Goal: Communication & Community: Answer question/provide support

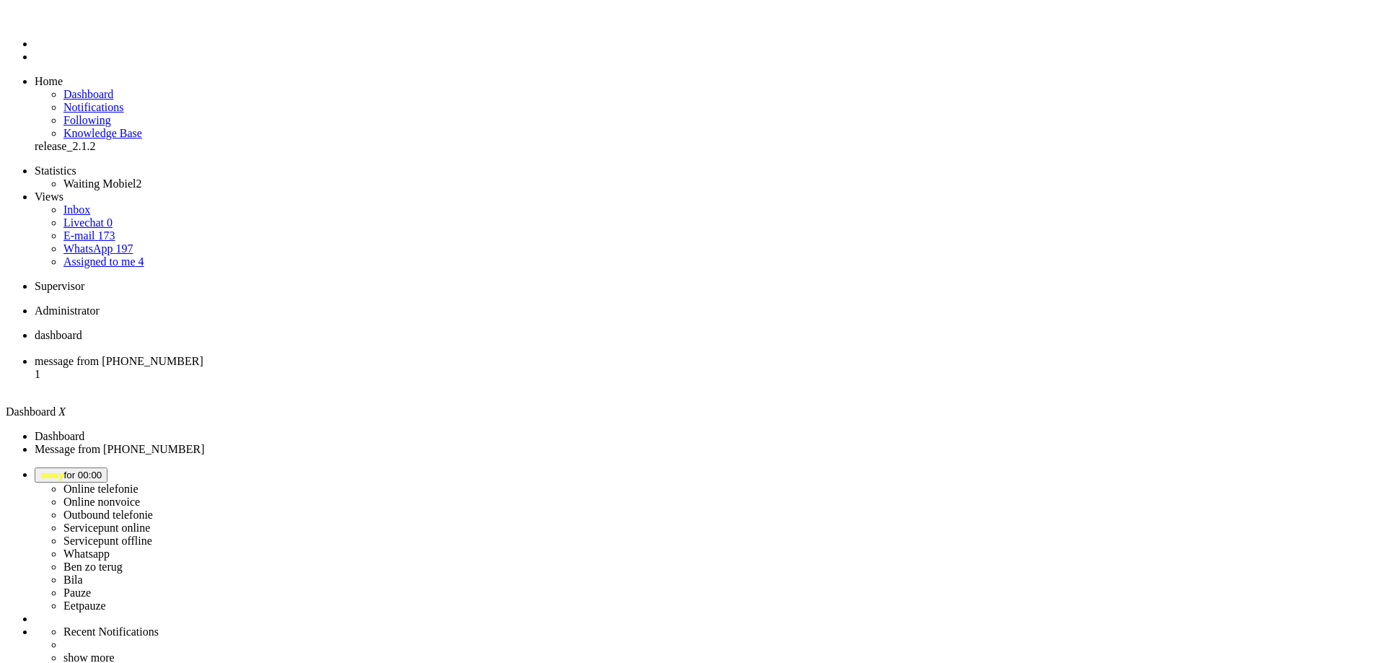
click at [102, 469] on span "away for 00:00" at bounding box center [70, 474] width 61 height 11
click at [110, 547] on label "Whatsapp" at bounding box center [86, 553] width 46 height 12
click at [362, 355] on li "message from [PHONE_NUMBER] 1" at bounding box center [701, 374] width 1333 height 39
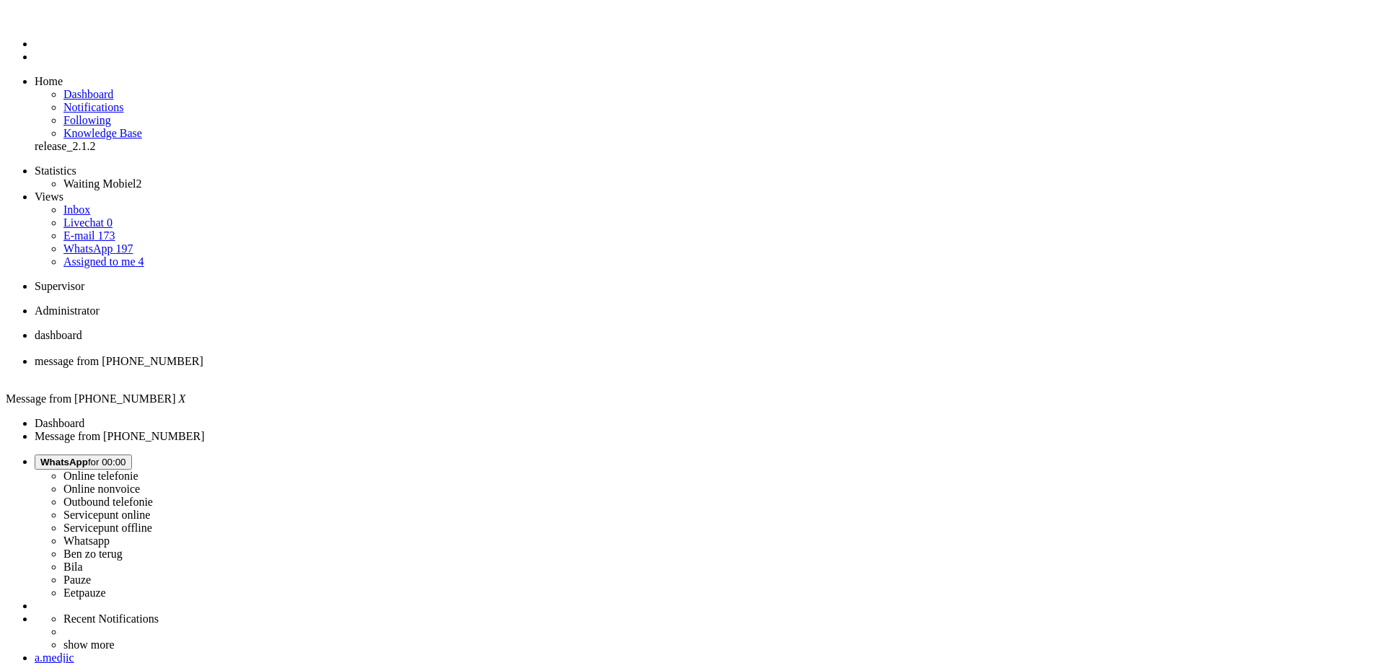
click at [412, 368] on div "Close tab" at bounding box center [701, 374] width 1333 height 13
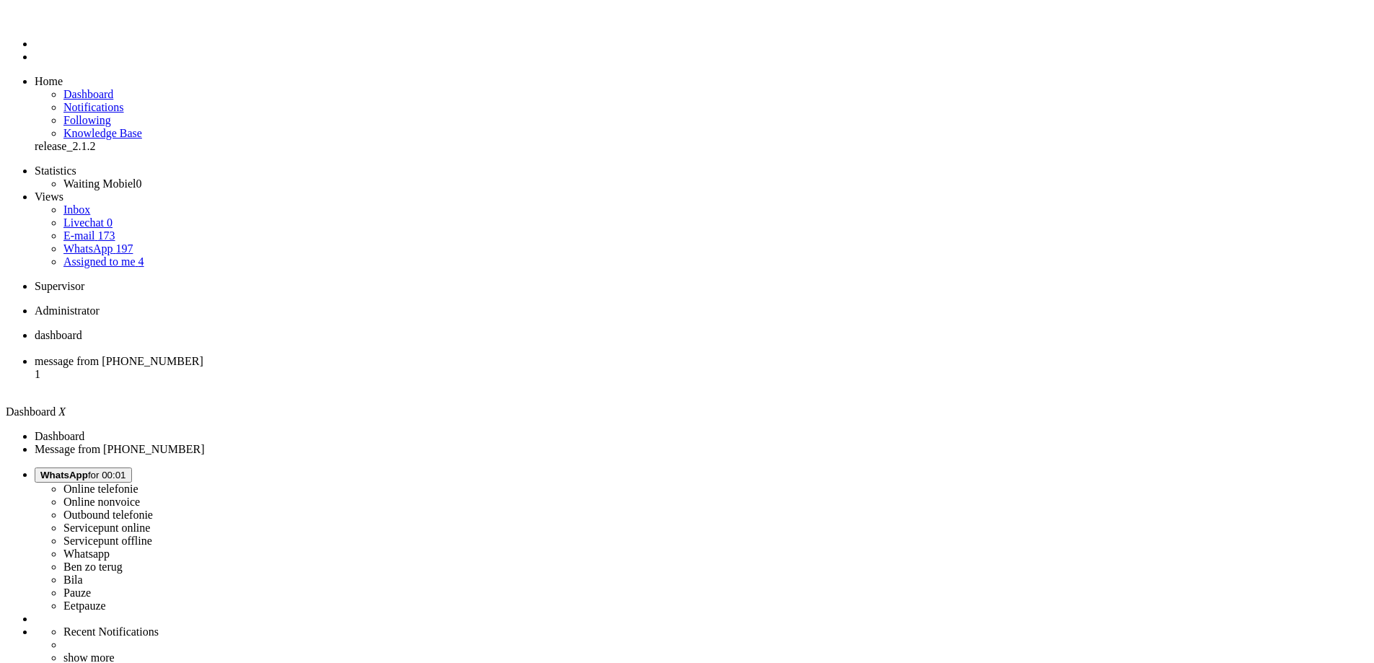
click at [366, 355] on li "message from [PHONE_NUMBER] 1" at bounding box center [701, 374] width 1333 height 39
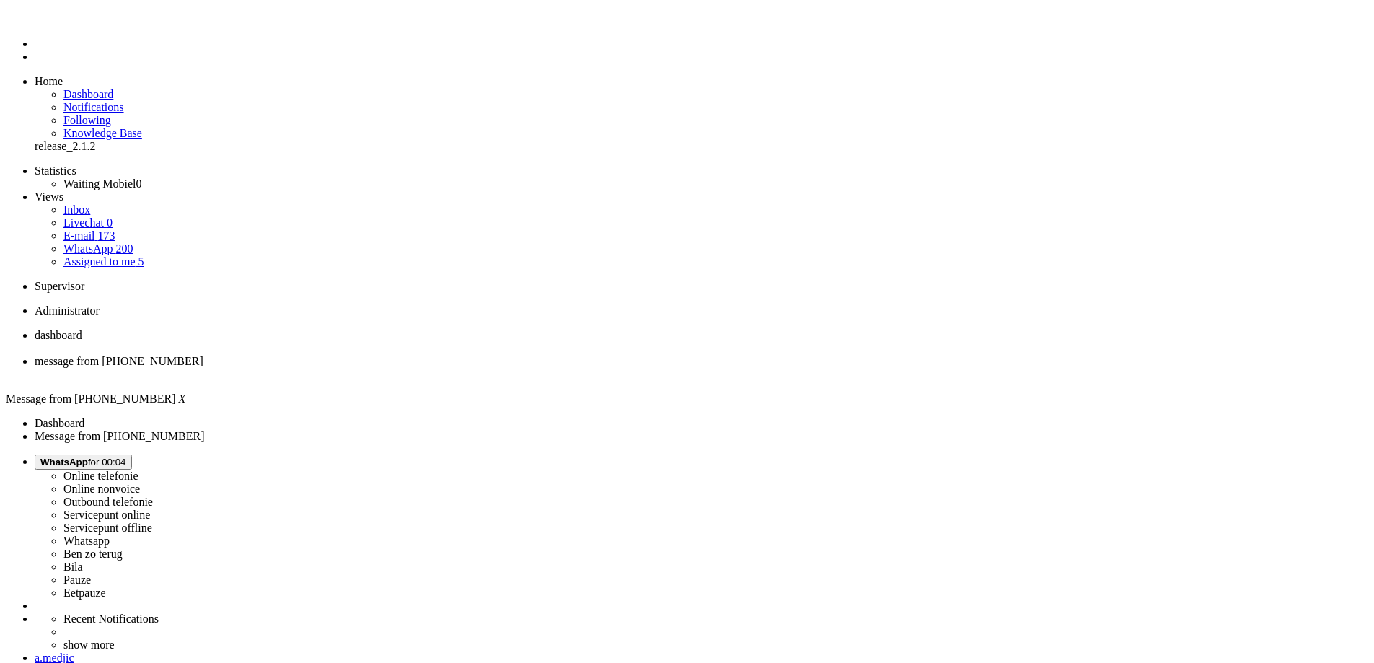
type input "leba"
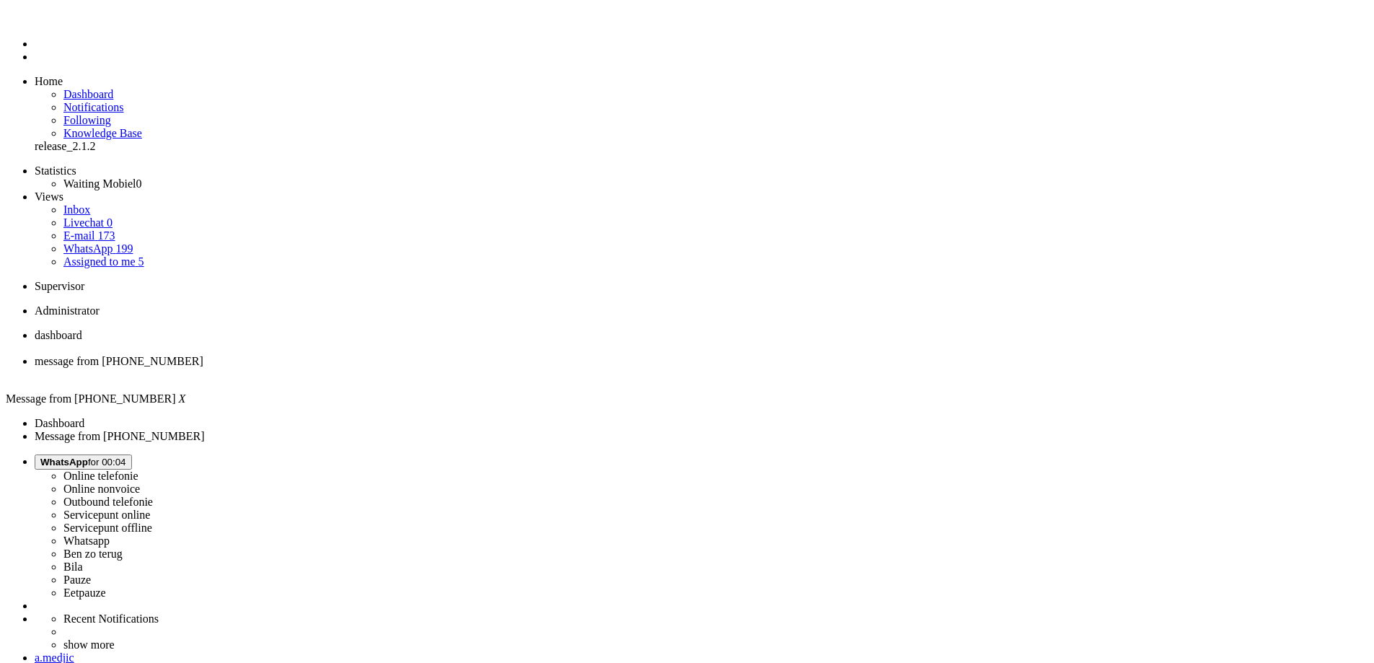
click at [418, 368] on div "Close tab" at bounding box center [701, 374] width 1333 height 13
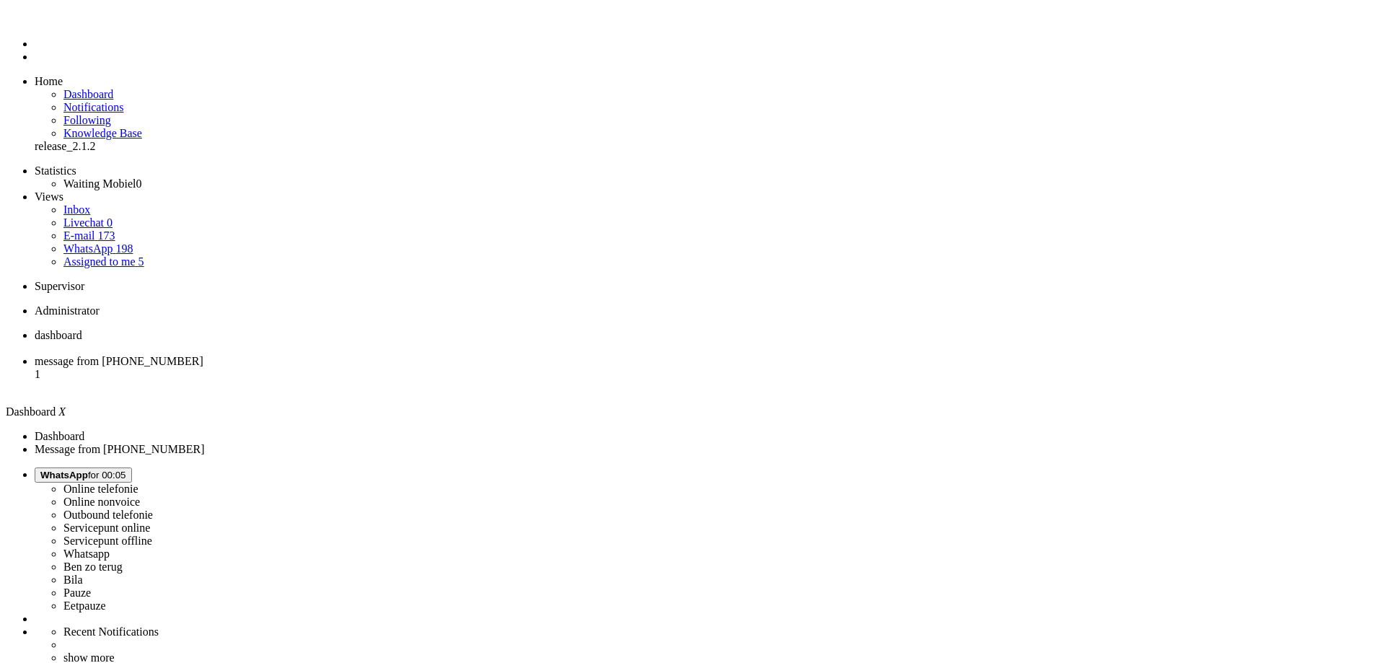
click at [203, 355] on span "message from [PHONE_NUMBER]" at bounding box center [119, 361] width 169 height 12
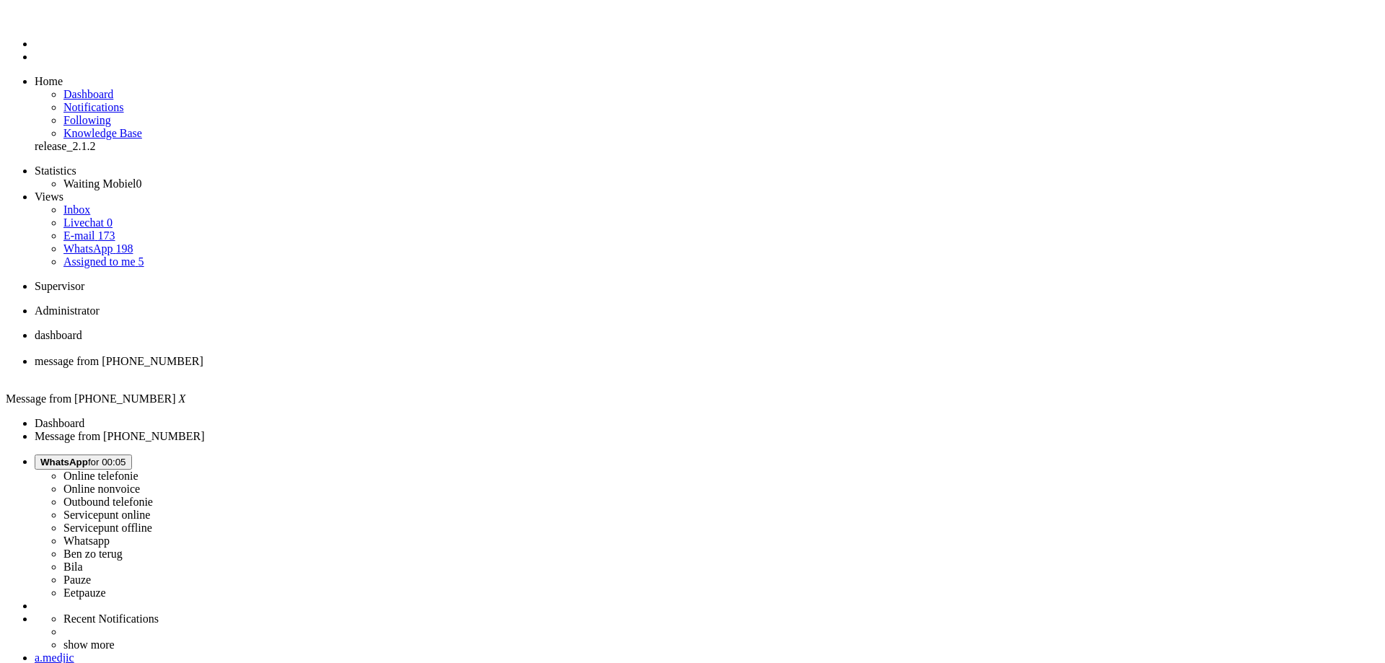
copy div "4669308"
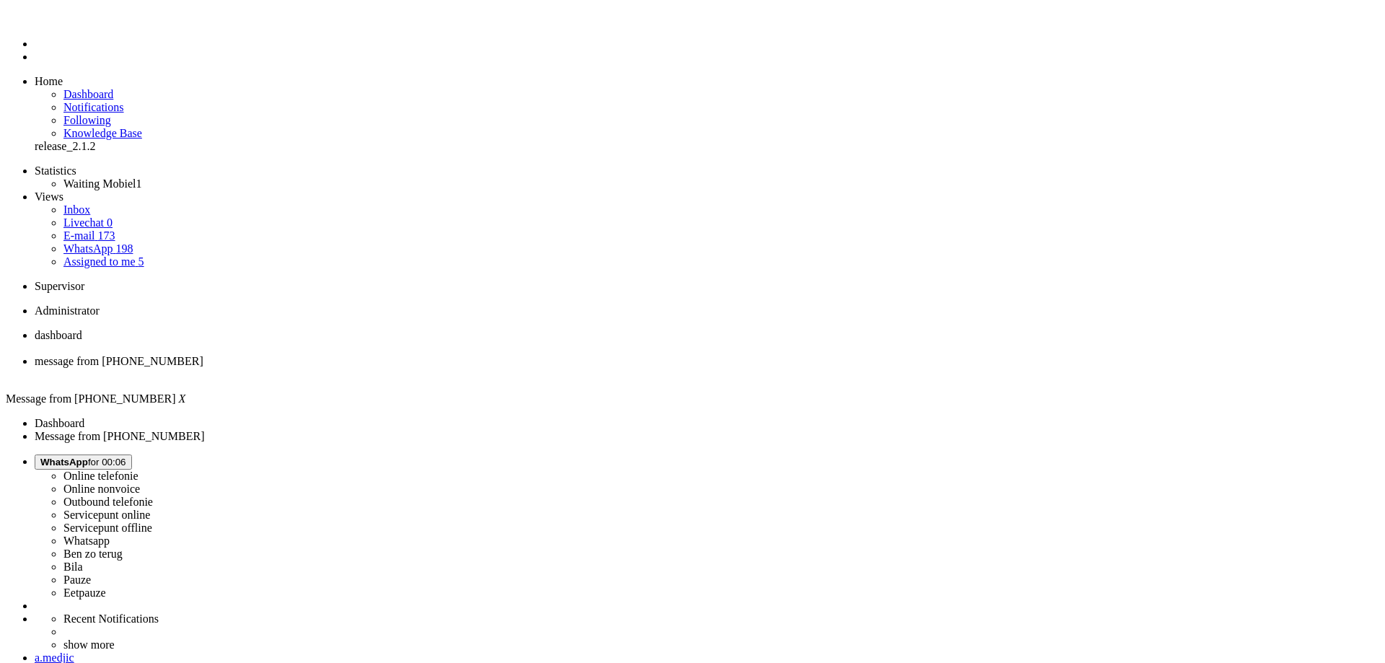
click at [415, 368] on div "Close tab" at bounding box center [707, 374] width 1344 height 13
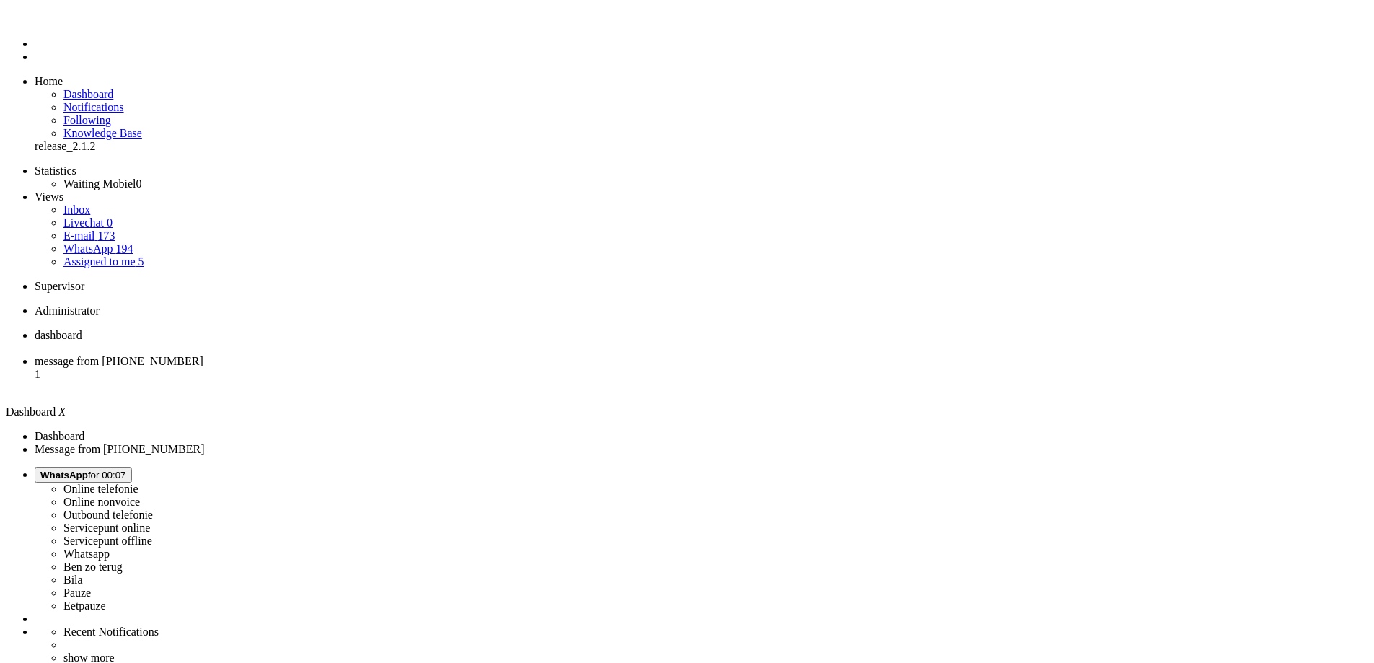
click at [203, 355] on span "message from [PHONE_NUMBER]" at bounding box center [119, 361] width 169 height 12
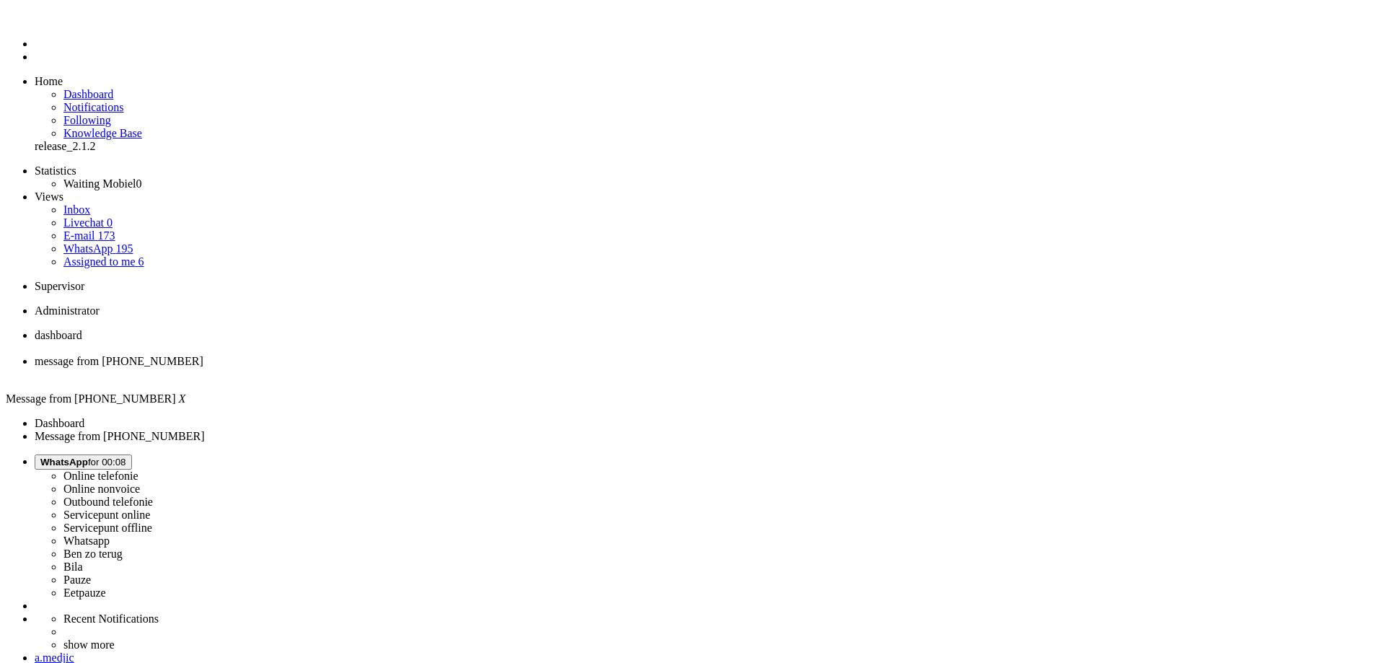
click at [418, 368] on div "Close tab" at bounding box center [707, 374] width 1344 height 13
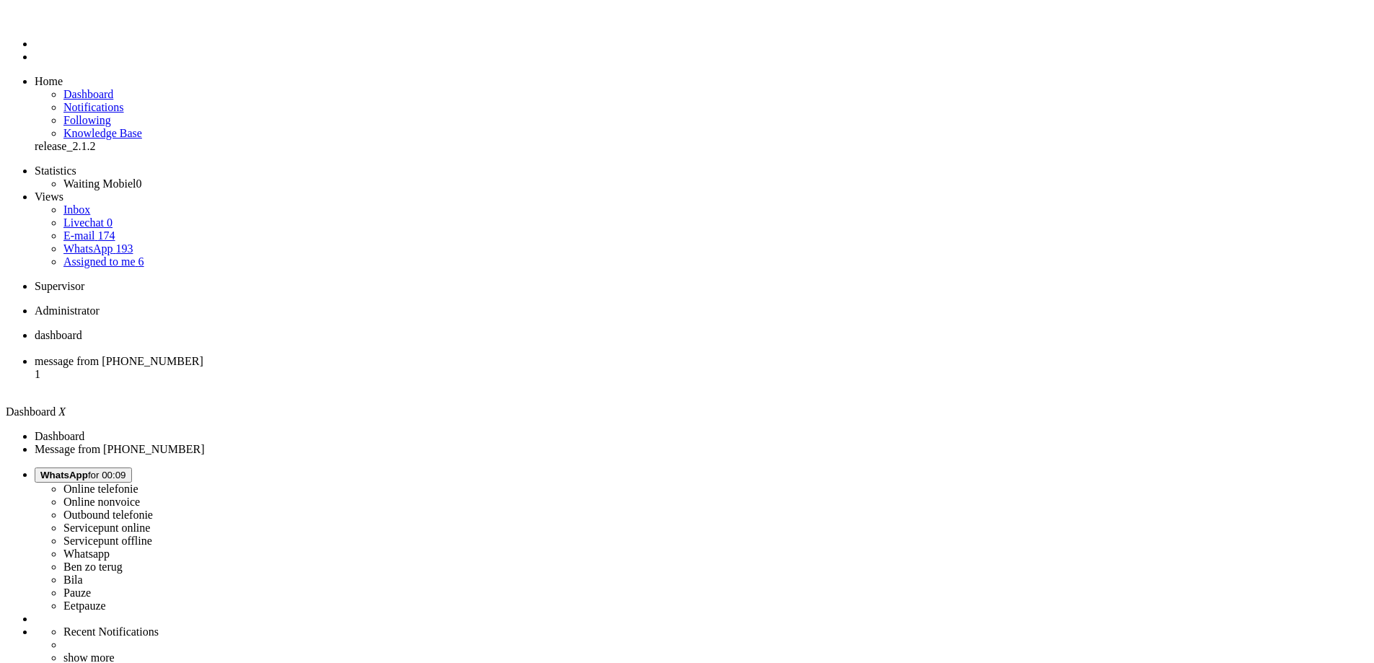
click at [356, 355] on li "message from [PHONE_NUMBER] 1" at bounding box center [701, 374] width 1333 height 39
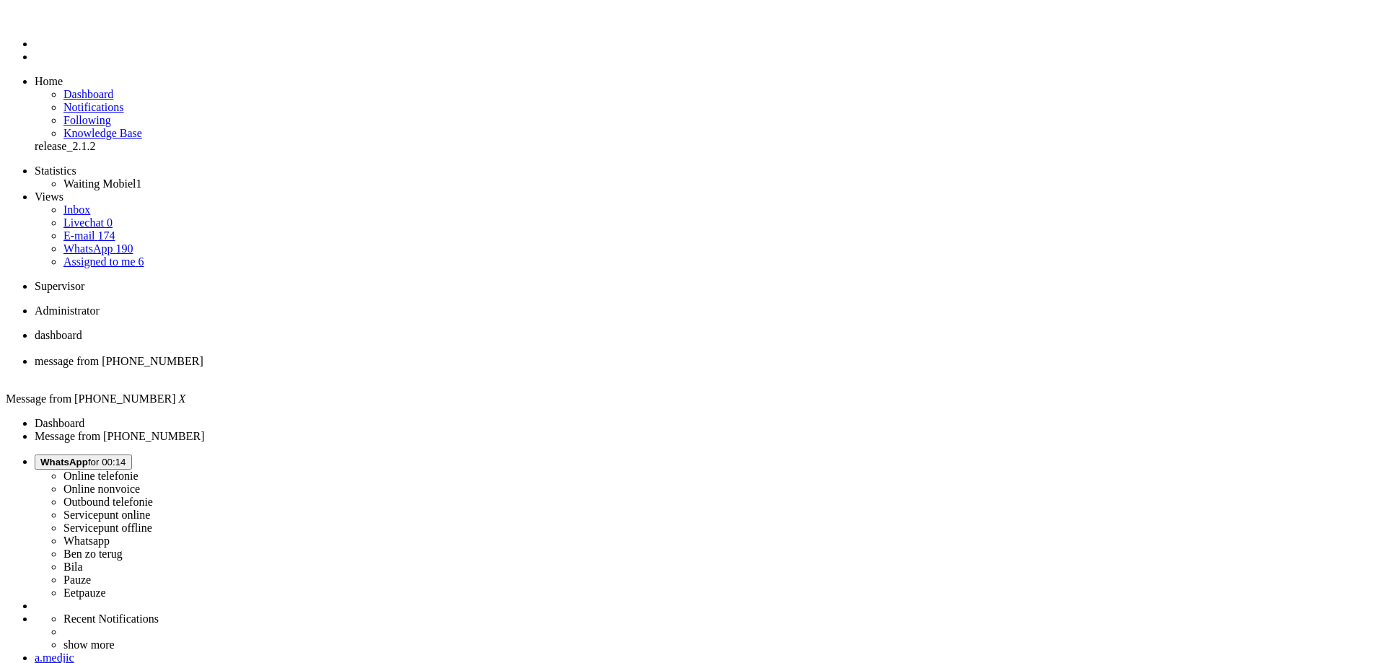
click at [416, 368] on div "Close tab" at bounding box center [707, 374] width 1344 height 13
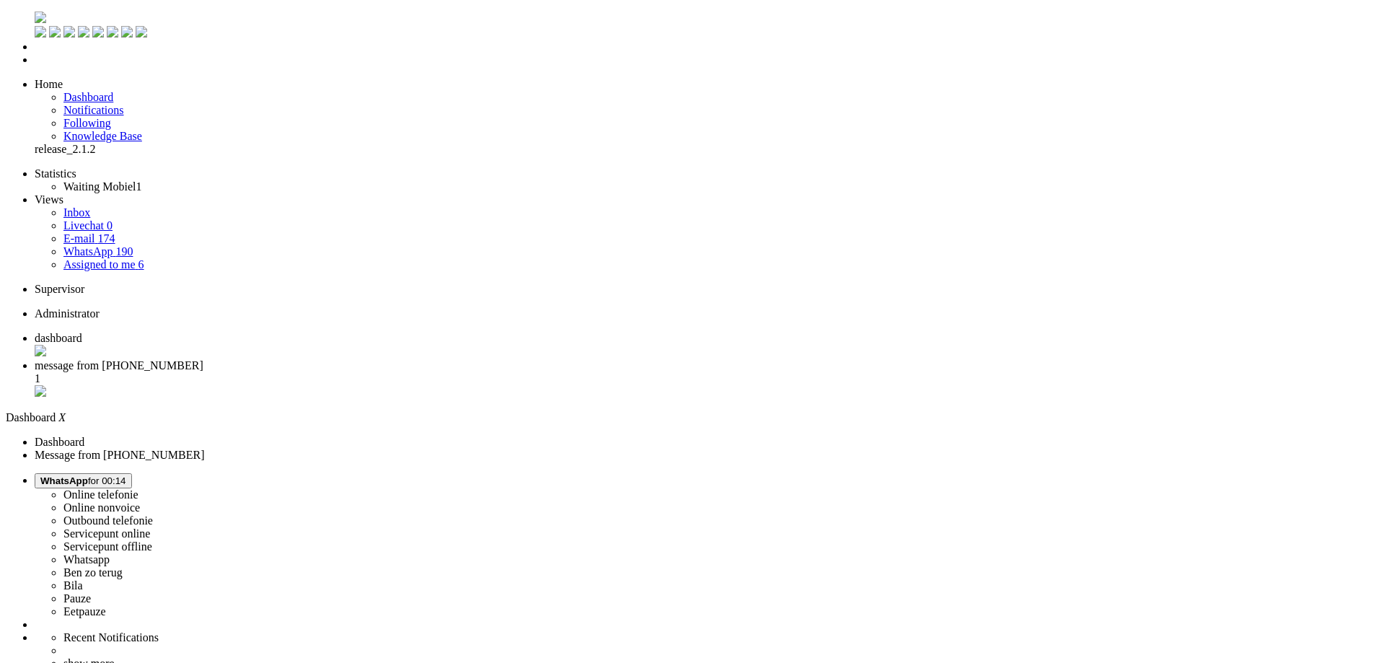
click at [203, 359] on span "message from [PHONE_NUMBER]" at bounding box center [119, 365] width 169 height 12
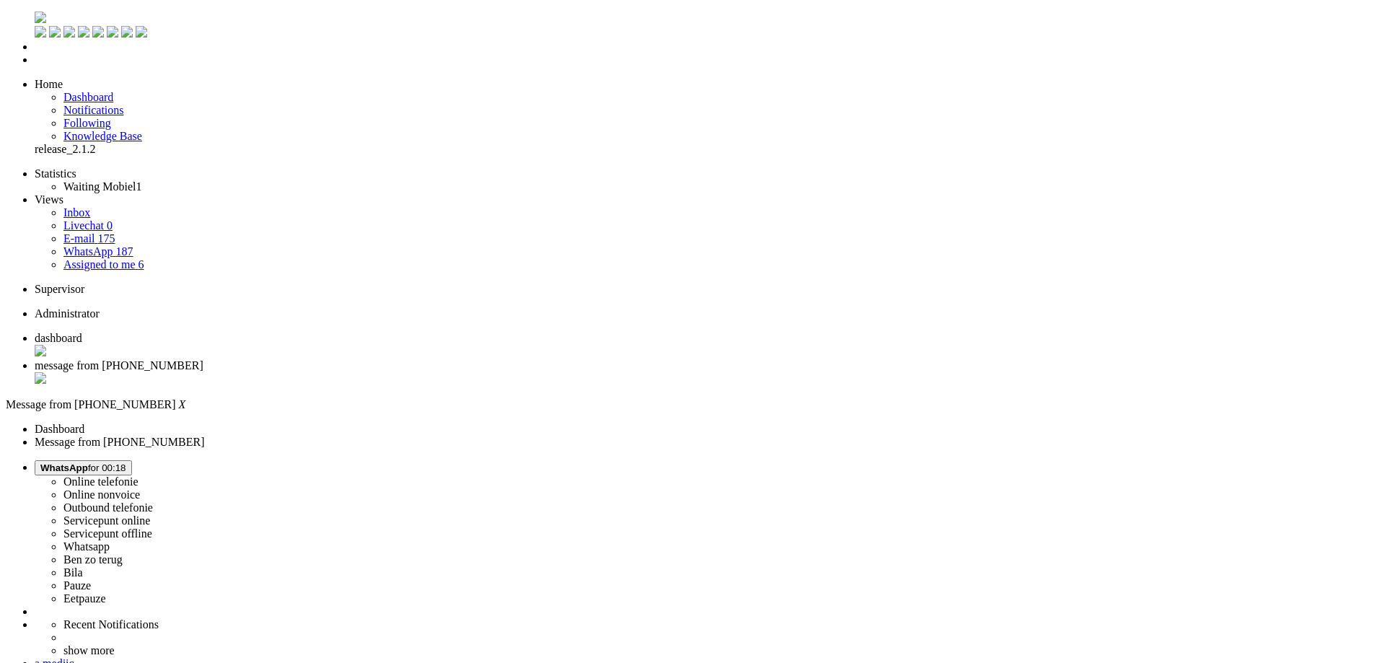
click at [414, 372] on div "Close tab" at bounding box center [707, 379] width 1344 height 14
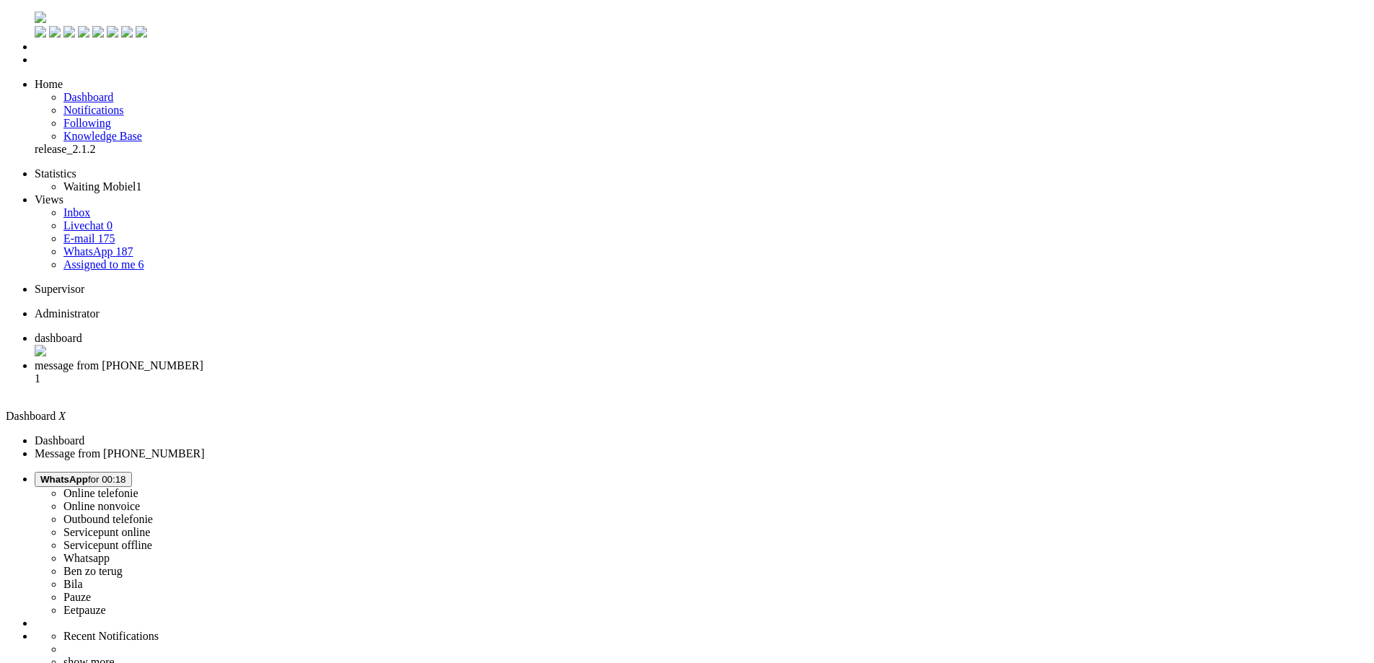
click at [203, 359] on span "message from [PHONE_NUMBER]" at bounding box center [119, 365] width 169 height 12
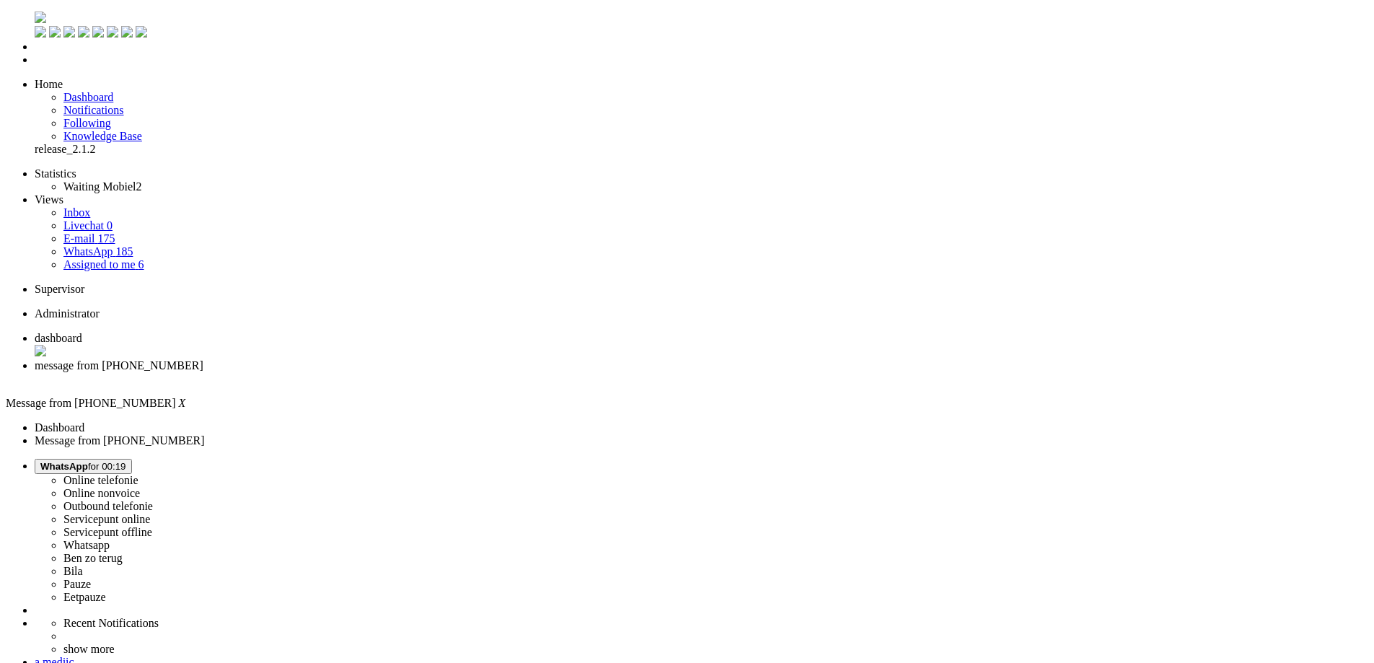
type input "reeds"
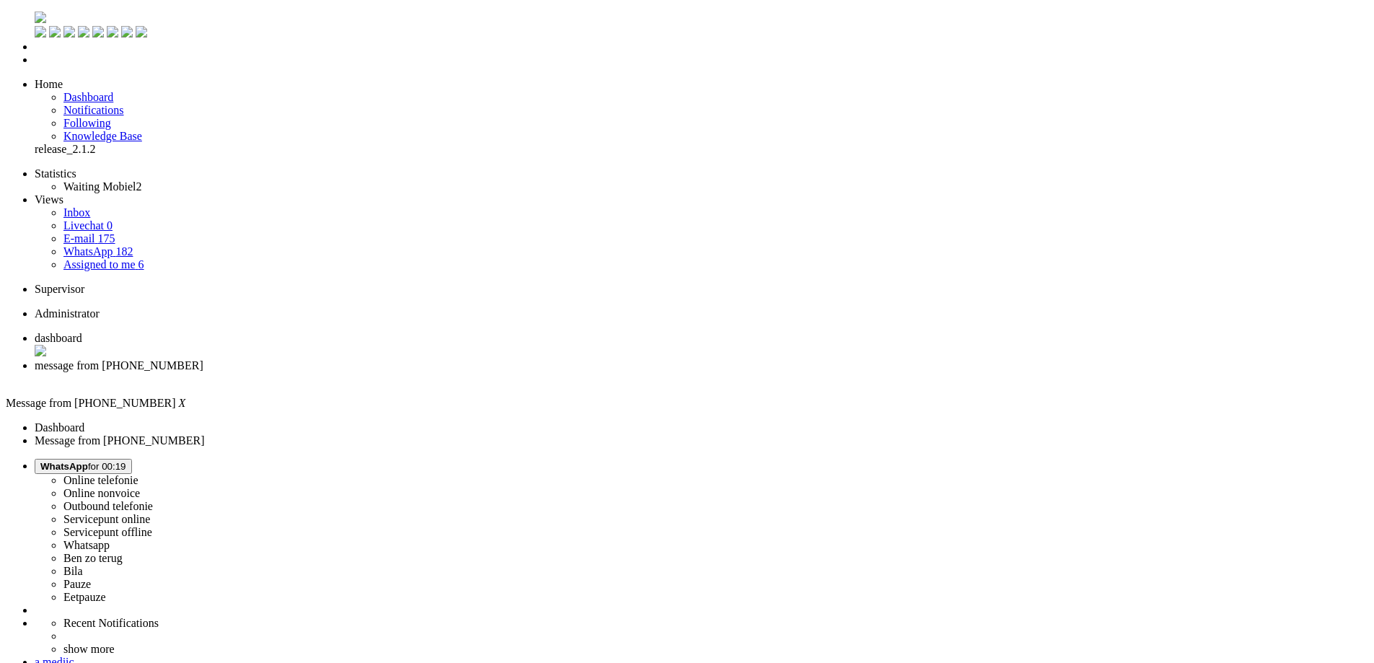
drag, startPoint x: 634, startPoint y: 337, endPoint x: 626, endPoint y: 293, distance: 44.7
click at [415, 372] on div "Close tab" at bounding box center [701, 378] width 1333 height 13
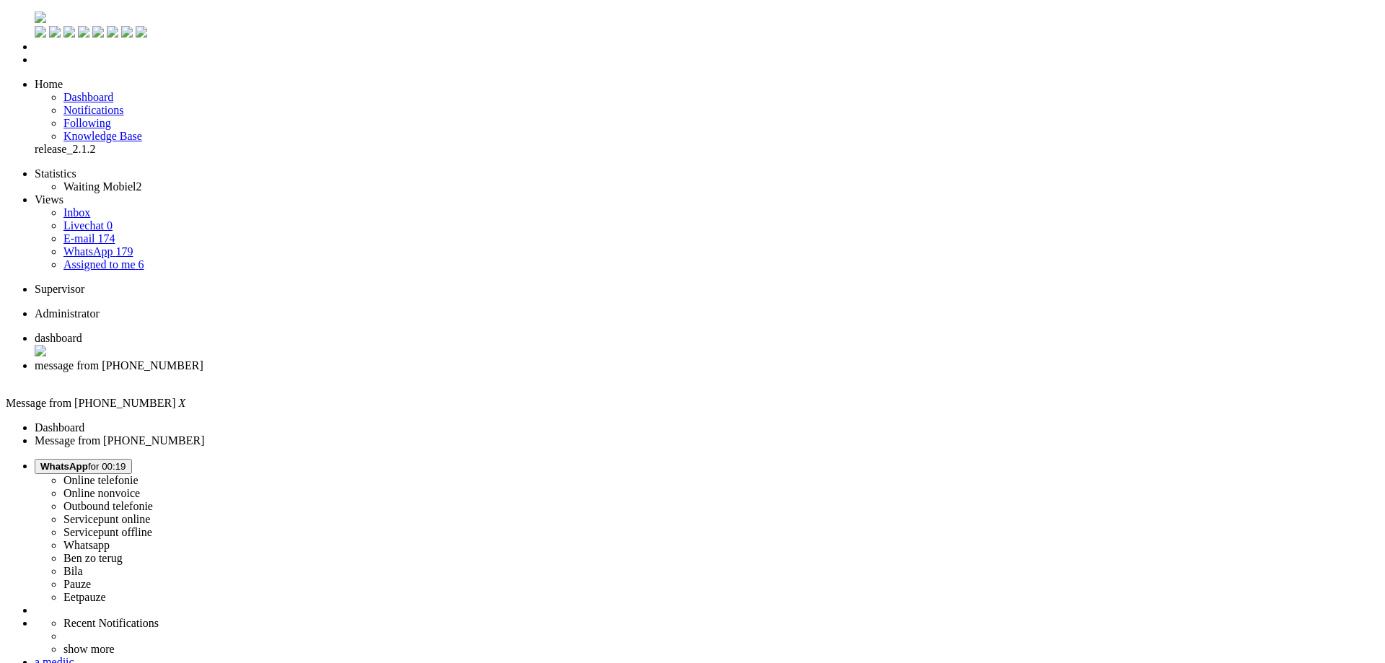
copy div "4669588"
drag, startPoint x: 926, startPoint y: 419, endPoint x: 395, endPoint y: 417, distance: 530.8
copy div "[PERSON_NAME], ik heb zojuist een bestelling geplaatst en ik wil graag weten ho…"
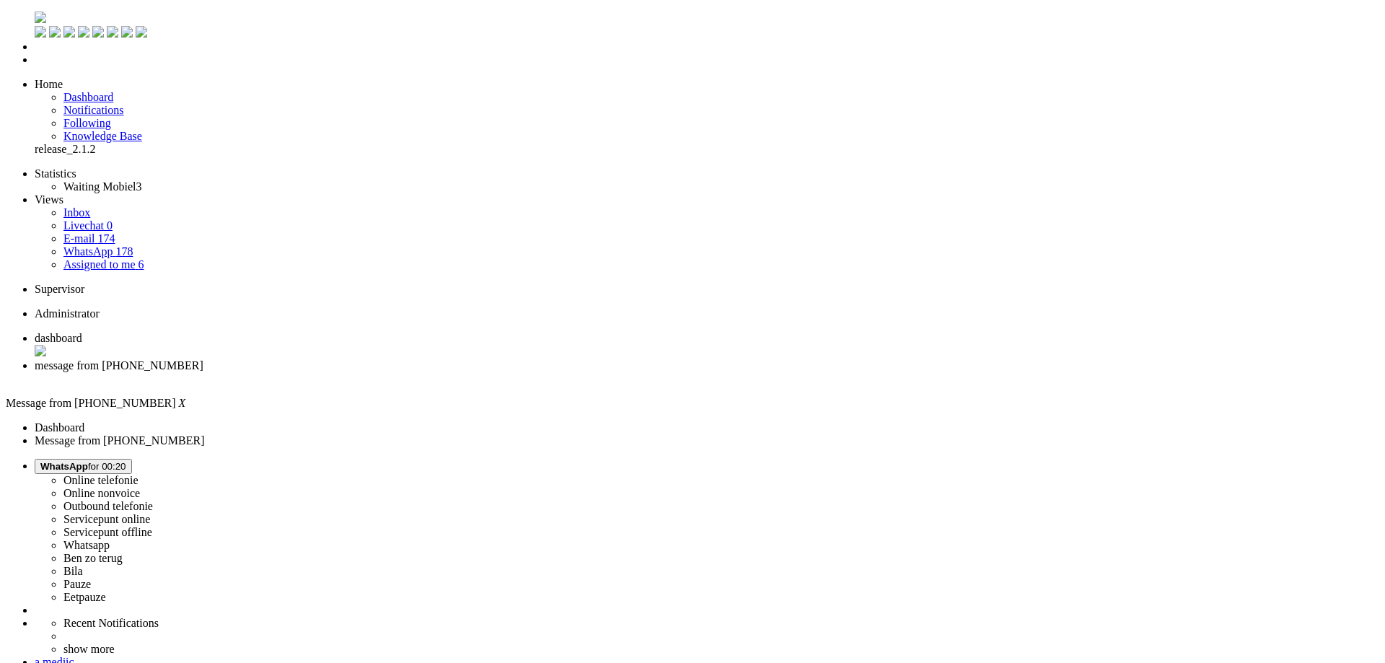
click at [132, 459] on button "WhatsApp for 00:23" at bounding box center [83, 466] width 97 height 15
click at [140, 487] on label "Online nonvoice" at bounding box center [101, 493] width 76 height 12
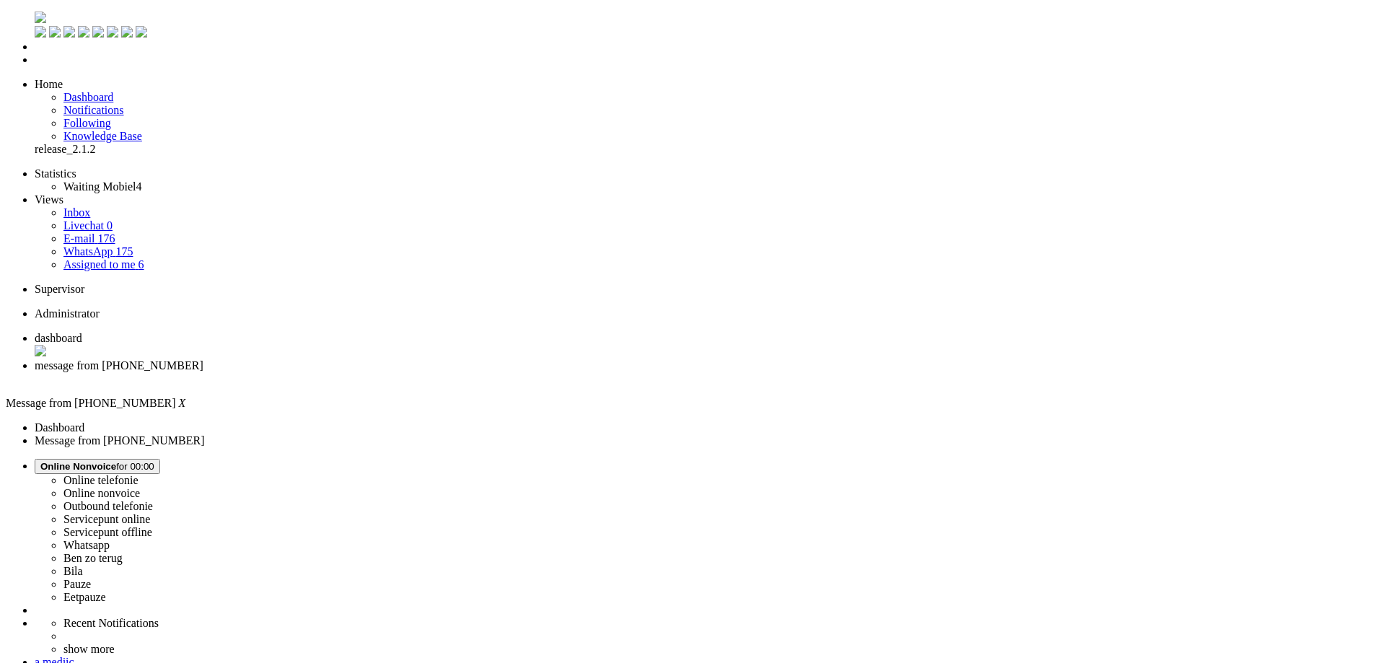
click at [420, 372] on div "Close tab" at bounding box center [707, 378] width 1344 height 13
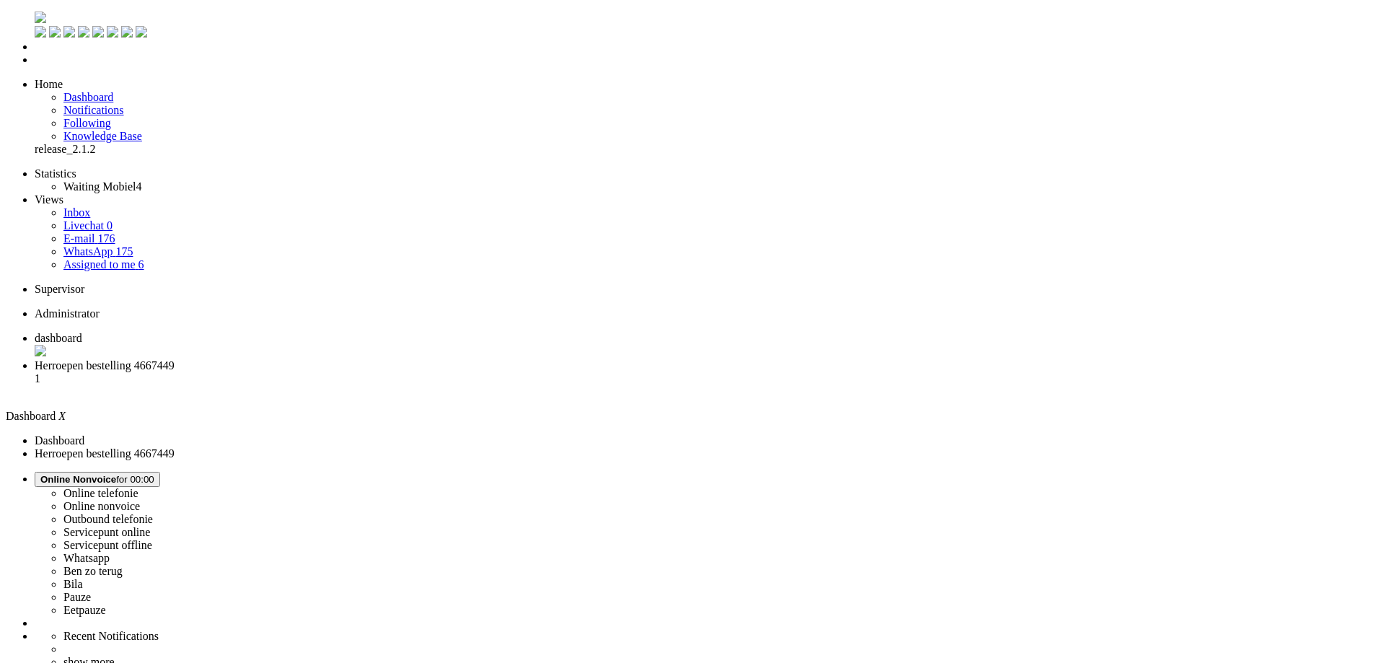
click at [175, 359] on span "Herroepen bestelling 4667449" at bounding box center [105, 365] width 140 height 12
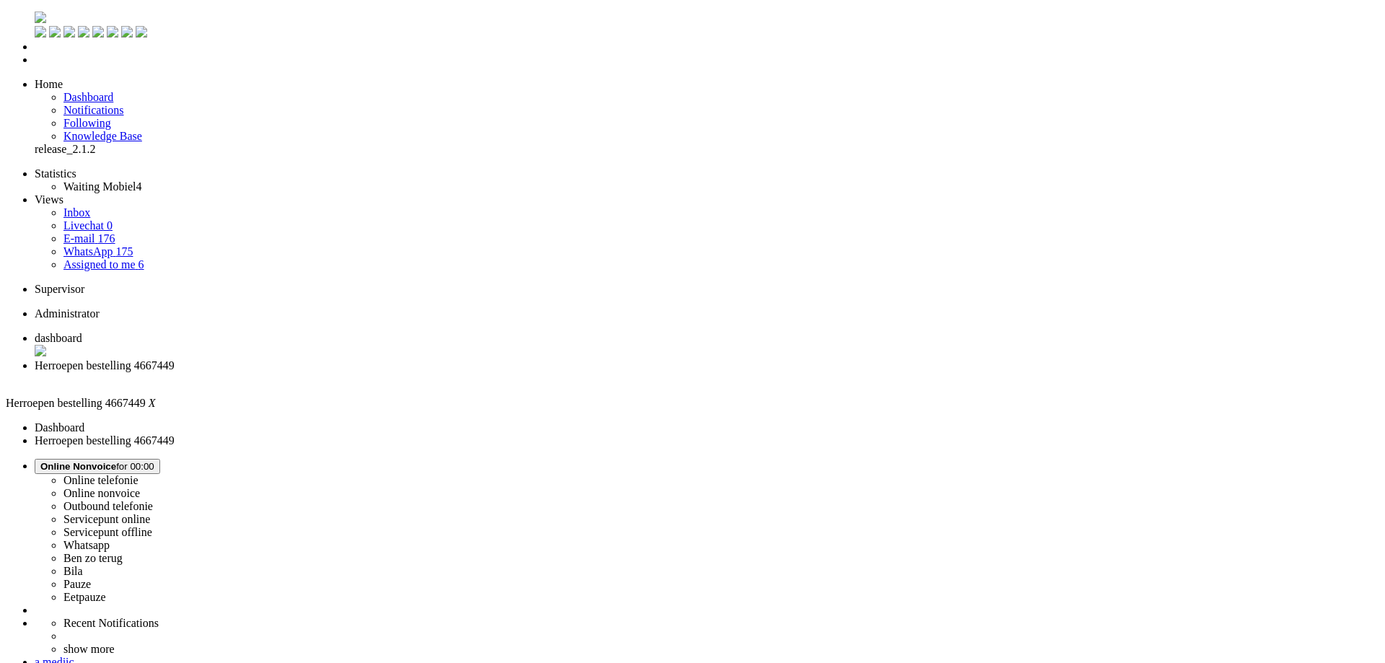
paste body "Rich Text Area. Press ALT-0 for help."
drag, startPoint x: 48, startPoint y: 2551, endPoint x: 156, endPoint y: 2551, distance: 108.2
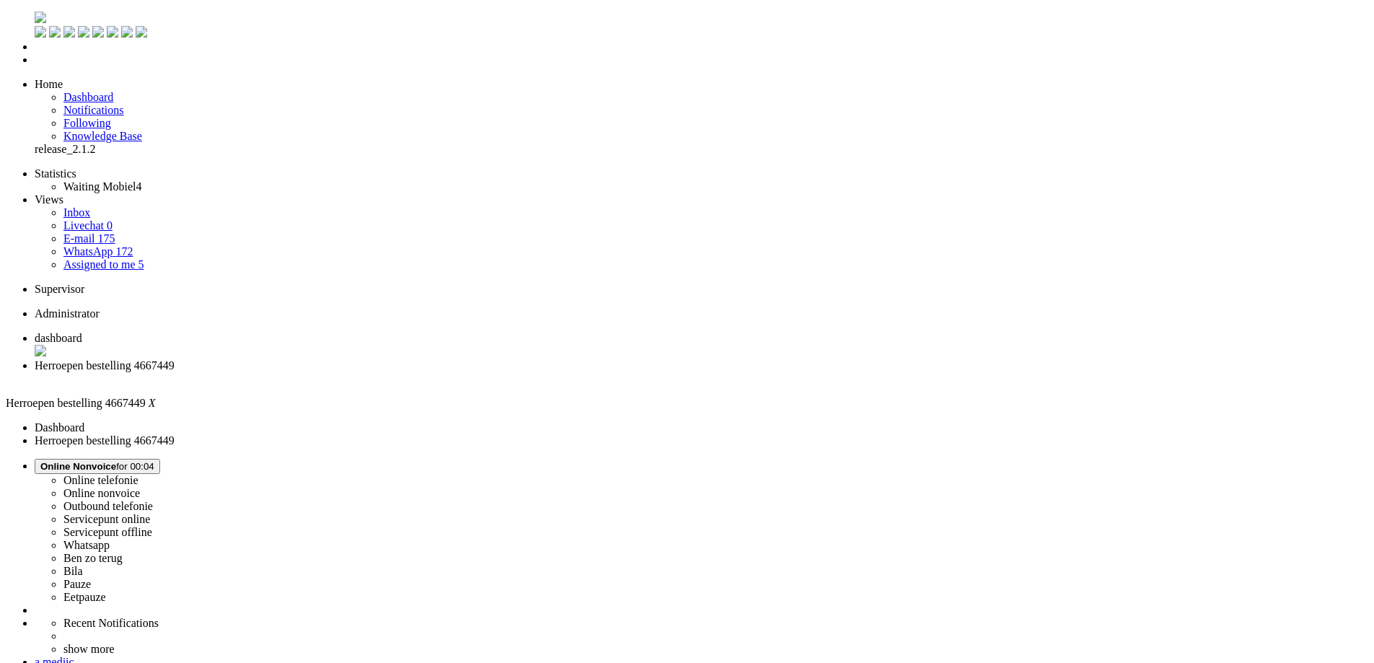
click at [415, 372] on div "Close tab" at bounding box center [701, 378] width 1333 height 13
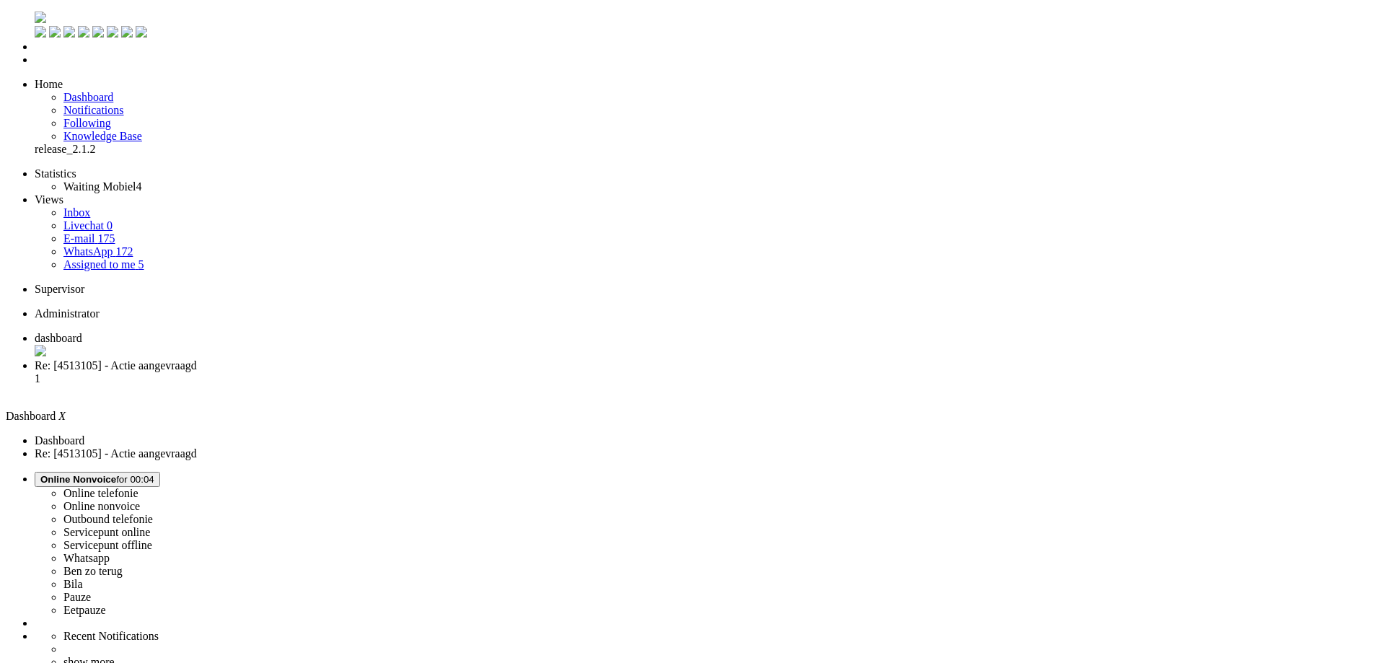
click at [371, 332] on ul "dashboard Re: [4513105] - Actie aangevraagd 1" at bounding box center [687, 365] width 1362 height 66
click at [197, 359] on span "Re: [4513105] - Actie aangevraagd" at bounding box center [116, 365] width 162 height 12
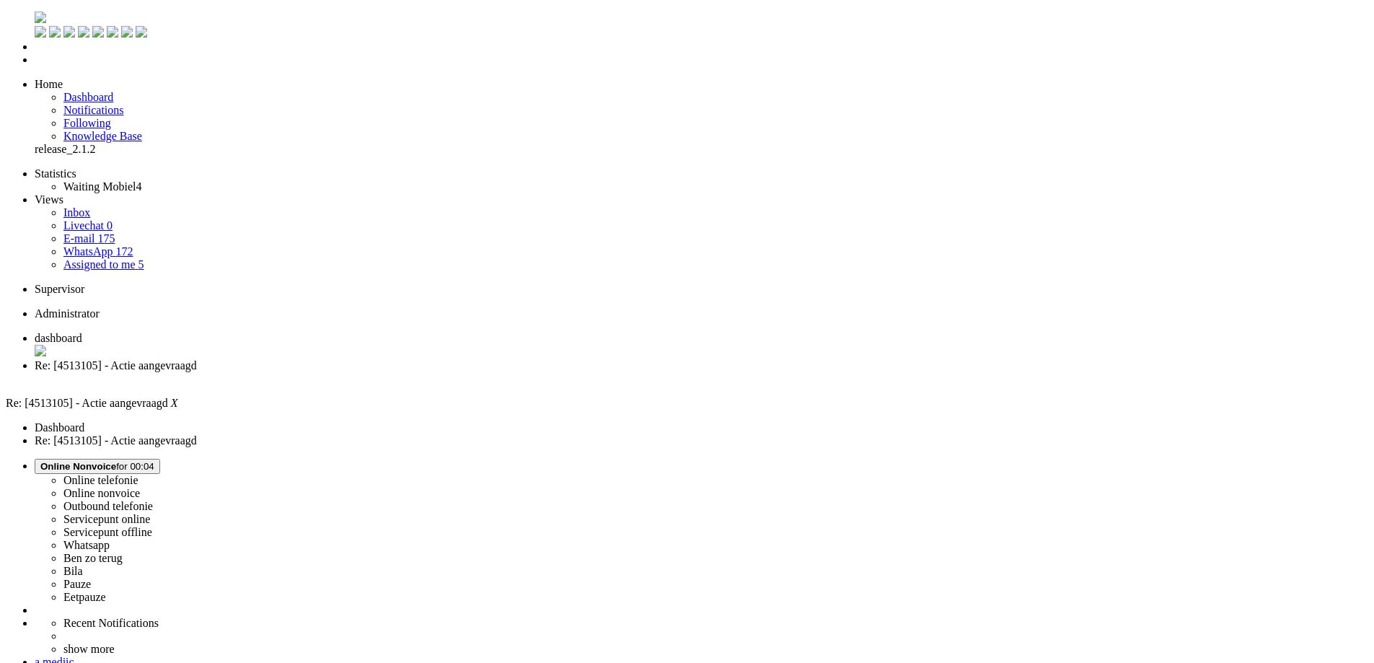
click at [415, 372] on div "Close tab" at bounding box center [701, 378] width 1333 height 13
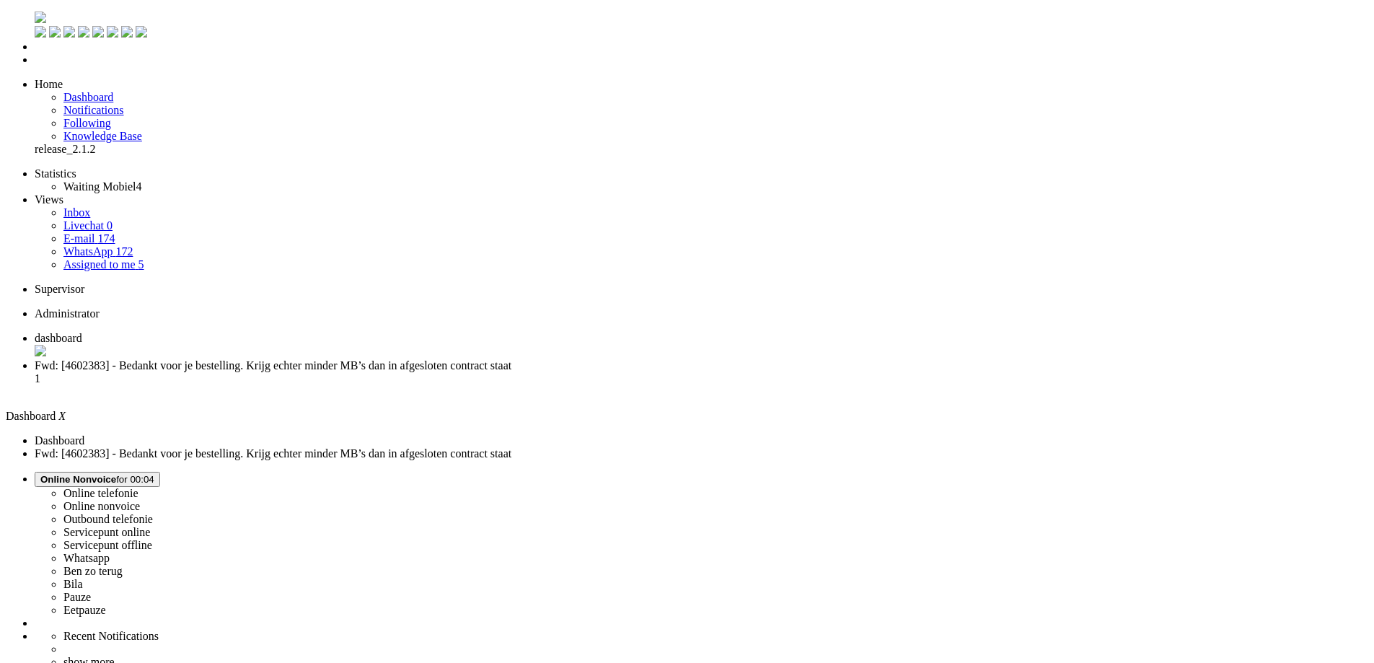
click at [353, 359] on span "Fwd: [4602383] - Bedankt voor je bestelling. Krijg echter minder MB’s dan in af…" at bounding box center [273, 365] width 477 height 12
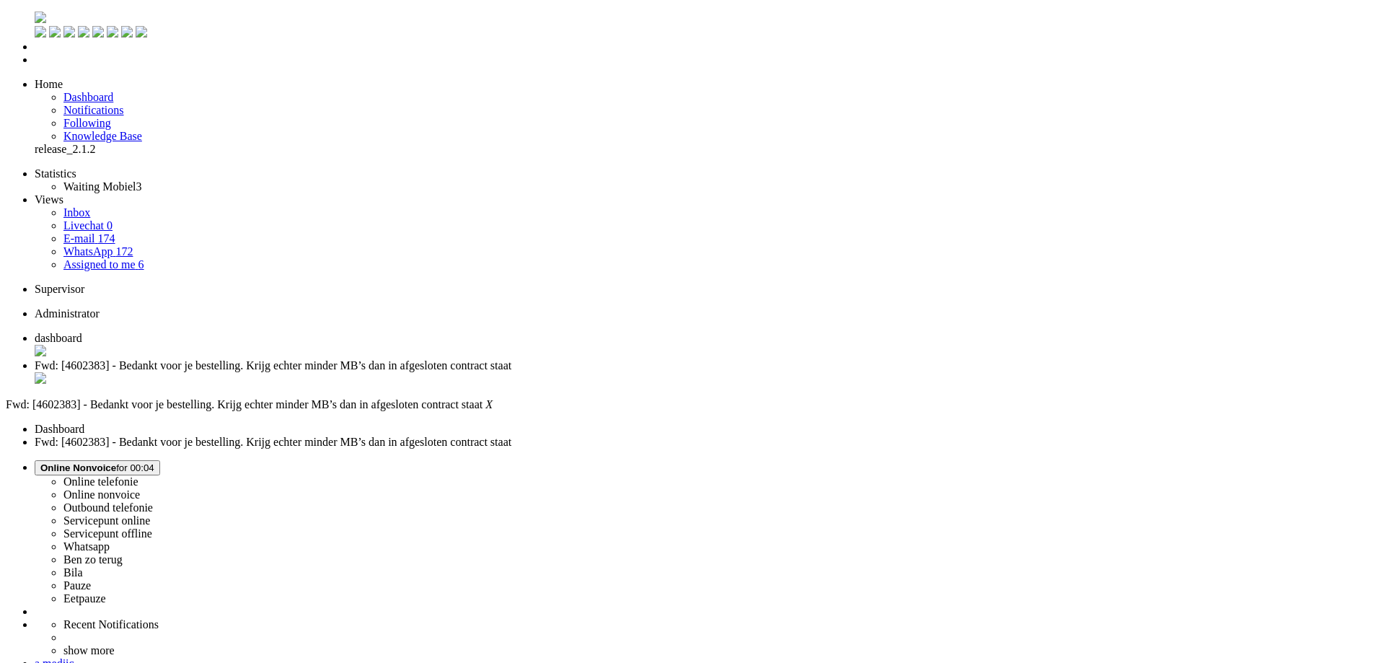
click at [160, 460] on button "Online Nonvoice for 00:04" at bounding box center [97, 467] width 125 height 15
click at [110, 540] on label "Whatsapp" at bounding box center [86, 546] width 46 height 12
click at [414, 359] on li "Fwd: [4602383] - Bedankt voor je bestelling. Krijg echter minder MB’s dan in af…" at bounding box center [701, 372] width 1333 height 27
click at [418, 372] on div "Close tab" at bounding box center [701, 379] width 1333 height 14
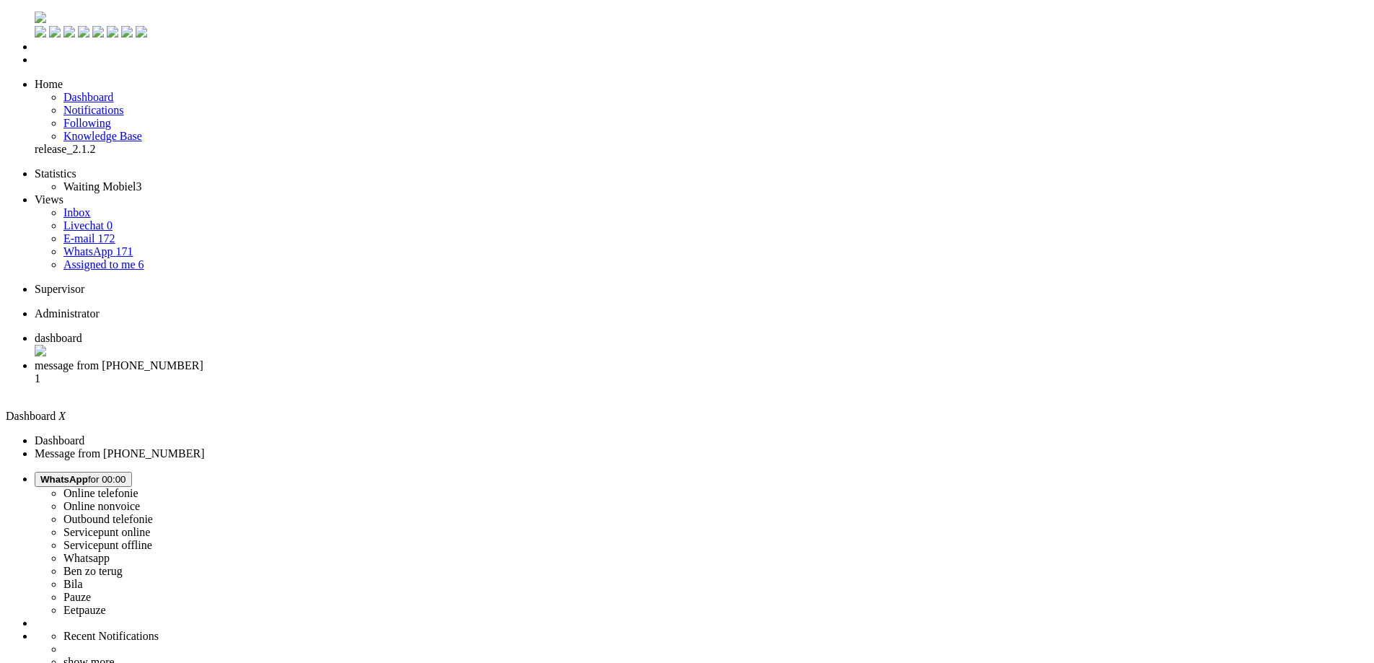
click at [203, 359] on span "message from [PHONE_NUMBER]" at bounding box center [119, 365] width 169 height 12
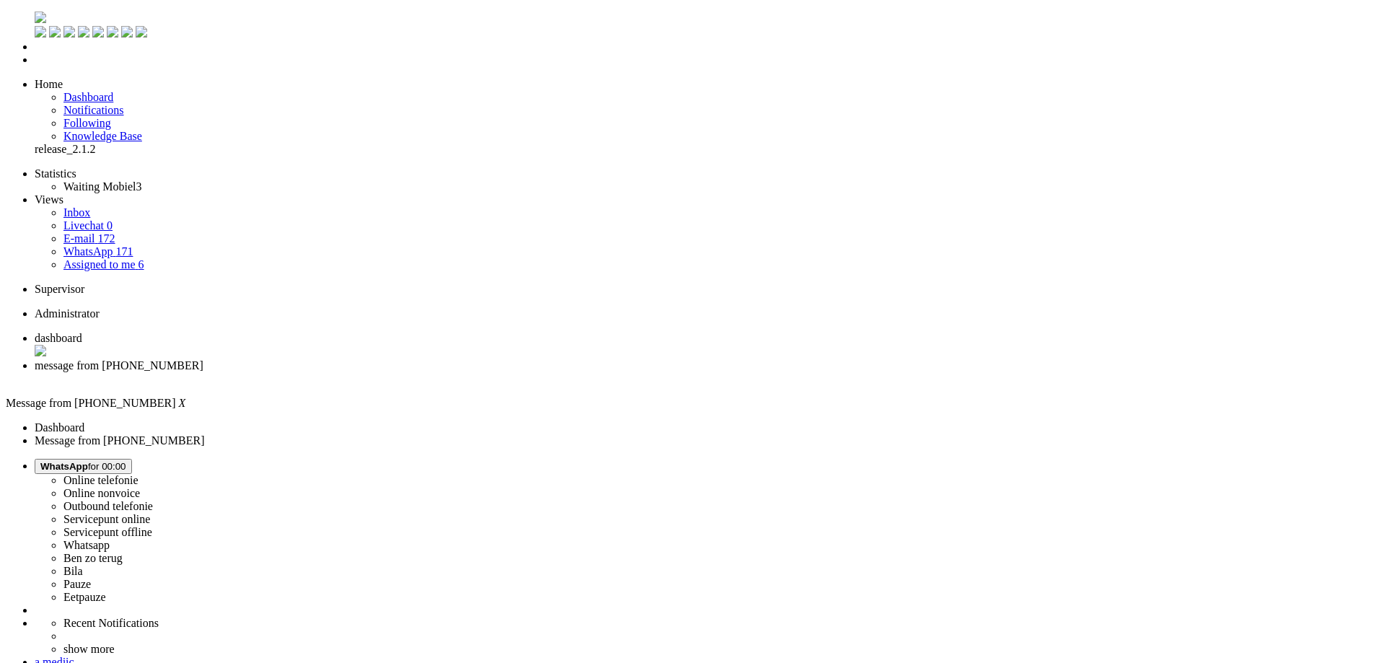
copy div "4668409"
click at [126, 461] on span "WhatsApp for 00:00" at bounding box center [83, 466] width 86 height 11
click at [140, 487] on label "Online nonvoice" at bounding box center [101, 493] width 76 height 12
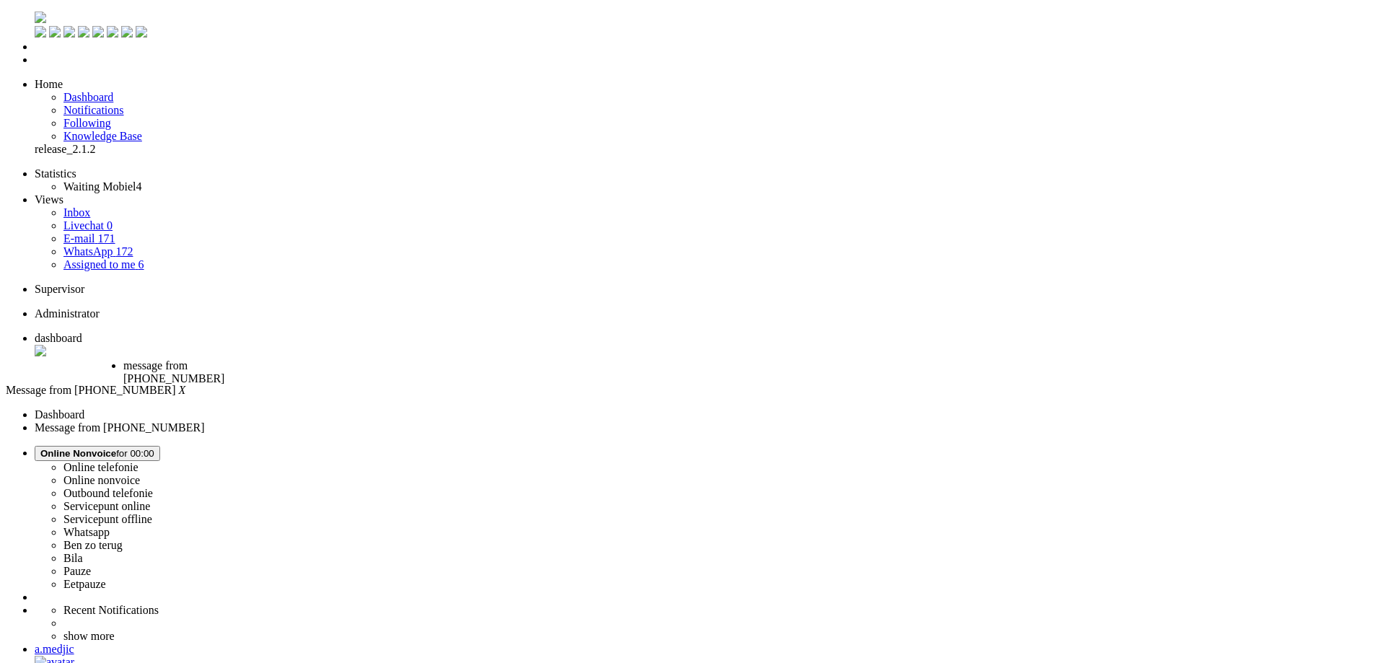
click at [242, 385] on div "Close tab" at bounding box center [182, 391] width 119 height 13
click at [207, 359] on span "Re: [4666980] - Informatie over je bestelling" at bounding box center [165, 378] width 84 height 38
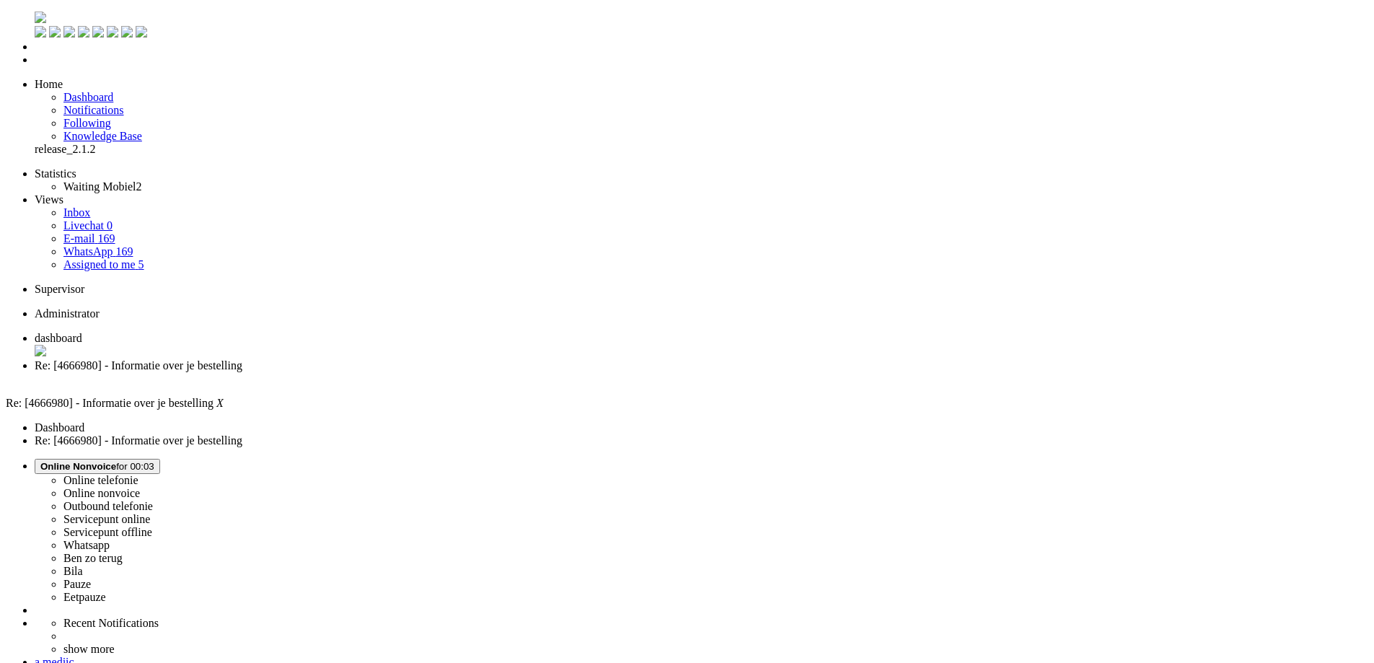
drag, startPoint x: 415, startPoint y: 17, endPoint x: 420, endPoint y: 27, distance: 11.0
click at [415, 372] on div "Close tab" at bounding box center [701, 378] width 1333 height 13
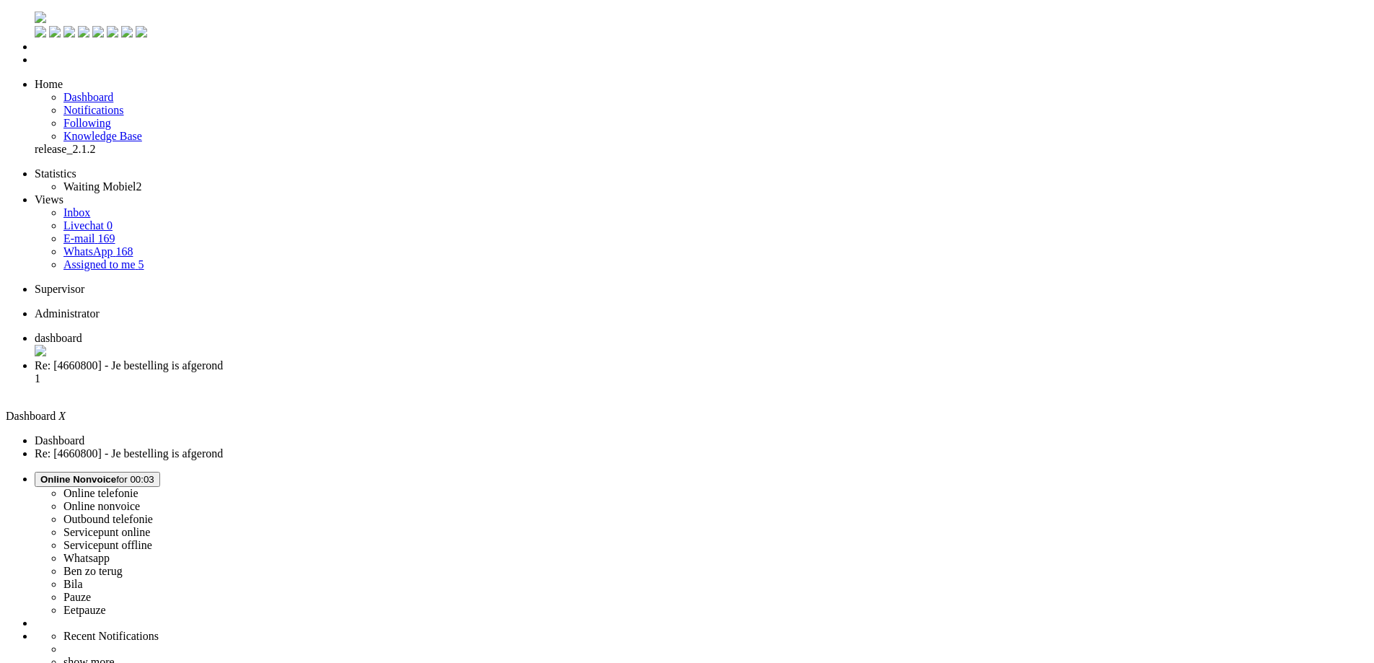
click at [223, 359] on span "Re: [4660800] - Je bestelling is afgerond" at bounding box center [129, 365] width 188 height 12
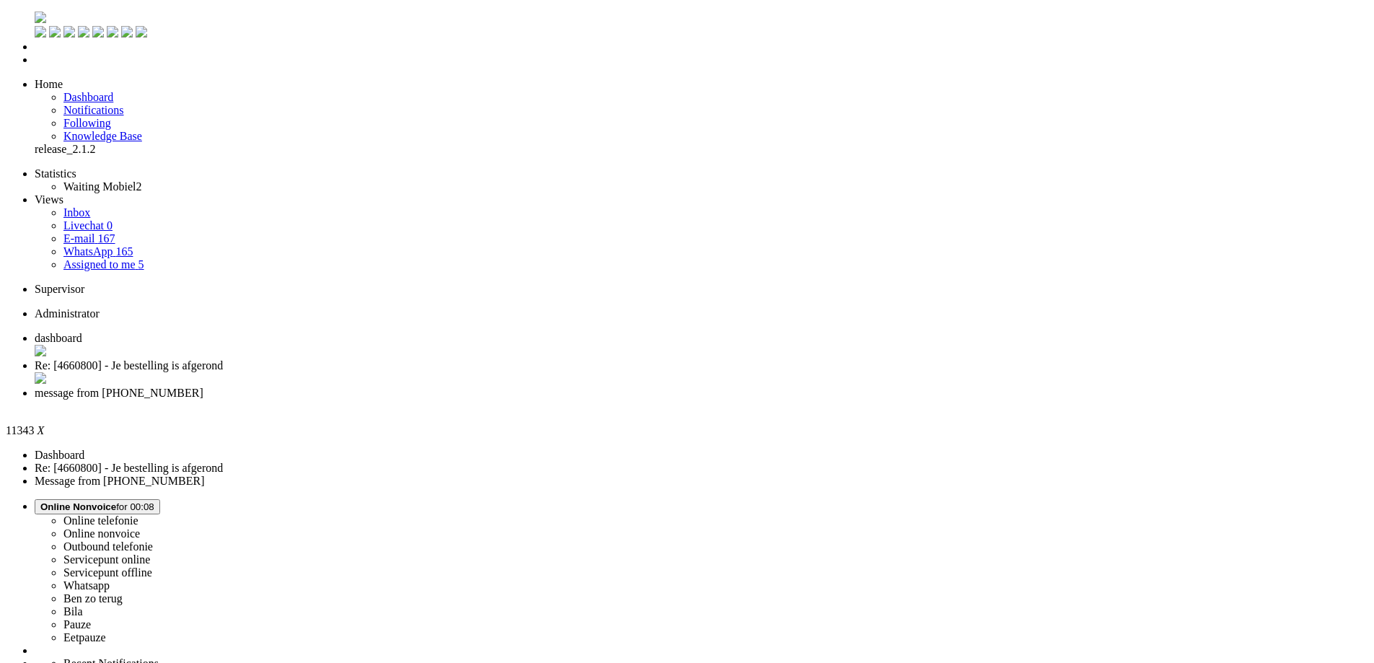
click at [542, 400] on div "Close tab" at bounding box center [701, 406] width 1333 height 13
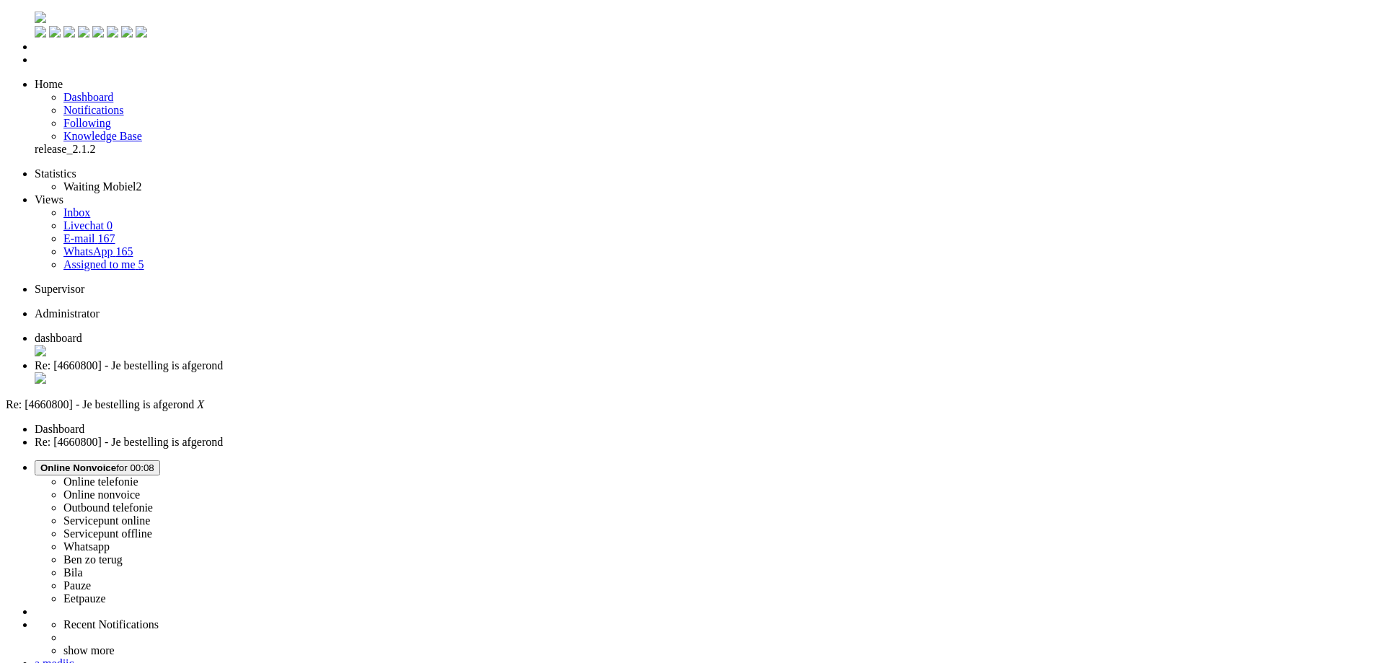
click at [415, 372] on div "Close tab" at bounding box center [701, 379] width 1333 height 14
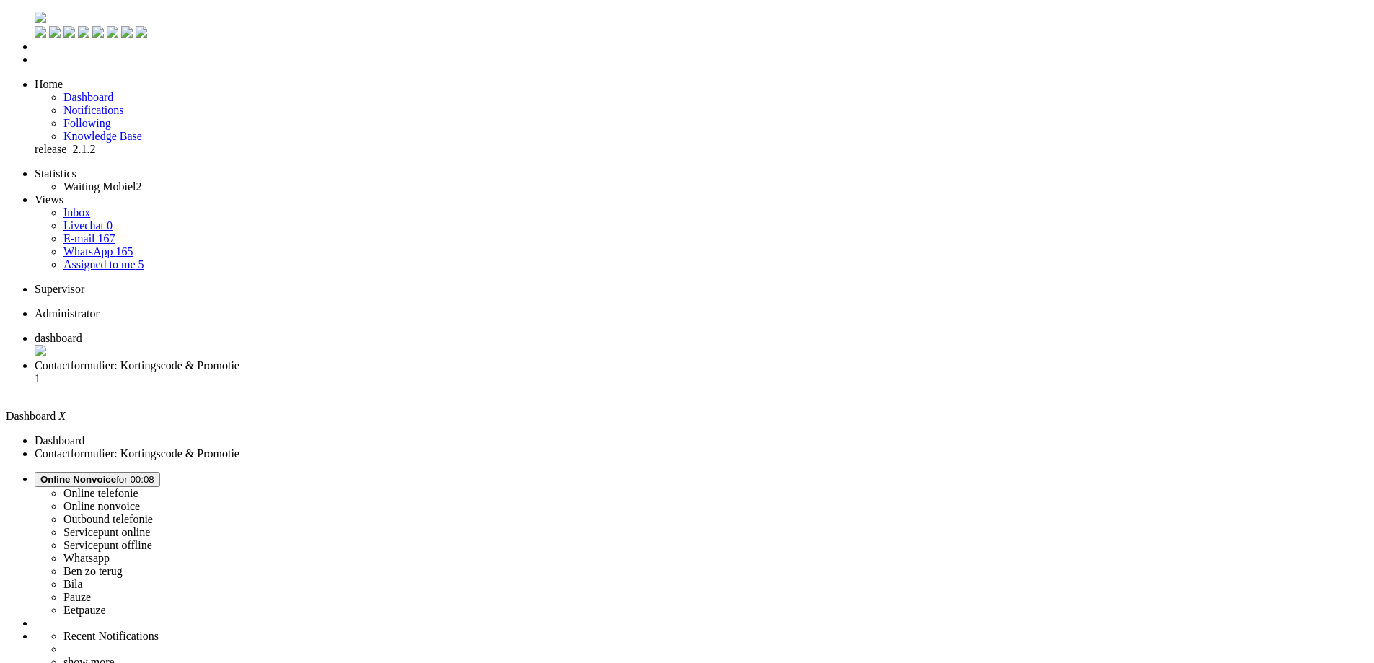
click at [239, 359] on span "Contactformulier: Kortingscode & Promotie" at bounding box center [137, 365] width 205 height 12
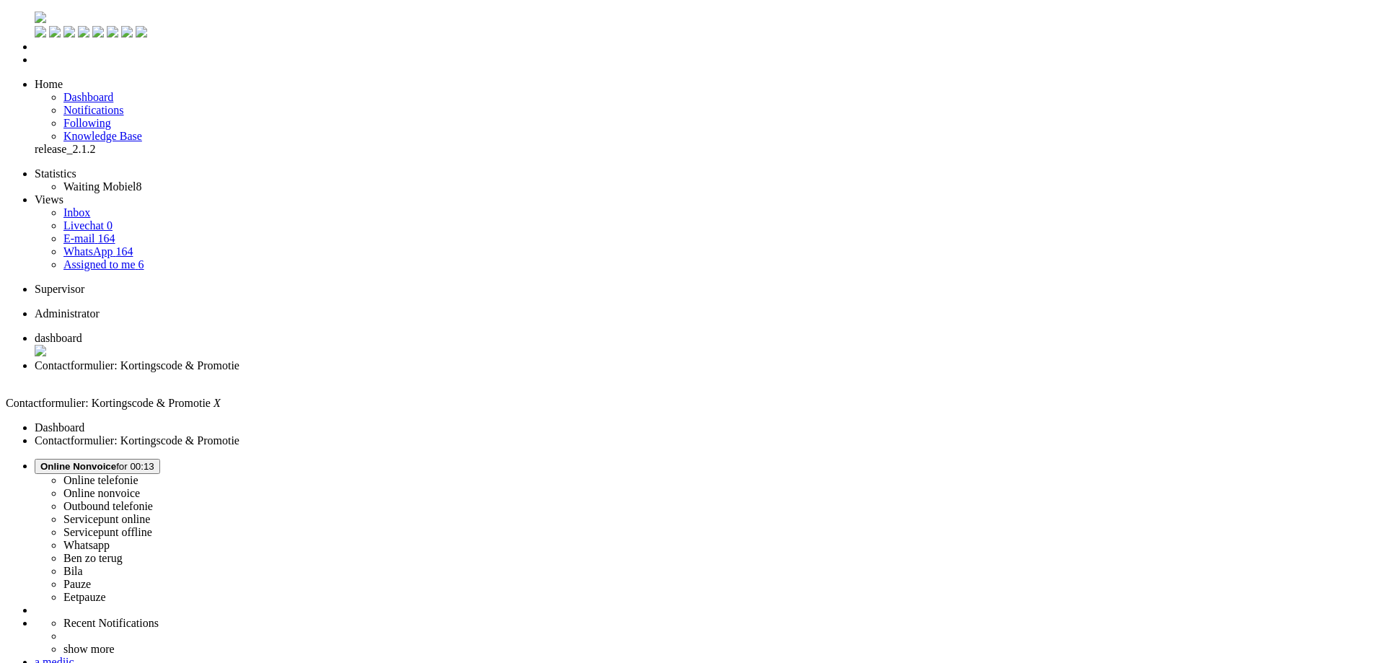
click at [35, 180] on link "Quick ticket" at bounding box center [35, 180] width 0 height 0
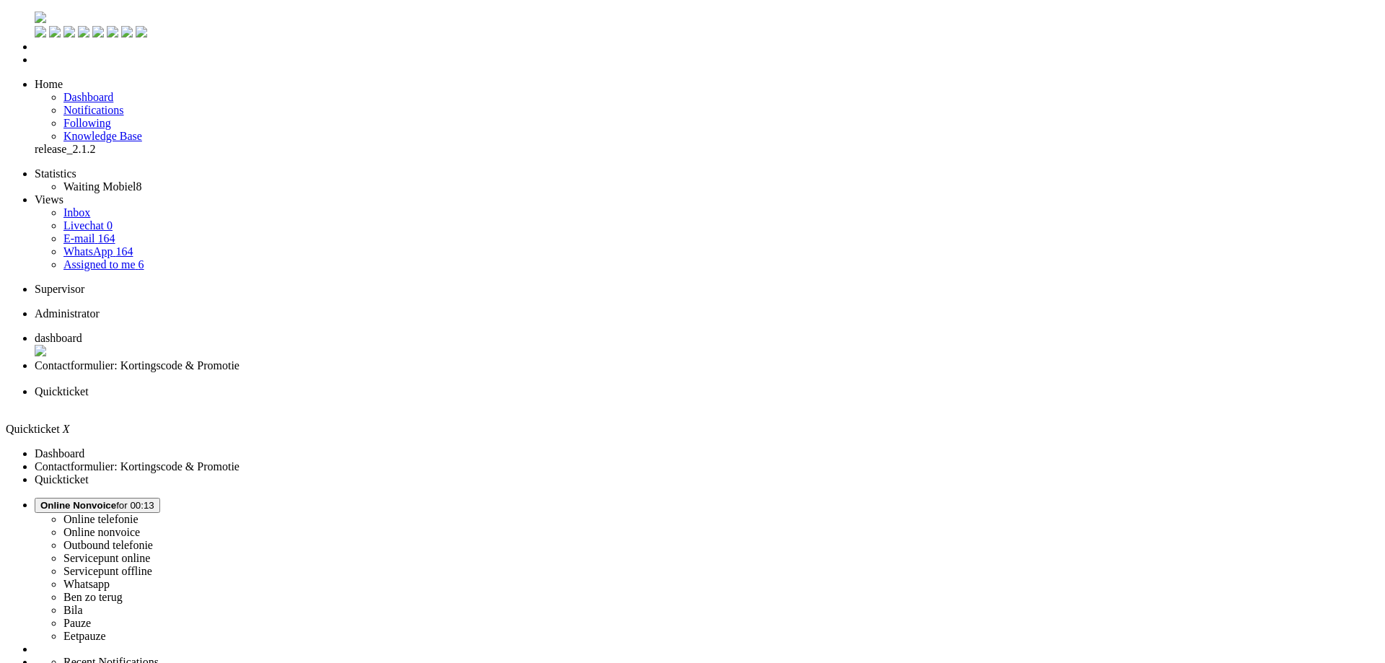
type input "[PHONE_NUMBER]"
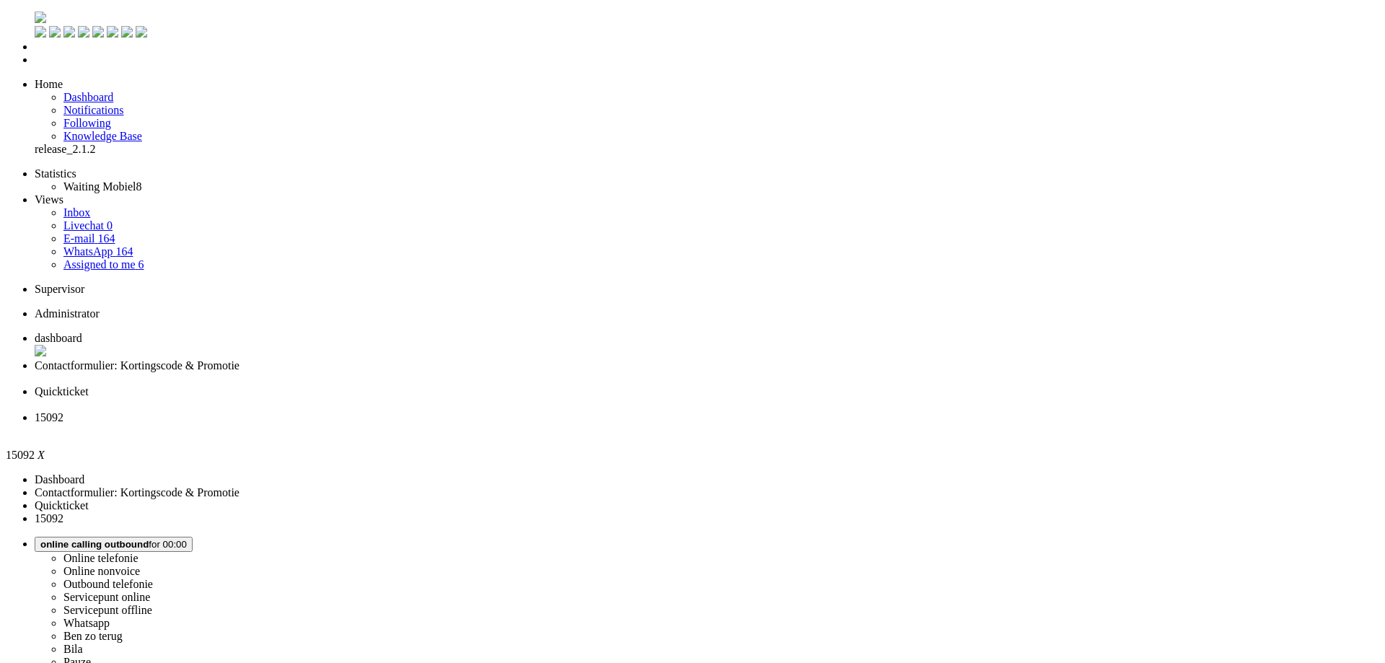
type input "[PHONE_NUMBER]"
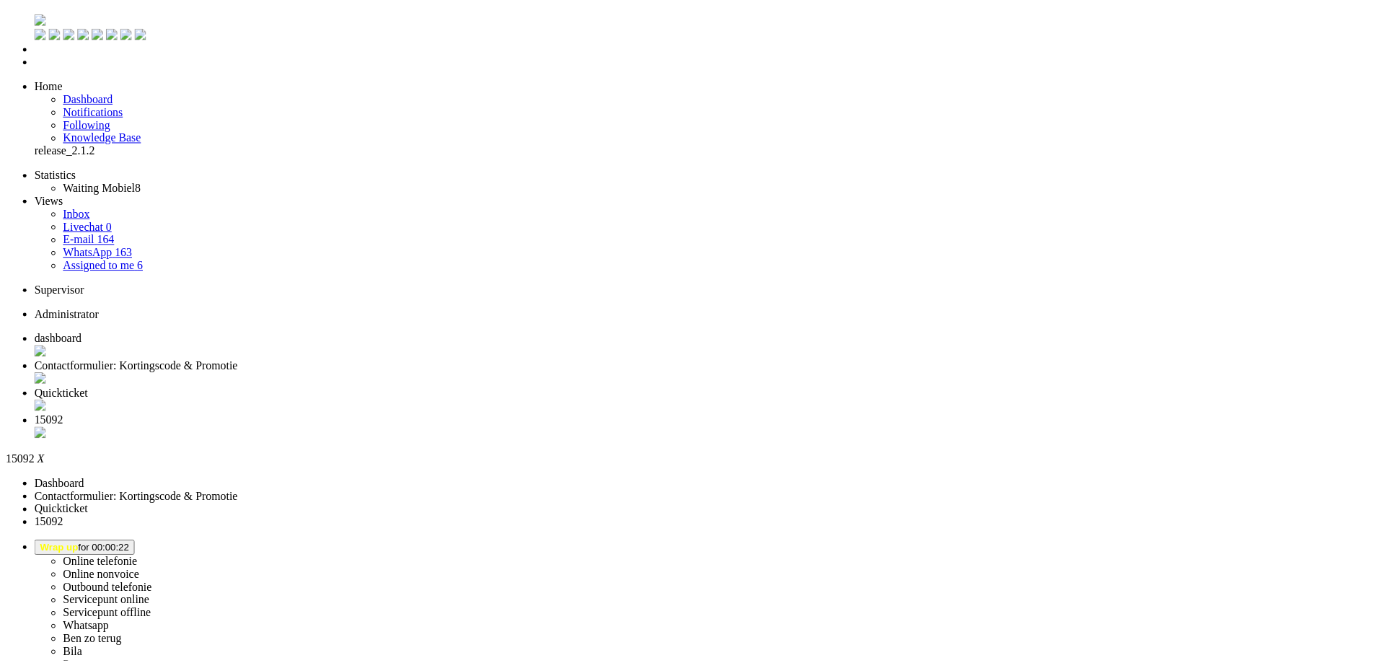
scroll to position [216, 0]
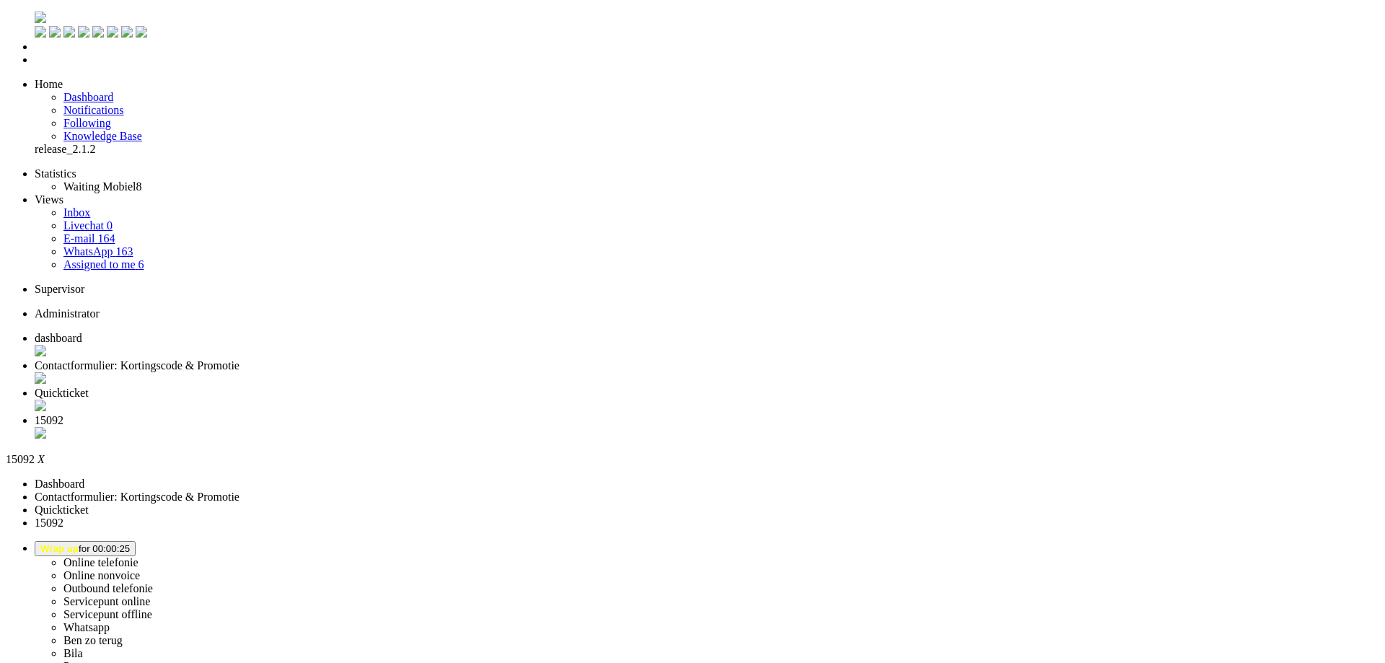
click at [658, 427] on div "Close tab" at bounding box center [707, 434] width 1344 height 14
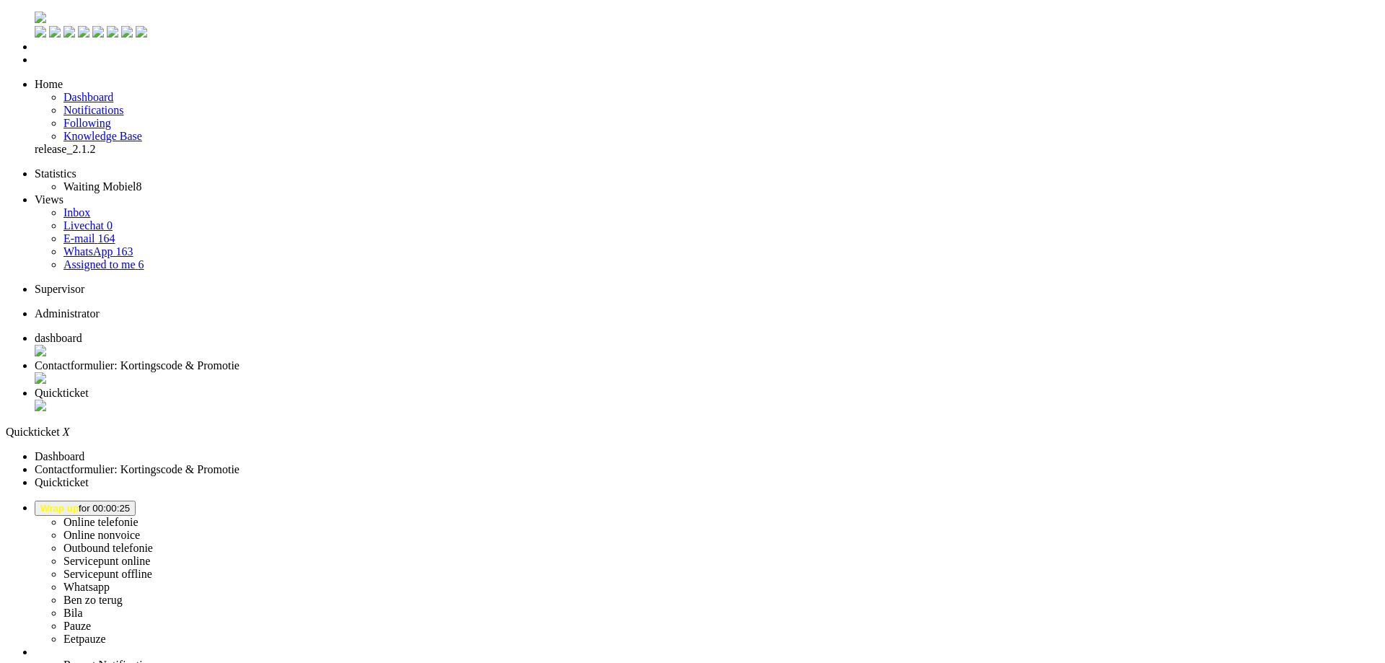
type input "0648444676"
drag, startPoint x: 245, startPoint y: 202, endPoint x: 228, endPoint y: 206, distance: 17.7
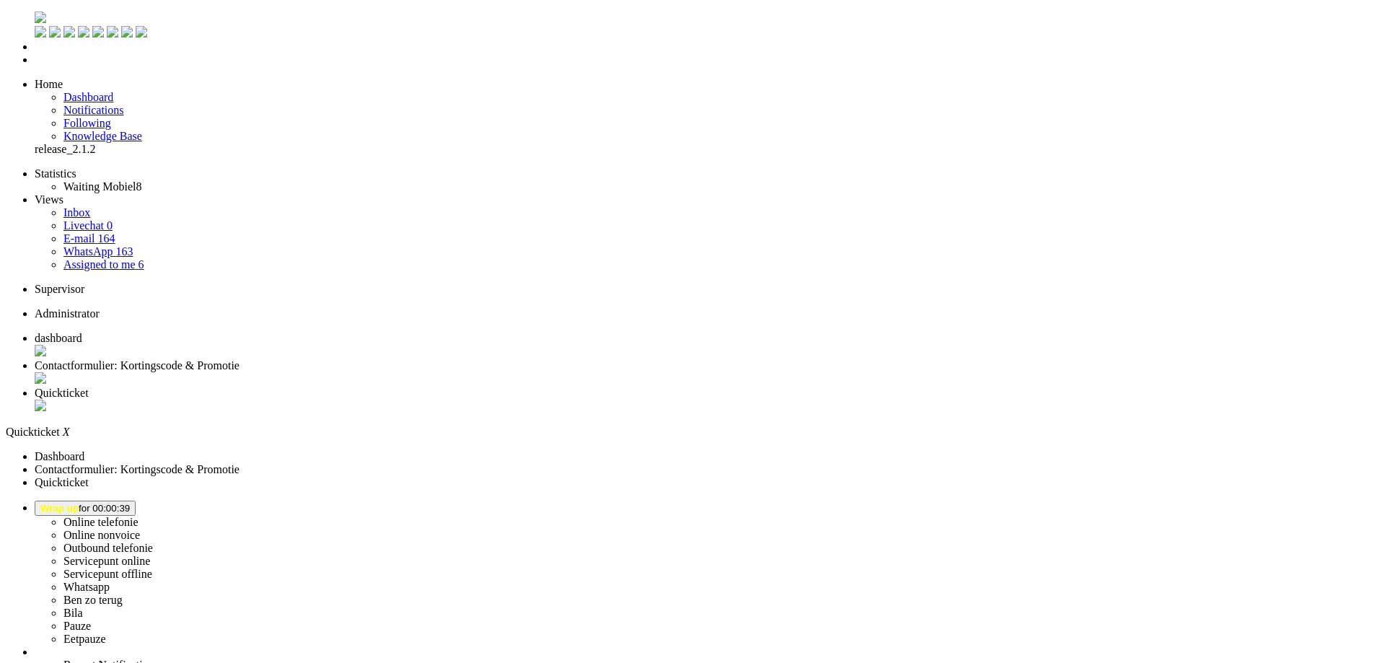
type input "[PHONE_NUMBER]"
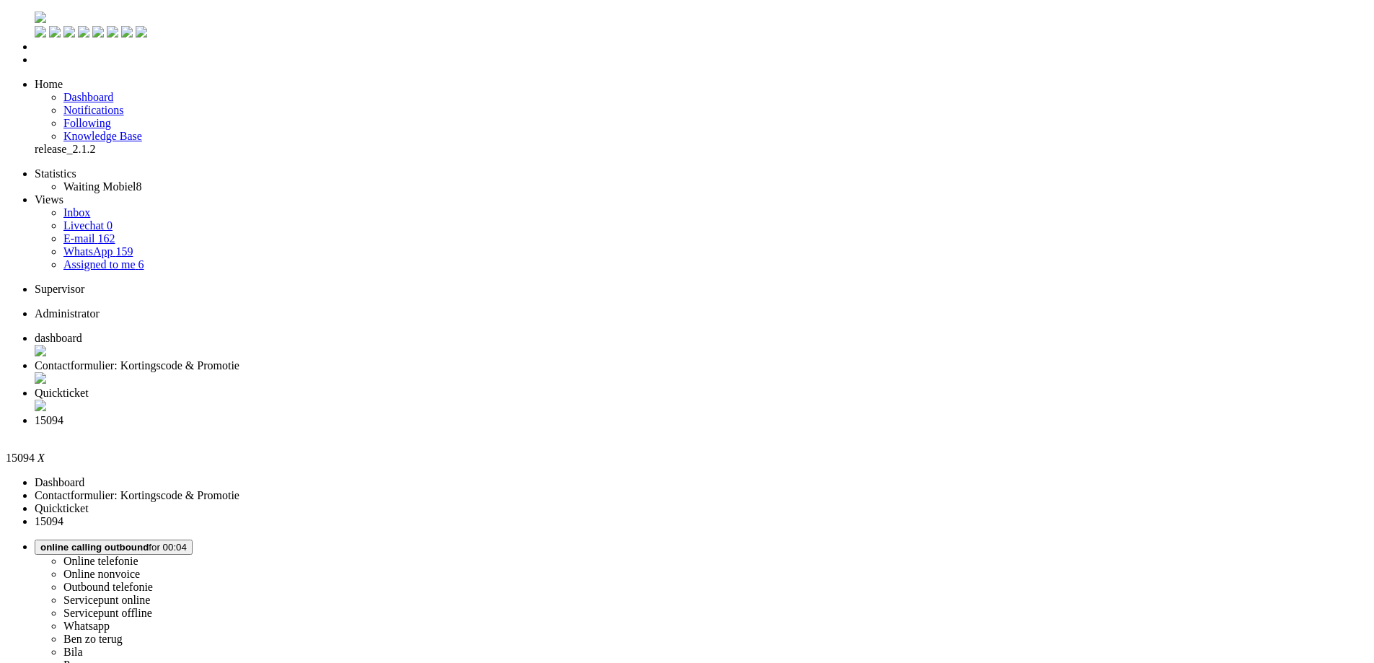
type input "[PHONE_NUMBER]"
click at [130, 542] on span "Wrap up for 00:00:04" at bounding box center [84, 547] width 89 height 11
click at [140, 568] on label "Online nonvoice" at bounding box center [101, 574] width 76 height 12
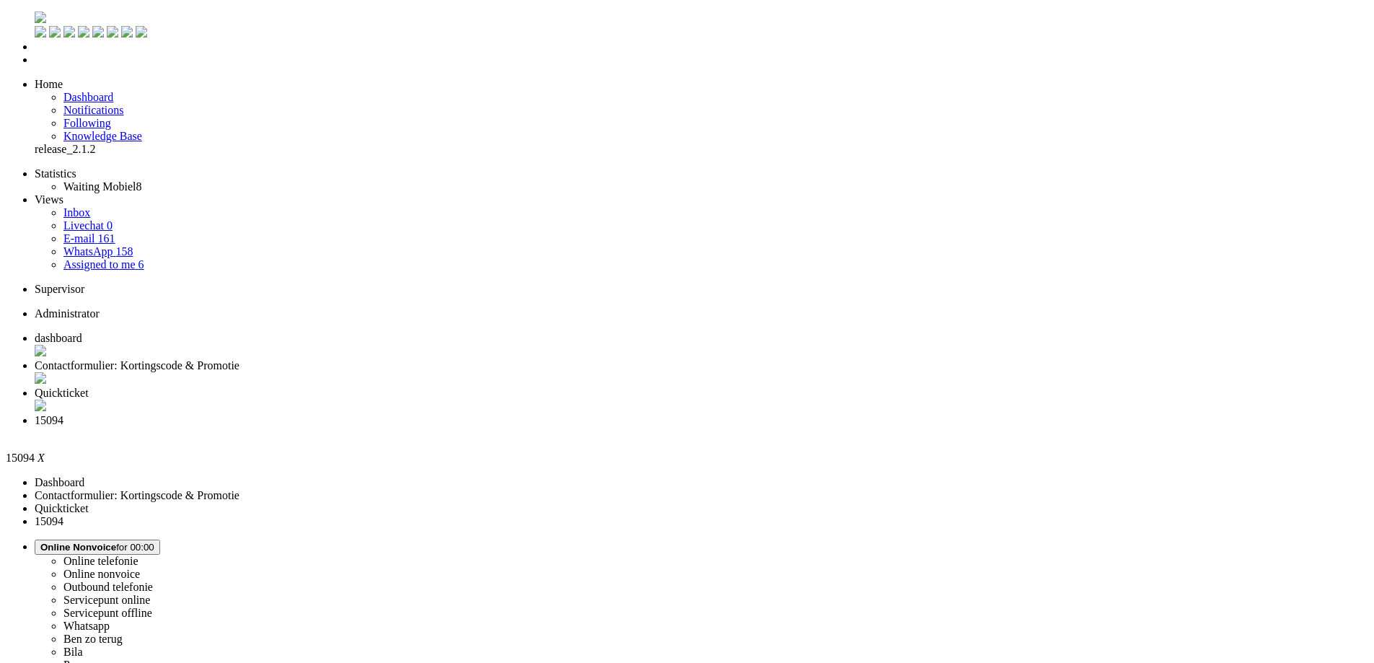
scroll to position [389, 0]
drag, startPoint x: 290, startPoint y: 102, endPoint x: 291, endPoint y: 136, distance: 33.9
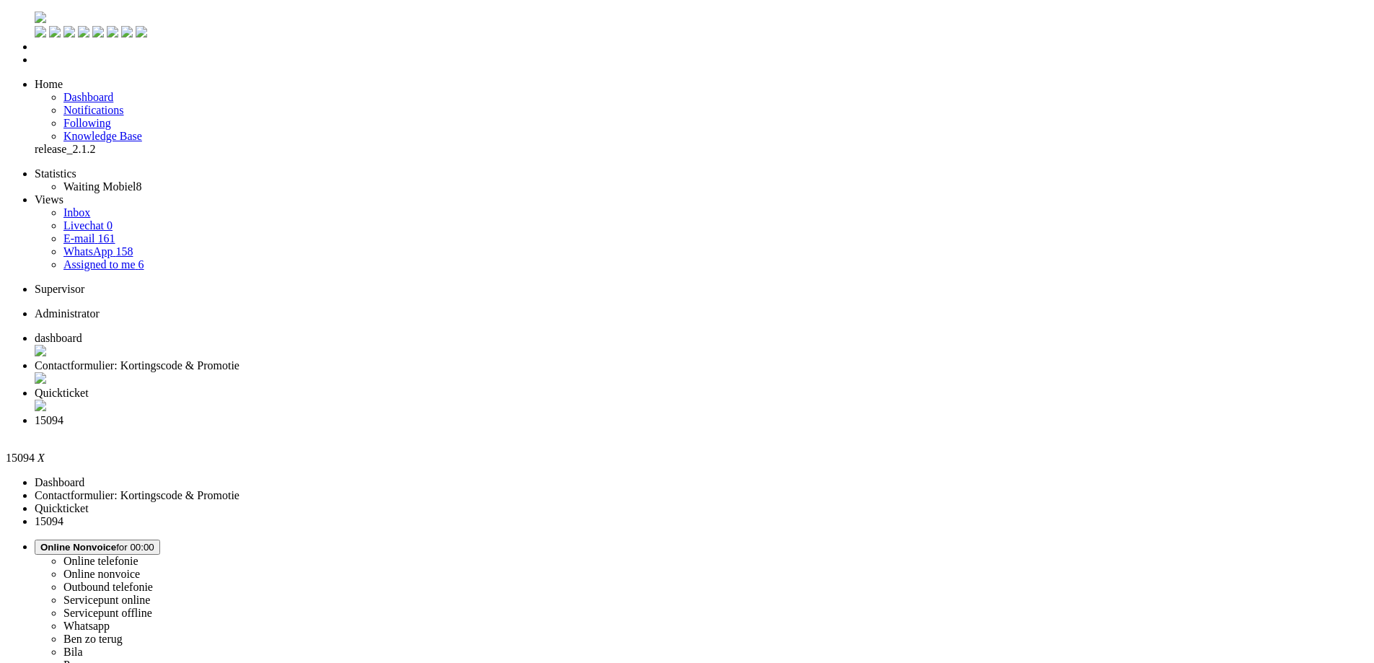
click at [661, 427] on div "Close tab" at bounding box center [701, 433] width 1333 height 13
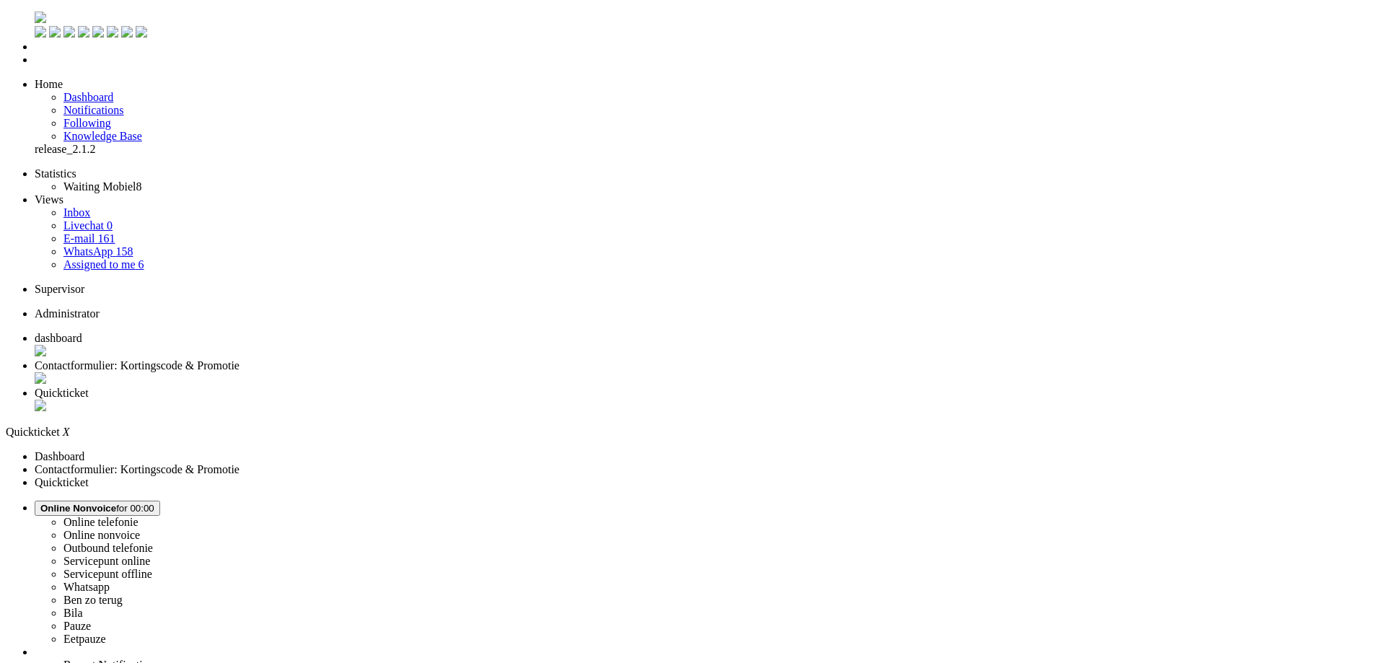
click at [539, 400] on div "Close tab" at bounding box center [707, 407] width 1344 height 14
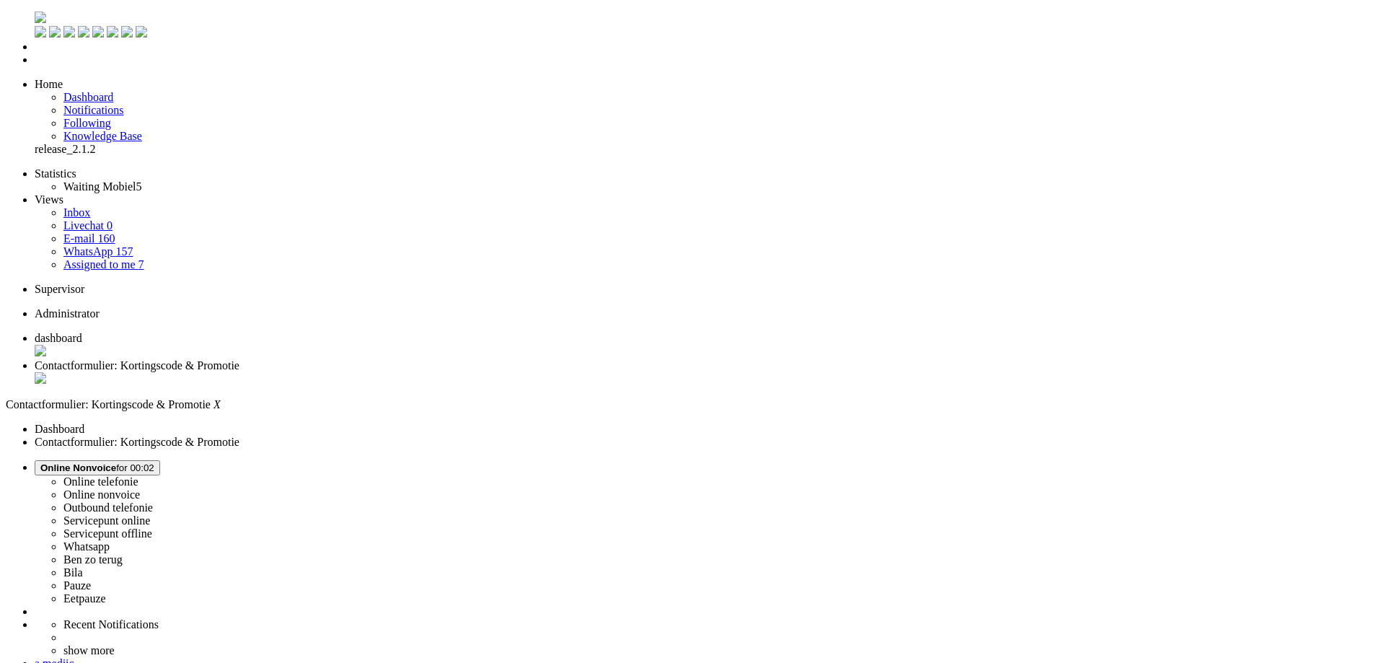
drag, startPoint x: 145, startPoint y: 2608, endPoint x: 118, endPoint y: 2635, distance: 38.2
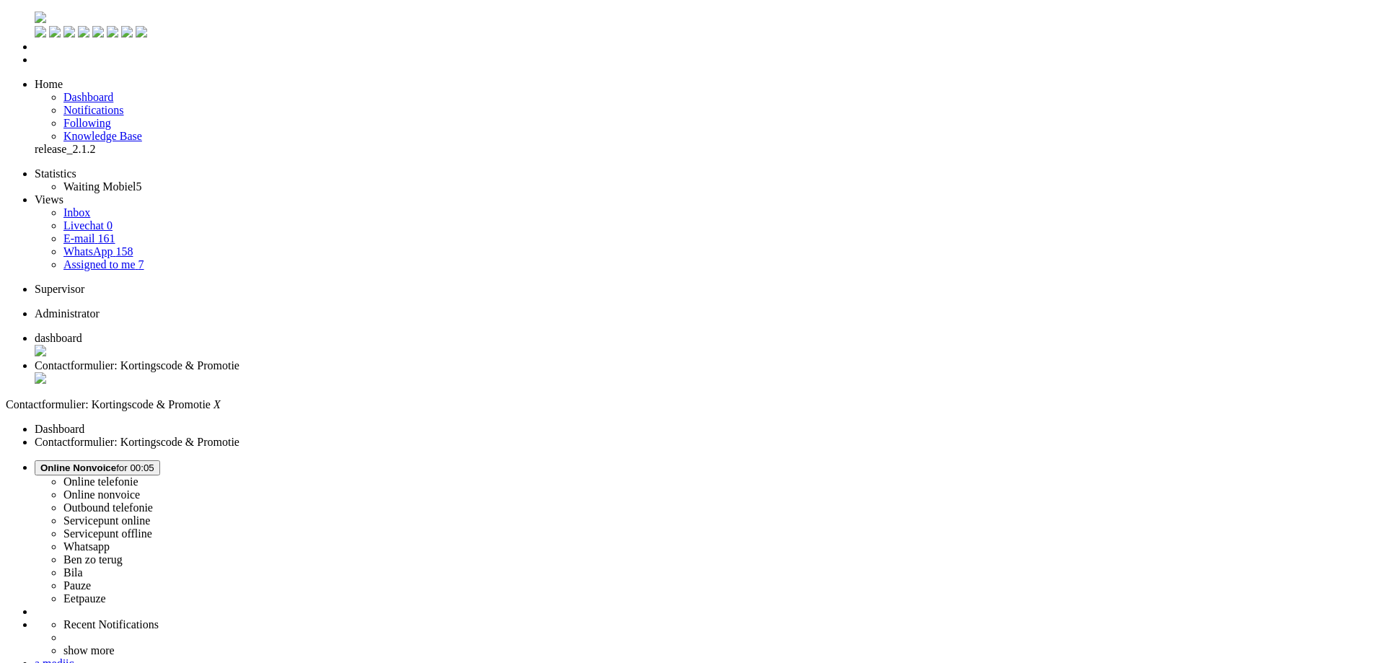
drag, startPoint x: 388, startPoint y: 2611, endPoint x: 262, endPoint y: 2614, distance: 126.3
drag, startPoint x: 1197, startPoint y: 376, endPoint x: 1193, endPoint y: 384, distance: 9.7
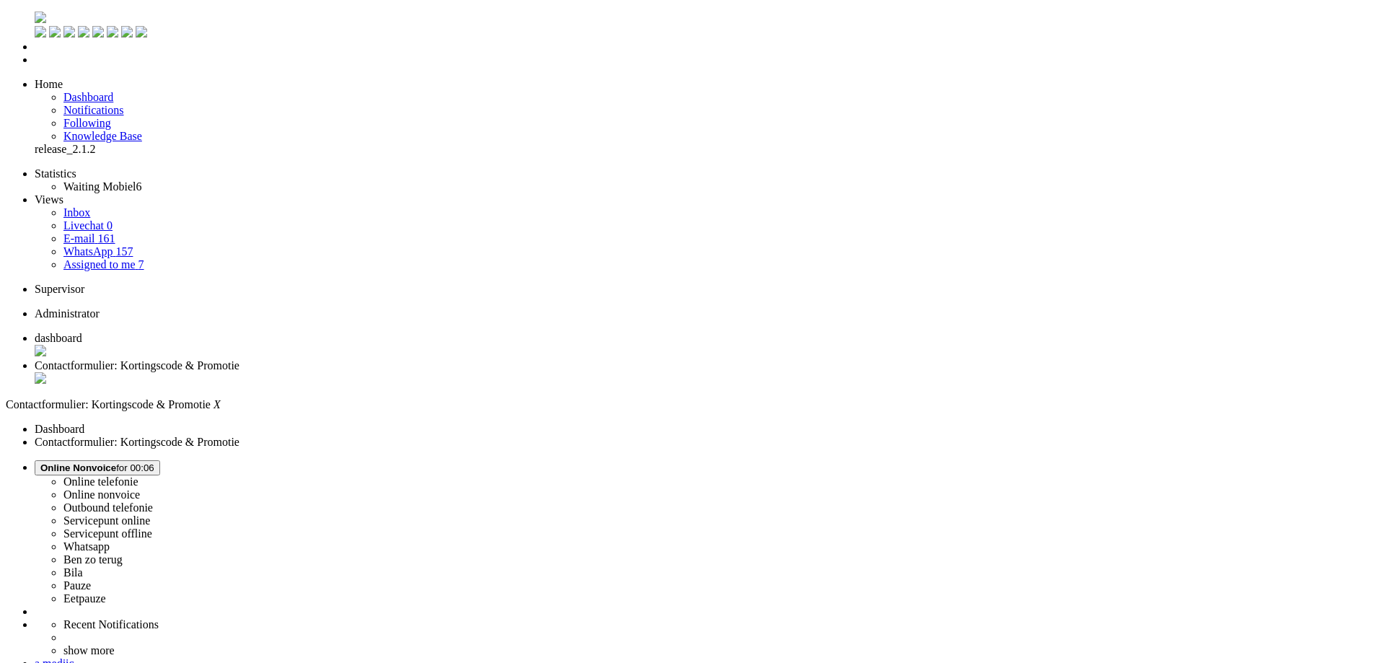
click at [416, 372] on div "Close tab" at bounding box center [701, 379] width 1333 height 14
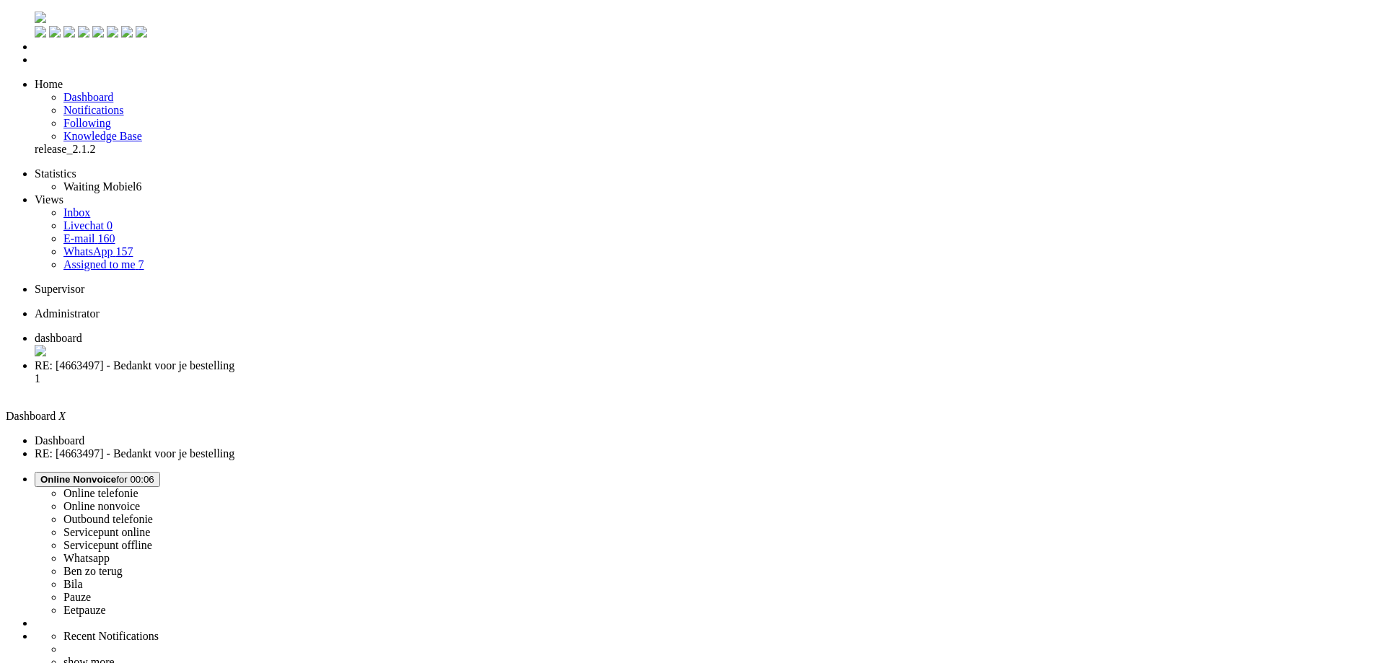
click at [234, 359] on span "RE: [4663497] - Bedankt voor je bestelling" at bounding box center [135, 365] width 200 height 12
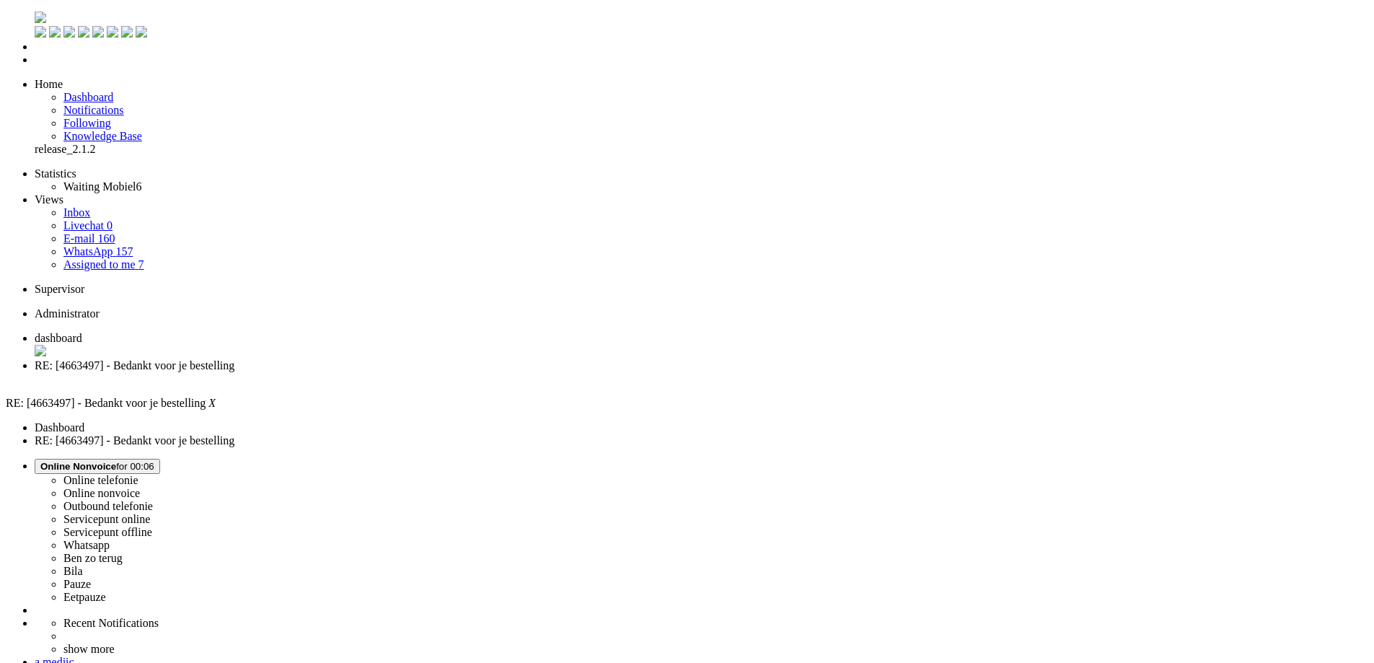
click at [82, 332] on span "dashboard" at bounding box center [59, 338] width 48 height 12
click at [234, 359] on span "RE: [4663497] - Bedankt voor je bestelling" at bounding box center [135, 365] width 200 height 12
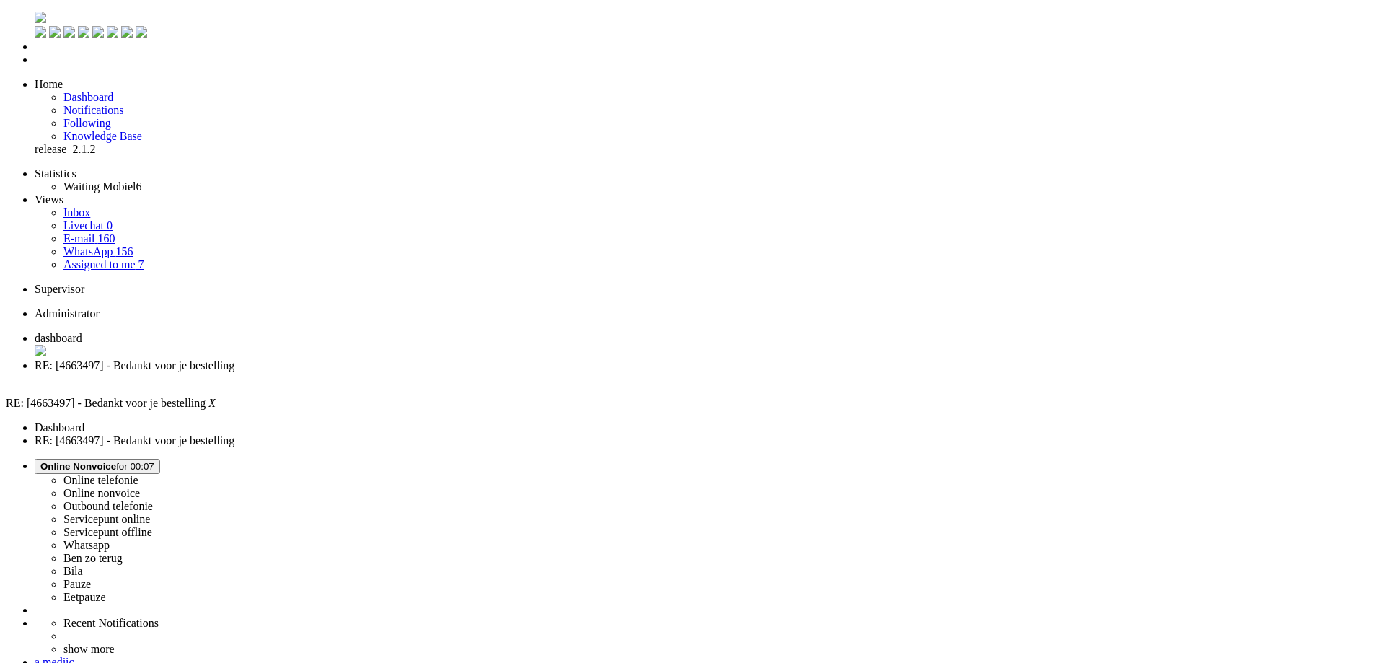
drag, startPoint x: 269, startPoint y: 2631, endPoint x: 21, endPoint y: 2631, distance: 248.1
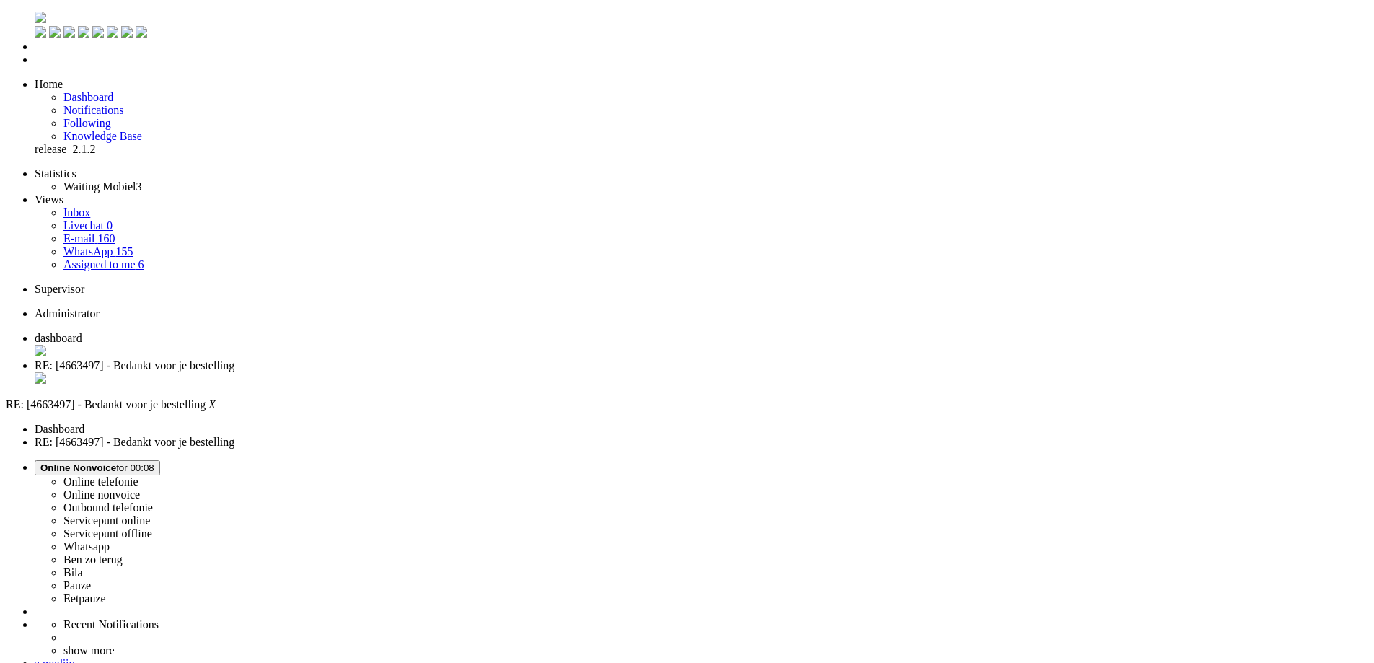
click at [416, 372] on div "Close tab" at bounding box center [701, 379] width 1333 height 14
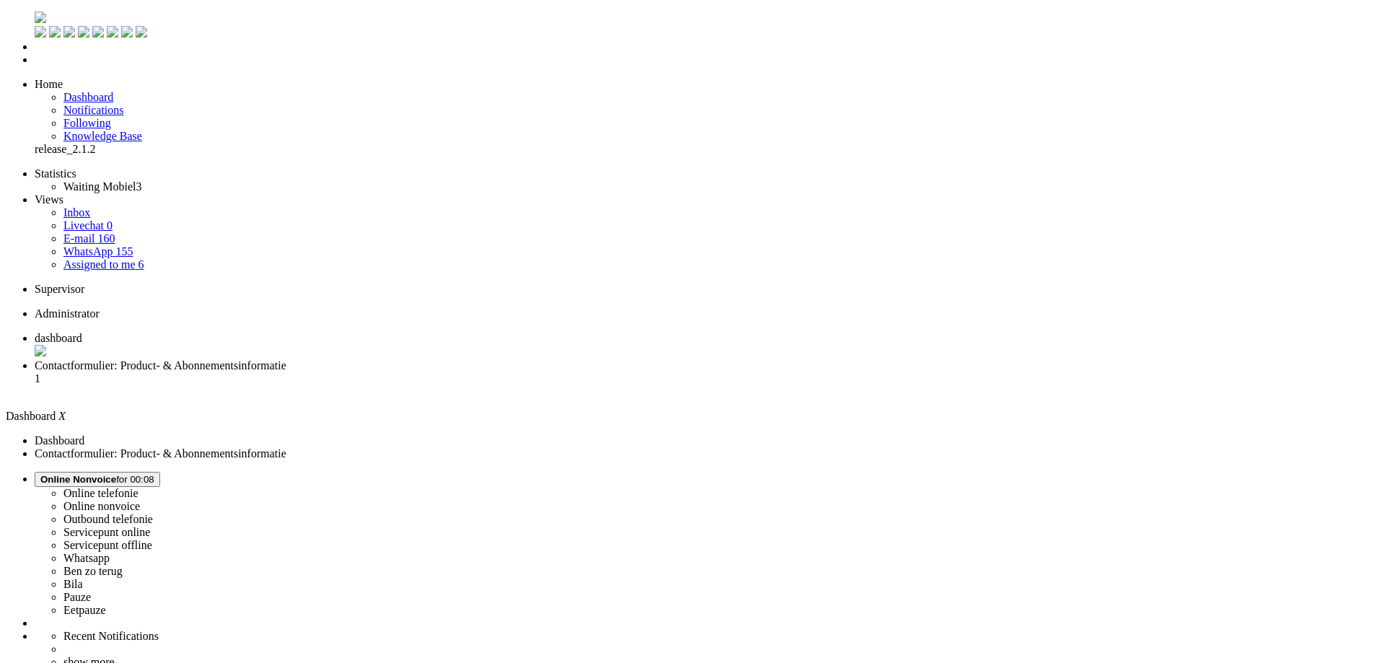
click at [372, 359] on li "Contactformulier: Product- & Abonnementsinformatie 1" at bounding box center [701, 378] width 1333 height 39
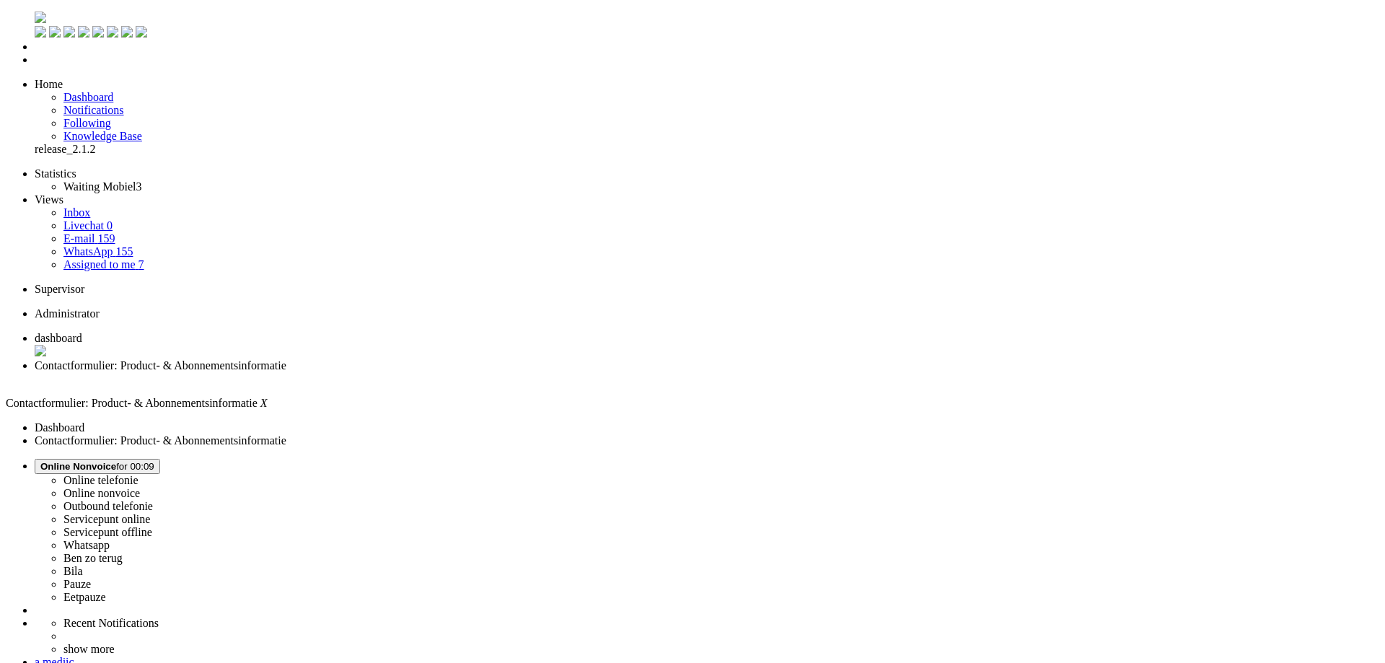
drag, startPoint x: 411, startPoint y: 2598, endPoint x: 21, endPoint y: 2595, distance: 390.2
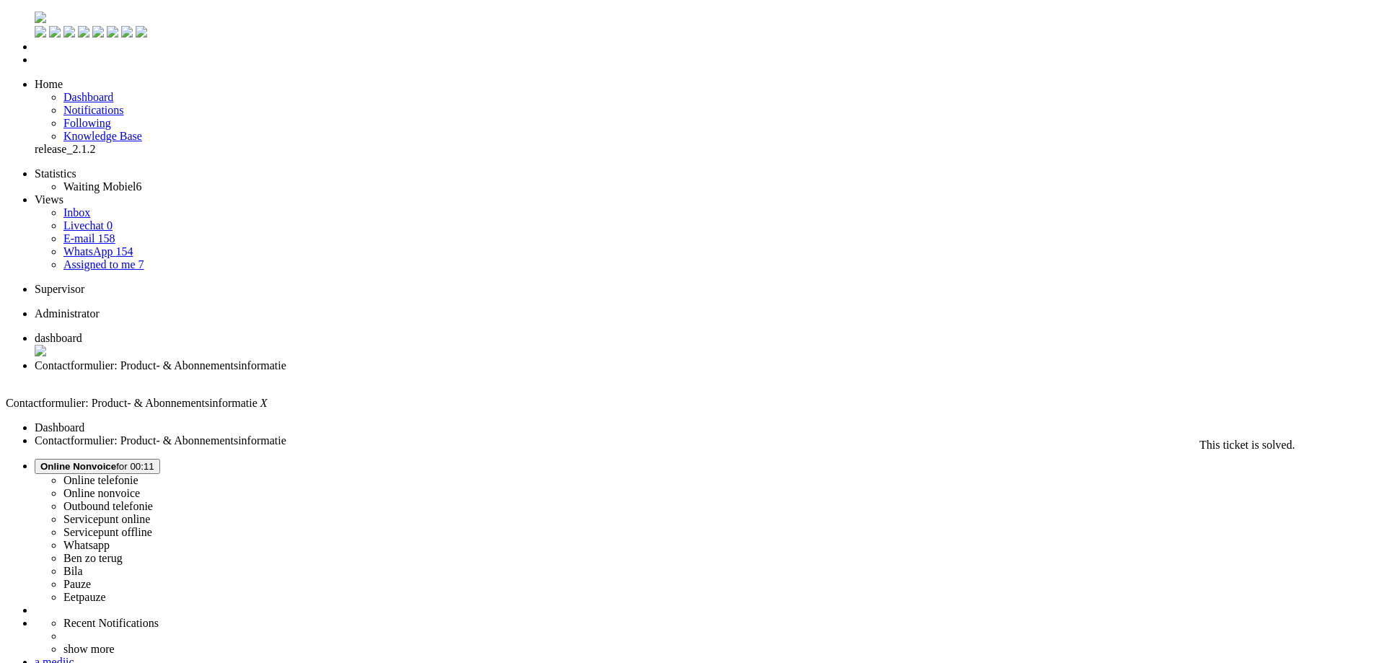
click at [418, 372] on div "Close tab" at bounding box center [701, 378] width 1333 height 13
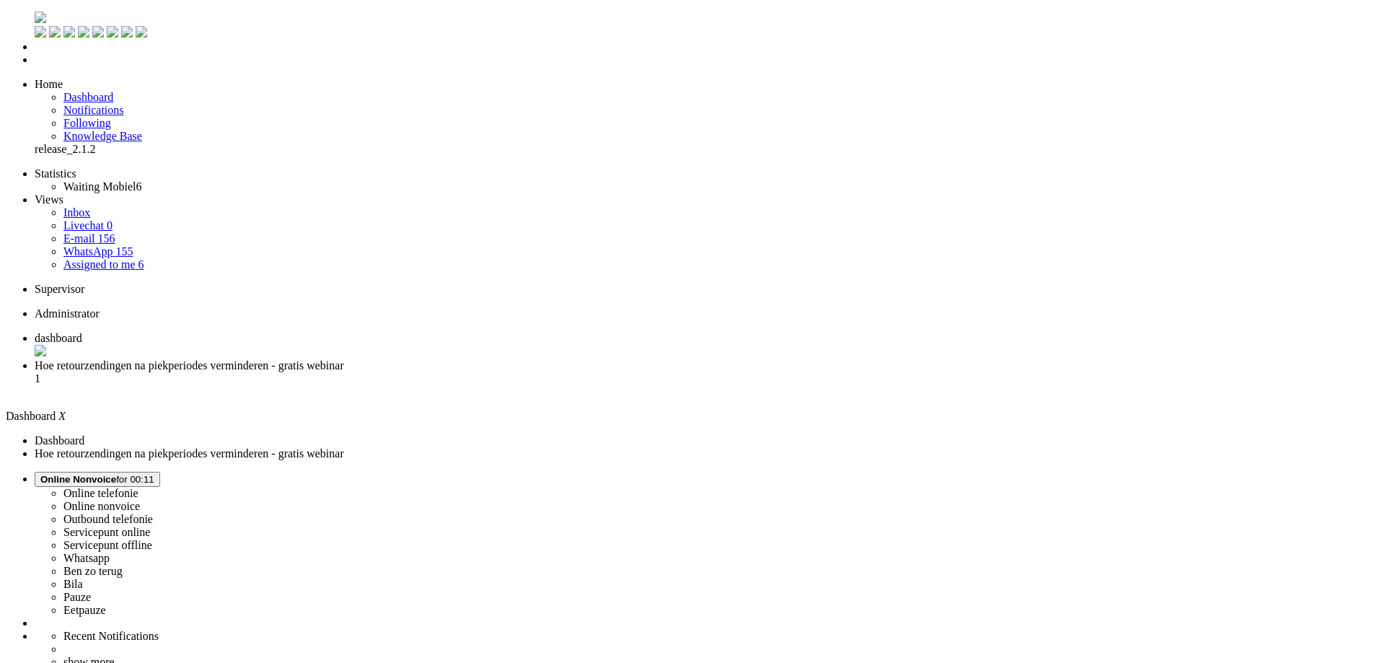
click at [384, 359] on li "Hoe retourzendingen na piekperiodes verminderen - gratis webinar 1" at bounding box center [701, 378] width 1333 height 39
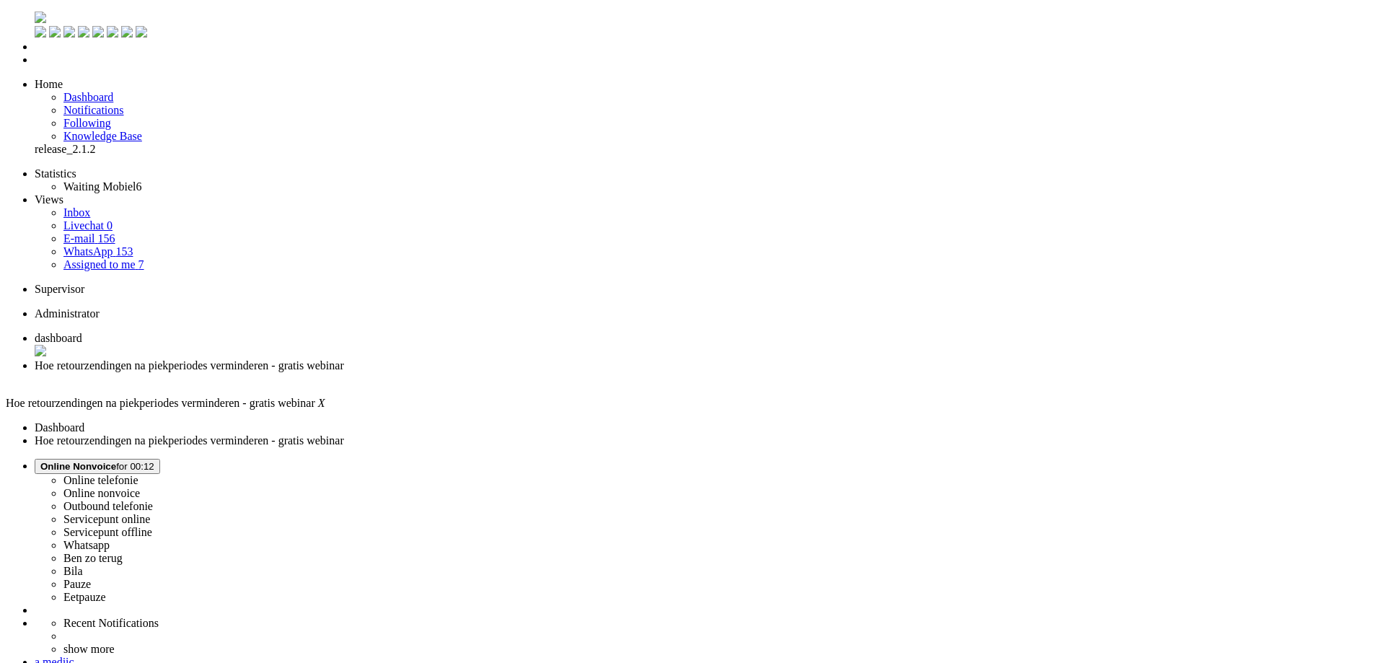
drag, startPoint x: 303, startPoint y: 501, endPoint x: 291, endPoint y: 135, distance: 366.6
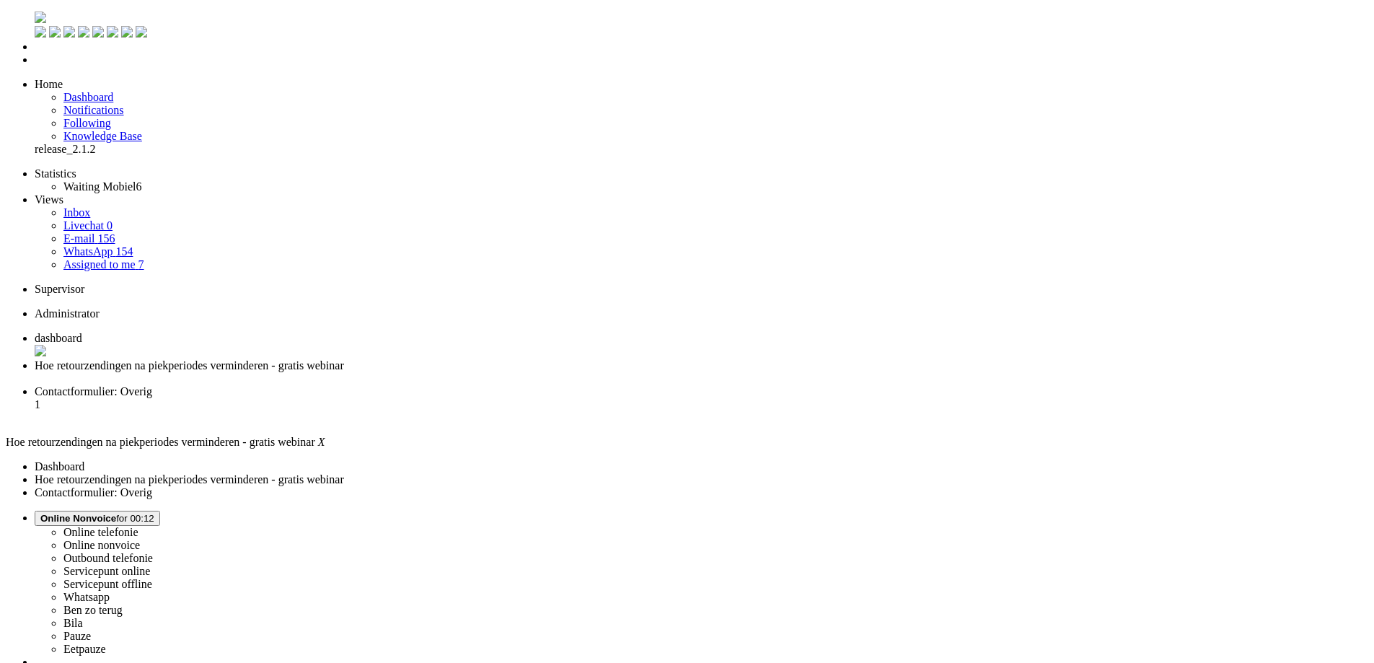
scroll to position [0, 0]
click at [413, 372] on div "Close tab" at bounding box center [701, 378] width 1333 height 13
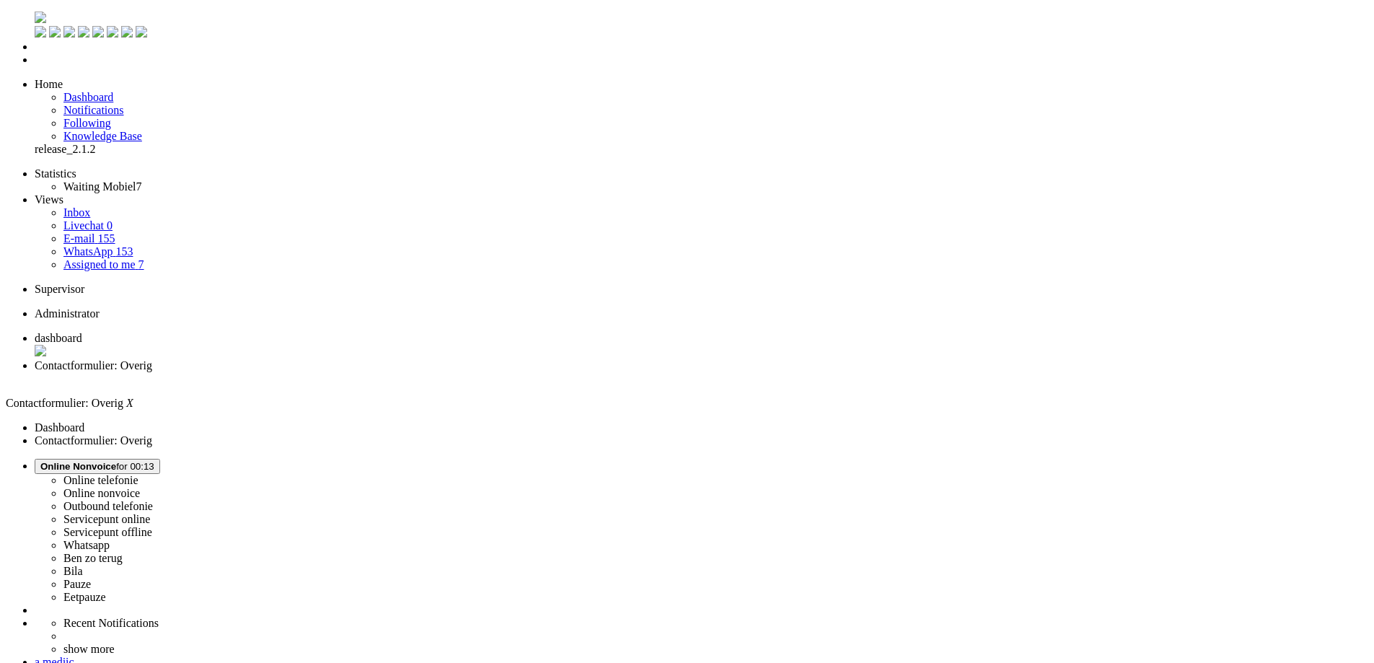
click at [154, 461] on span "Online Nonvoice for 00:13" at bounding box center [97, 466] width 114 height 11
click at [91, 578] on label "Pauze" at bounding box center [76, 584] width 27 height 12
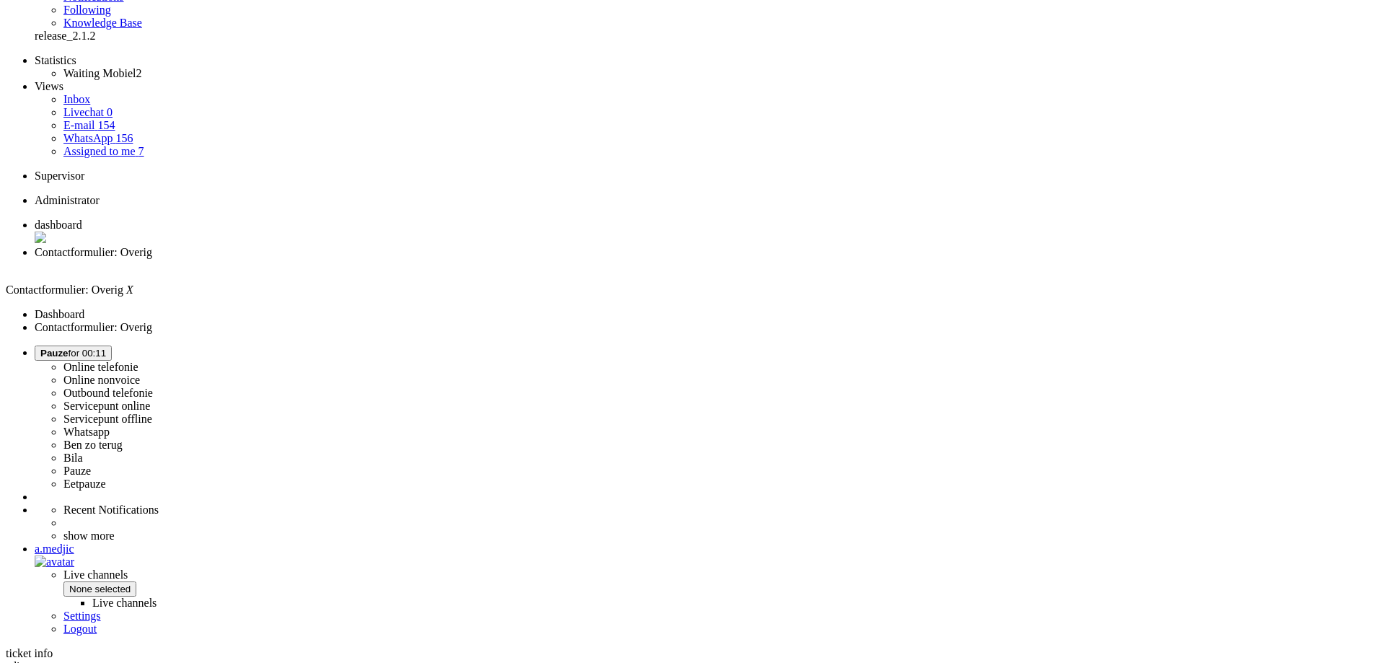
scroll to position [0, 0]
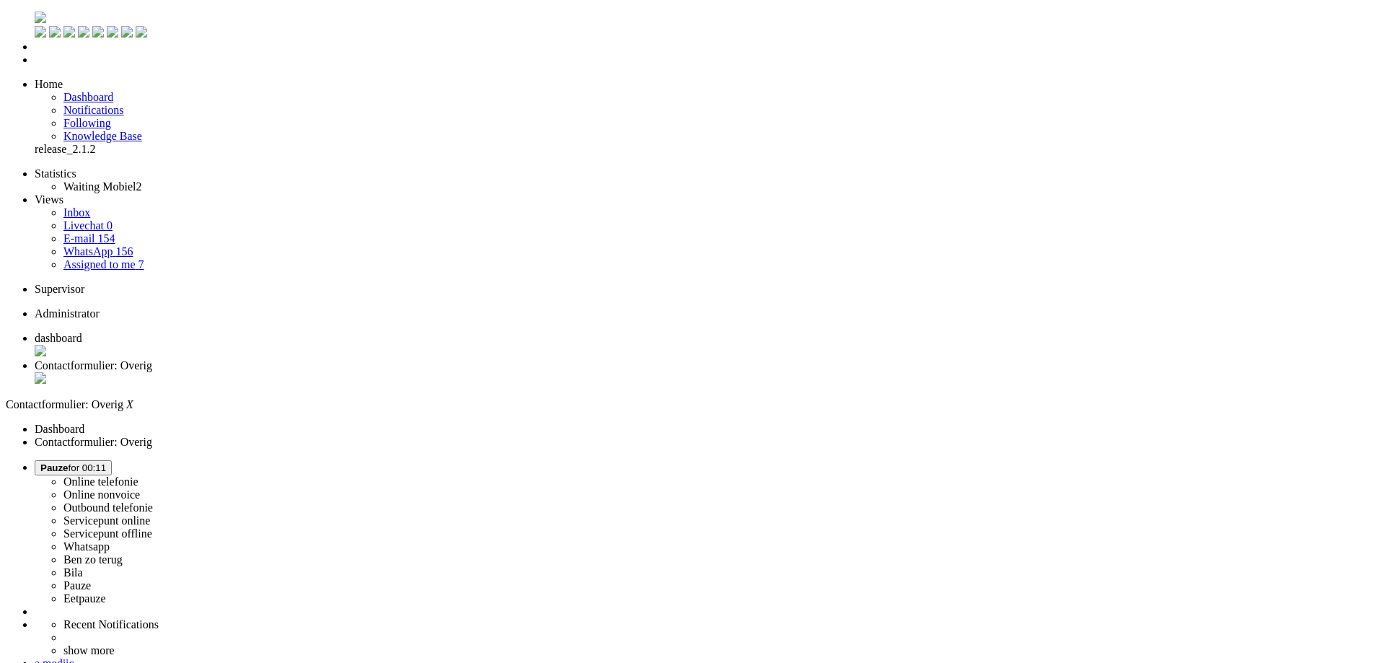
scroll to position [216, 0]
click at [0, 0] on div at bounding box center [0, 0] width 0 height 0
drag, startPoint x: 302, startPoint y: 102, endPoint x: 273, endPoint y: 195, distance: 96.9
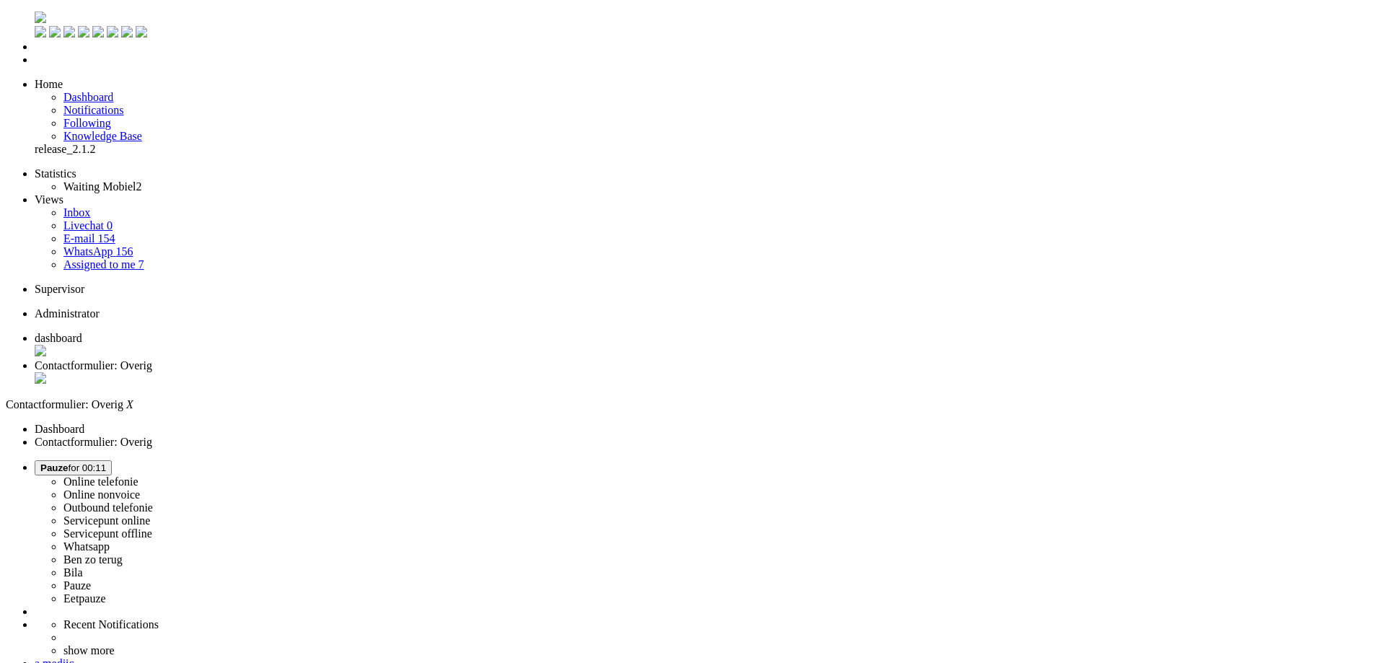
click at [410, 372] on div "Close tab" at bounding box center [701, 379] width 1333 height 14
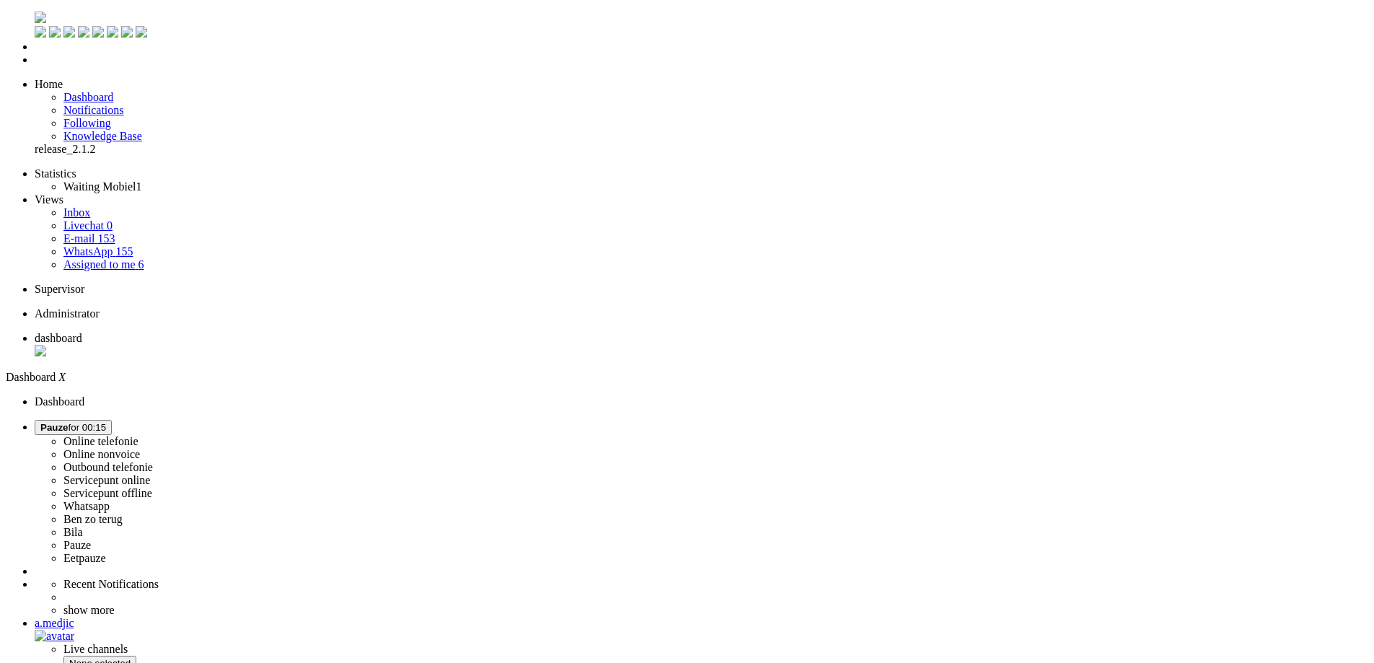
click at [106, 422] on span "Pauze for 00:15" at bounding box center [73, 427] width 66 height 11
click at [140, 448] on label "Online nonvoice" at bounding box center [101, 454] width 76 height 12
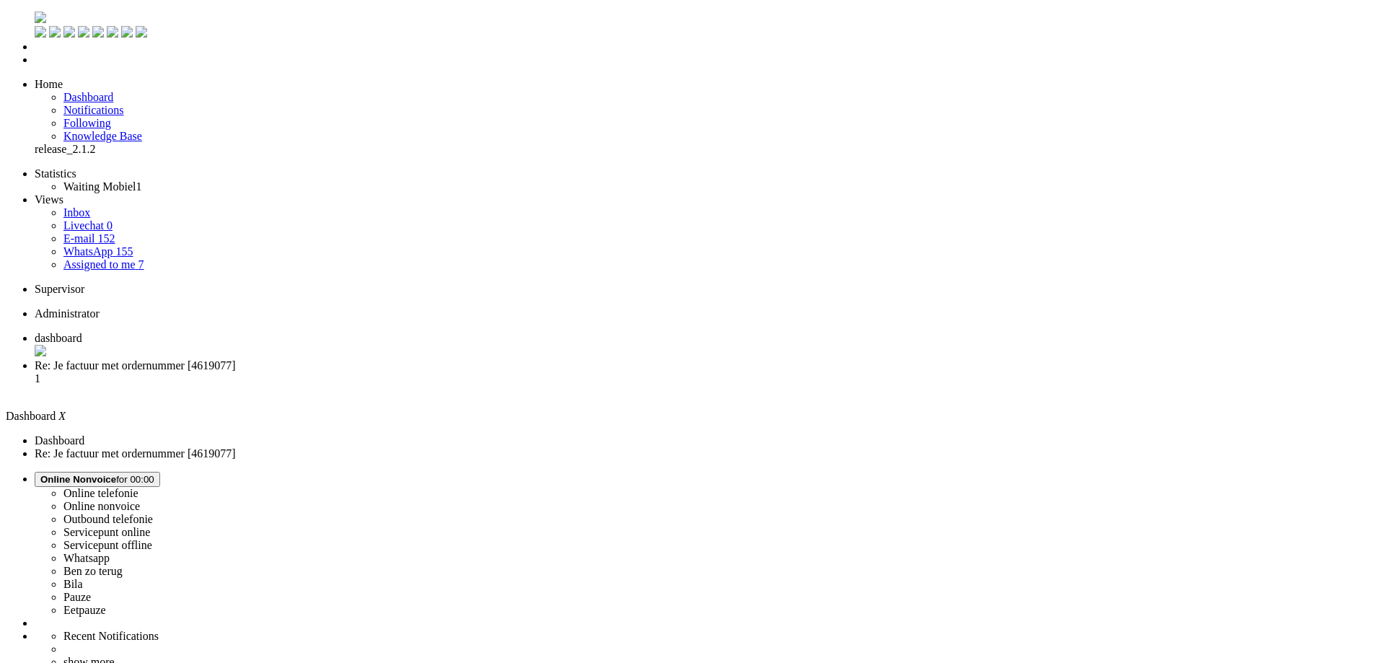
click at [236, 359] on span "Re: Je factuur met ordernummer [4619077]" at bounding box center [135, 365] width 201 height 12
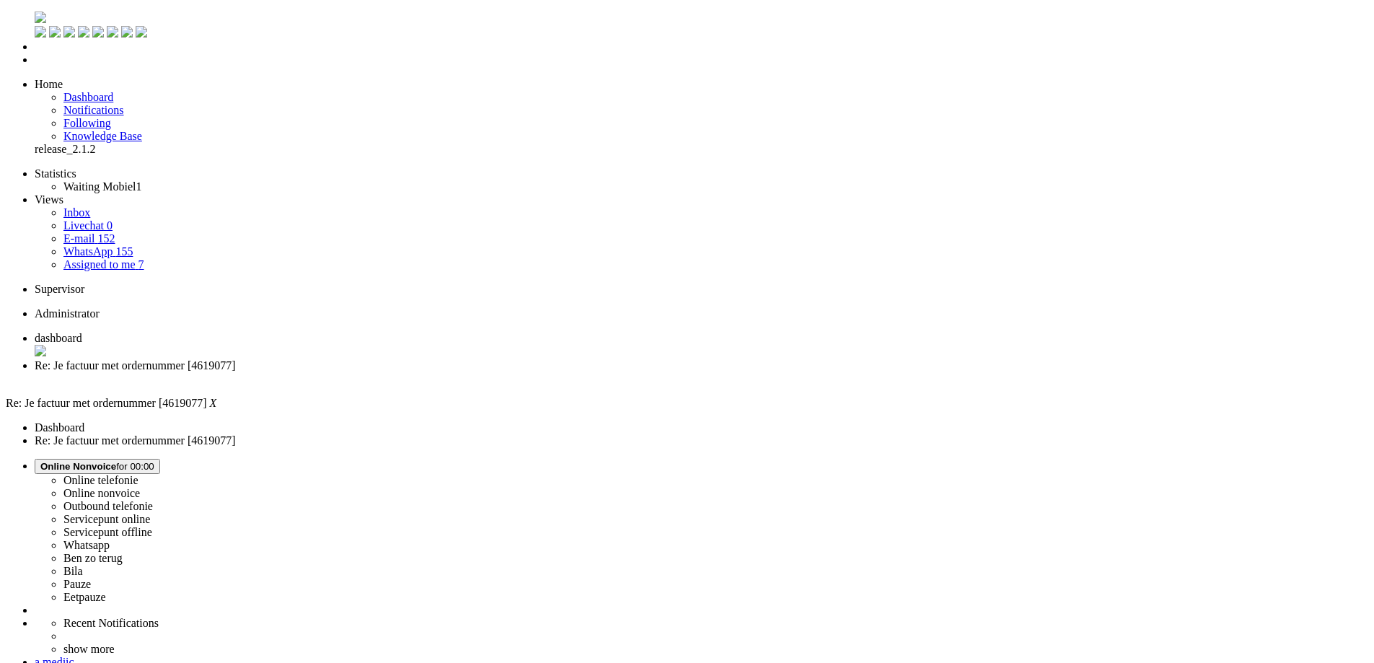
click at [1215, 459] on li "Online telefonie Online nonvoice Outbound telefonie Servicepunt online Servicep…" at bounding box center [701, 531] width 1333 height 145
click at [116, 461] on span "Online Nonvoice" at bounding box center [78, 466] width 76 height 11
drag, startPoint x: 1160, startPoint y: 132, endPoint x: 557, endPoint y: 19, distance: 613.4
click at [110, 539] on label "Whatsapp" at bounding box center [86, 545] width 46 height 12
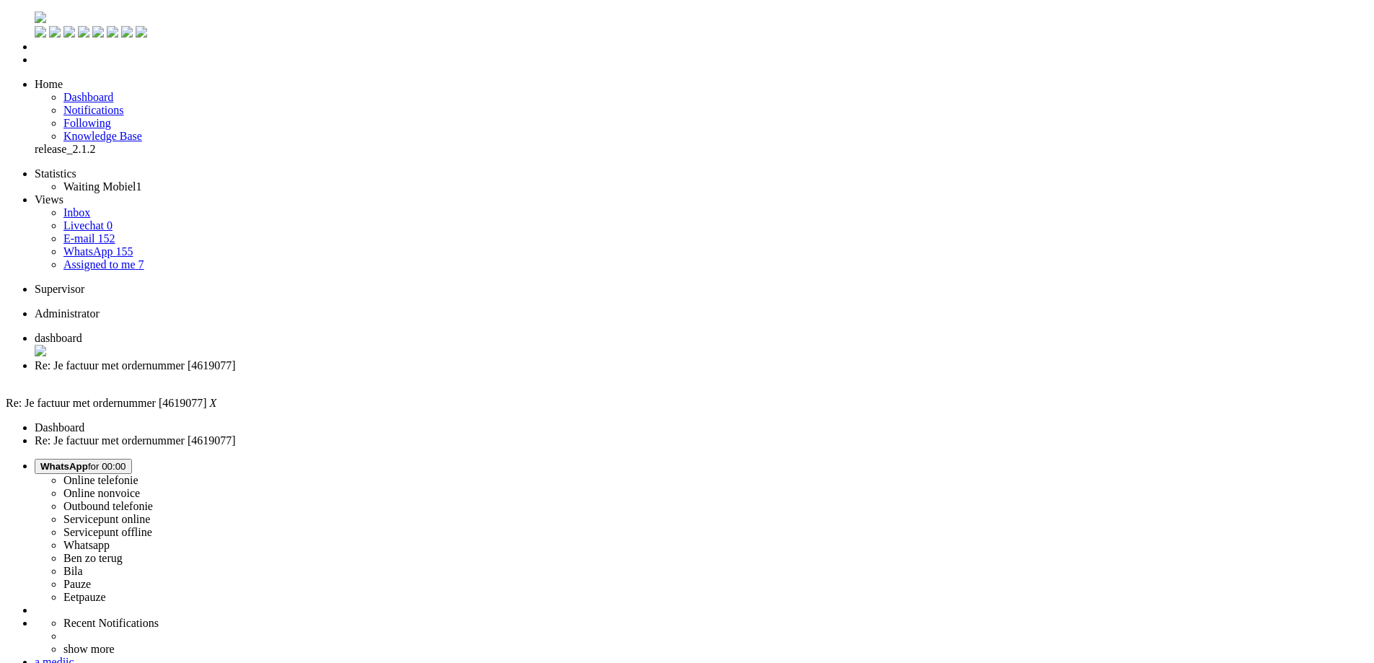
click at [418, 372] on div "Close tab" at bounding box center [701, 378] width 1333 height 13
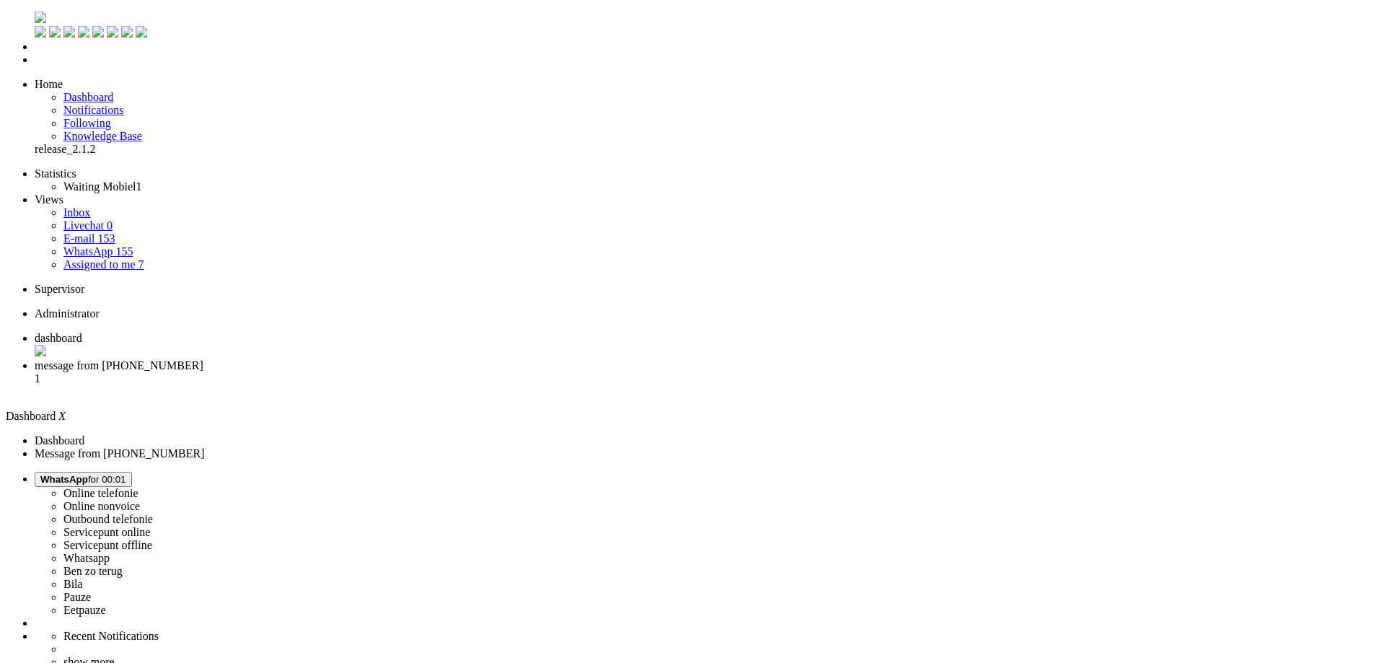
click at [367, 359] on li "message from [PHONE_NUMBER] 1" at bounding box center [701, 378] width 1333 height 39
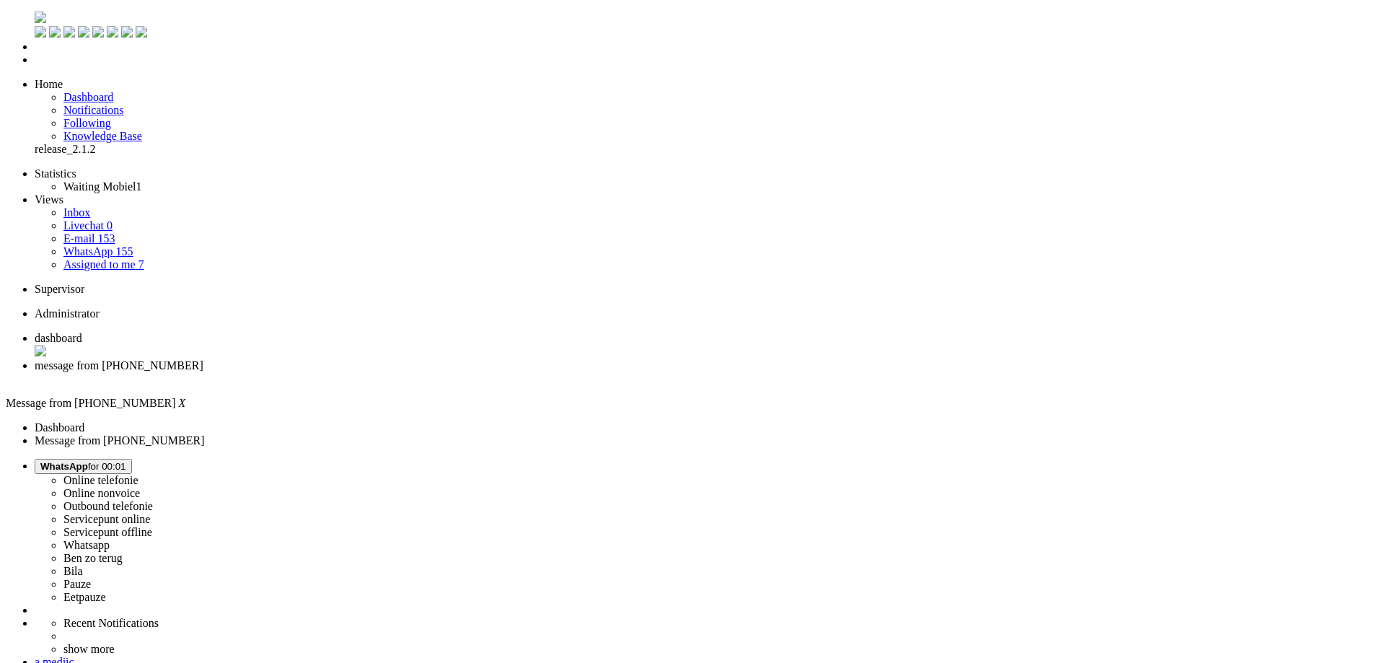
click at [417, 372] on div "Close tab" at bounding box center [701, 378] width 1333 height 13
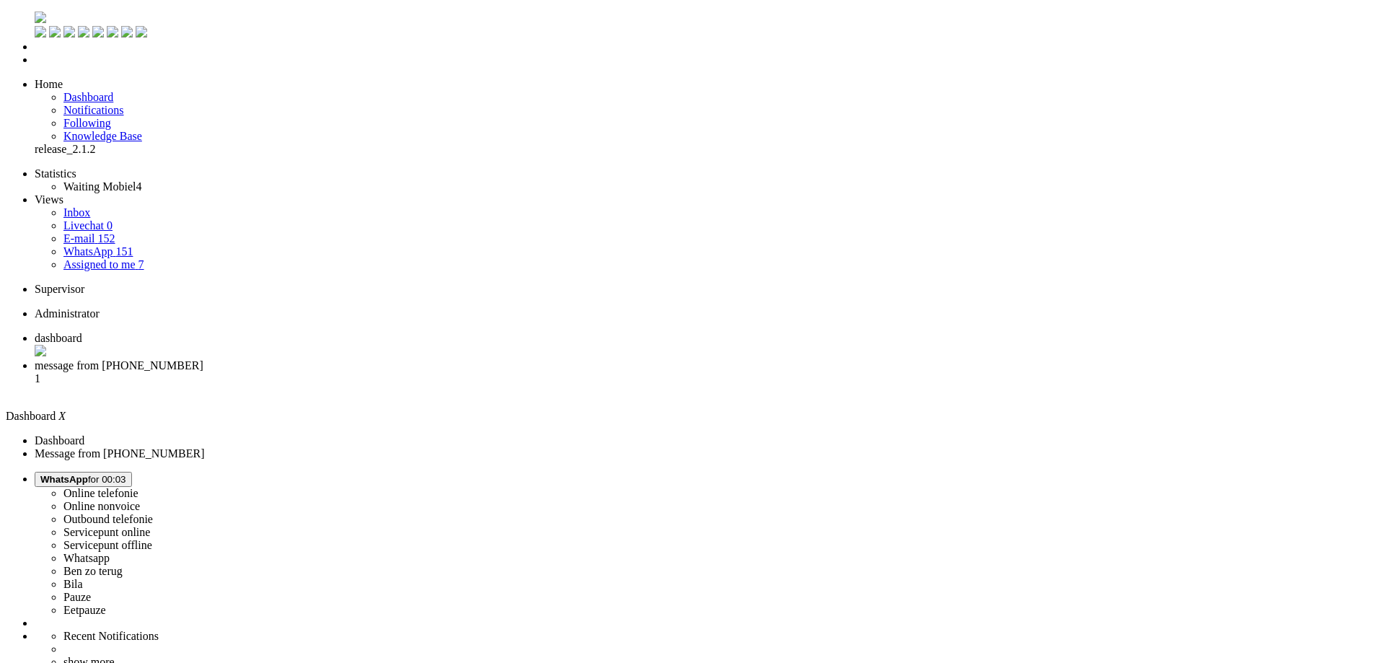
click at [203, 359] on span "message from [PHONE_NUMBER]" at bounding box center [119, 365] width 169 height 12
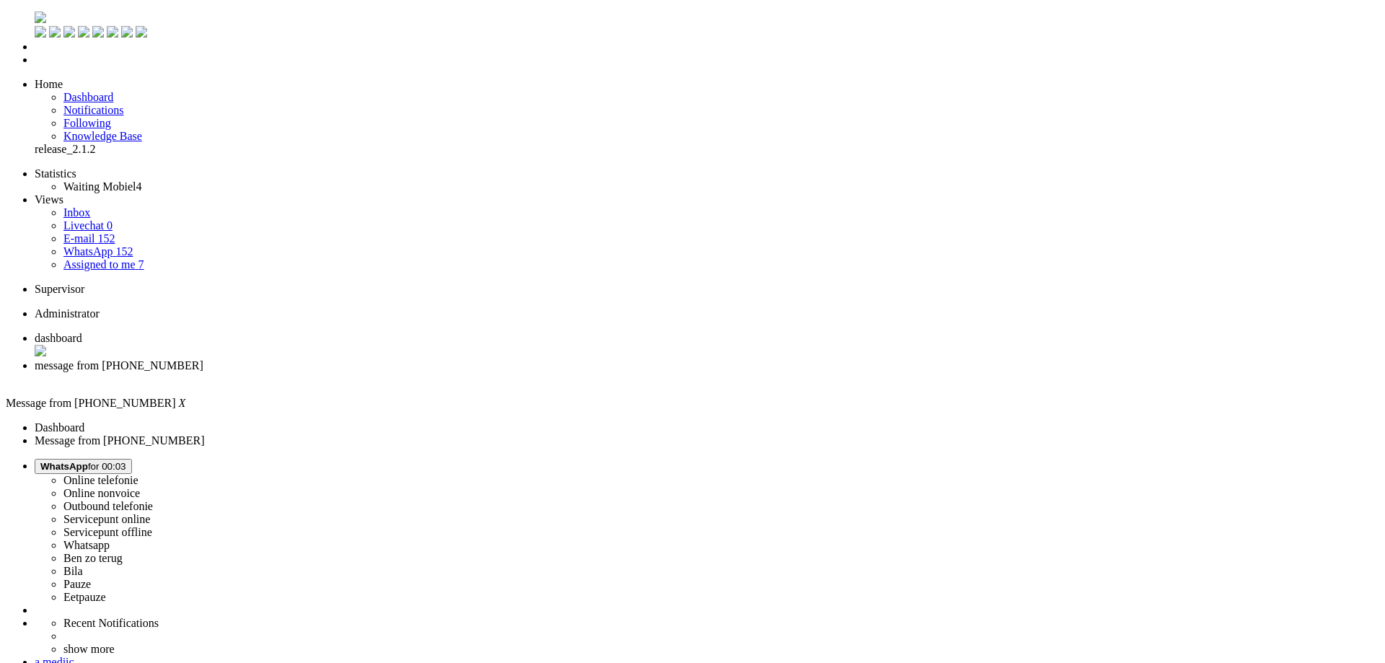
copy div "4663852"
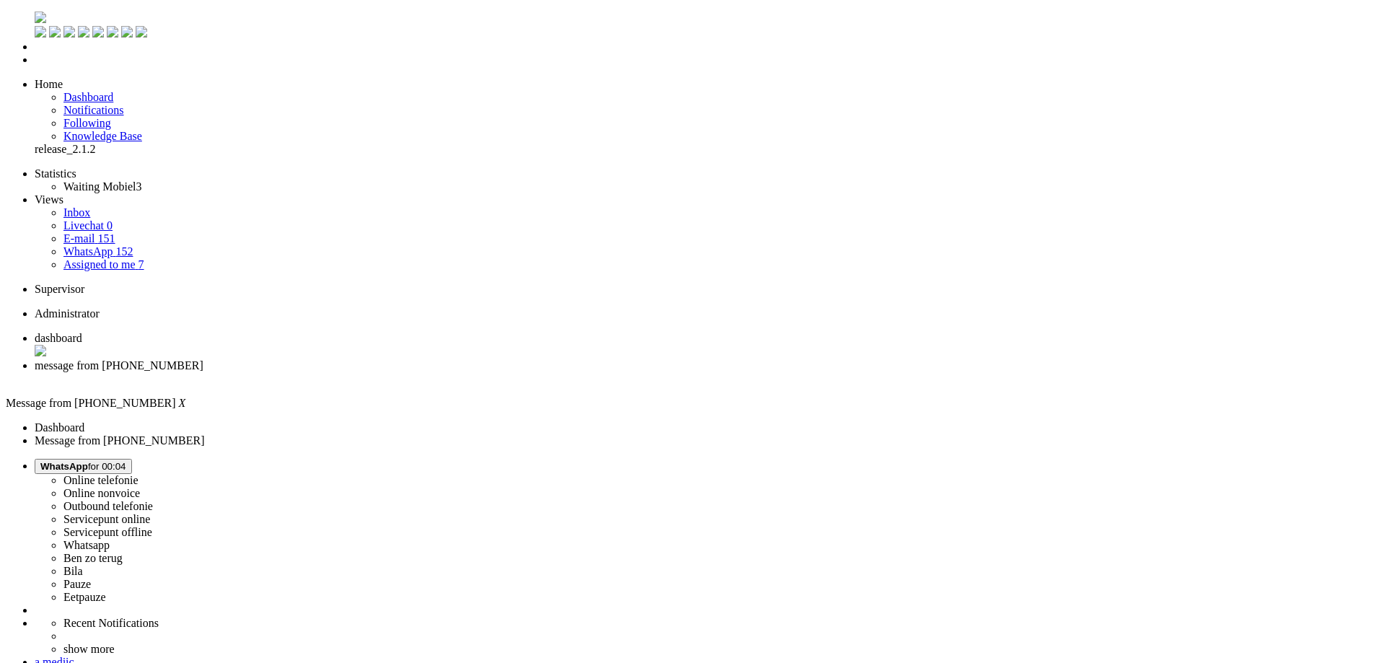
type input "ann"
drag, startPoint x: 401, startPoint y: 2490, endPoint x: 534, endPoint y: 2491, distance: 132.7
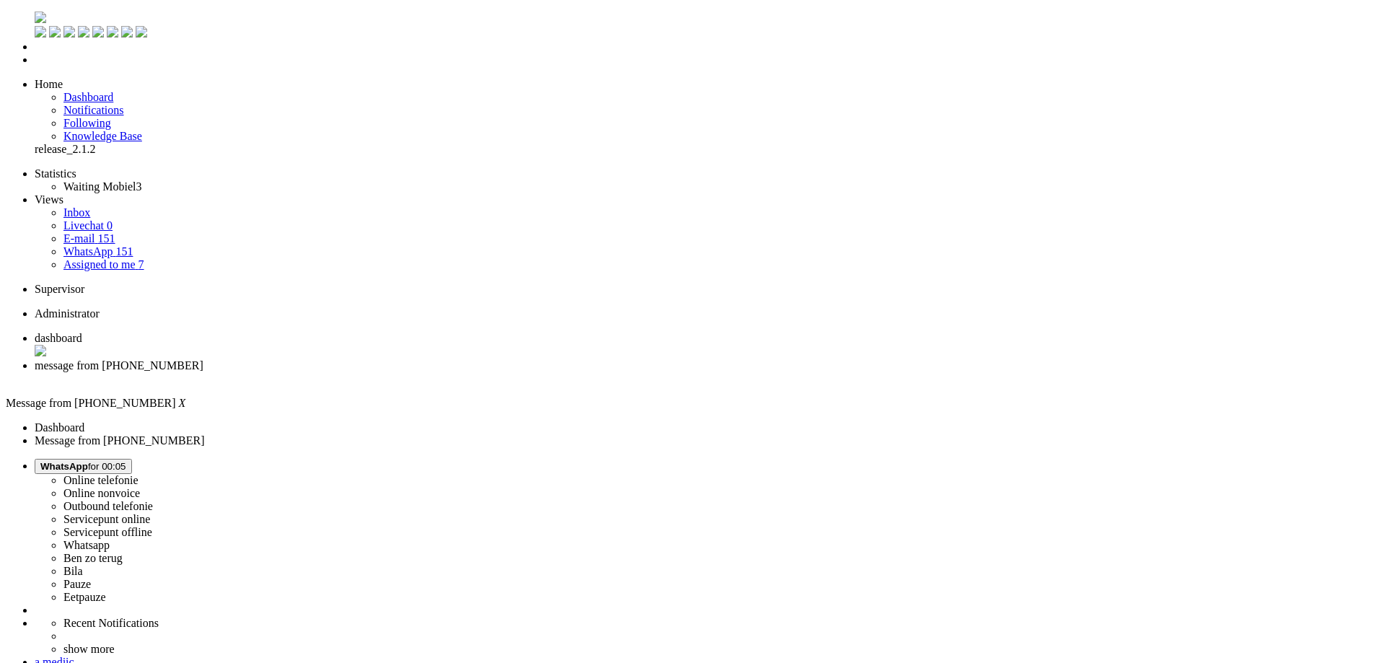
click at [421, 359] on li "message from [PHONE_NUMBER]" at bounding box center [707, 372] width 1344 height 26
click at [420, 372] on div "Close tab" at bounding box center [707, 378] width 1344 height 13
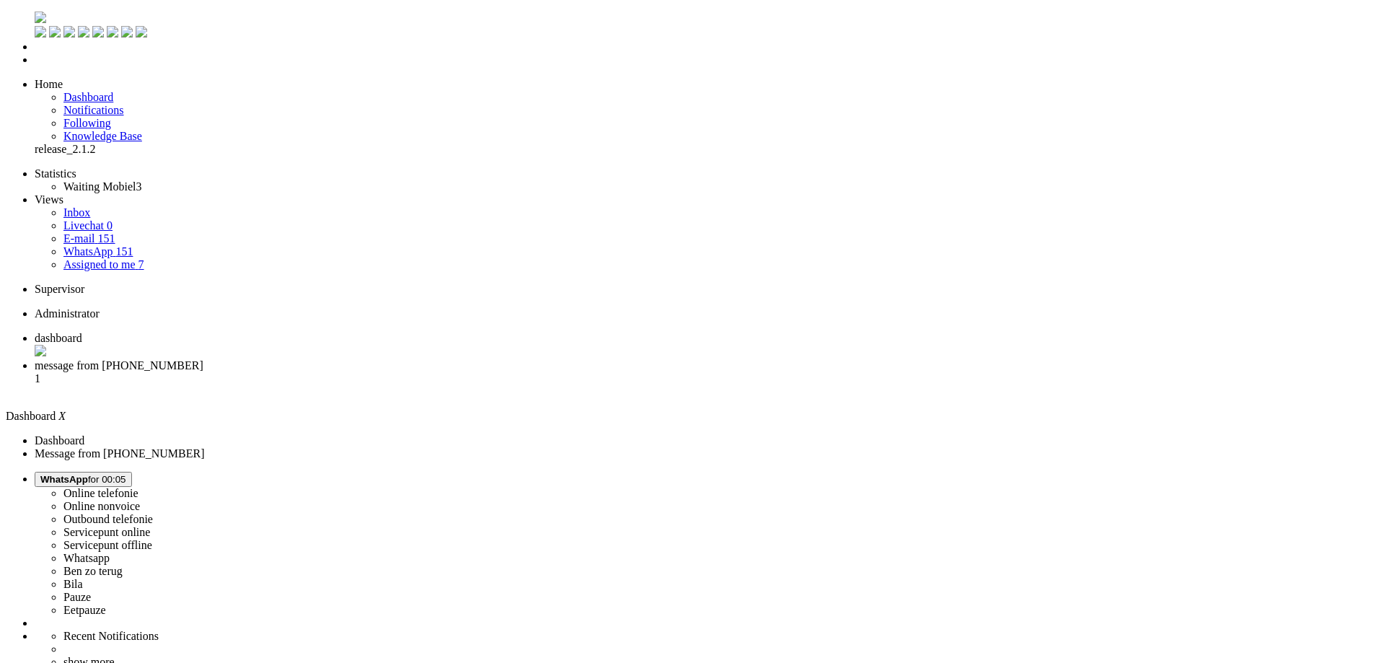
click at [203, 359] on span "message from [PHONE_NUMBER]" at bounding box center [119, 365] width 169 height 12
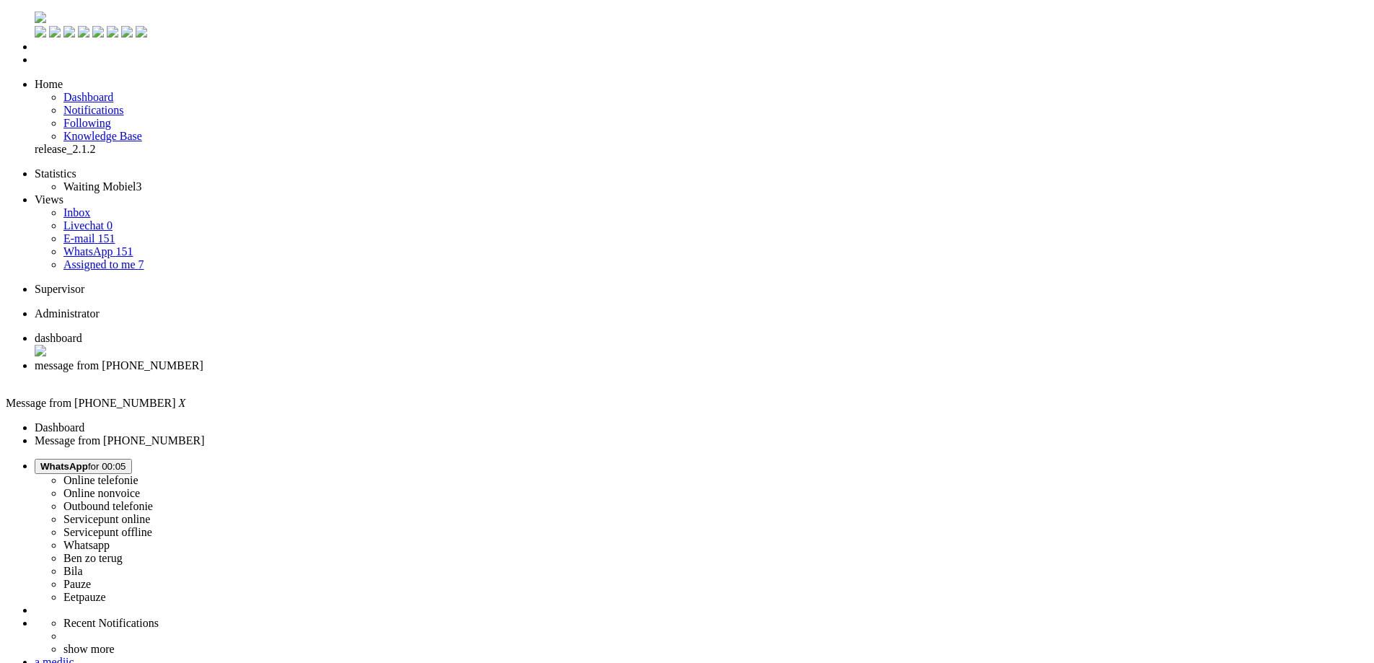
click at [421, 359] on li "message from [PHONE_NUMBER]" at bounding box center [701, 372] width 1333 height 26
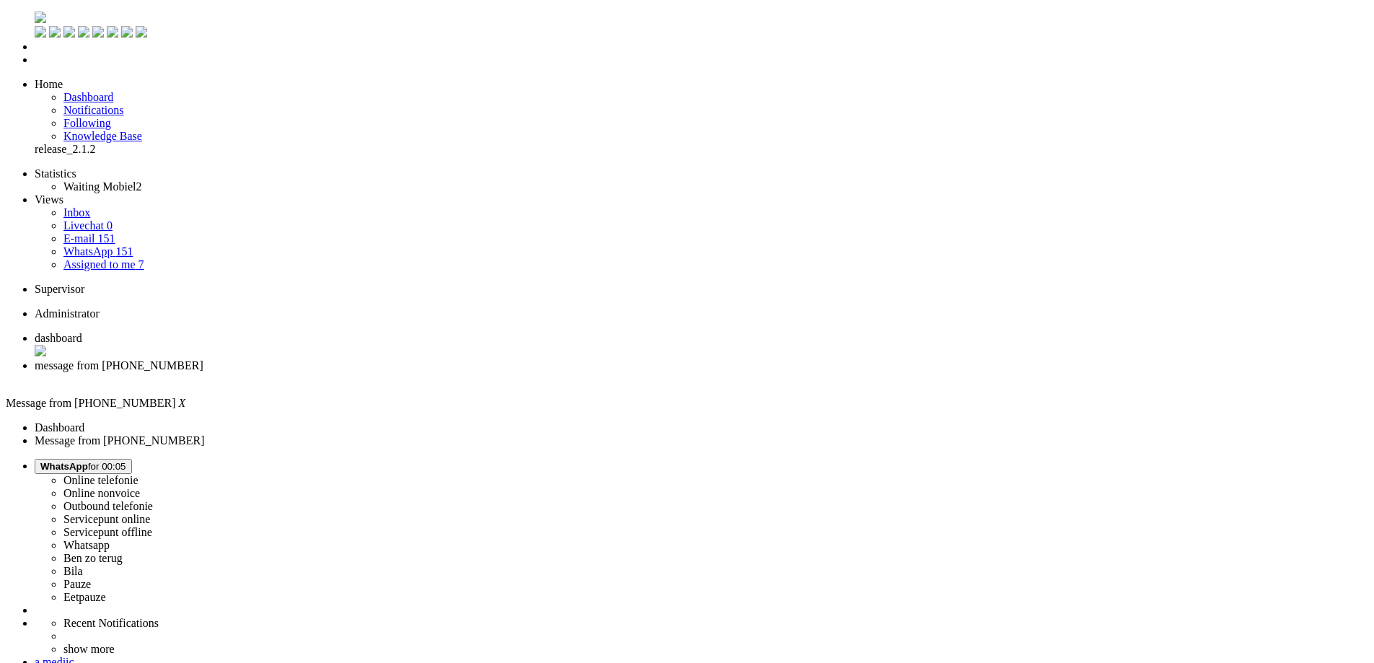
click at [411, 372] on div "Close tab" at bounding box center [701, 378] width 1333 height 13
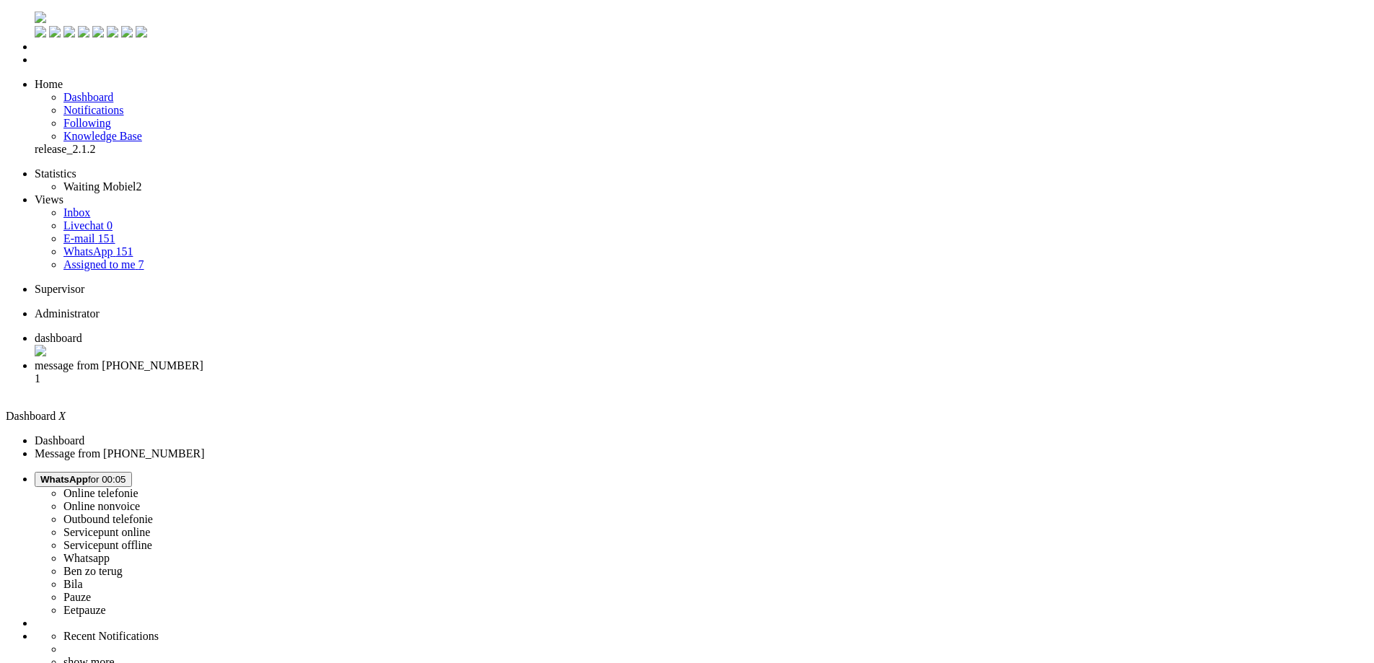
click at [384, 359] on li "message from [PHONE_NUMBER] 1" at bounding box center [701, 378] width 1333 height 39
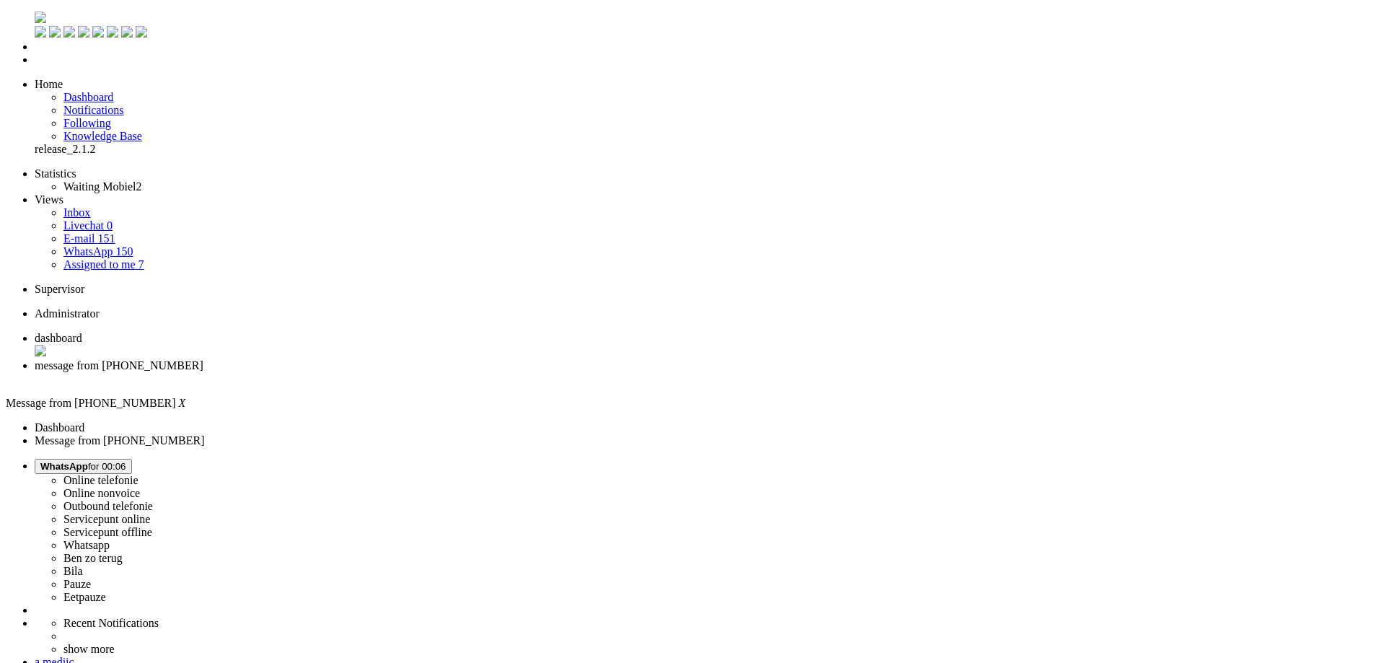
copy div "4669094"
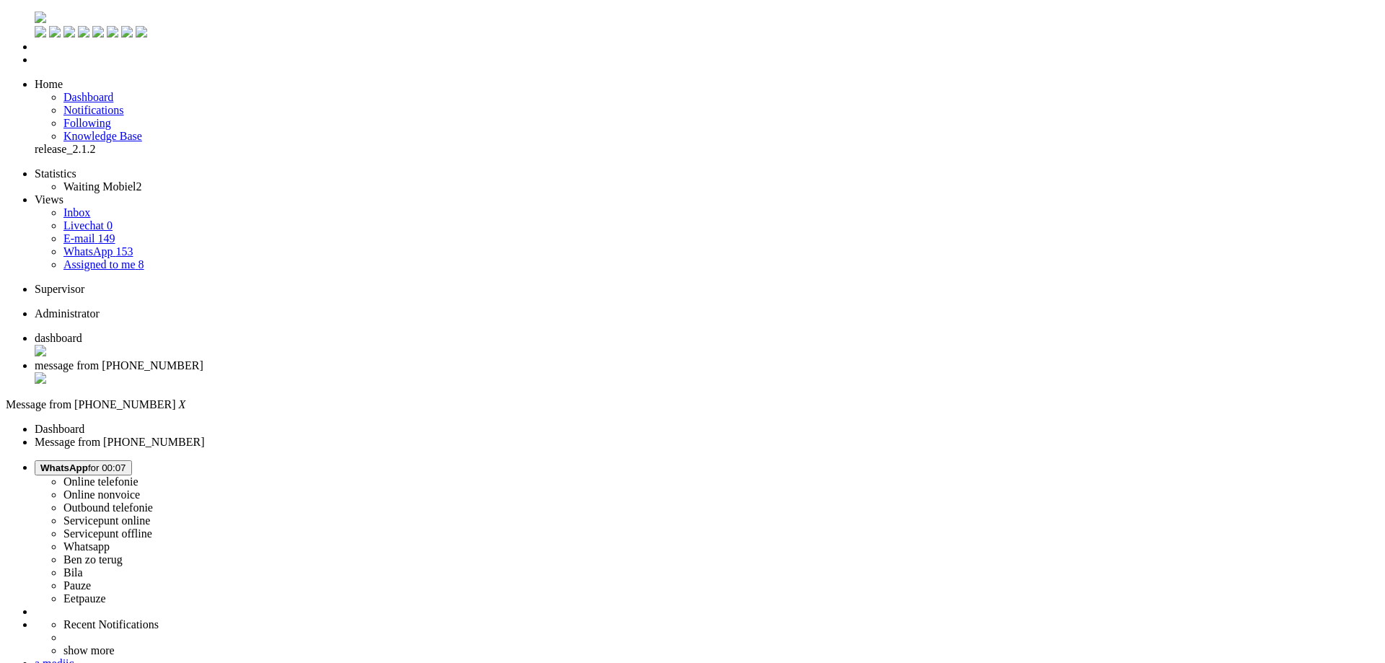
click at [415, 372] on div "Close tab" at bounding box center [707, 379] width 1344 height 14
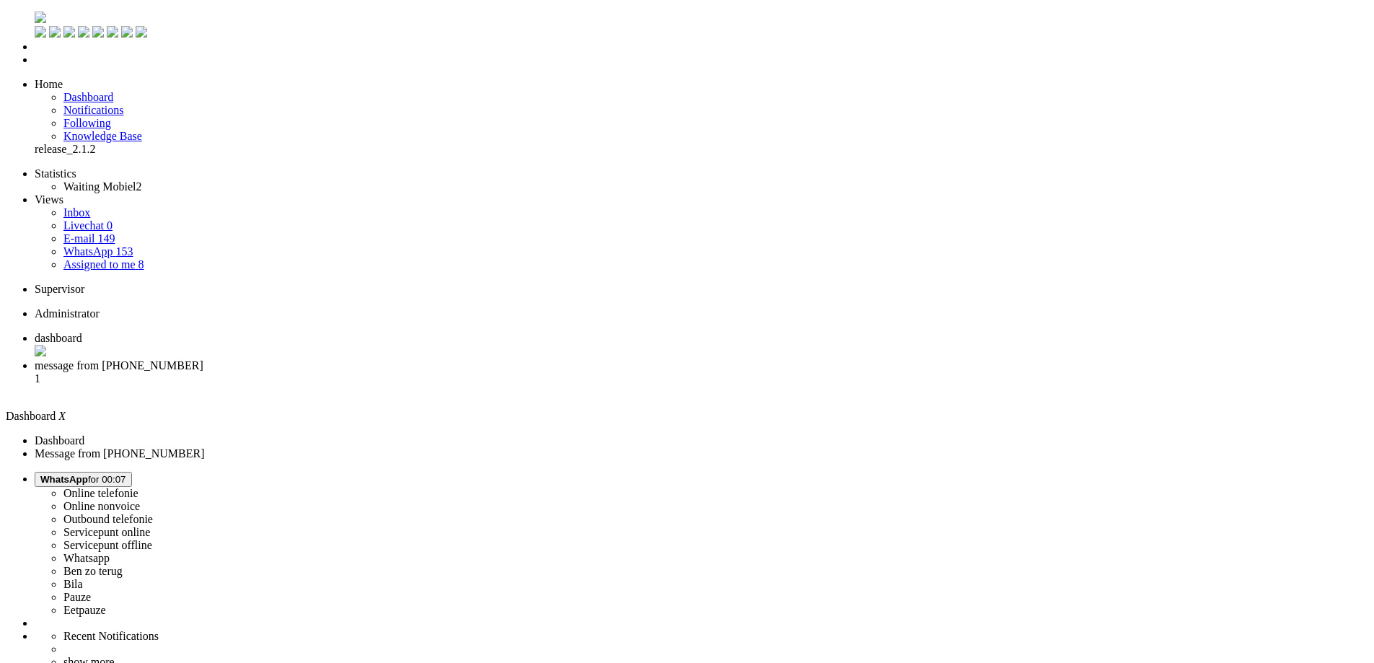
click at [203, 359] on span "message from [PHONE_NUMBER]" at bounding box center [119, 365] width 169 height 12
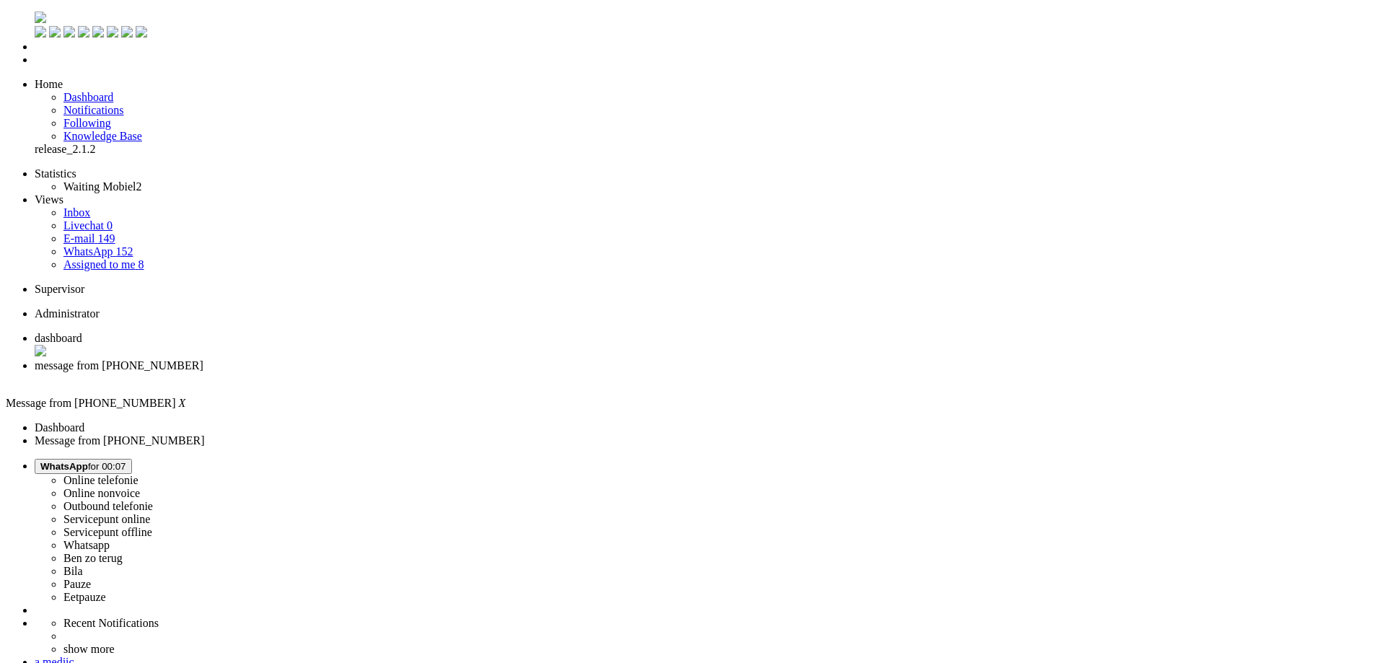
copy div "4669629"
drag, startPoint x: 233, startPoint y: 530, endPoint x: 250, endPoint y: 519, distance: 20.8
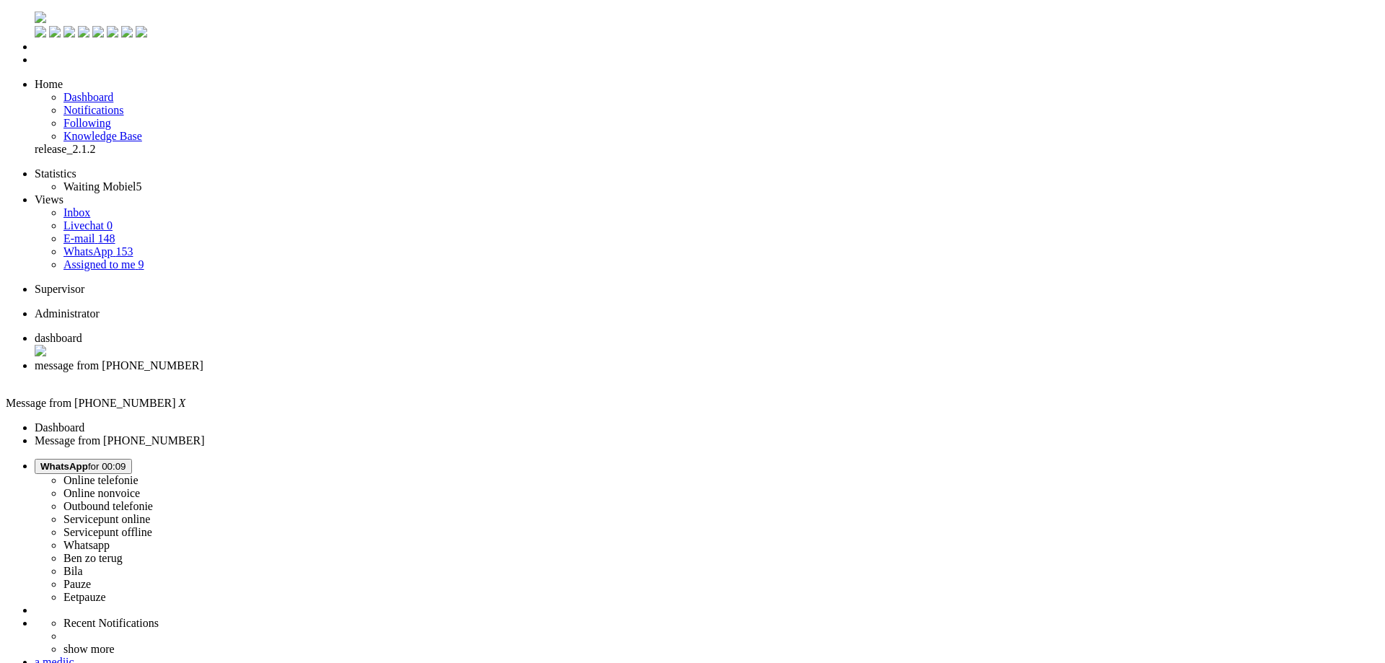
click at [418, 372] on div "Close tab" at bounding box center [707, 378] width 1344 height 13
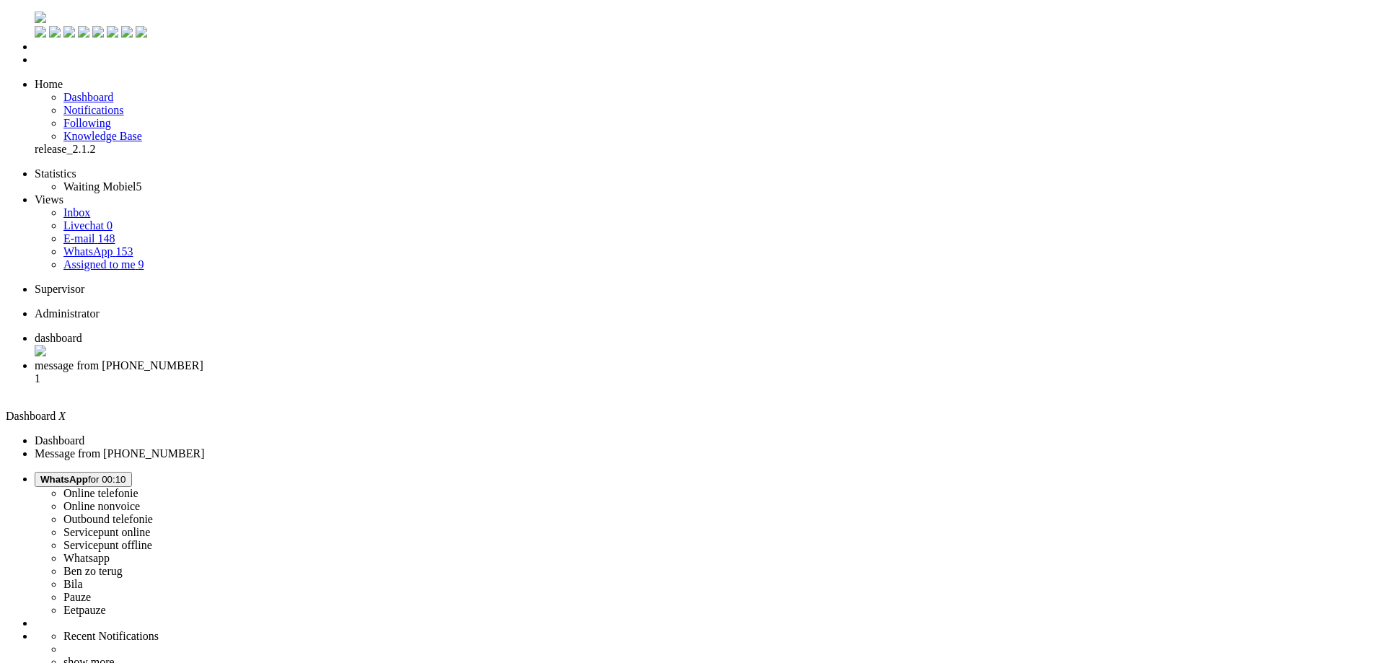
click at [203, 359] on span "message from [PHONE_NUMBER]" at bounding box center [119, 365] width 169 height 12
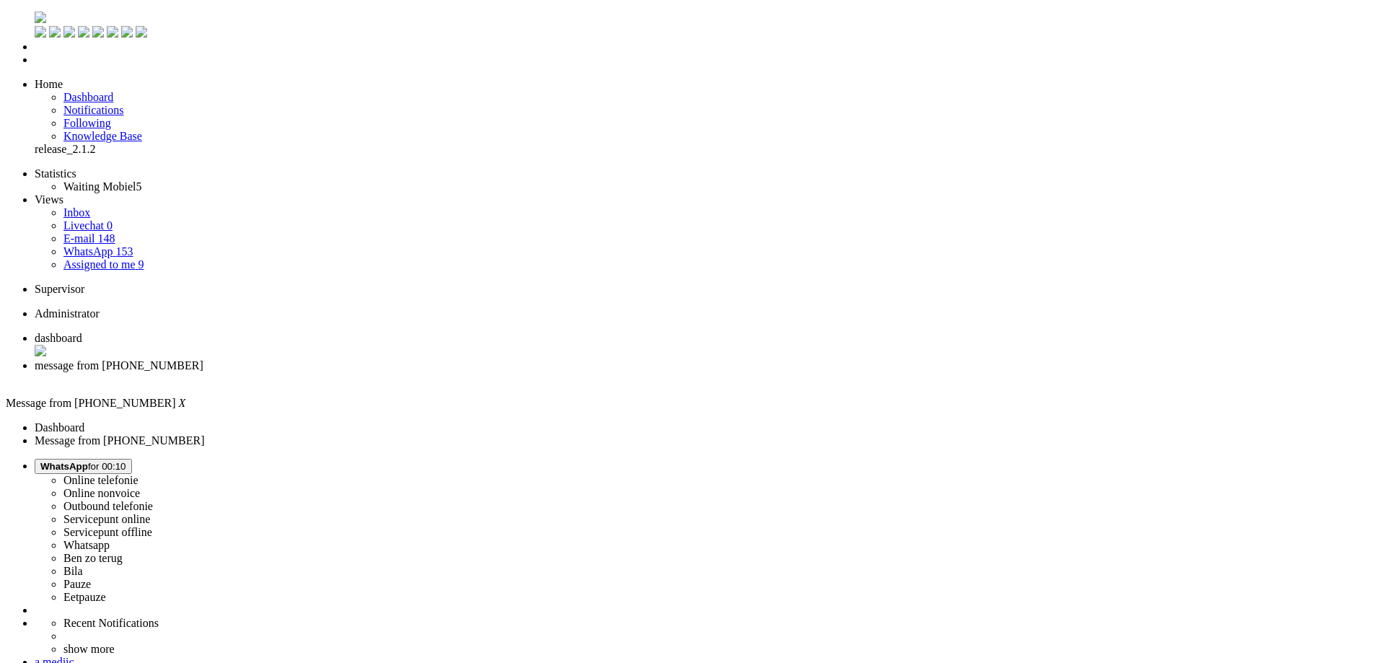
copy div "4669009"
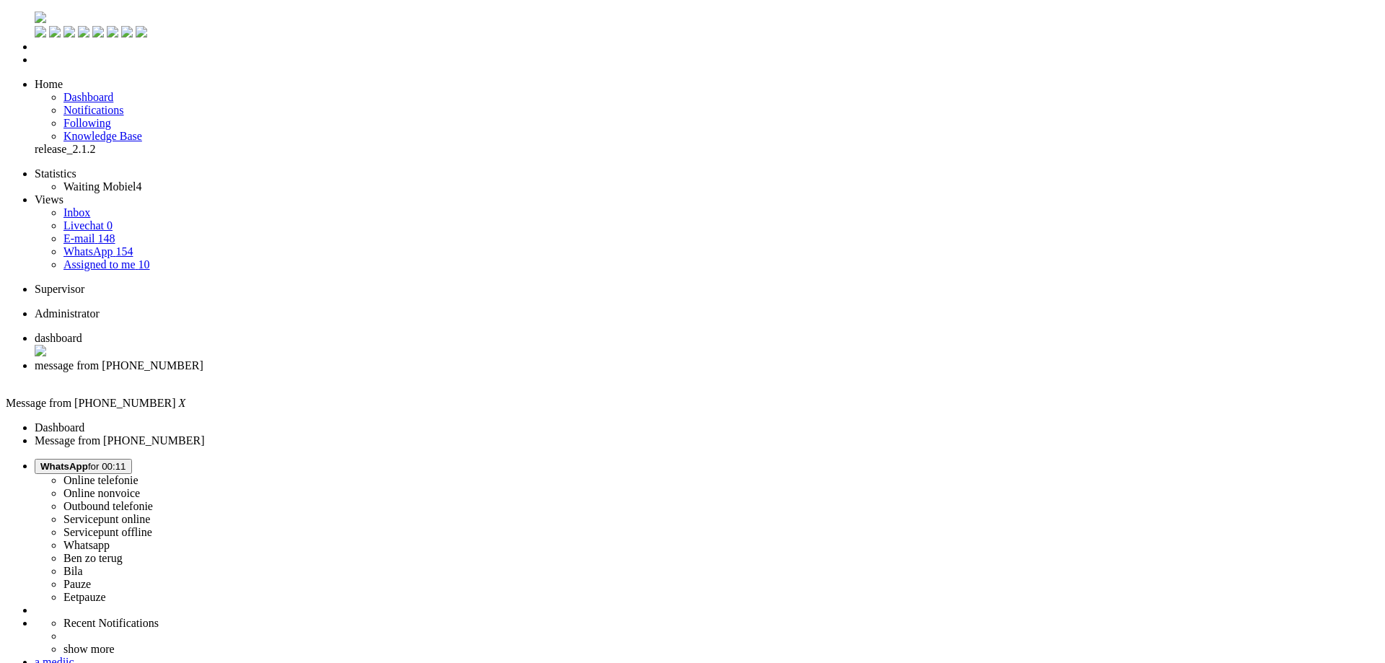
click at [414, 372] on div "Close tab" at bounding box center [707, 378] width 1344 height 13
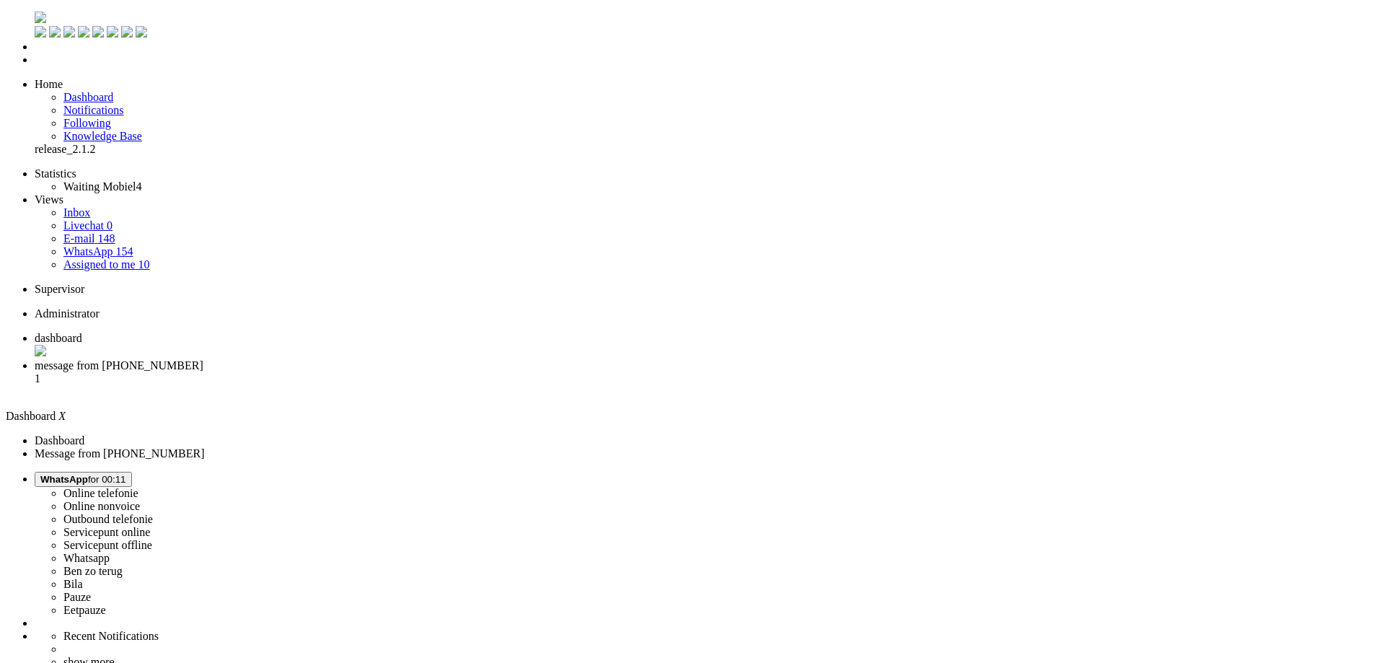
click at [203, 359] on span "message from [PHONE_NUMBER]" at bounding box center [119, 365] width 169 height 12
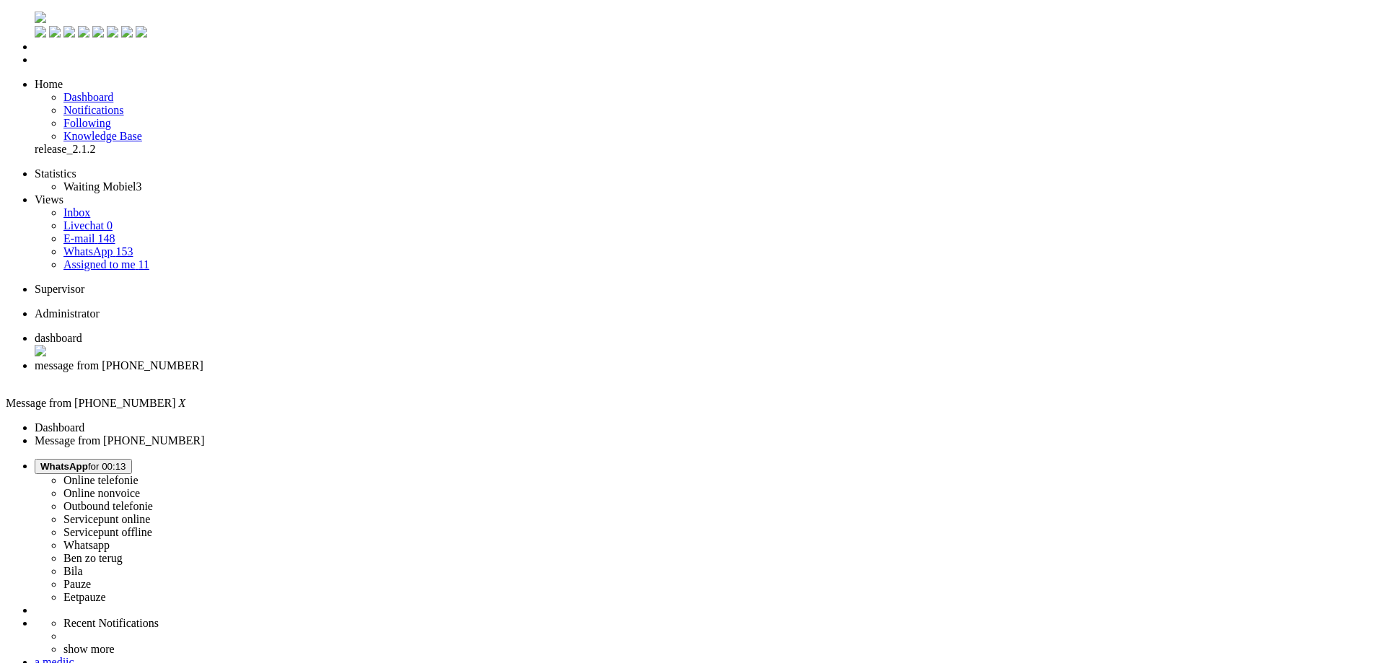
click at [413, 372] on div "Close tab" at bounding box center [707, 378] width 1344 height 13
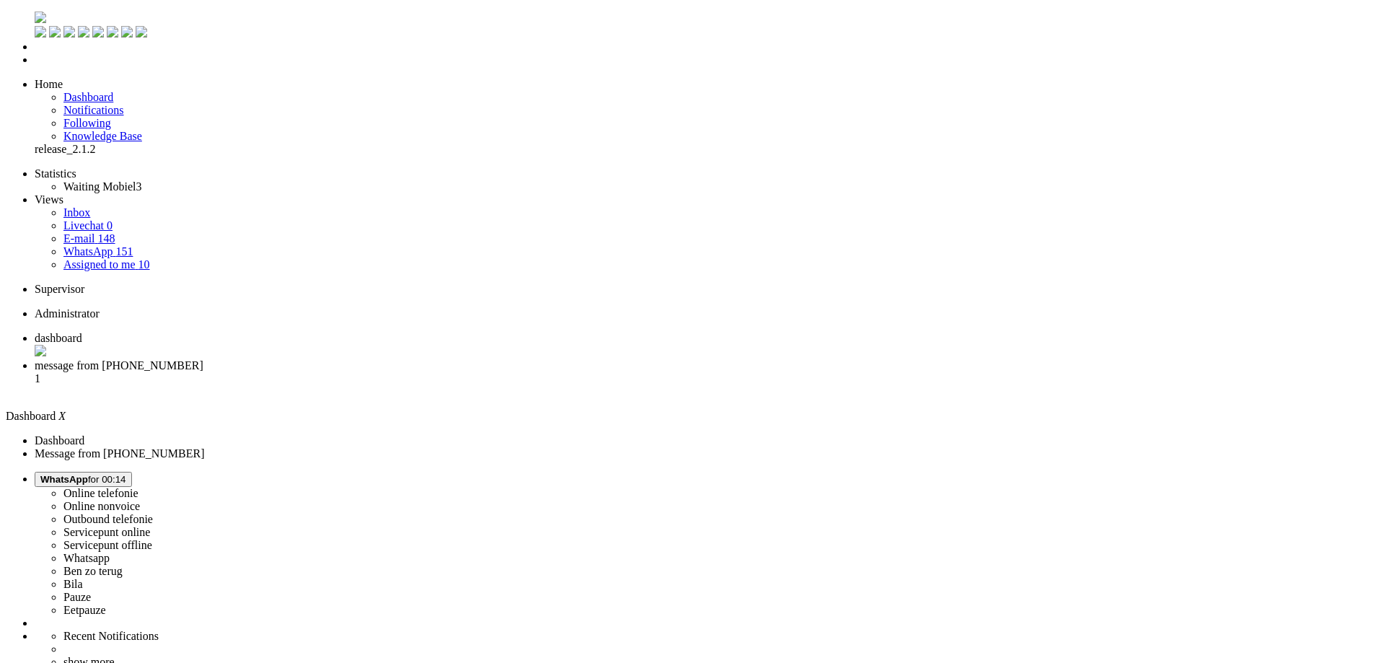
click at [203, 359] on span "message from [PHONE_NUMBER]" at bounding box center [119, 365] width 169 height 12
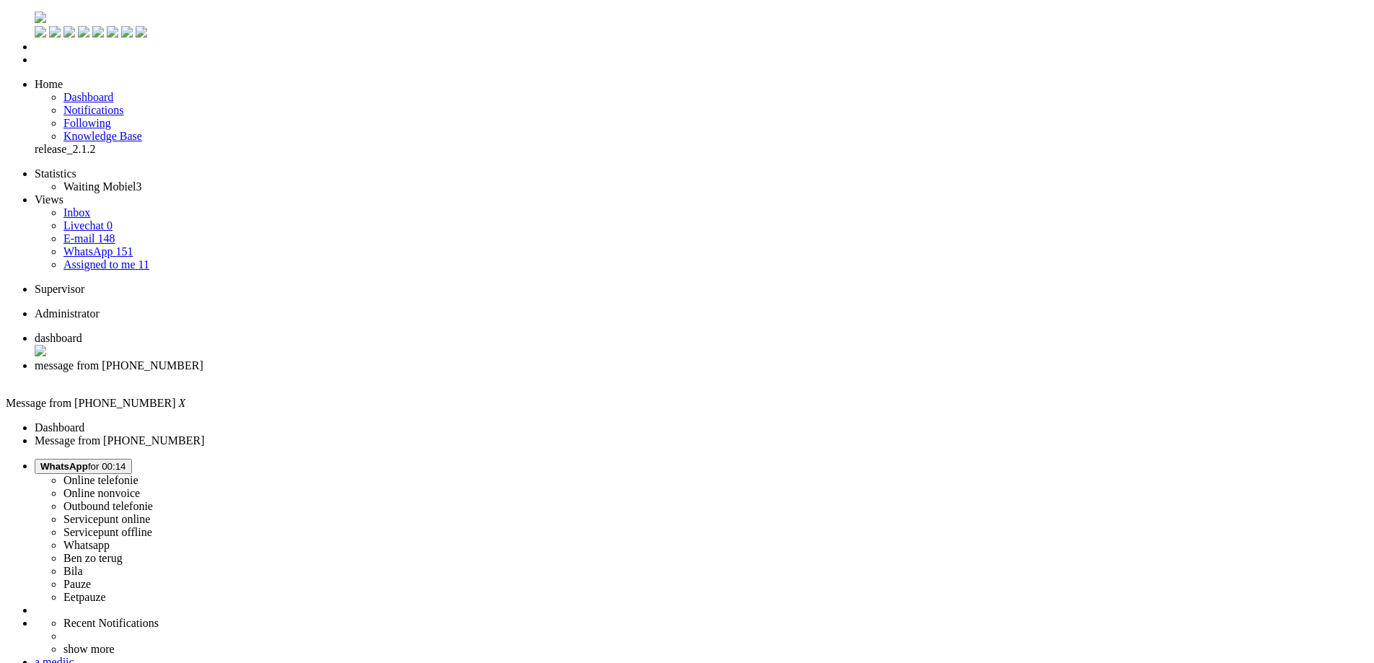
click at [412, 372] on div "Close tab" at bounding box center [701, 378] width 1333 height 13
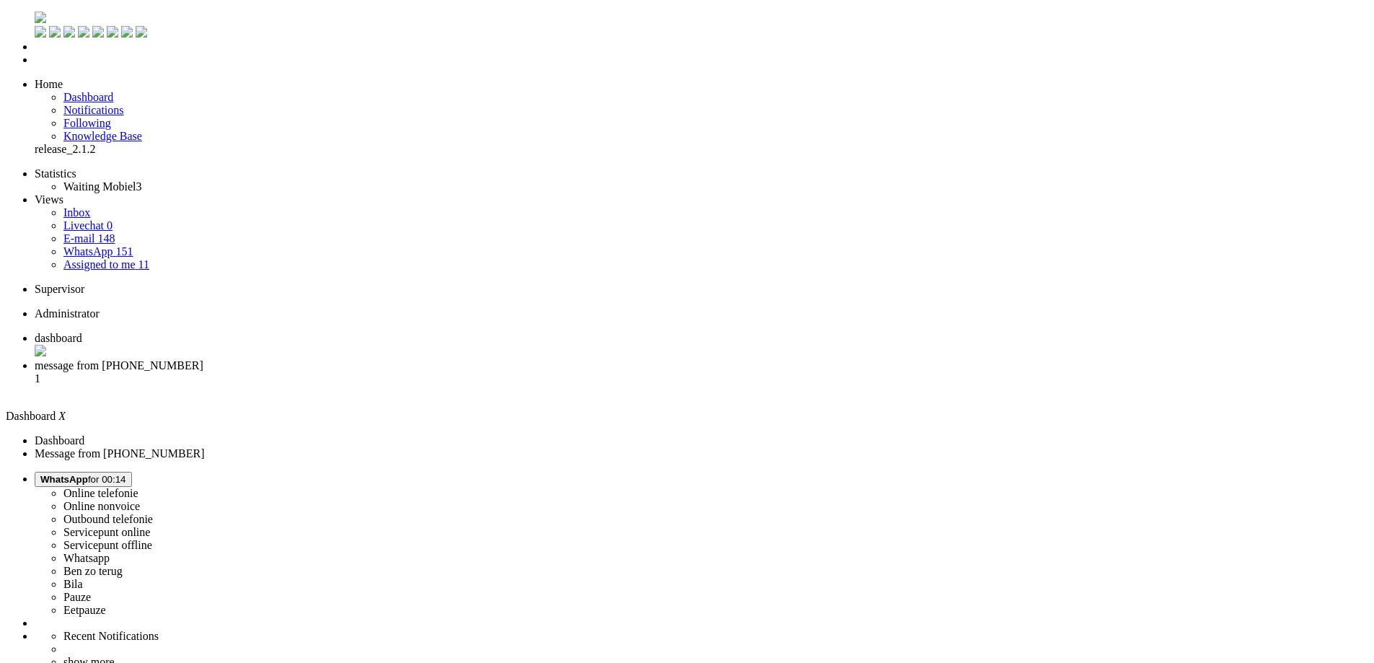
click at [203, 359] on span "message from [PHONE_NUMBER]" at bounding box center [119, 365] width 169 height 12
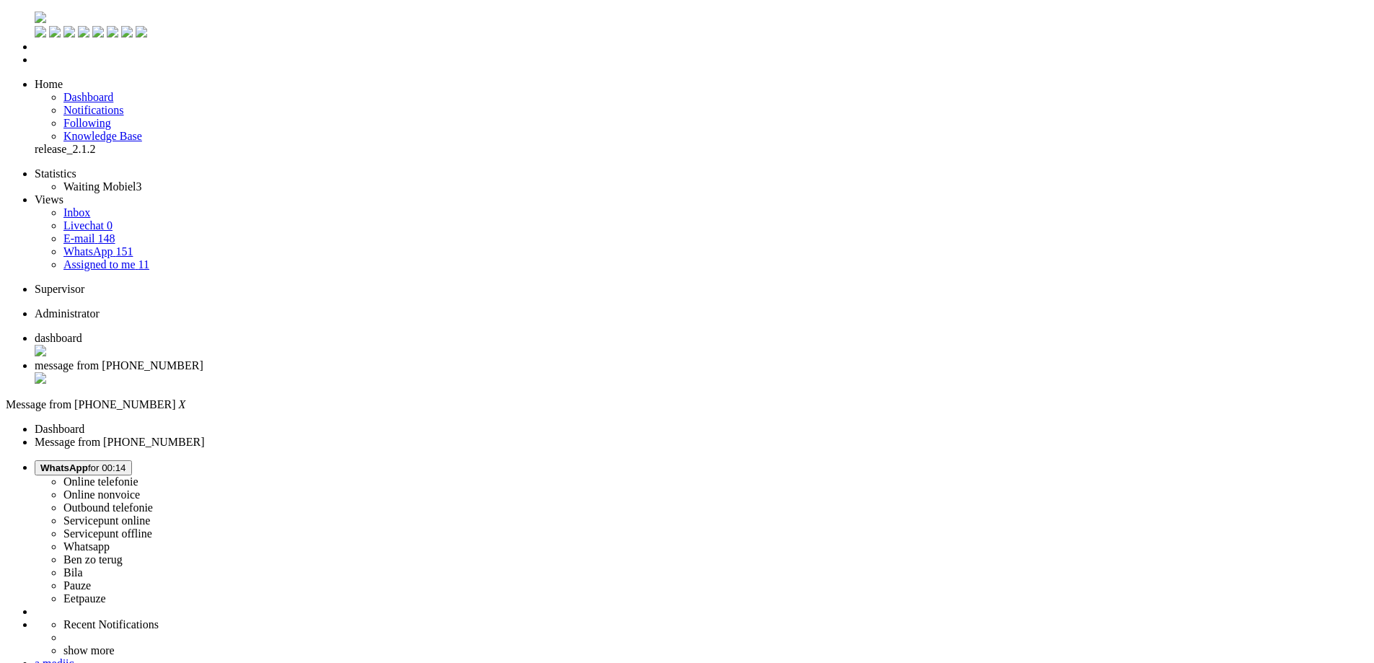
click at [415, 372] on div "Close tab" at bounding box center [701, 379] width 1333 height 14
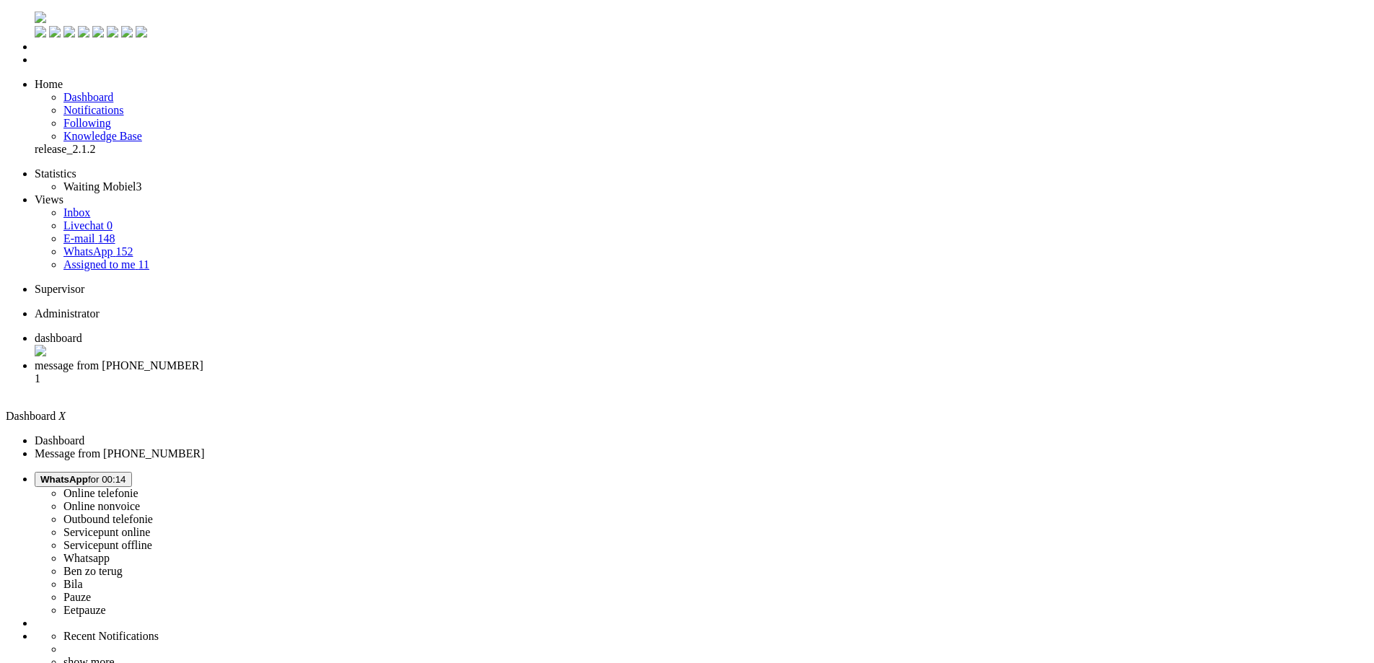
click at [203, 359] on span "message from [PHONE_NUMBER]" at bounding box center [119, 365] width 169 height 12
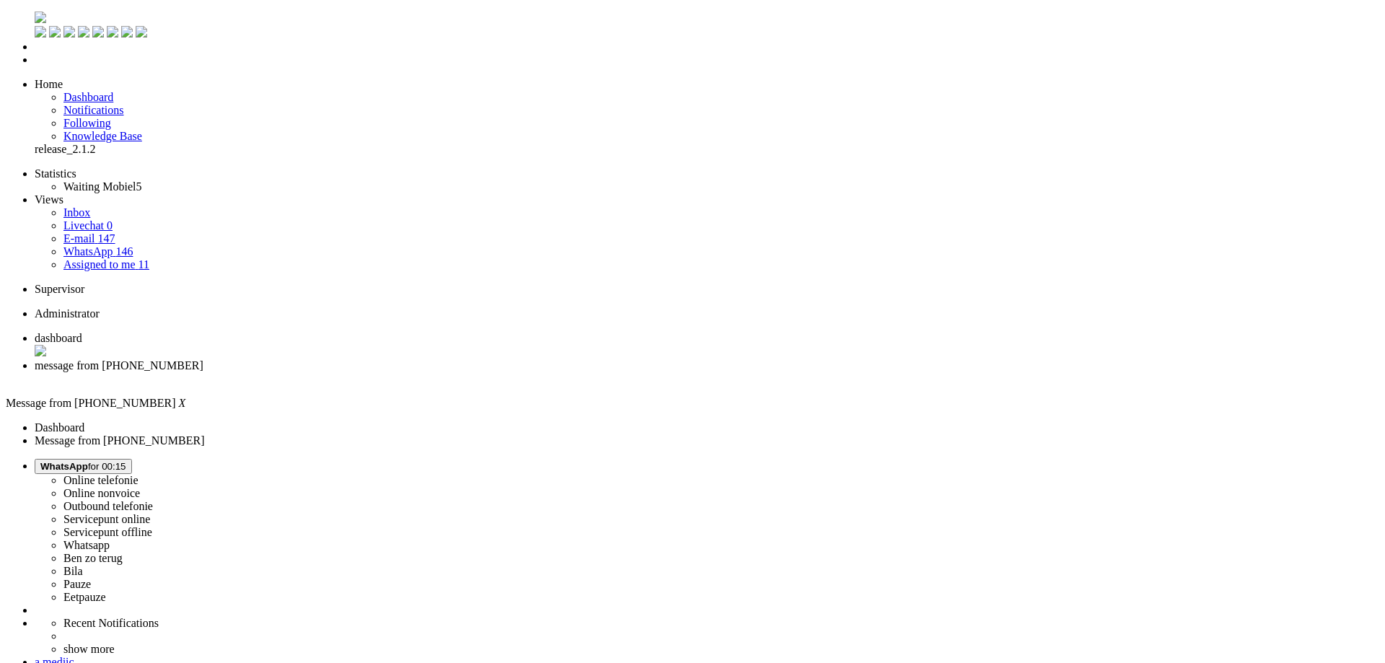
type input "C:\fakepath\Dossieritems 2024v1 (English).pdf"
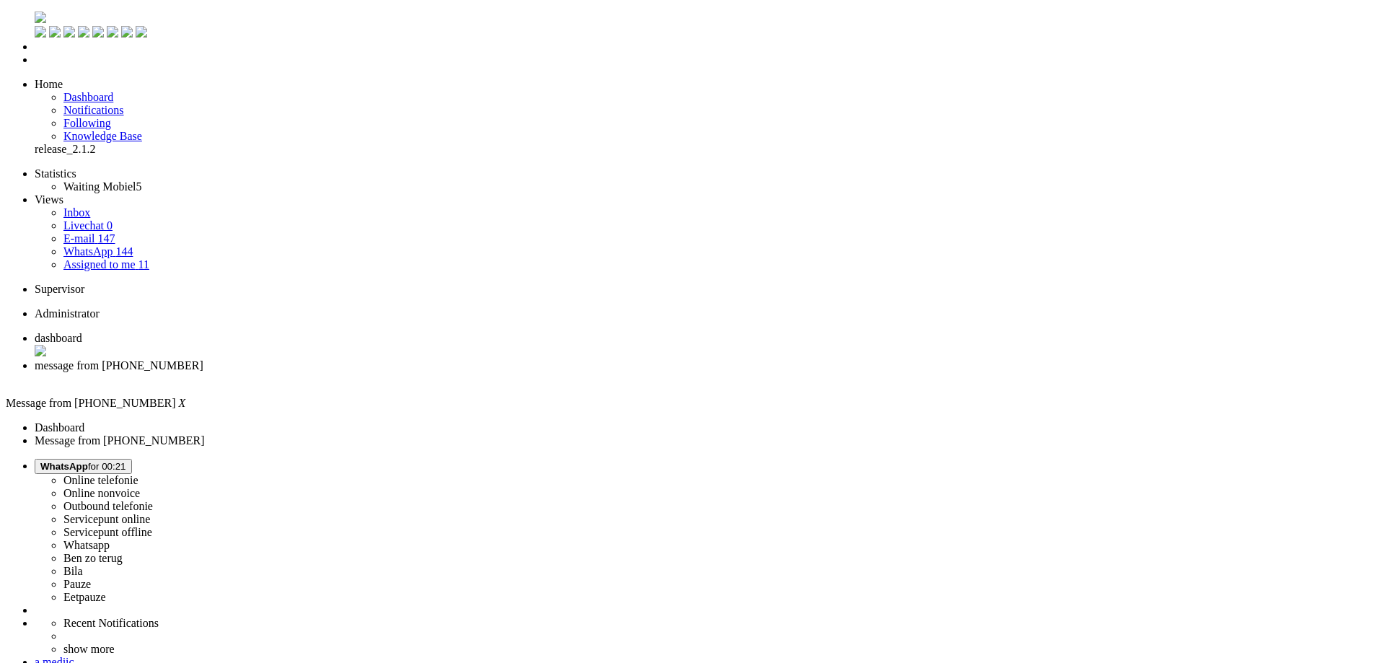
click at [350, 72] on span at bounding box center [350, 72] width 0 height 0
click at [1204, 72] on div at bounding box center [782, 72] width 864 height 0
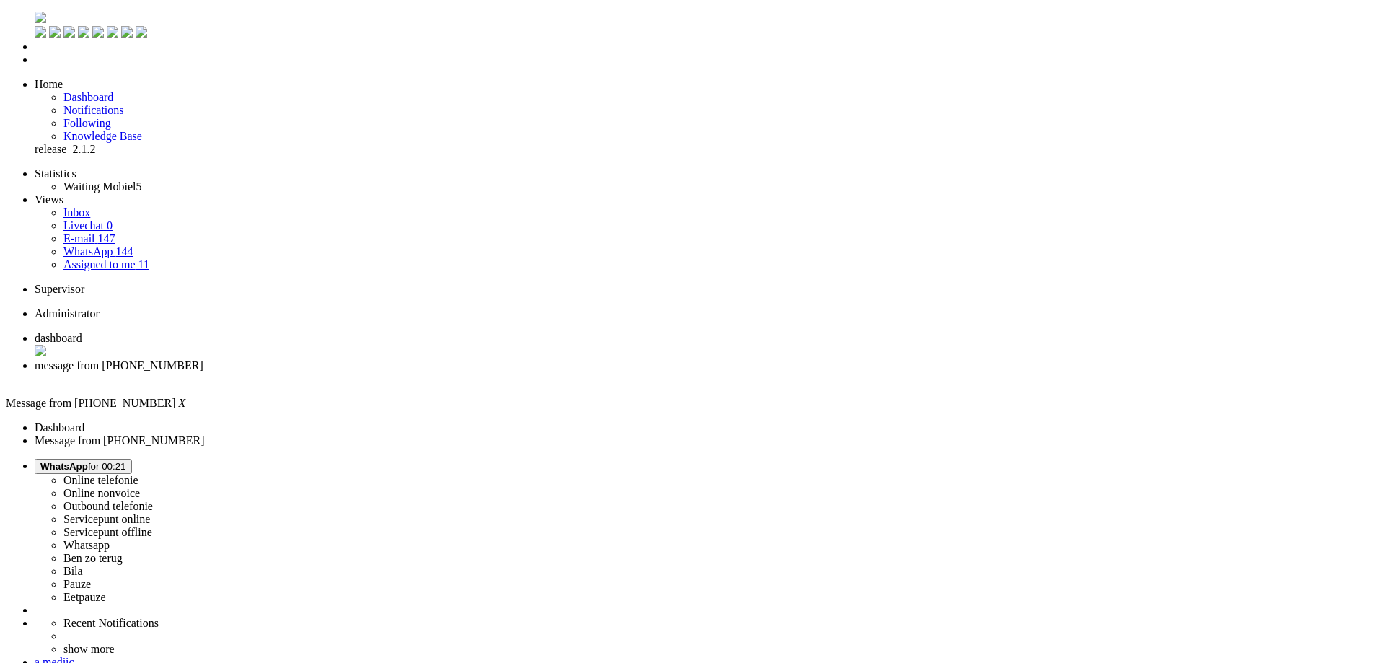
drag, startPoint x: 57, startPoint y: 2494, endPoint x: 100, endPoint y: 2564, distance: 81.3
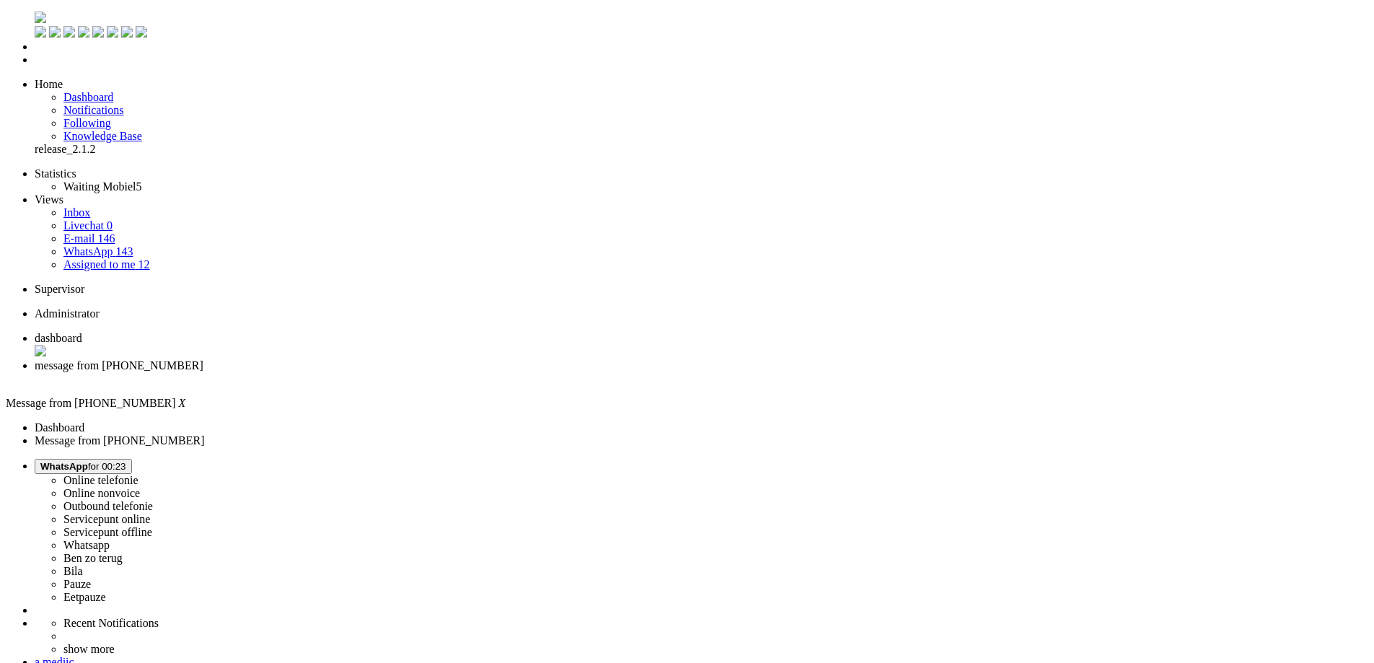
click at [415, 372] on div "Close tab" at bounding box center [701, 378] width 1333 height 13
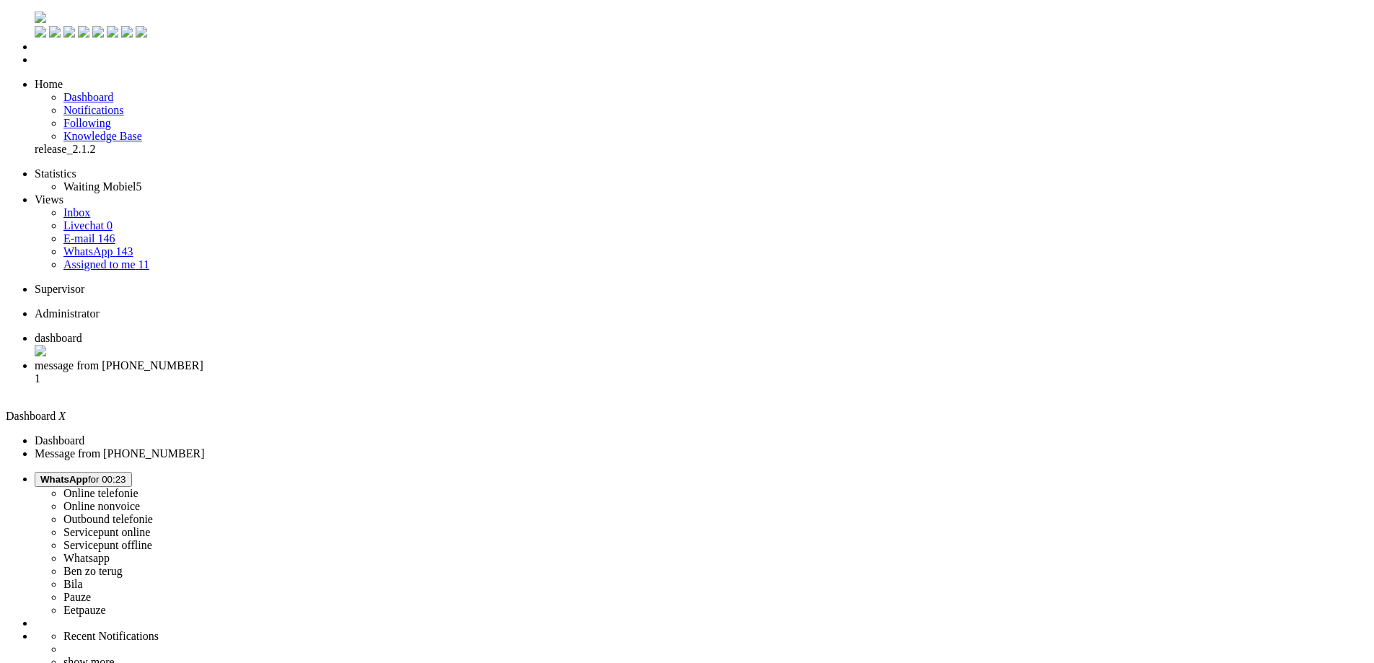
click at [203, 359] on span "message from [PHONE_NUMBER]" at bounding box center [119, 365] width 169 height 12
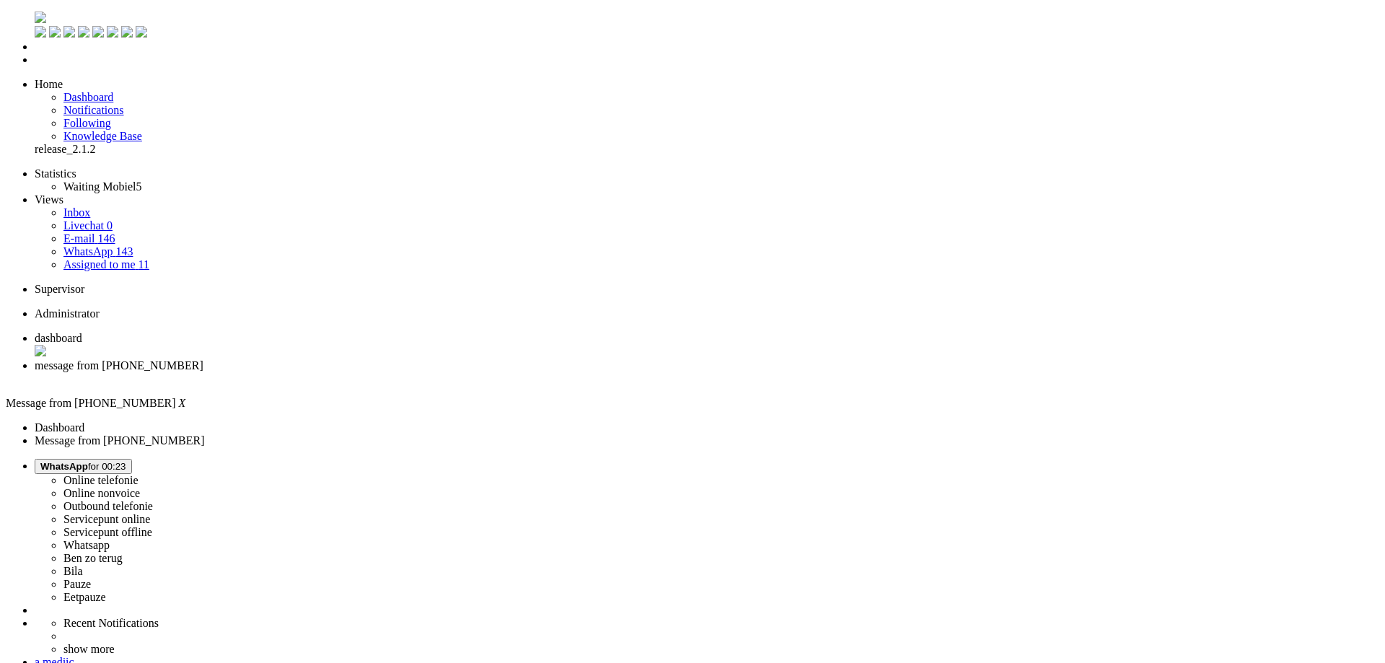
click at [415, 372] on div "Close tab" at bounding box center [707, 378] width 1344 height 13
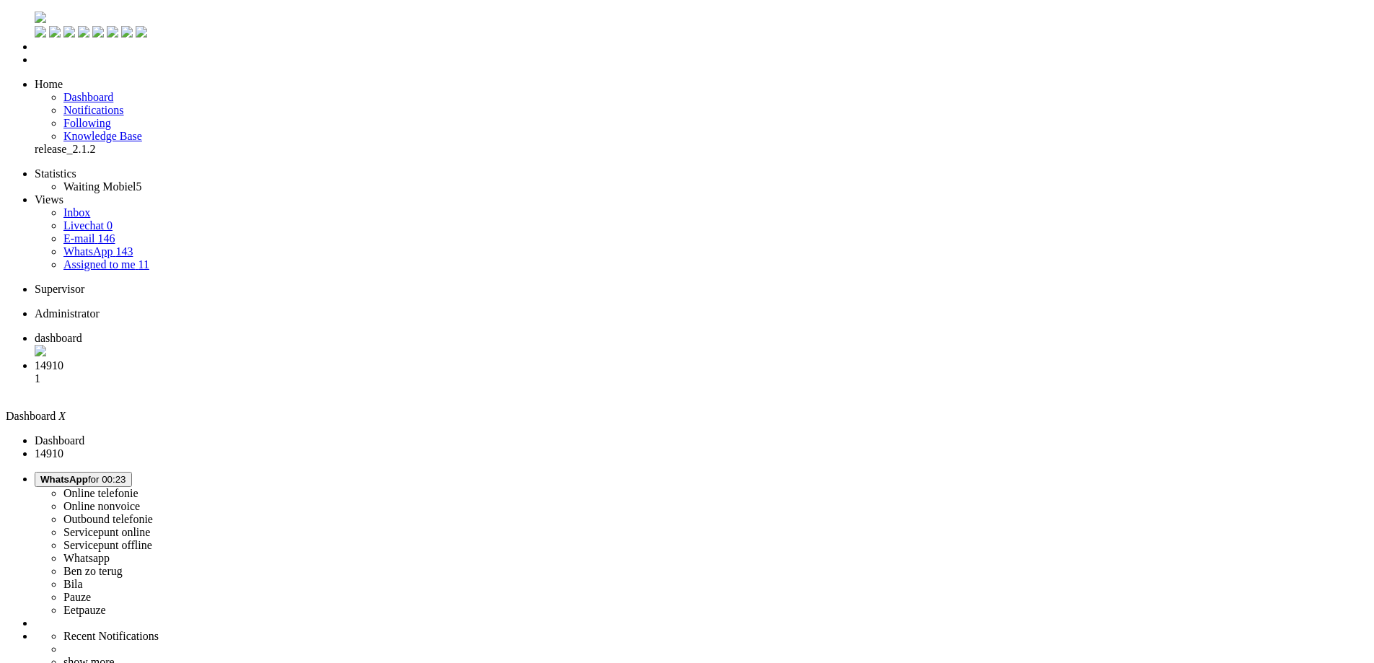
click at [203, 359] on span "message from [PHONE_NUMBER]" at bounding box center [119, 365] width 169 height 12
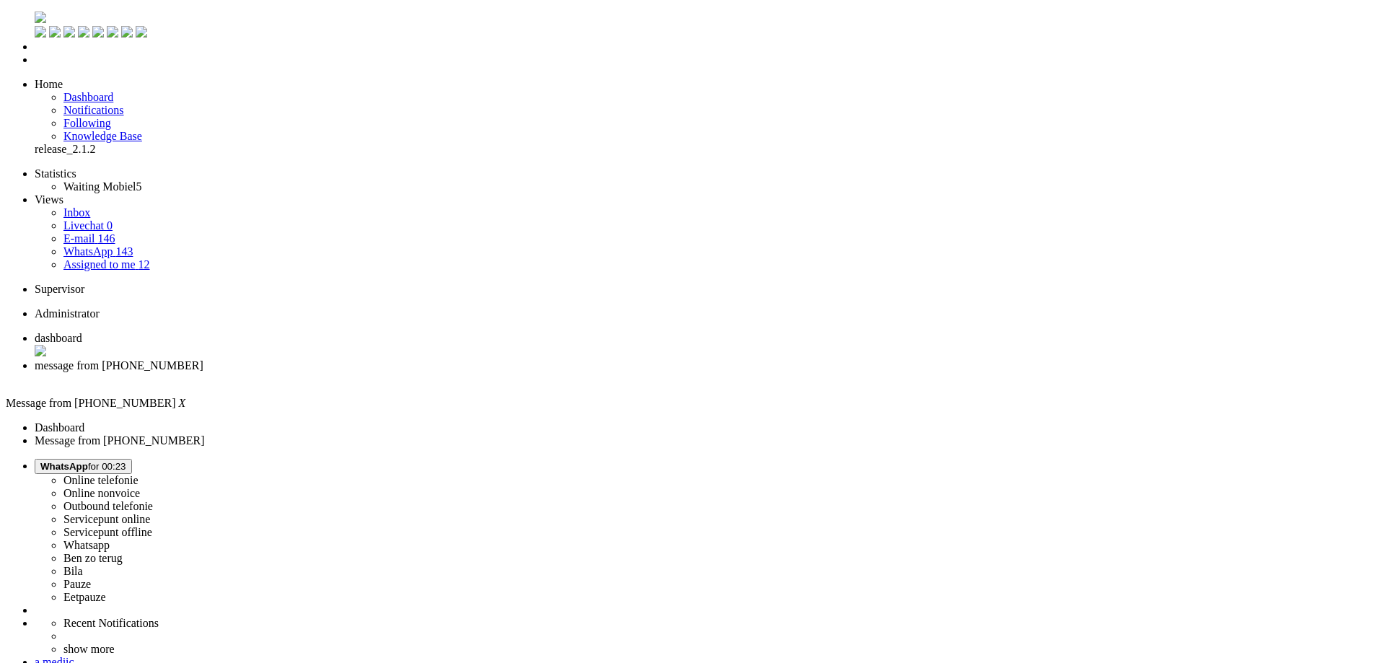
click at [247, 332] on li "dashboard" at bounding box center [707, 345] width 1344 height 27
click at [126, 461] on span "WhatsApp for 00:23" at bounding box center [83, 466] width 86 height 11
click at [138, 474] on label "Online telefonie" at bounding box center [100, 480] width 75 height 12
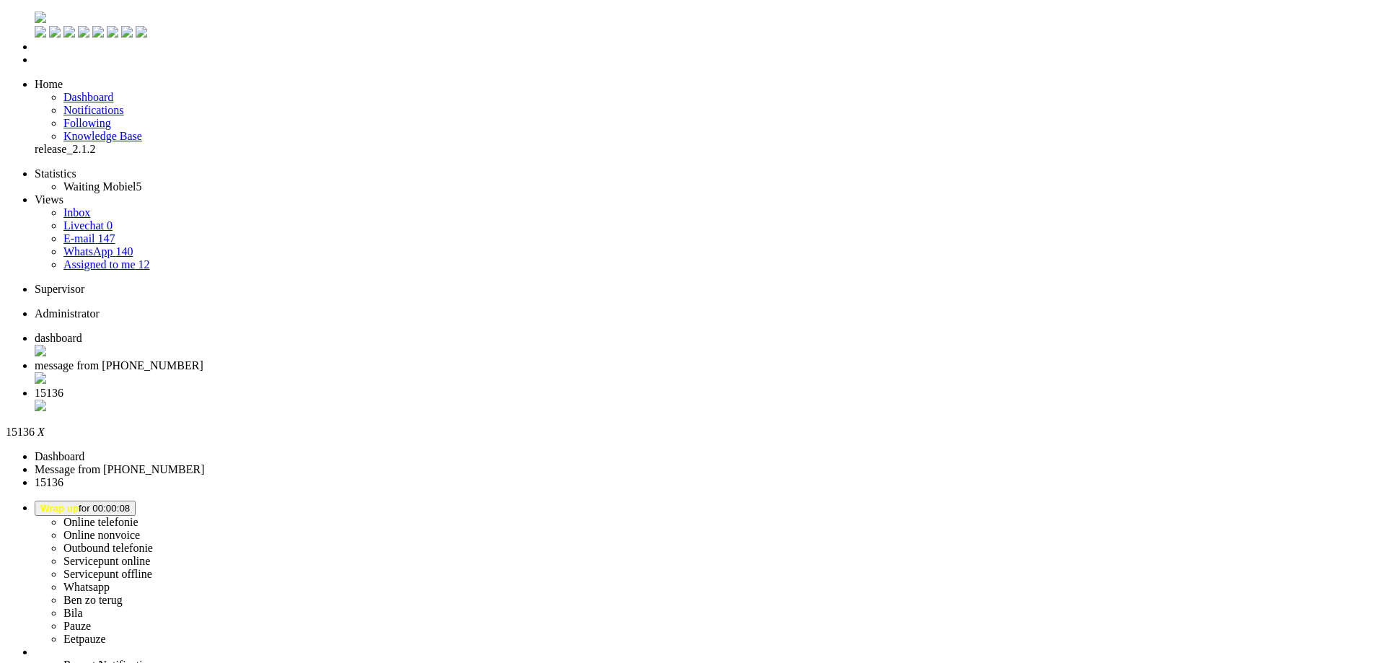
drag, startPoint x: 275, startPoint y: 452, endPoint x: 275, endPoint y: 444, distance: 8.7
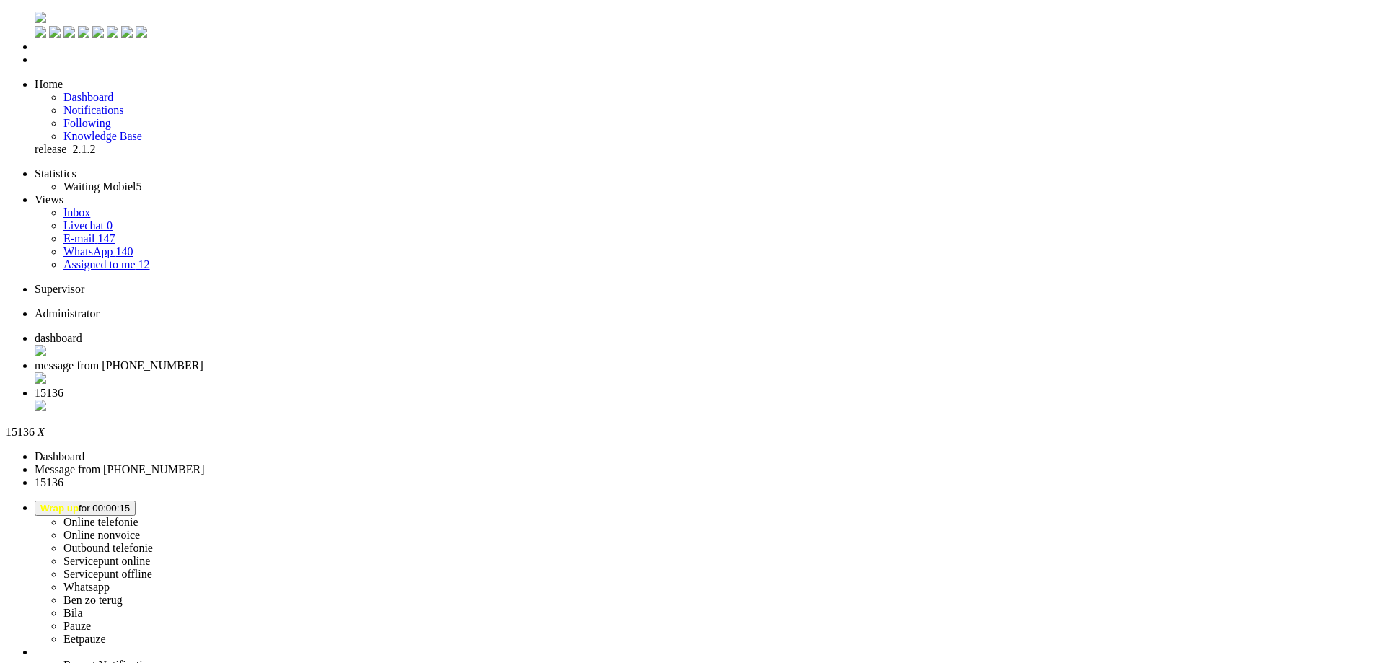
click at [541, 400] on div "Close tab" at bounding box center [701, 407] width 1333 height 14
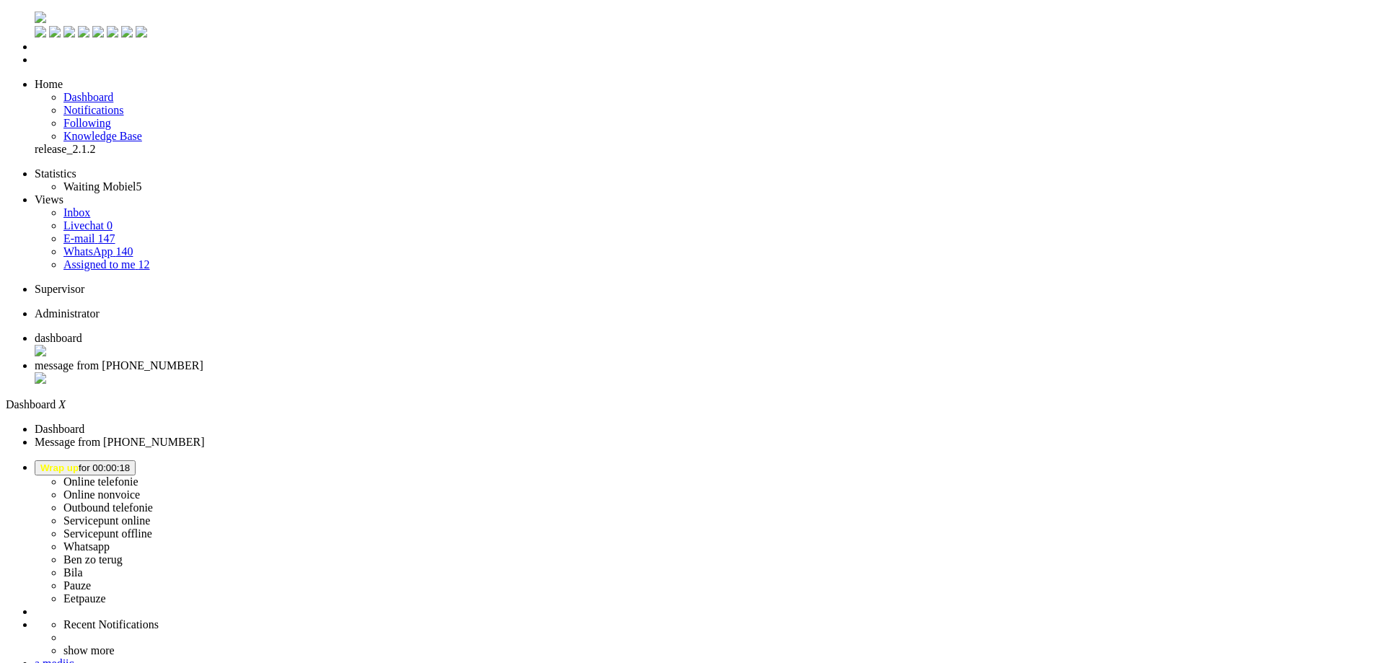
click at [353, 359] on li "message from [PHONE_NUMBER]" at bounding box center [701, 372] width 1333 height 27
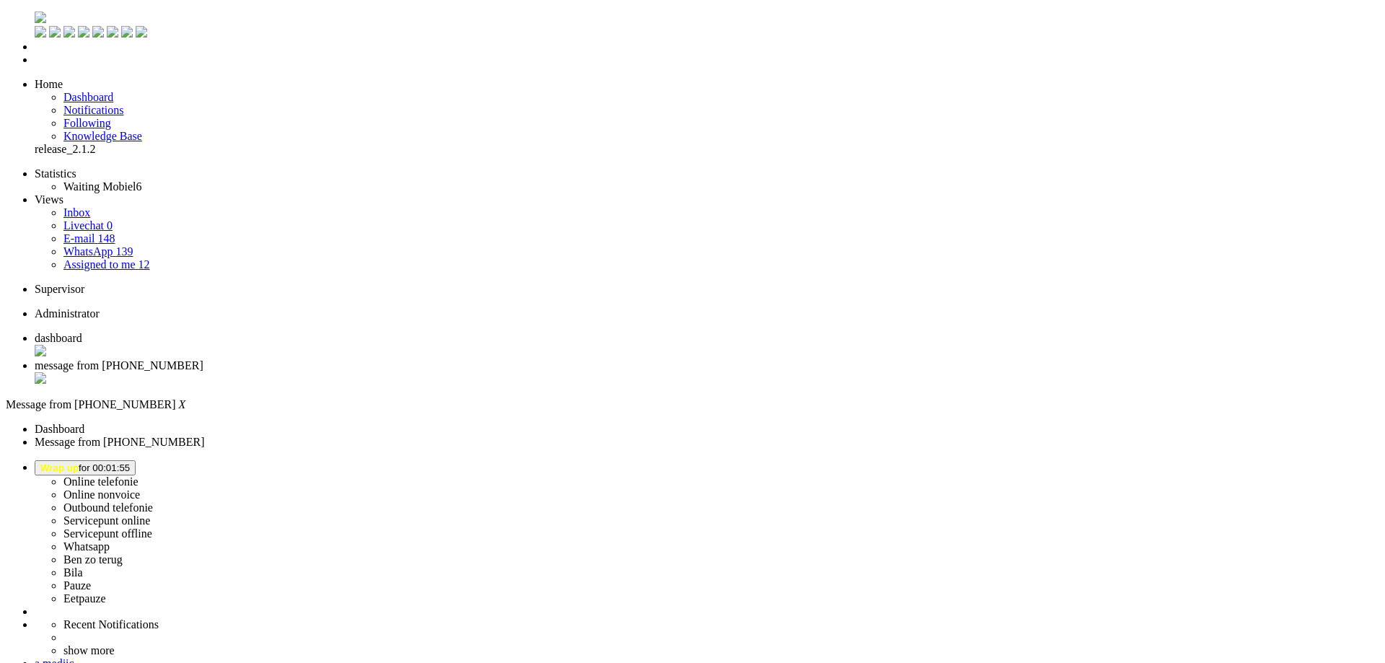
click at [415, 372] on div "Close tab" at bounding box center [707, 379] width 1344 height 14
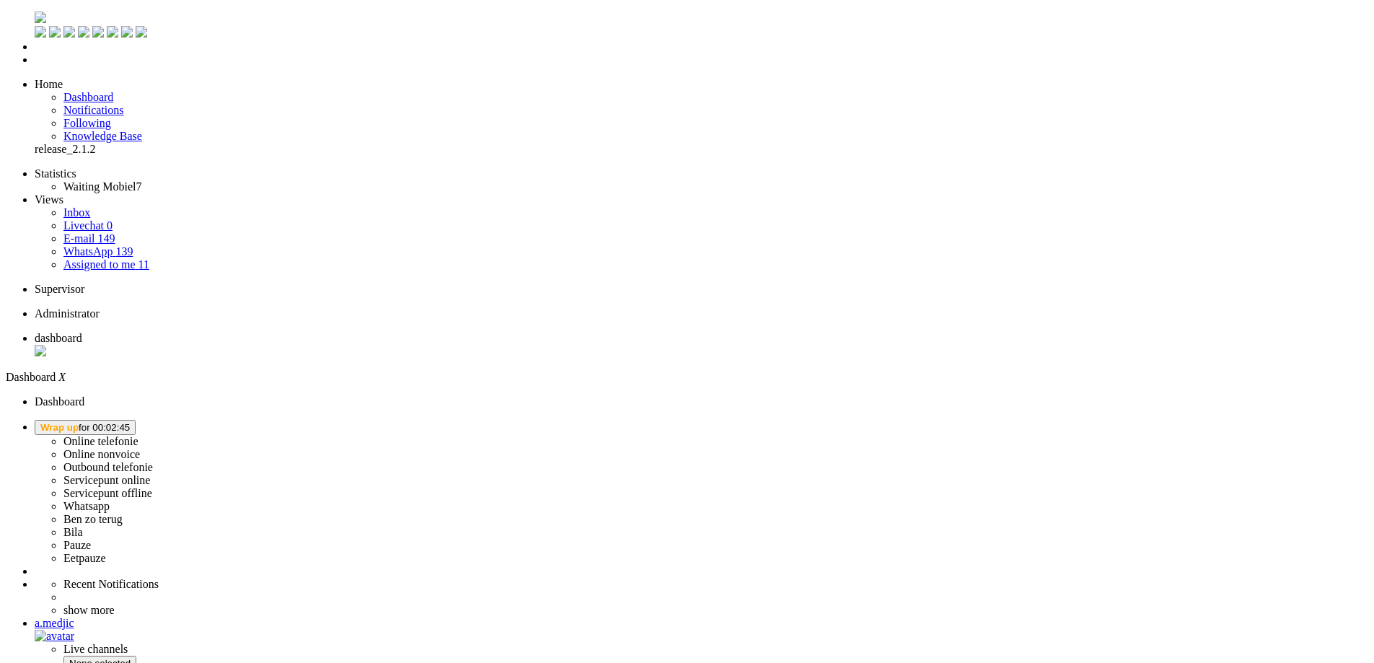
click at [130, 422] on span "Wrap up for 00:02:45" at bounding box center [84, 427] width 89 height 11
click at [138, 435] on label "Online telefonie" at bounding box center [100, 441] width 75 height 12
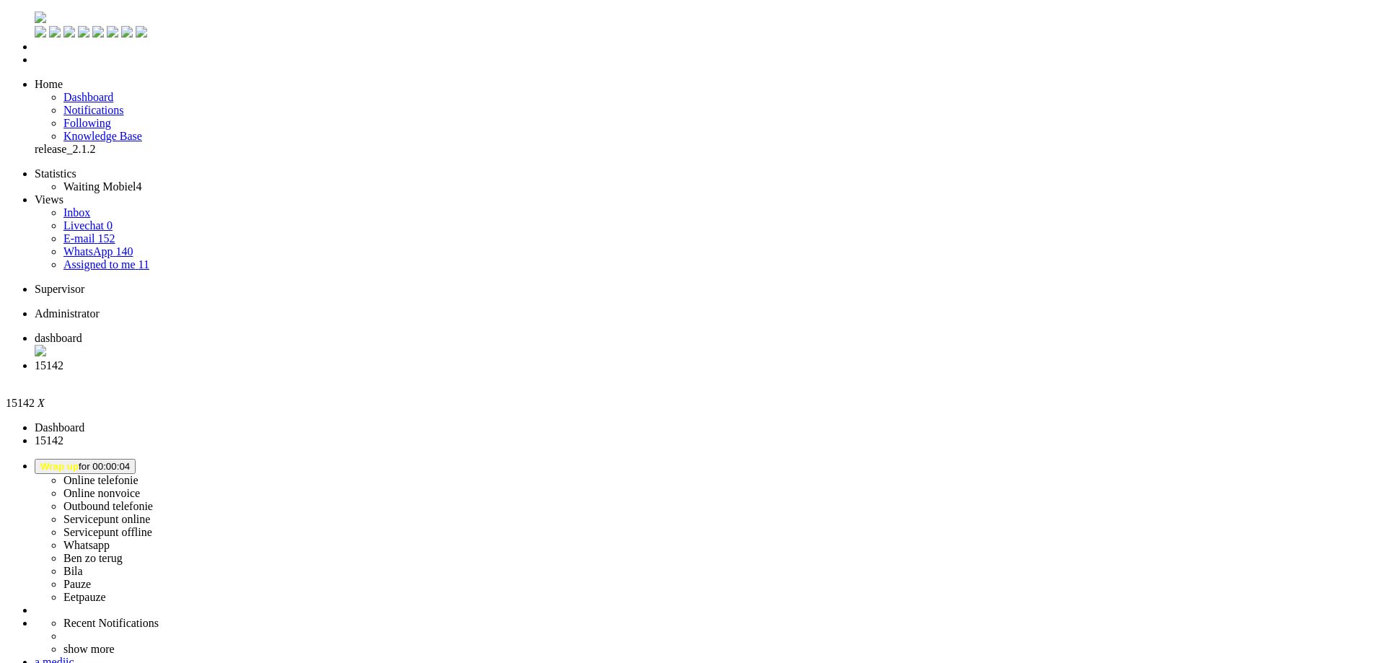
click at [418, 372] on div "Close tab" at bounding box center [707, 378] width 1344 height 13
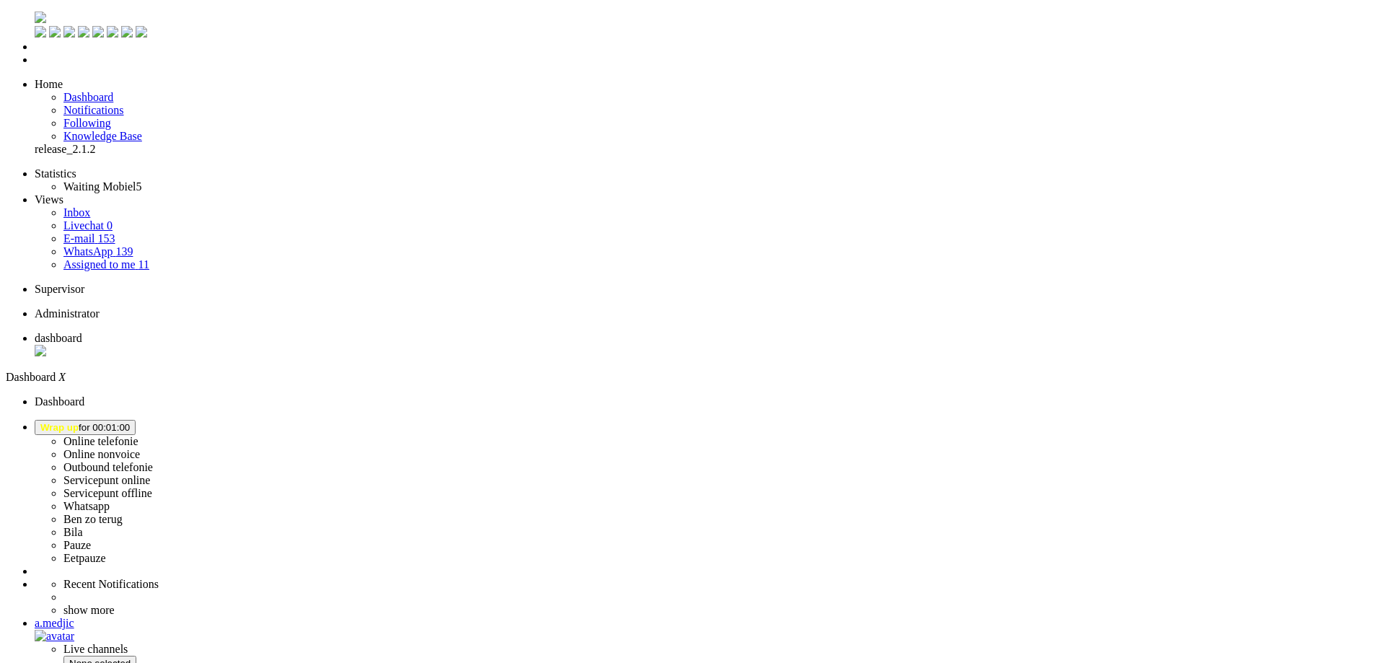
click at [130, 422] on span "Wrap up for 00:01:54" at bounding box center [84, 427] width 89 height 11
click at [138, 435] on label "Online telefonie" at bounding box center [100, 441] width 75 height 12
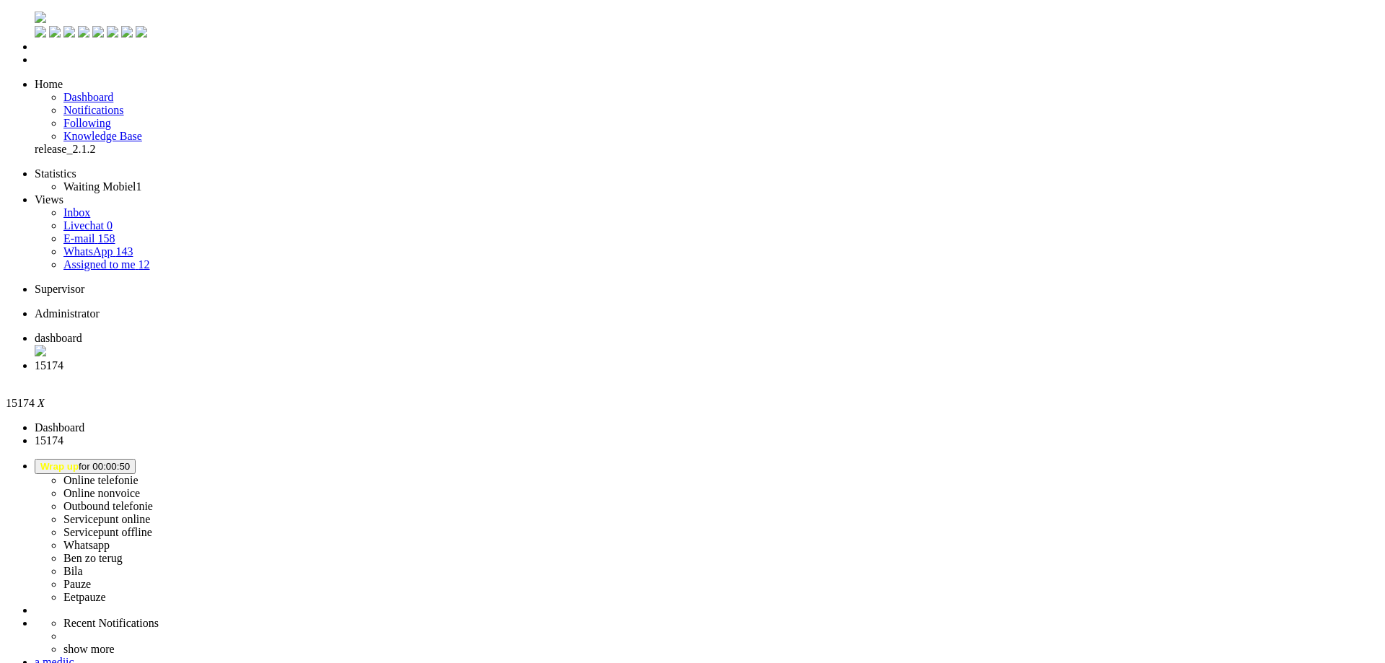
click at [417, 372] on div "Close tab" at bounding box center [707, 378] width 1344 height 13
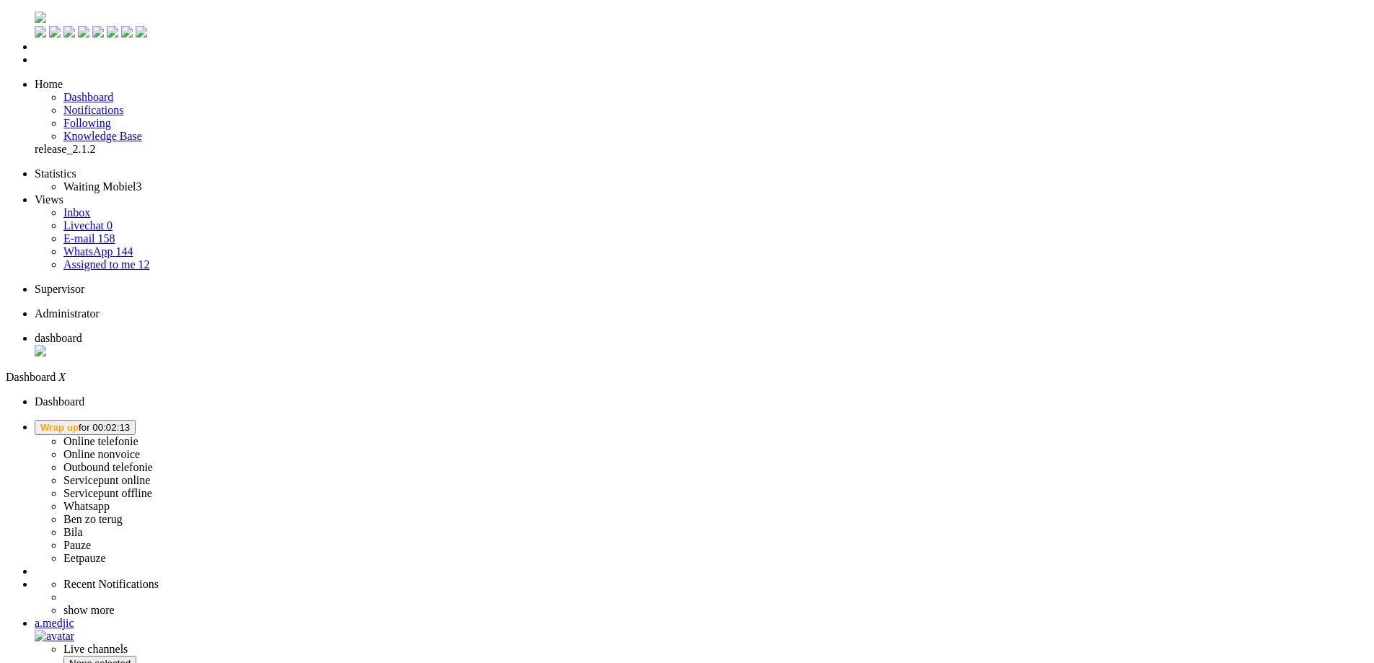
click at [136, 420] on button "Wrap up for 00:02:13" at bounding box center [85, 427] width 101 height 15
click at [138, 435] on label "Online telefonie" at bounding box center [100, 441] width 75 height 12
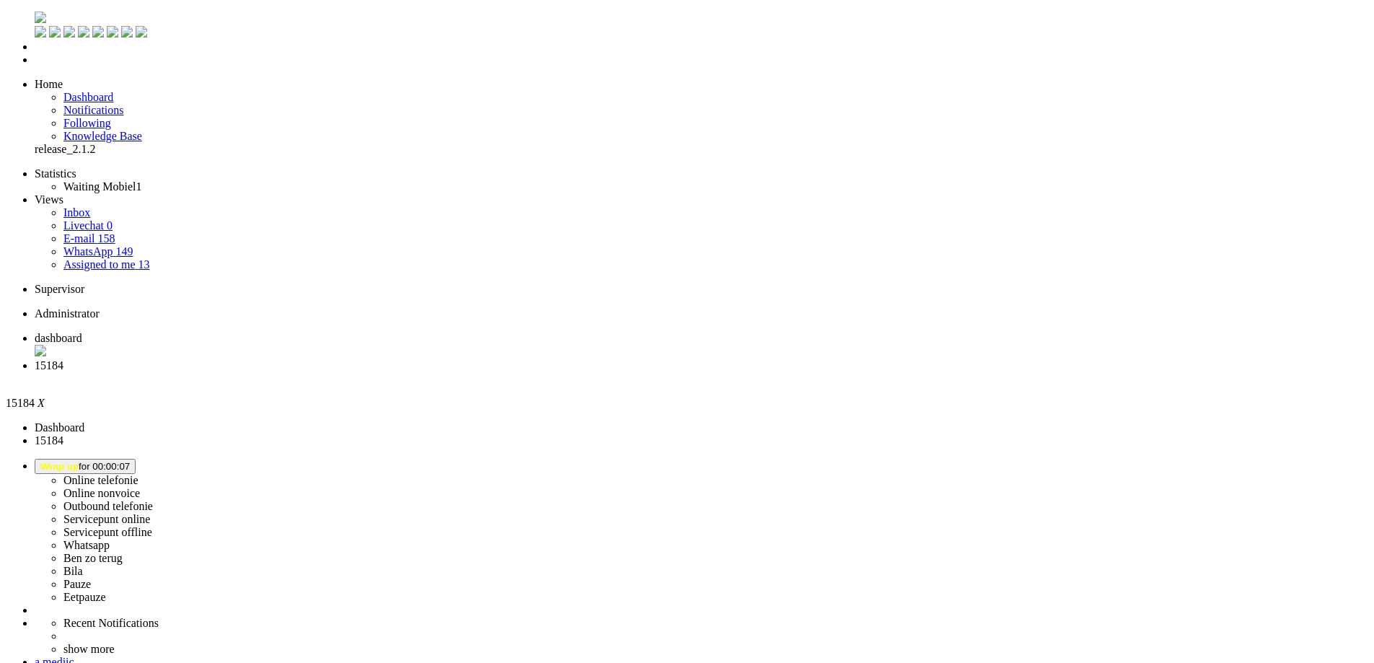
scroll to position [389, 0]
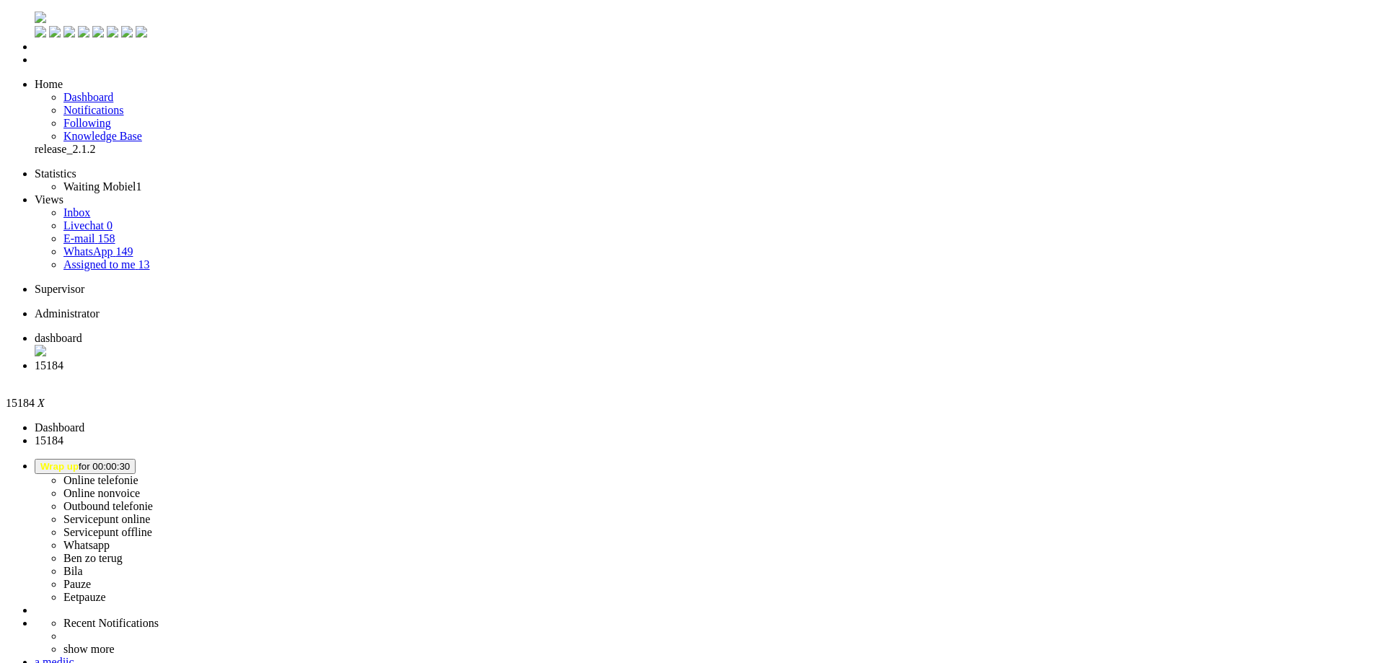
click at [415, 372] on div "Close tab" at bounding box center [701, 378] width 1333 height 13
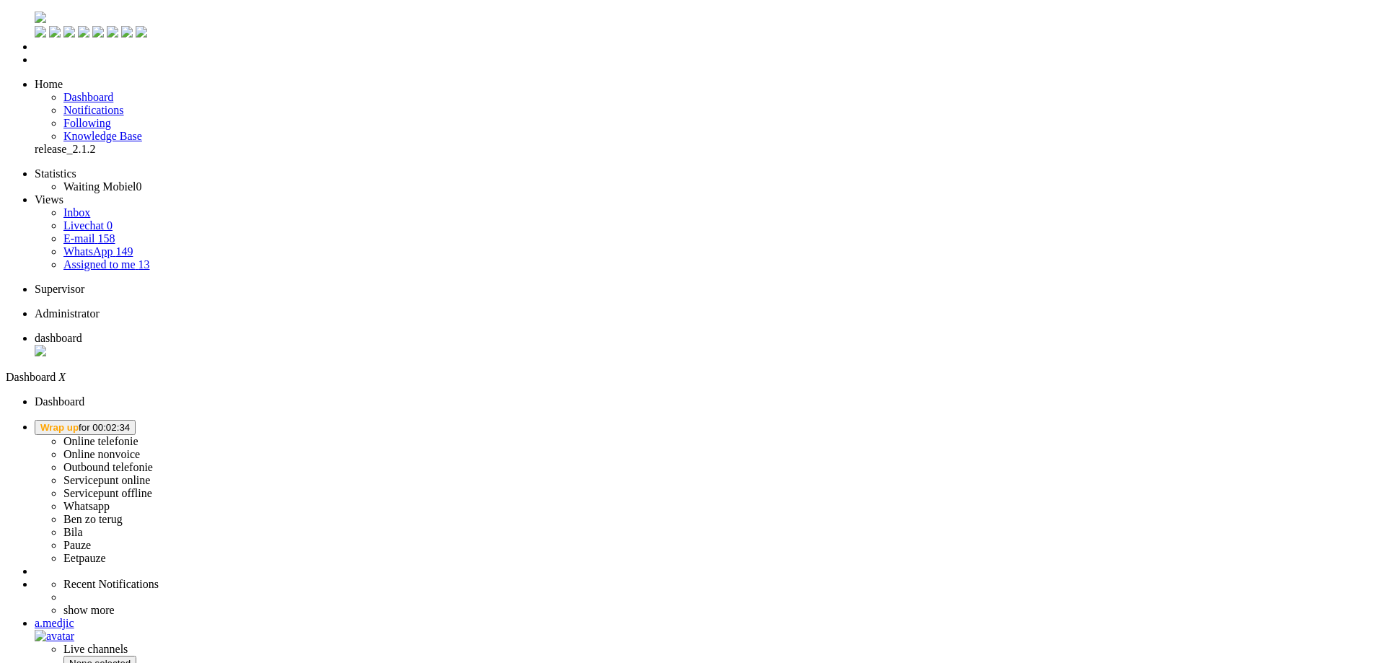
drag, startPoint x: 1221, startPoint y: 12, endPoint x: 1219, endPoint y: 19, distance: 7.4
click at [136, 420] on button "Wrap up for 00:02:34" at bounding box center [85, 427] width 101 height 15
click at [138, 435] on label "Online telefonie" at bounding box center [100, 441] width 75 height 12
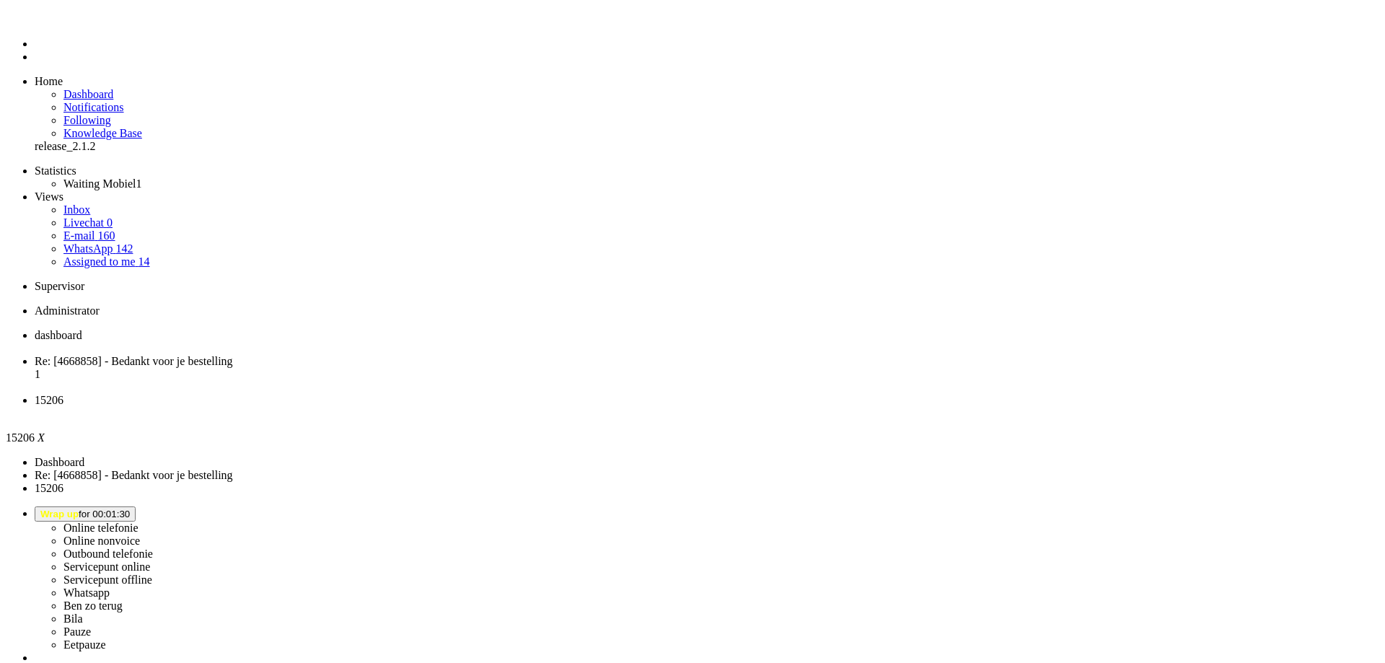
click at [0, 0] on div at bounding box center [0, 0] width 0 height 0
click at [541, 407] on div "Close tab" at bounding box center [707, 413] width 1344 height 13
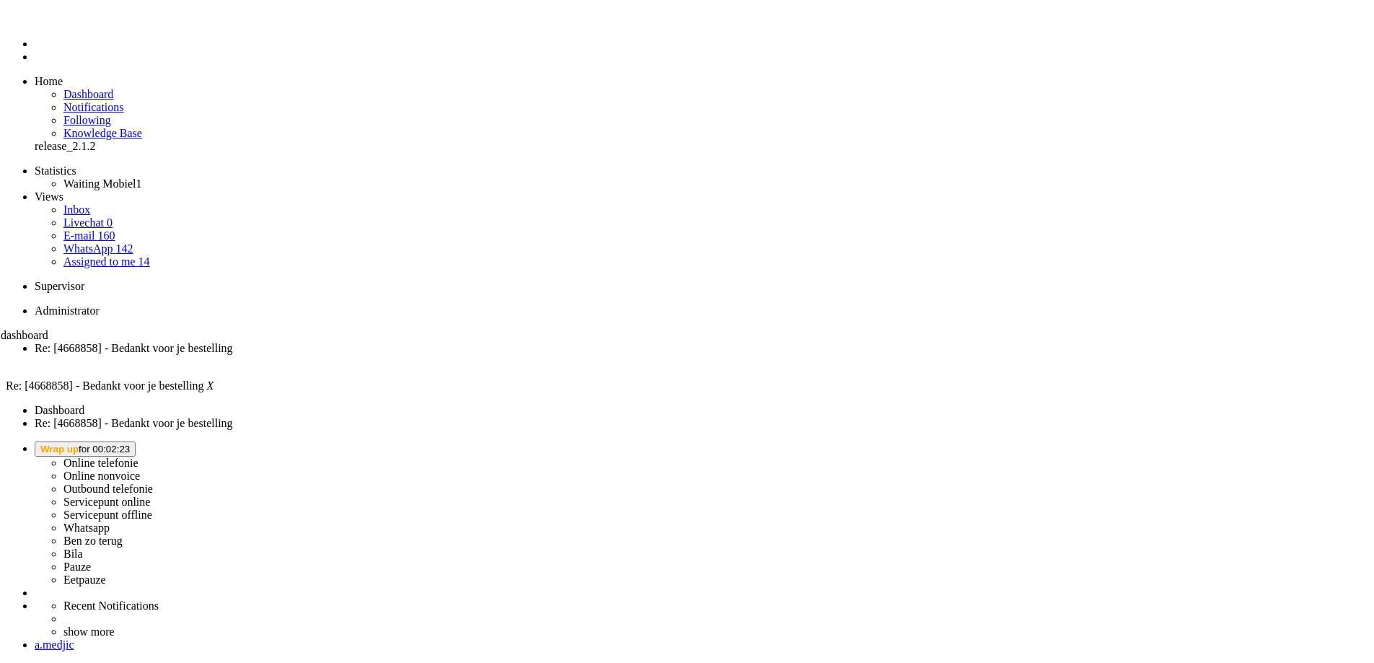
click at [120, 329] on li "dashboard" at bounding box center [60, 344] width 119 height 30
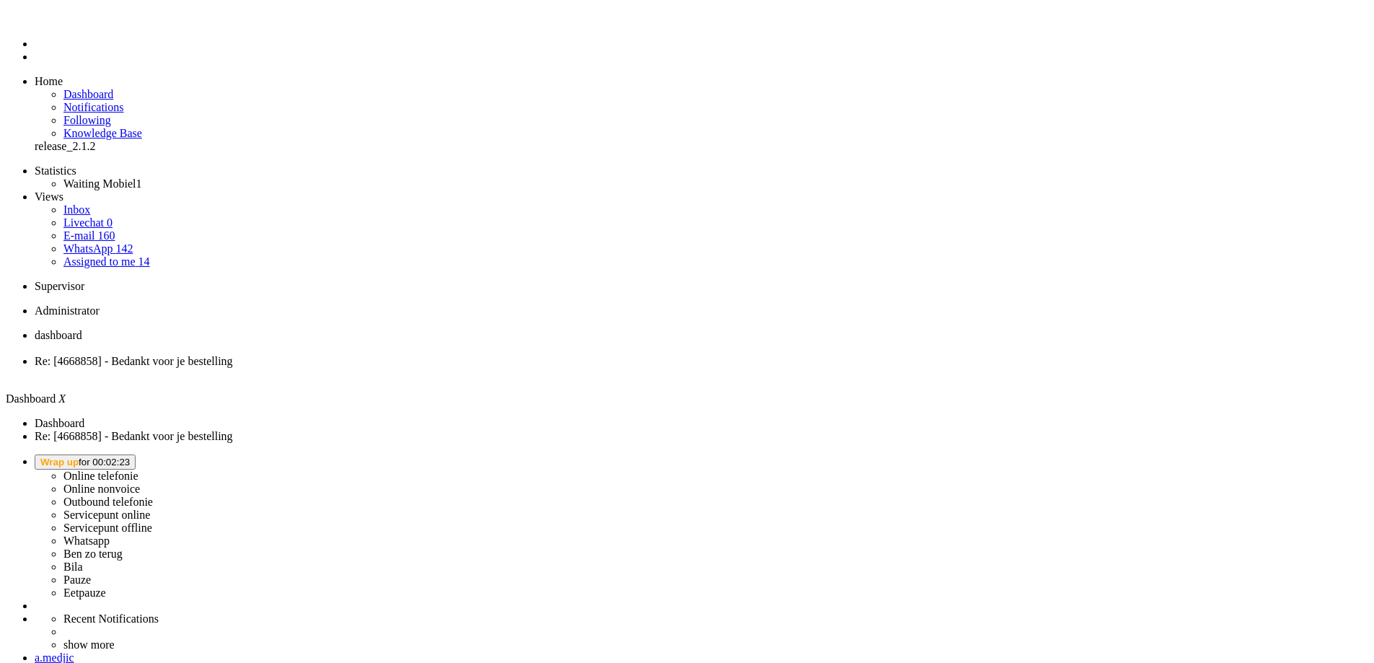
click at [136, 454] on button "Wrap up for 00:02:23" at bounding box center [85, 461] width 101 height 15
click at [138, 469] on label "Online telefonie" at bounding box center [100, 475] width 75 height 12
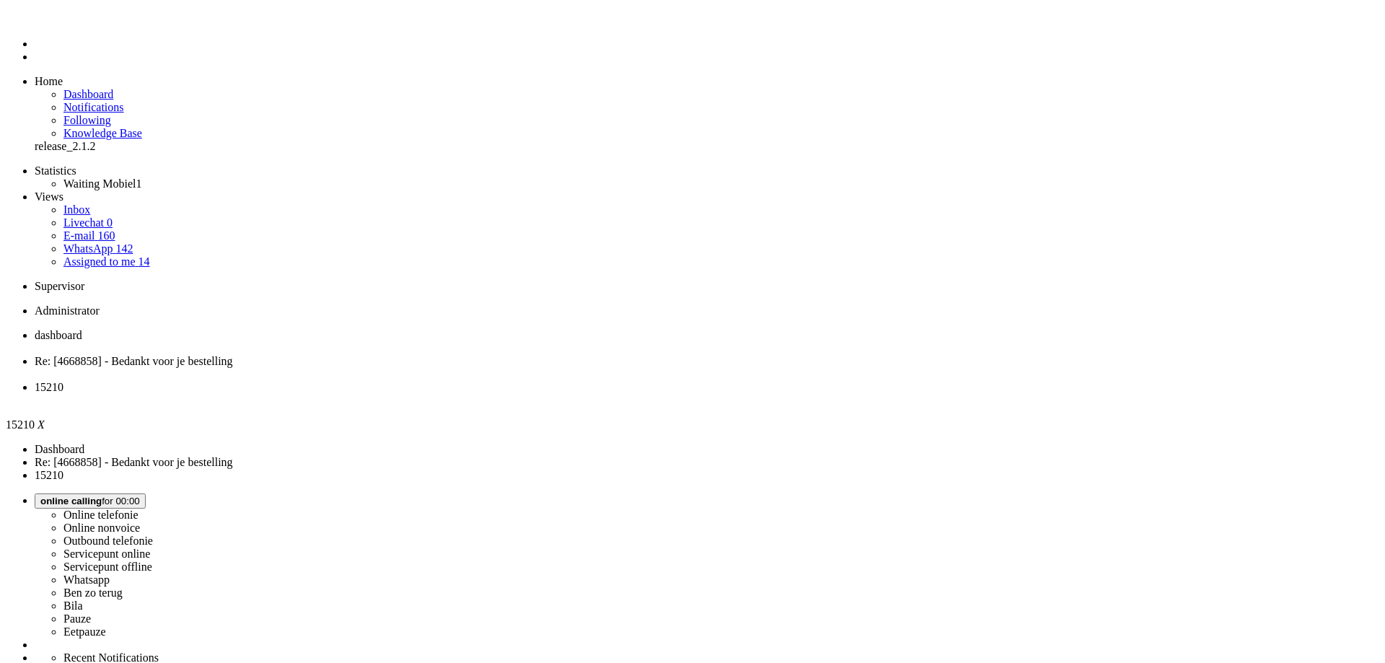
drag, startPoint x: 491, startPoint y: 266, endPoint x: 446, endPoint y: 268, distance: 45.5
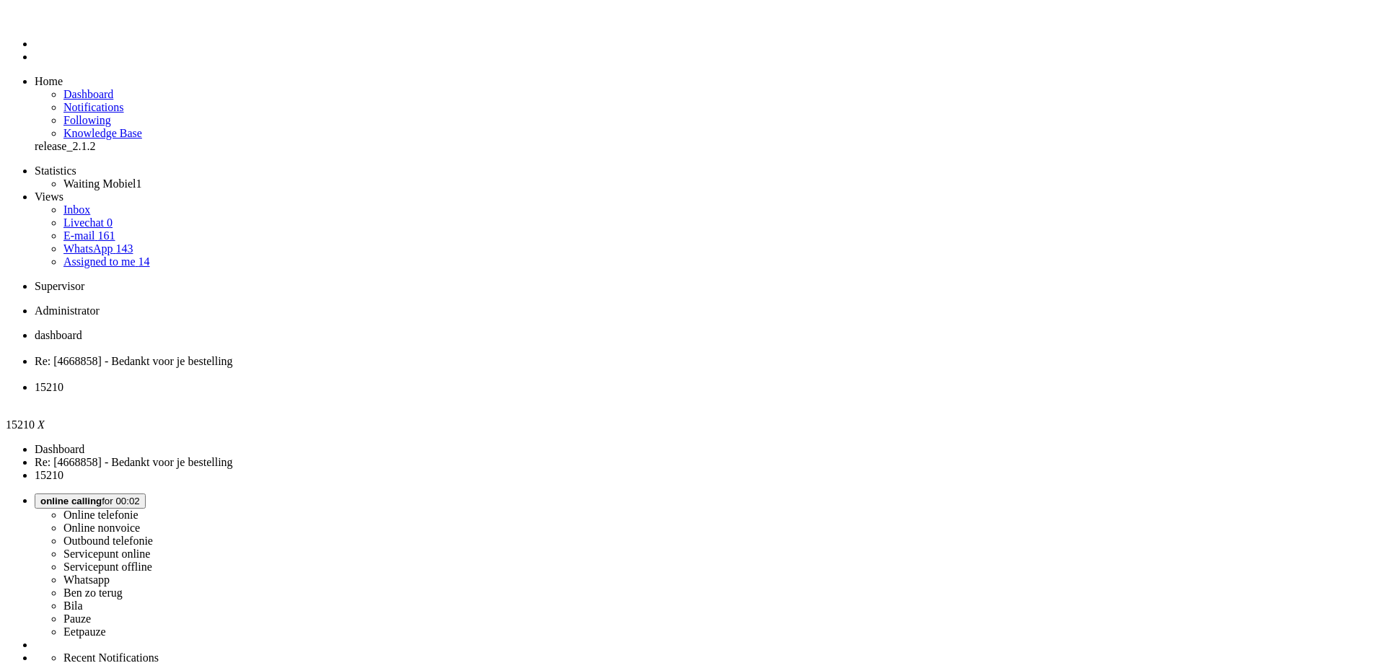
copy span "+31645702764"
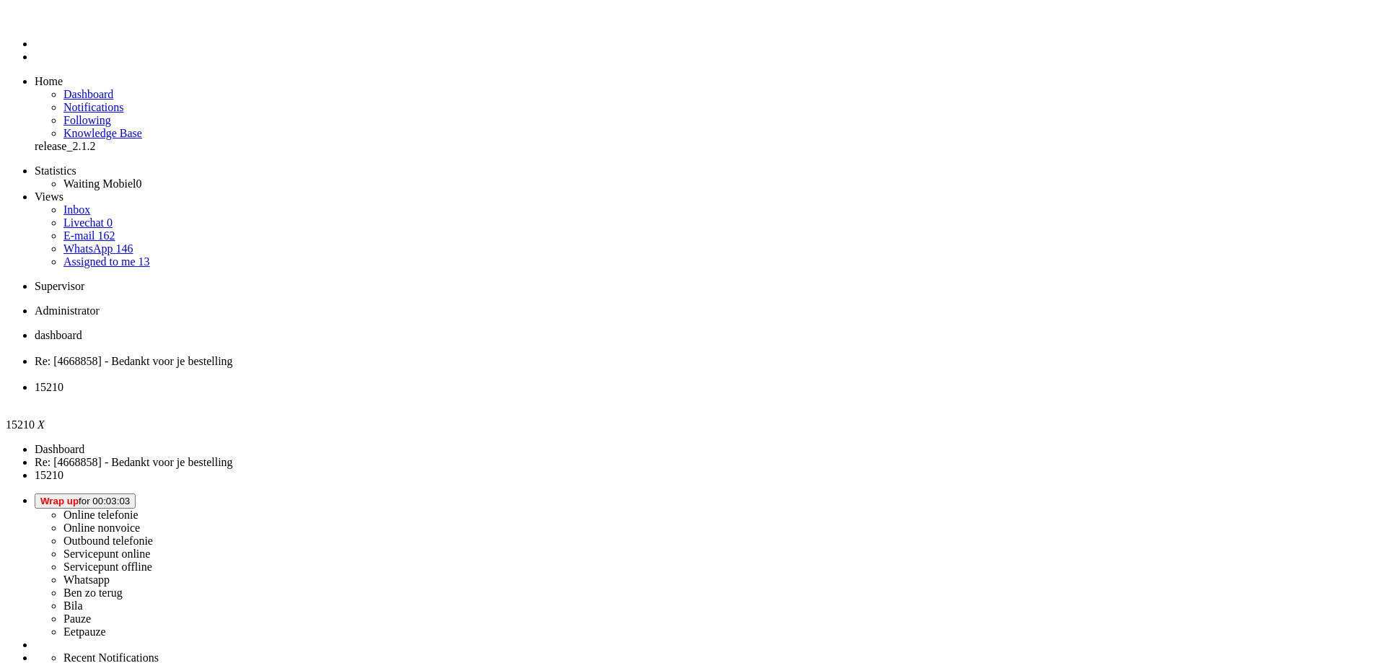
click at [541, 394] on div "Close tab" at bounding box center [707, 400] width 1344 height 13
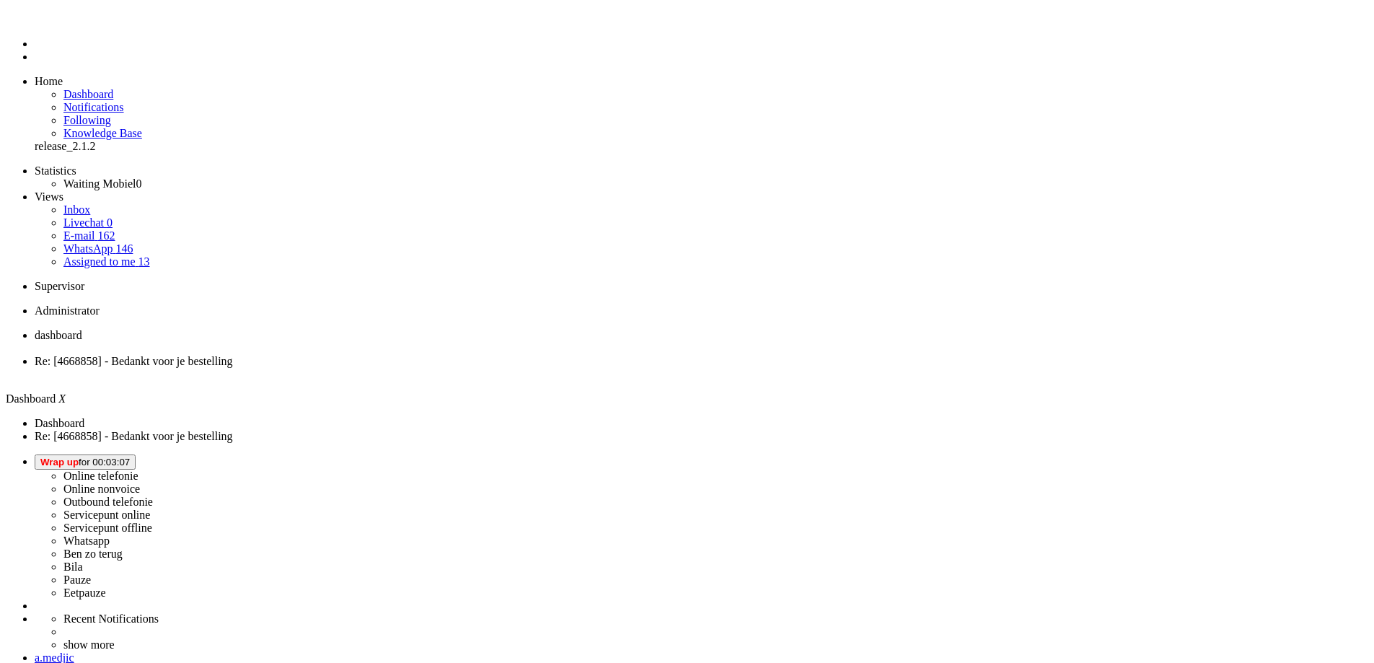
click at [130, 456] on span "Wrap up for 00:03:07" at bounding box center [84, 461] width 89 height 11
click at [138, 469] on link "Online telefonie" at bounding box center [100, 475] width 75 height 12
click at [138, 469] on label "Online telefonie" at bounding box center [100, 475] width 75 height 12
click at [233, 355] on span "Re: [4668858] - Bedankt voor je bestelling" at bounding box center [134, 361] width 198 height 12
click at [82, 329] on span "dashboard" at bounding box center [59, 335] width 48 height 12
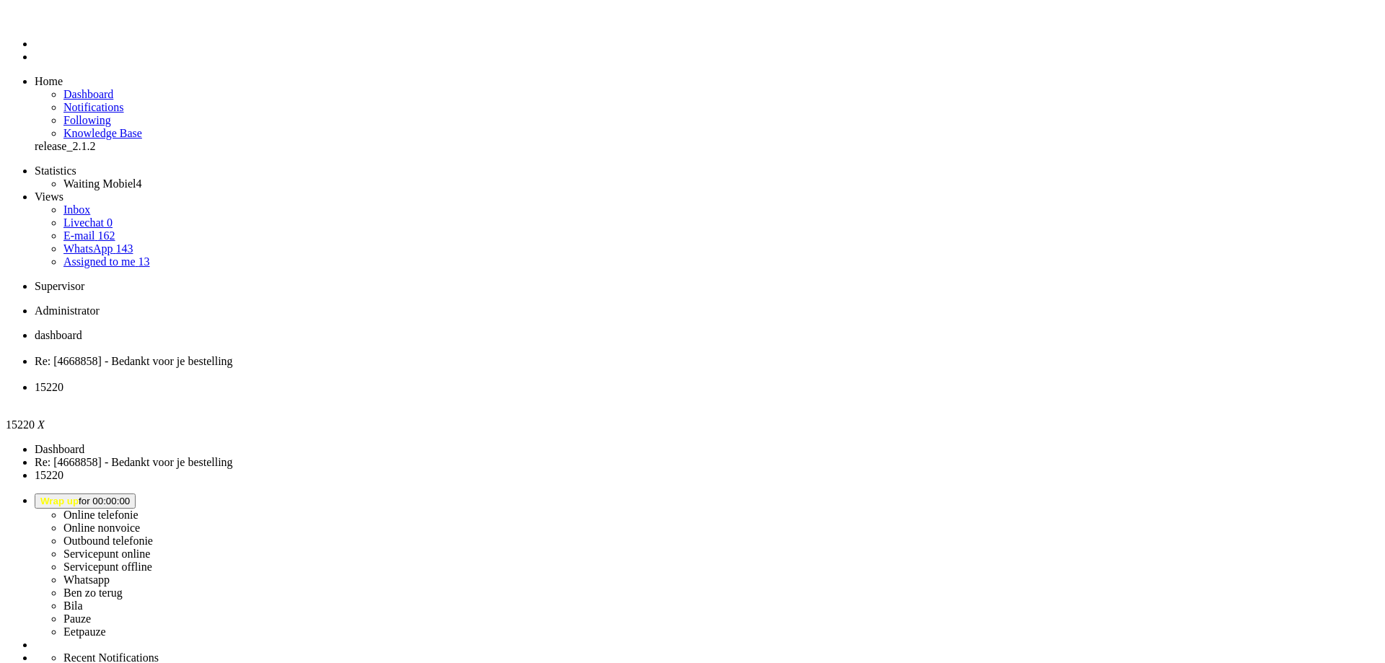
scroll to position [216, 0]
click at [536, 394] on div "Close tab" at bounding box center [707, 400] width 1344 height 13
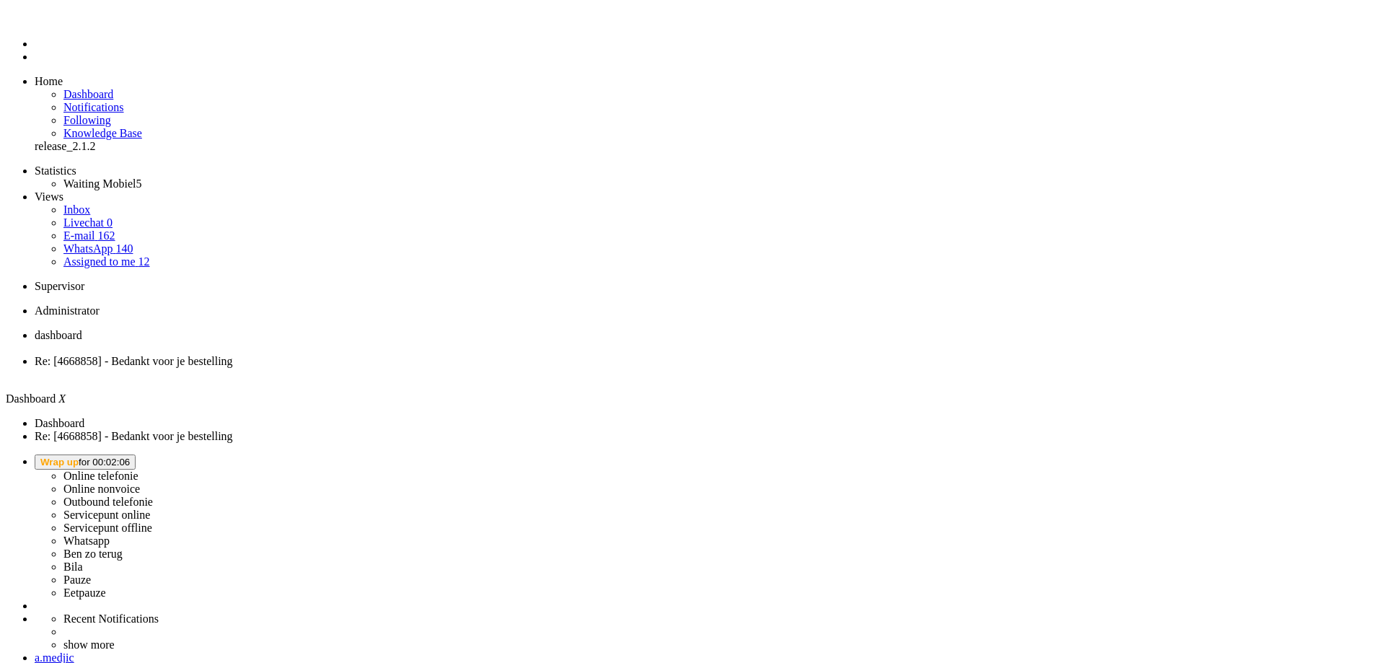
click at [136, 454] on button "Wrap up for 00:02:06" at bounding box center [85, 461] width 101 height 15
click at [138, 469] on label "Online telefonie" at bounding box center [100, 475] width 75 height 12
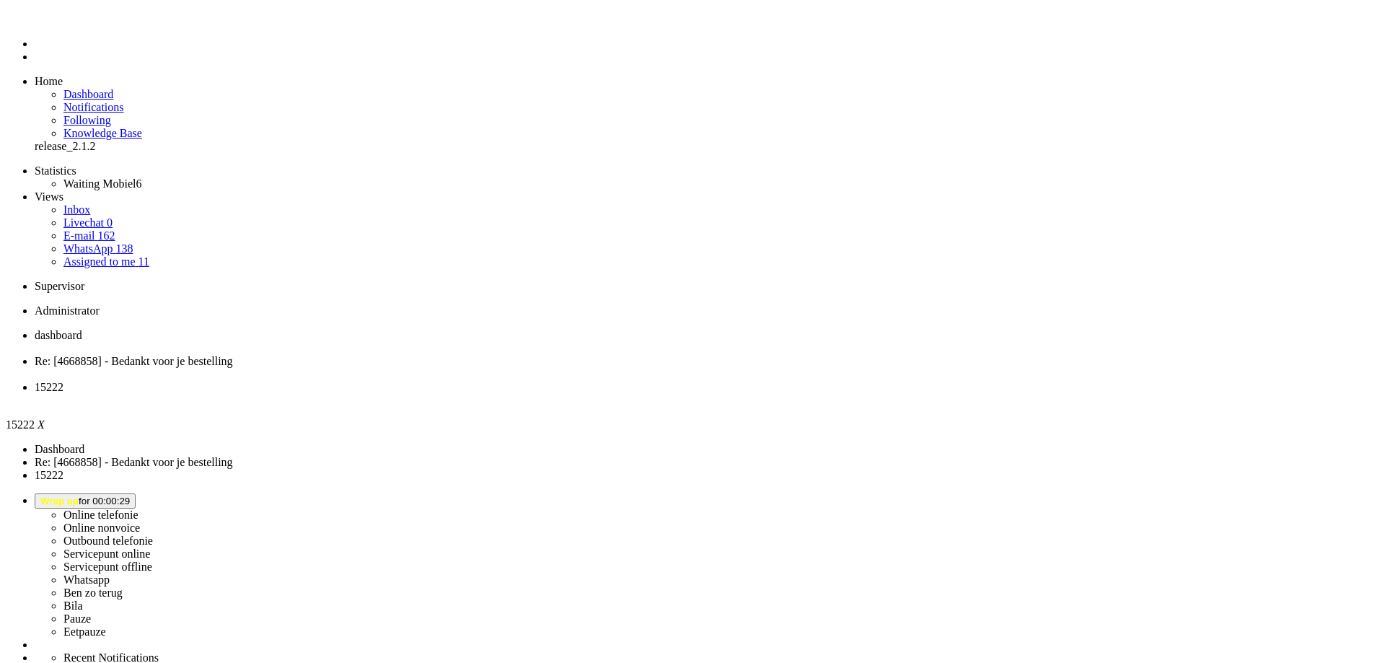
click at [130, 495] on span "Wrap up for 00:02:36" at bounding box center [84, 500] width 89 height 11
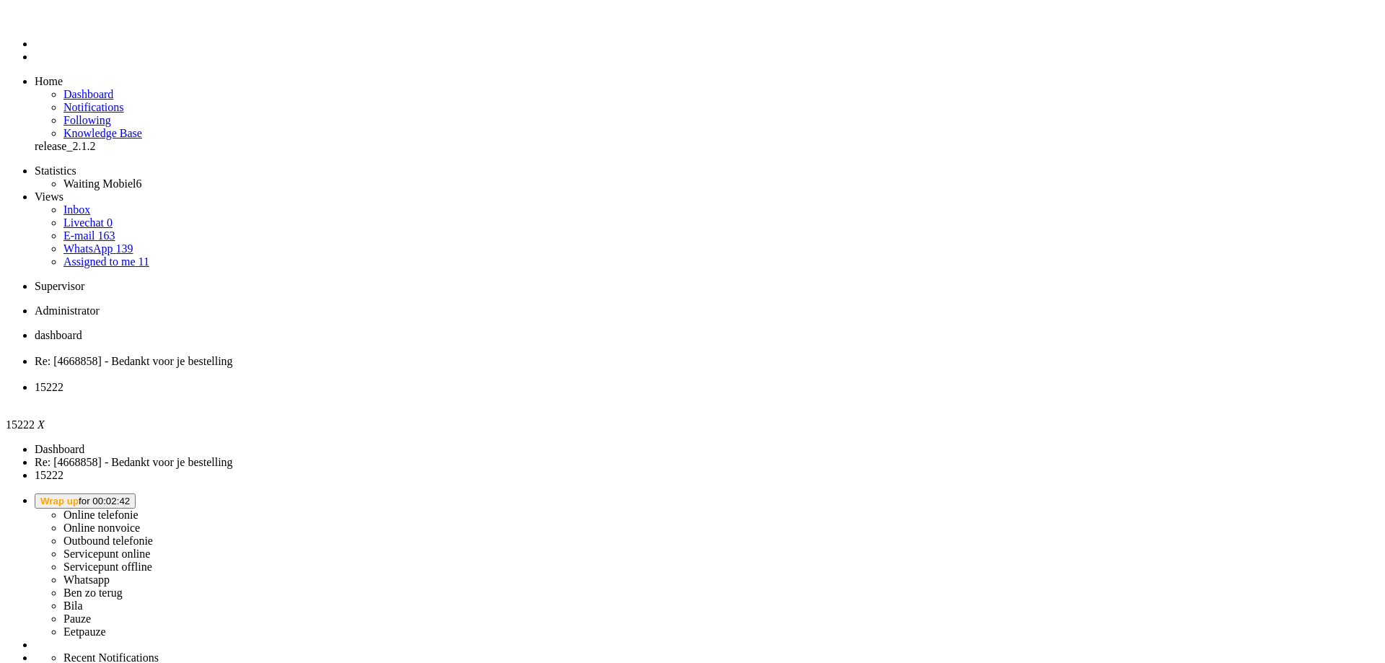
click at [140, 521] on label "Online nonvoice" at bounding box center [101, 527] width 76 height 12
click at [160, 493] on button "Online Nonvoice for 00:00" at bounding box center [97, 500] width 125 height 15
click at [138, 508] on label "Online telefonie" at bounding box center [100, 514] width 75 height 12
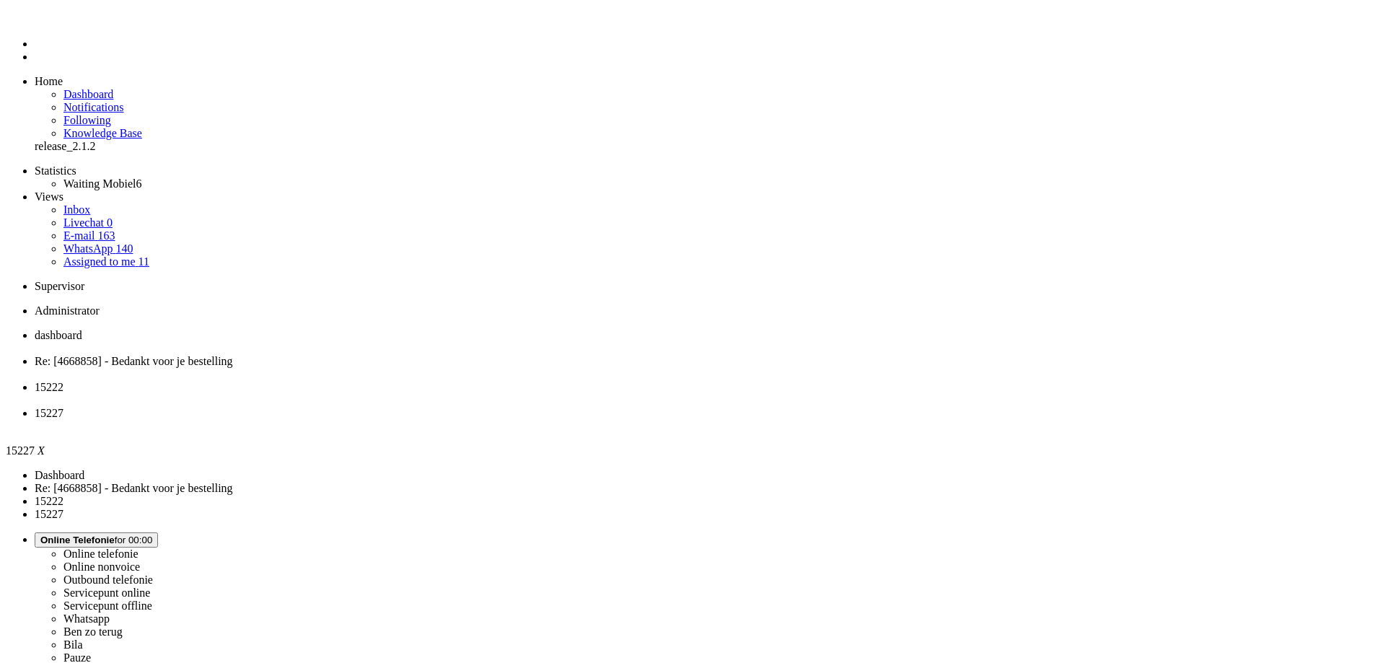
click at [540, 394] on div "Close tab" at bounding box center [707, 400] width 1344 height 13
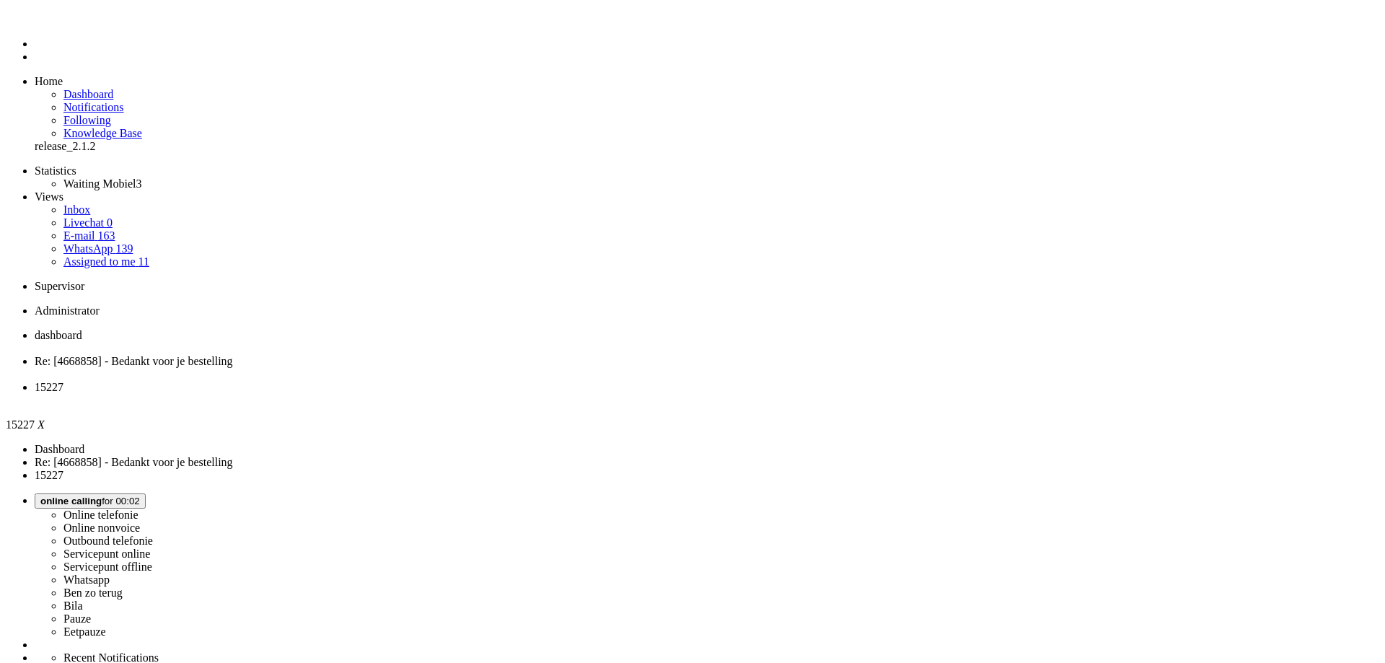
click at [537, 394] on div "Close tab" at bounding box center [707, 400] width 1344 height 13
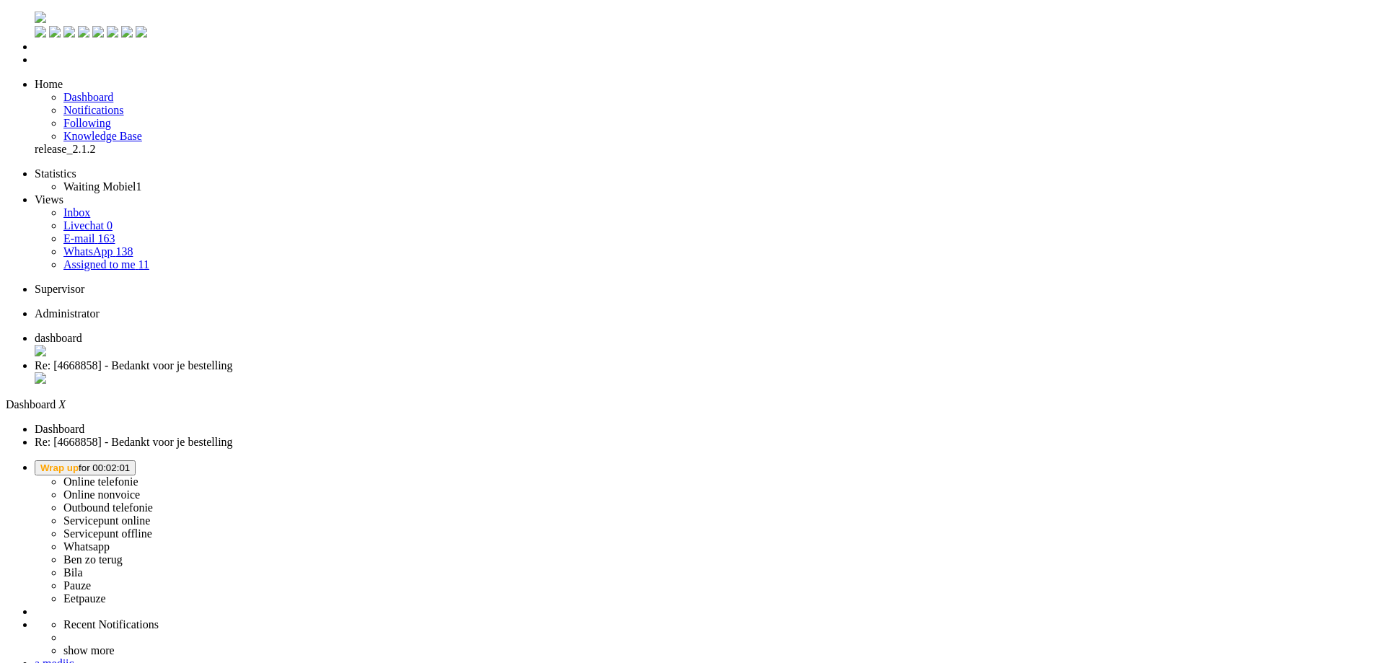
click at [130, 462] on span "Wrap up for 00:02:01" at bounding box center [84, 467] width 89 height 11
click at [140, 488] on label "Online nonvoice" at bounding box center [101, 494] width 76 height 12
click at [116, 462] on span "Online Nonvoice" at bounding box center [78, 467] width 76 height 11
click at [138, 475] on label "Online telefonie" at bounding box center [100, 481] width 75 height 12
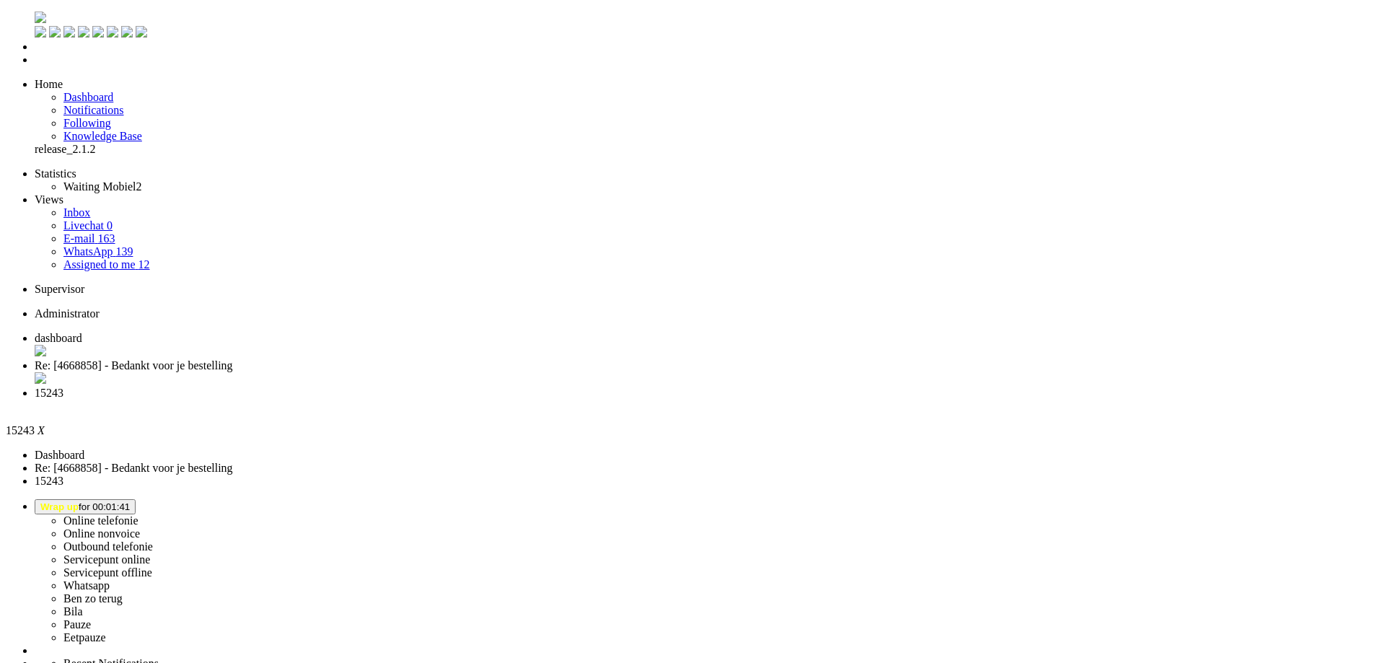
scroll to position [216, 0]
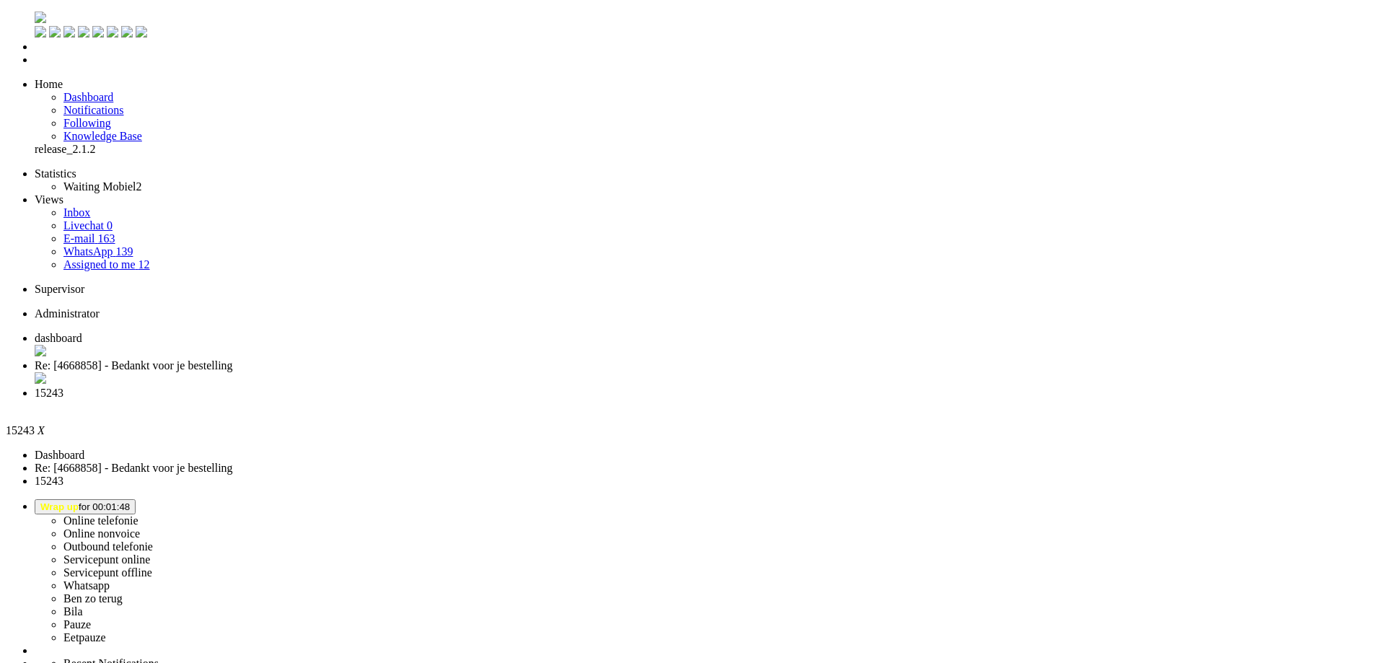
click at [537, 400] on div "Close tab" at bounding box center [701, 406] width 1333 height 13
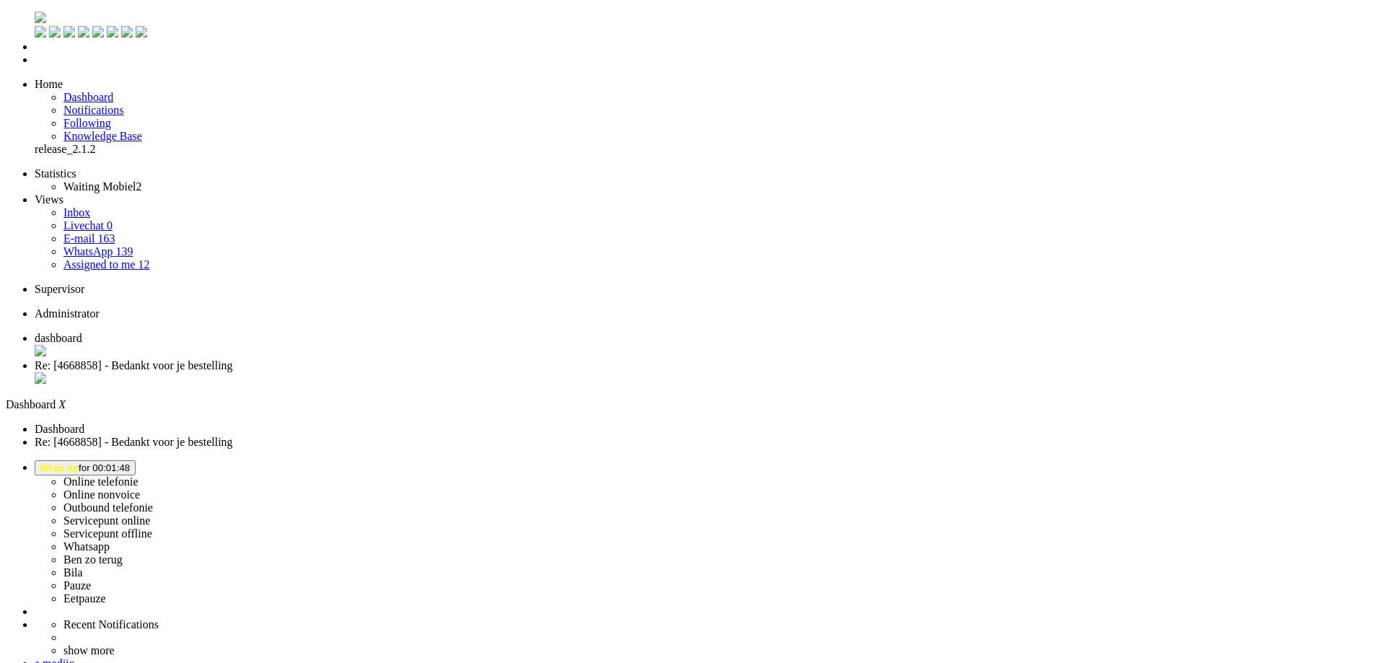
click at [233, 359] on span "Re: [4668858] - Bedankt voor je bestelling" at bounding box center [134, 365] width 198 height 12
click at [82, 332] on span "dashboard" at bounding box center [59, 338] width 48 height 12
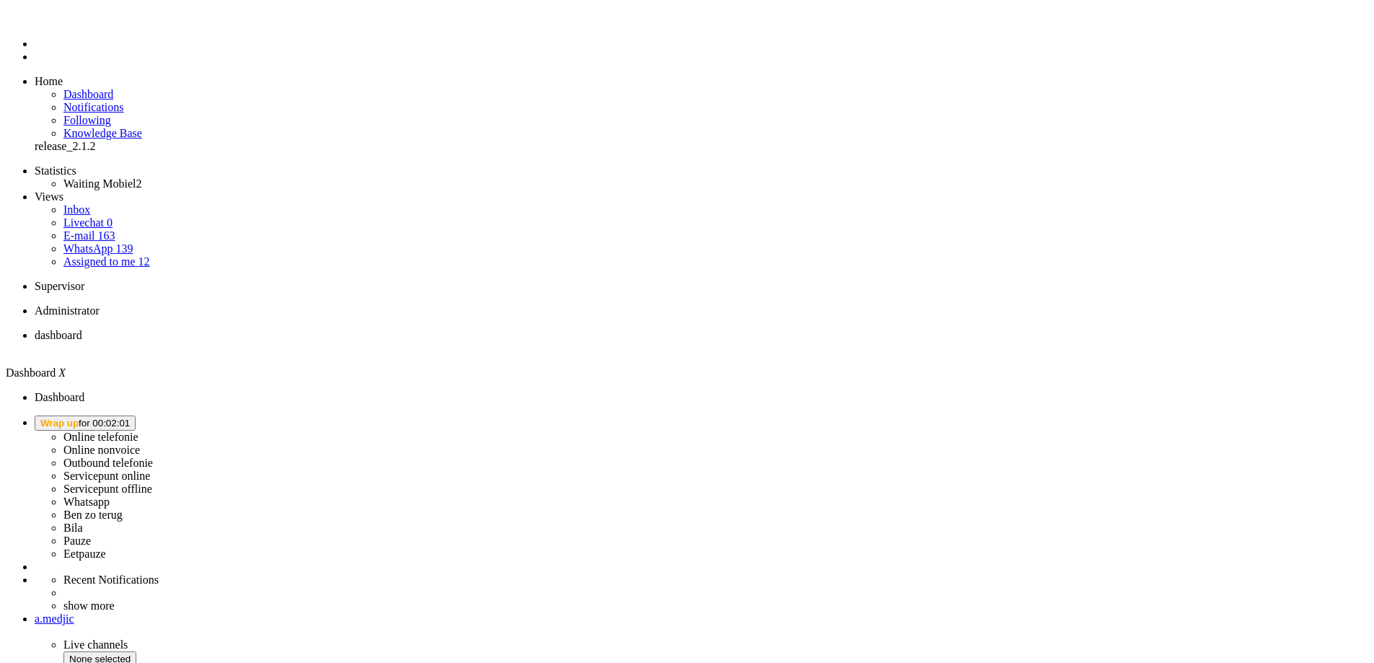
drag, startPoint x: 0, startPoint y: 0, endPoint x: 1230, endPoint y: 22, distance: 1229.8
click at [130, 418] on span "Wrap up for 00:02:01" at bounding box center [84, 423] width 89 height 11
click at [138, 431] on label "Online telefonie" at bounding box center [100, 437] width 75 height 12
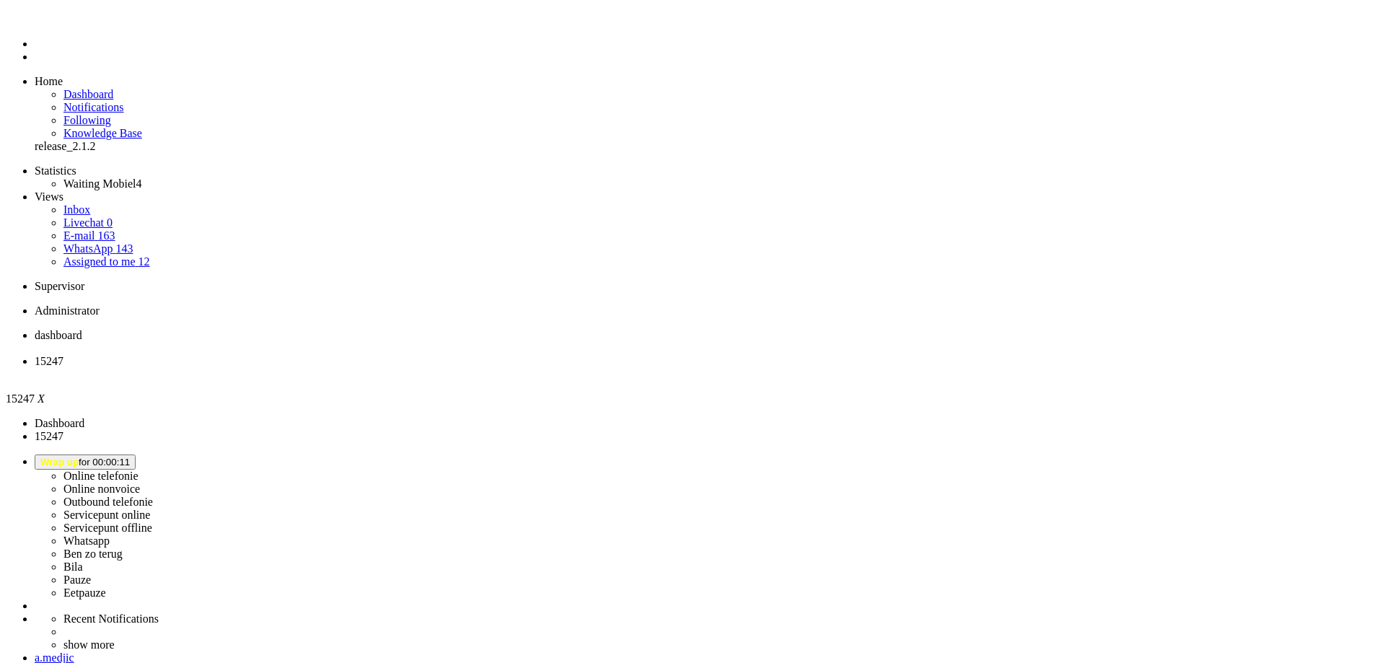
click at [418, 368] on div "Close tab" at bounding box center [707, 374] width 1344 height 13
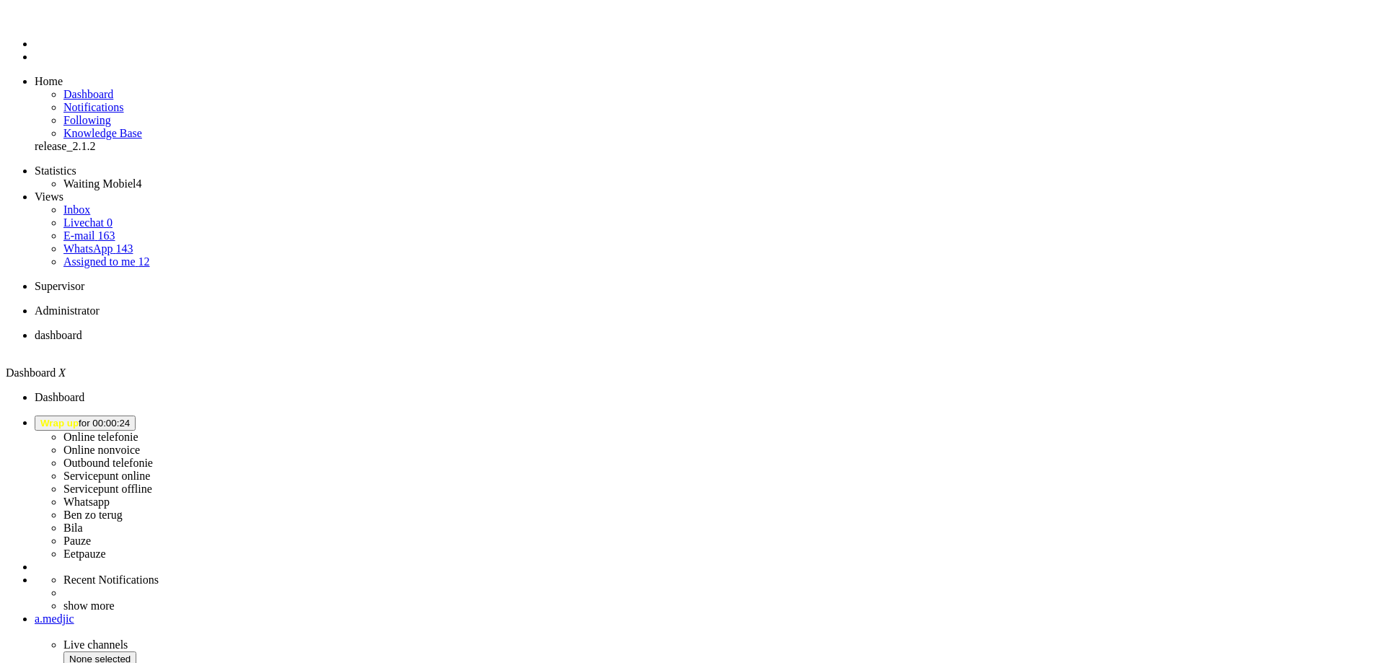
click at [136, 415] on button "Wrap up for 00:00:24" at bounding box center [85, 422] width 101 height 15
click at [138, 431] on label "Online telefonie" at bounding box center [100, 437] width 75 height 12
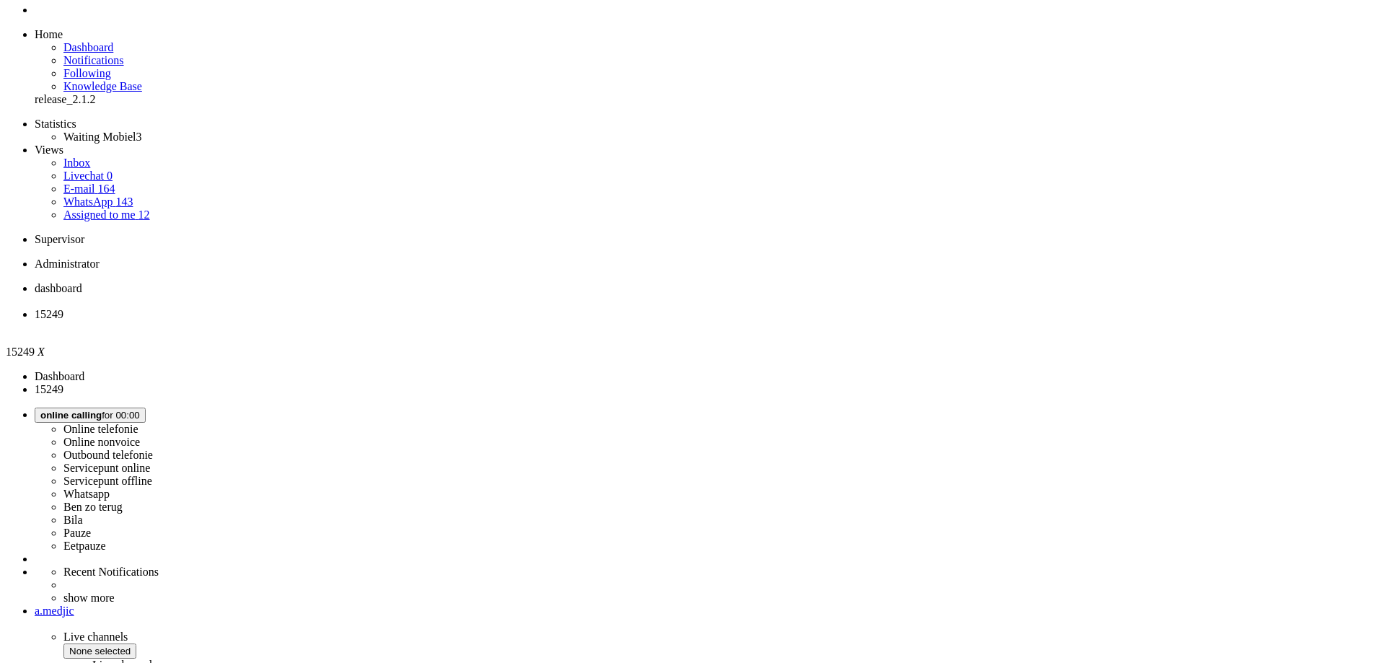
scroll to position [72, 0]
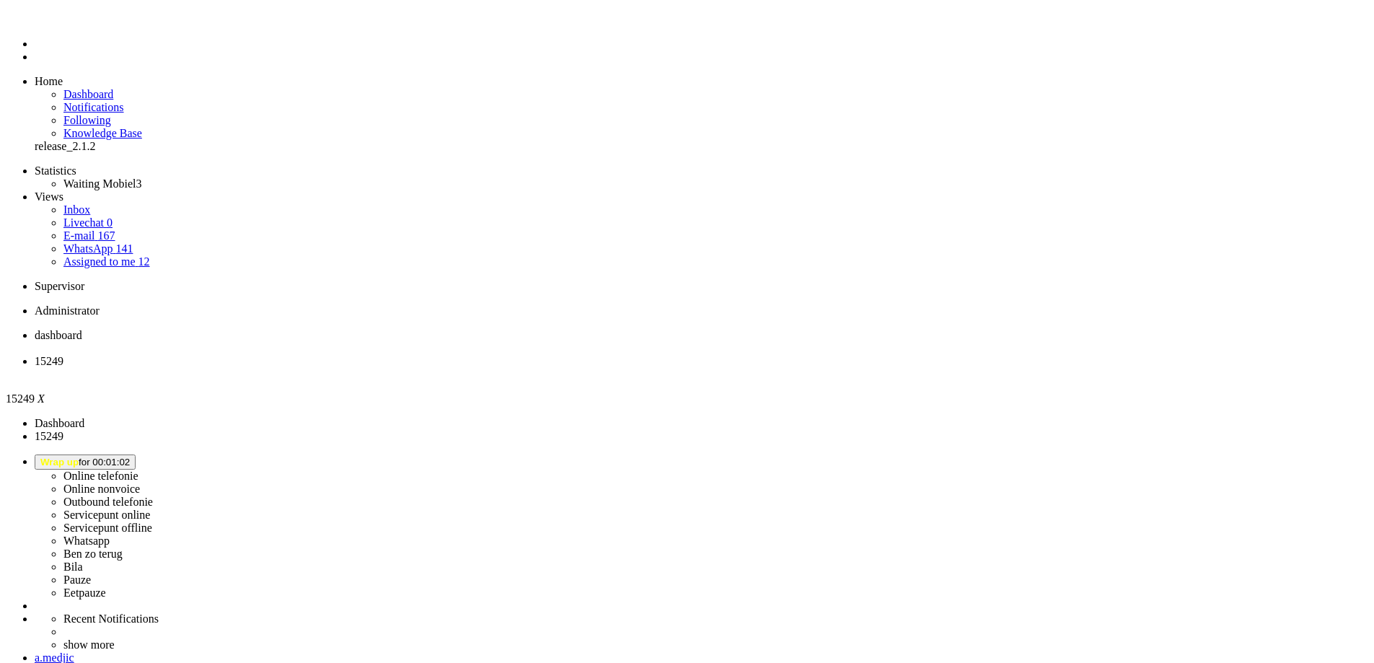
click at [420, 368] on div "Close tab" at bounding box center [701, 374] width 1333 height 13
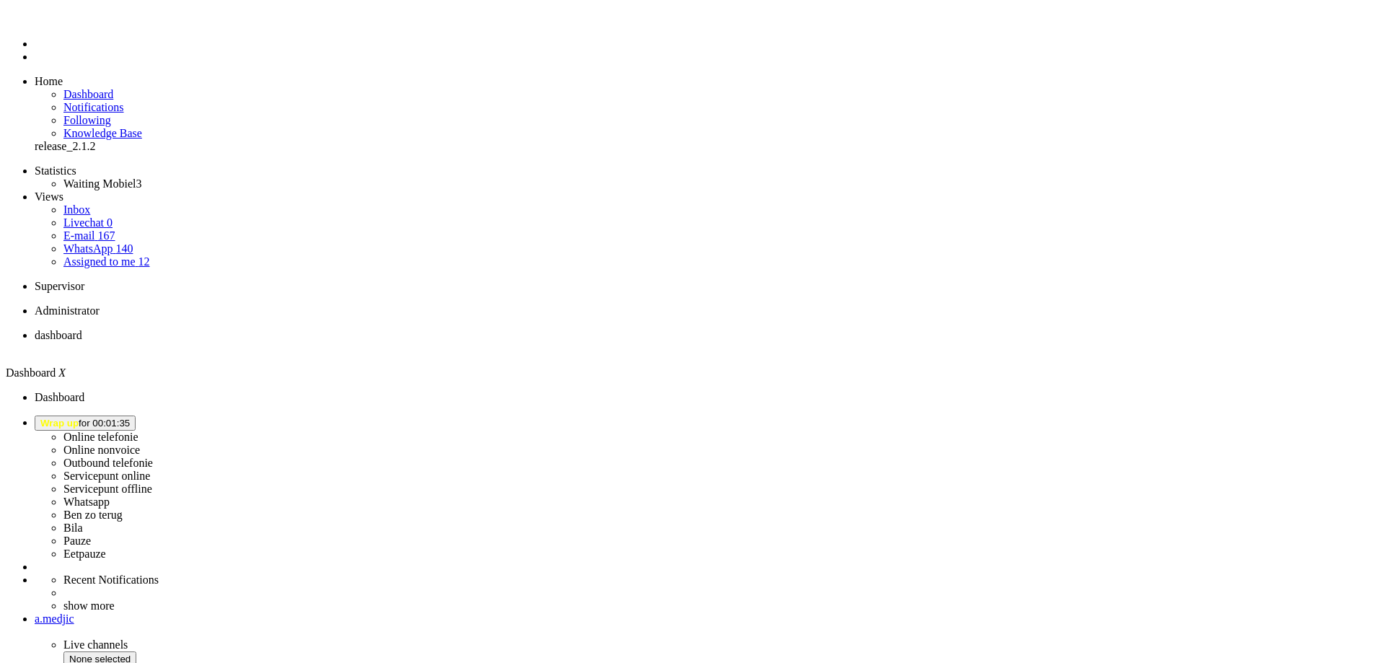
click at [130, 418] on span "Wrap up for 00:01:35" at bounding box center [84, 423] width 89 height 11
click at [106, 547] on label "Eetpauze" at bounding box center [84, 553] width 43 height 12
click at [126, 415] on button "Eetpauze for 00:02" at bounding box center [81, 422] width 92 height 15
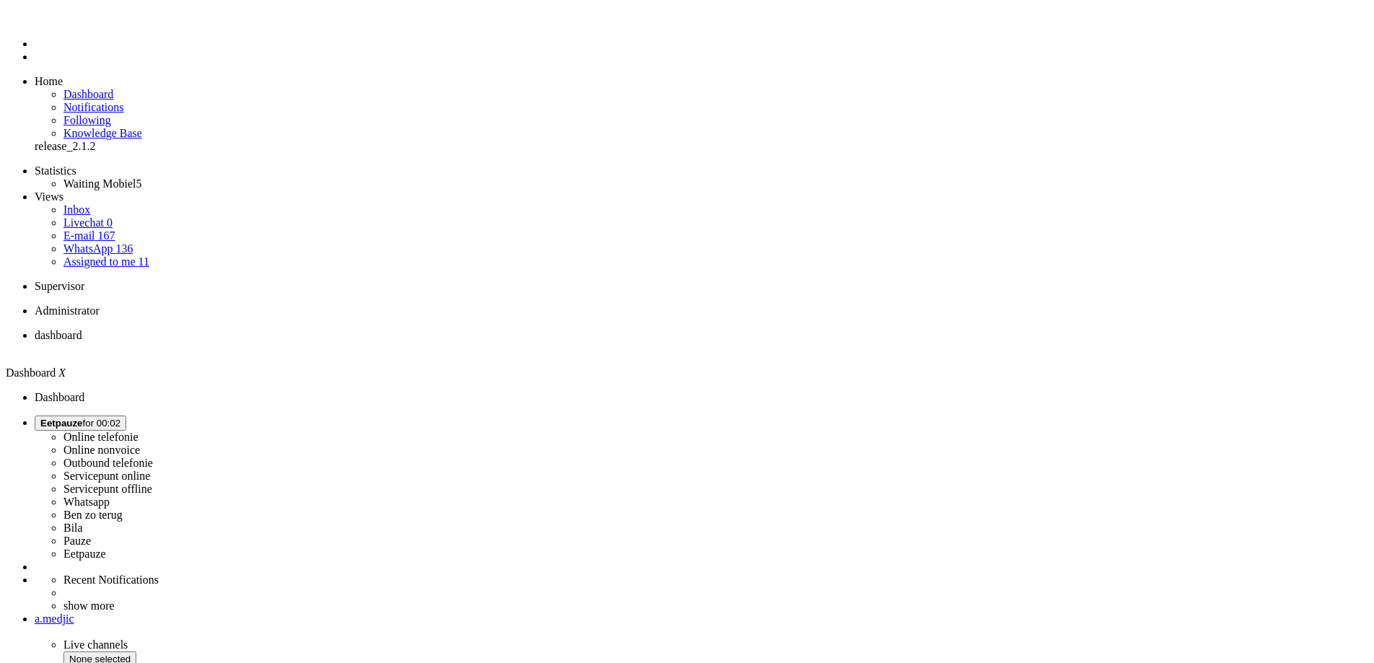
click at [110, 495] on label "Whatsapp" at bounding box center [86, 501] width 46 height 12
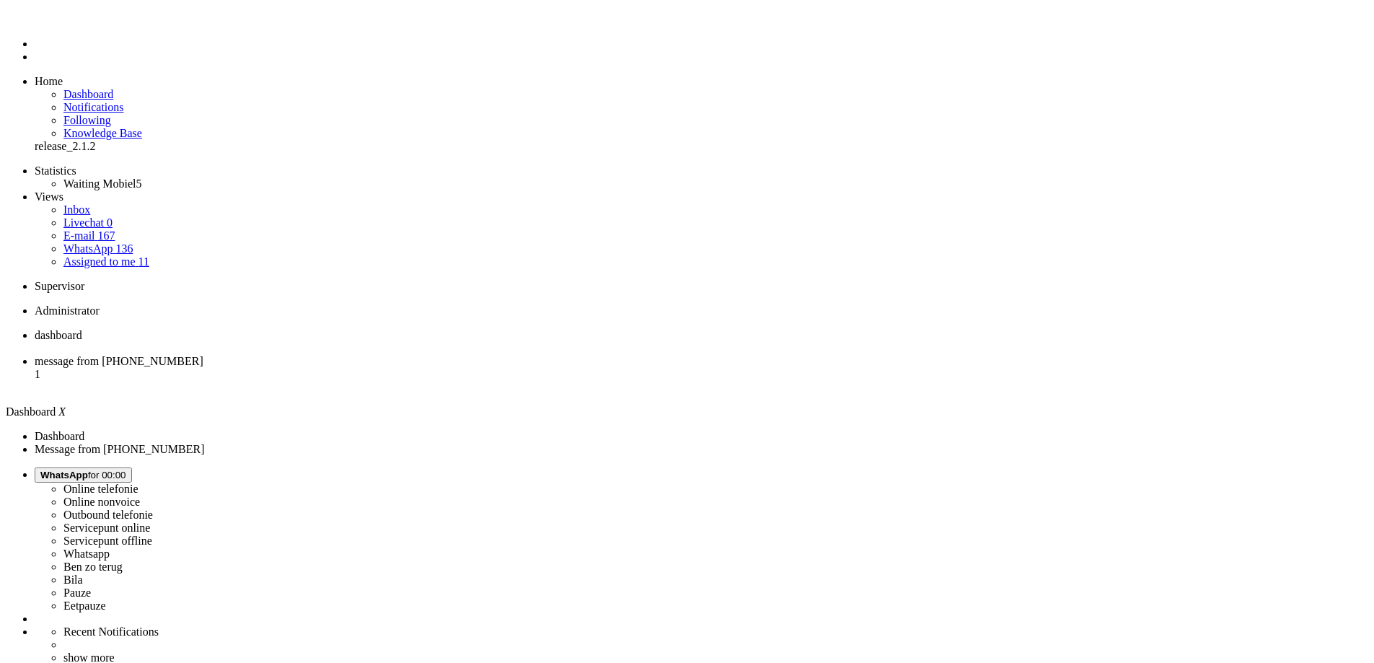
click at [369, 355] on li "message from +31657116979 1" at bounding box center [701, 374] width 1333 height 39
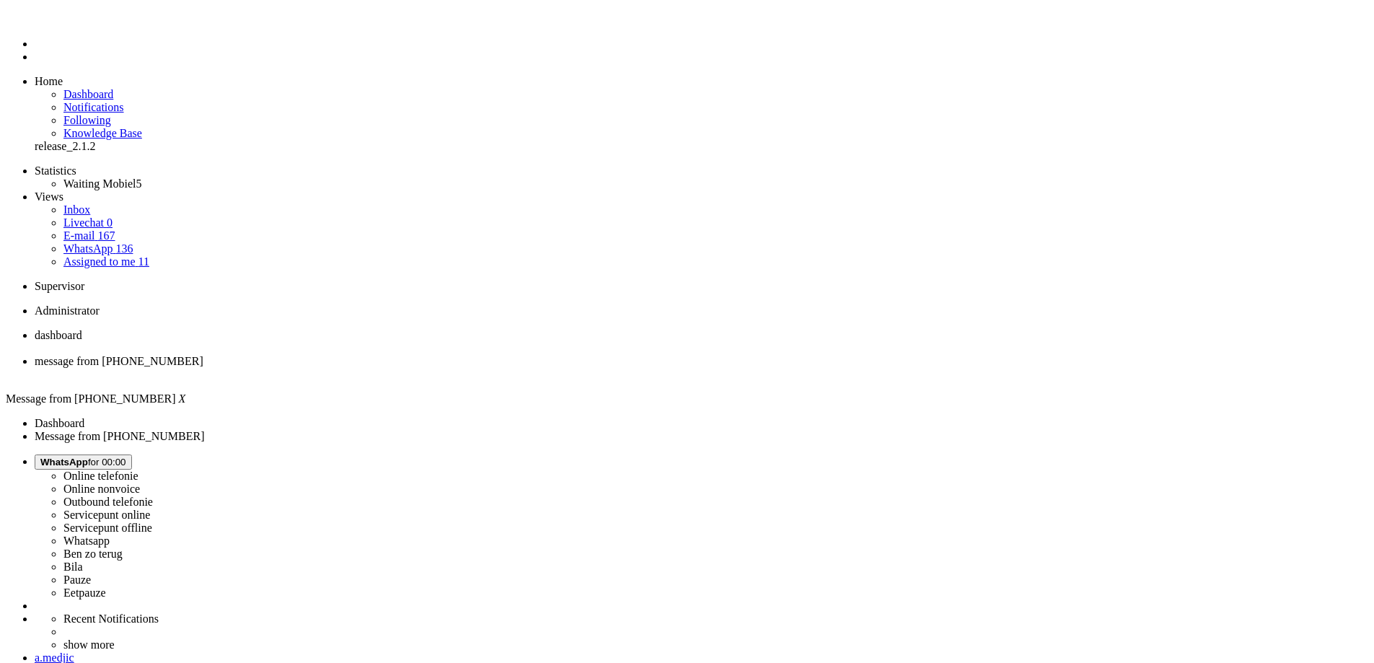
drag, startPoint x: 420, startPoint y: 2490, endPoint x: 586, endPoint y: 2650, distance: 230.0
click at [132, 454] on button "WhatsApp for 00:02" at bounding box center [83, 461] width 97 height 15
click at [140, 482] on label "Online nonvoice" at bounding box center [101, 488] width 76 height 12
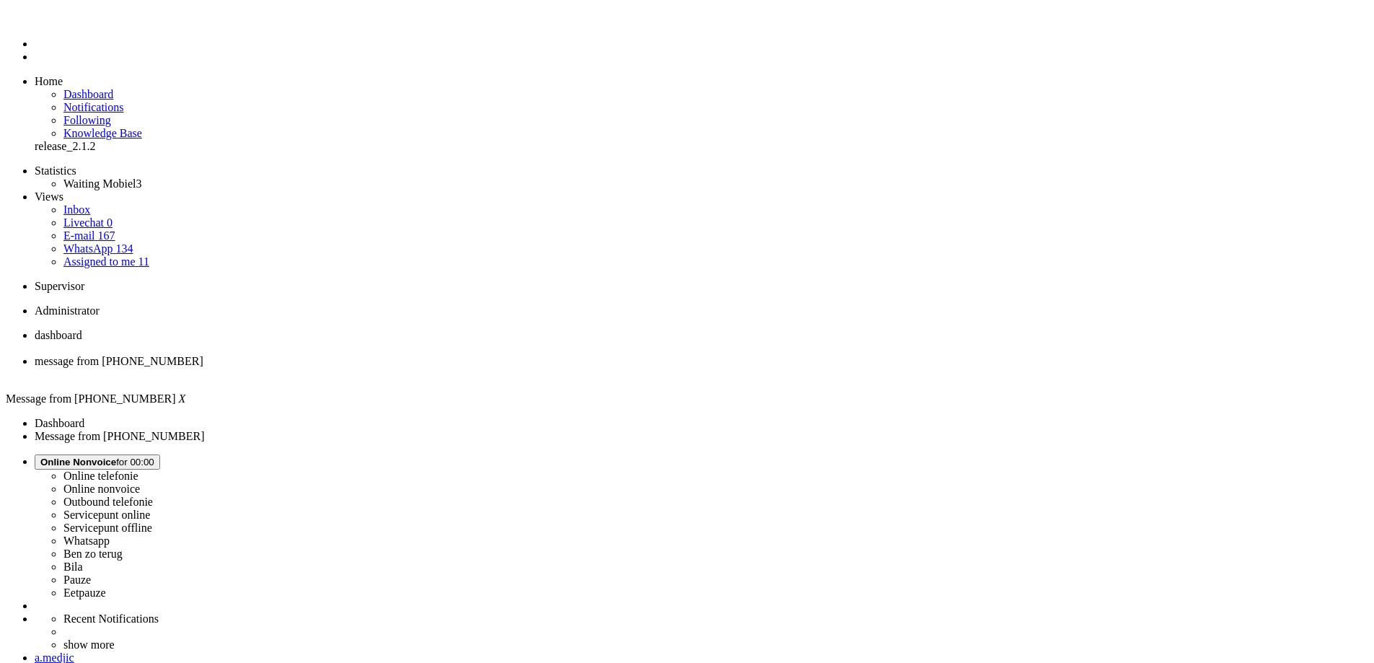
click at [423, 355] on li "message from +31657116979" at bounding box center [701, 368] width 1333 height 26
click at [418, 368] on div "Close tab" at bounding box center [701, 374] width 1333 height 13
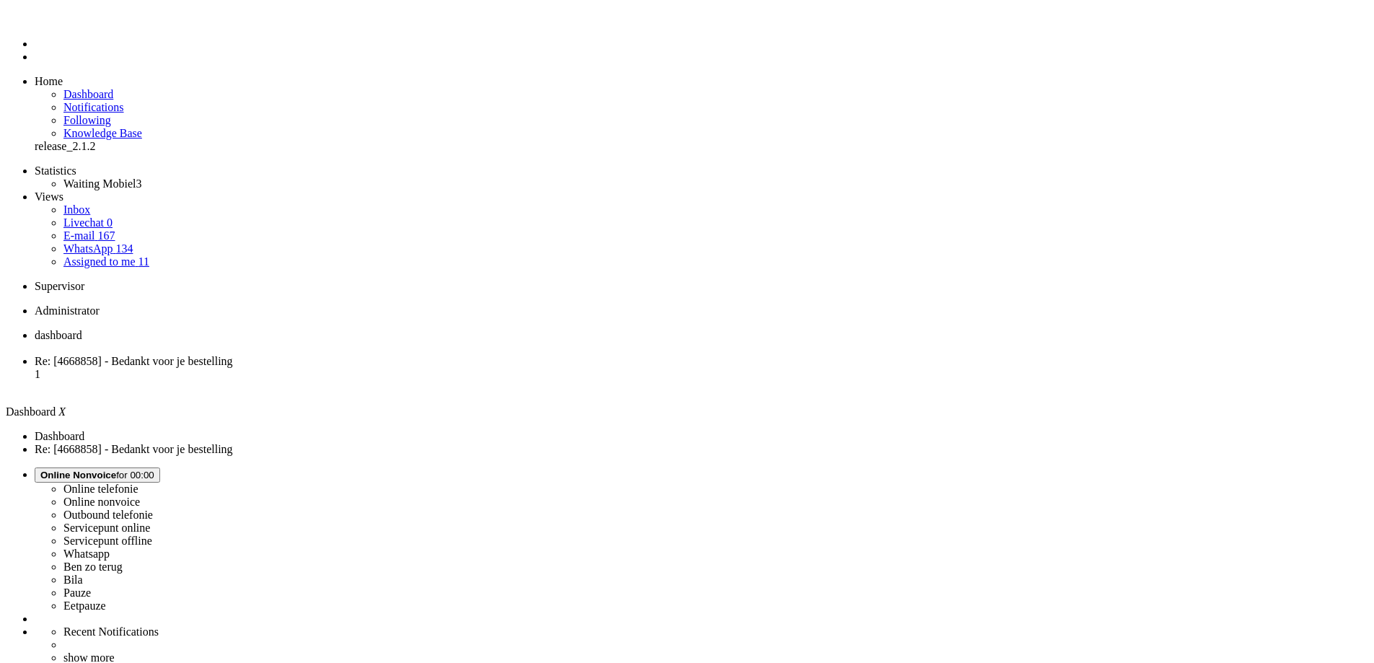
click at [233, 355] on span "Re: [4668858] - Bedankt voor je bestelling" at bounding box center [134, 361] width 198 height 12
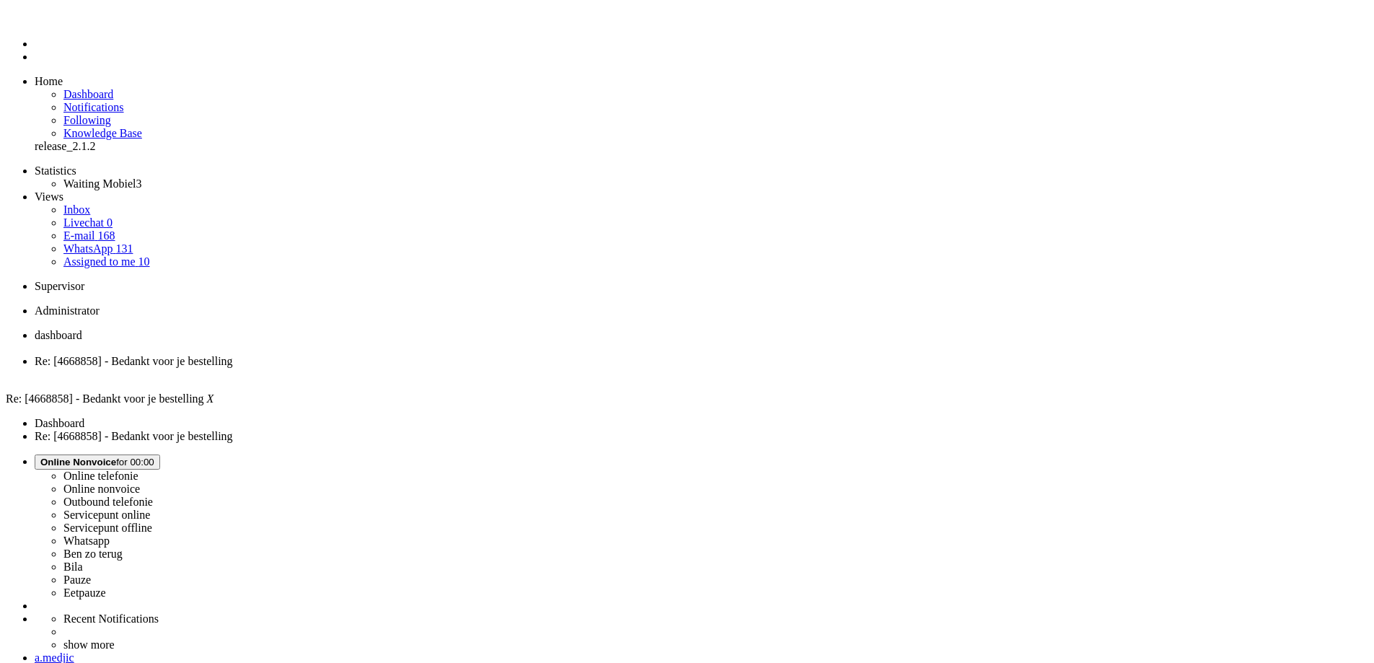
click at [423, 355] on li "Re: [4668858] - Bedankt voor je bestelling" at bounding box center [701, 368] width 1333 height 26
click at [418, 368] on div "Close tab" at bounding box center [701, 374] width 1333 height 13
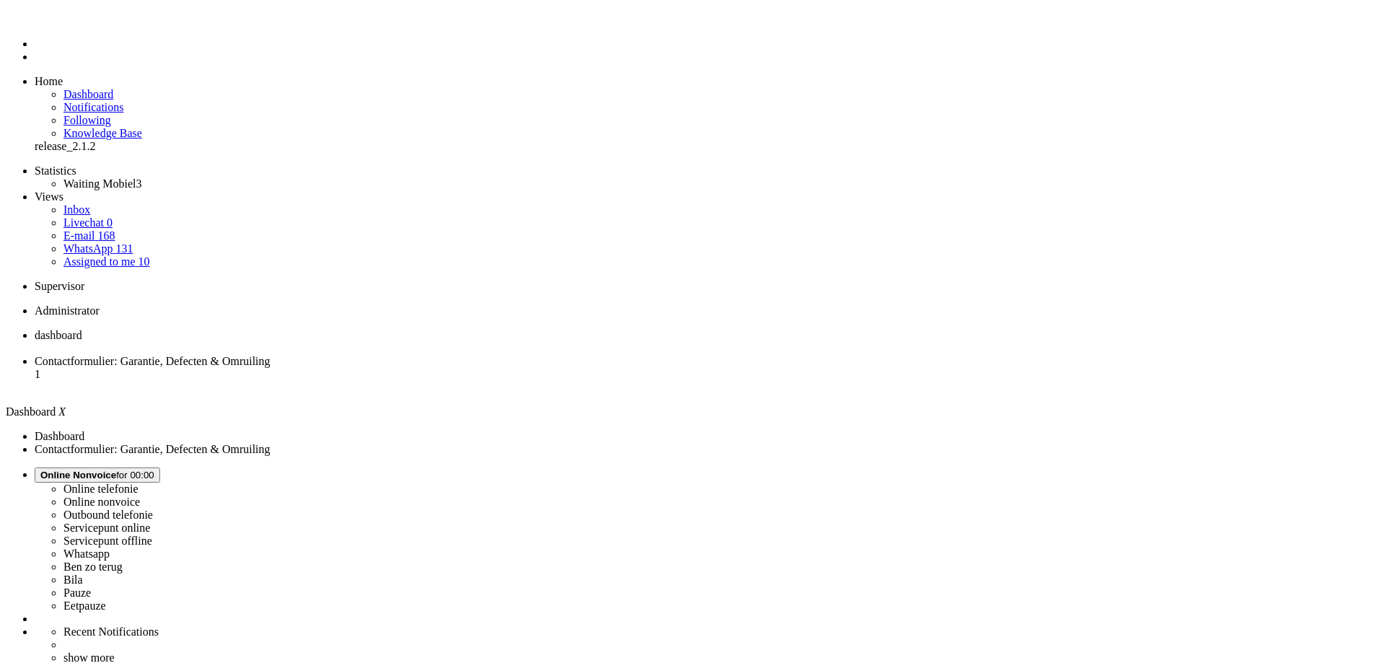
click at [364, 355] on li "Contactformulier: Garantie, Defecten & Omruiling 1" at bounding box center [701, 374] width 1333 height 39
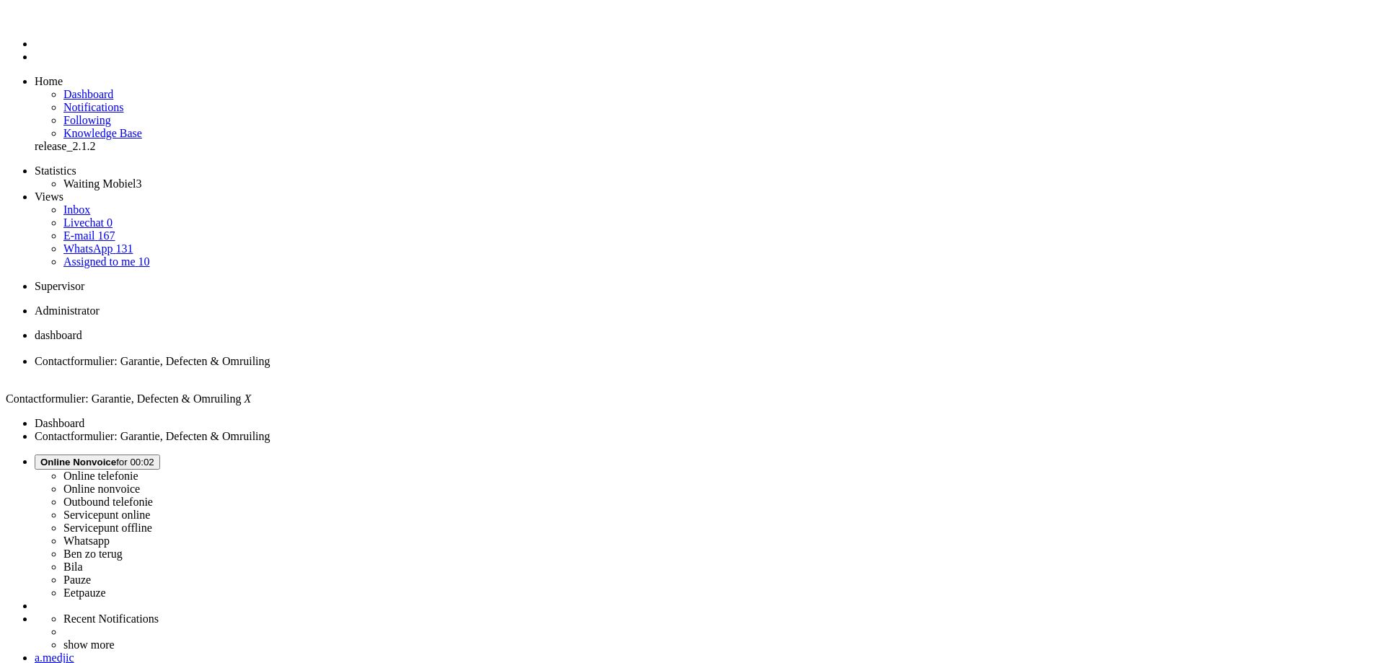
click at [263, 329] on li "dashboard" at bounding box center [701, 342] width 1333 height 26
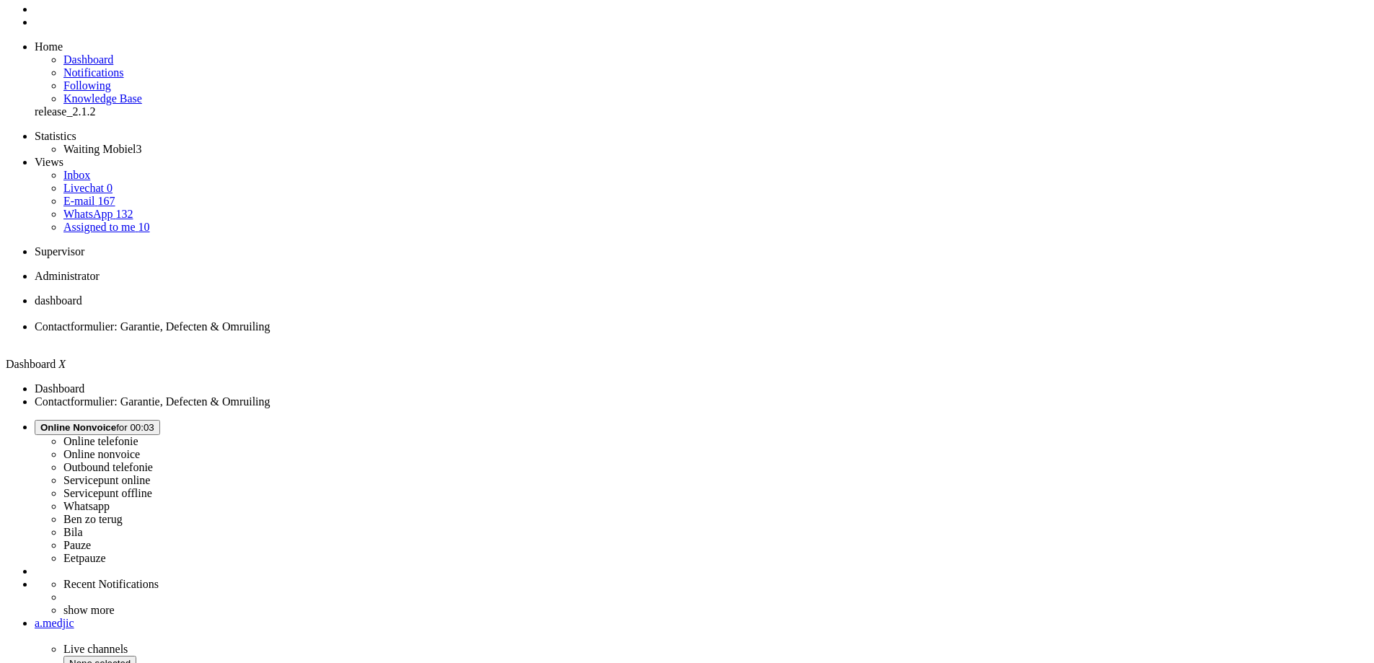
scroll to position [64, 0]
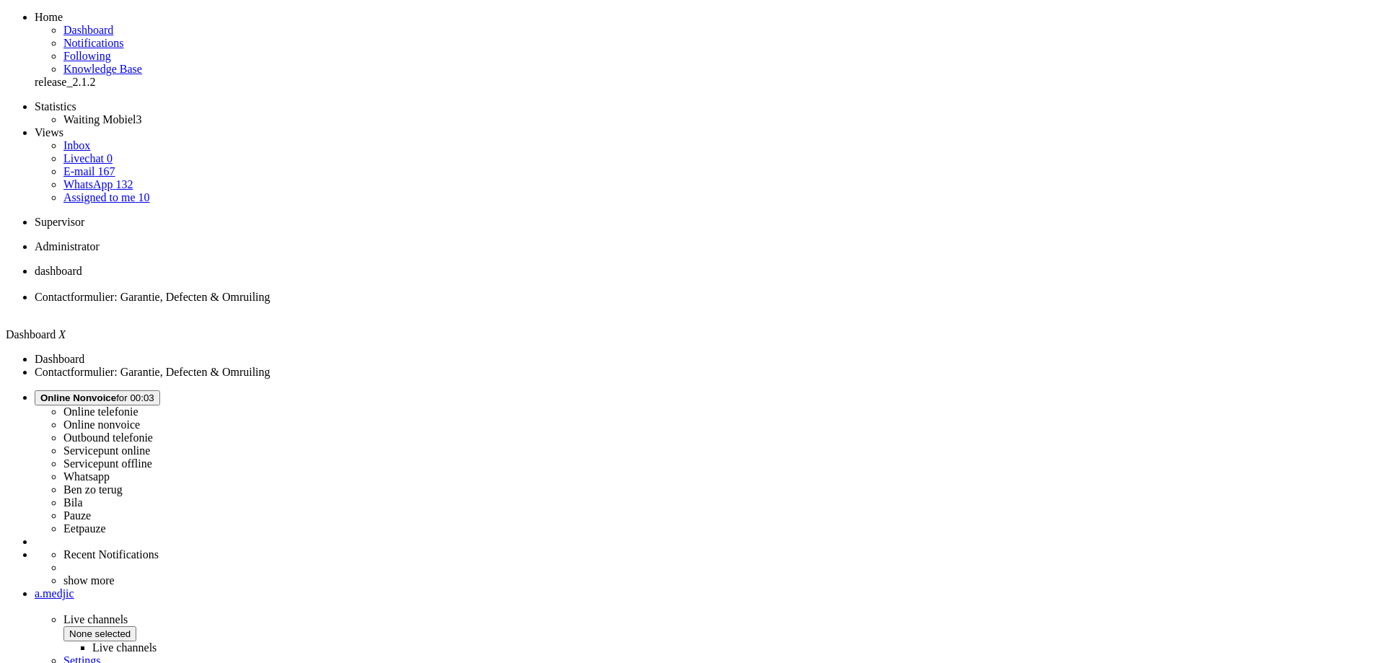
drag, startPoint x: 829, startPoint y: 437, endPoint x: 856, endPoint y: 431, distance: 27.5
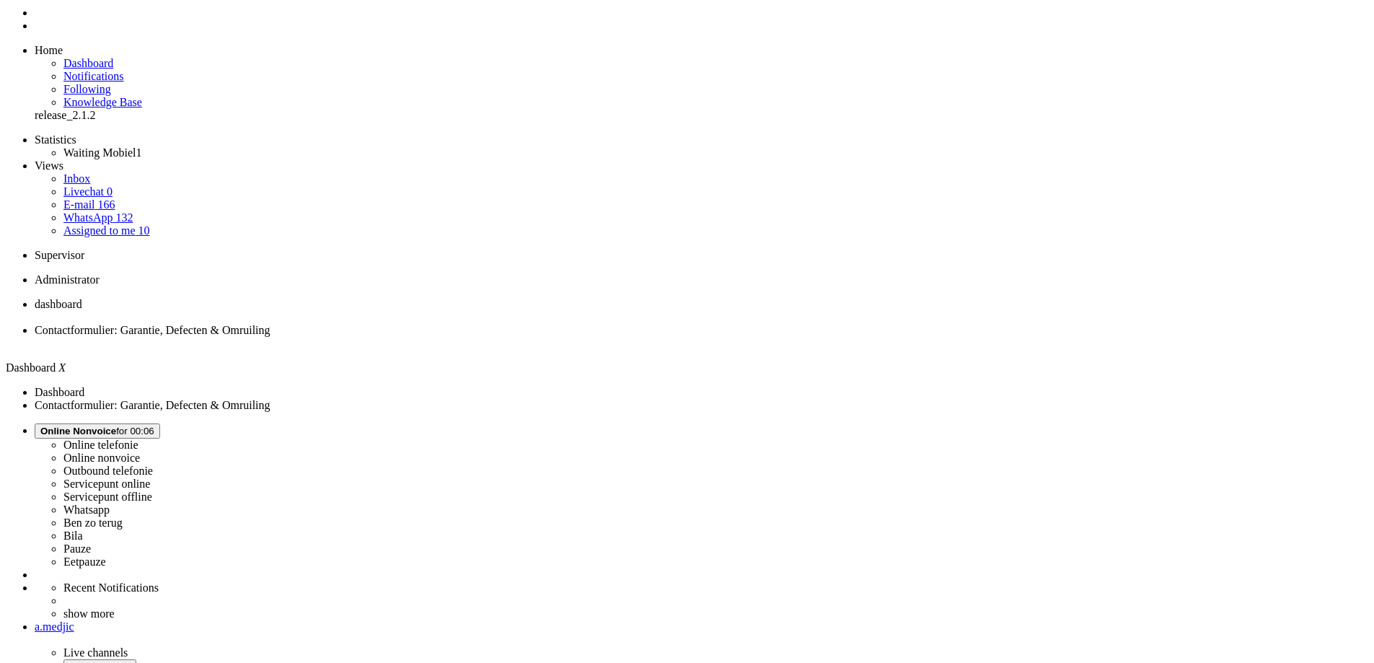
scroll to position [0, 0]
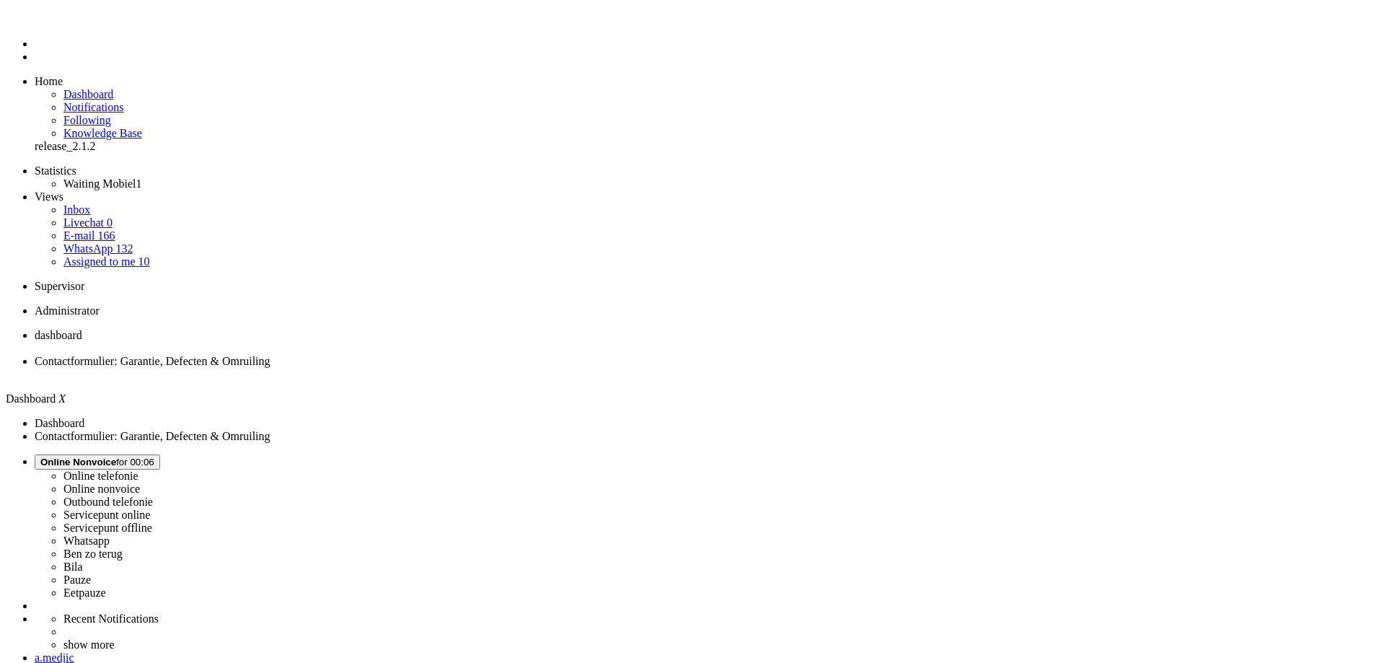
click at [353, 355] on li "Contactformulier: Garantie, Defecten & Omruiling" at bounding box center [701, 368] width 1333 height 26
type input "fabriek"
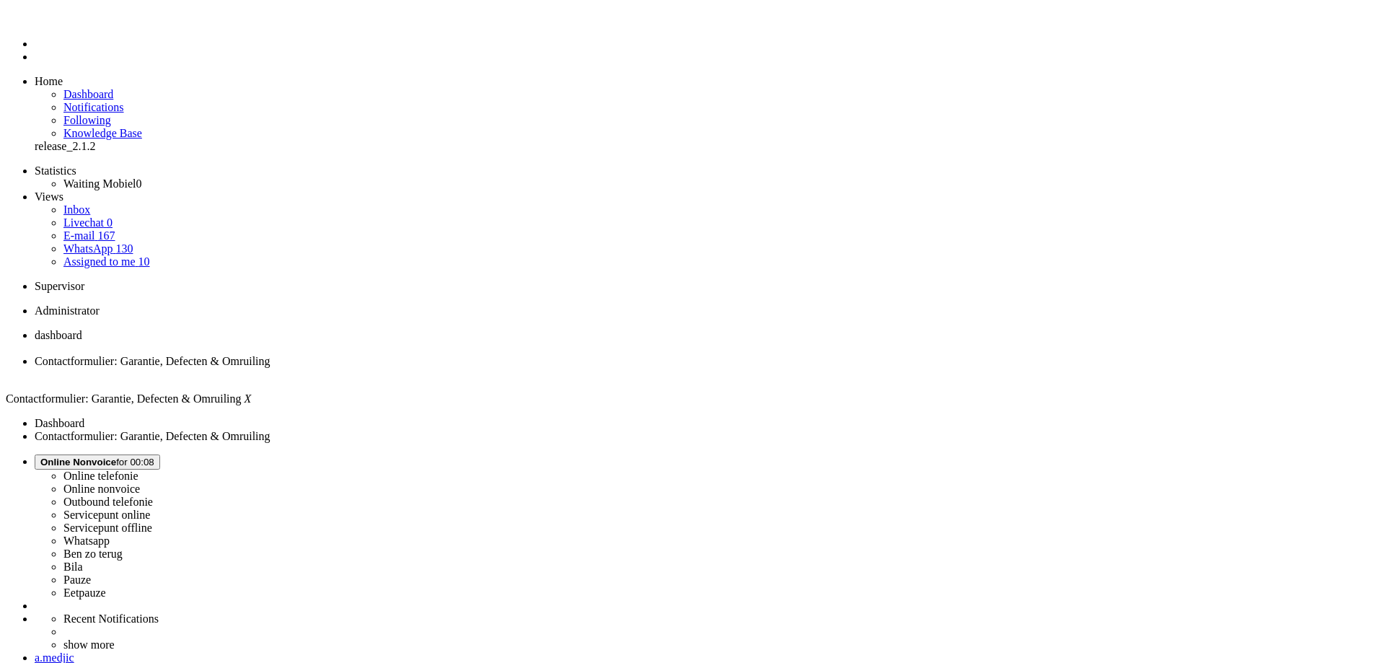
drag, startPoint x: 428, startPoint y: 2613, endPoint x: 146, endPoint y: 2672, distance: 288.0
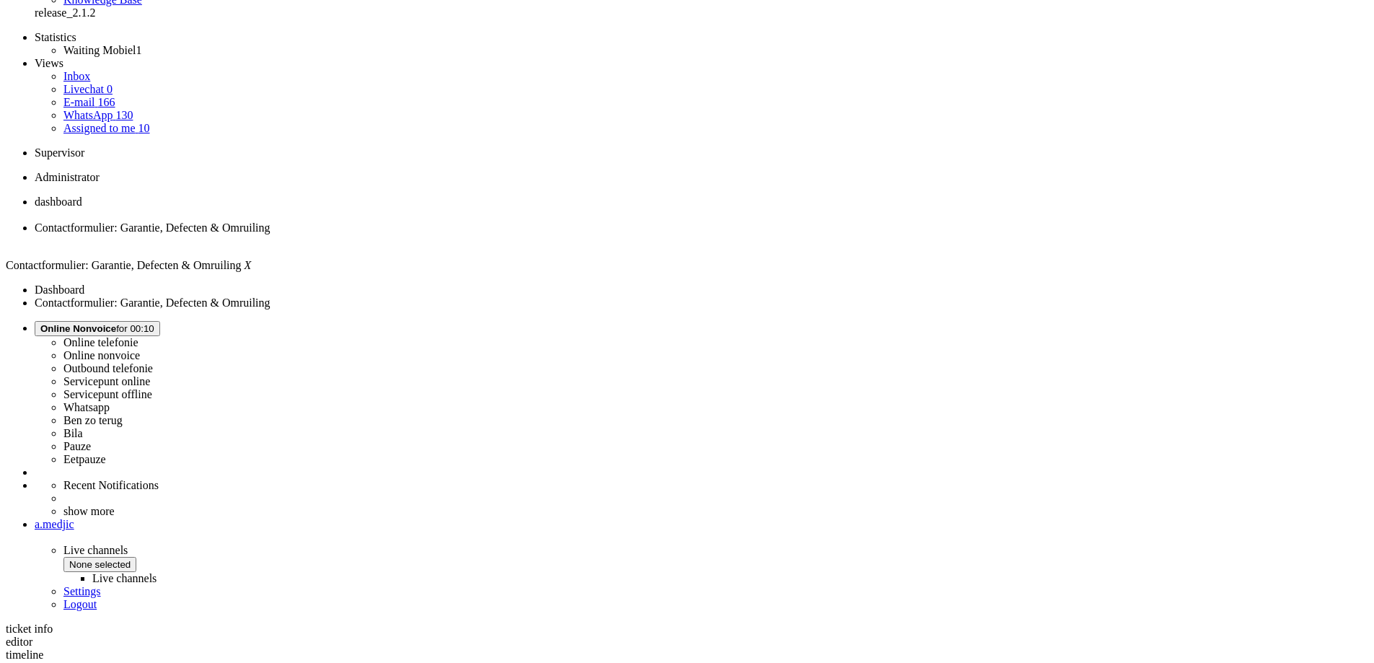
scroll to position [144, 0]
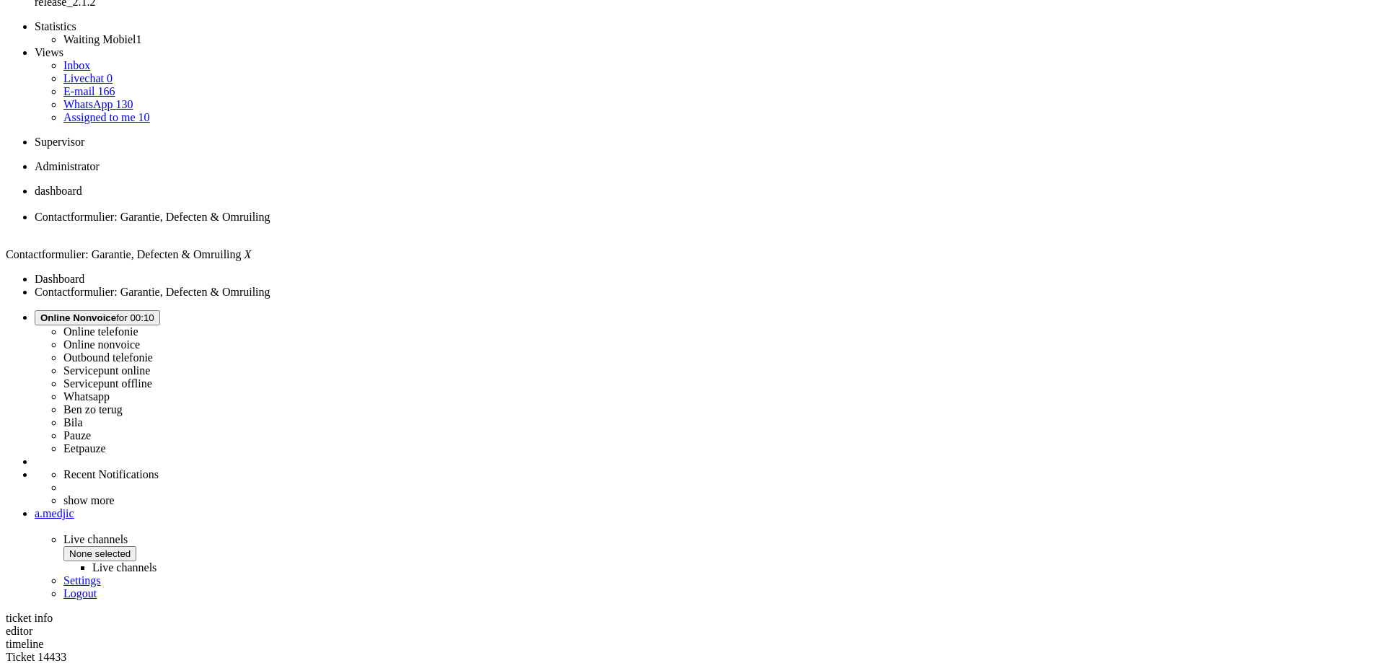
drag, startPoint x: 454, startPoint y: 503, endPoint x: 458, endPoint y: 518, distance: 15.1
drag, startPoint x: 452, startPoint y: 506, endPoint x: 1126, endPoint y: 503, distance: 673.6
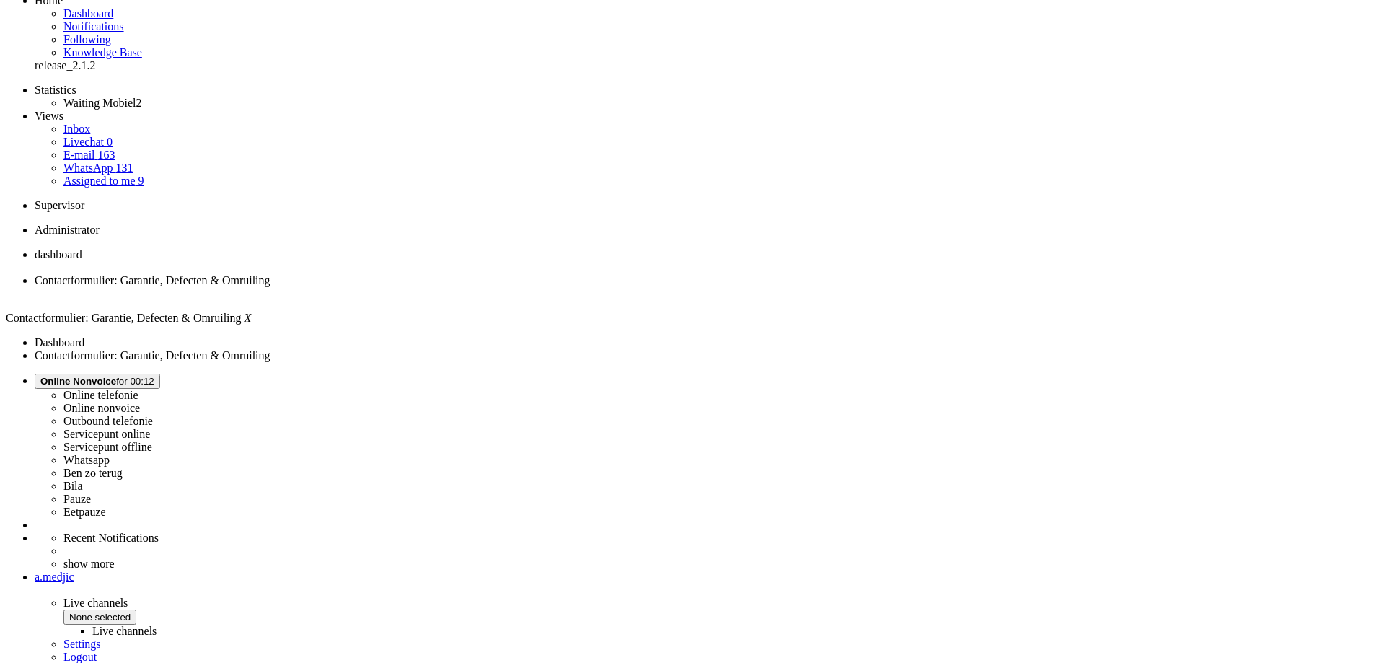
scroll to position [0, 0]
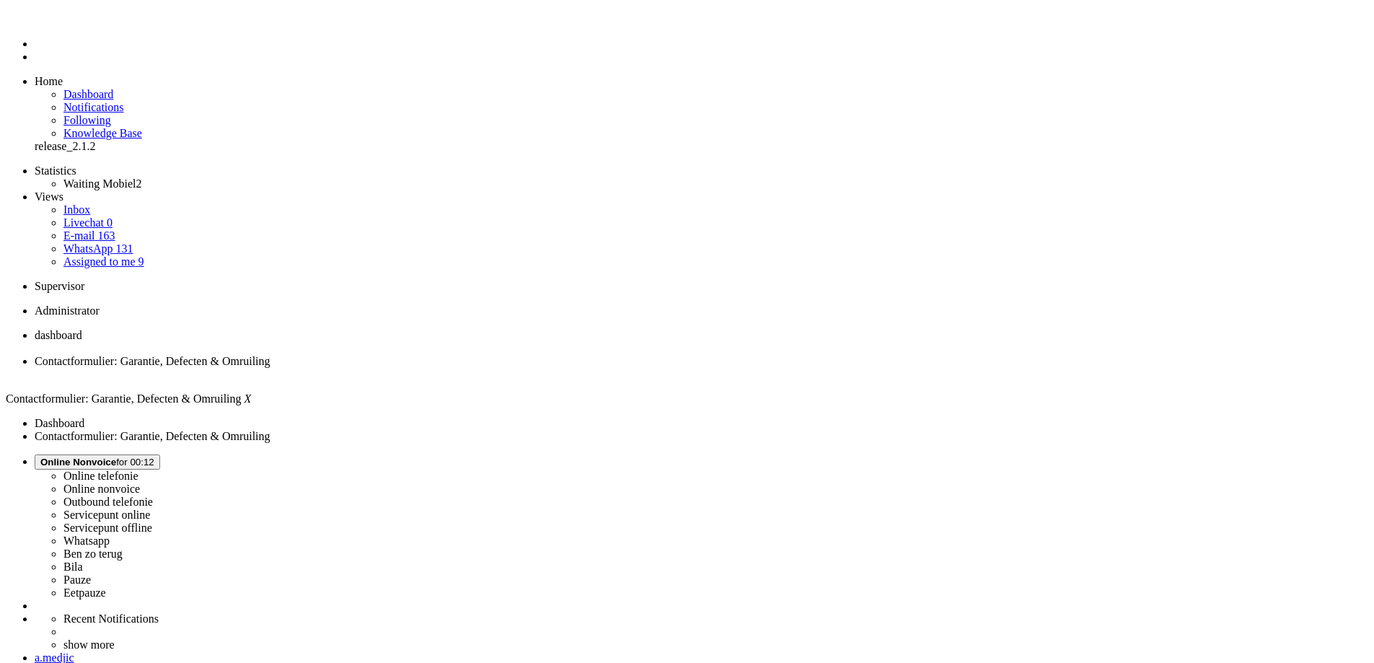
click at [412, 368] on div "Close tab" at bounding box center [701, 374] width 1333 height 13
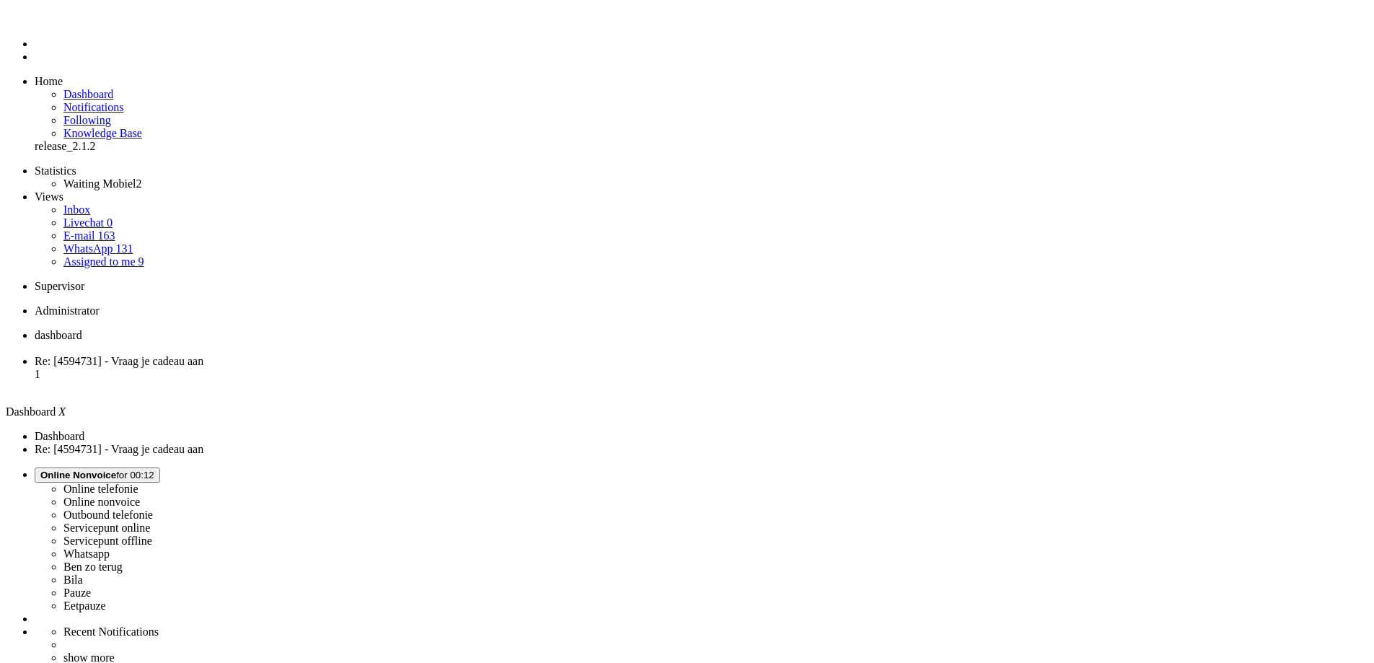
click at [203, 355] on span "Re: [4594731] - Vraag je cadeau aan" at bounding box center [119, 361] width 169 height 12
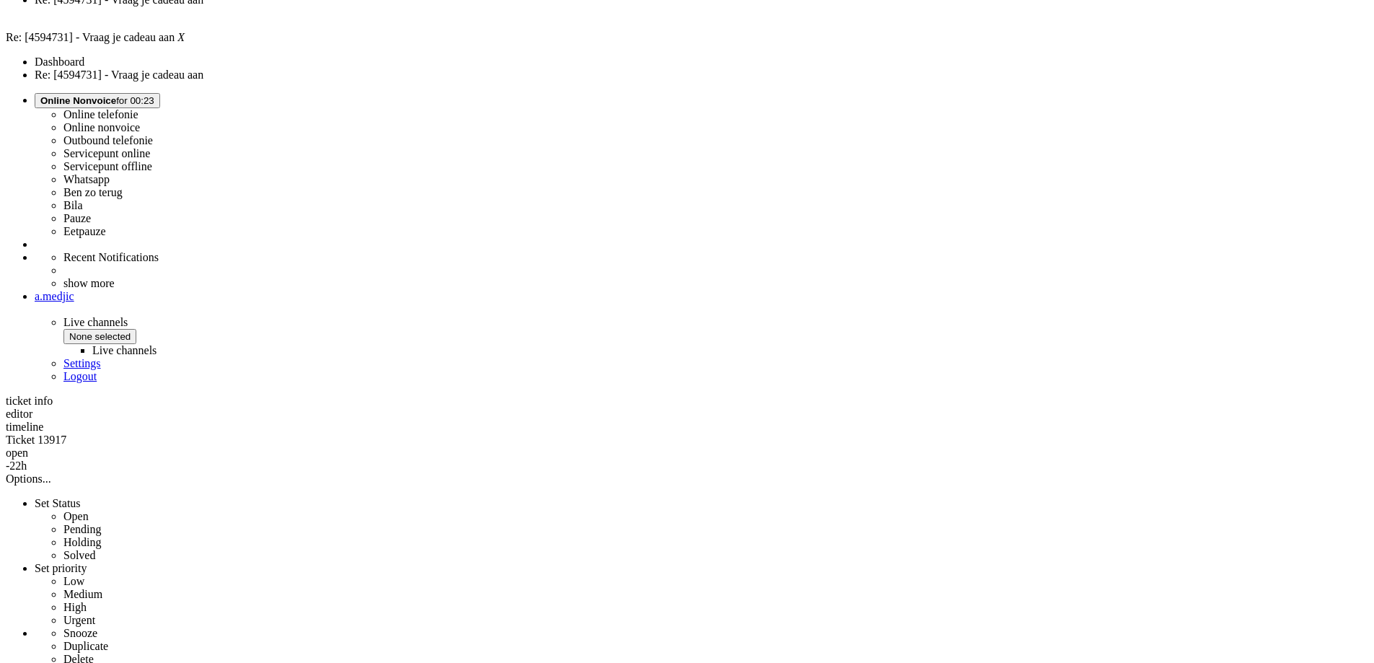
scroll to position [300, 0]
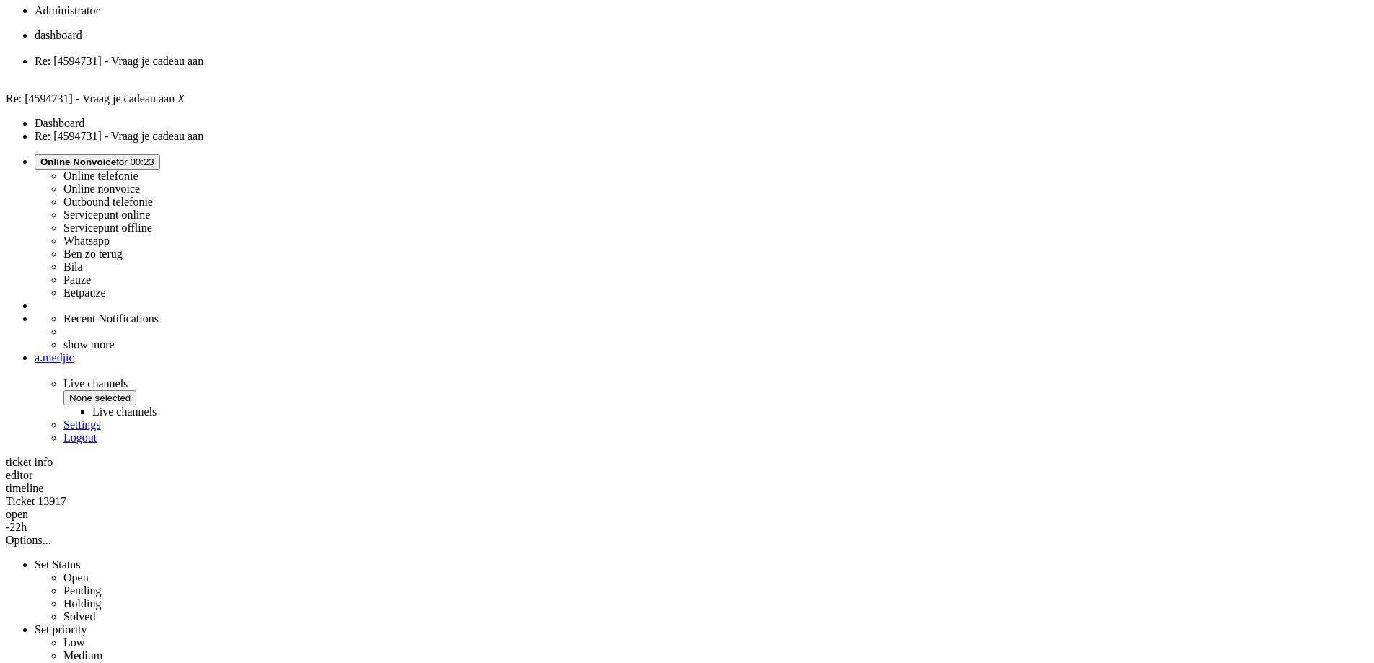
drag, startPoint x: 511, startPoint y: 404, endPoint x: 677, endPoint y: 413, distance: 166.8
drag, startPoint x: 557, startPoint y: 149, endPoint x: 591, endPoint y: 149, distance: 33.9
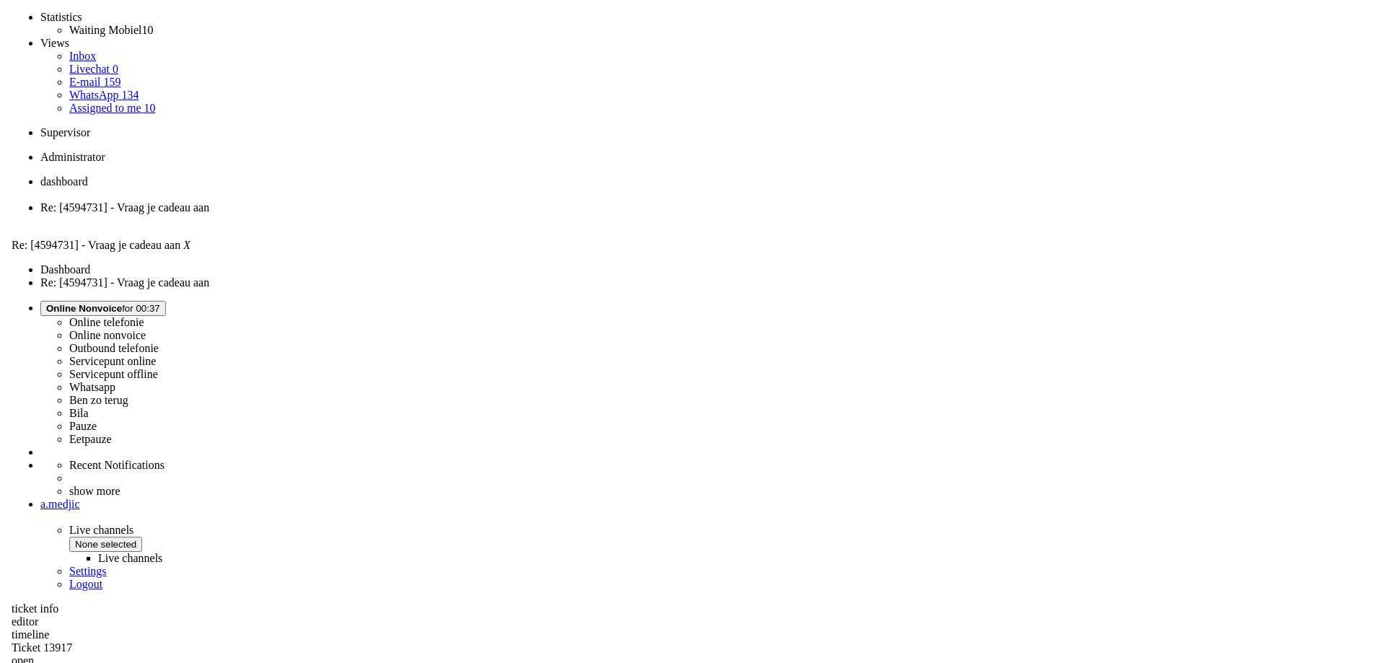
scroll to position [0, 0]
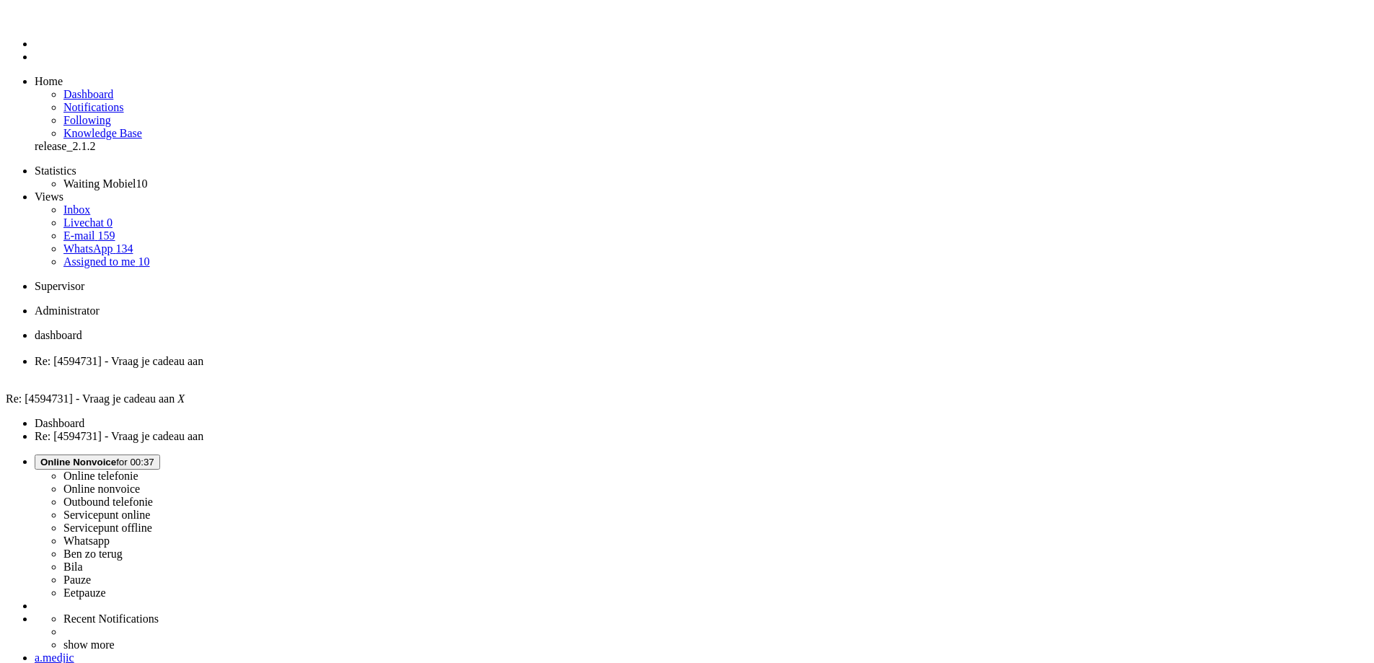
click at [418, 368] on div "Close tab" at bounding box center [701, 374] width 1333 height 13
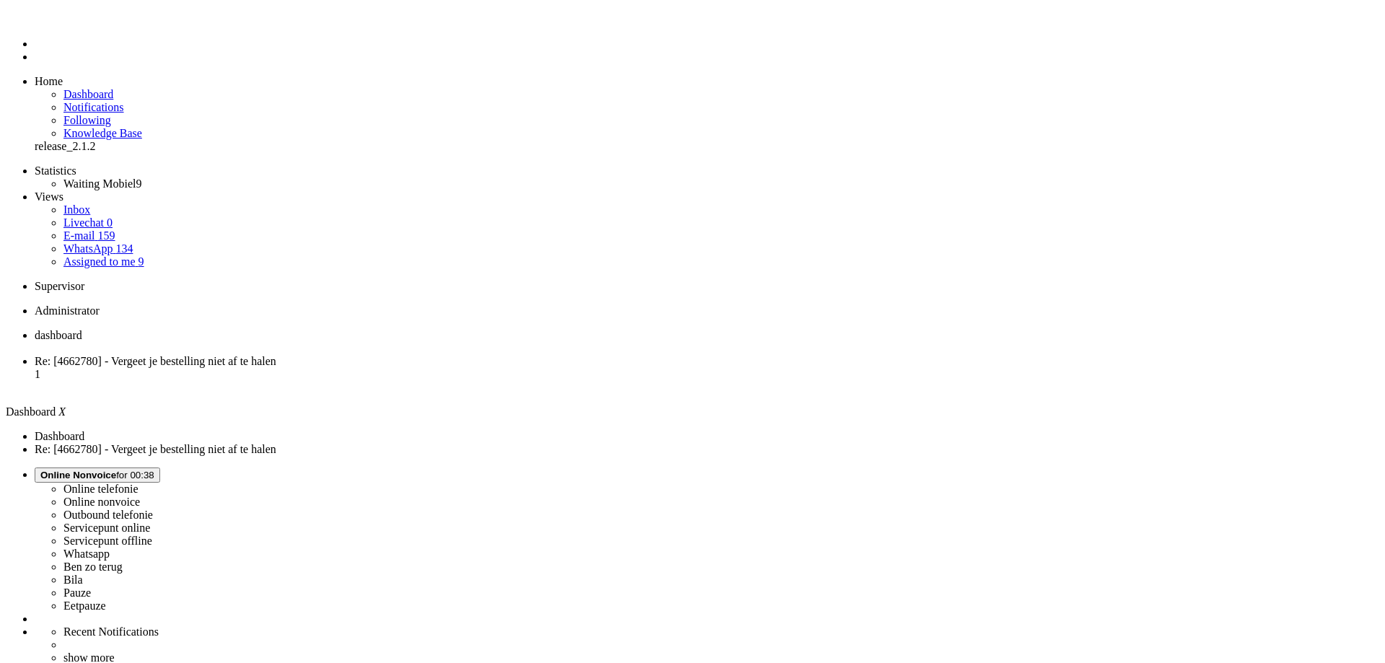
click at [381, 355] on li "Re: [4662780] - Vergeet je bestelling niet af te halen 1" at bounding box center [707, 374] width 1344 height 39
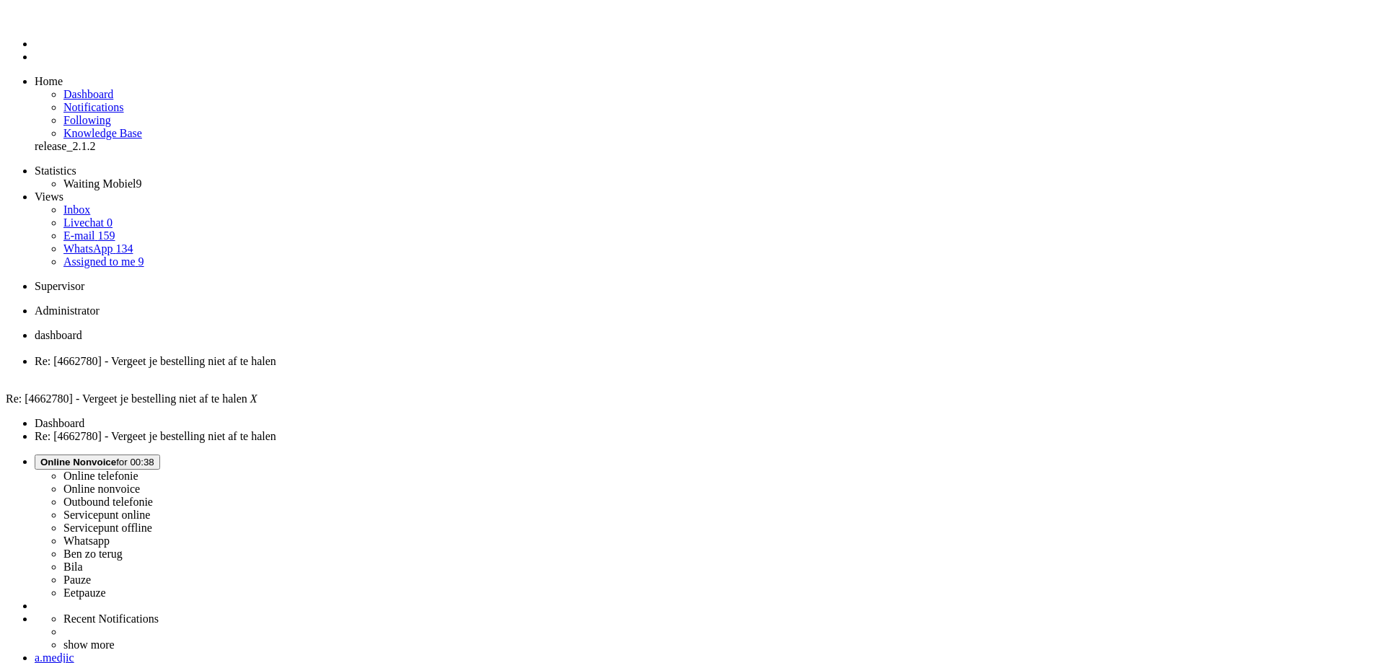
click at [82, 329] on span "dashboard" at bounding box center [59, 335] width 48 height 12
click at [276, 355] on span "Re: [4662780] - Vergeet je bestelling niet af te halen" at bounding box center [156, 361] width 242 height 12
click at [231, 329] on li "dashboard" at bounding box center [701, 342] width 1333 height 26
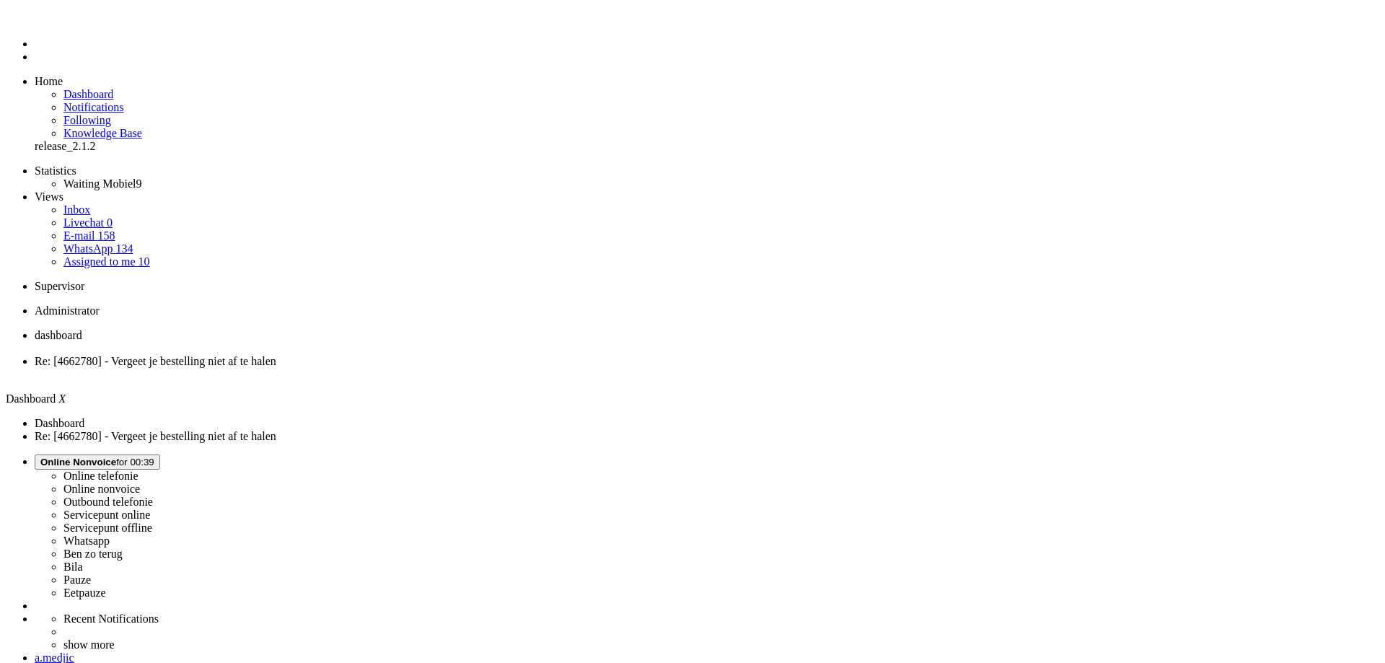
click at [356, 355] on li "Re: [4662780] - Vergeet je bestelling niet af te halen" at bounding box center [707, 368] width 1344 height 26
click at [414, 368] on div "Close tab" at bounding box center [701, 374] width 1333 height 13
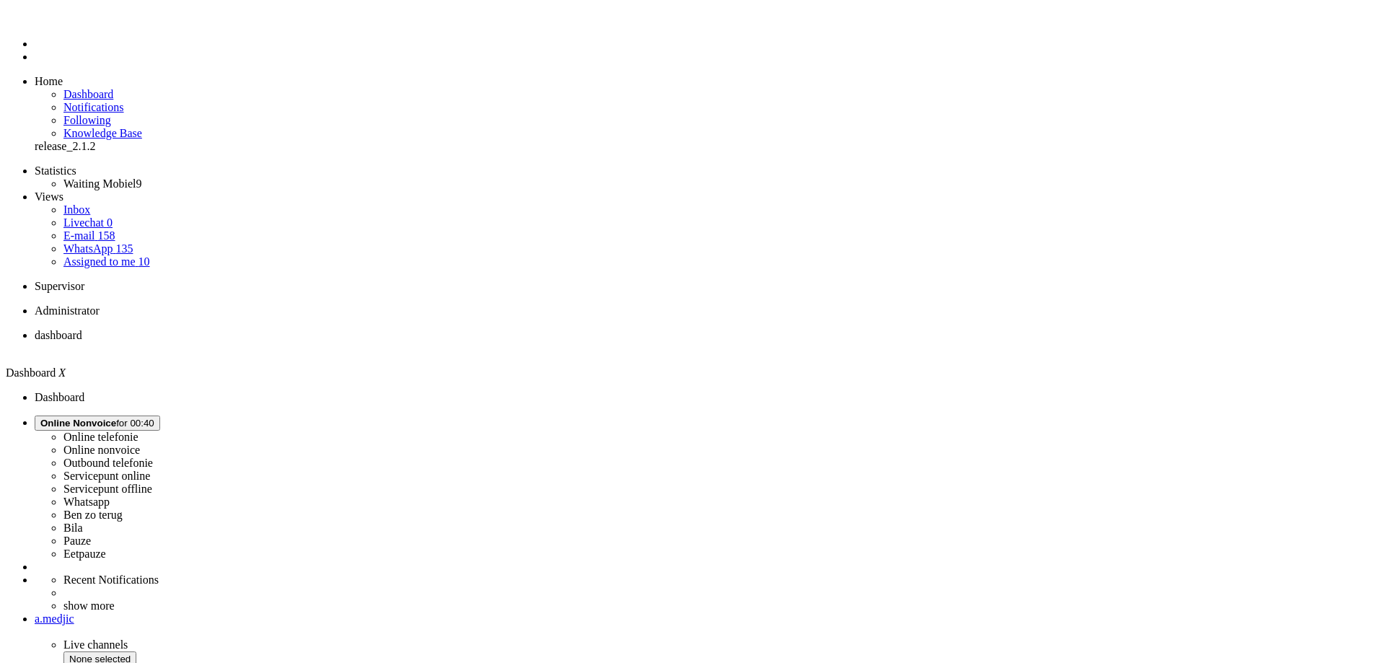
click at [116, 418] on span "Online Nonvoice" at bounding box center [78, 423] width 76 height 11
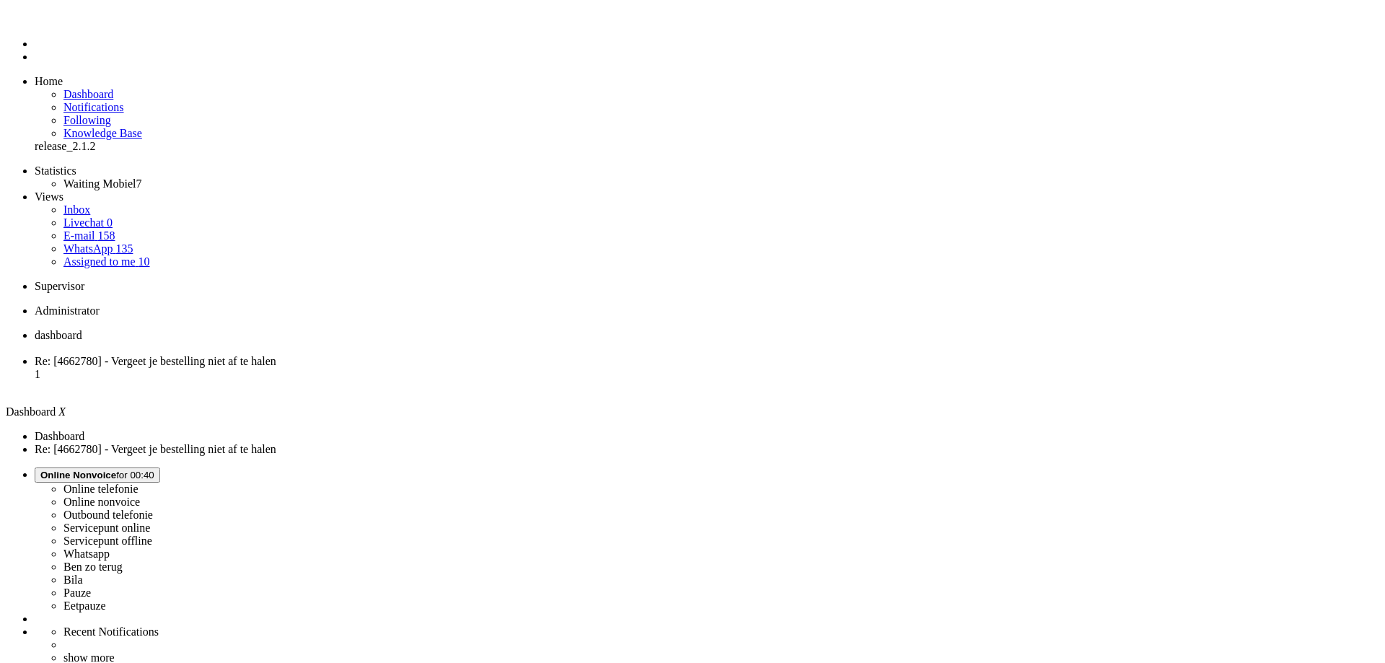
click at [110, 547] on label "Whatsapp" at bounding box center [86, 553] width 46 height 12
click at [276, 355] on span "Re: [4662780] - Vergeet je bestelling niet af te halen" at bounding box center [156, 361] width 242 height 12
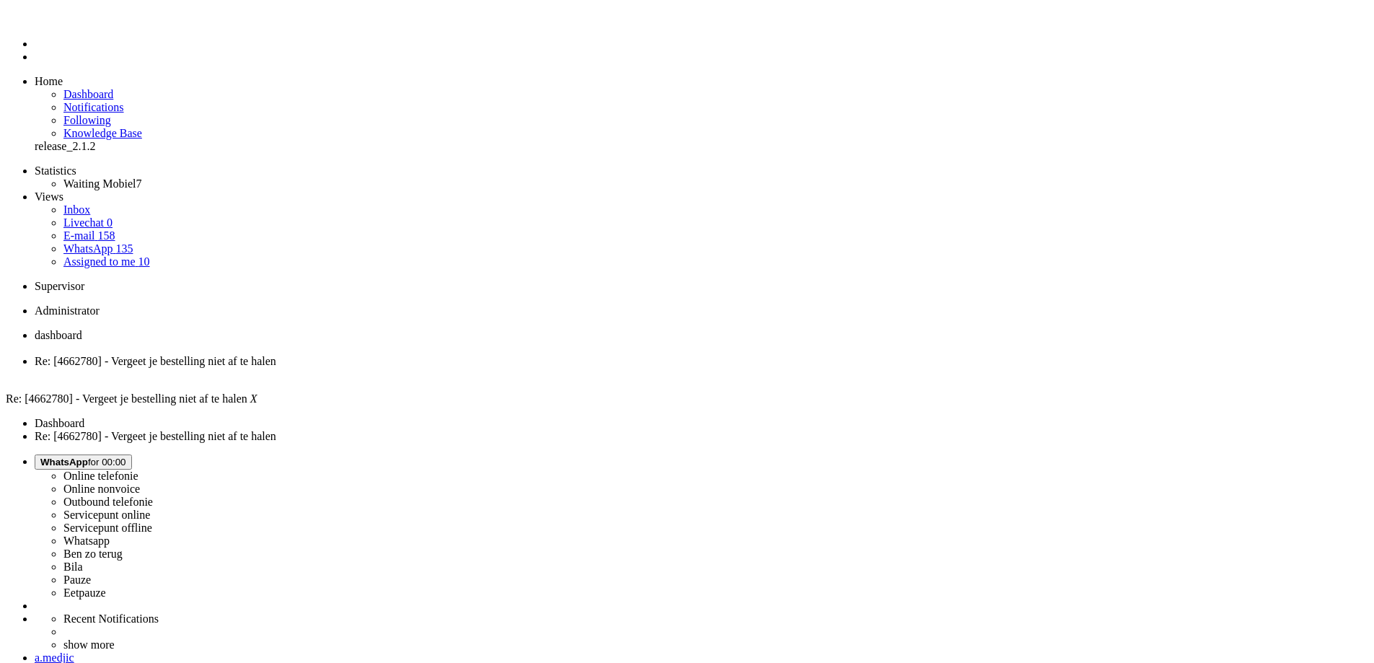
click at [419, 368] on div "Close tab" at bounding box center [701, 374] width 1333 height 13
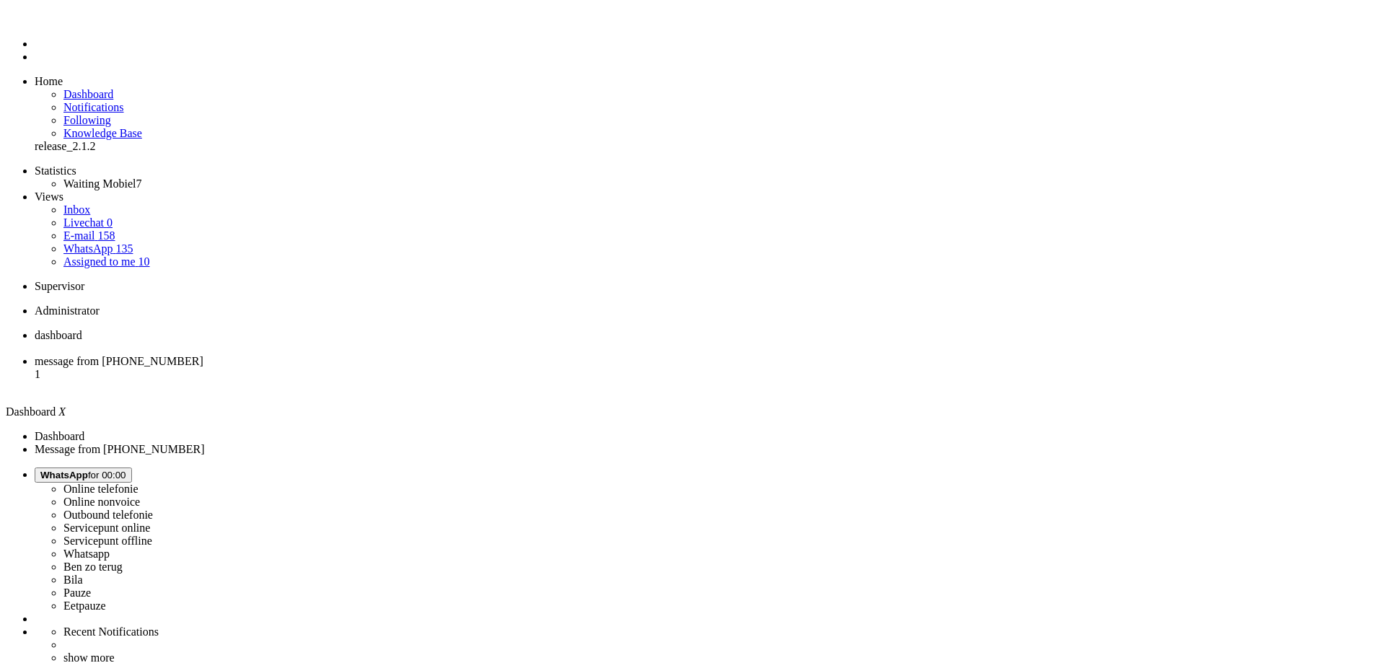
click at [368, 355] on li "message from +31646744524 1" at bounding box center [707, 374] width 1344 height 39
click at [340, 359] on li "message from +31646744524 1" at bounding box center [707, 378] width 1344 height 39
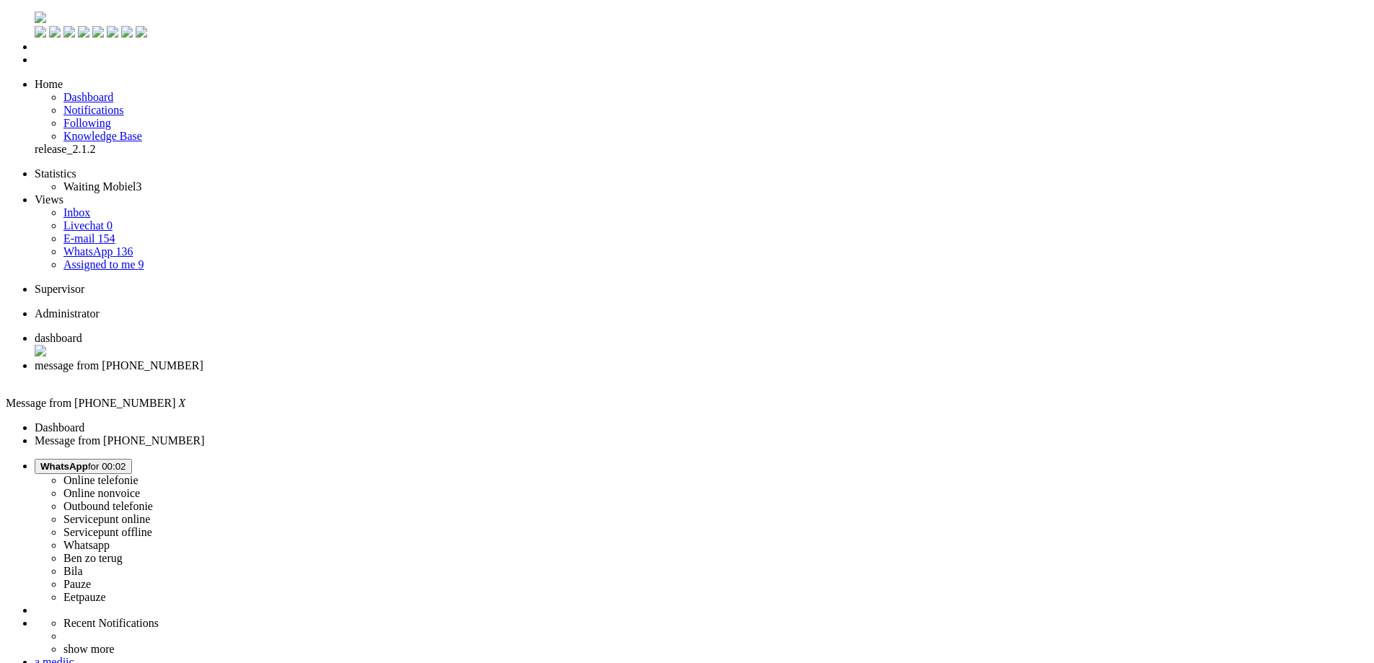
click at [418, 372] on div "Close tab" at bounding box center [701, 378] width 1333 height 13
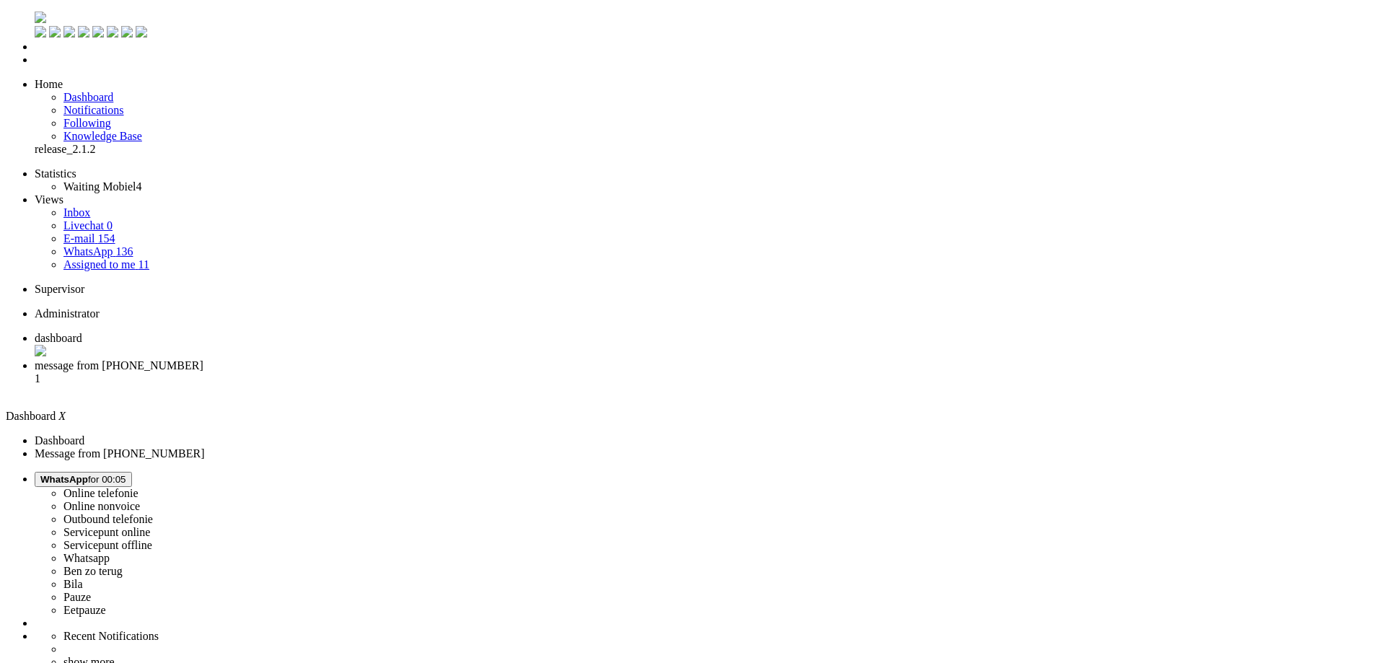
click at [350, 359] on li "message from +31623564182 1" at bounding box center [707, 378] width 1344 height 39
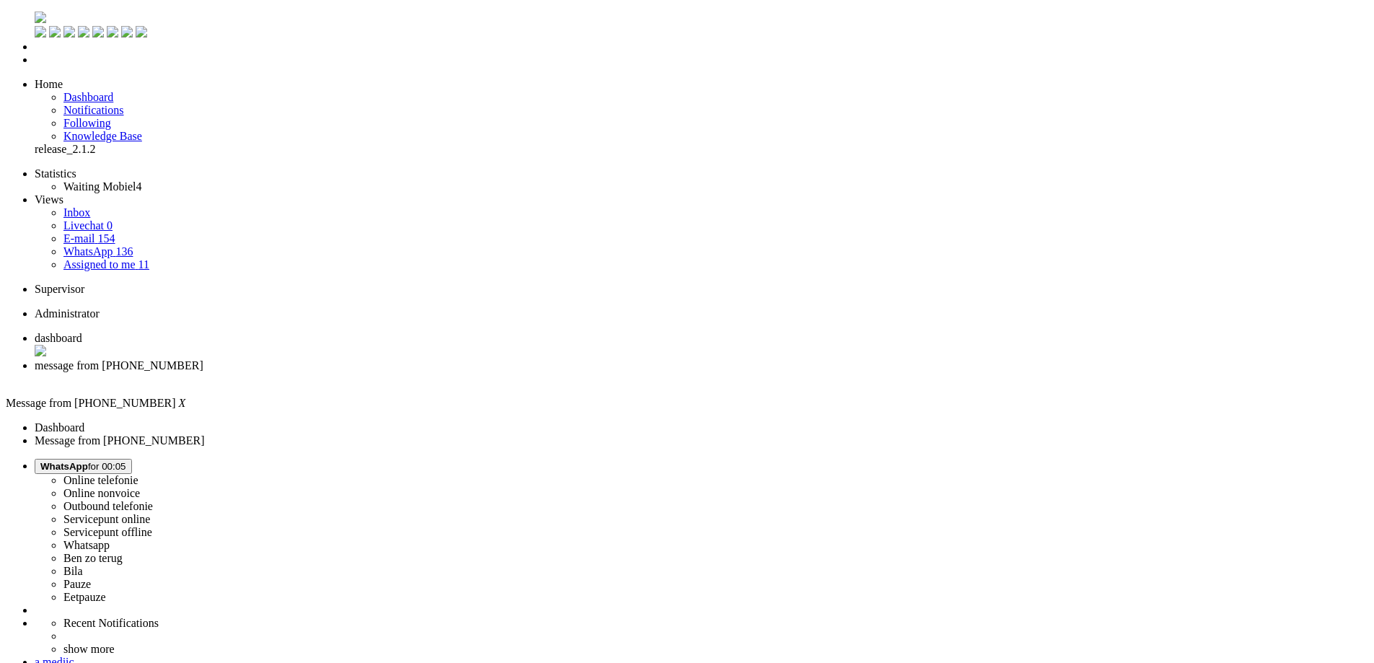
click at [418, 372] on div "Close tab" at bounding box center [701, 378] width 1333 height 13
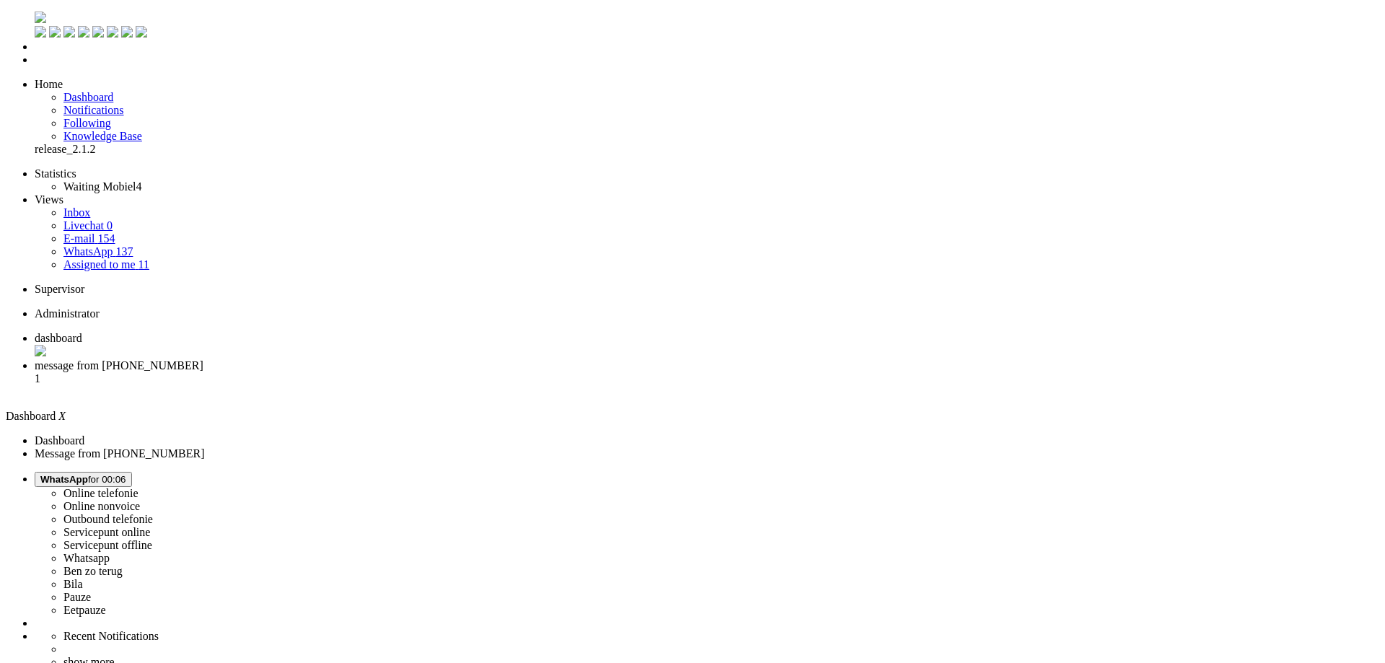
click at [345, 359] on li "message from +31687986892 1" at bounding box center [707, 378] width 1344 height 39
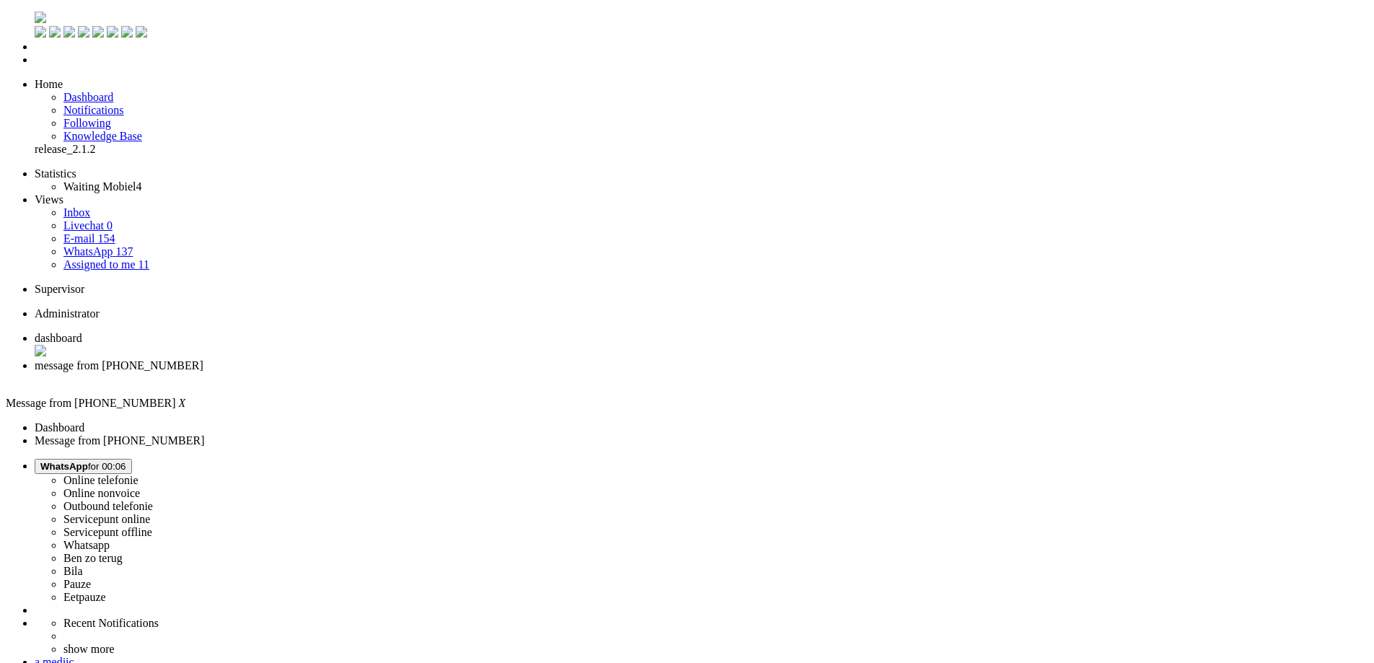
click at [417, 372] on div "Close tab" at bounding box center [701, 378] width 1333 height 13
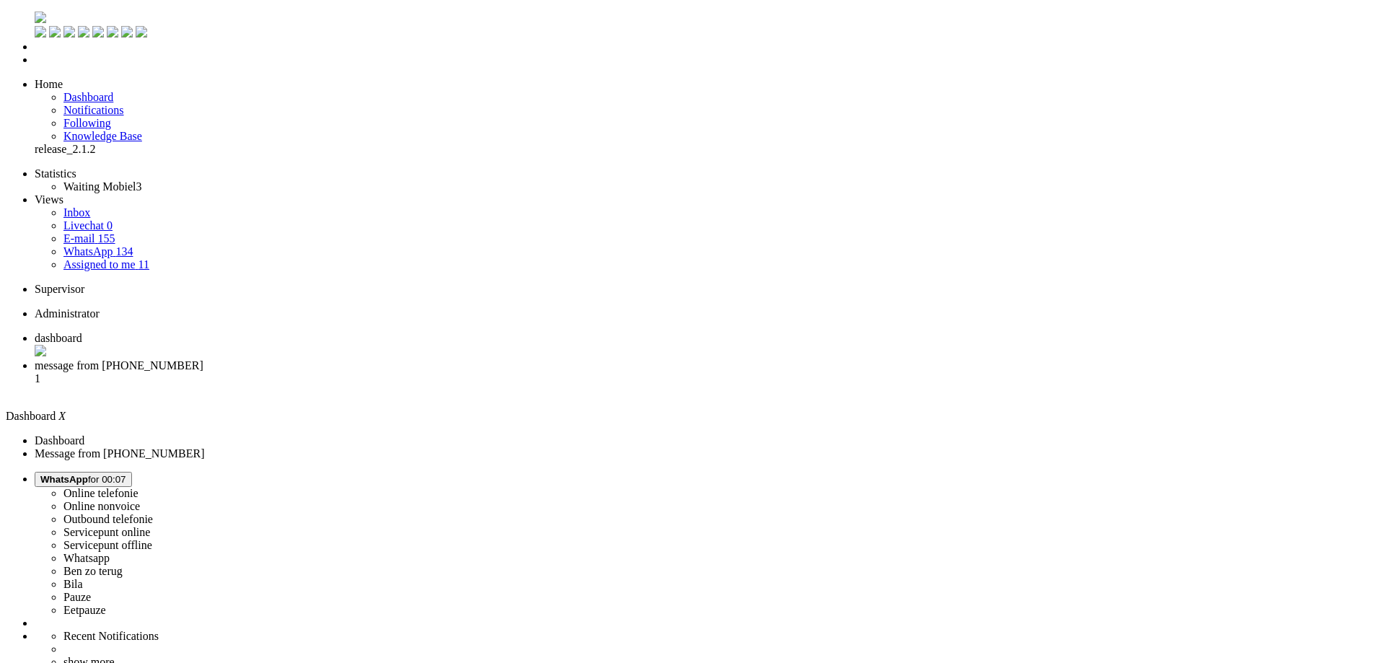
click at [330, 359] on li "message from +31684264446 1" at bounding box center [707, 378] width 1344 height 39
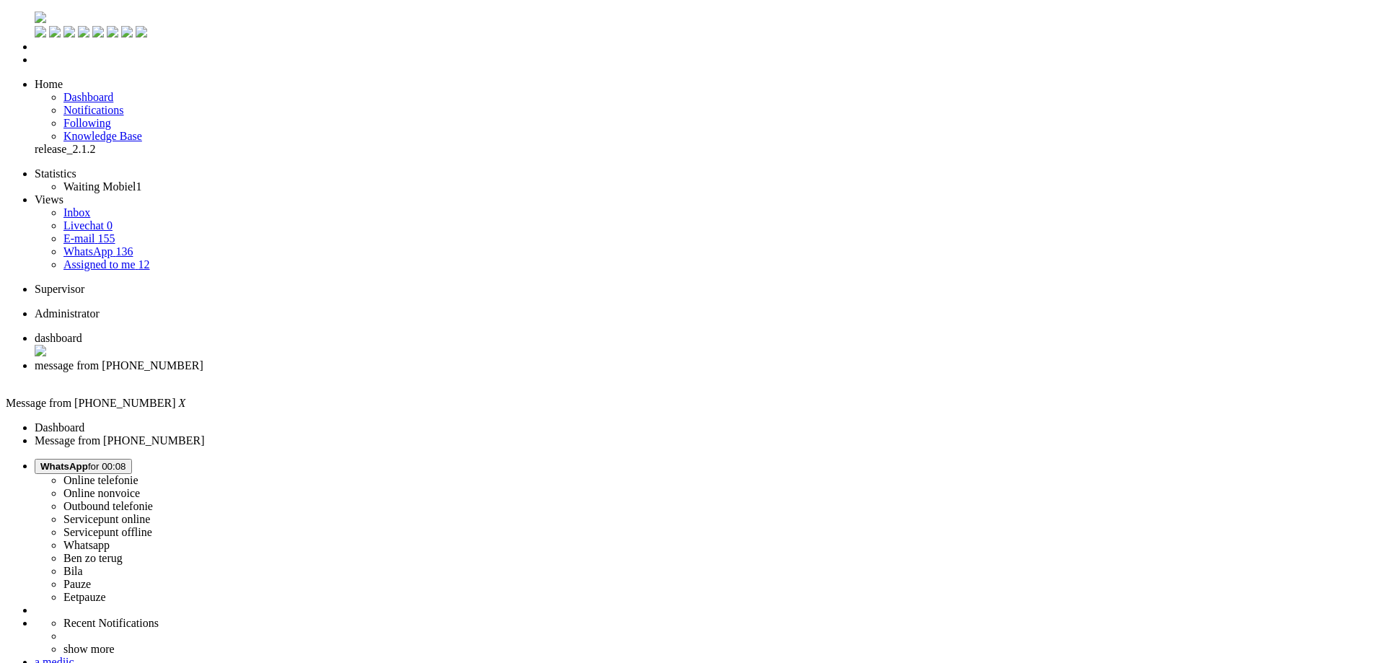
drag, startPoint x: 345, startPoint y: 2486, endPoint x: 282, endPoint y: 2500, distance: 64.2
drag, startPoint x: 645, startPoint y: 2483, endPoint x: 531, endPoint y: 2490, distance: 113.5
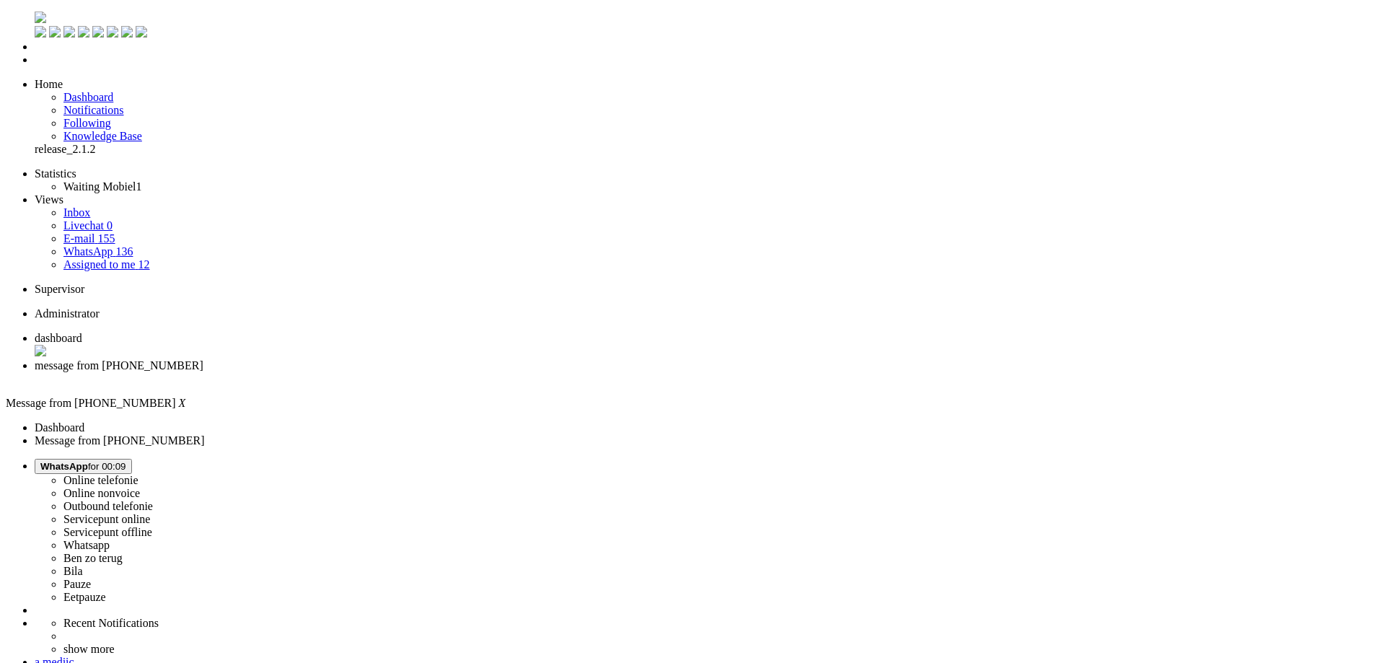
click at [415, 372] on div "Close tab" at bounding box center [701, 378] width 1333 height 13
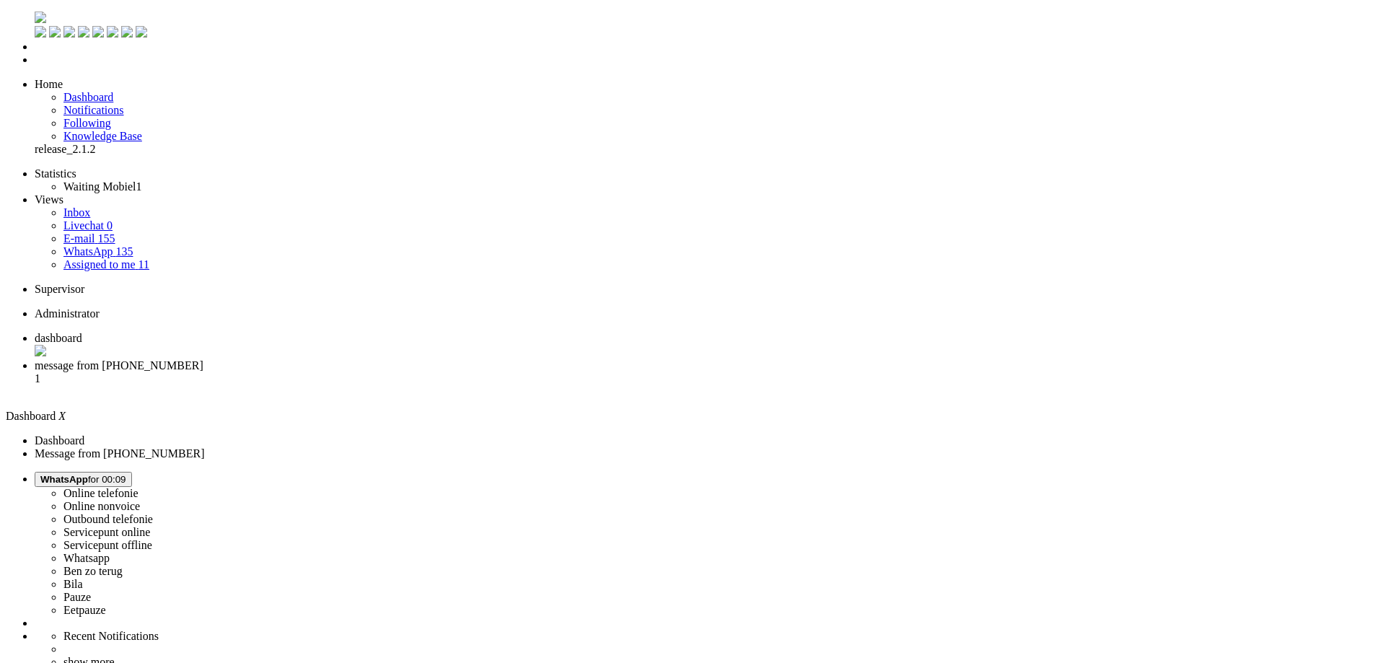
click at [203, 359] on span "message from +31637320466" at bounding box center [119, 365] width 169 height 12
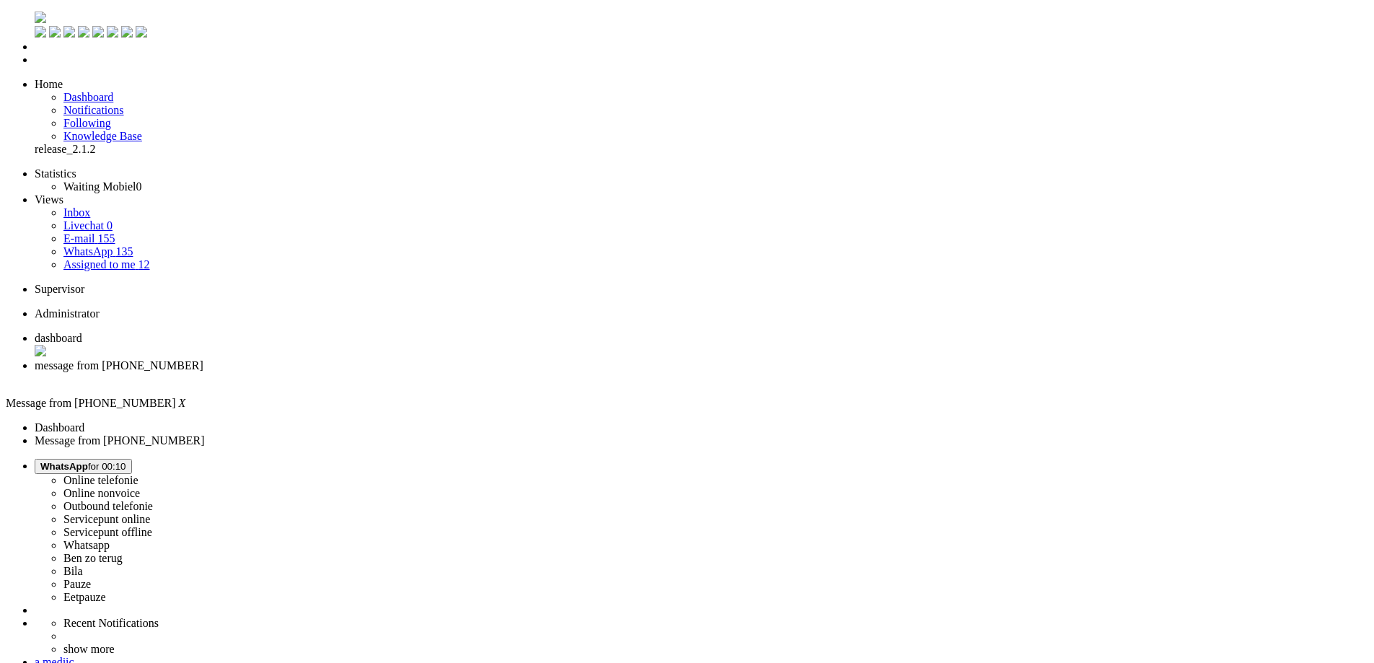
click at [415, 372] on div "Close tab" at bounding box center [701, 378] width 1333 height 13
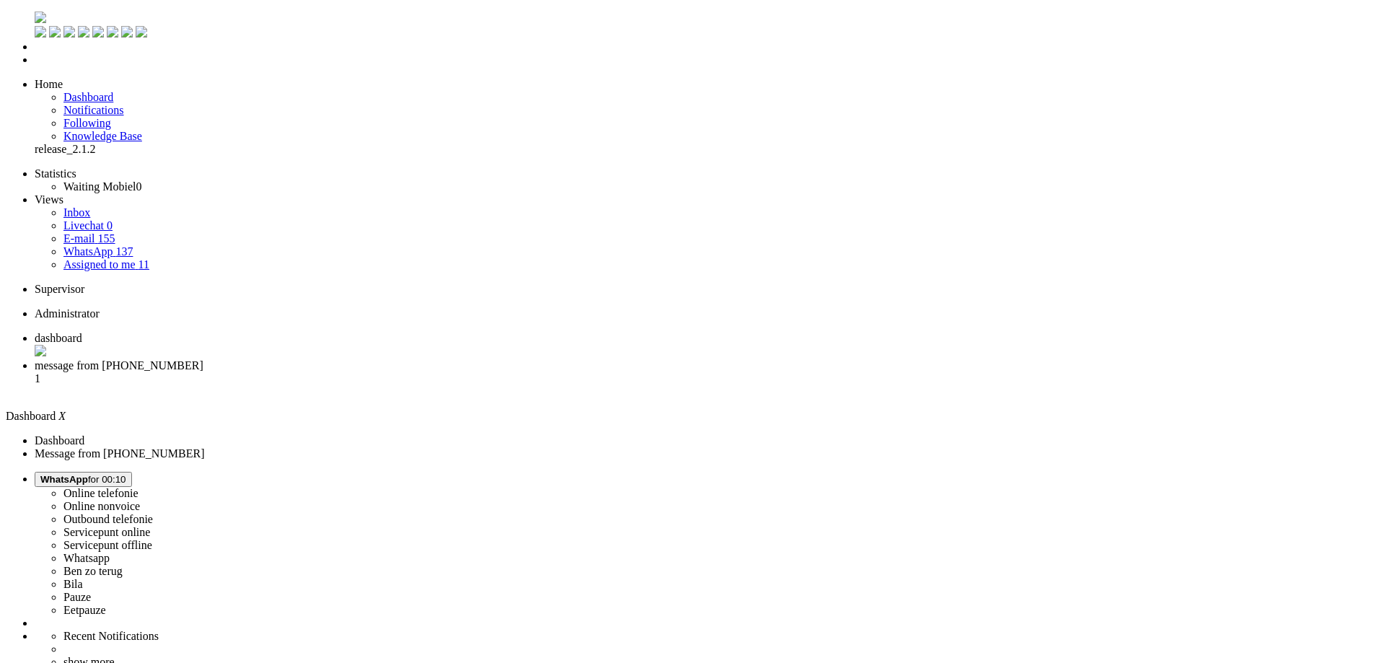
click at [203, 359] on span "message from +31629903654" at bounding box center [119, 365] width 169 height 12
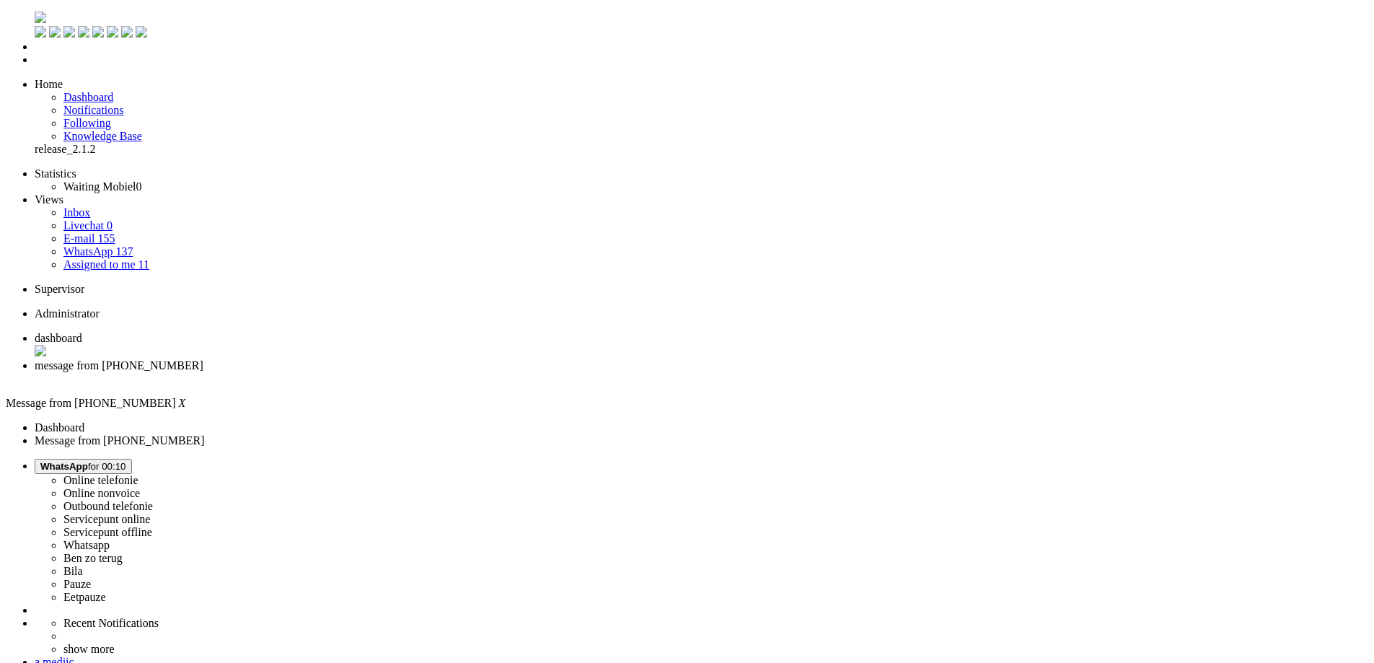
drag, startPoint x: 638, startPoint y: 2491, endPoint x: -257, endPoint y: 2474, distance: 895.1
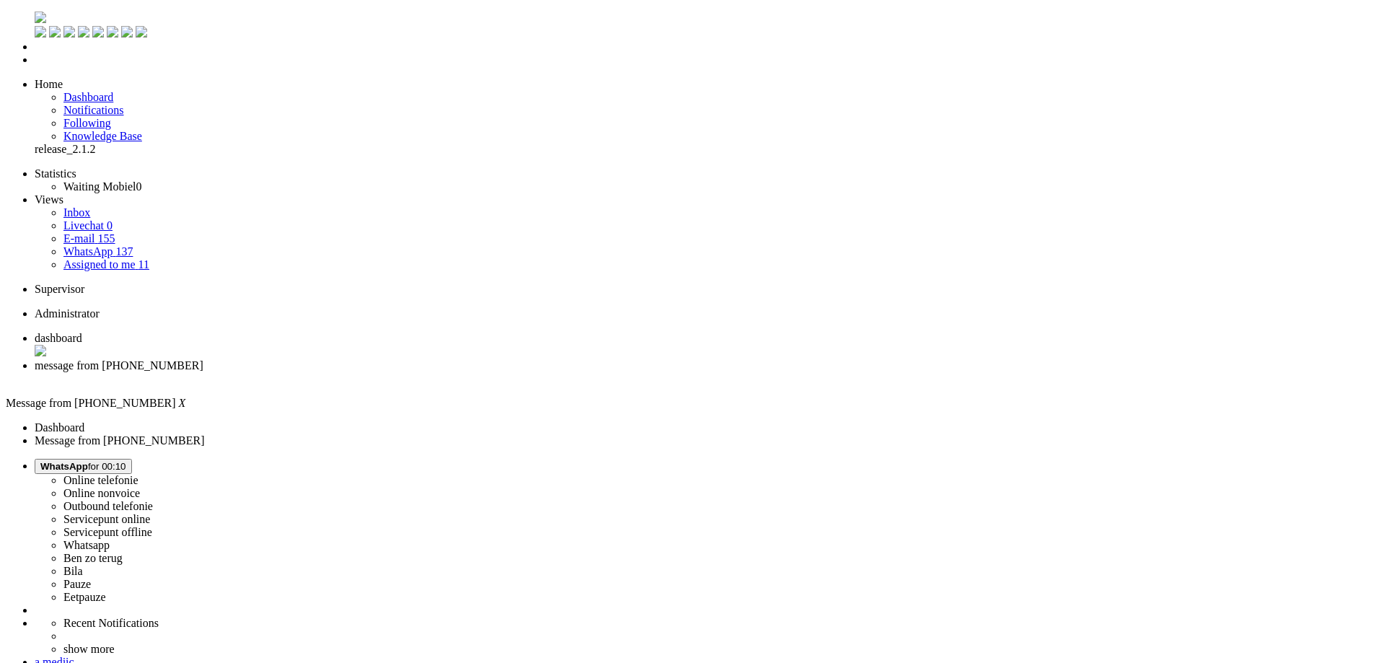
drag, startPoint x: 1168, startPoint y: 293, endPoint x: 1156, endPoint y: 306, distance: 17.9
click at [413, 372] on div "Close tab" at bounding box center [701, 378] width 1333 height 13
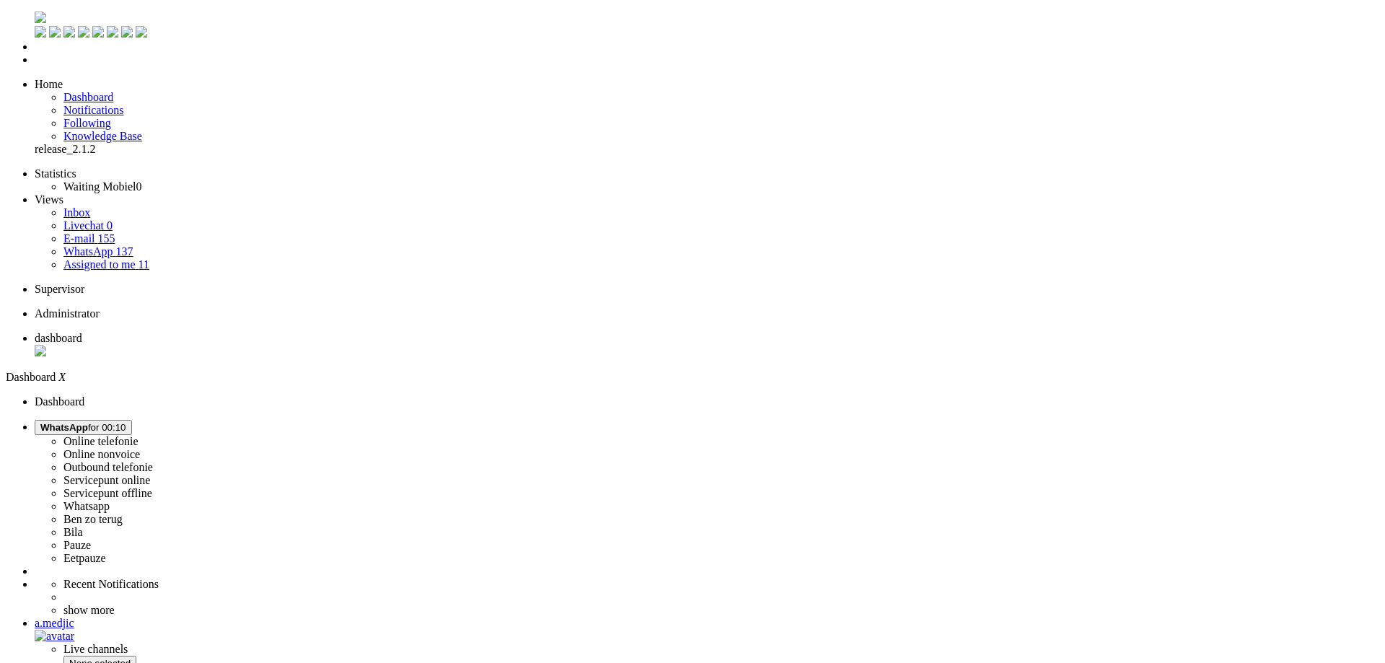
drag, startPoint x: 88, startPoint y: 190, endPoint x: 122, endPoint y: 203, distance: 36.0
click at [87, 258] on span "Assigned to me" at bounding box center [99, 264] width 72 height 12
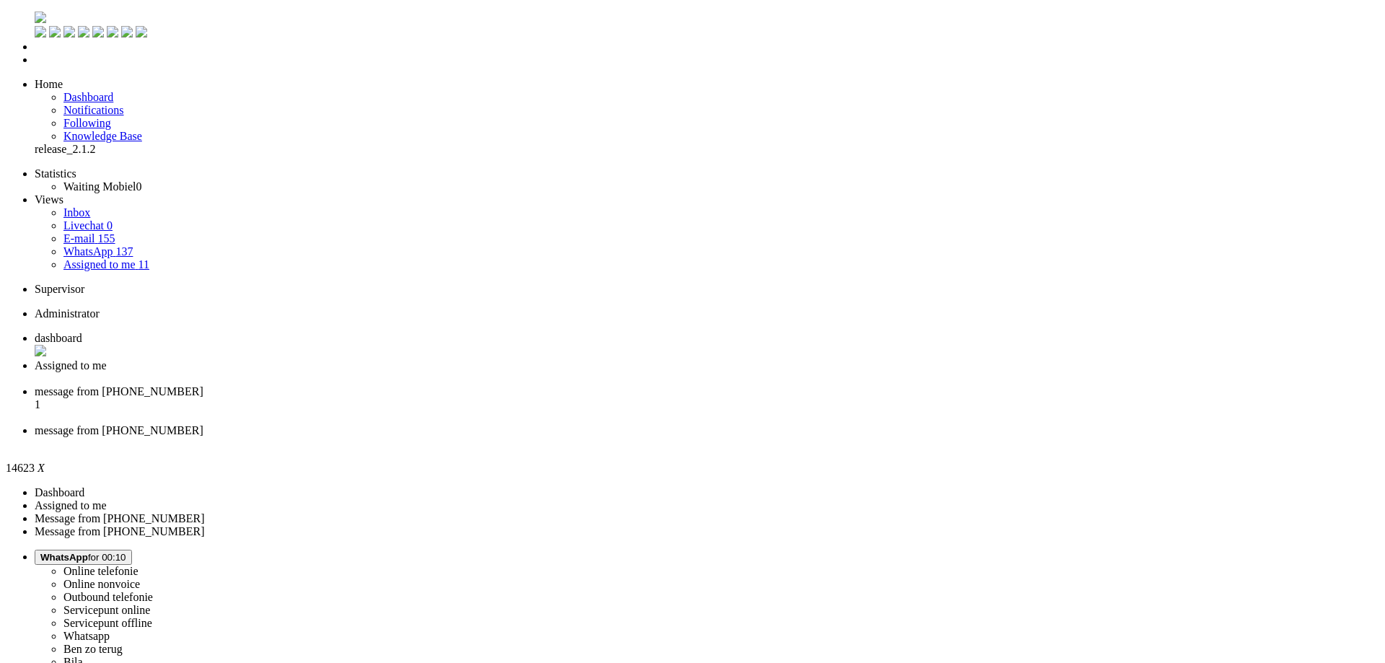
copy div "4669009"
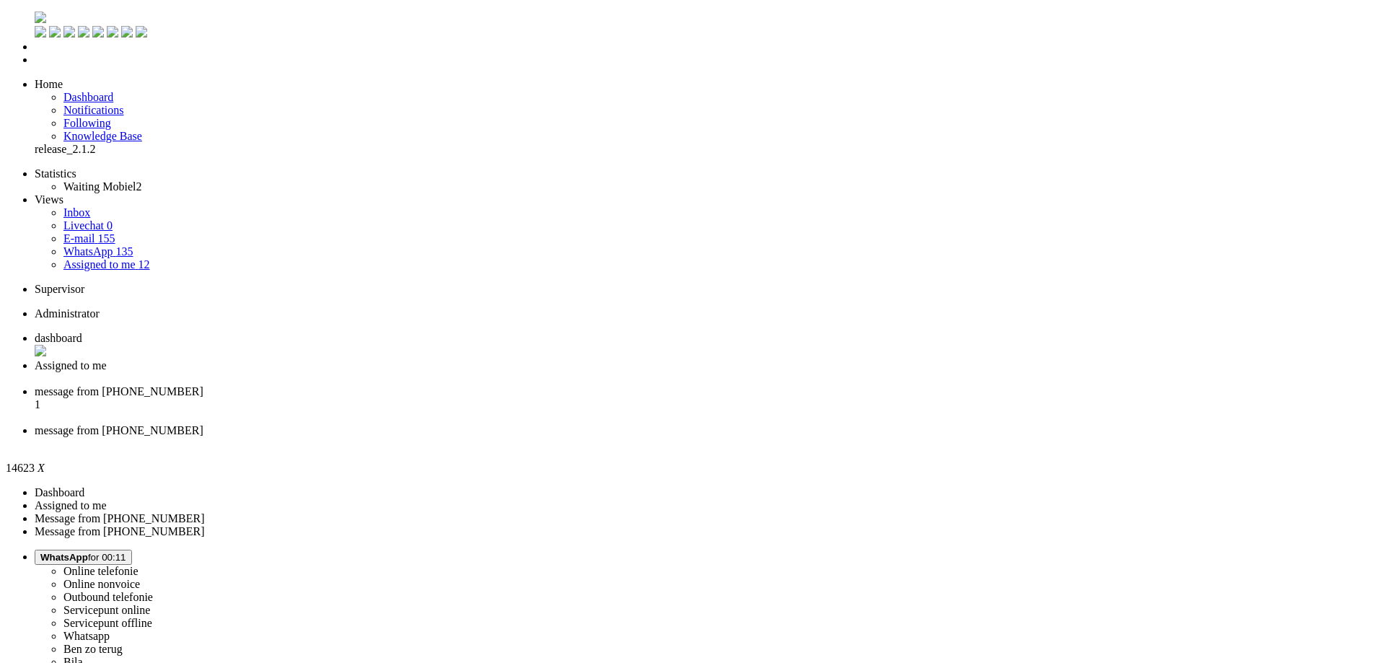
copy div "4669009"
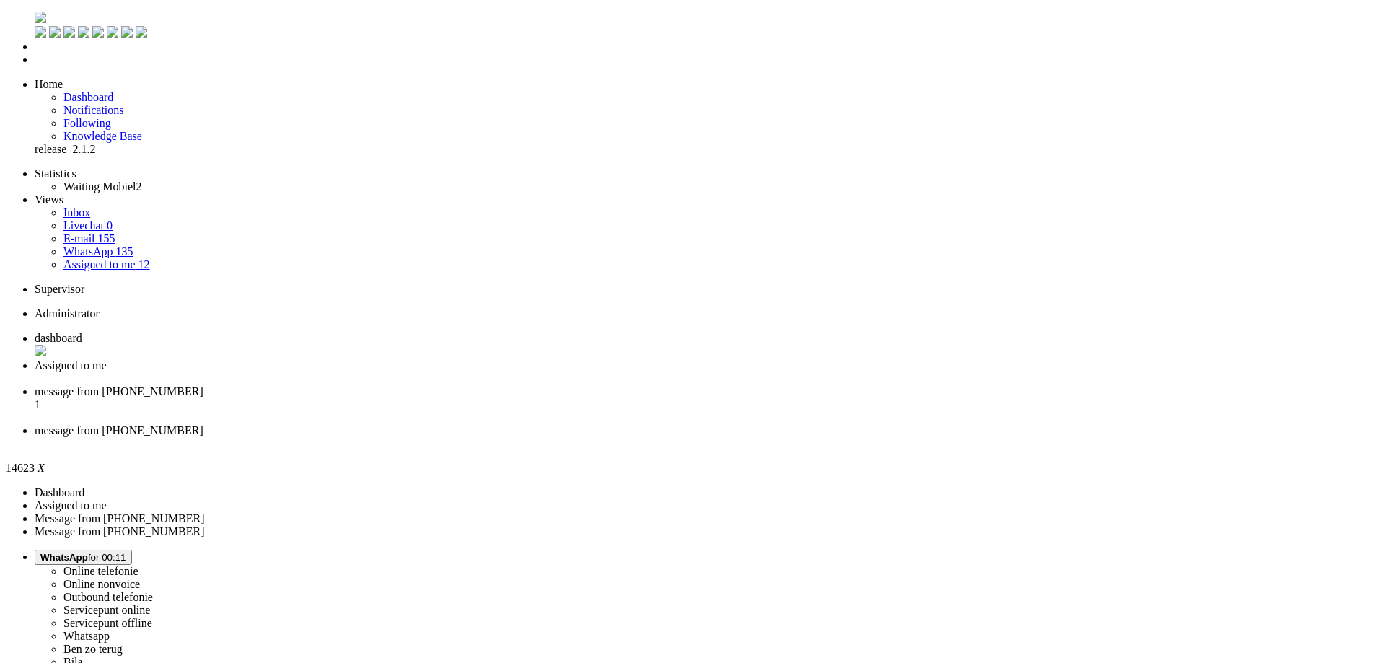
click at [493, 385] on li "message from +31613763069 1" at bounding box center [707, 404] width 1344 height 39
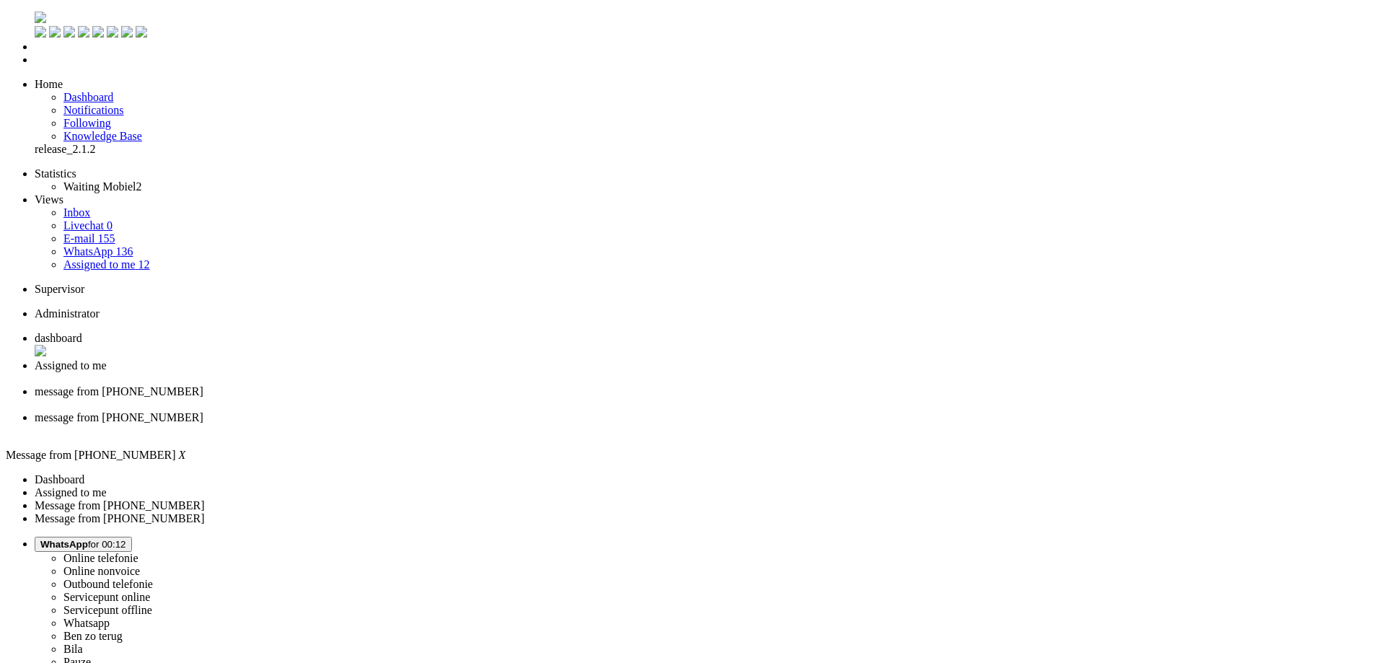
click at [203, 411] on span "message from [PHONE_NUMBER]" at bounding box center [119, 417] width 169 height 12
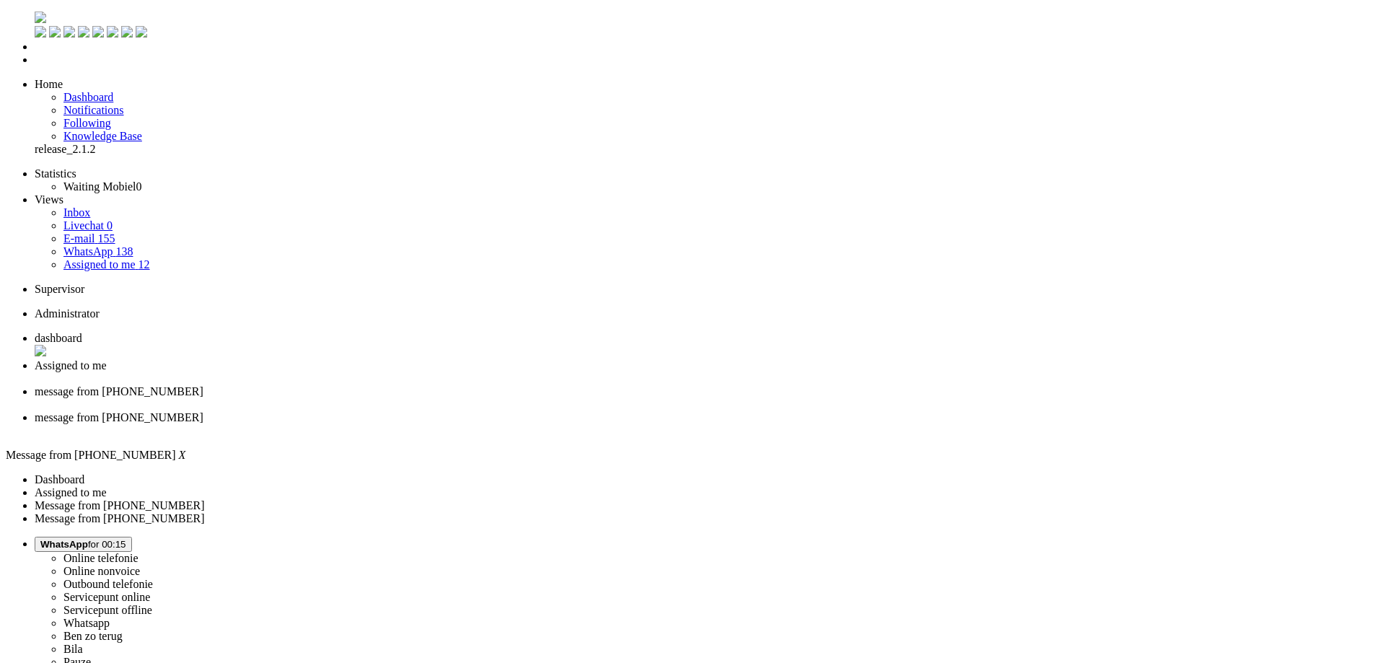
click at [657, 411] on li "message from [PHONE_NUMBER]" at bounding box center [707, 424] width 1344 height 26
click at [661, 424] on div "Close tab" at bounding box center [707, 430] width 1344 height 13
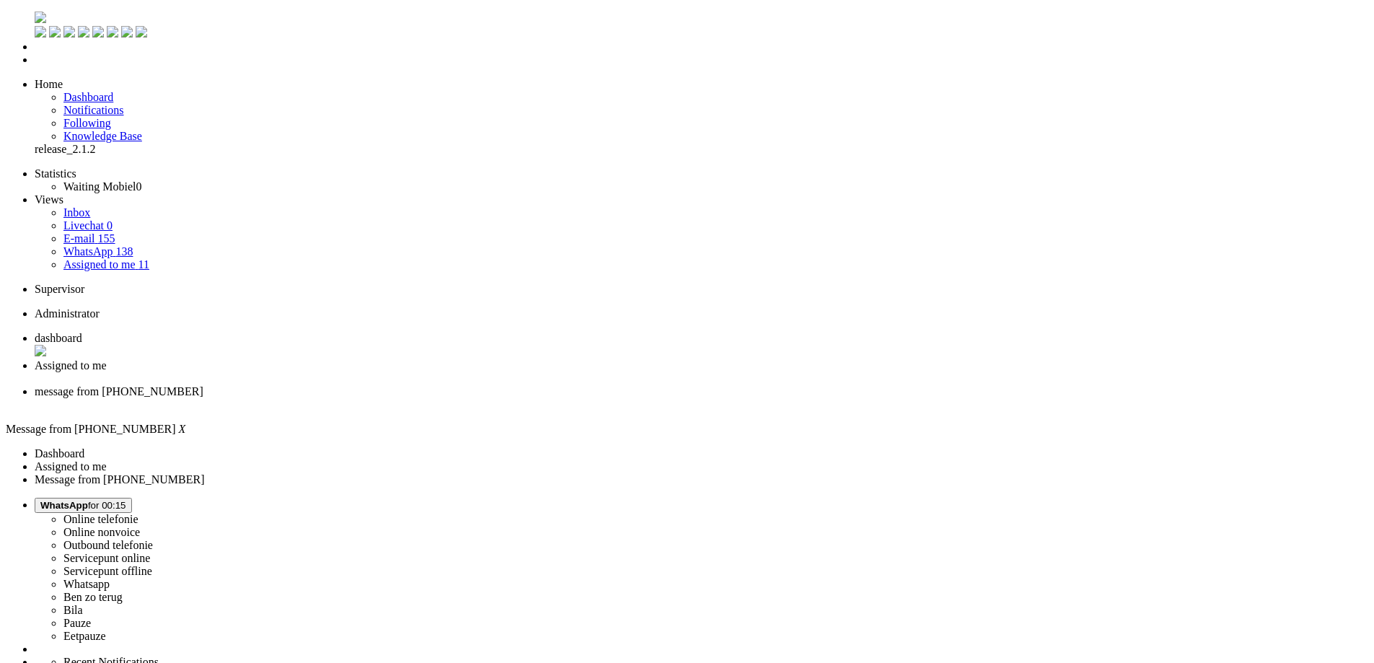
click at [539, 398] on div "Close tab" at bounding box center [701, 404] width 1333 height 13
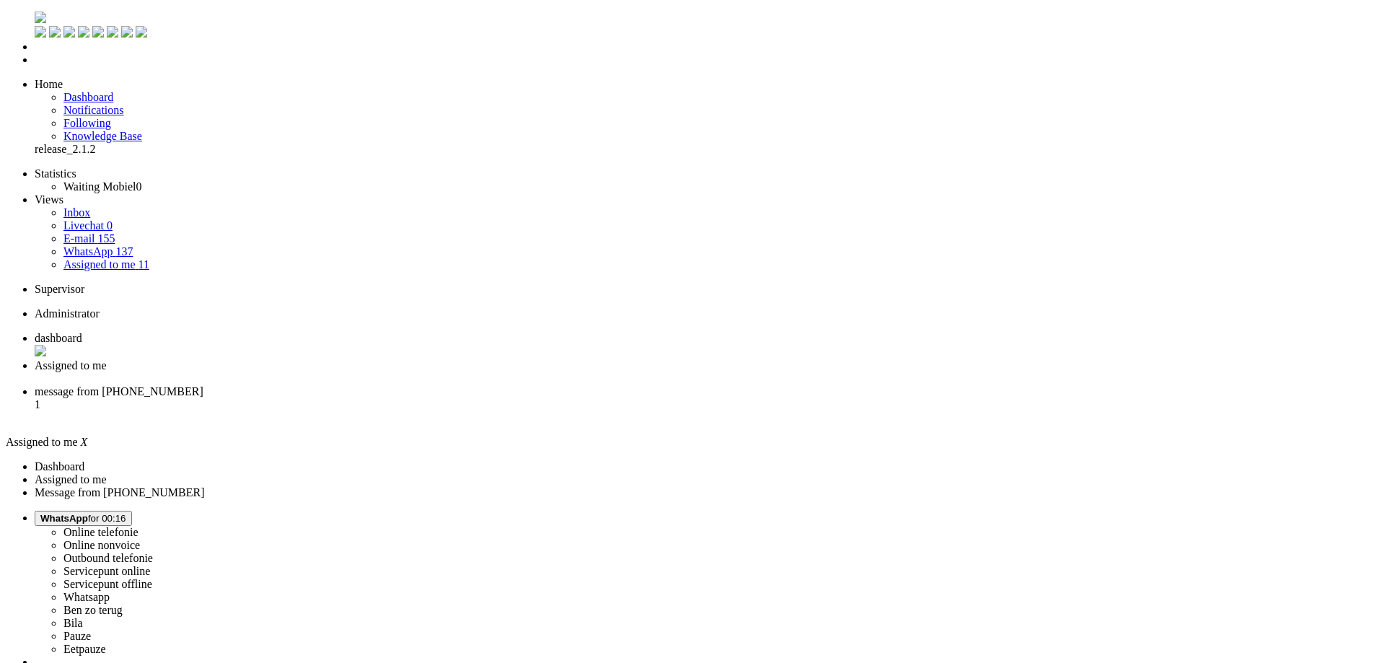
drag, startPoint x: 492, startPoint y: 23, endPoint x: 480, endPoint y: 23, distance: 11.5
click at [203, 385] on span "message from +393511846883" at bounding box center [119, 391] width 169 height 12
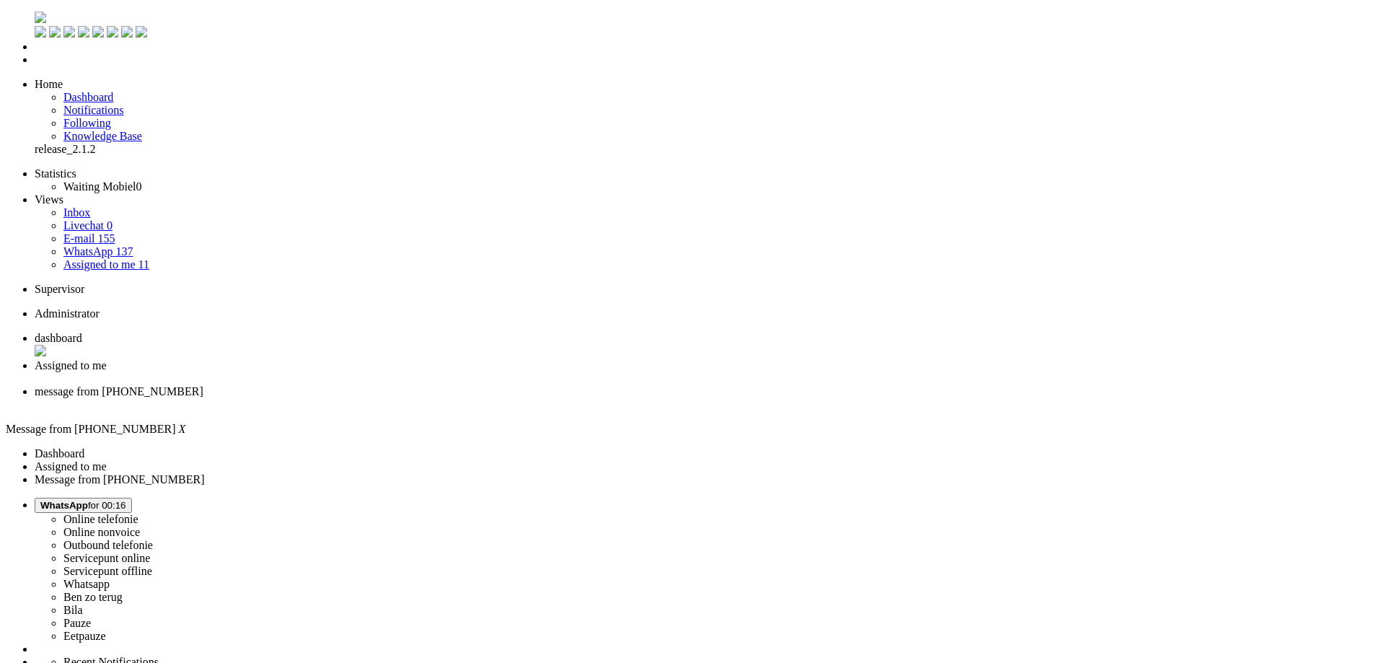
click at [415, 372] on div "Close tab" at bounding box center [701, 378] width 1333 height 13
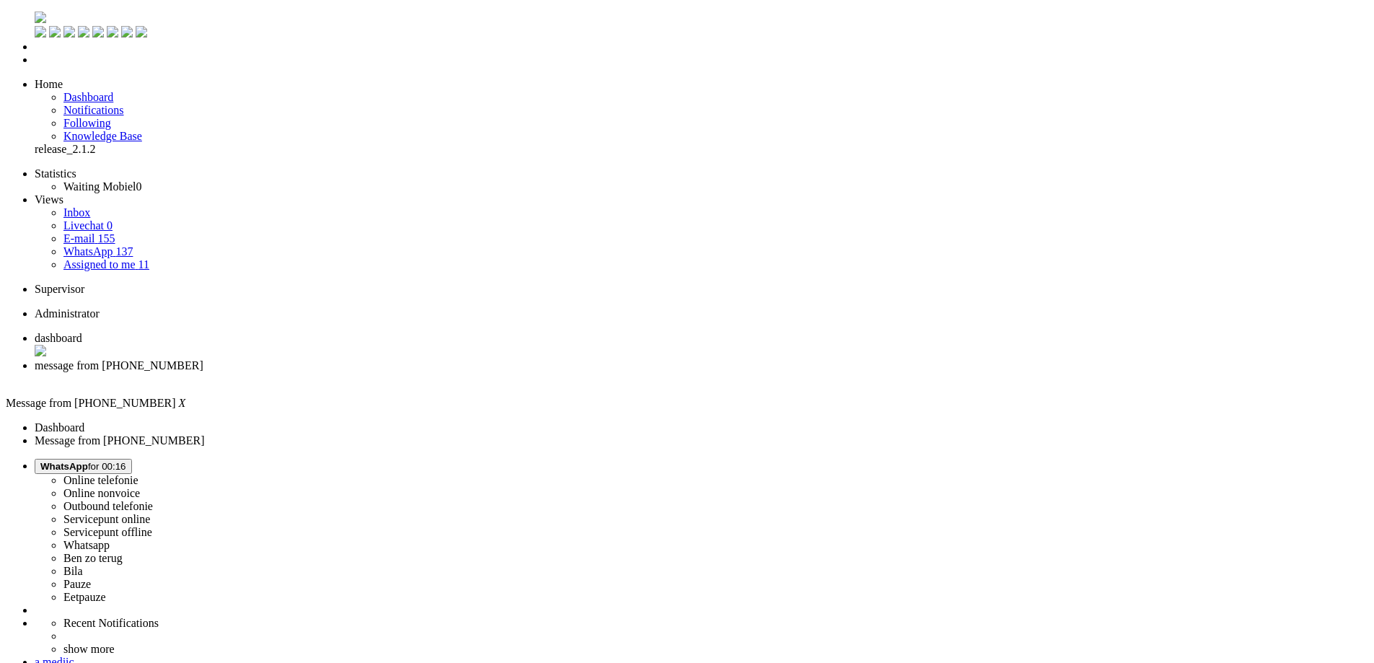
click at [88, 461] on span "WhatsApp" at bounding box center [64, 466] width 48 height 11
click at [138, 474] on label "Online telefonie" at bounding box center [100, 480] width 75 height 12
click at [418, 372] on div "Close tab" at bounding box center [701, 378] width 1333 height 13
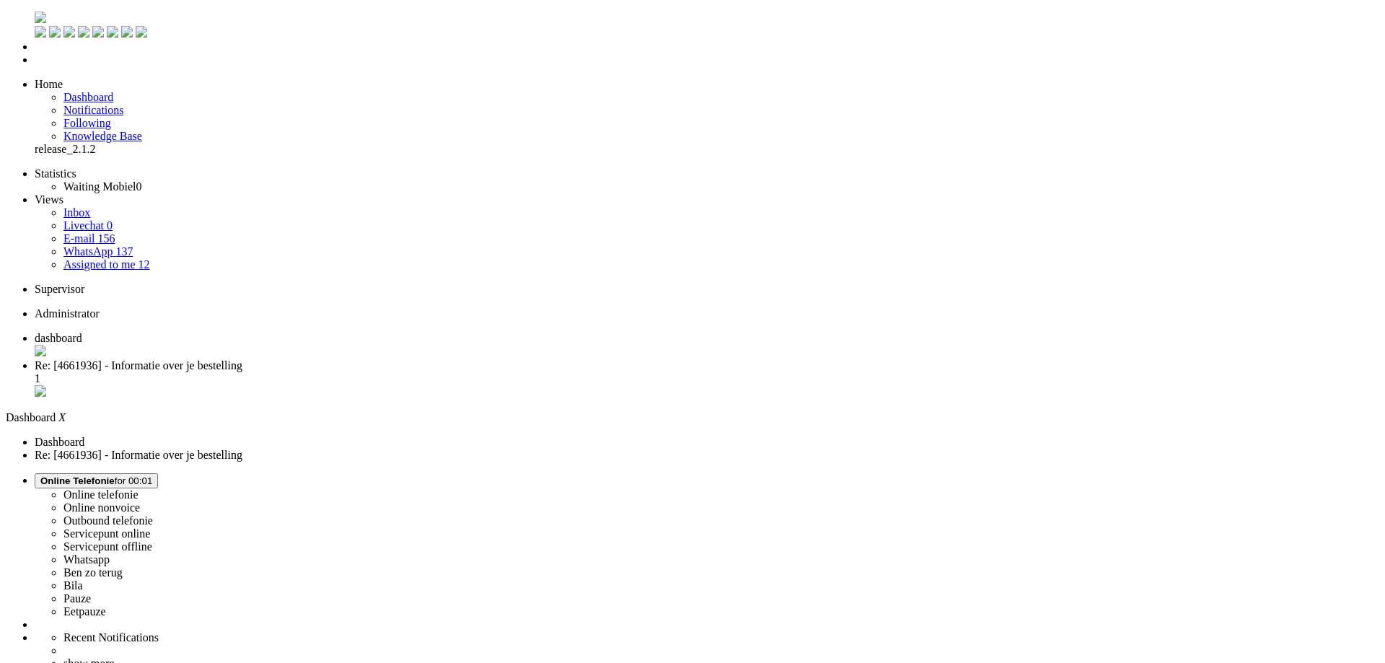
click at [365, 359] on li "Re: [4661936] - Informatie over je bestelling 1" at bounding box center [707, 379] width 1344 height 40
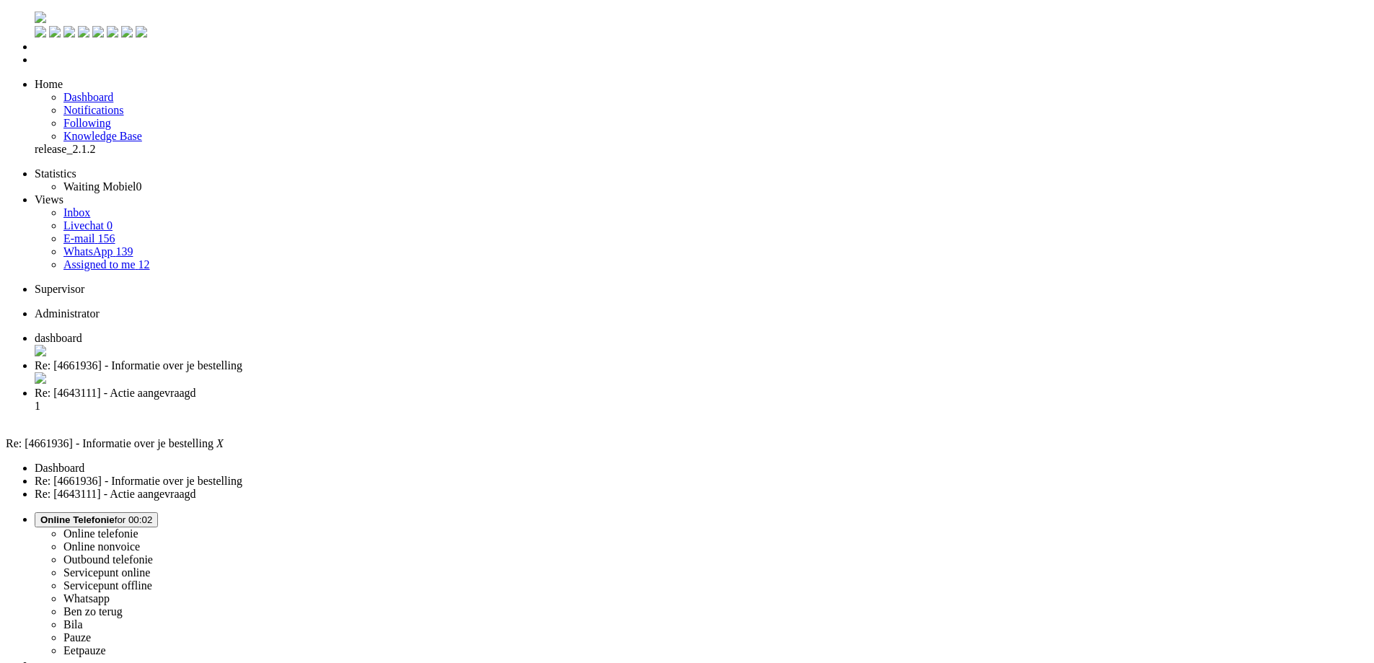
scroll to position [0, 0]
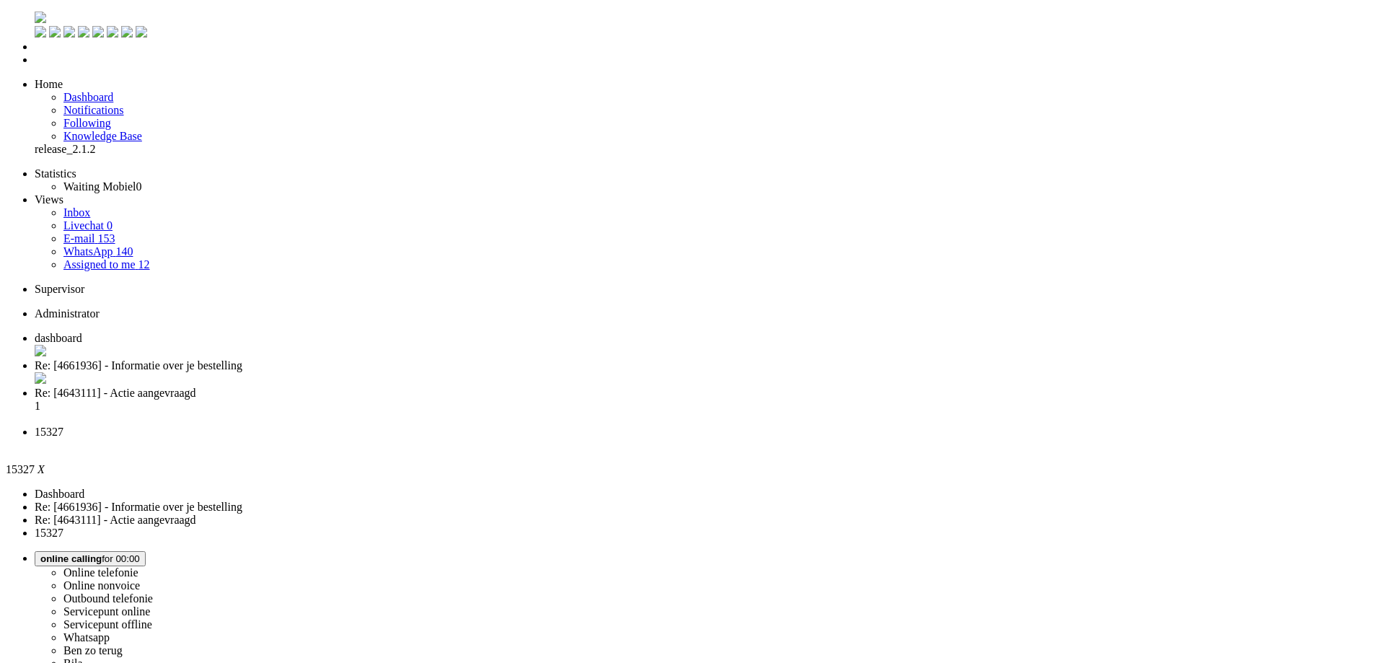
type input "+31681391046"
click at [130, 553] on span "Wrap up for 00:00:12" at bounding box center [84, 558] width 89 height 11
click at [138, 566] on label "Online telefonie" at bounding box center [100, 572] width 75 height 12
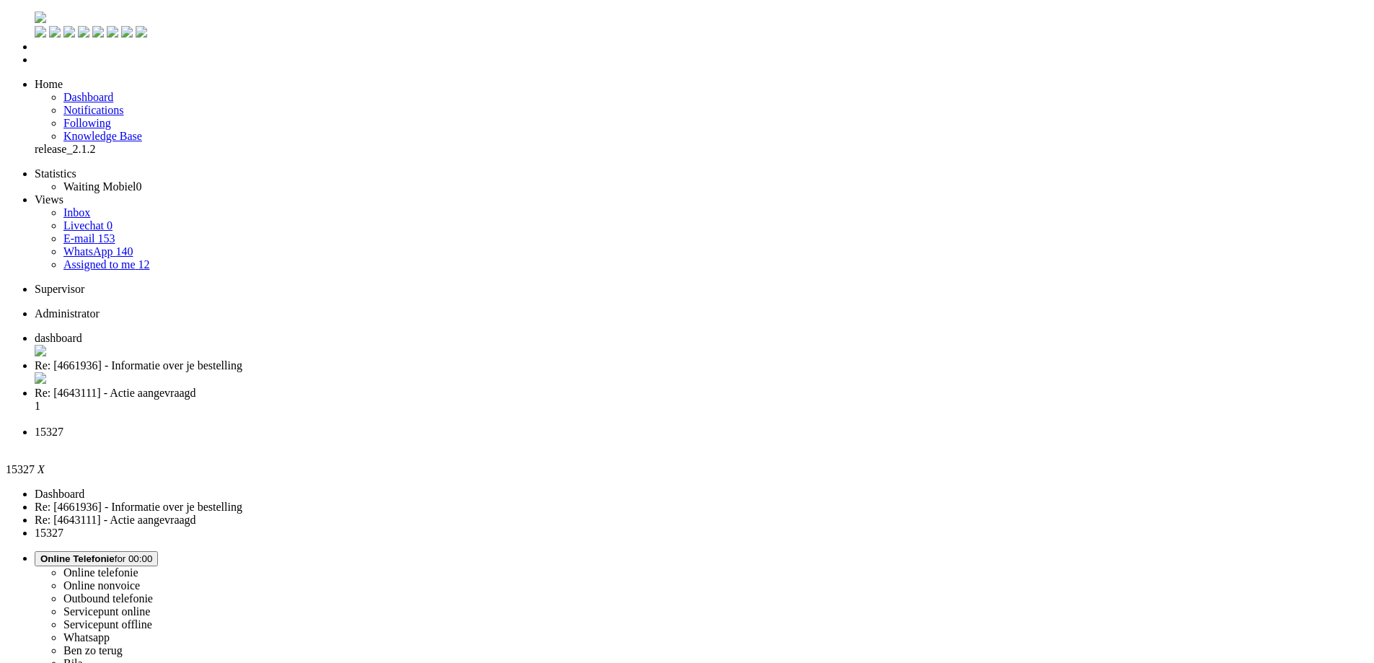
click at [666, 425] on li "15327" at bounding box center [701, 438] width 1333 height 26
click at [663, 438] on div "Close tab" at bounding box center [701, 444] width 1333 height 13
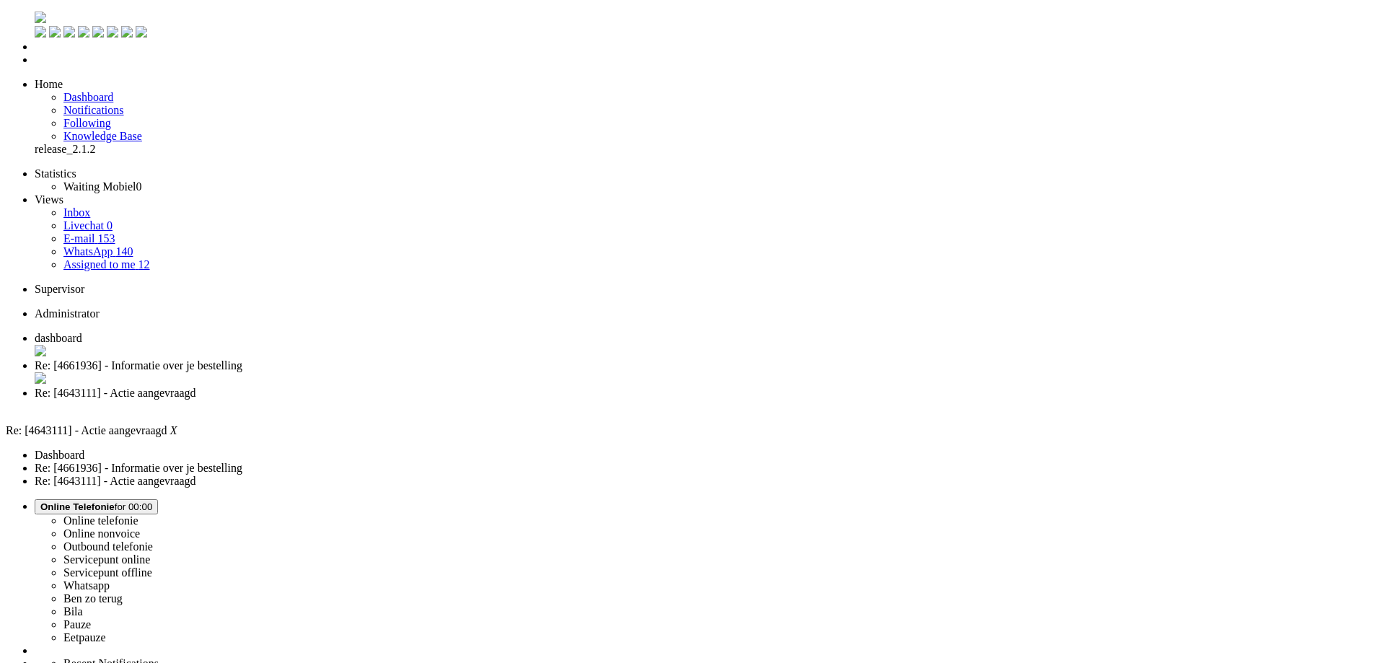
click at [242, 359] on span "Re: [4661936] - Informatie over je bestelling" at bounding box center [139, 365] width 208 height 12
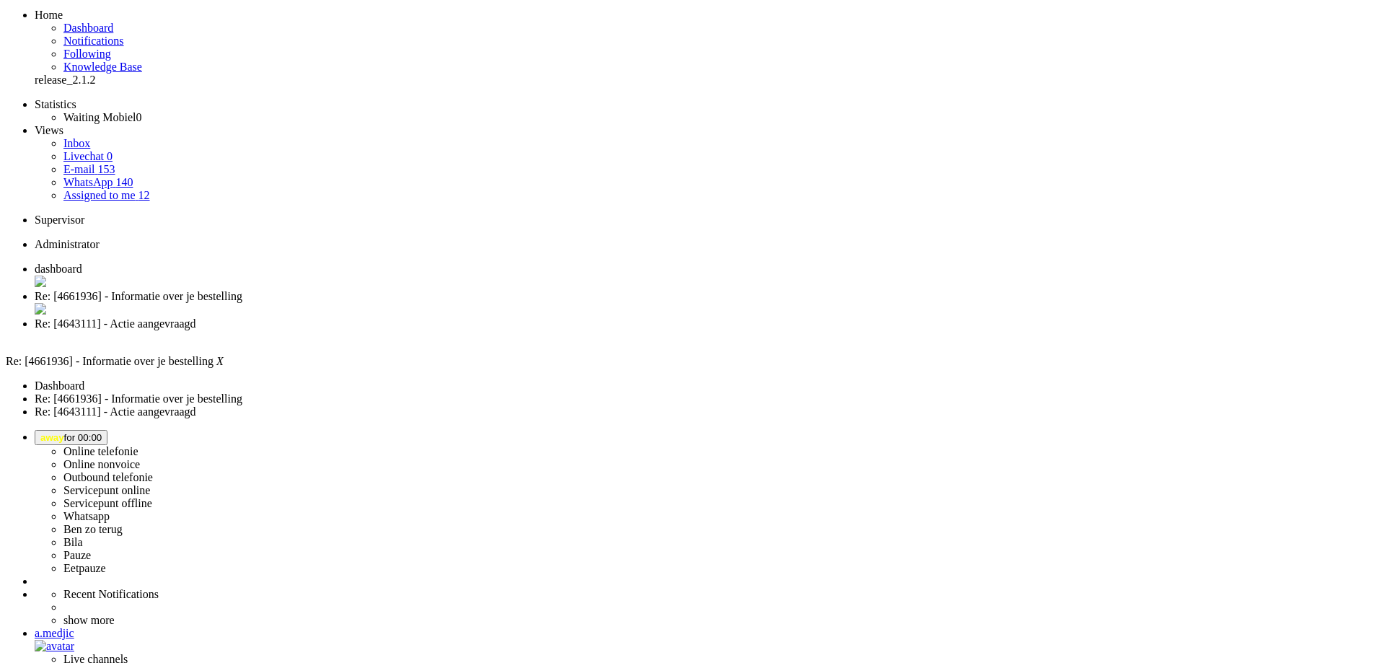
scroll to position [72, 0]
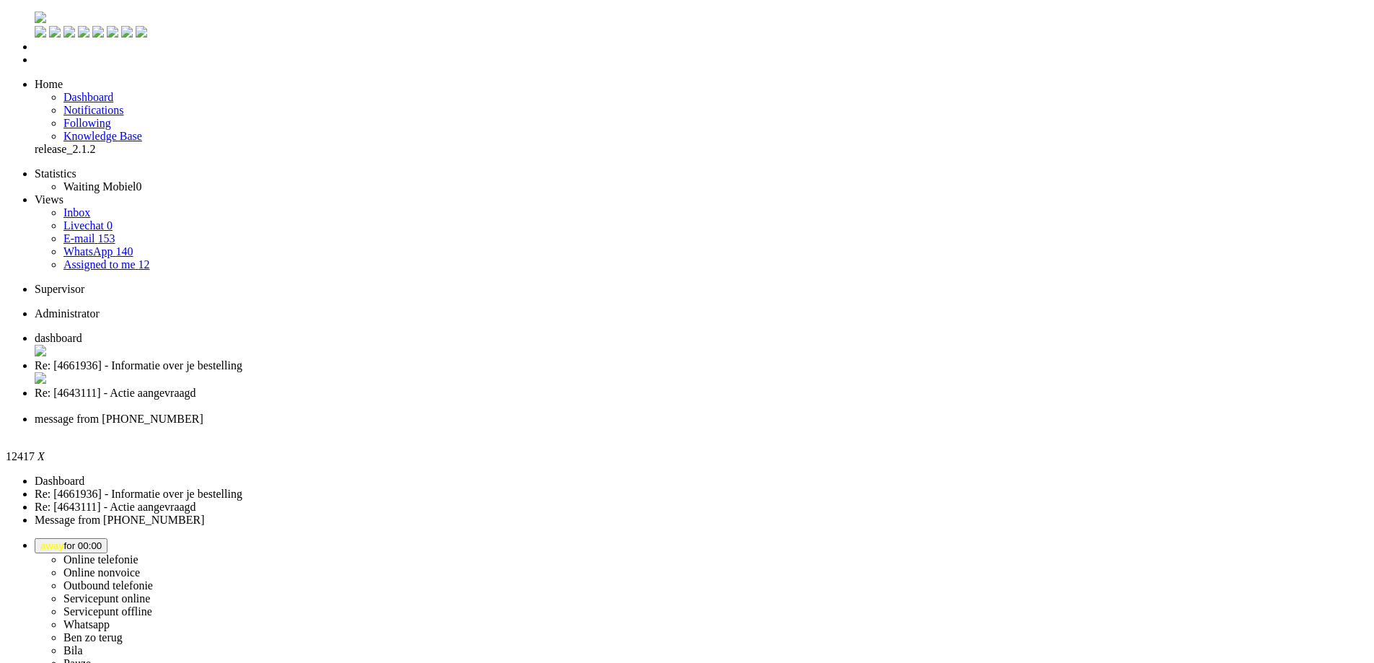
click at [196, 387] on span "Re: [4643111] - Actie aangevraagd" at bounding box center [116, 393] width 162 height 12
click at [203, 412] on span "message from +31687052280" at bounding box center [119, 418] width 169 height 12
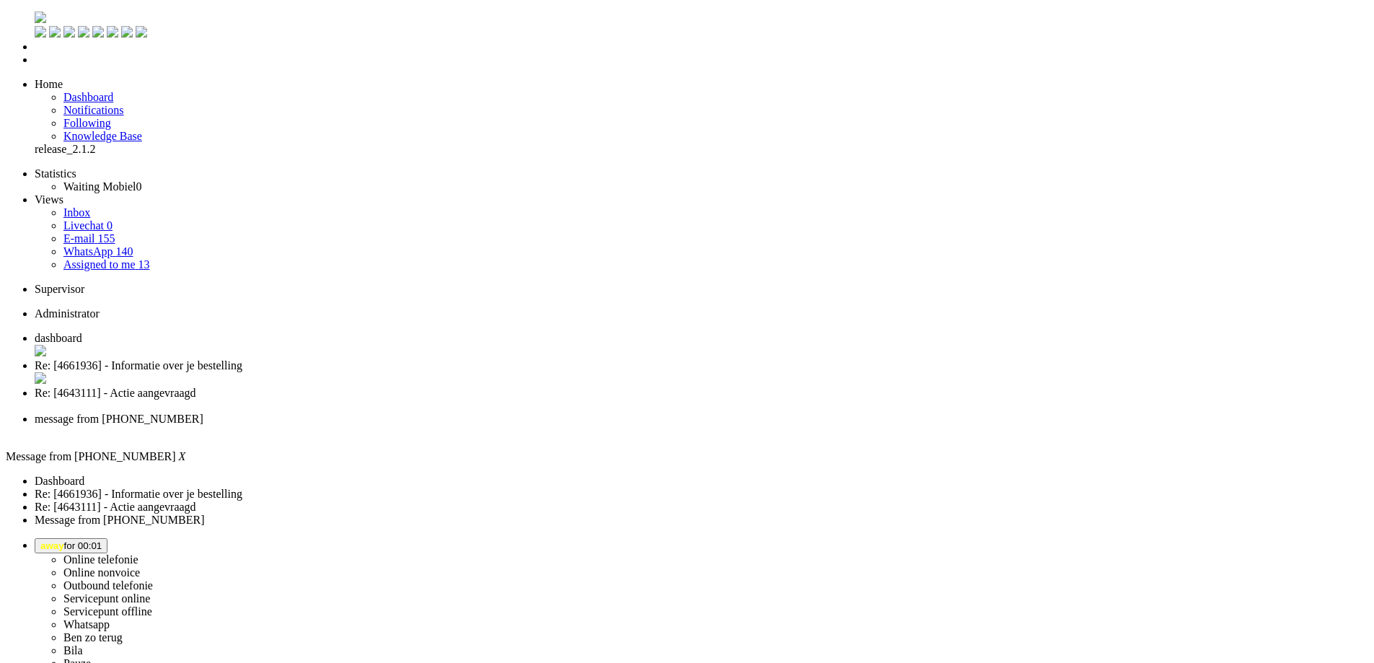
click at [196, 387] on span "Re: [4643111] - Actie aangevraagd" at bounding box center [116, 393] width 162 height 12
click at [242, 359] on span "Re: [4661936] - Informatie over je bestelling" at bounding box center [139, 365] width 208 height 12
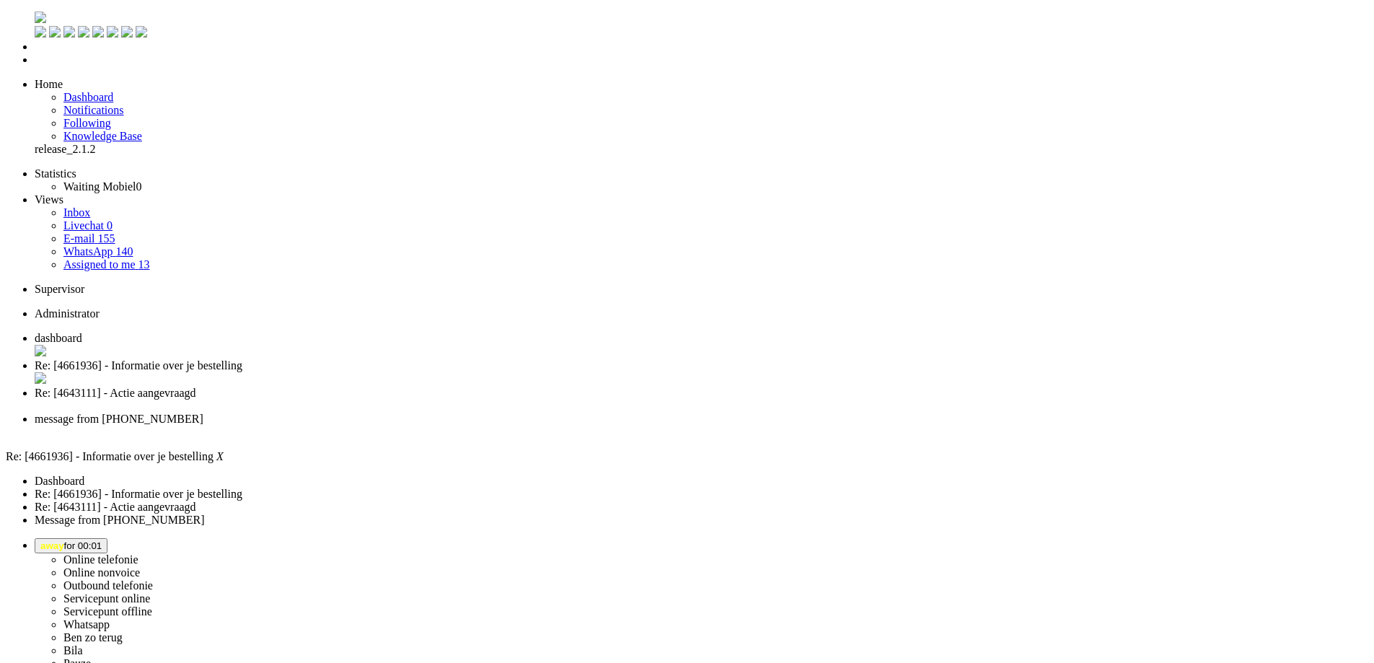
click at [418, 372] on div "Close tab" at bounding box center [701, 379] width 1333 height 14
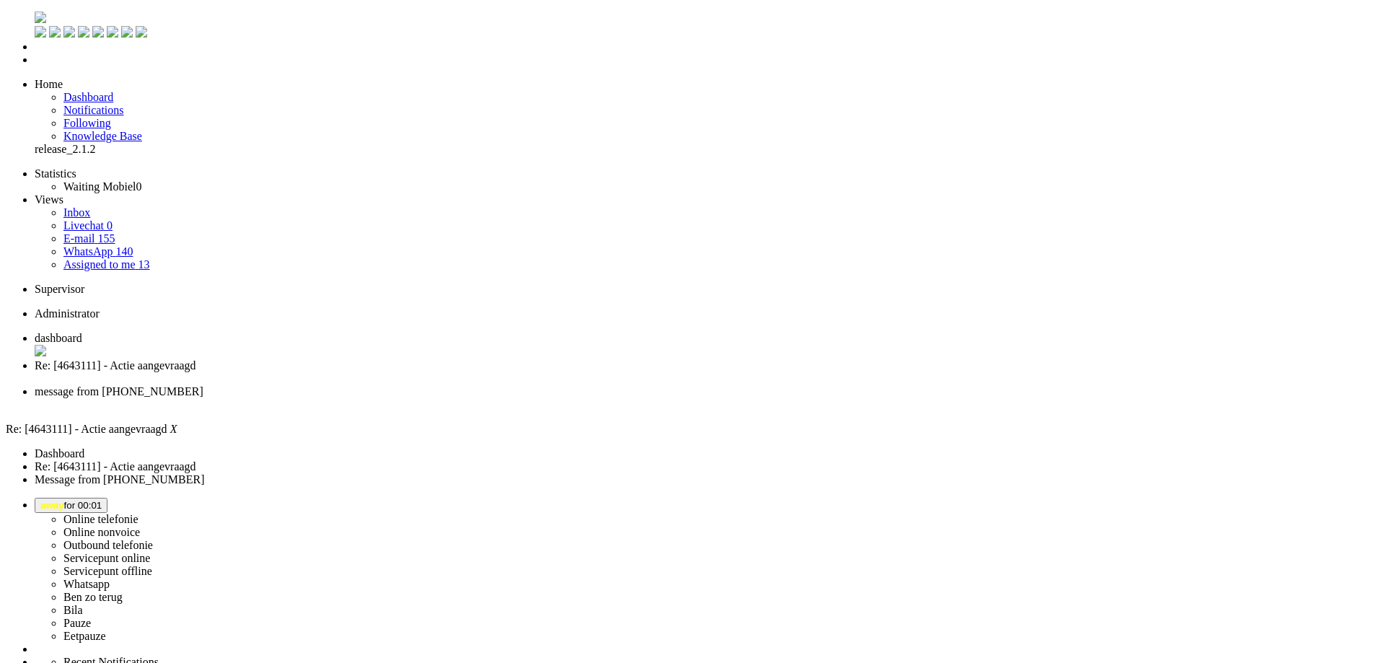
click at [203, 385] on span "message from +31687052280" at bounding box center [119, 391] width 169 height 12
click at [537, 398] on div "Close tab" at bounding box center [701, 404] width 1333 height 13
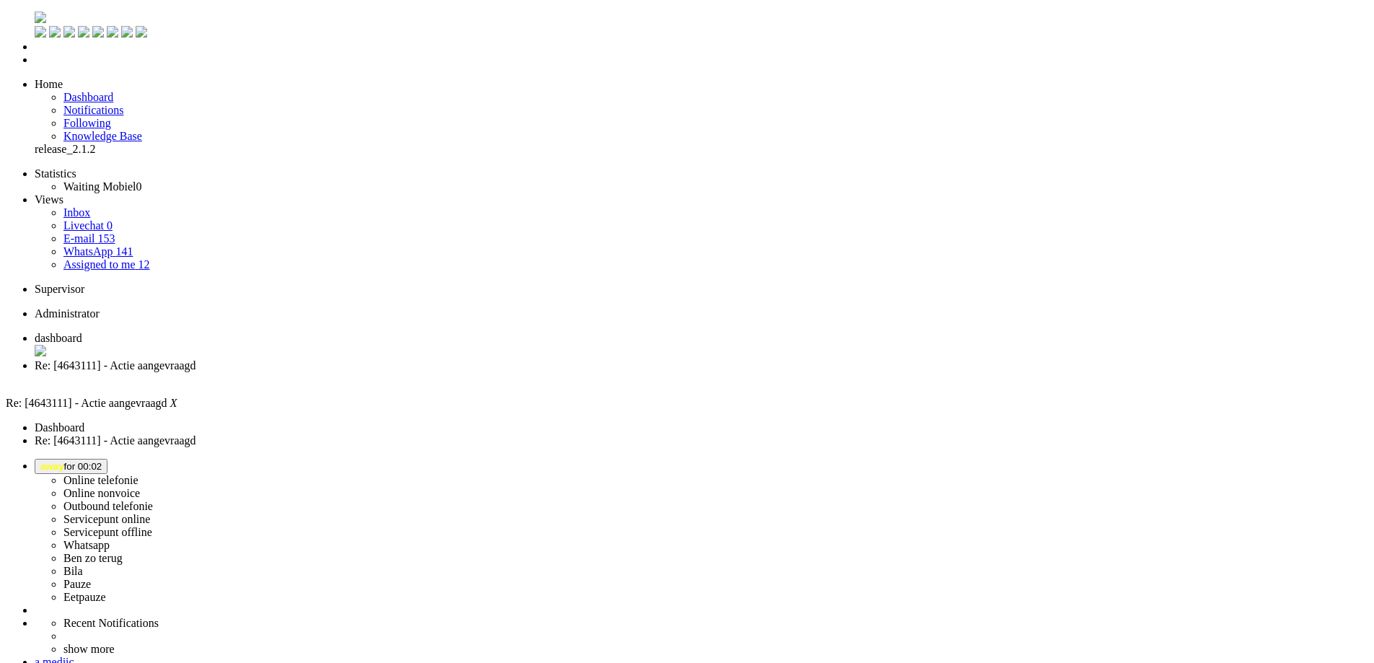
click at [107, 459] on button "away for 00:02" at bounding box center [71, 466] width 73 height 15
click at [138, 474] on label "Online telefonie" at bounding box center [100, 480] width 75 height 12
click at [95, 461] on span "Select status" at bounding box center [67, 466] width 55 height 11
click at [1059, 332] on ul "dashboard Re: [4643111] - Actie aangevraagd" at bounding box center [687, 358] width 1362 height 53
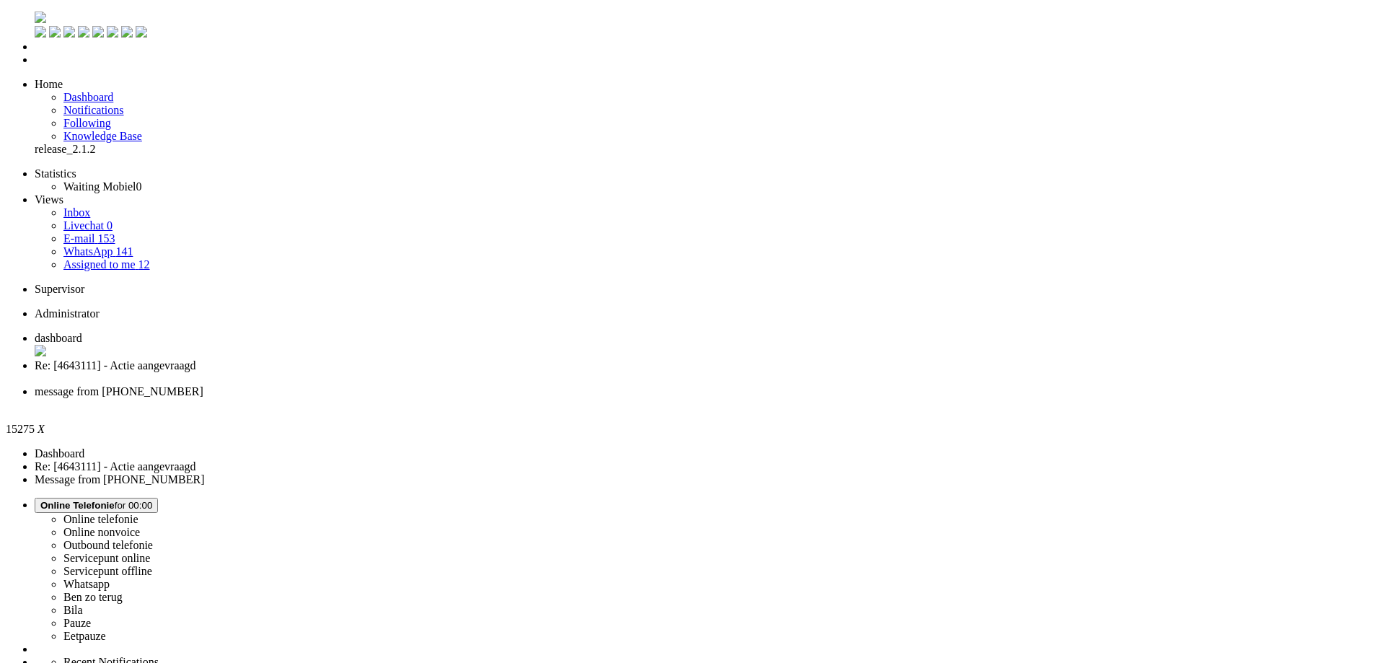
click at [152, 500] on span "Online Telefonie for 00:01" at bounding box center [96, 505] width 112 height 11
click at [110, 578] on label "Whatsapp" at bounding box center [86, 584] width 46 height 12
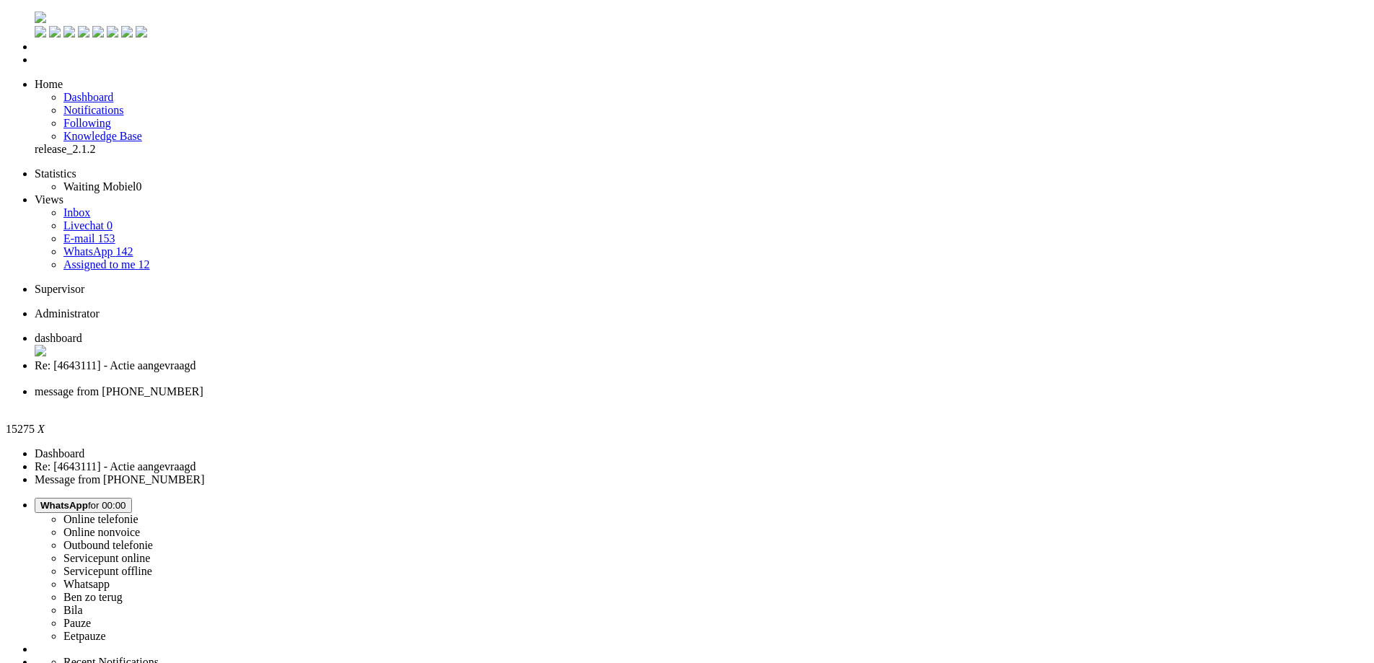
click at [537, 398] on div "Close tab" at bounding box center [701, 404] width 1333 height 13
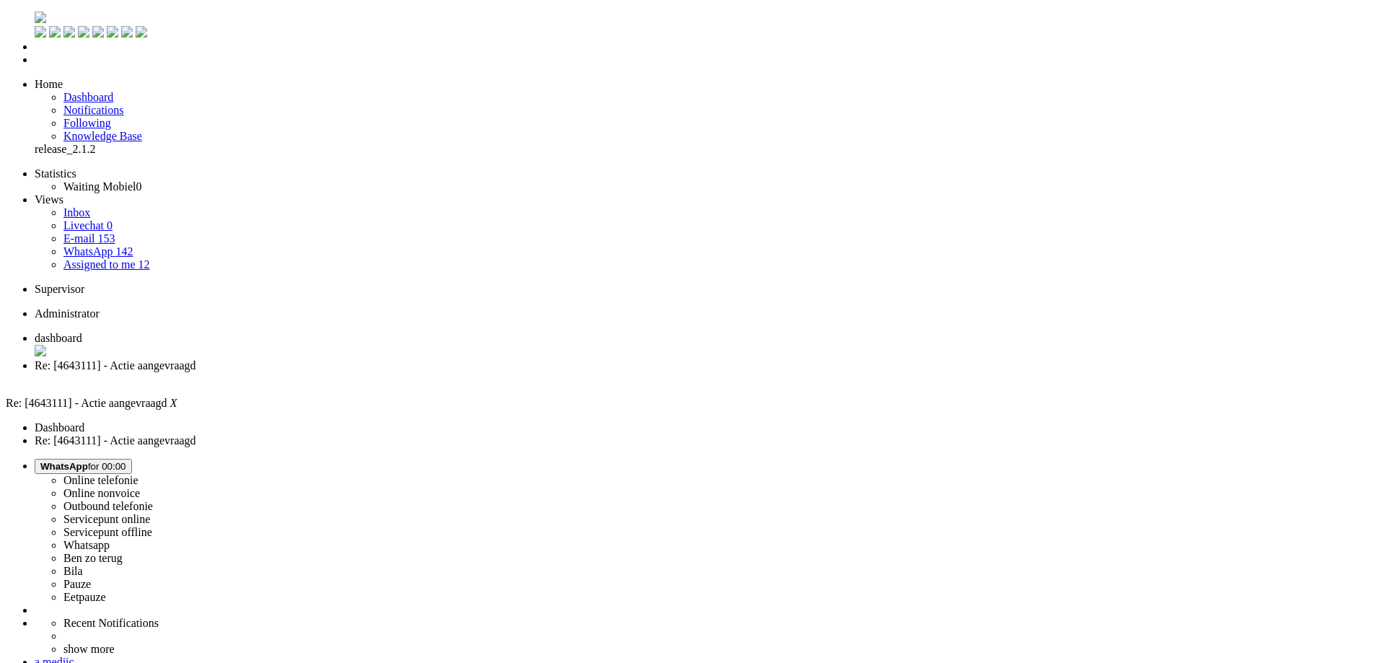
click at [413, 372] on div "Close tab" at bounding box center [701, 379] width 1333 height 14
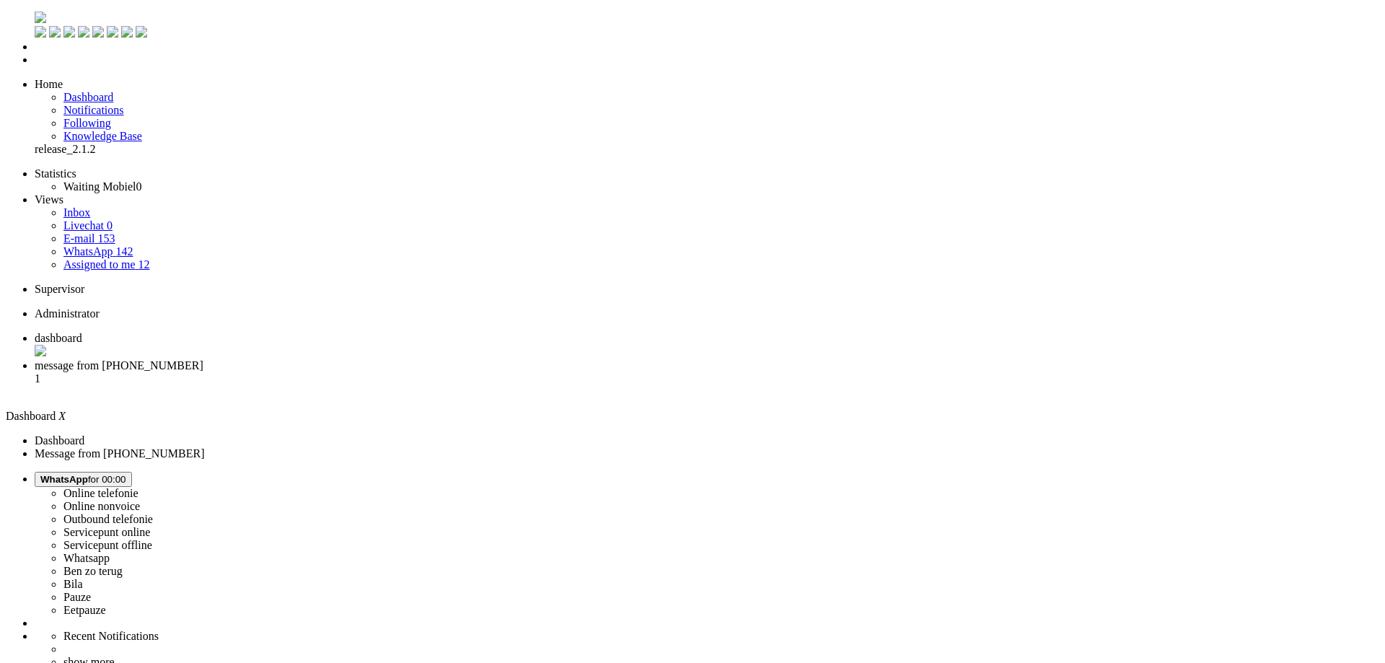
click at [126, 474] on span "WhatsApp for 00:00" at bounding box center [83, 479] width 86 height 11
click at [138, 487] on label "Online telefonie" at bounding box center [100, 493] width 75 height 12
click at [345, 359] on li "message from +393511846883 1" at bounding box center [707, 378] width 1344 height 39
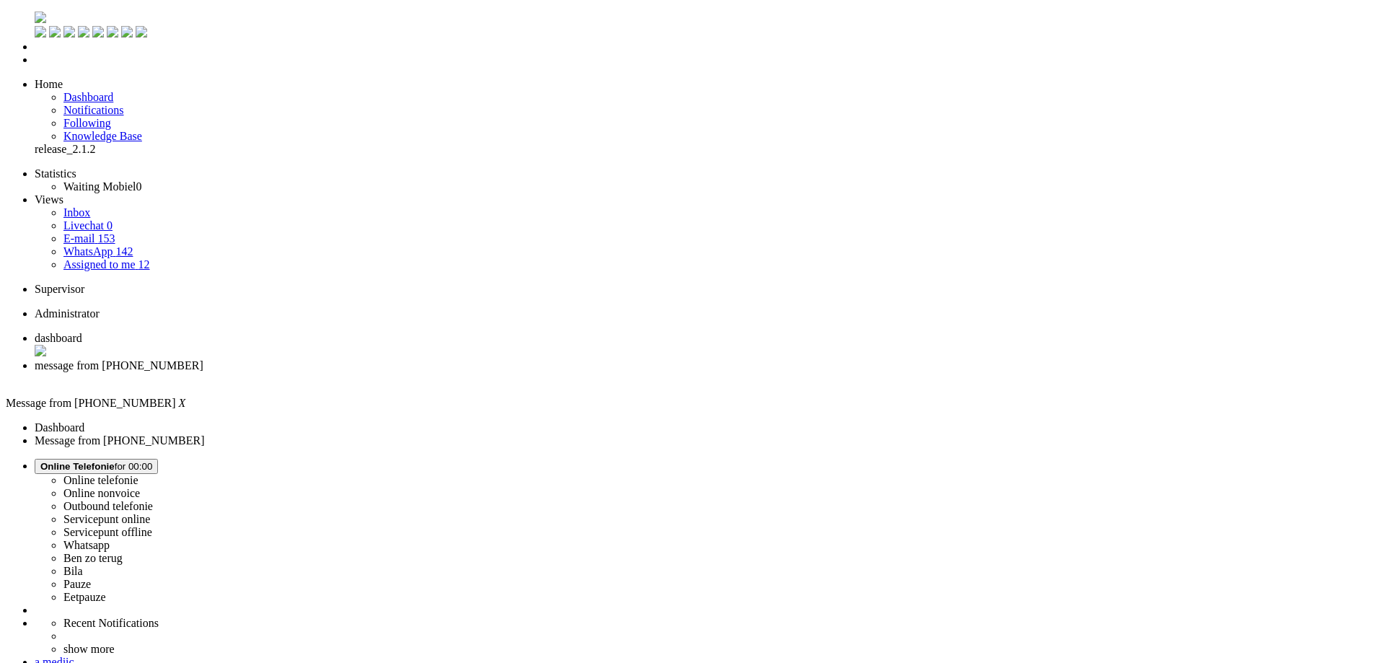
click at [1183, 459] on li "Online telefonie Online nonvoice Outbound telefonie Servicepunt online Servicep…" at bounding box center [701, 531] width 1333 height 145
click at [152, 461] on span "Online Telefonie for 00:00" at bounding box center [96, 466] width 112 height 11
click at [123, 552] on label "Ben zo terug" at bounding box center [92, 558] width 59 height 12
click at [136, 461] on span "Ben zo terug for 00:02" at bounding box center [88, 466] width 96 height 11
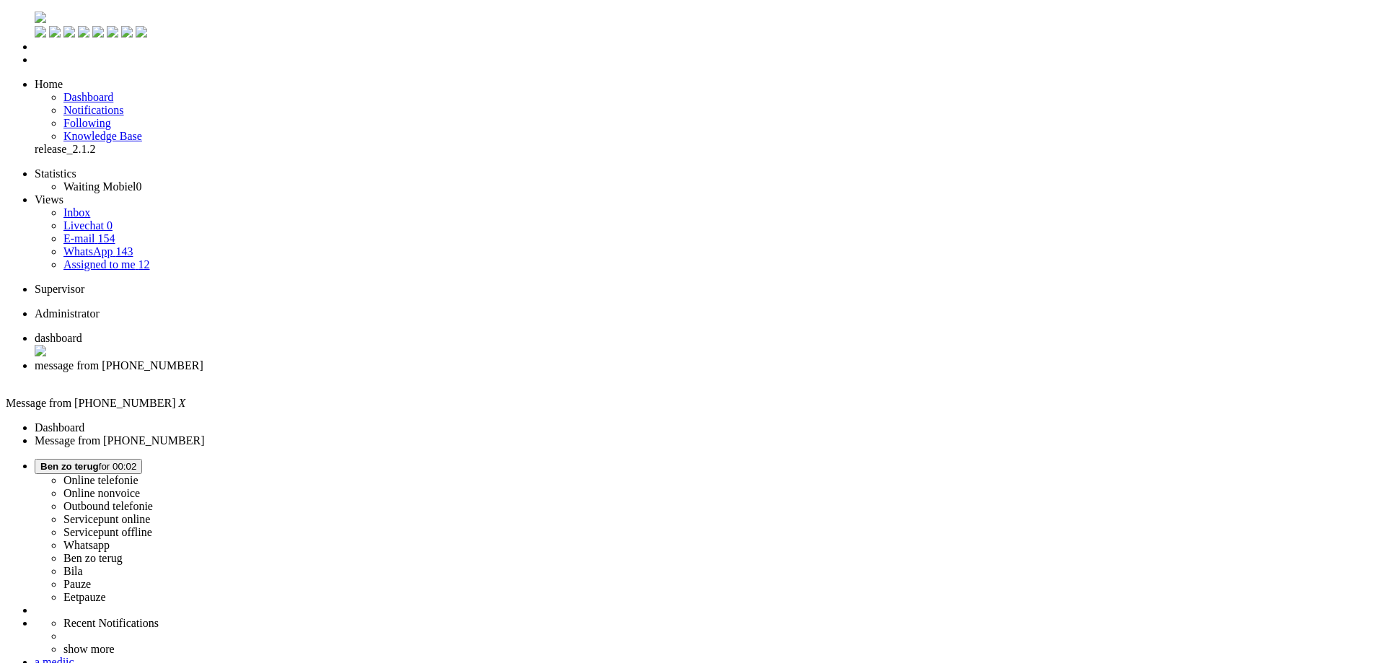
click at [138, 474] on label "Online telefonie" at bounding box center [100, 480] width 75 height 12
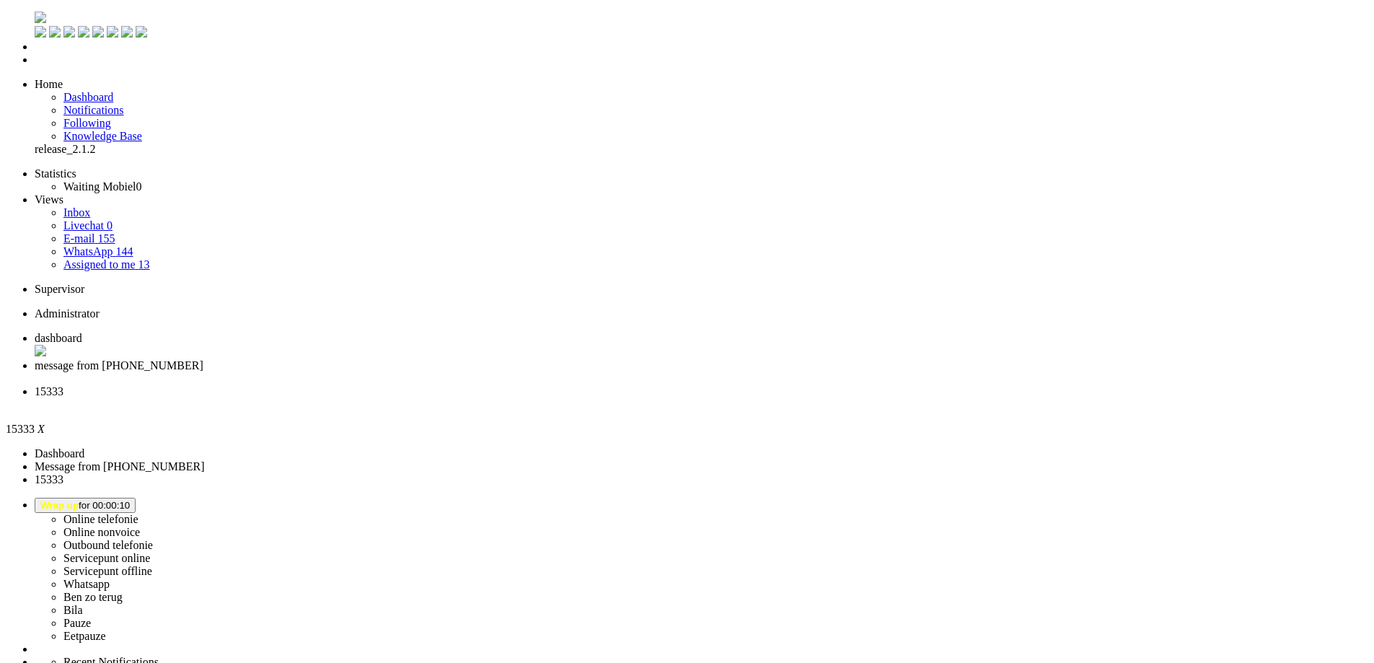
click at [130, 500] on span "Wrap up for 00:01:48" at bounding box center [84, 505] width 89 height 11
click at [138, 513] on label "Online telefonie" at bounding box center [100, 519] width 75 height 12
click at [539, 398] on div "Close tab" at bounding box center [701, 404] width 1333 height 13
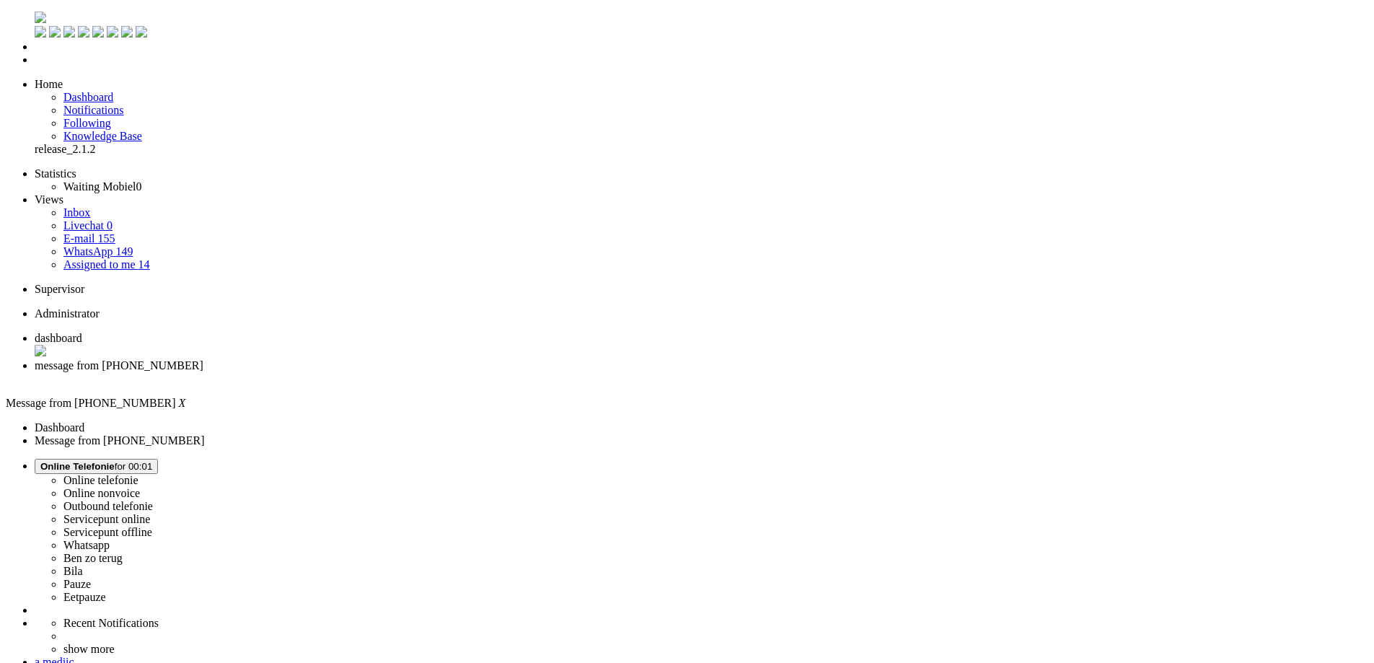
click at [545, 332] on ul "dashboard message from +393511846883" at bounding box center [687, 358] width 1362 height 53
copy div "4669500"
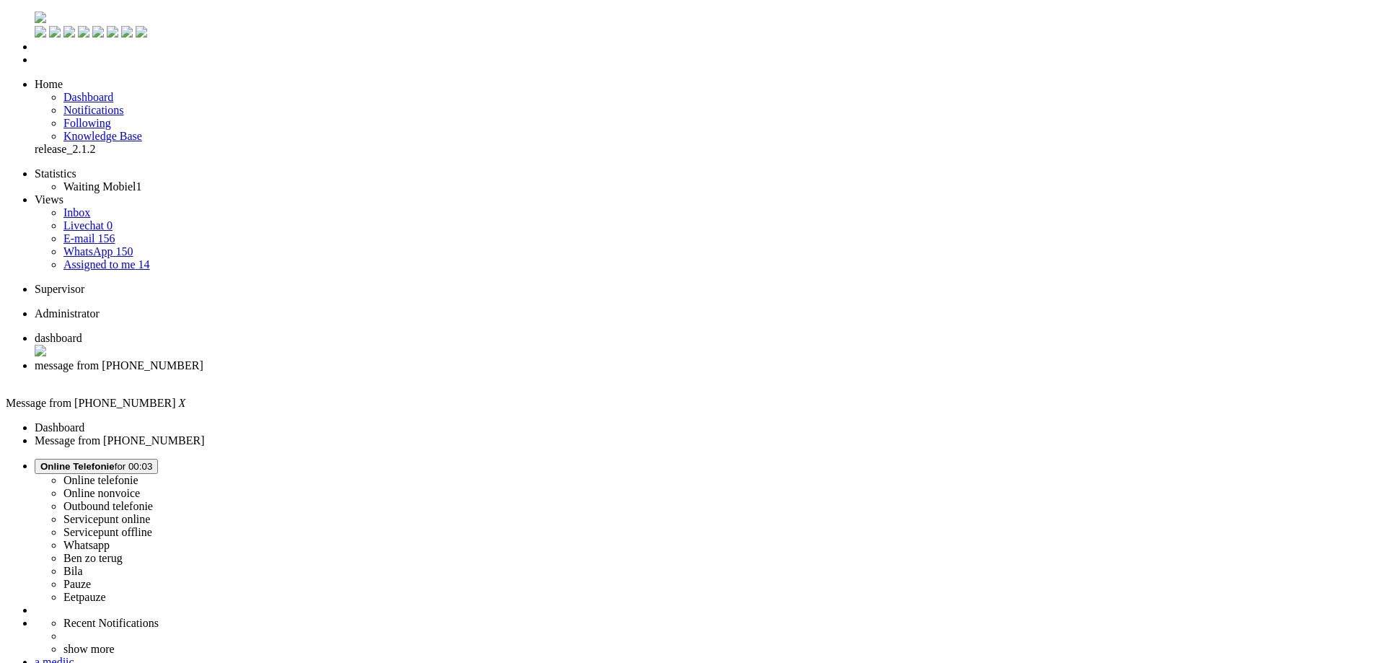
click at [416, 372] on div "Close tab" at bounding box center [701, 378] width 1333 height 13
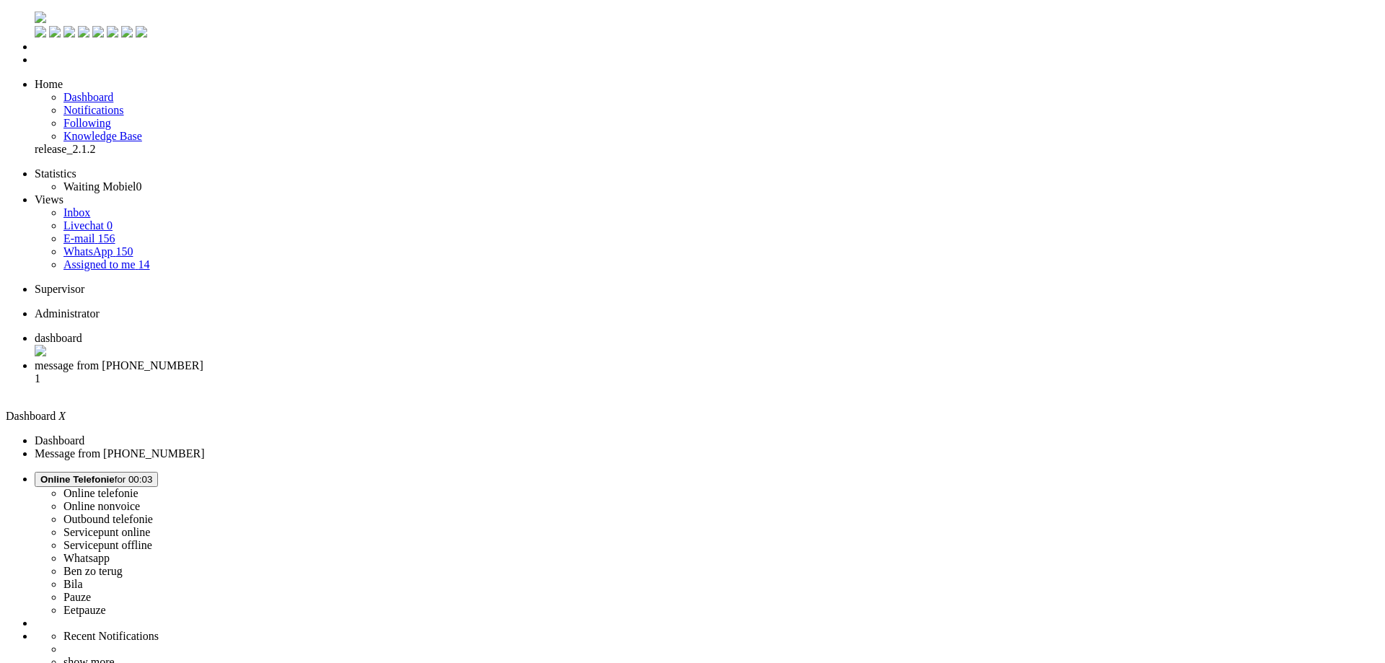
click at [203, 359] on span "message from +31639872316" at bounding box center [119, 365] width 169 height 12
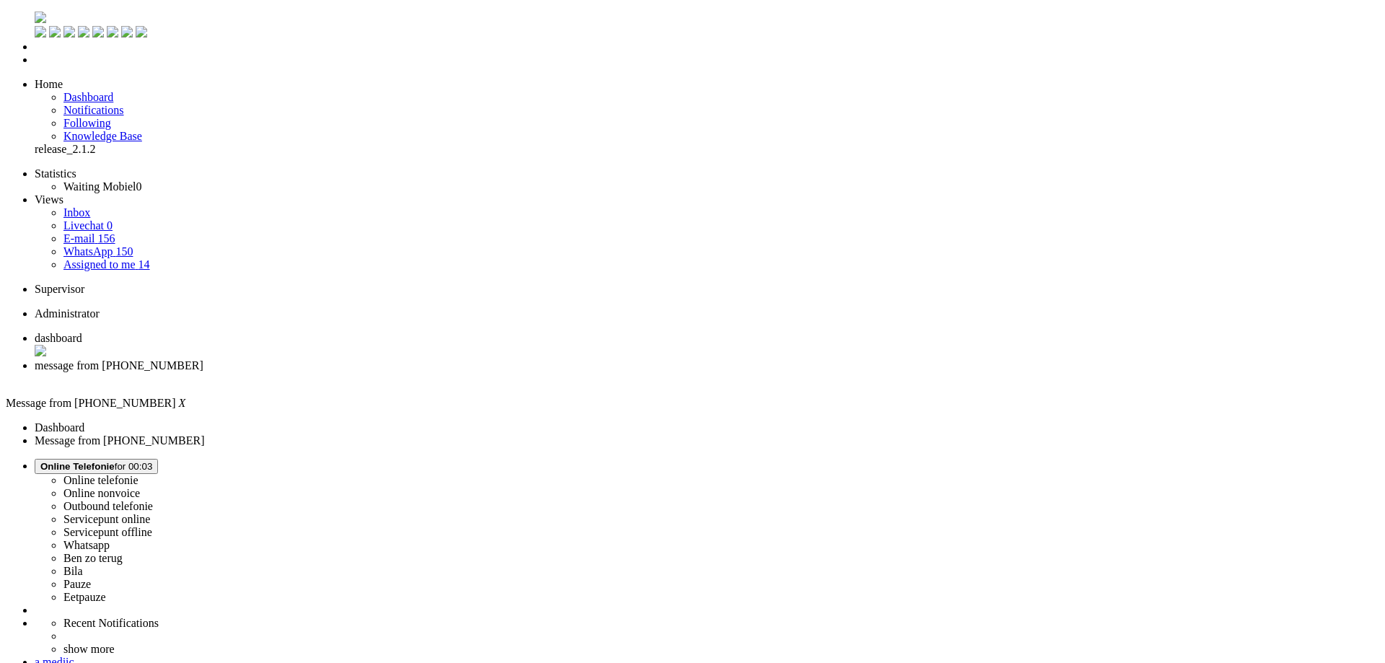
copy div "4668183"
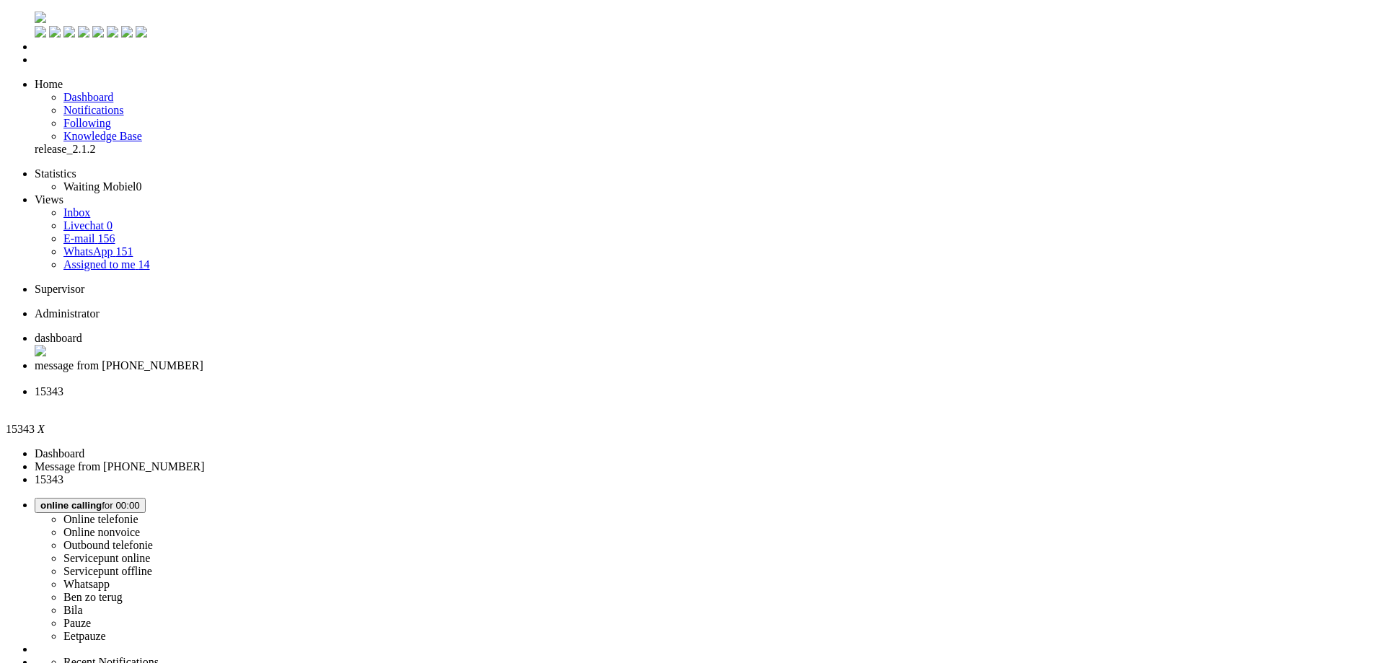
drag, startPoint x: 488, startPoint y: 265, endPoint x: 444, endPoint y: 268, distance: 44.0
copy span "+31646412412"
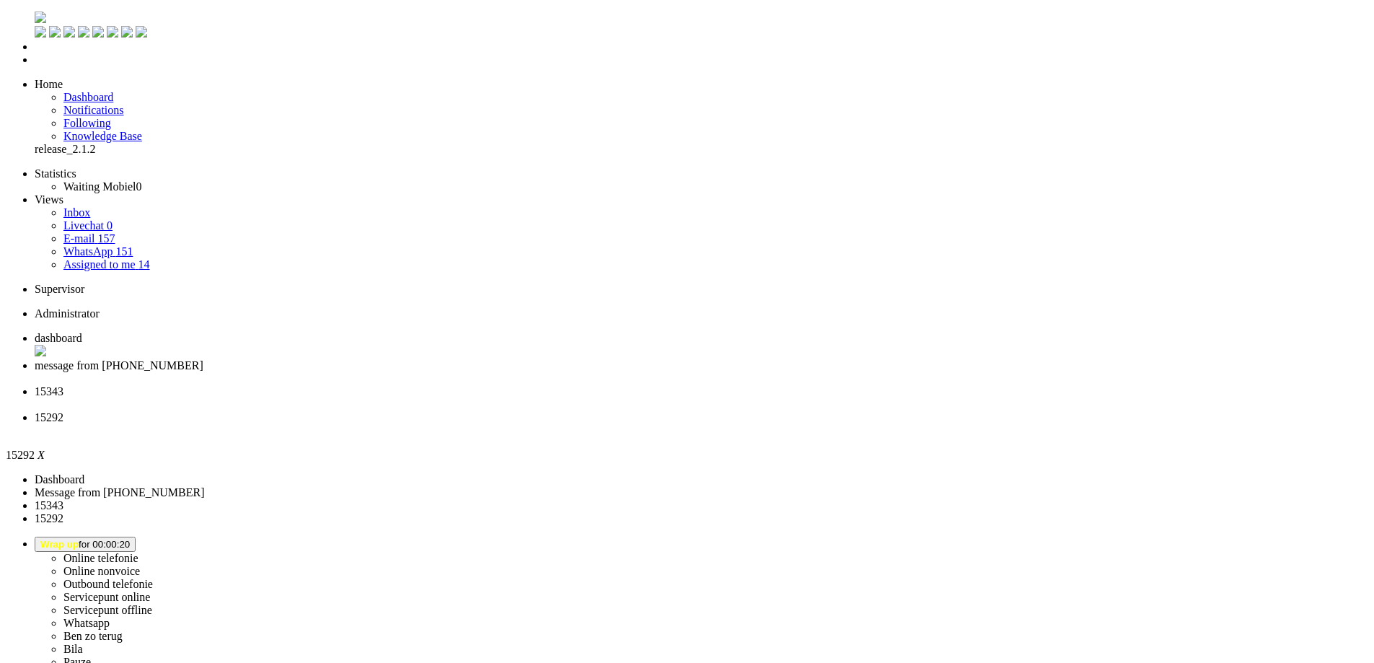
drag, startPoint x: 490, startPoint y: 263, endPoint x: 446, endPoint y: 268, distance: 45.0
copy span "+31646412412"
click at [503, 385] on li "15343" at bounding box center [701, 398] width 1333 height 26
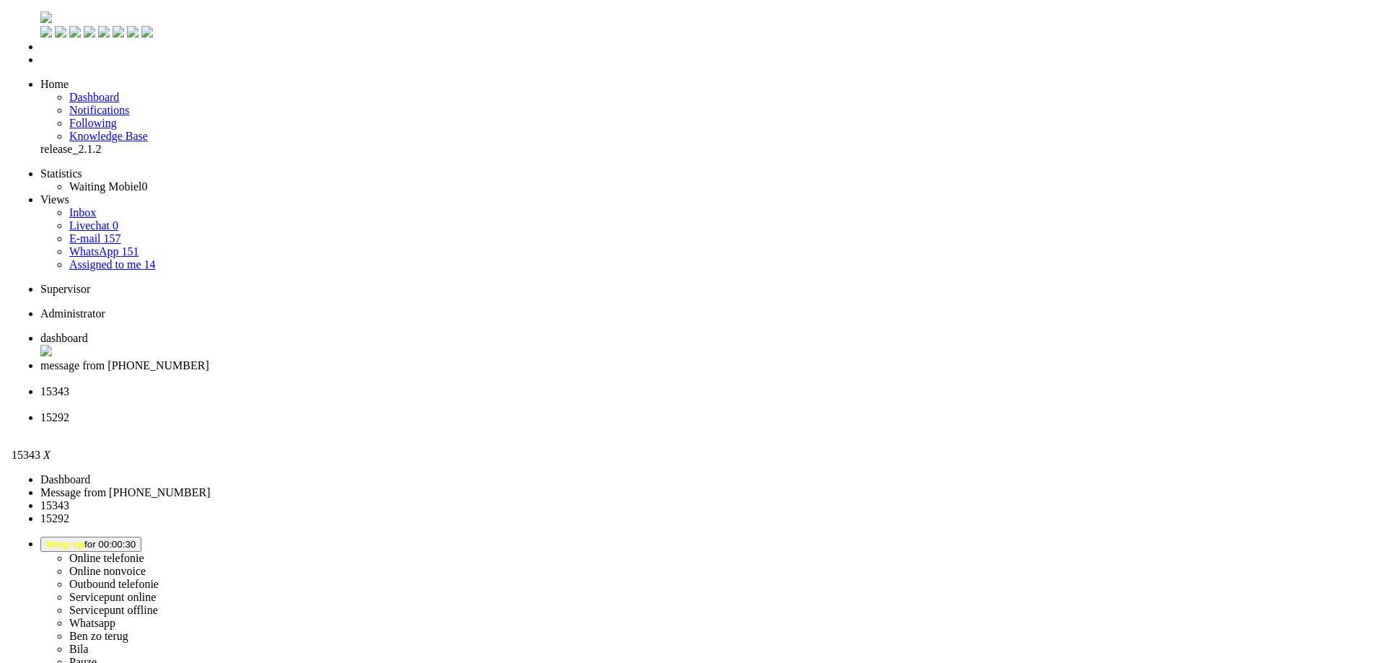
scroll to position [216, 0]
click at [596, 411] on li "15292" at bounding box center [701, 424] width 1333 height 26
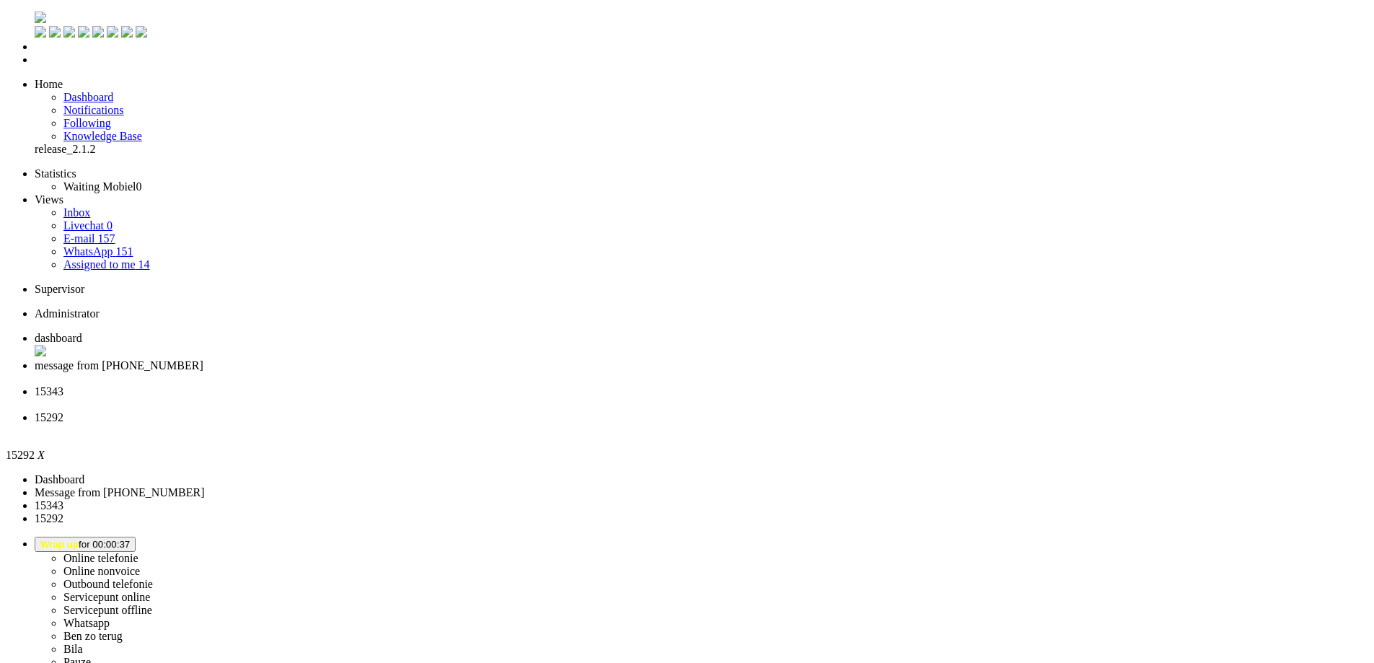
click at [667, 411] on li "15292" at bounding box center [701, 424] width 1333 height 26
click at [663, 424] on div "Close tab" at bounding box center [701, 430] width 1333 height 13
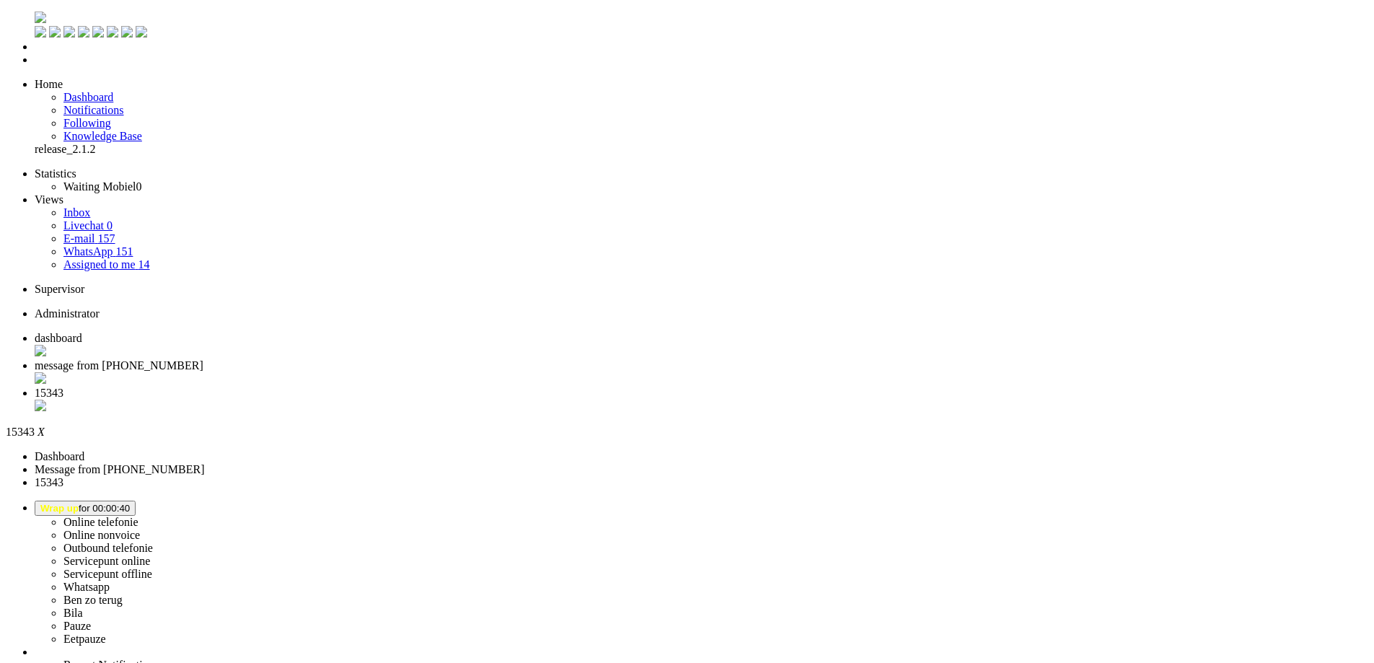
click at [537, 400] on div "Close tab" at bounding box center [701, 407] width 1333 height 14
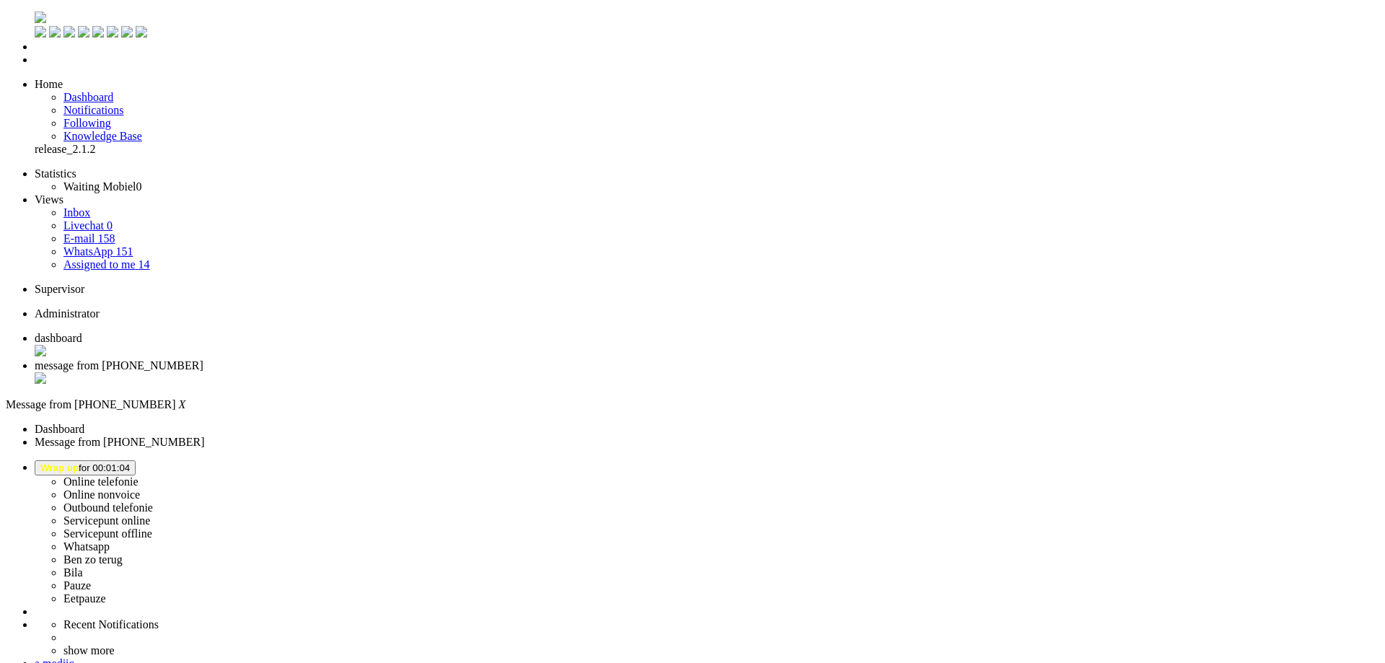
paste body "Rich Text Area. Press ALT-0 for help."
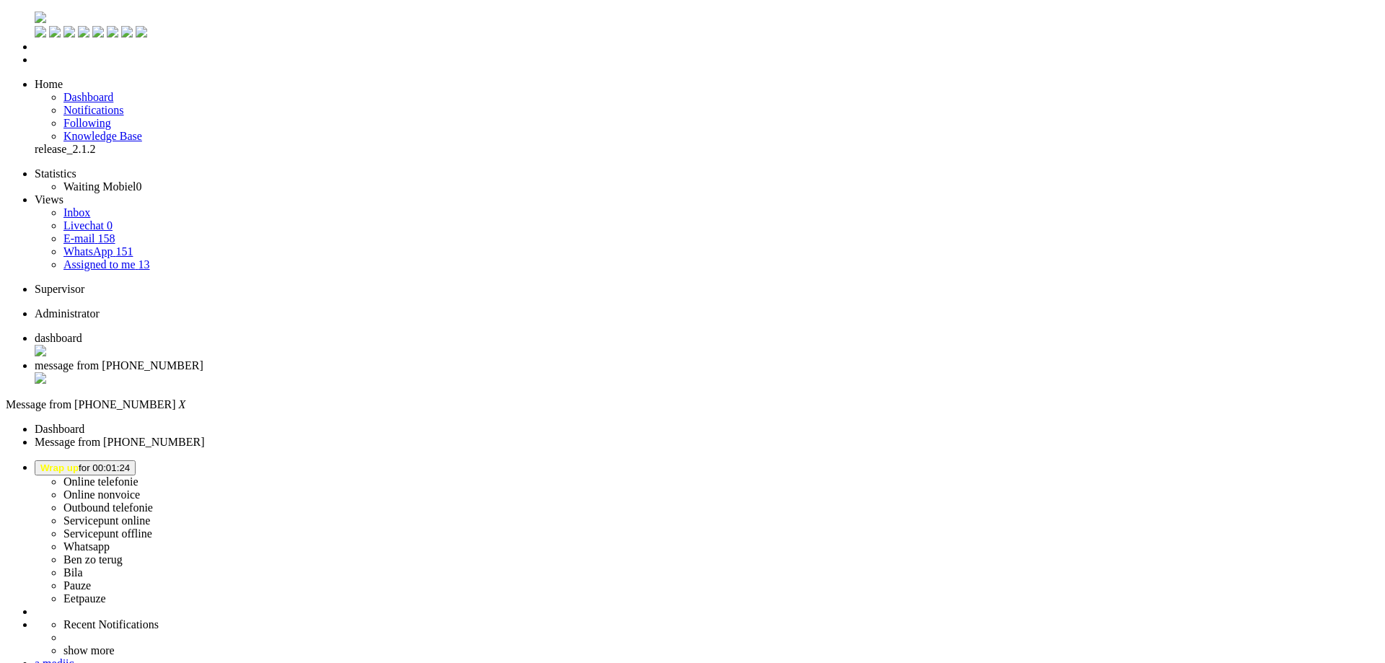
click at [414, 372] on div "Close tab" at bounding box center [707, 379] width 1344 height 14
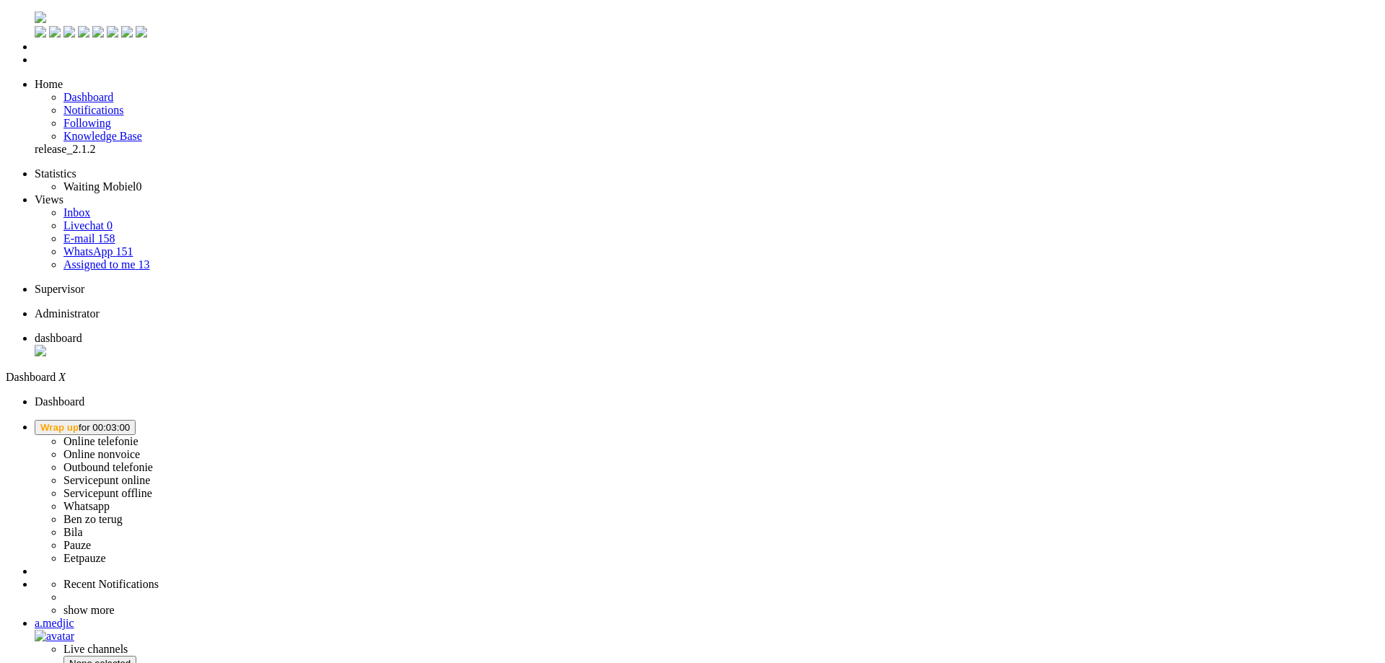
click at [130, 422] on span "Wrap up for 00:03:00" at bounding box center [84, 427] width 89 height 11
click at [106, 552] on label "Eetpauze" at bounding box center [84, 558] width 43 height 12
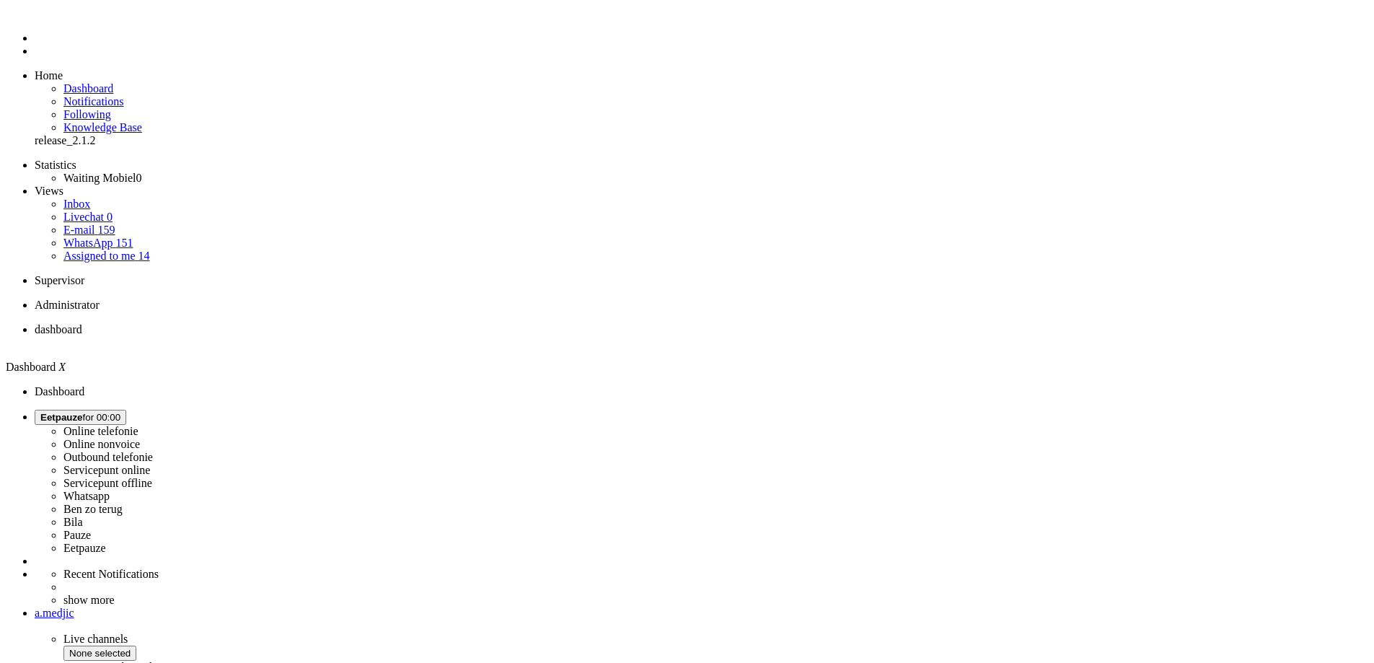
scroll to position [8, 0]
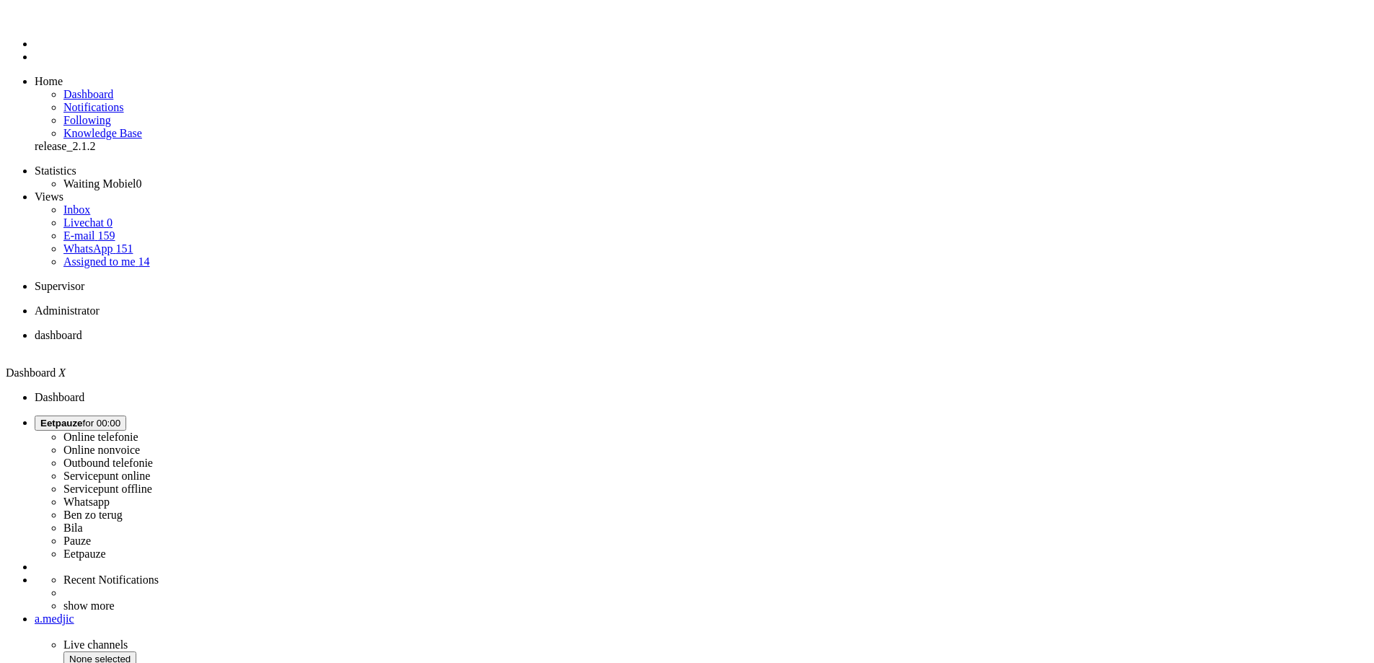
click at [120, 418] on span "Eetpauze for 00:30" at bounding box center [80, 423] width 80 height 11
click at [140, 444] on label "Online nonvoice" at bounding box center [101, 450] width 76 height 12
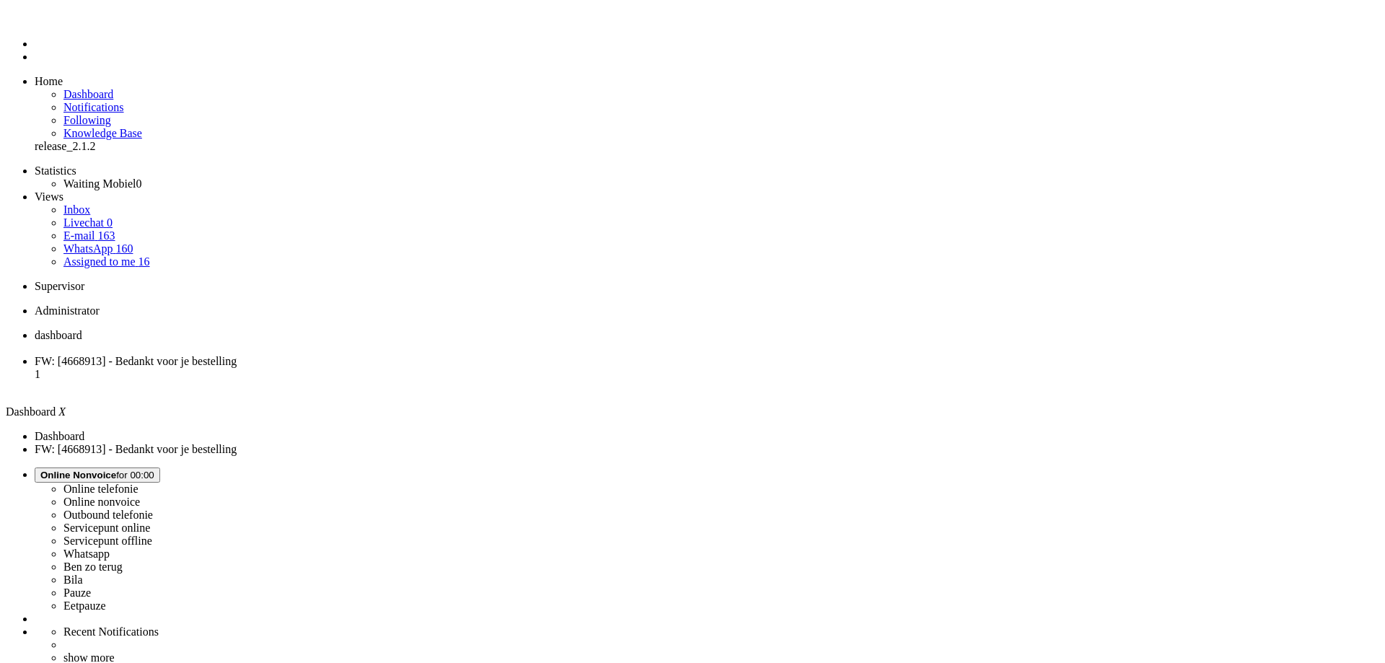
click at [237, 355] on span "FW: [4668913] - Bedankt voor je bestelling" at bounding box center [136, 361] width 202 height 12
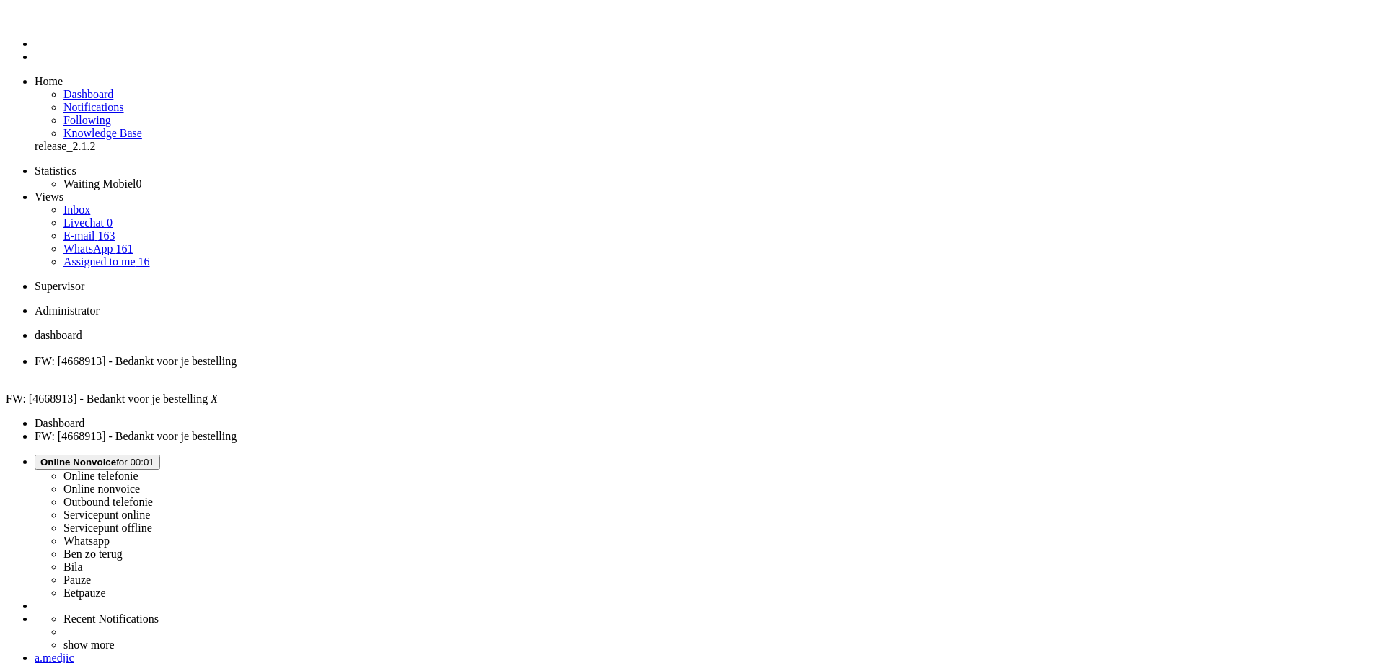
click at [412, 368] on div "Close tab" at bounding box center [701, 374] width 1333 height 13
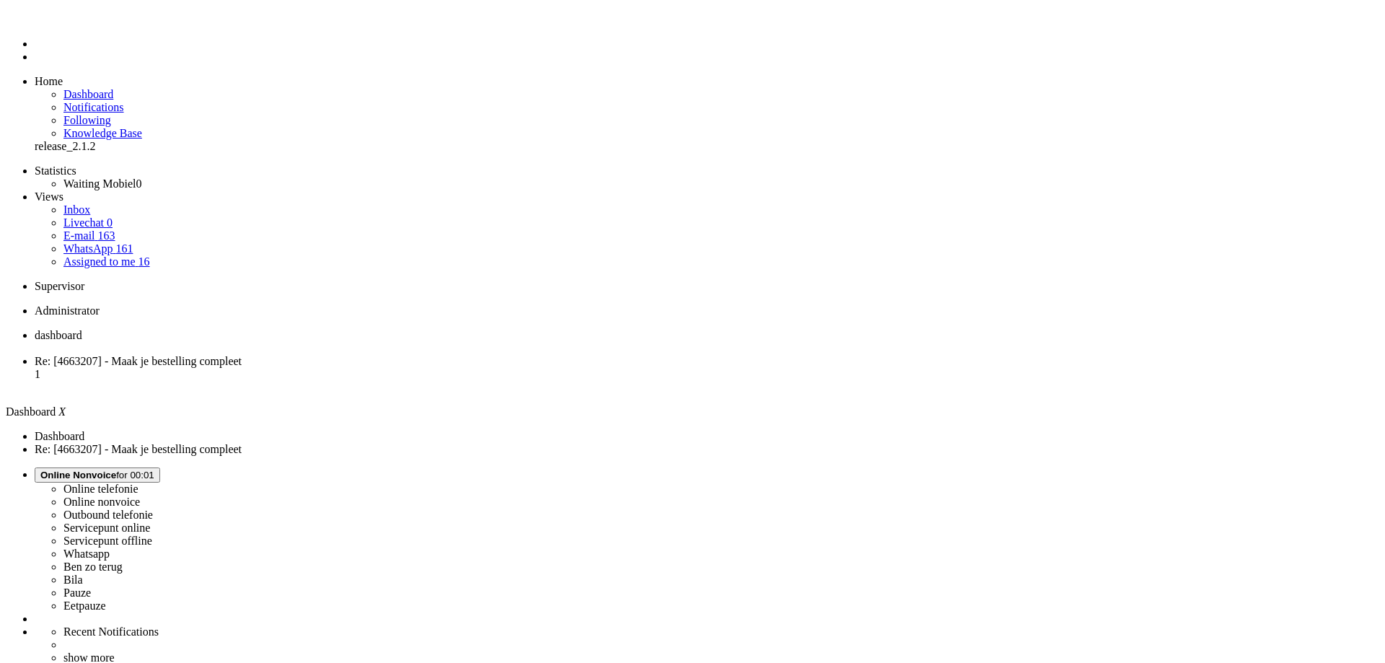
click at [242, 355] on span "Re: [4663207] - Maak je bestelling compleet" at bounding box center [138, 361] width 207 height 12
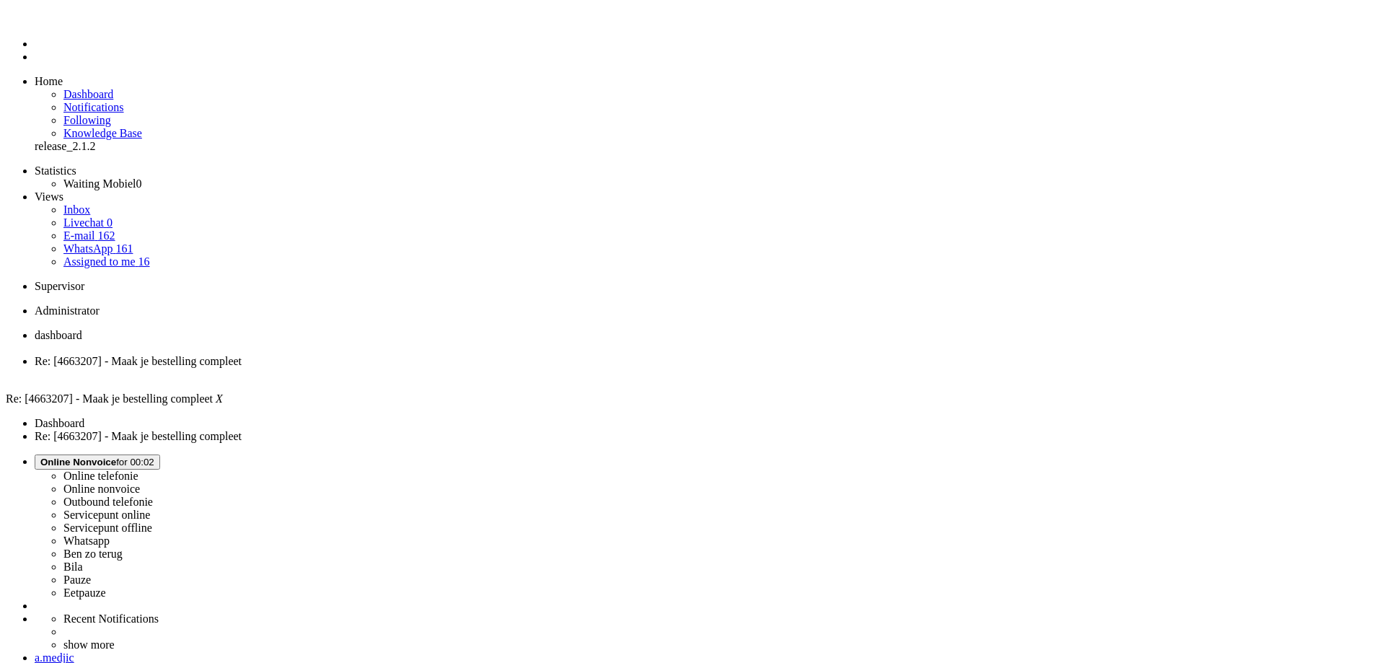
drag, startPoint x: 285, startPoint y: 407, endPoint x: 304, endPoint y: 131, distance: 276.1
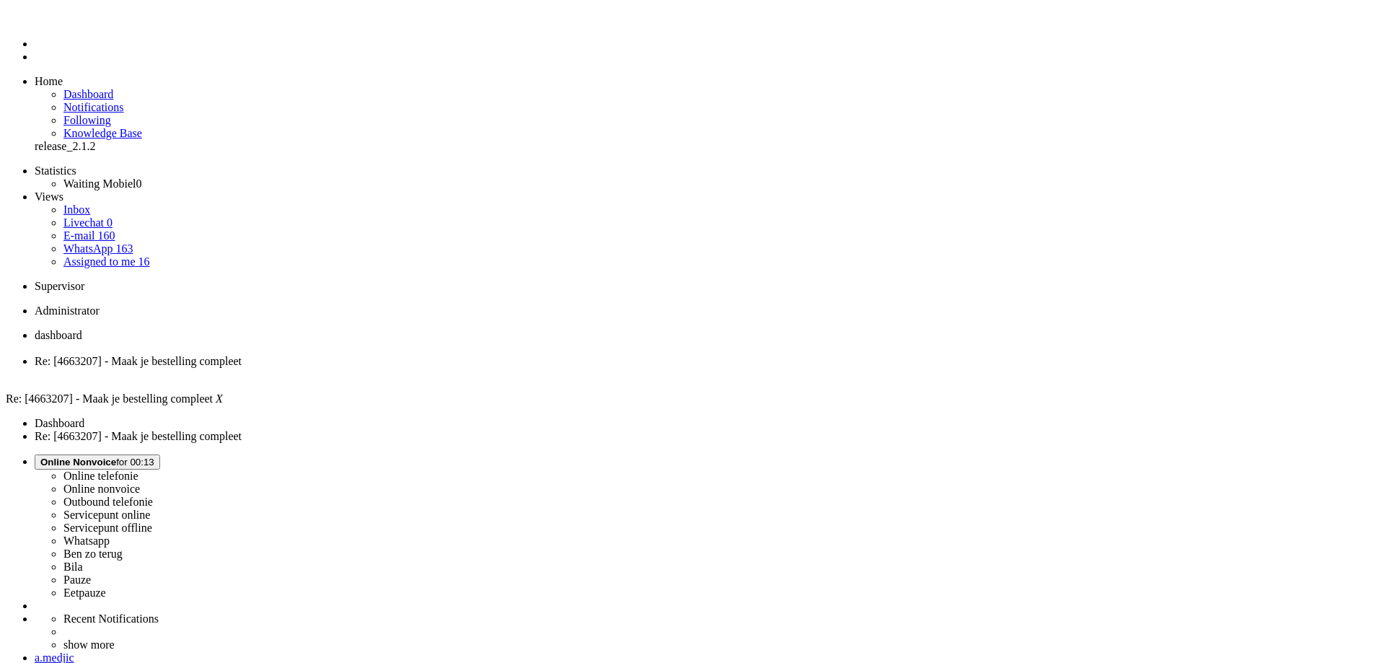
drag, startPoint x: 274, startPoint y: 2625, endPoint x: 12, endPoint y: 2557, distance: 270.4
drag, startPoint x: 351, startPoint y: 2637, endPoint x: -11, endPoint y: 2531, distance: 377.0
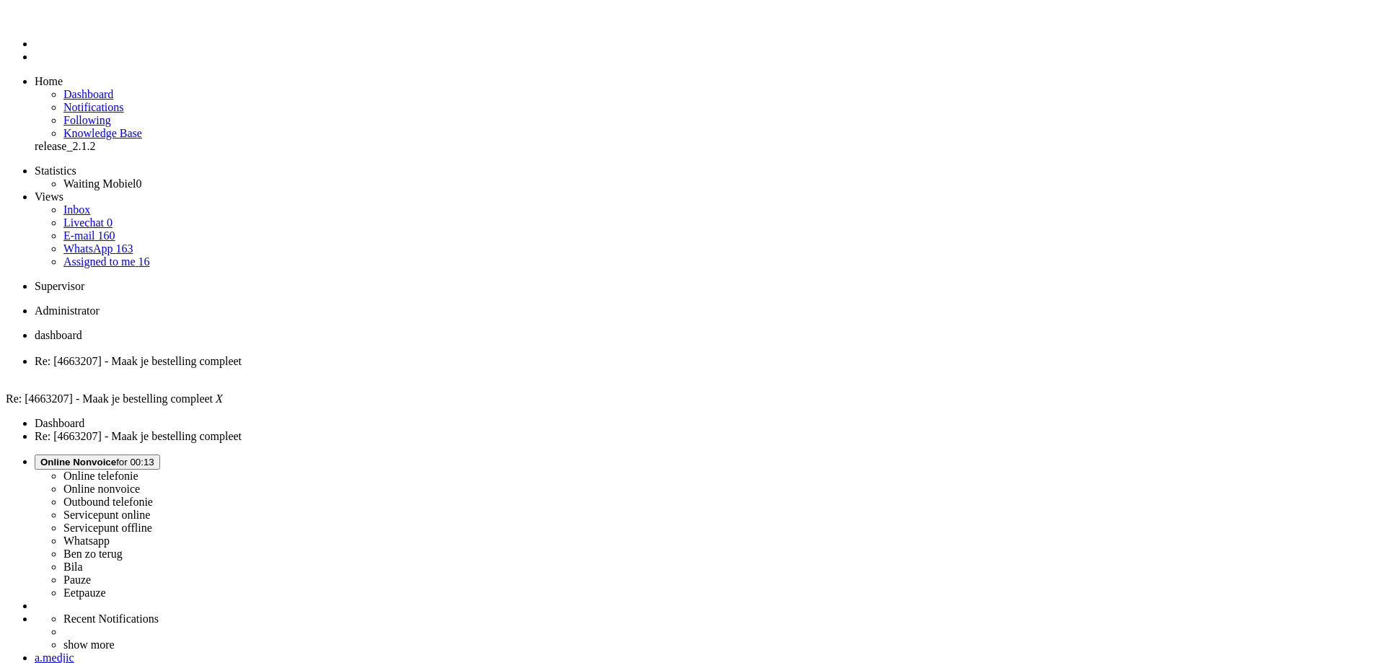
copy body "Beste Ting, Bedankt voor je mail! Helaas is het niet mogelijk om de bestelling …"
drag, startPoint x: 534, startPoint y: 2722, endPoint x: 526, endPoint y: 2688, distance: 34.8
drag, startPoint x: 17, startPoint y: 2555, endPoint x: 257, endPoint y: 2629, distance: 251.2
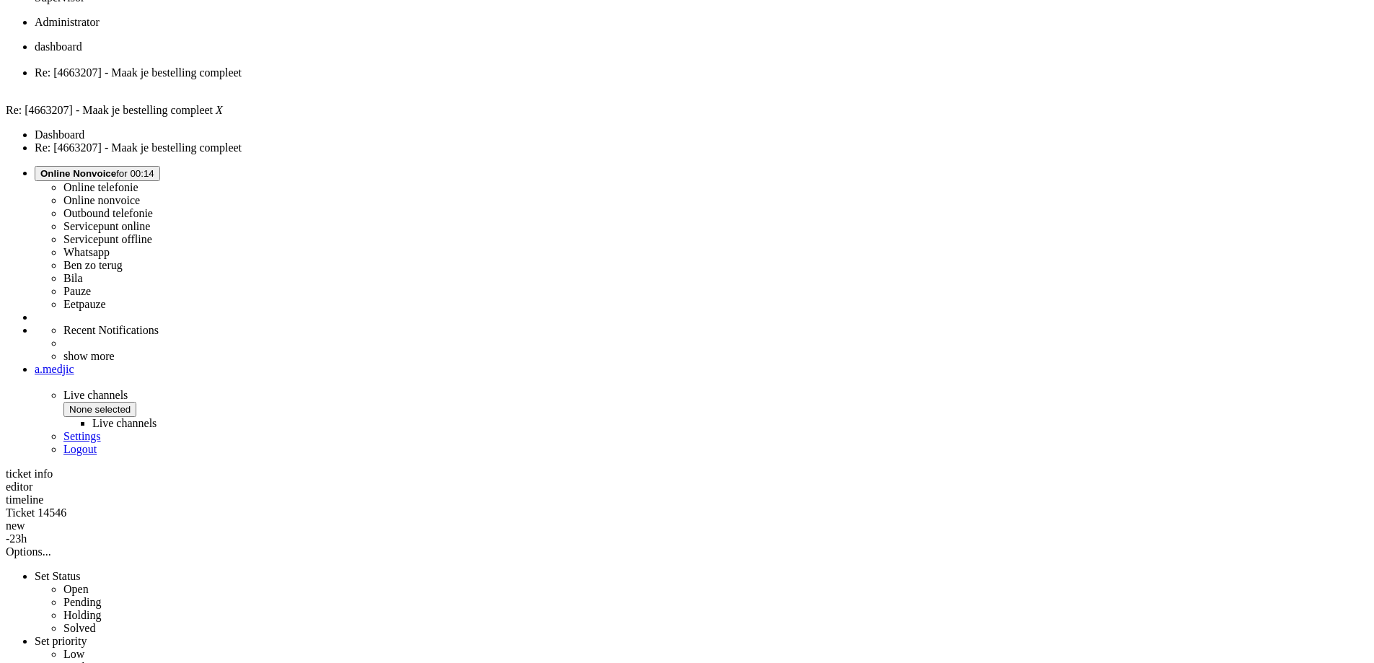
scroll to position [72, 0]
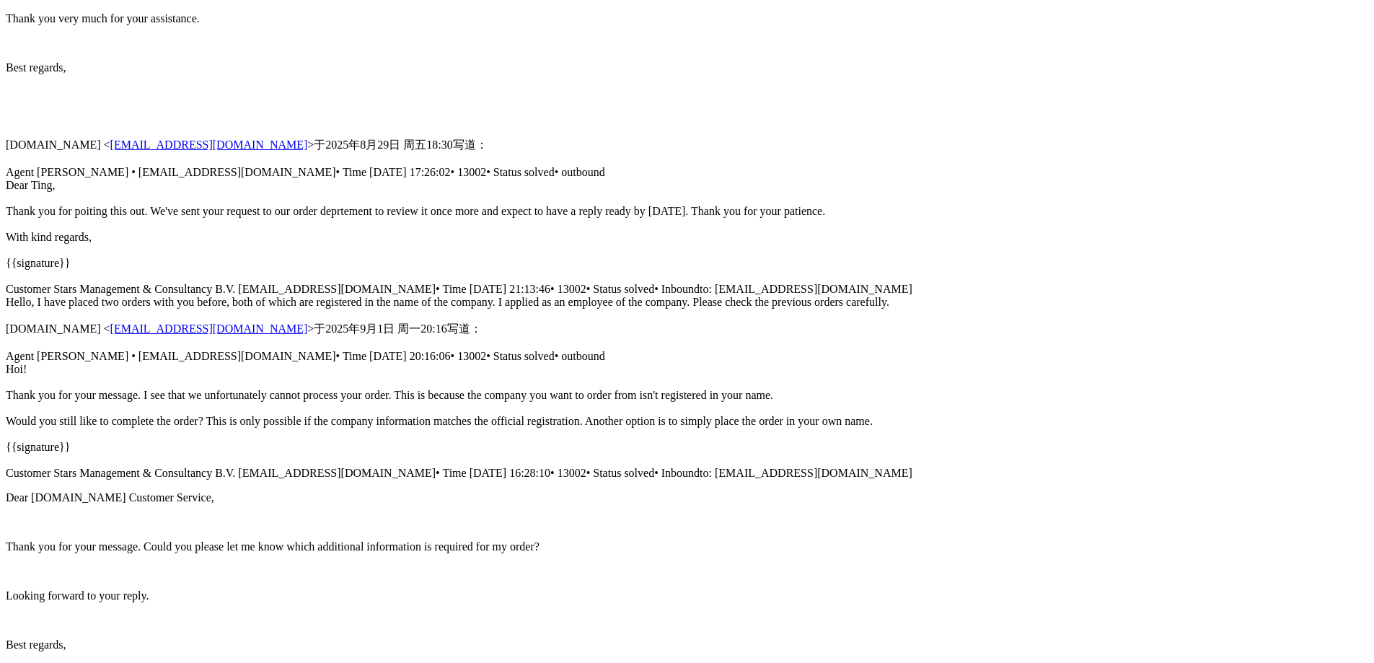
scroll to position [5079, 0]
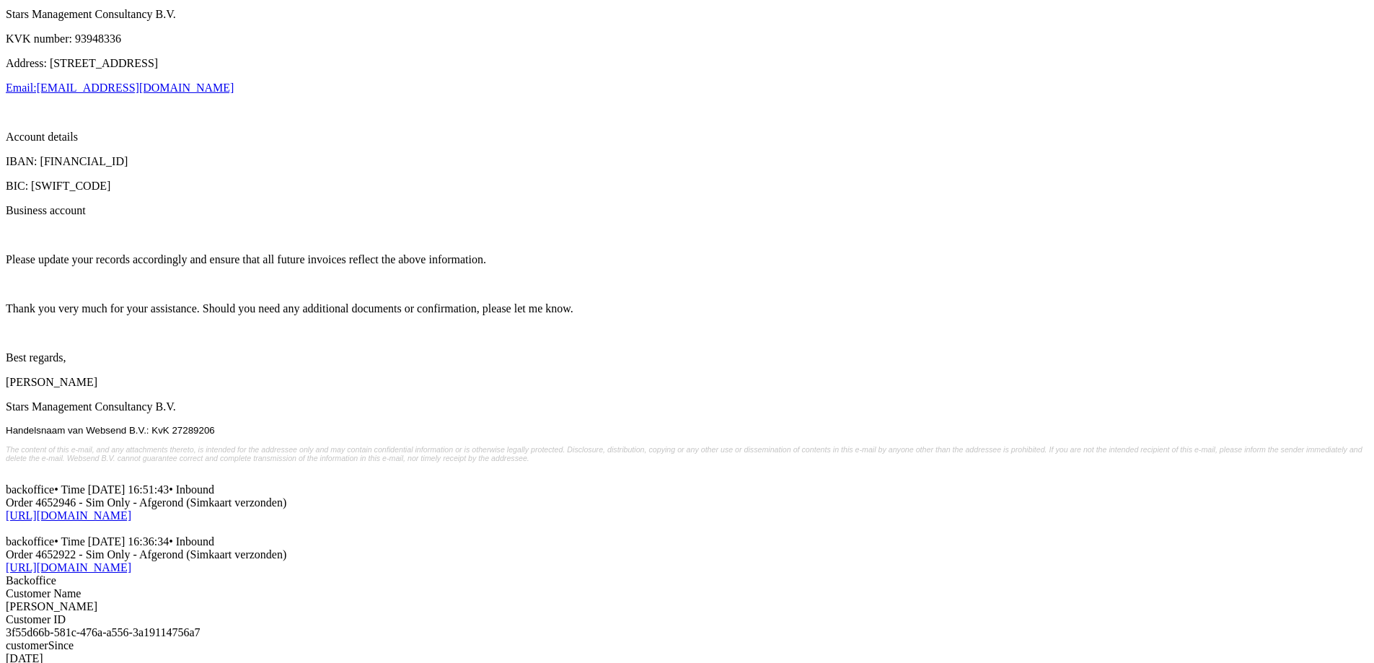
drag, startPoint x: 281, startPoint y: 174, endPoint x: 314, endPoint y: 428, distance: 255.9
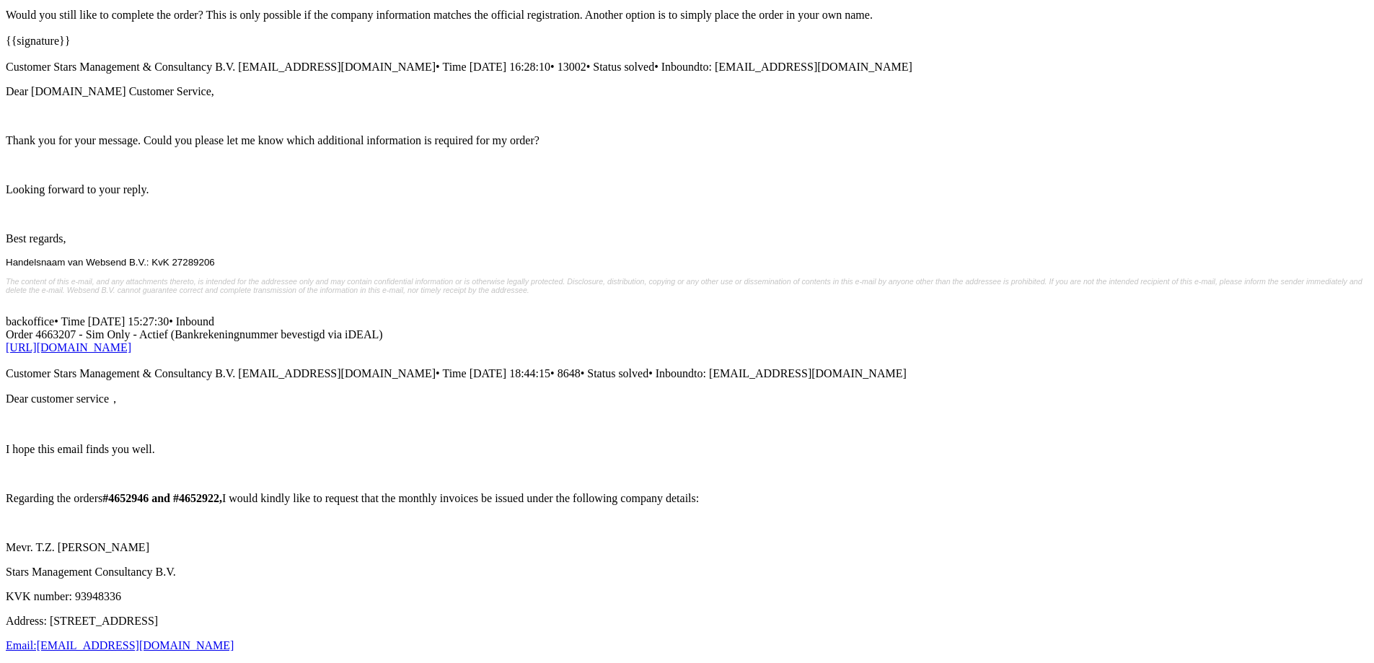
drag, startPoint x: 298, startPoint y: 518, endPoint x: 319, endPoint y: 429, distance: 91.3
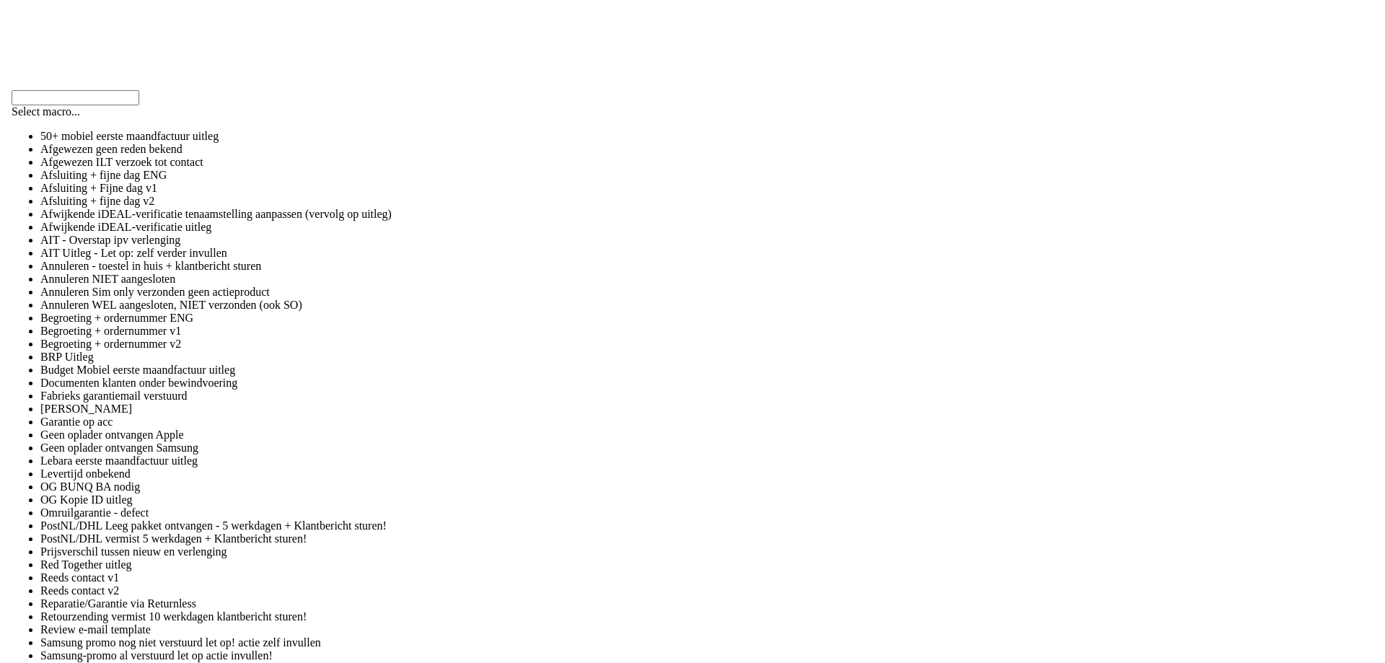
scroll to position [0, 0]
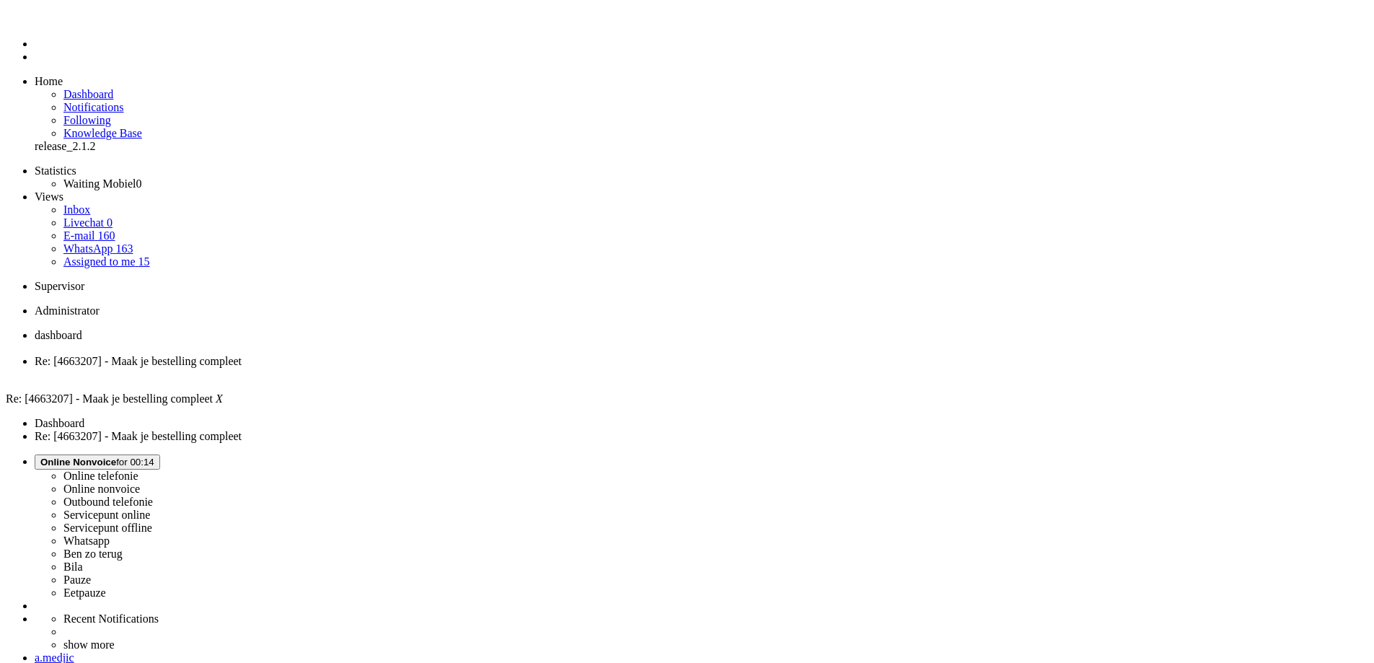
drag, startPoint x: 321, startPoint y: 3028, endPoint x: 365, endPoint y: 2683, distance: 347.5
click at [415, 368] on div "Close tab" at bounding box center [701, 374] width 1333 height 13
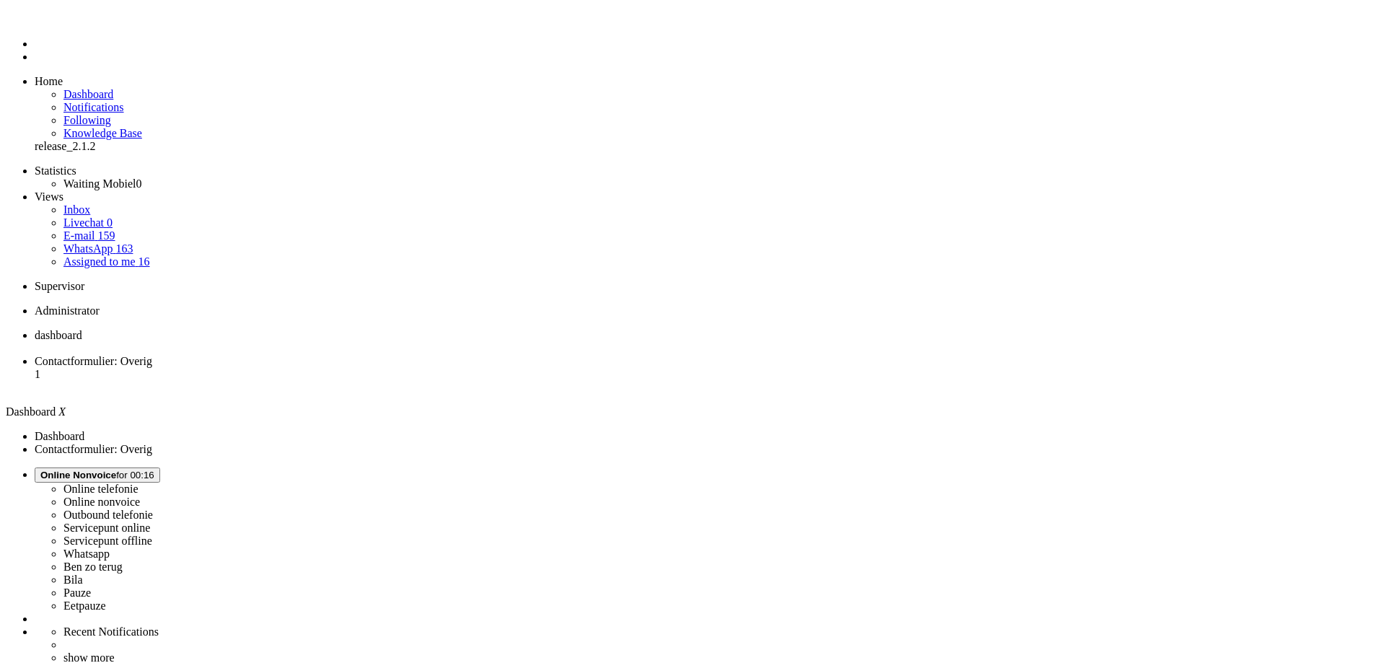
click at [362, 355] on li "Contactformulier: Overig 1" at bounding box center [707, 374] width 1344 height 39
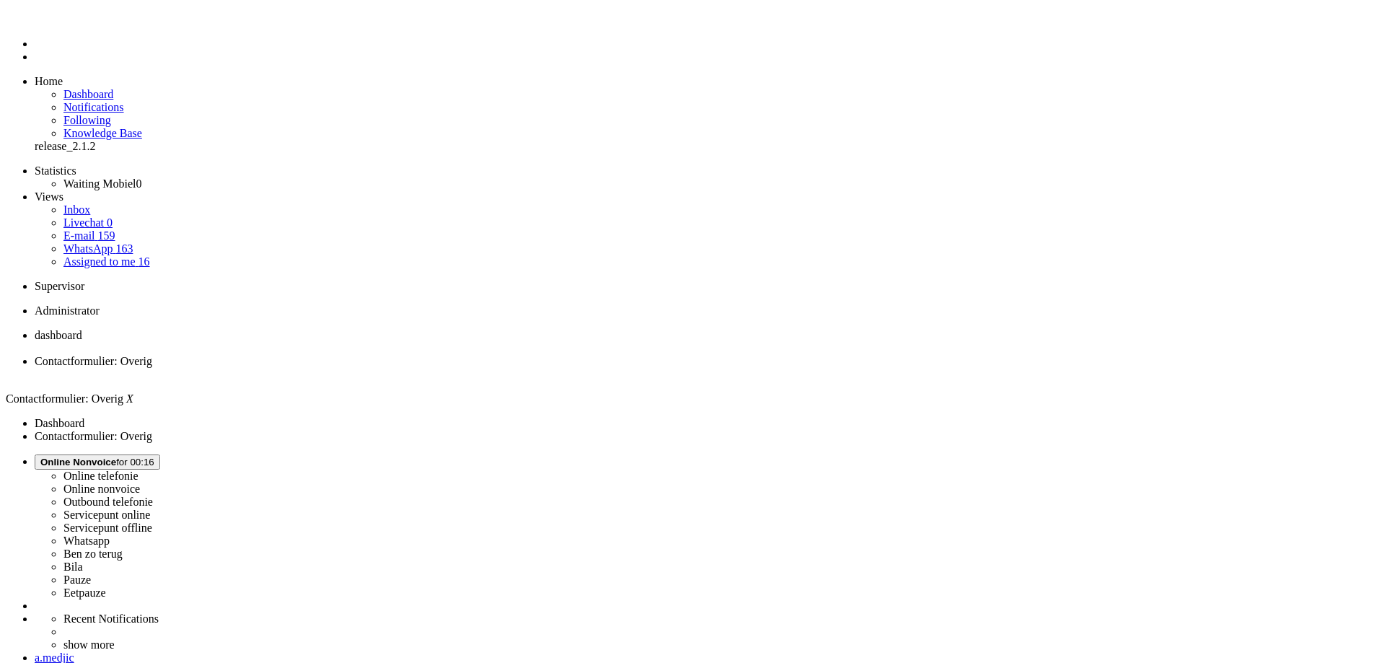
click at [154, 456] on span "Online Nonvoice for 00:16" at bounding box center [97, 461] width 114 height 11
click at [138, 469] on label "Online telefonie" at bounding box center [100, 475] width 75 height 12
click at [82, 329] on span "dashboard" at bounding box center [59, 335] width 48 height 12
click at [90, 203] on link "Inbox" at bounding box center [76, 209] width 27 height 12
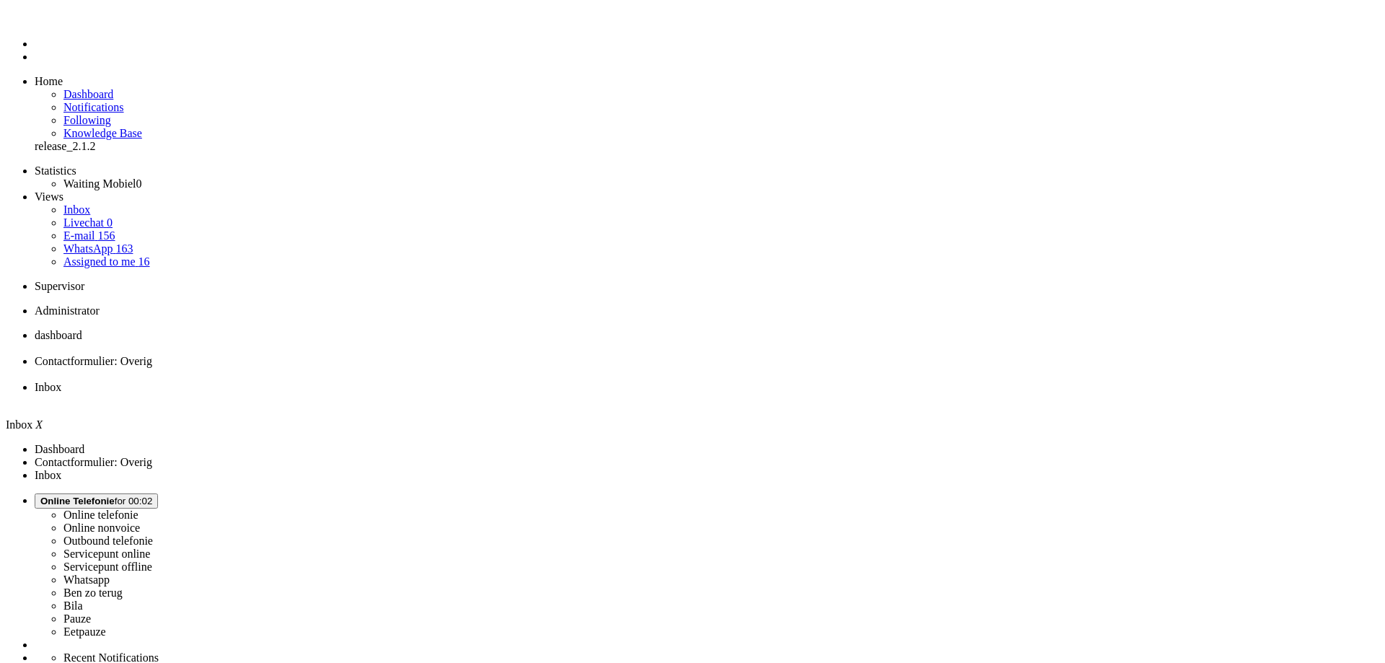
paste input "4668679"
type input "4668679"
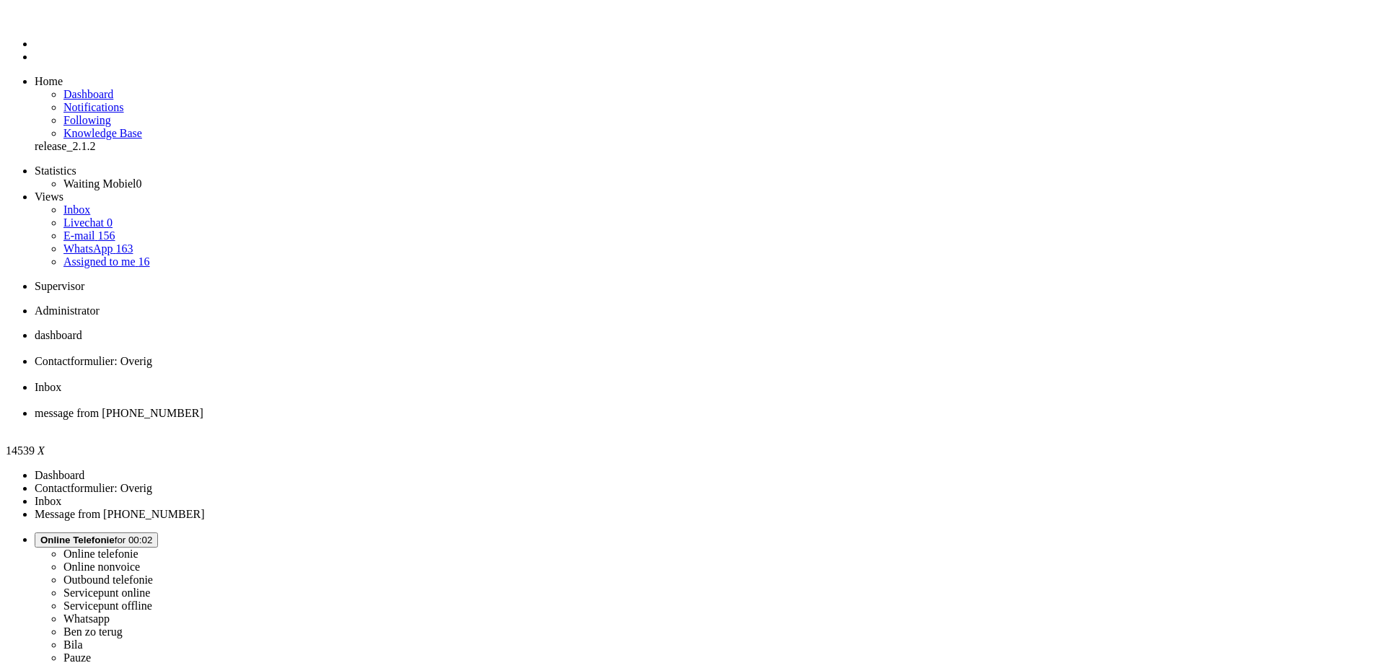
click at [61, 381] on span "Inbox" at bounding box center [48, 387] width 27 height 12
click at [152, 355] on span "Contactformulier: Overig" at bounding box center [94, 361] width 118 height 12
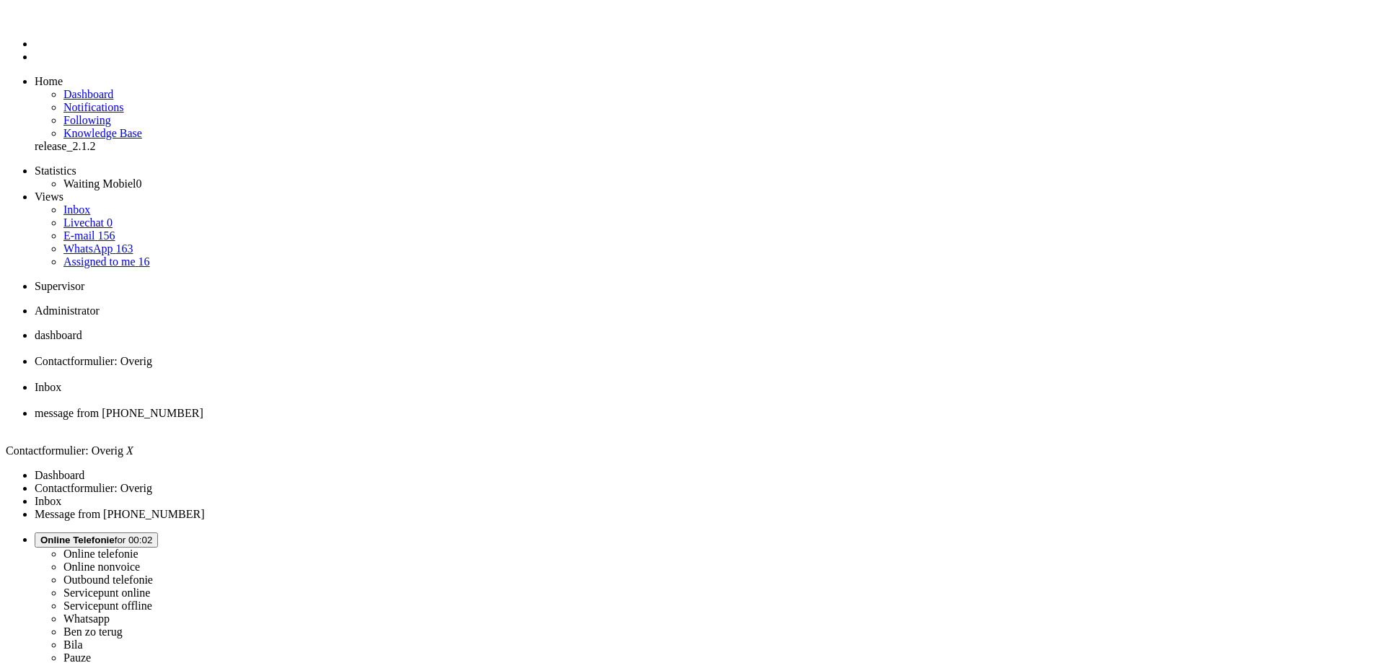
click at [419, 355] on li "Contactformulier: Overig" at bounding box center [707, 368] width 1344 height 26
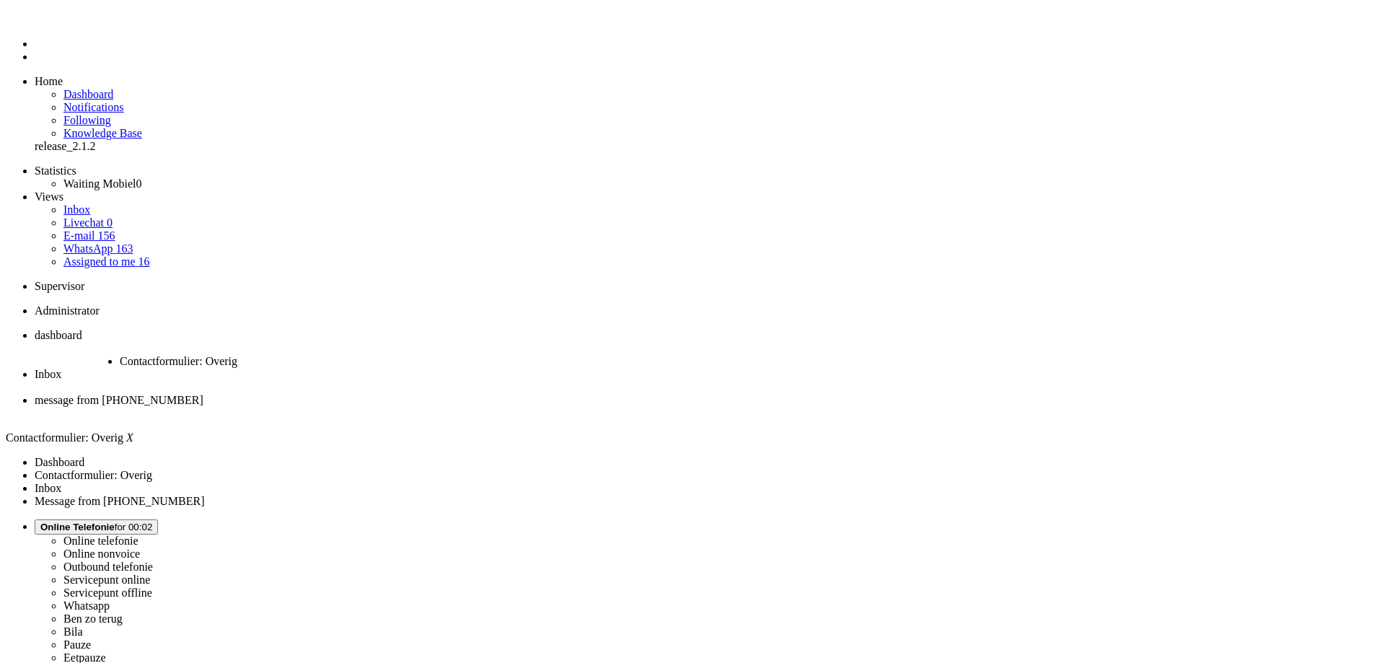
click at [239, 368] on div "Close tab" at bounding box center [179, 374] width 119 height 13
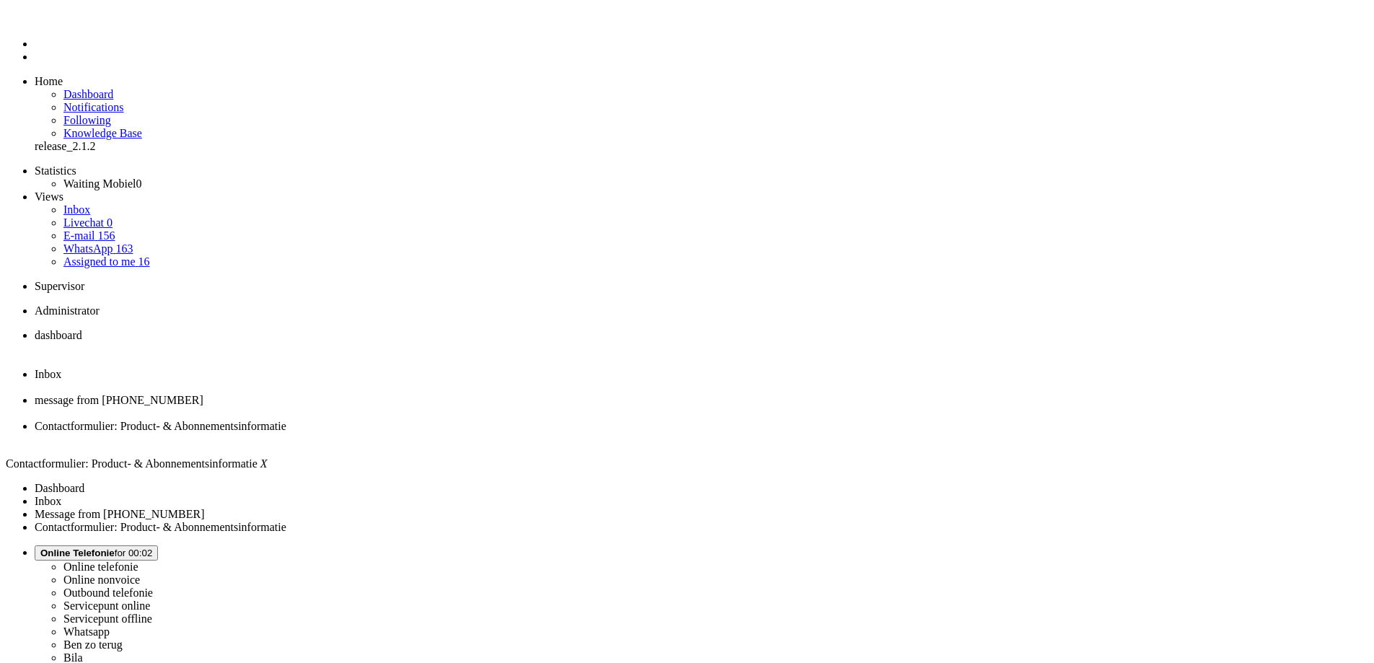
click at [419, 381] on div "Close tab" at bounding box center [701, 387] width 1333 height 13
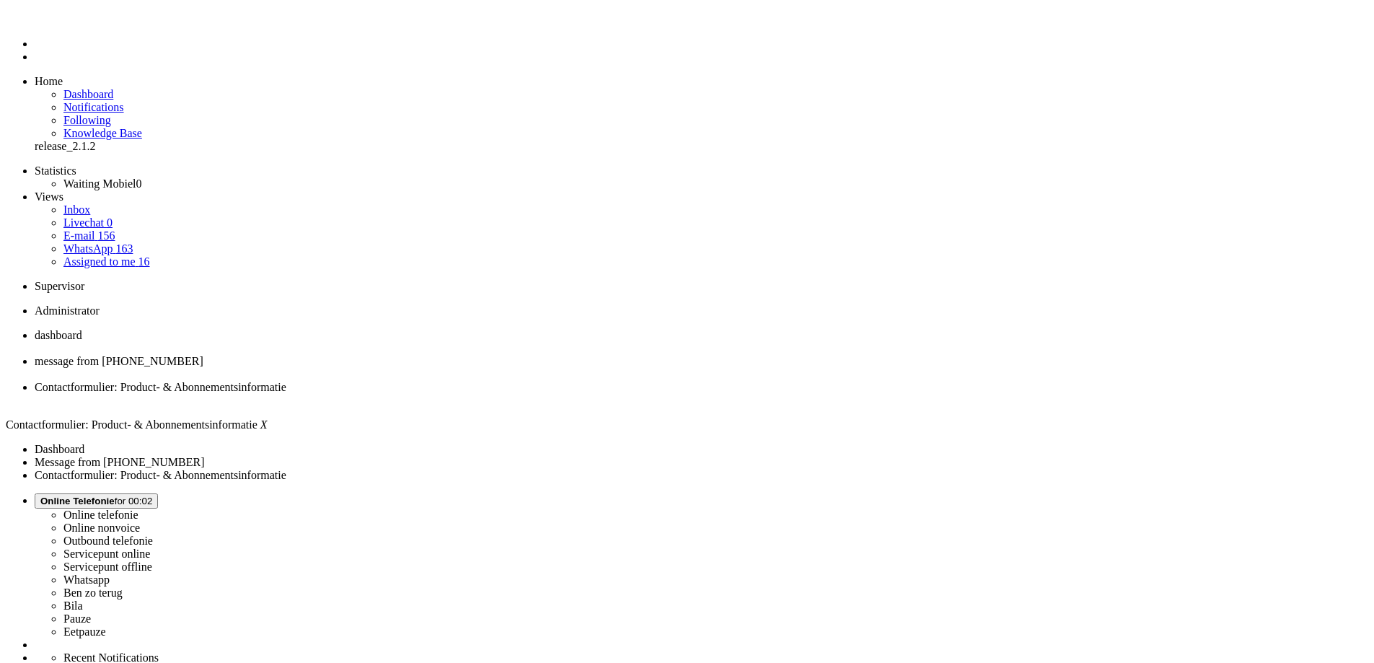
click at [419, 368] on div "Close tab" at bounding box center [701, 374] width 1333 height 13
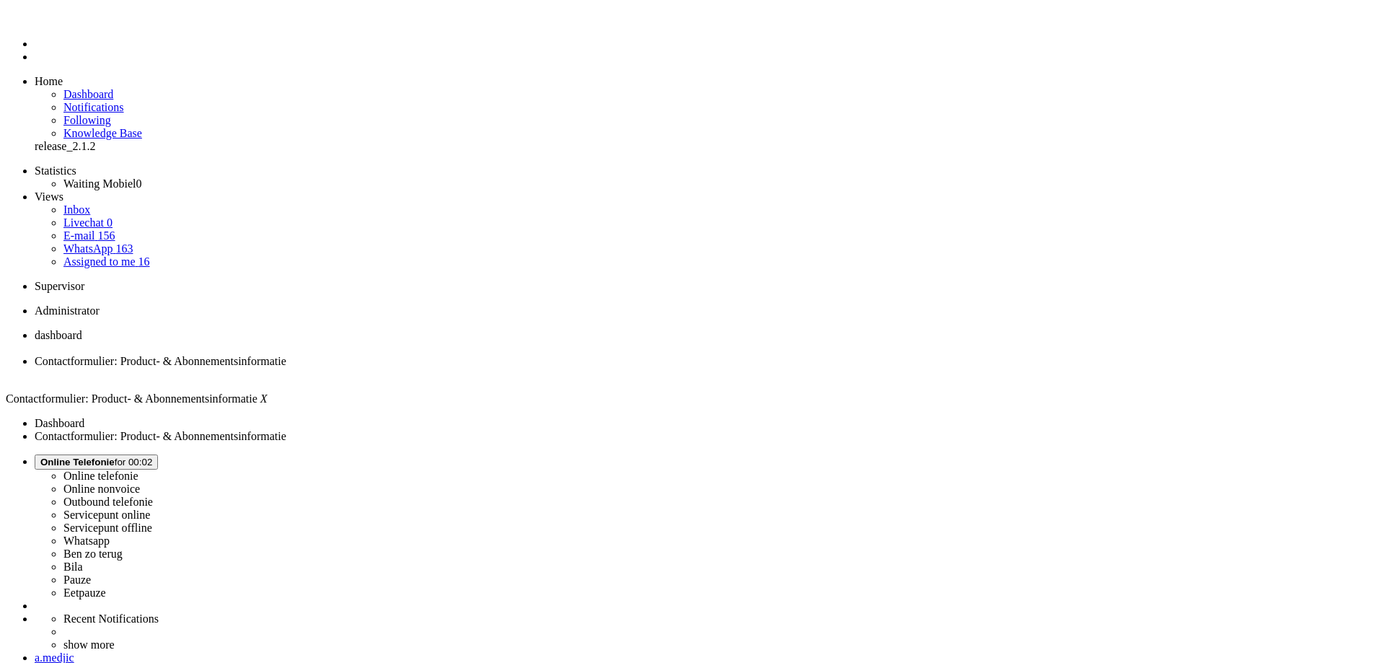
click at [239, 329] on ul "dashboard Contactformulier: Product- & Abonnementsinformatie" at bounding box center [687, 355] width 1362 height 52
click at [82, 329] on span "dashboard" at bounding box center [59, 335] width 48 height 12
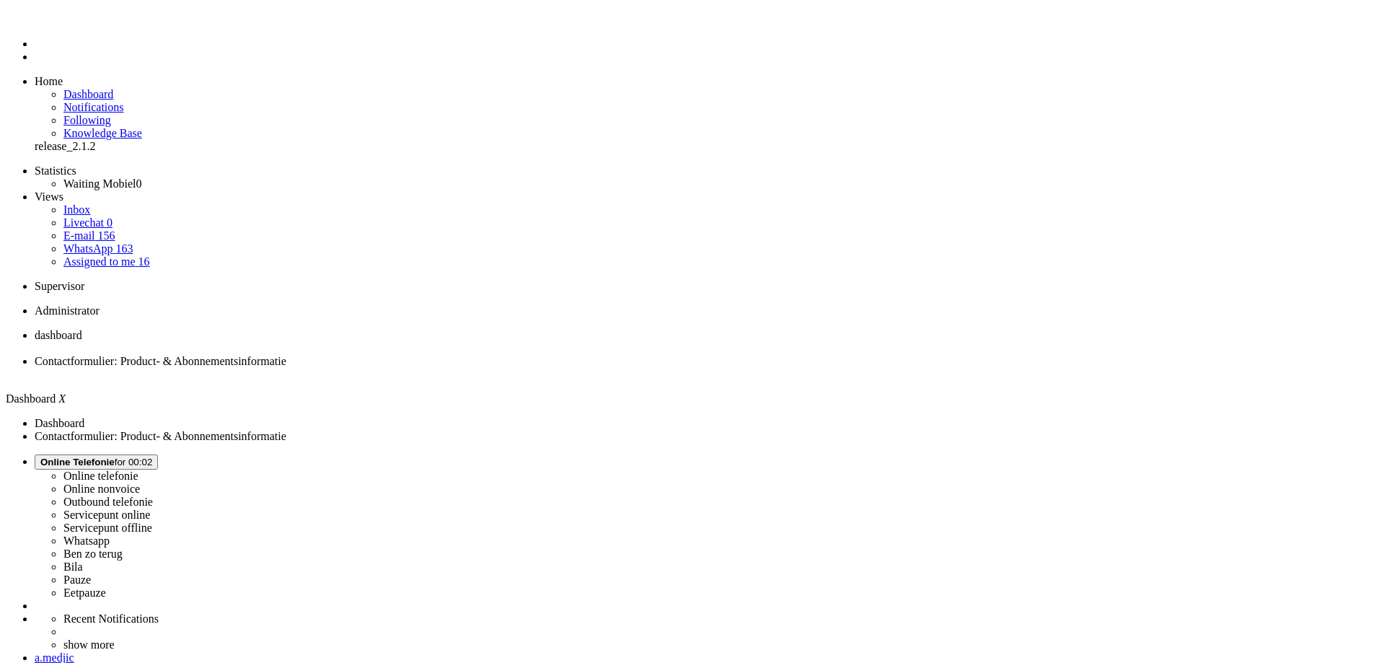
click at [286, 355] on span "Contactformulier: Product- & Abonnementsinformatie" at bounding box center [161, 361] width 252 height 12
click at [158, 454] on button "Online Telefonie for 00:03" at bounding box center [96, 461] width 123 height 15
click at [153, 495] on label "Outbound telefonie" at bounding box center [107, 501] width 89 height 12
click at [82, 329] on span "dashboard" at bounding box center [59, 335] width 48 height 12
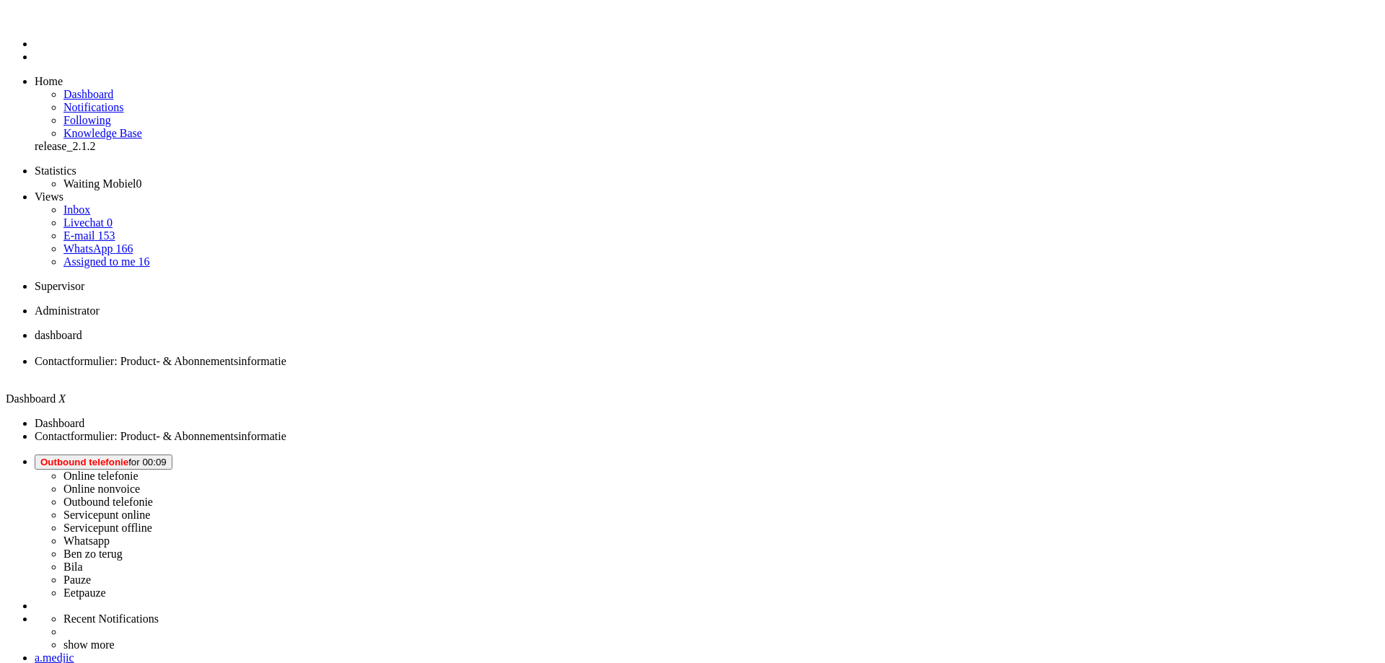
click at [164, 164] on ul "Statistics Waiting Mobiel 0 Views Inbox Livechat 0 E-mail 153 WhatsApp 166 Assi…" at bounding box center [692, 216] width 1373 height 104
click at [35, 177] on link "Quick ticket" at bounding box center [35, 177] width 0 height 0
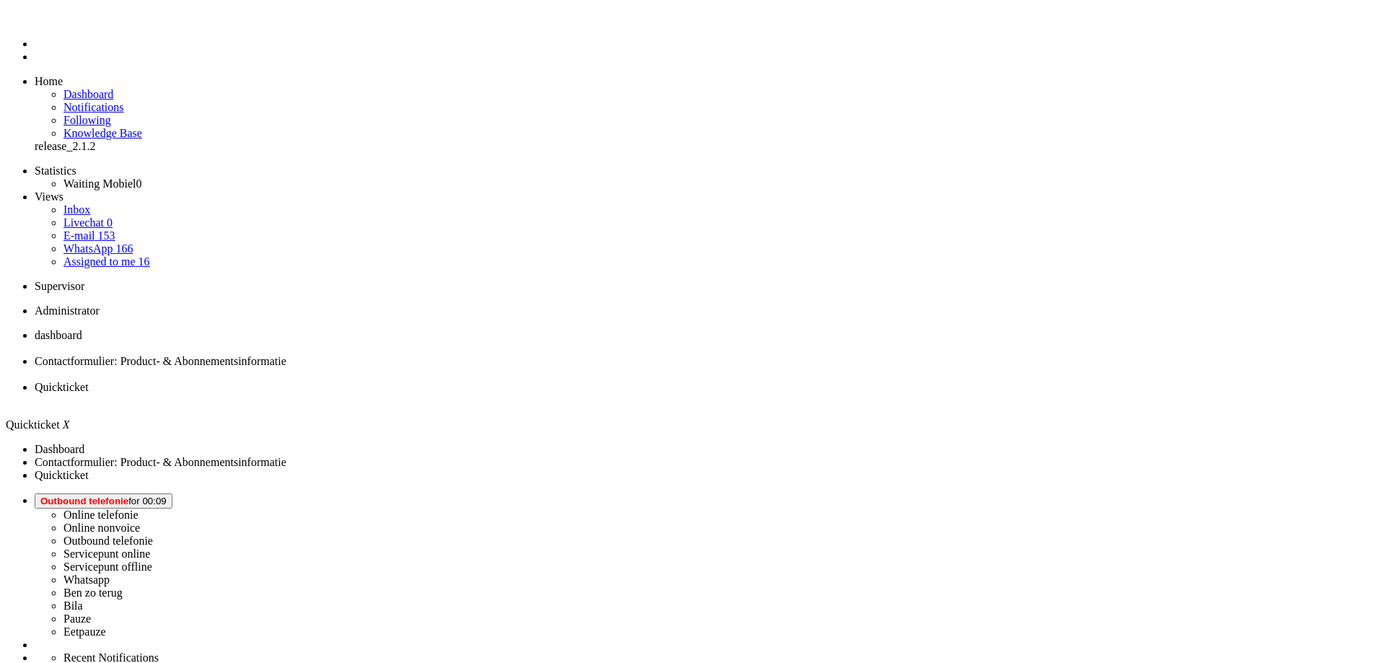
type input "+31646272883"
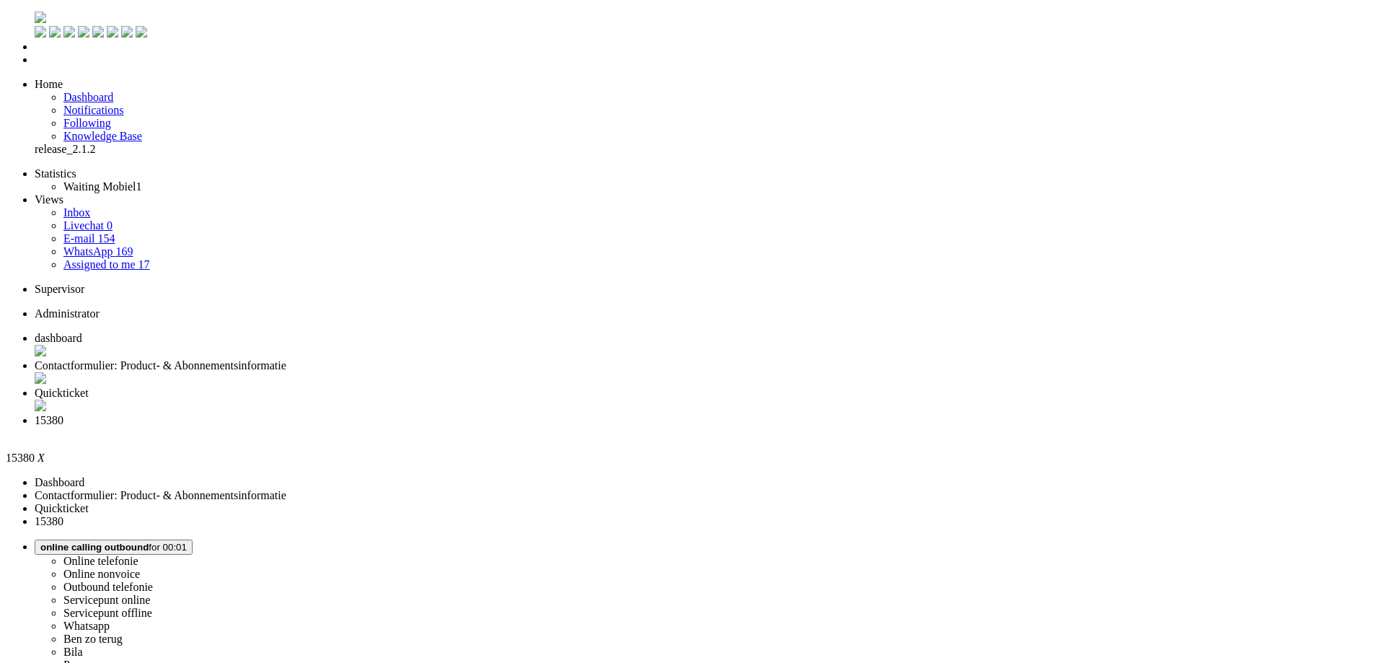
type input "+31646272883"
click at [127, 180] on link "Waiting Mobiel 1" at bounding box center [102, 186] width 78 height 12
drag, startPoint x: 513, startPoint y: 266, endPoint x: 467, endPoint y: 268, distance: 46.9
click at [89, 387] on span "Quickticket" at bounding box center [62, 393] width 54 height 12
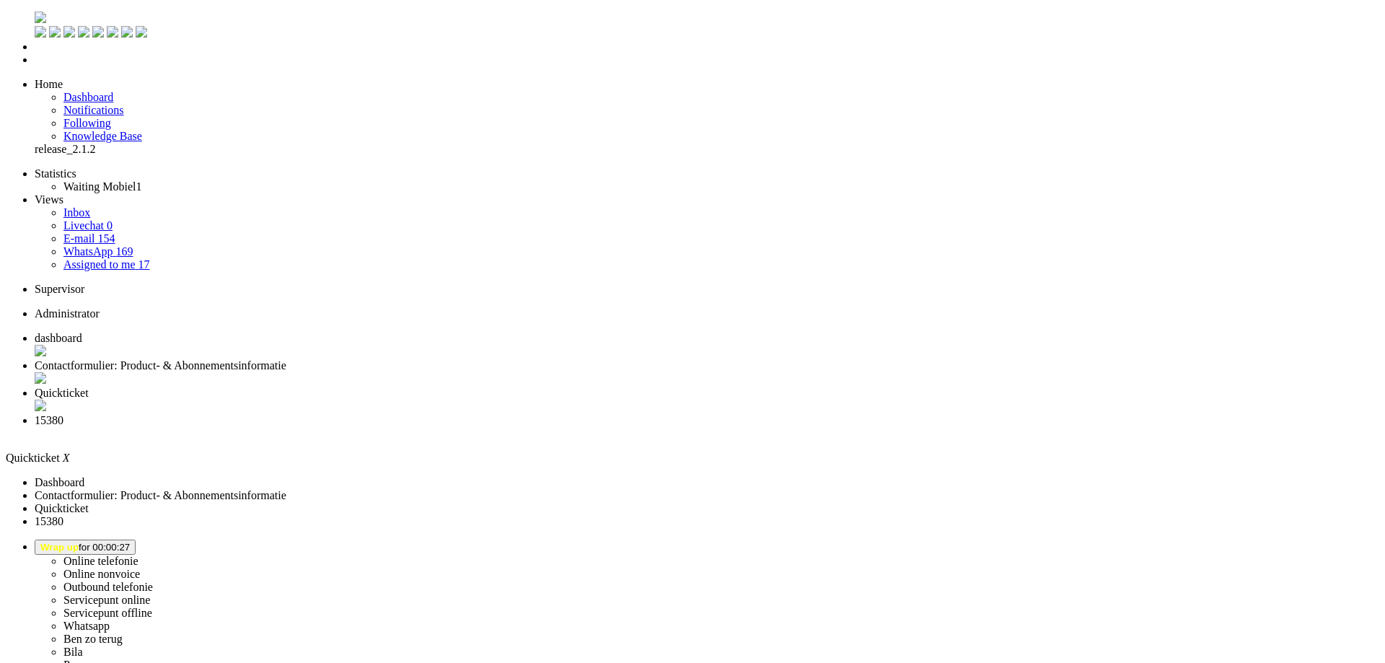
click at [63, 414] on span "15380" at bounding box center [49, 420] width 29 height 12
click at [371, 359] on li "Contactformulier: Product- & Abonnementsinformatie" at bounding box center [701, 372] width 1333 height 27
click at [89, 387] on span "Quickticket" at bounding box center [62, 393] width 54 height 12
type input "+31646272883"
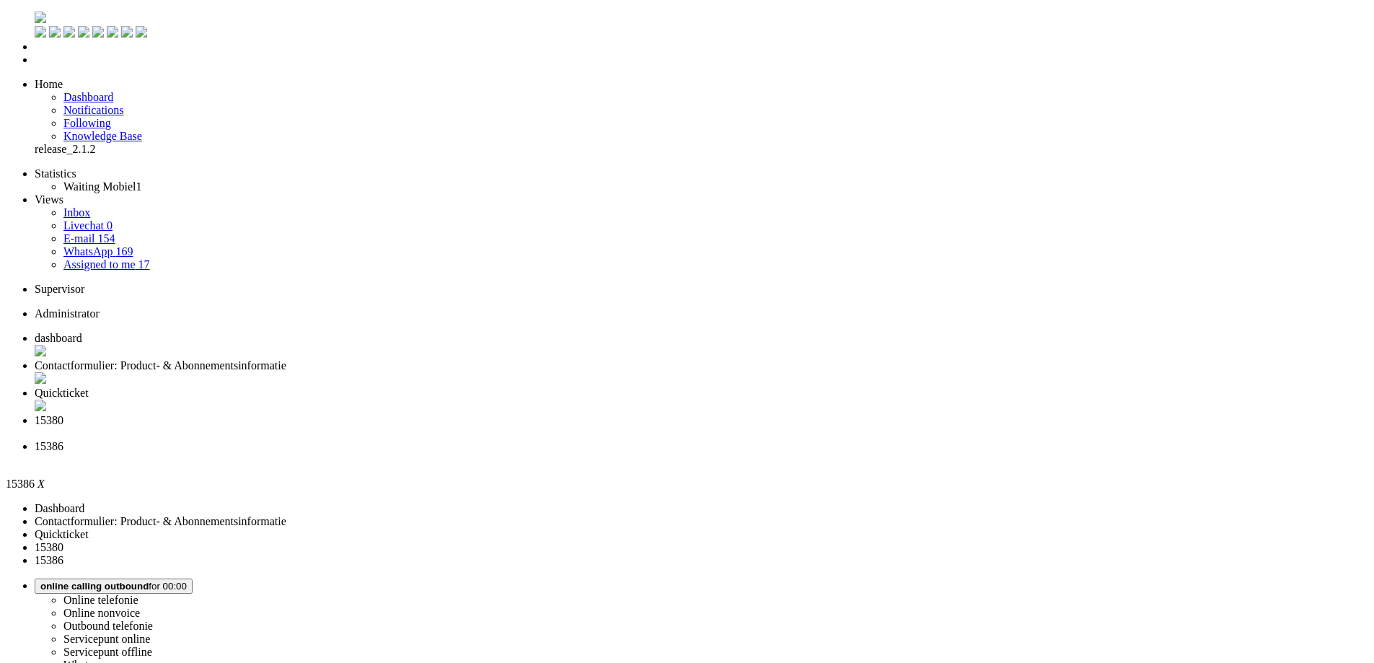
click at [63, 414] on span "15380" at bounding box center [49, 420] width 29 height 12
click at [63, 440] on span "15386" at bounding box center [49, 446] width 29 height 12
click at [63, 414] on span "15380" at bounding box center [49, 420] width 29 height 12
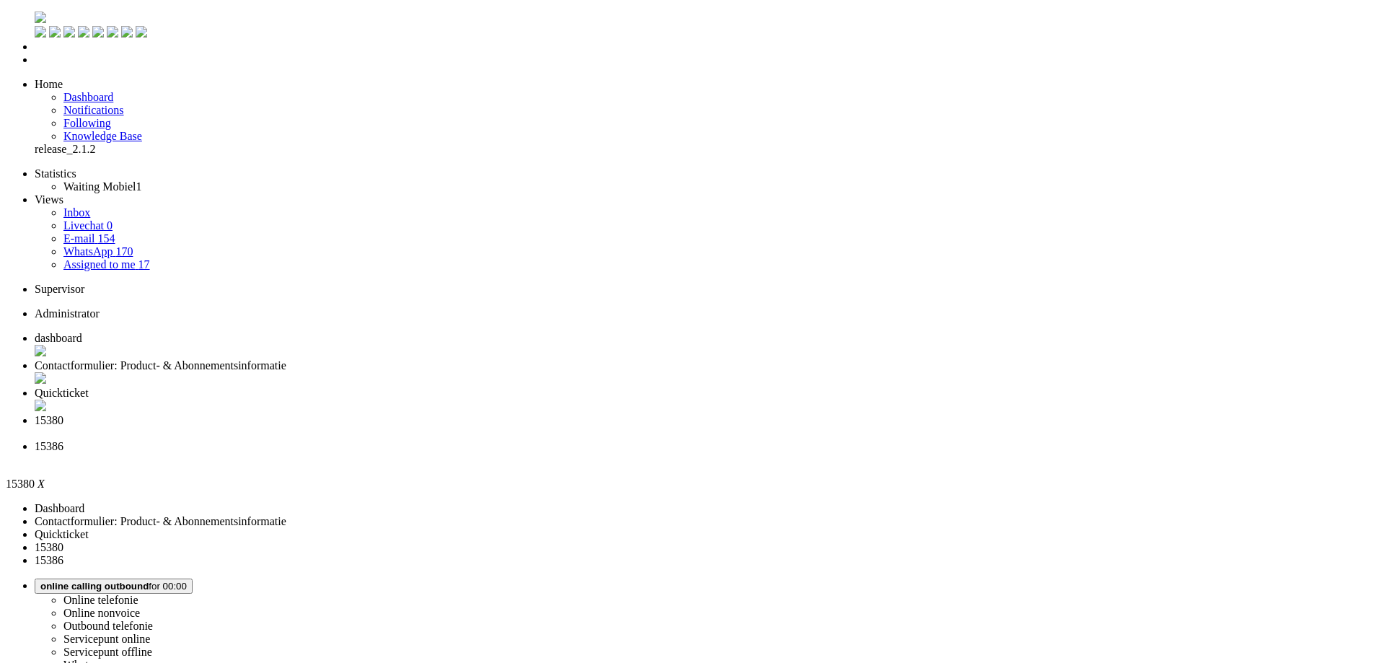
click at [661, 427] on div "Close tab" at bounding box center [701, 433] width 1333 height 13
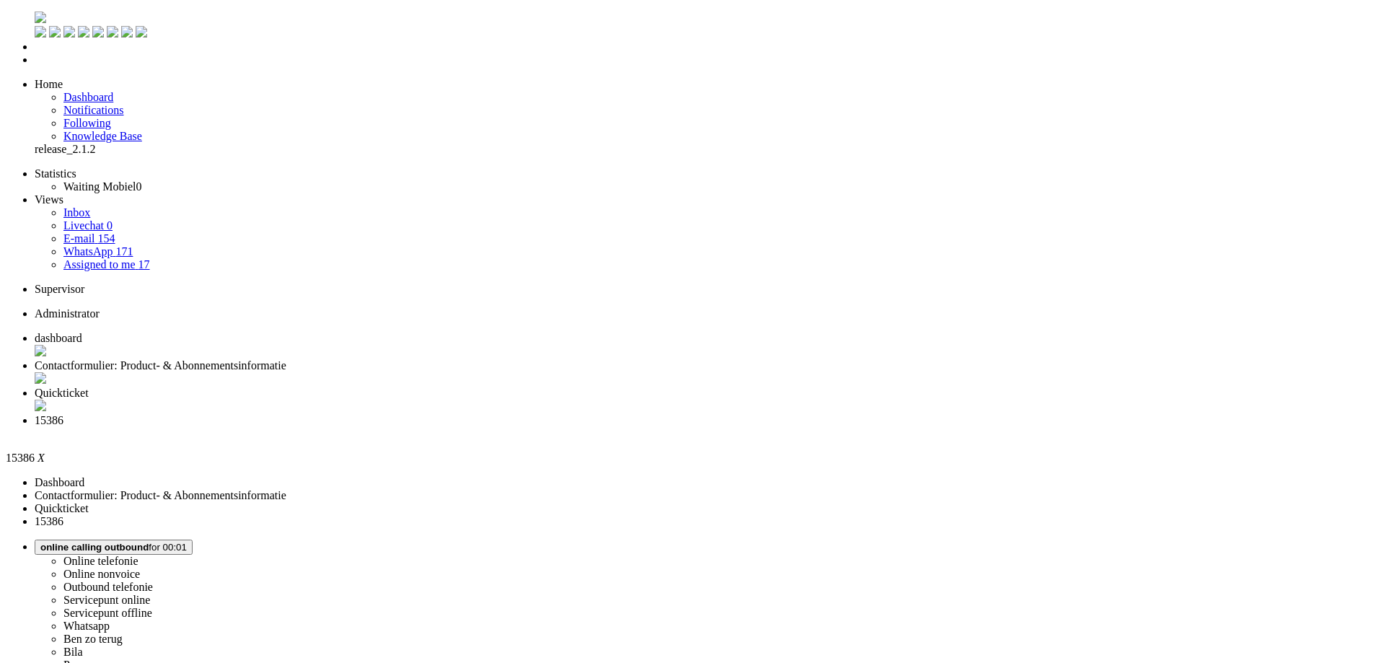
type input "+31646272883"
click at [79, 542] on span "Wrap up" at bounding box center [59, 547] width 38 height 11
click at [153, 581] on label "Outbound telefonie" at bounding box center [107, 587] width 89 height 12
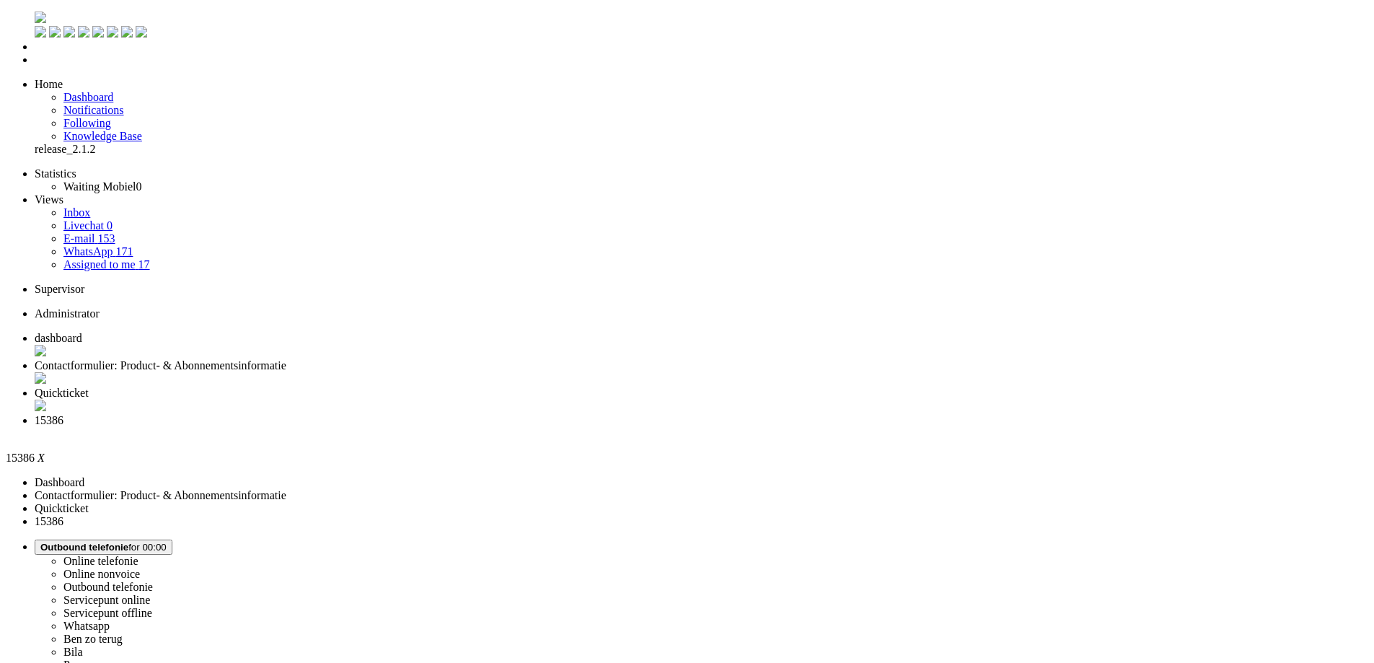
scroll to position [389, 0]
click at [661, 427] on div "Close tab" at bounding box center [701, 433] width 1333 height 13
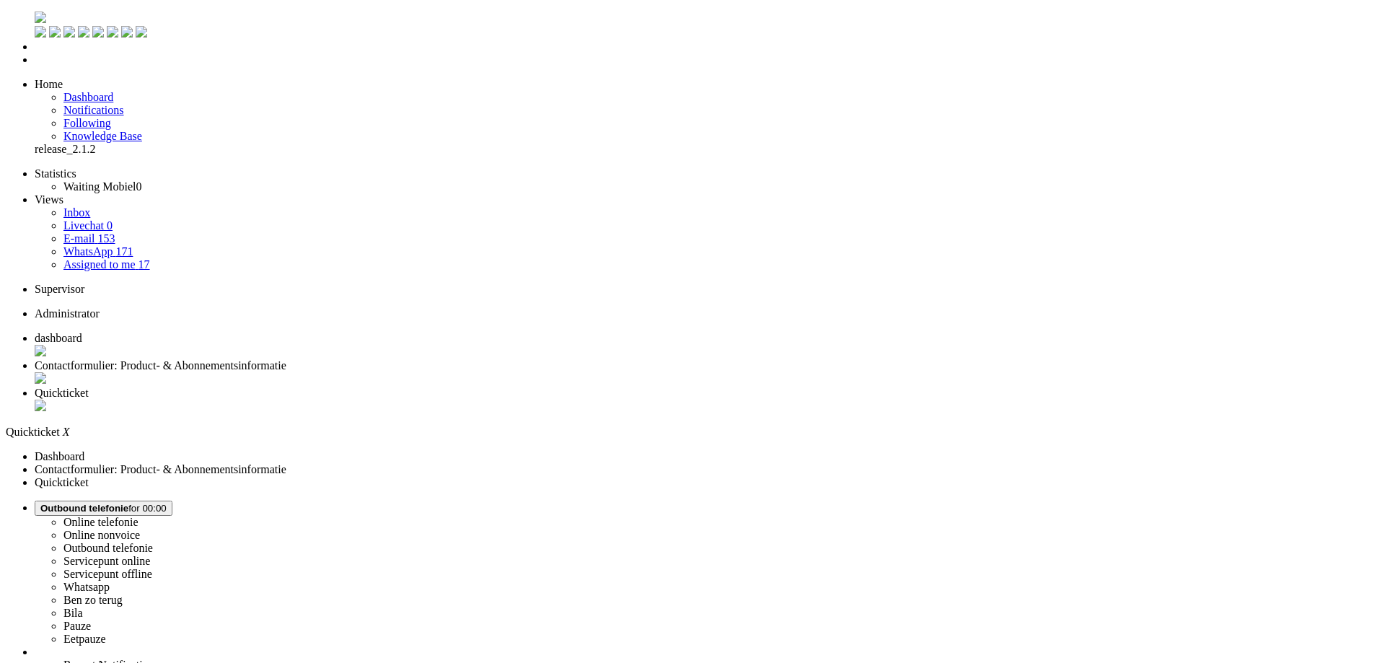
click at [286, 359] on span "Contactformulier: Product- & Abonnementsinformatie" at bounding box center [161, 365] width 252 height 12
click at [89, 387] on span "Quickticket" at bounding box center [62, 393] width 54 height 12
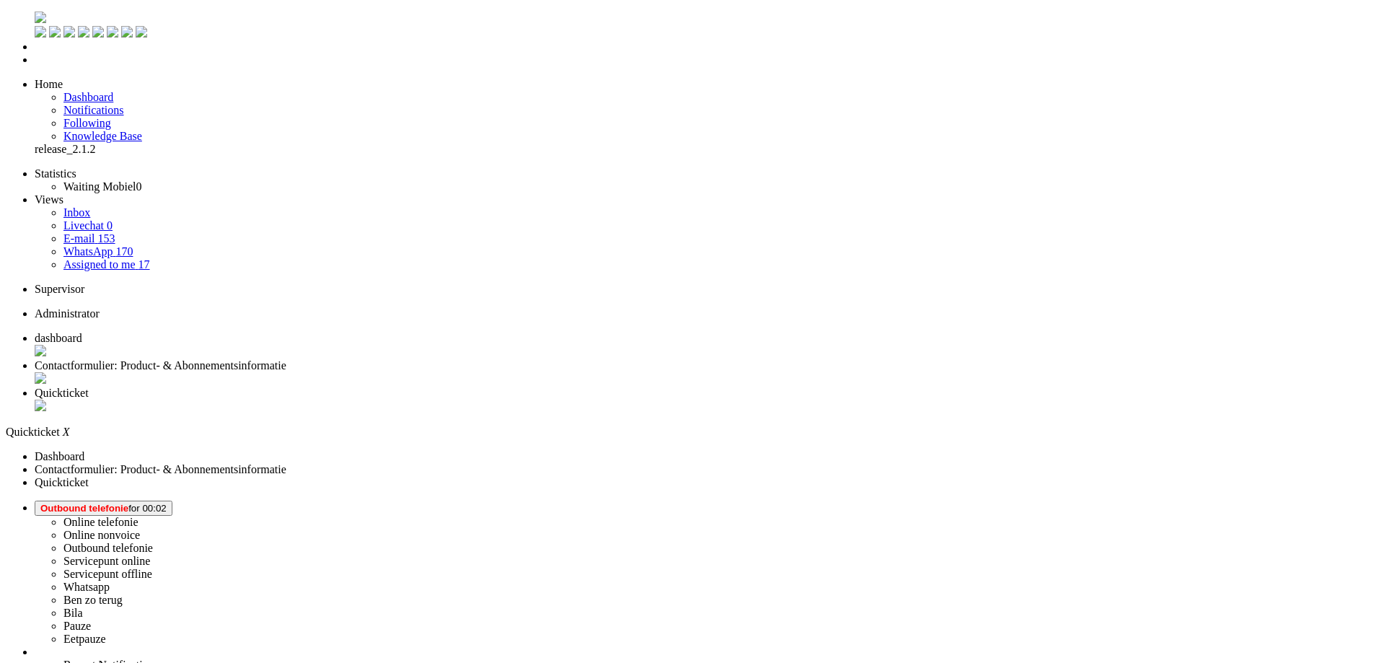
drag, startPoint x: 246, startPoint y: 209, endPoint x: 239, endPoint y: 208, distance: 7.2
type input "+31626145812"
drag, startPoint x: 785, startPoint y: 178, endPoint x: 683, endPoint y: 221, distance: 110.9
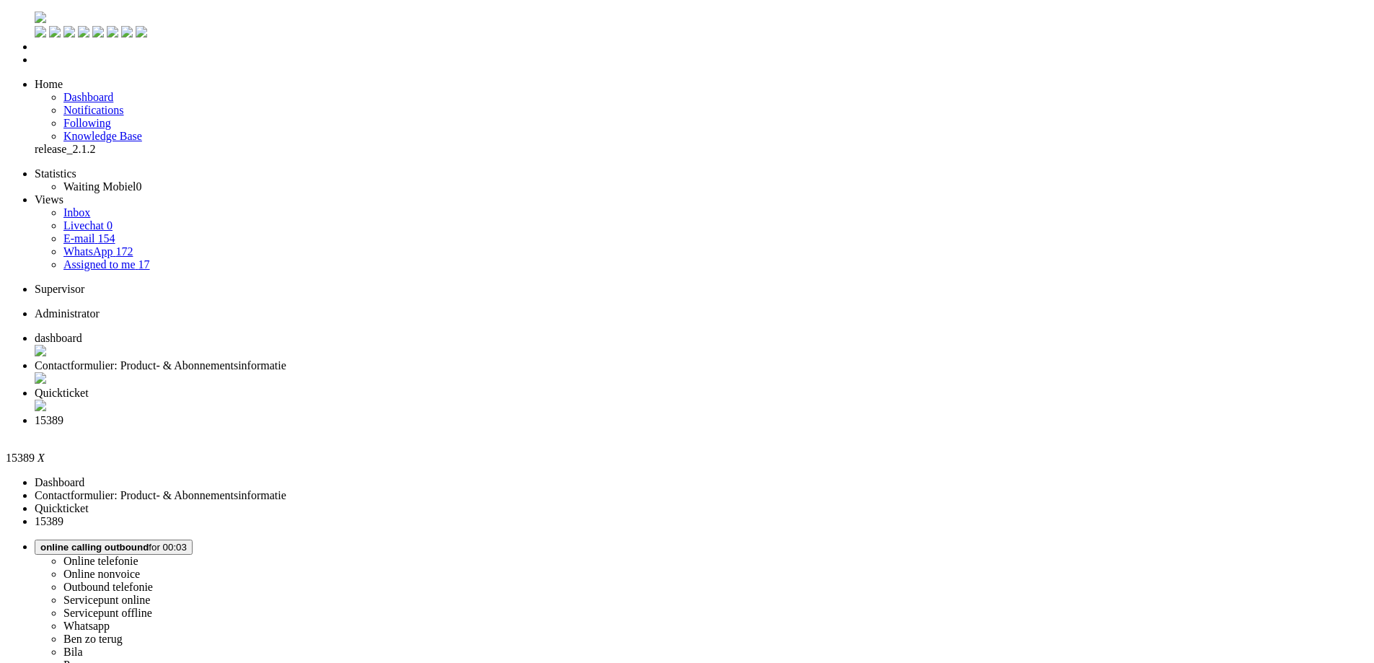
type input "+31626145812"
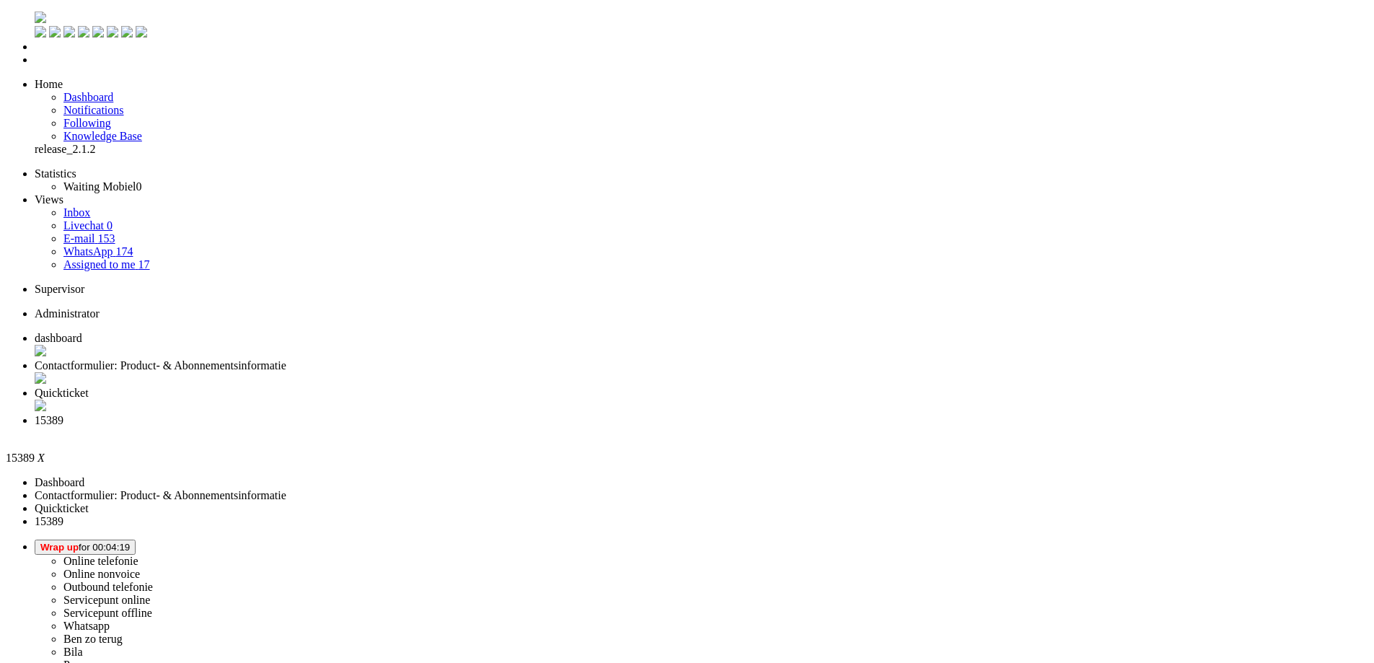
click at [666, 427] on div "Close tab" at bounding box center [701, 433] width 1333 height 13
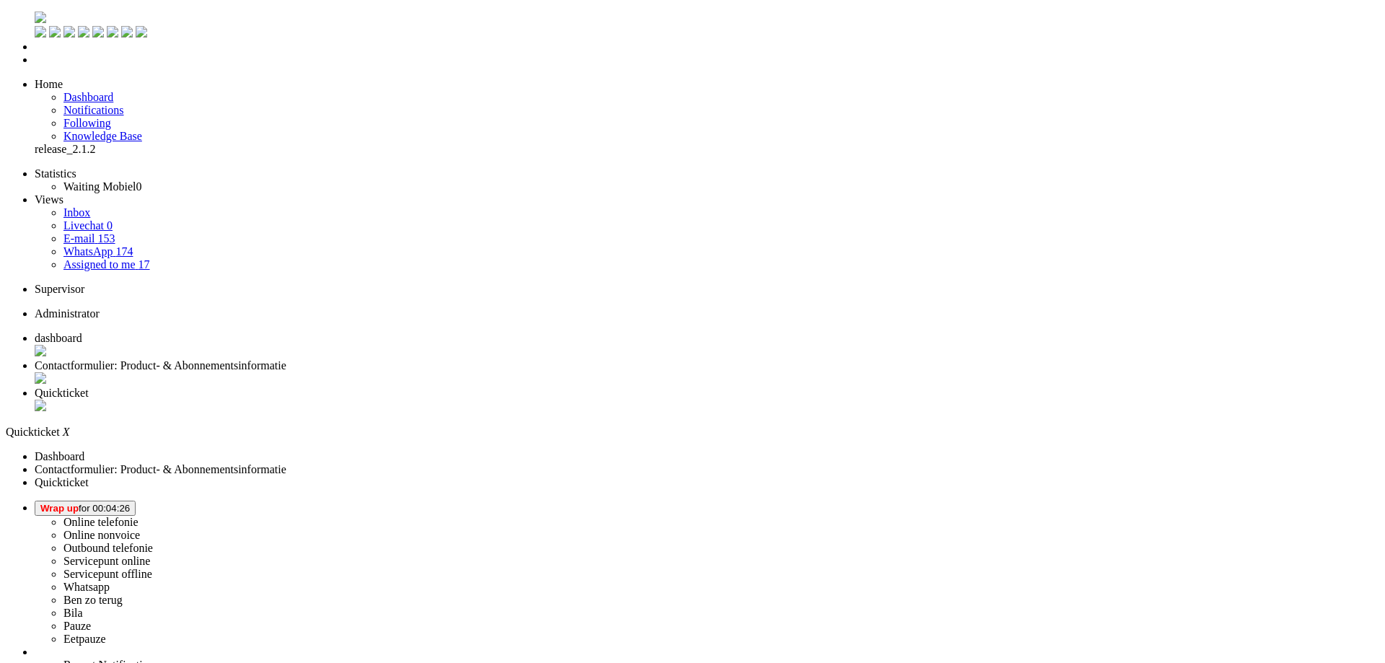
type input "+31611821500"
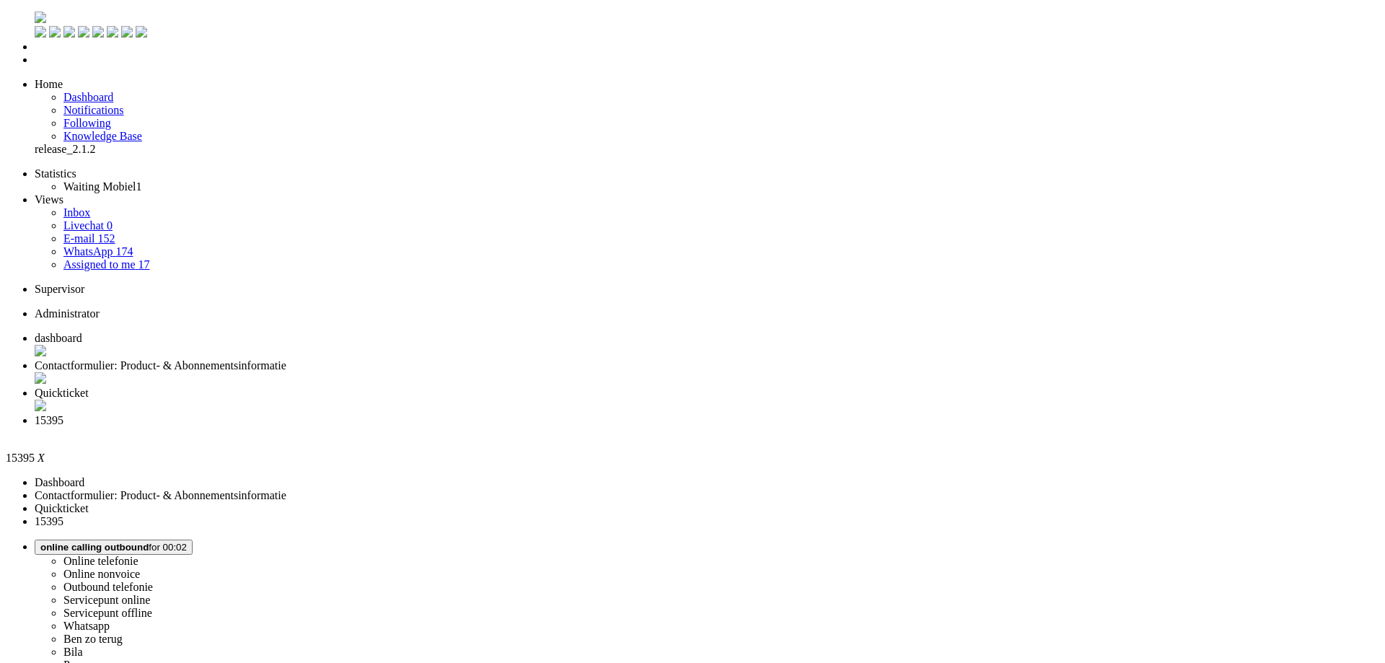
type input "+31611821500"
click at [89, 387] on span "Quickticket" at bounding box center [62, 393] width 54 height 12
click at [63, 414] on span "15395" at bounding box center [49, 420] width 29 height 12
click at [1220, 539] on li "Online telefonie Online nonvoice Outbound telefonie Servicepunt online Servicep…" at bounding box center [707, 611] width 1344 height 145
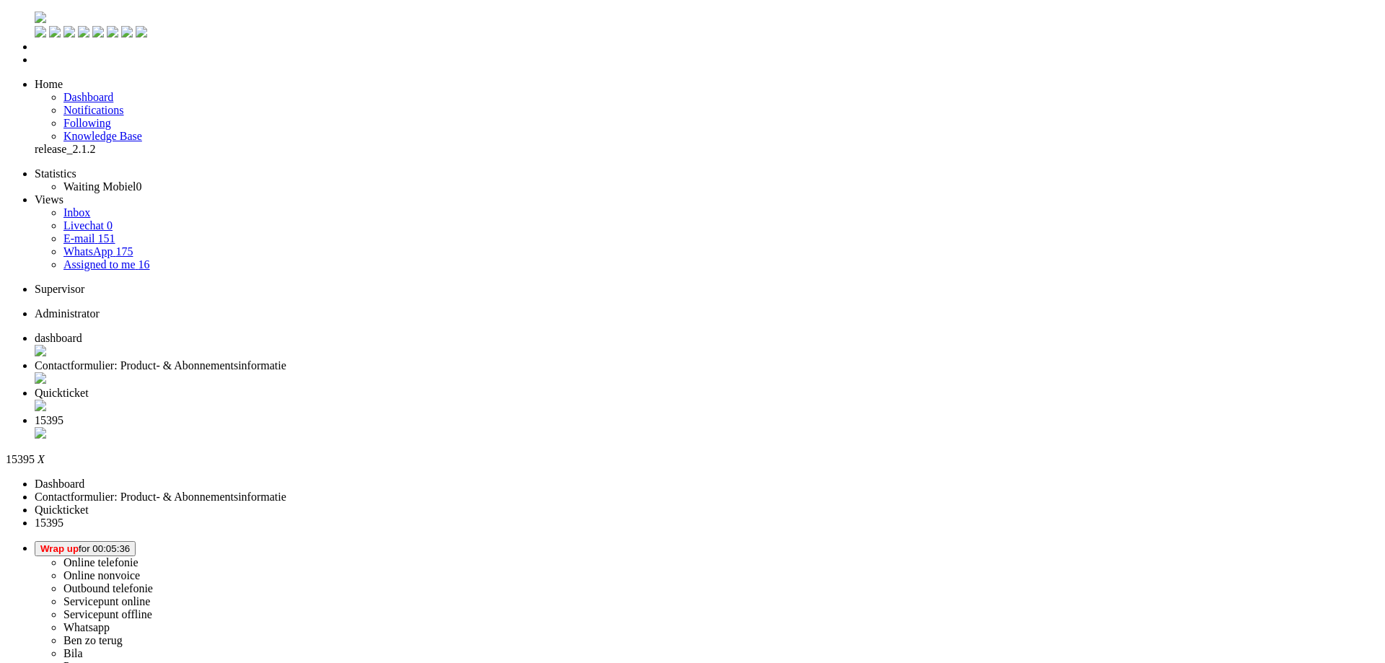
click at [130, 543] on span "Wrap up for 00:05:36" at bounding box center [84, 548] width 89 height 11
click at [153, 582] on label "Outbound telefonie" at bounding box center [107, 588] width 89 height 12
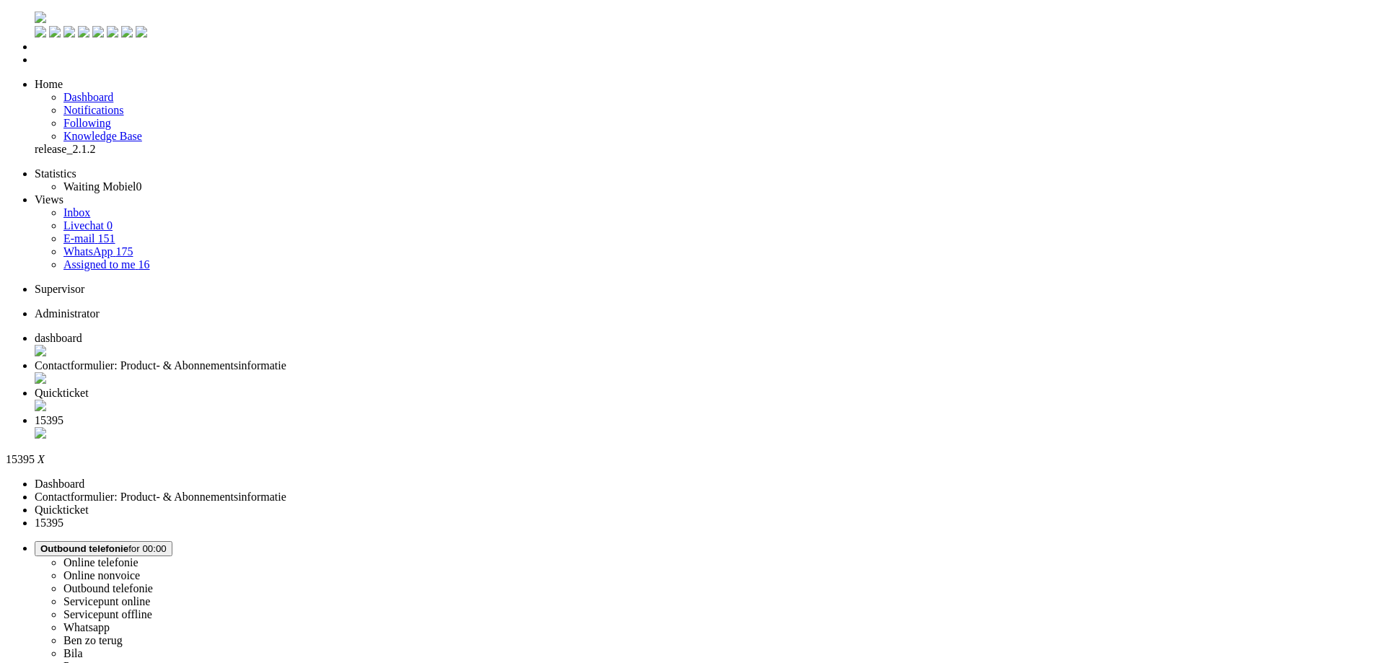
click at [666, 427] on div "Close tab" at bounding box center [707, 434] width 1344 height 14
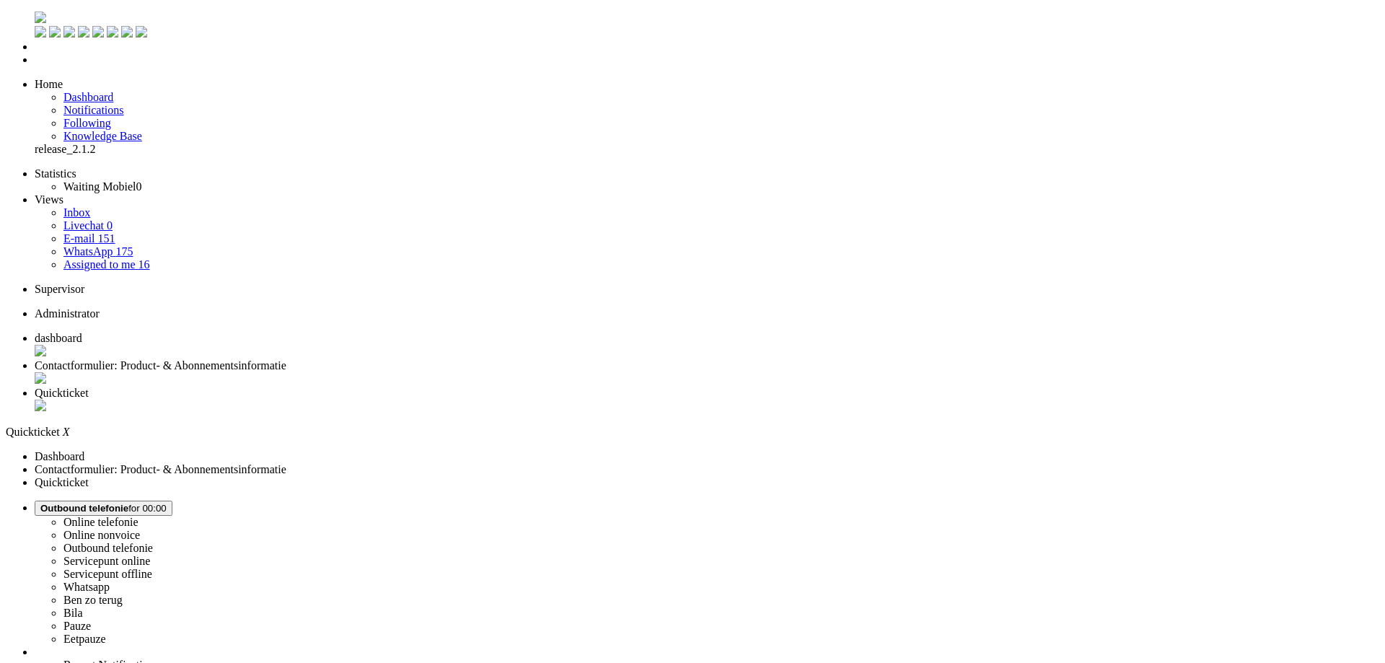
type input "+31640972048"
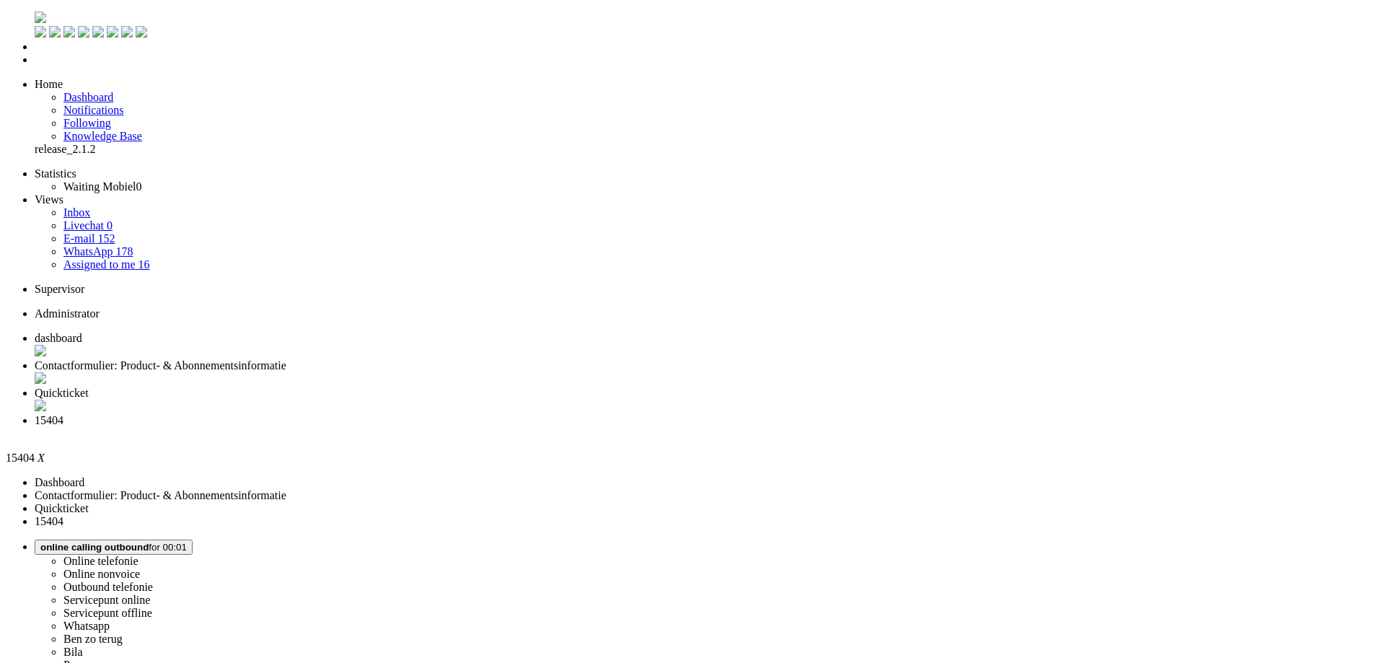
type input "+31640972048"
click at [130, 542] on span "Wrap up for 00:00:05" at bounding box center [84, 547] width 89 height 11
click at [153, 581] on label "Outbound telefonie" at bounding box center [107, 587] width 89 height 12
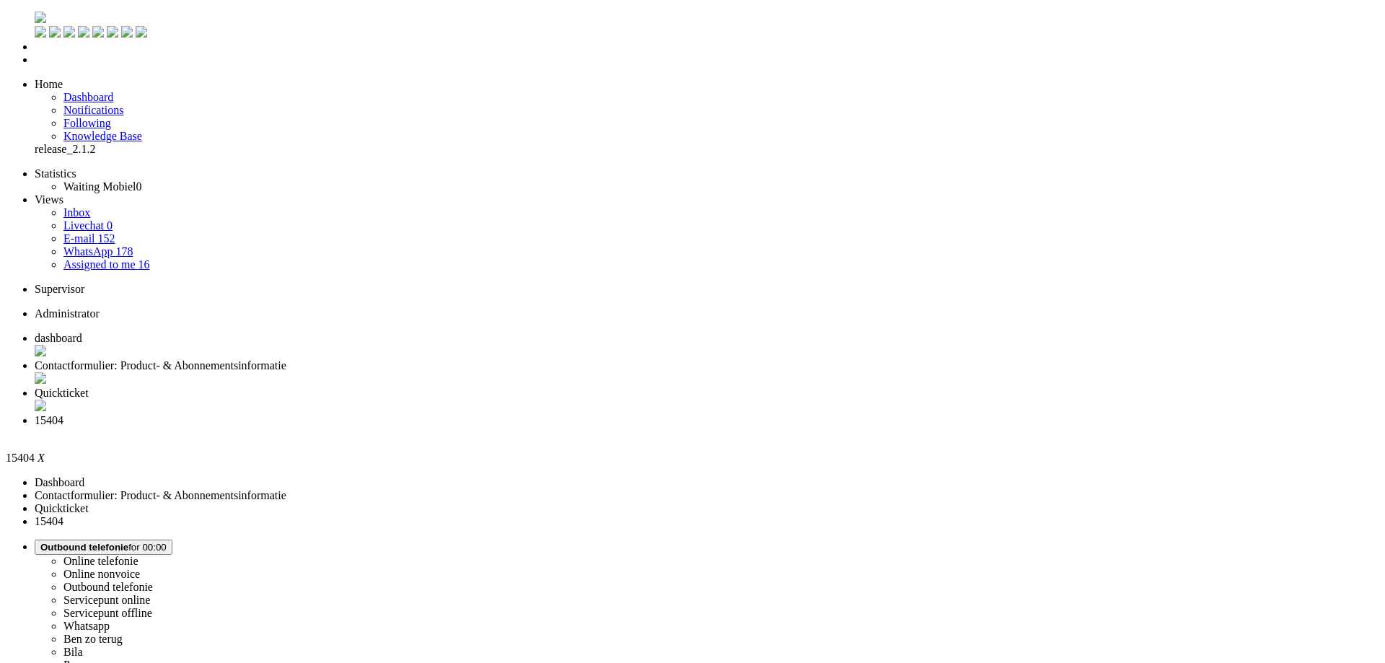
click at [660, 427] on div "Close tab" at bounding box center [707, 433] width 1344 height 13
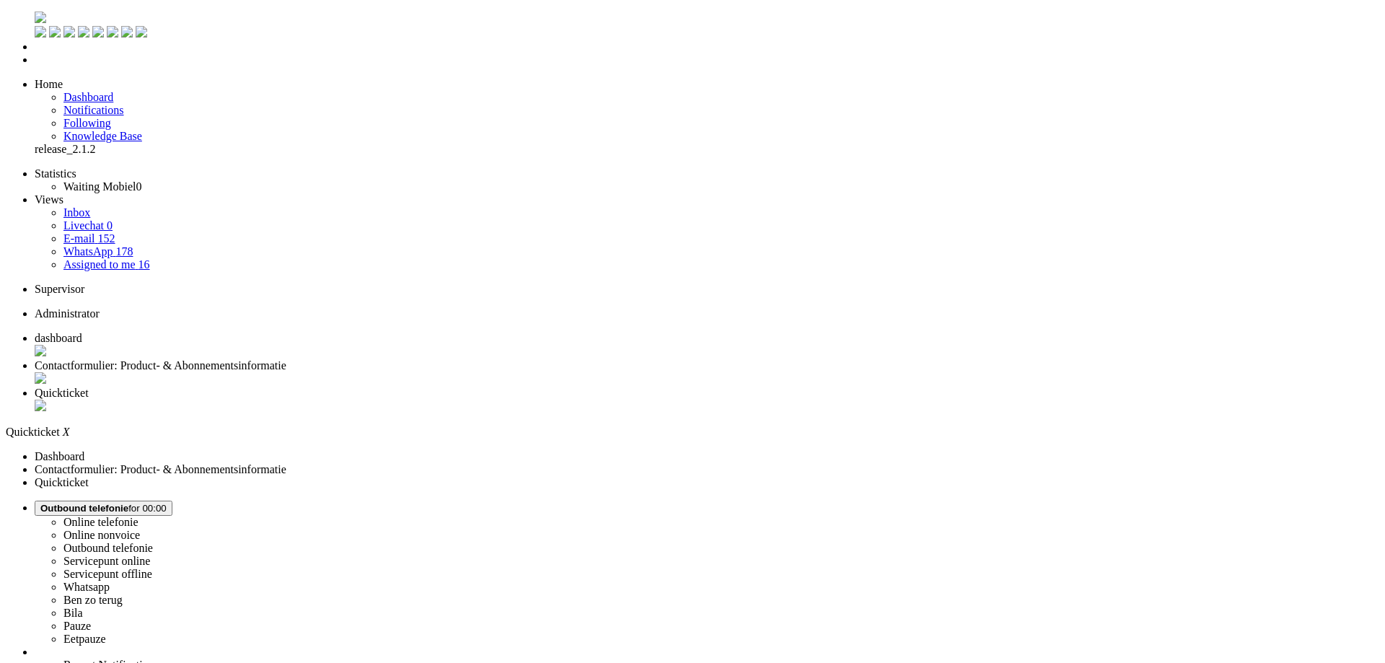
click at [537, 400] on div "Close tab" at bounding box center [707, 407] width 1344 height 14
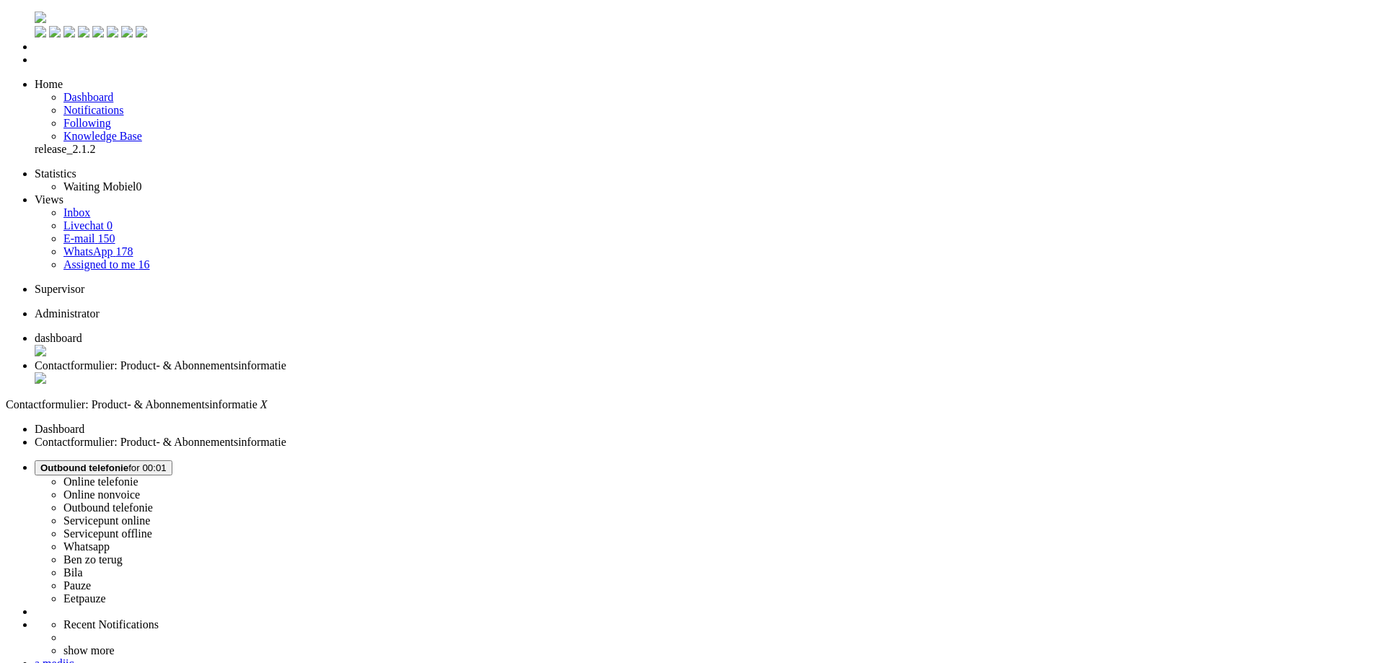
click at [247, 332] on li "dashboard" at bounding box center [701, 345] width 1333 height 27
click at [167, 462] on span "Outbound telefonie for 00:02" at bounding box center [103, 467] width 126 height 11
click at [91, 579] on label "Pauze" at bounding box center [76, 585] width 27 height 12
drag, startPoint x: 1222, startPoint y: 19, endPoint x: 1222, endPoint y: 47, distance: 27.4
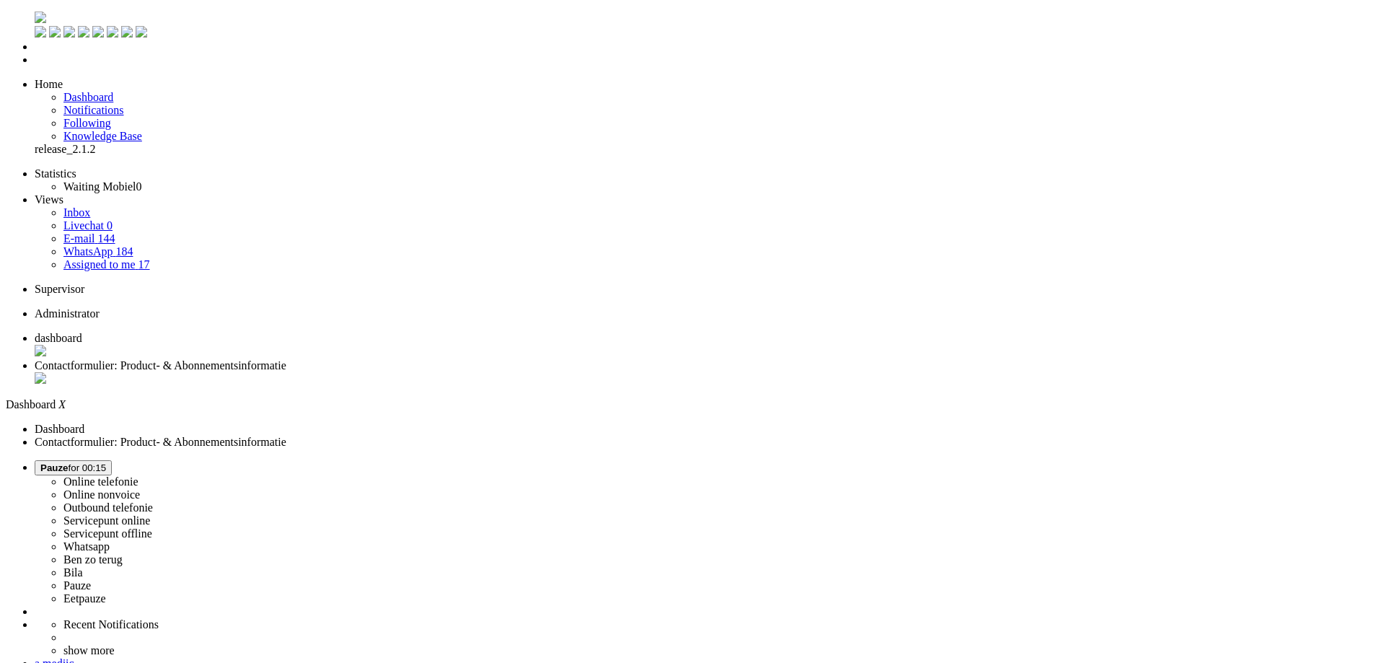
click at [106, 462] on span "Pauze for 00:15" at bounding box center [73, 467] width 66 height 11
click at [138, 475] on label "Online telefonie" at bounding box center [100, 481] width 75 height 12
click at [286, 359] on span "Contactformulier: Product- & Abonnementsinformatie" at bounding box center [161, 365] width 252 height 12
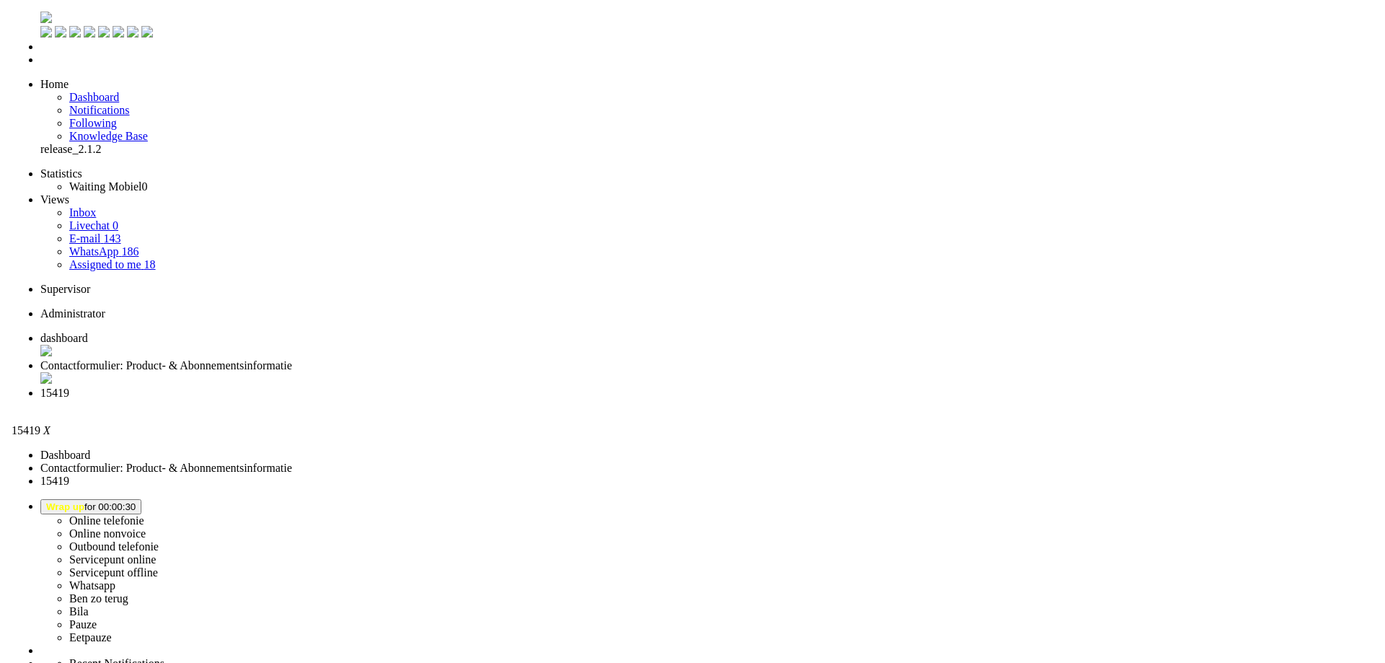
scroll to position [216, 0]
click at [537, 400] on div "Close tab" at bounding box center [701, 407] width 1333 height 14
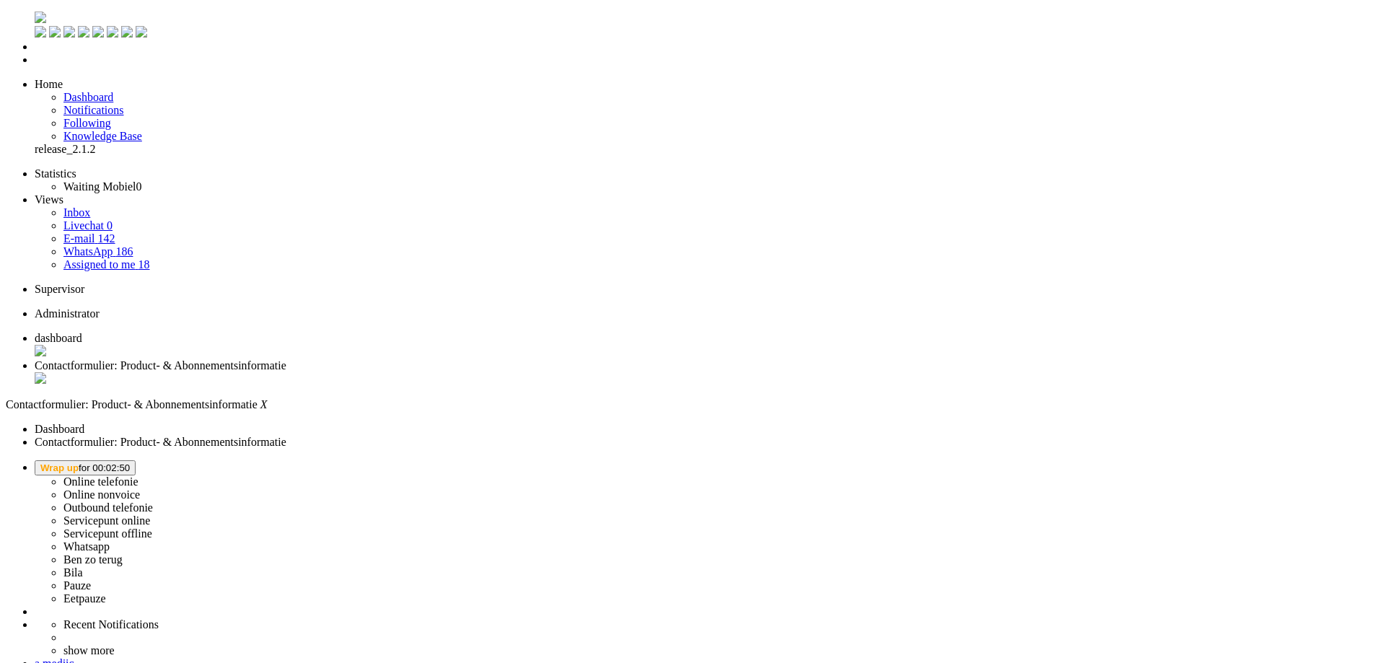
click at [136, 460] on button "Wrap up for 00:02:50" at bounding box center [85, 467] width 101 height 15
click at [138, 475] on label "Online telefonie" at bounding box center [100, 481] width 75 height 12
click at [158, 460] on button "Online Telefonie for 00:00" at bounding box center [96, 467] width 123 height 15
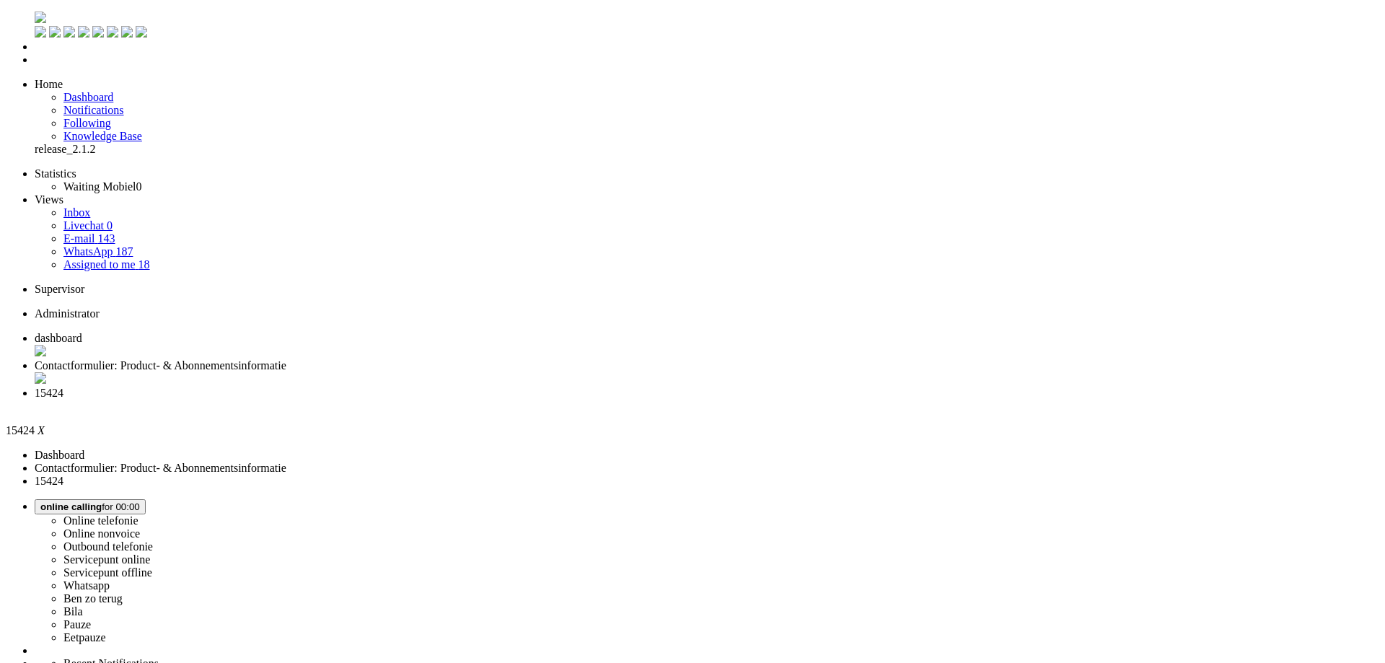
click at [146, 499] on button "online calling for 00:00" at bounding box center [90, 506] width 111 height 15
click at [140, 527] on label "Online nonvoice" at bounding box center [101, 533] width 76 height 12
type input "[PHONE_NUMBER]"
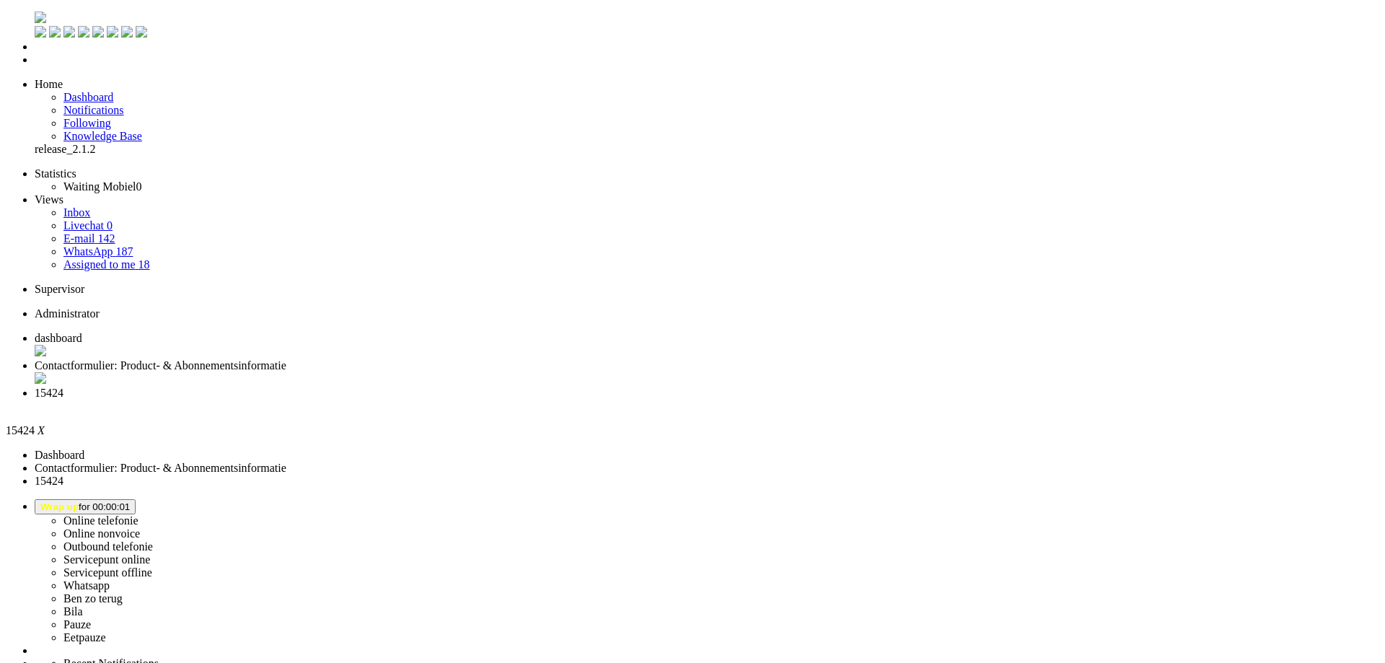
click at [542, 400] on div "Close tab" at bounding box center [707, 406] width 1344 height 13
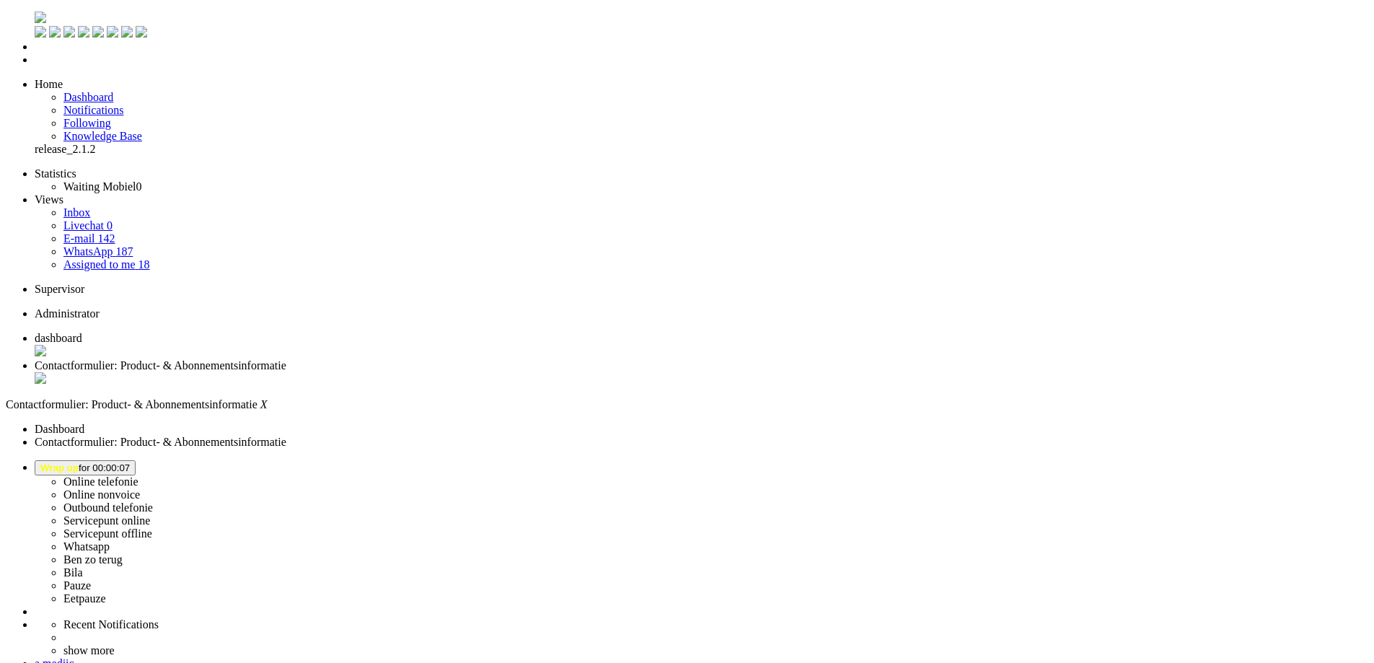
click at [1177, 460] on li "Online telefonie Online nonvoice Outbound telefonie Servicepunt online Servicep…" at bounding box center [701, 532] width 1333 height 145
click at [136, 460] on button "Wrap up for 00:00:07" at bounding box center [85, 467] width 101 height 15
click at [140, 488] on label "Online nonvoice" at bounding box center [101, 494] width 76 height 12
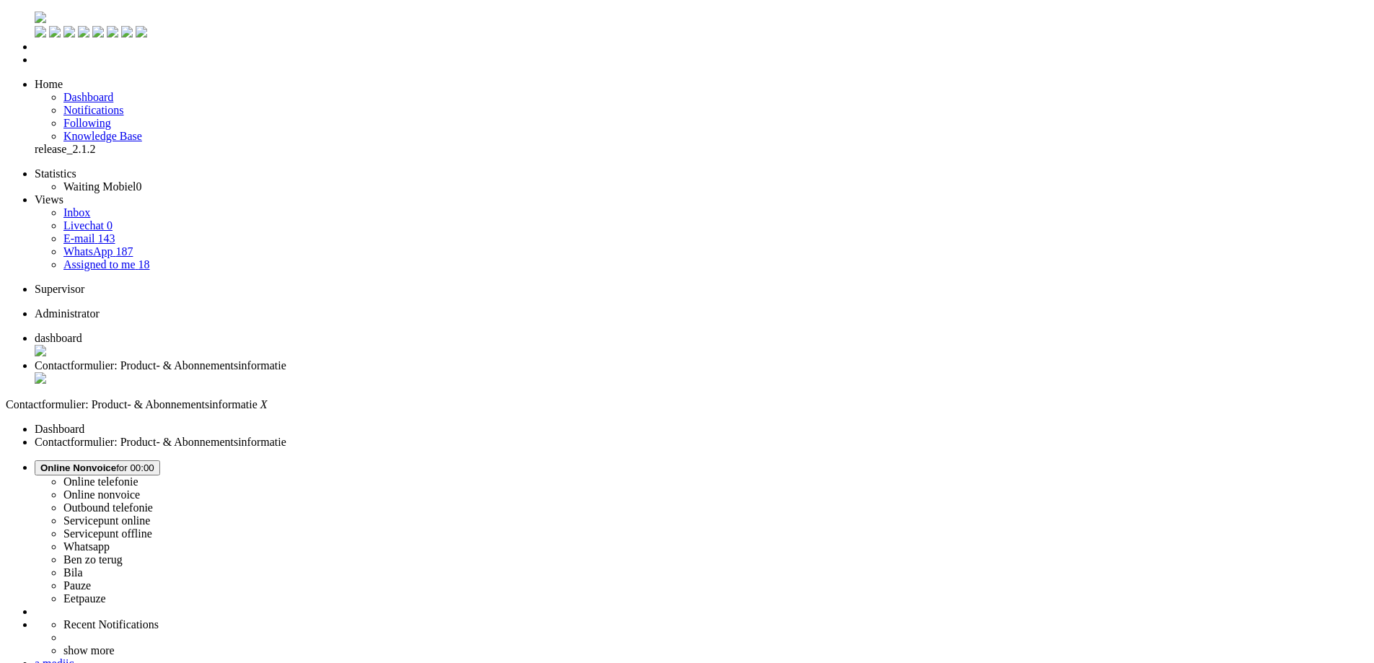
copy div "4660866"
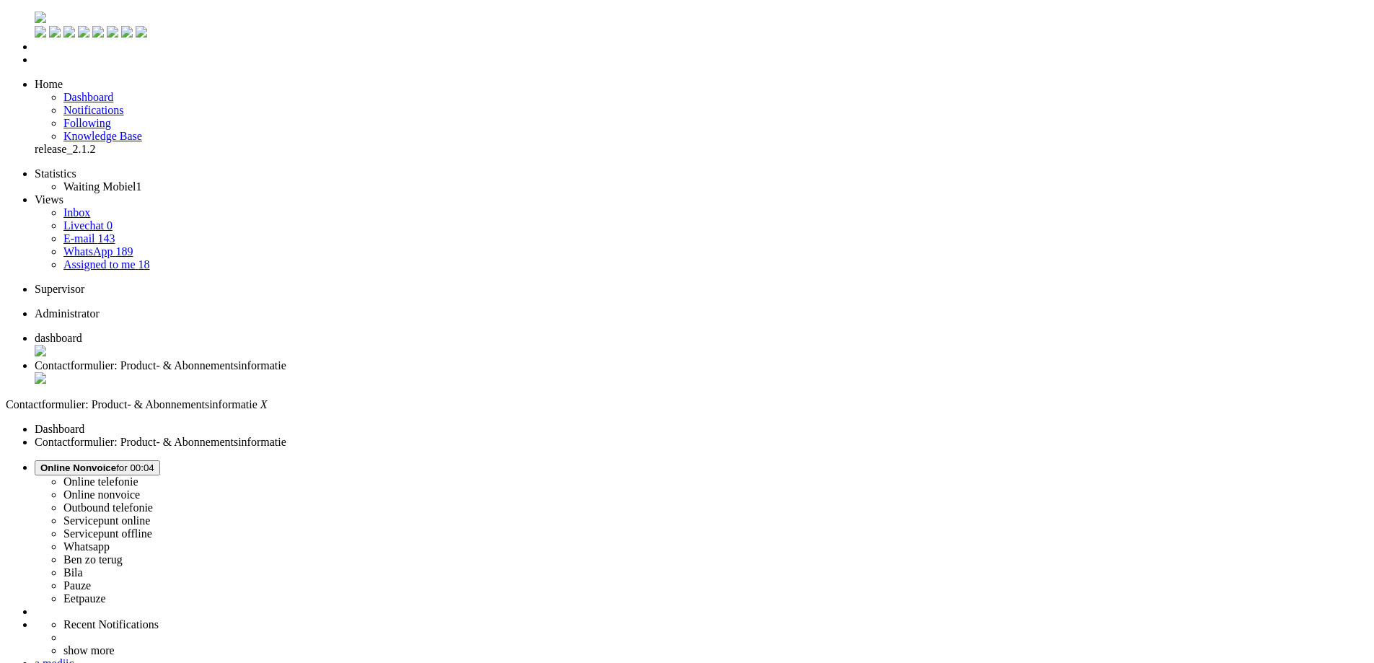
click at [418, 372] on div "Close tab" at bounding box center [701, 379] width 1333 height 14
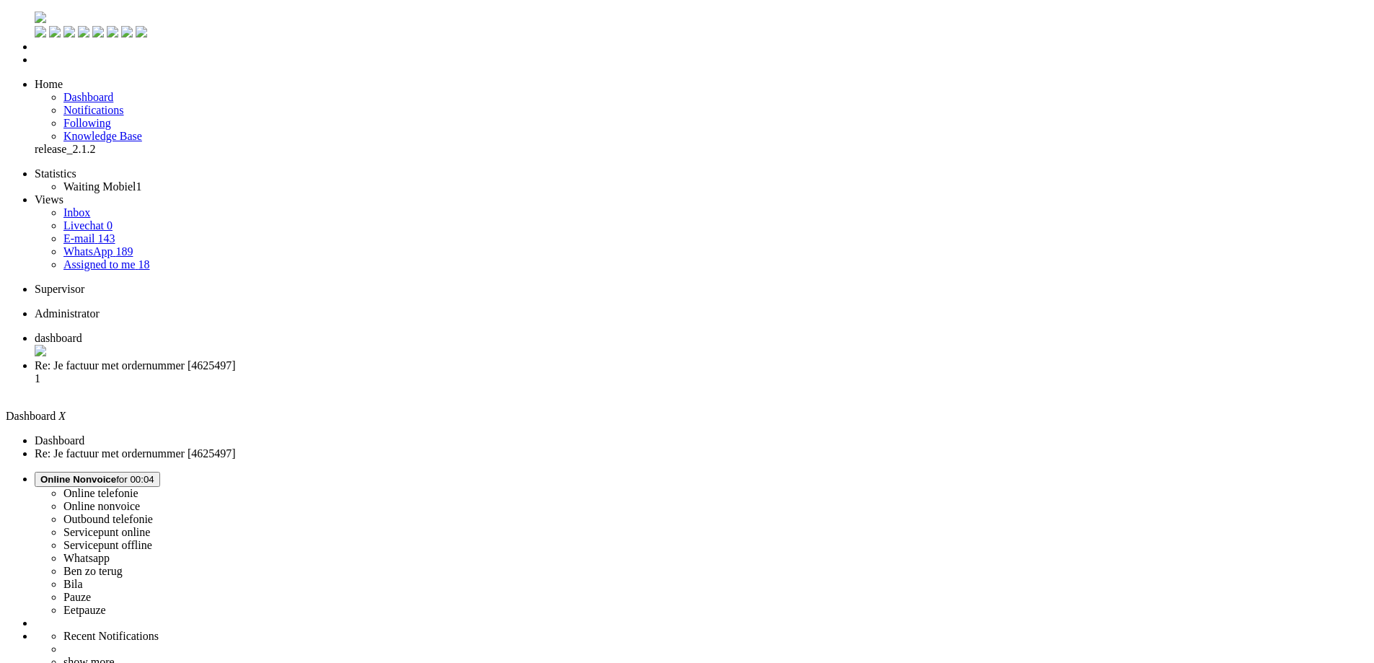
click at [370, 359] on li "Re: Je factuur met ordernummer [4625497] 1" at bounding box center [701, 378] width 1333 height 39
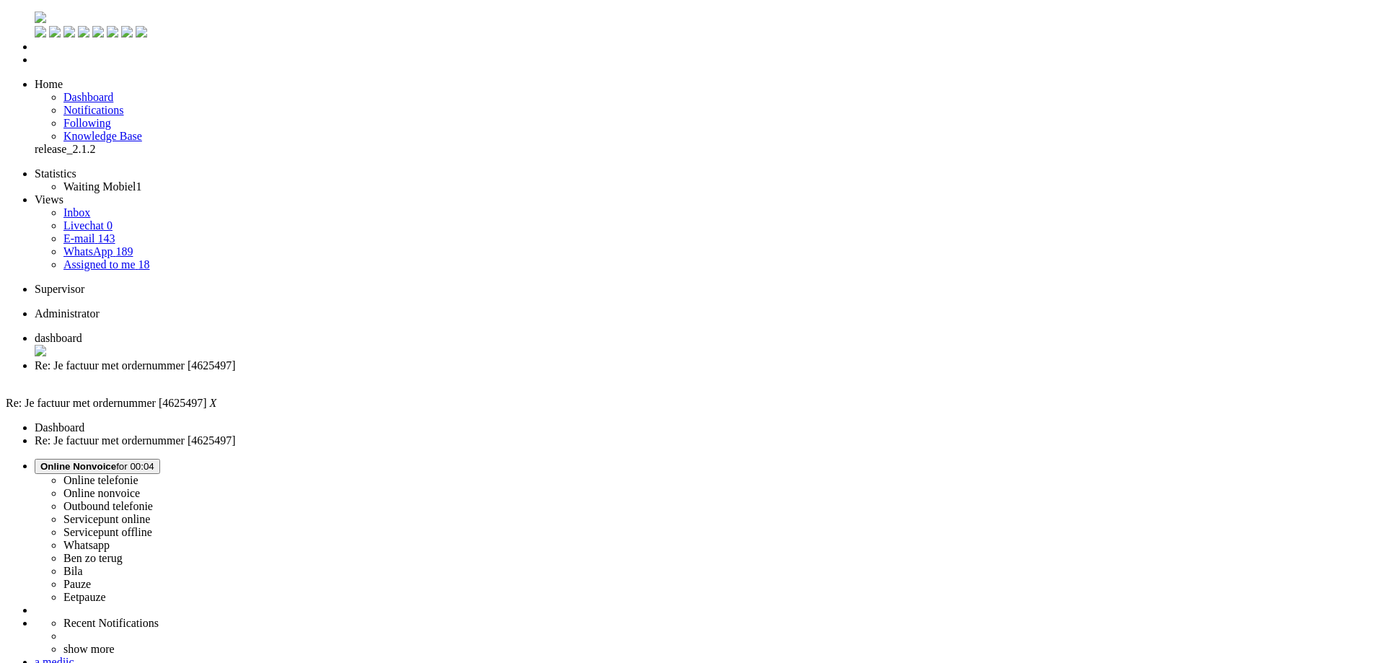
click at [154, 461] on span "Online Nonvoice for 00:04" at bounding box center [97, 466] width 114 height 11
click at [110, 539] on link "Whatsapp" at bounding box center [86, 545] width 46 height 12
click at [416, 372] on div "Close tab" at bounding box center [701, 378] width 1333 height 13
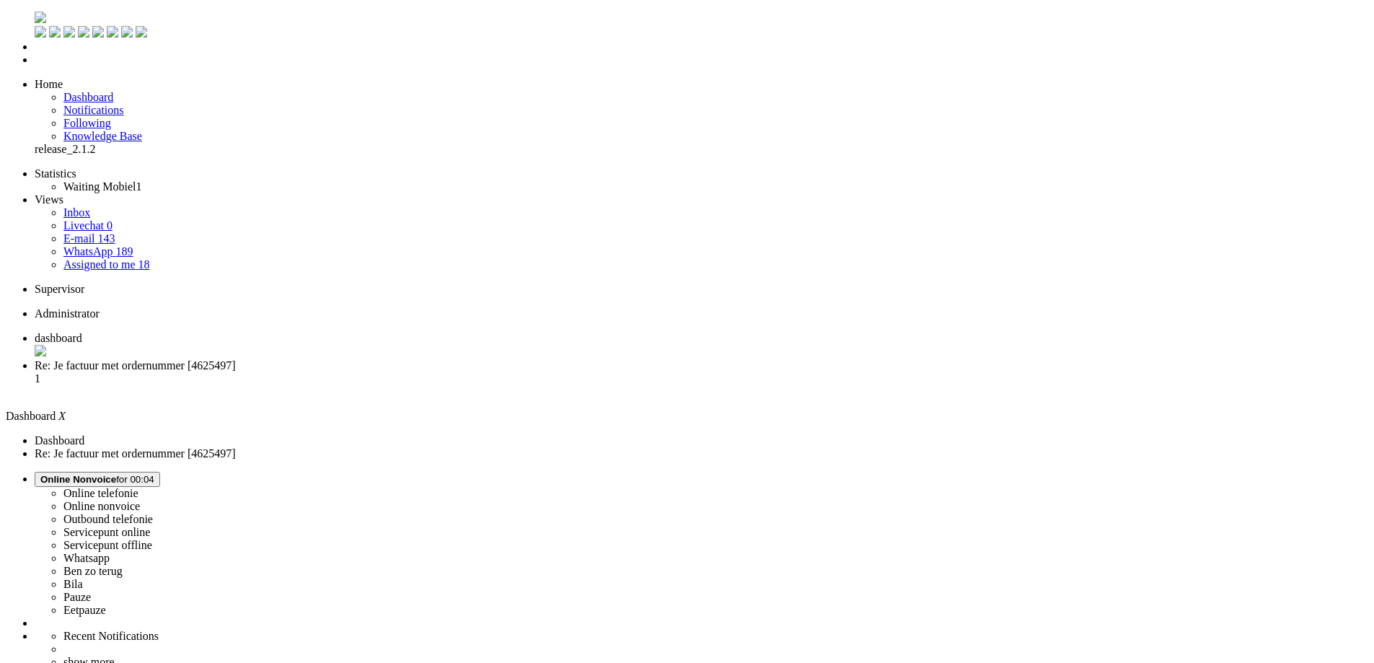
click at [236, 359] on span "Re: Je factuur met ordernummer [4625497]" at bounding box center [135, 365] width 201 height 12
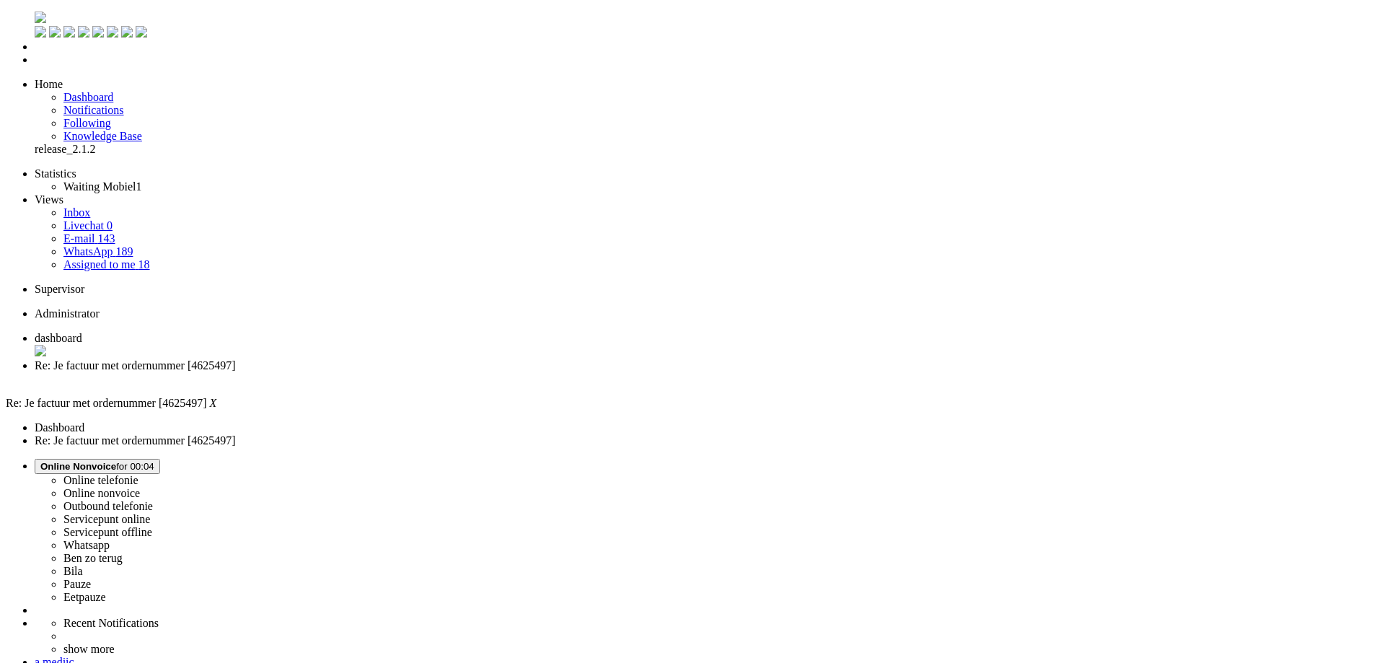
click at [116, 461] on span "Online Nonvoice" at bounding box center [78, 466] width 76 height 11
click at [110, 539] on label "Whatsapp" at bounding box center [86, 545] width 46 height 12
click at [420, 359] on li "Re: Je factuur met ordernummer [4625497]" at bounding box center [701, 372] width 1333 height 27
click at [412, 359] on li "Re: Je factuur met ordernummer [4625497]" at bounding box center [701, 372] width 1333 height 27
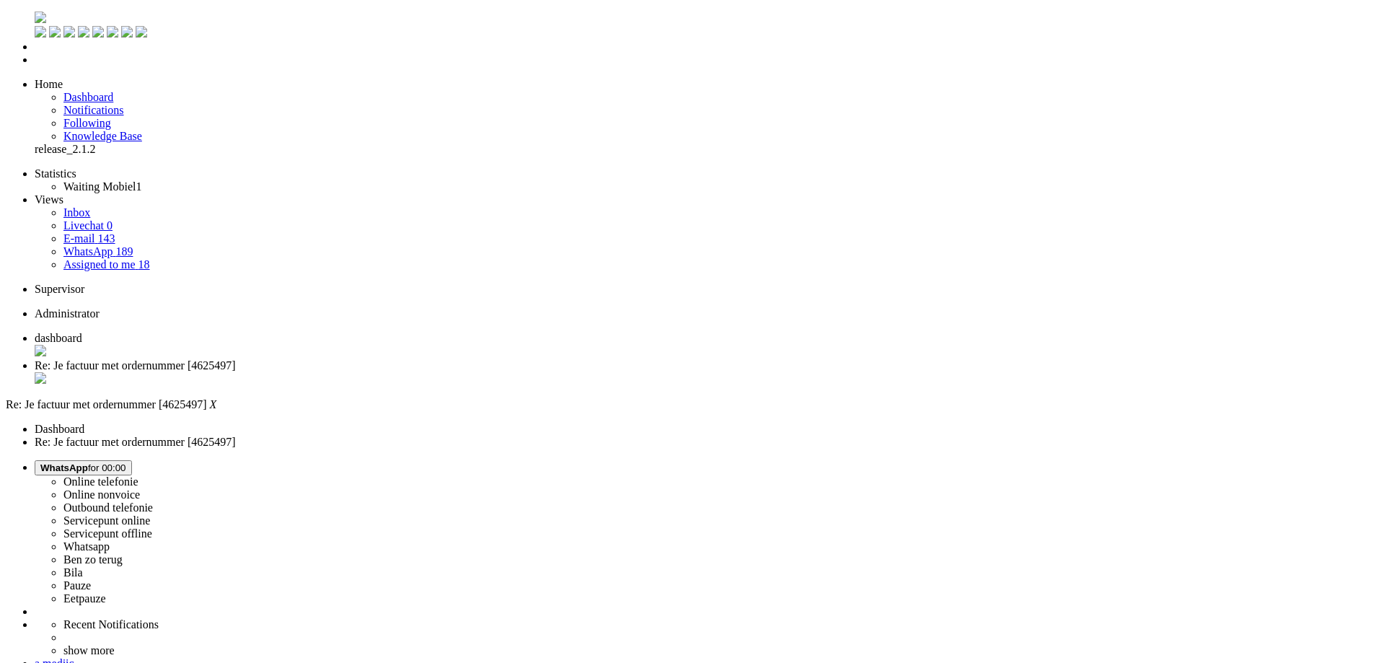
click at [415, 372] on div "Close tab" at bounding box center [701, 379] width 1333 height 14
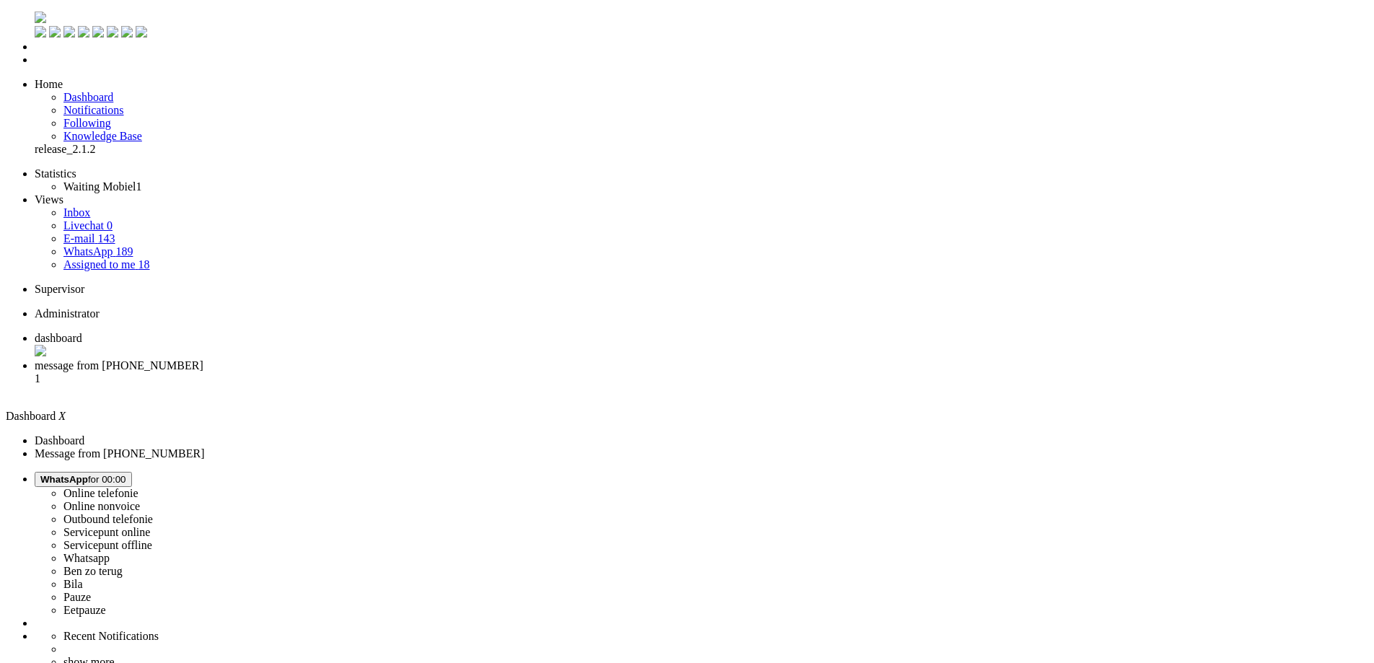
click at [203, 359] on span "message from +31650496073" at bounding box center [119, 365] width 169 height 12
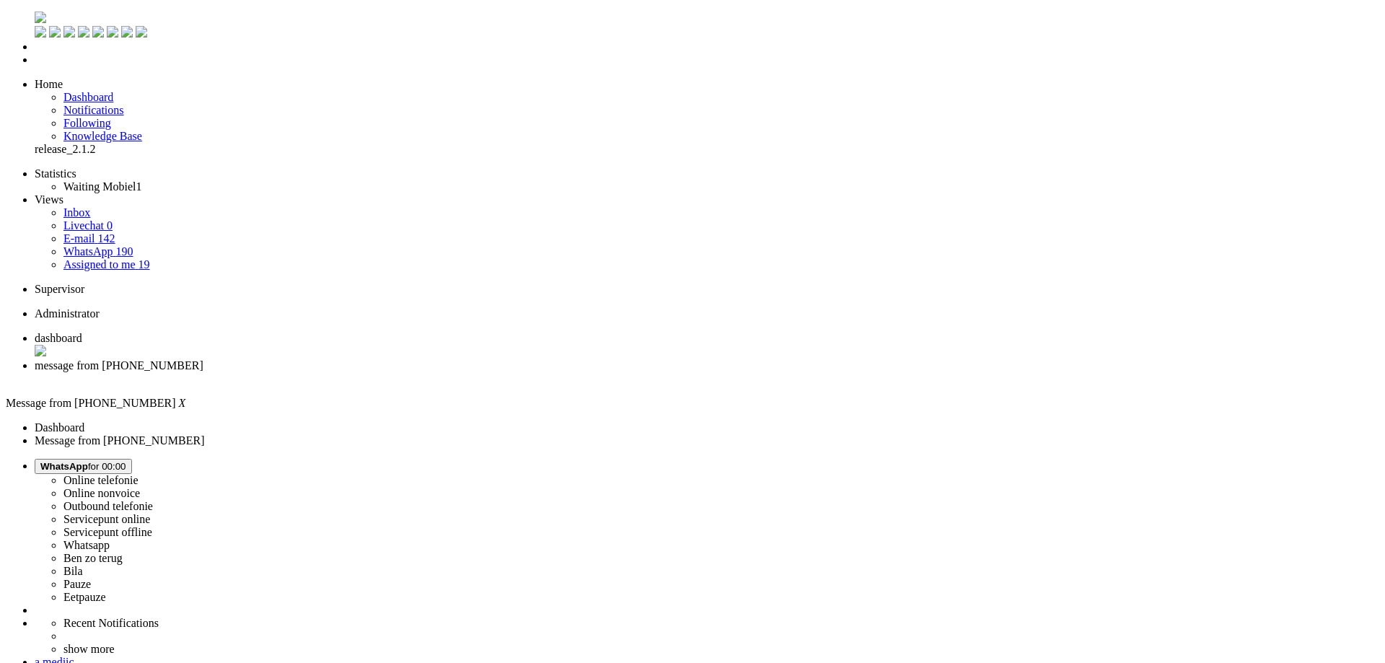
type input "reed"
drag, startPoint x: 341, startPoint y: 2487, endPoint x: 327, endPoint y: 2489, distance: 13.9
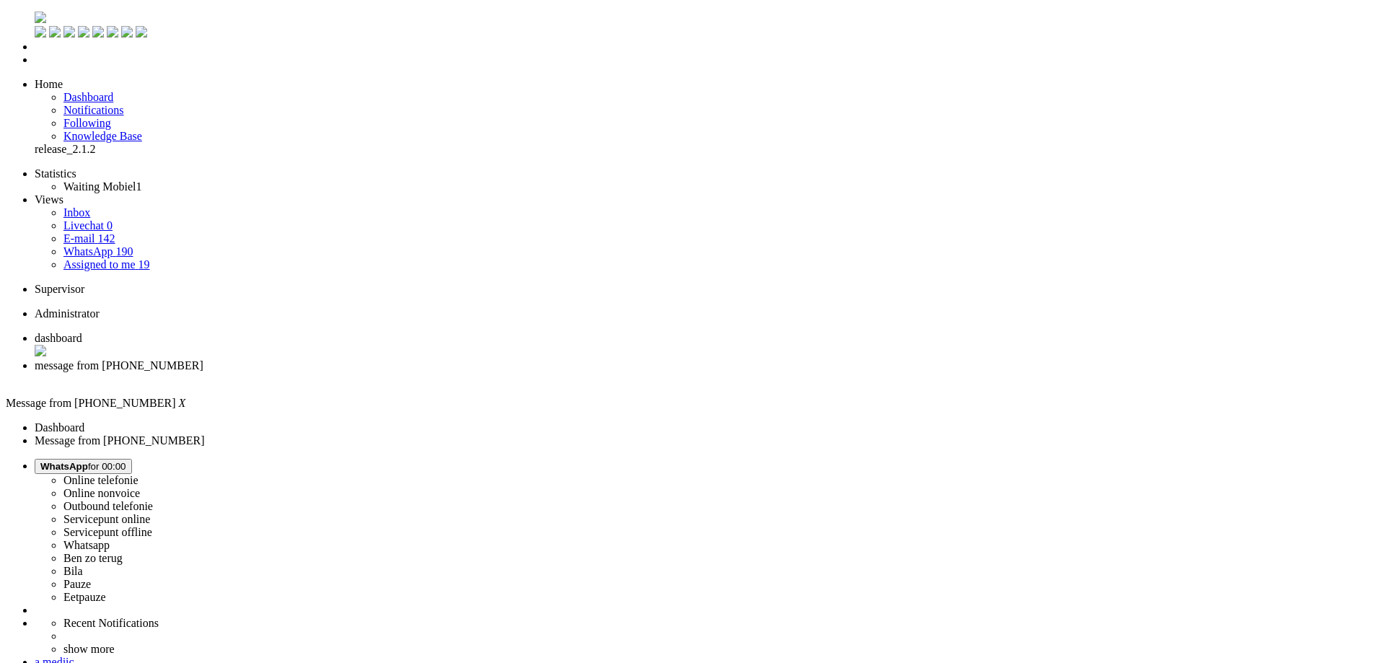
click at [82, 332] on span "dashboard" at bounding box center [59, 338] width 48 height 12
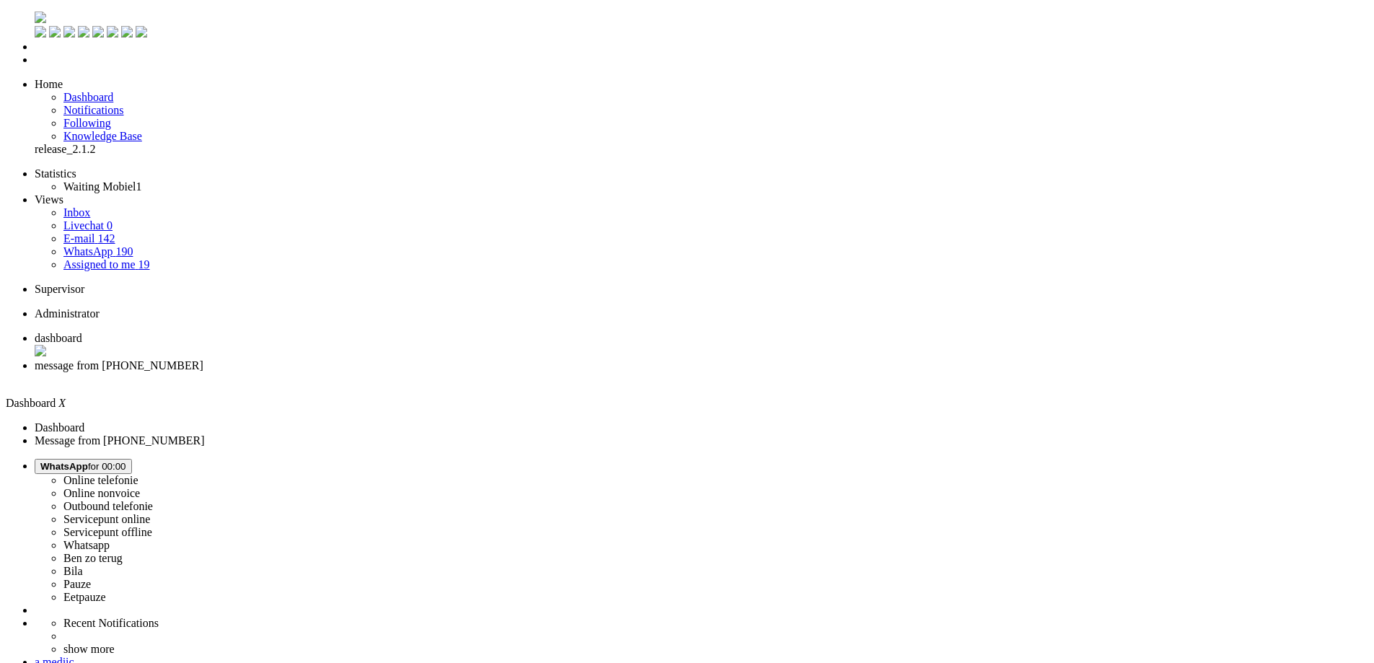
click at [203, 359] on span "message from +31650496073" at bounding box center [119, 365] width 169 height 12
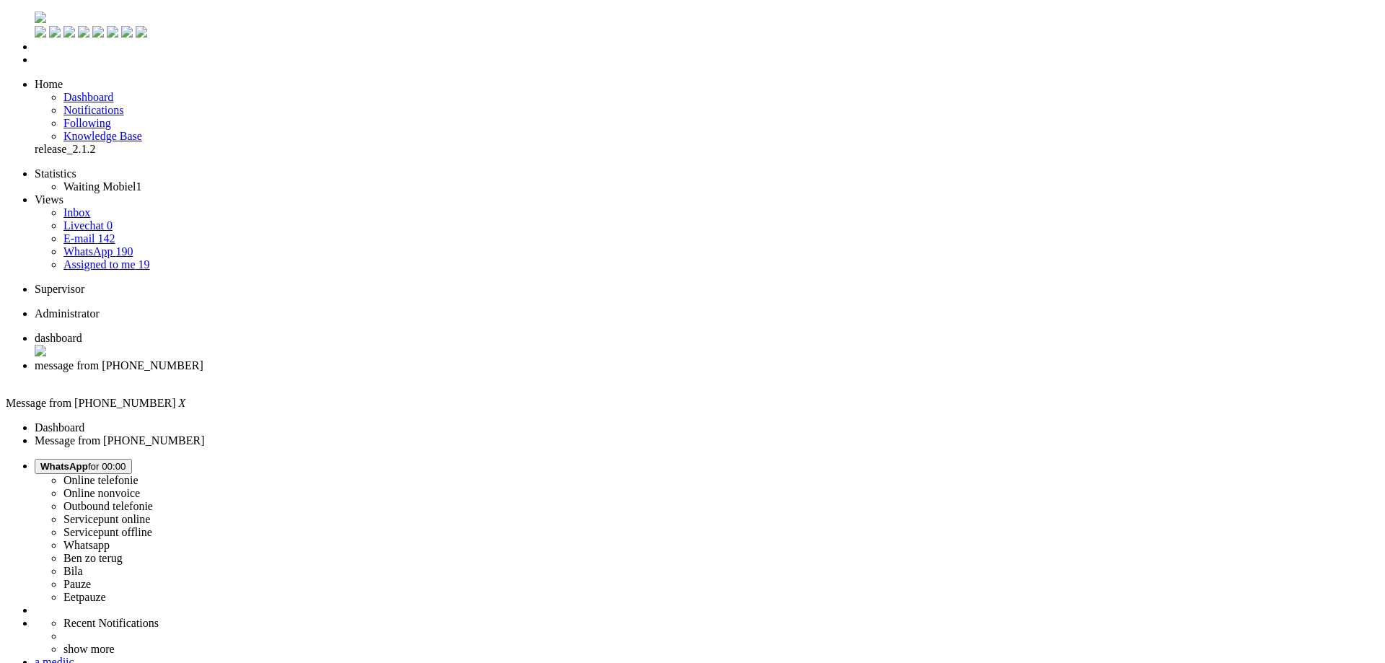
click at [420, 372] on div "Close tab" at bounding box center [707, 378] width 1344 height 13
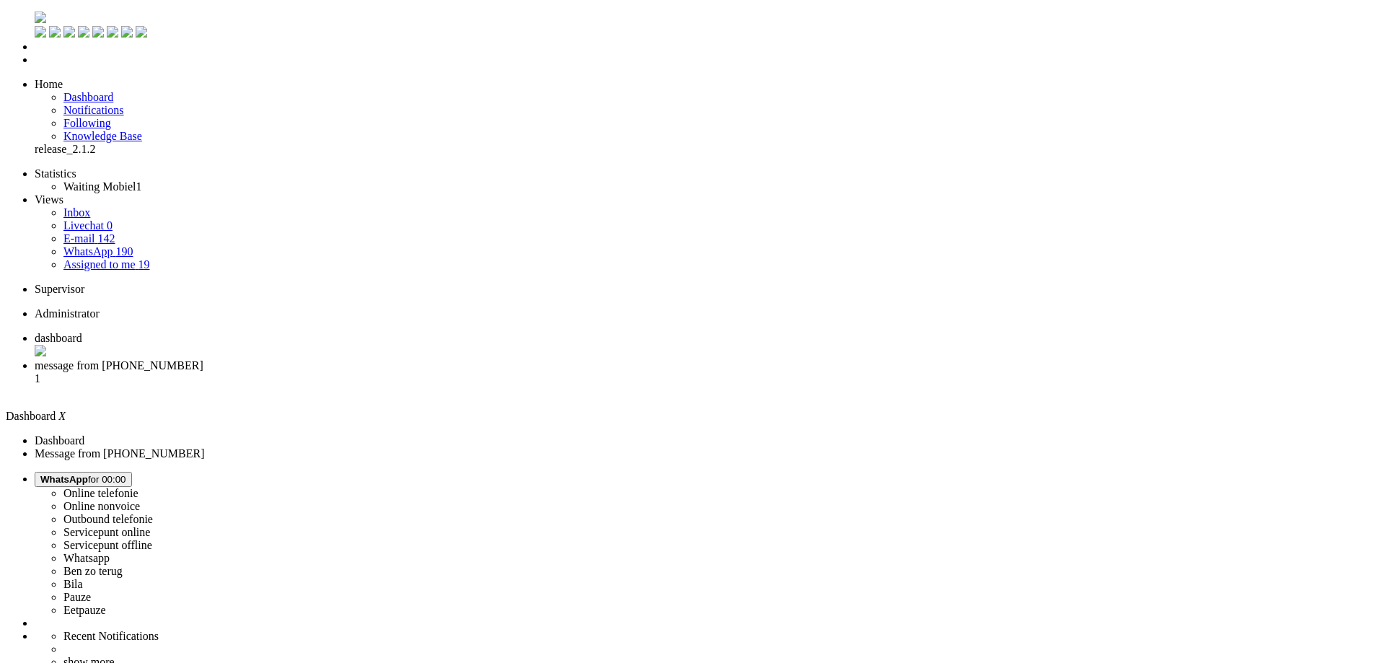
click at [203, 359] on span "message from +31623129660" at bounding box center [119, 365] width 169 height 12
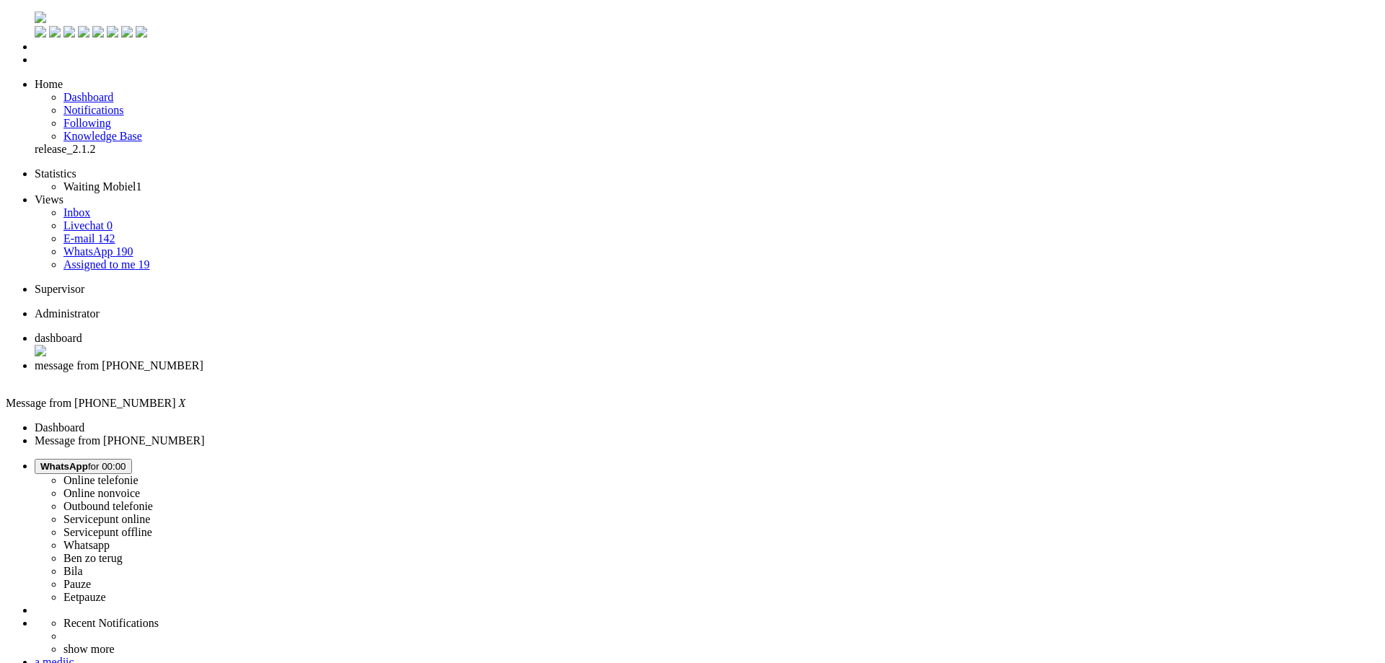
copy div "4663808"
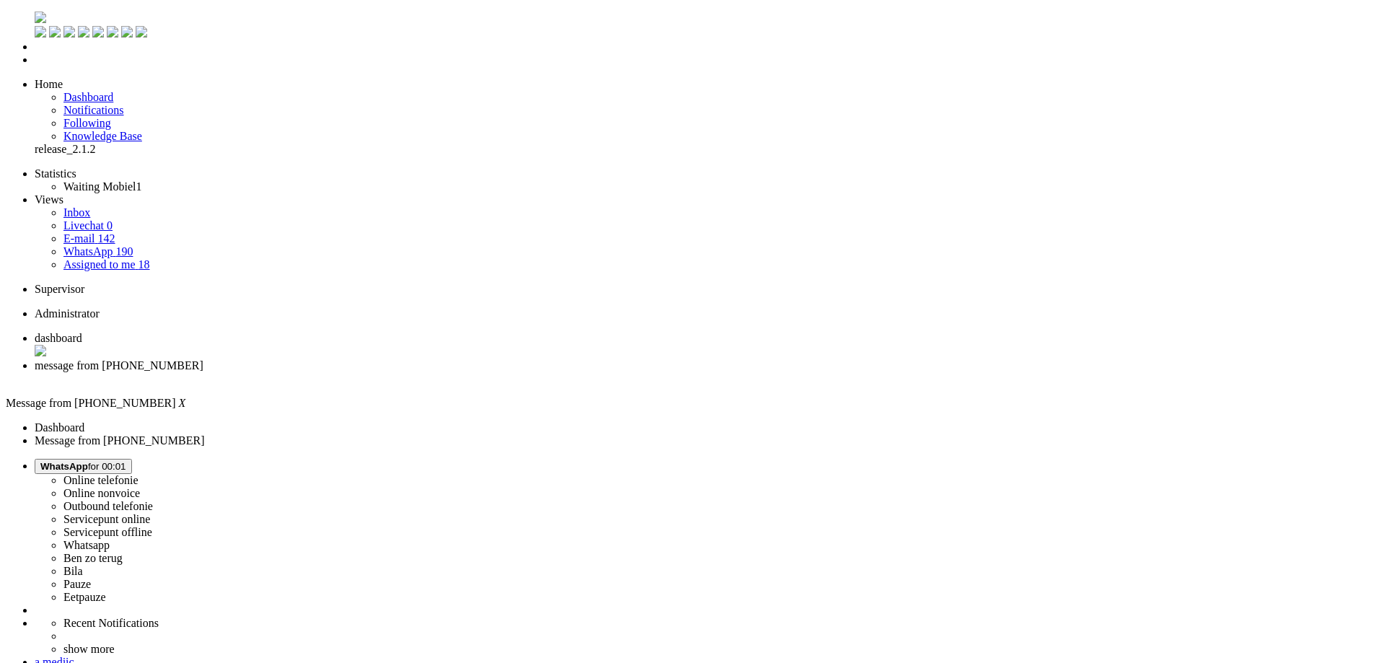
click at [418, 372] on div "Close tab" at bounding box center [707, 378] width 1344 height 13
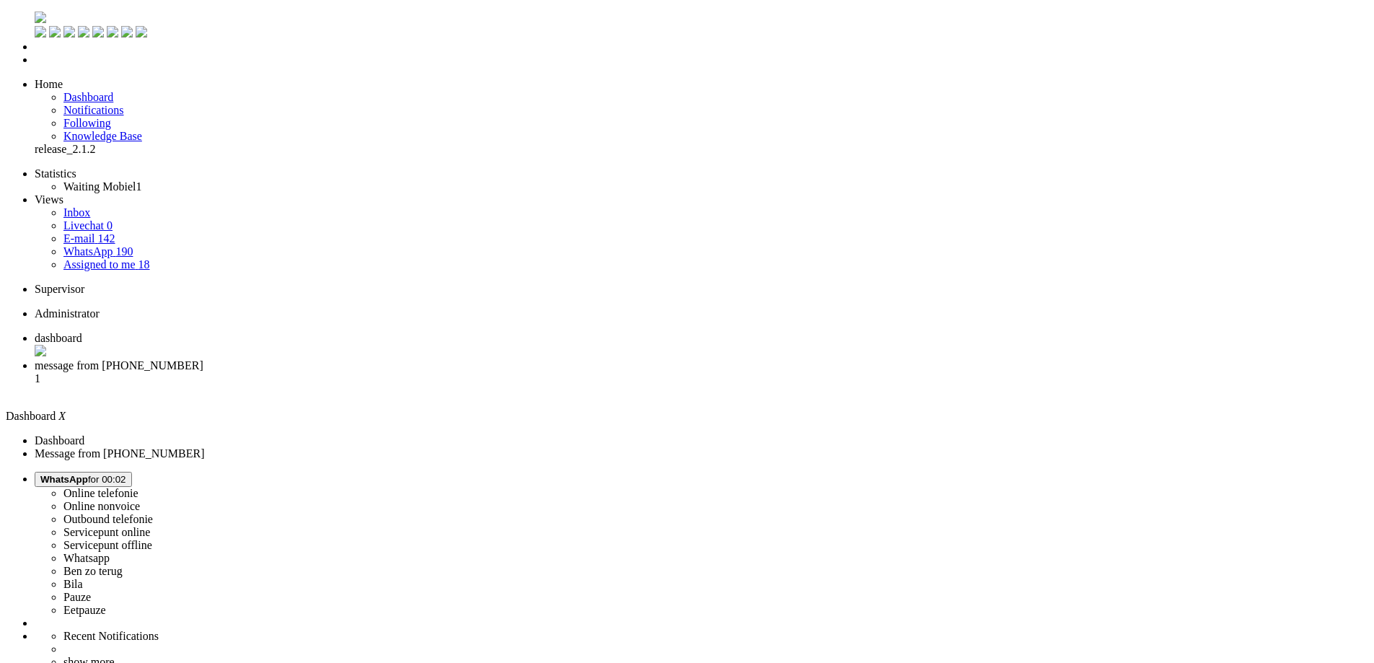
click at [203, 359] on span "message from +31618896921" at bounding box center [119, 365] width 169 height 12
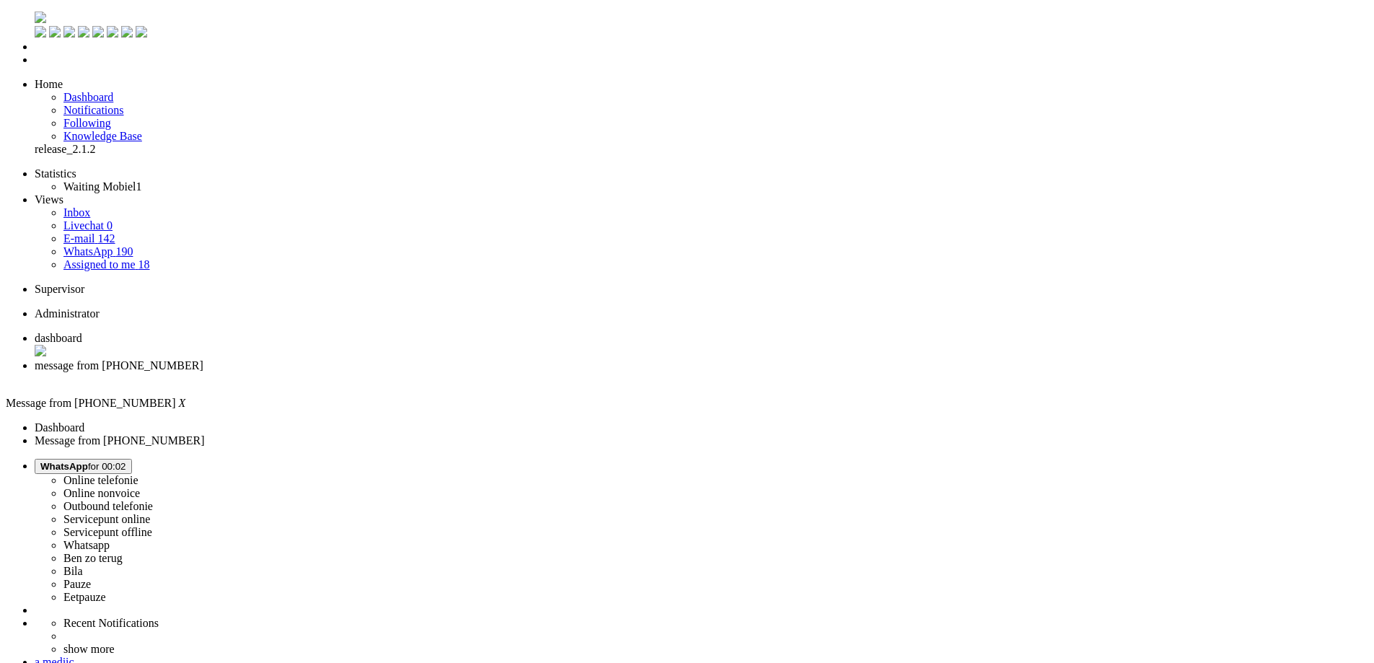
drag, startPoint x: 603, startPoint y: 2499, endPoint x: -128, endPoint y: 2494, distance: 730.5
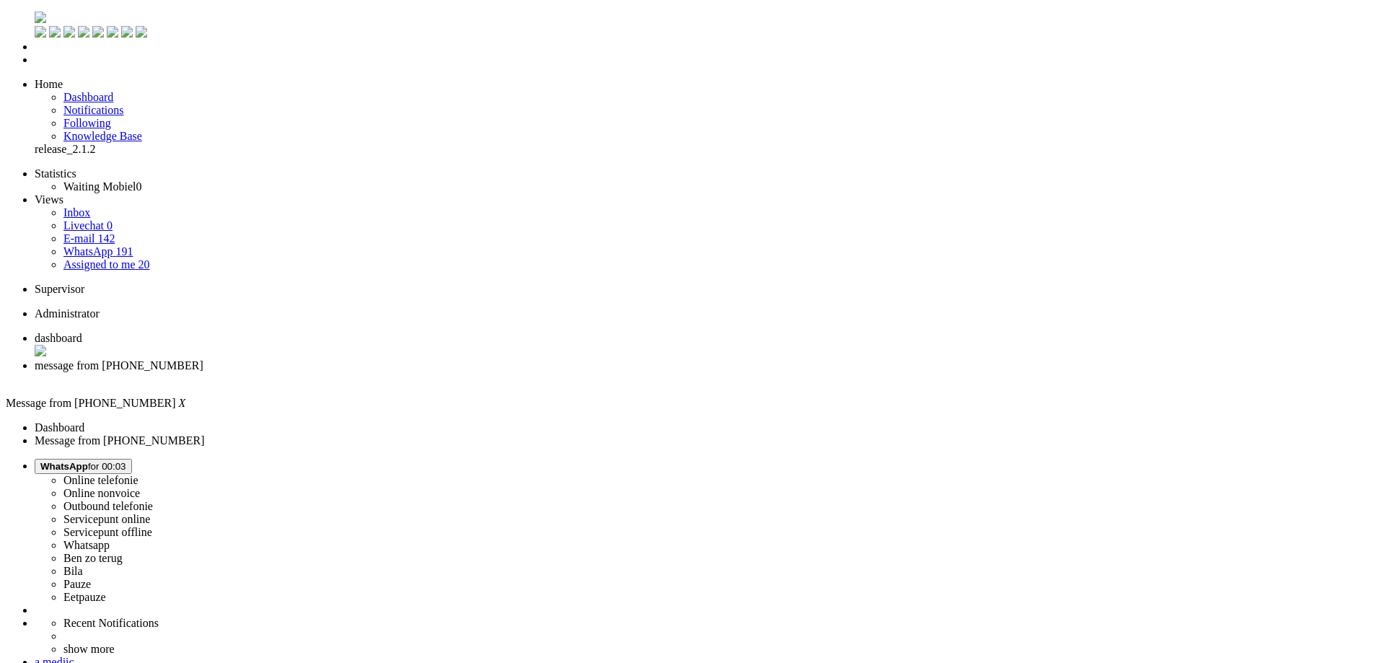
copy body "Graag gedaan! Mocht je nog andere vragen hebben dan hoor ik het graag. Ik wens …"
drag, startPoint x: 694, startPoint y: 2498, endPoint x: 682, endPoint y: 2504, distance: 13.5
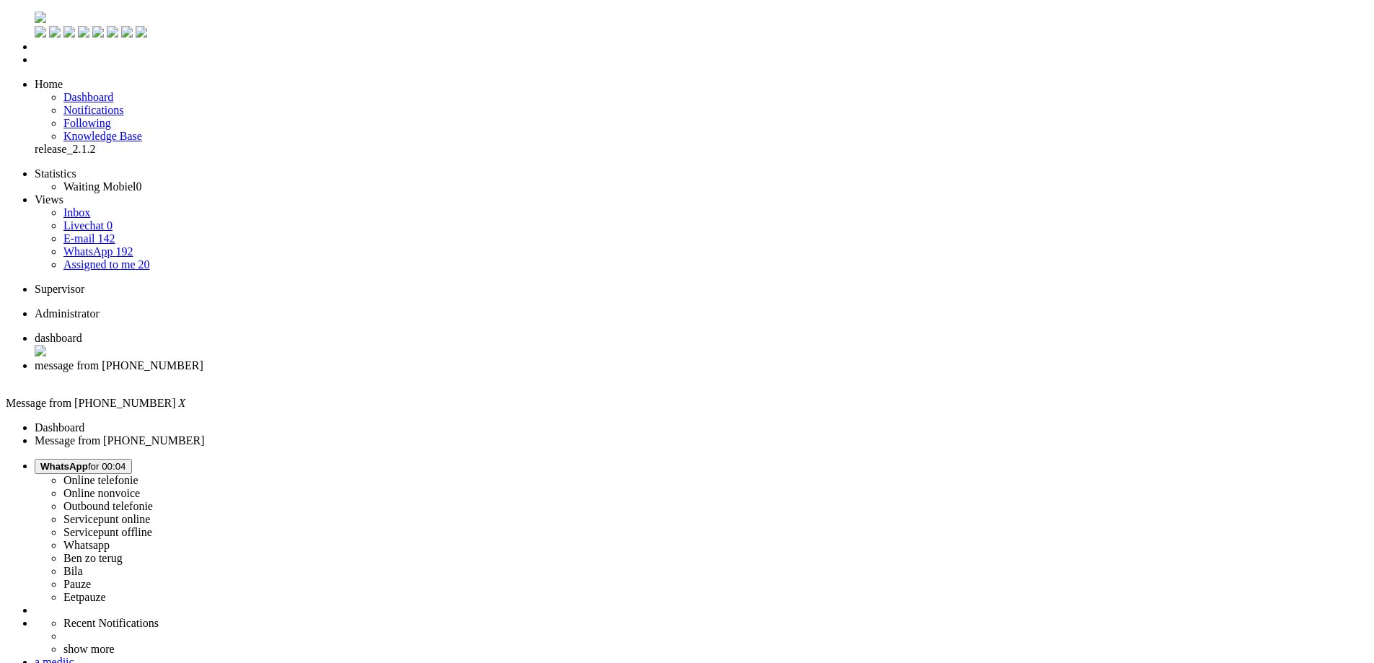
drag, startPoint x: 651, startPoint y: 2500, endPoint x: -65, endPoint y: 2498, distance: 716.1
click at [418, 372] on div "Close tab" at bounding box center [701, 379] width 1333 height 14
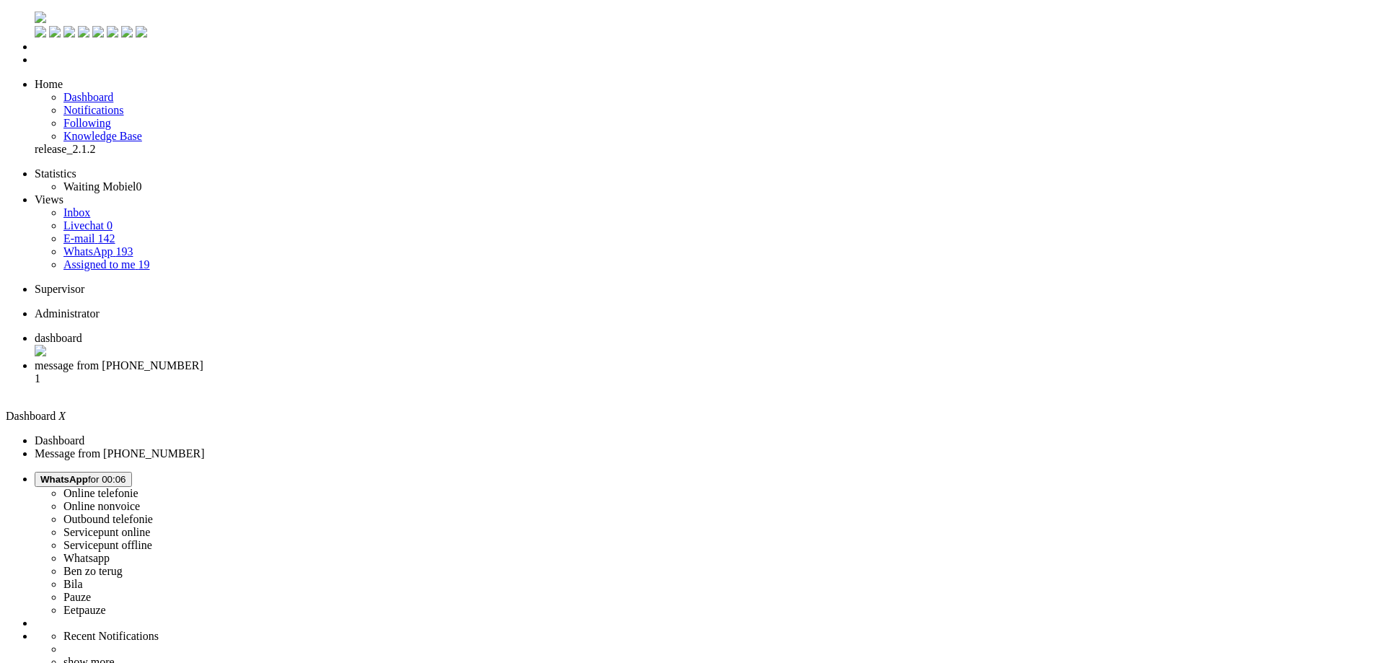
click at [378, 359] on li "message from +31686289662 1" at bounding box center [701, 378] width 1333 height 39
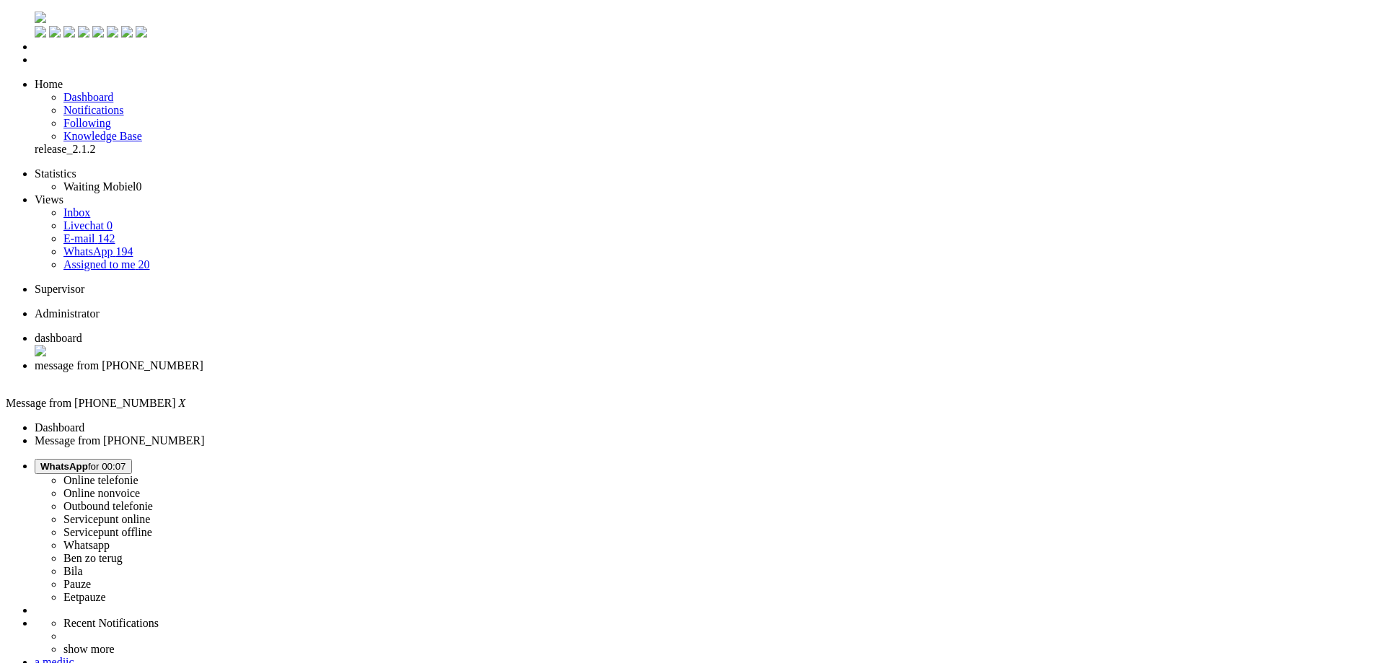
click at [418, 372] on div "Close tab" at bounding box center [701, 378] width 1333 height 13
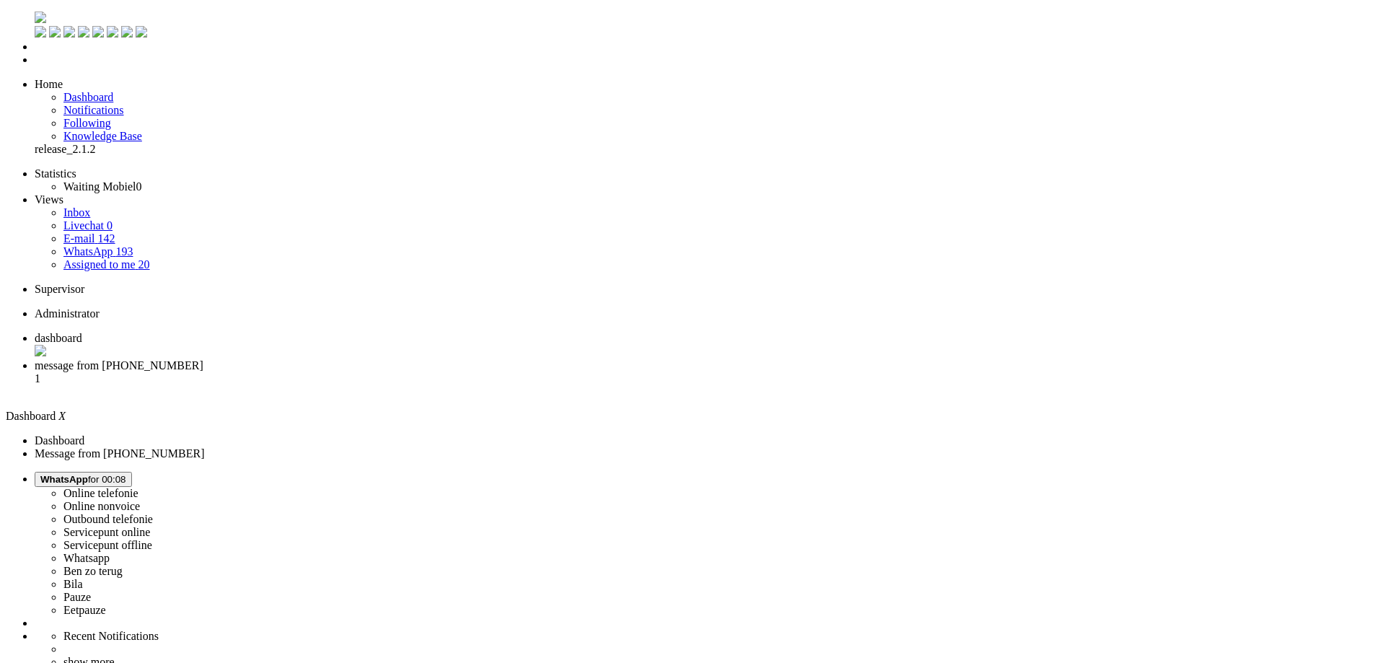
click at [203, 359] on span "message from +31630768442" at bounding box center [119, 365] width 169 height 12
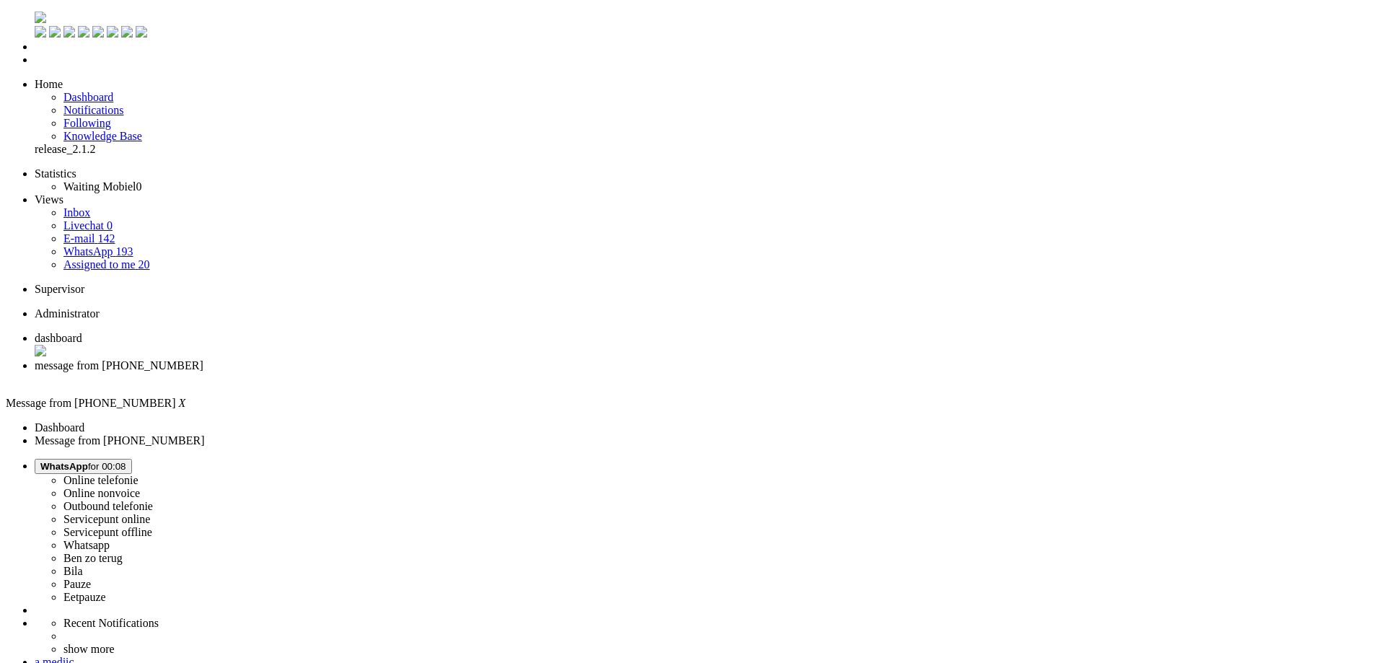
type input "reed"
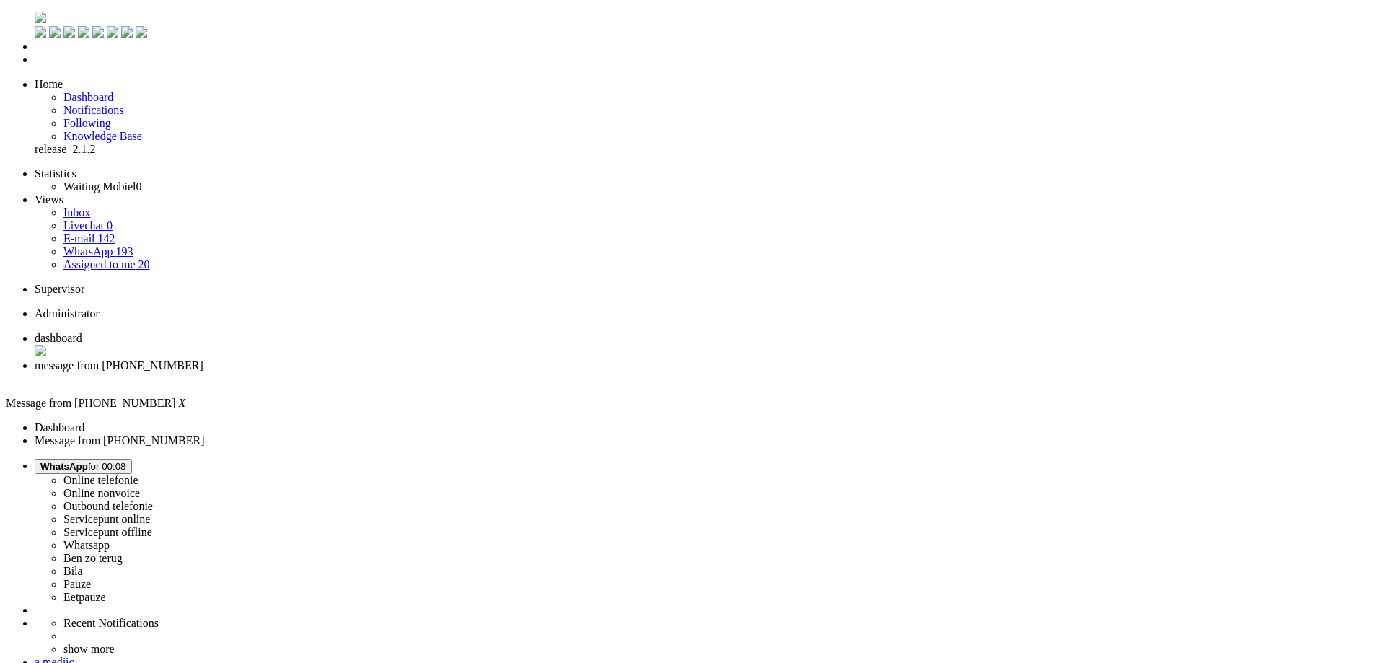
click at [415, 372] on div "Close tab" at bounding box center [701, 378] width 1333 height 13
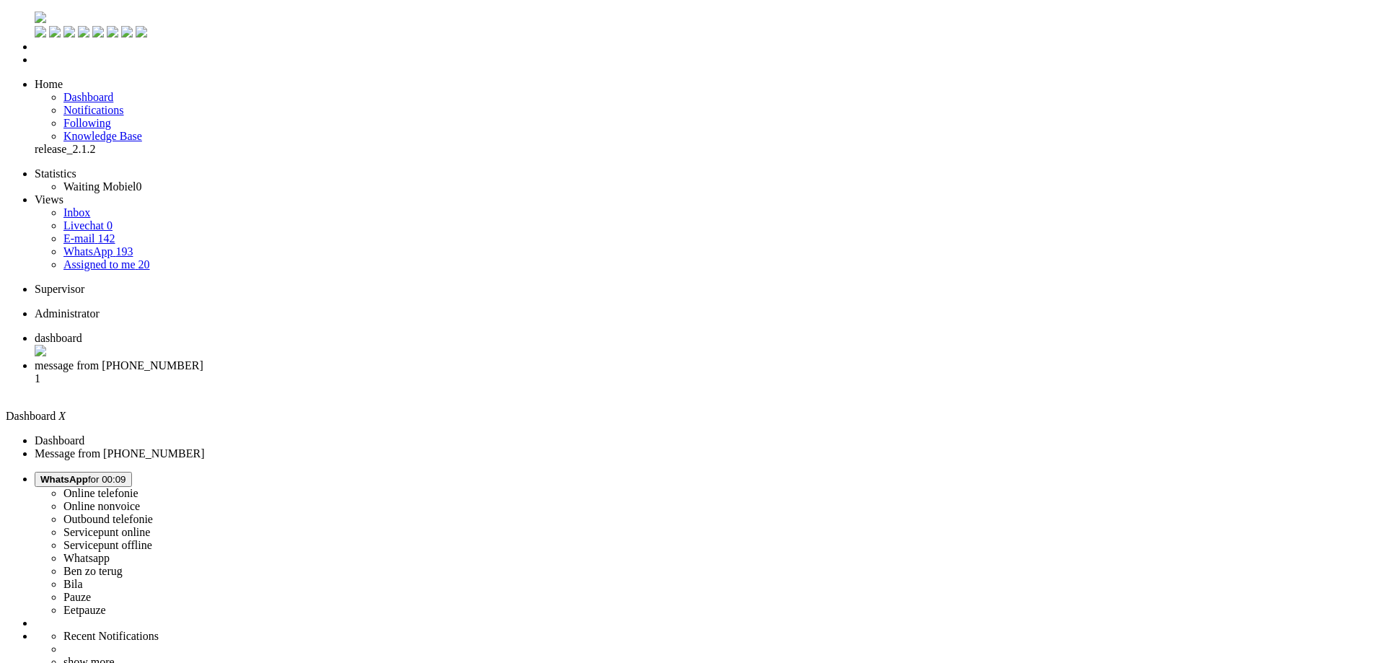
click at [203, 359] on span "message from +31640868066" at bounding box center [119, 365] width 169 height 12
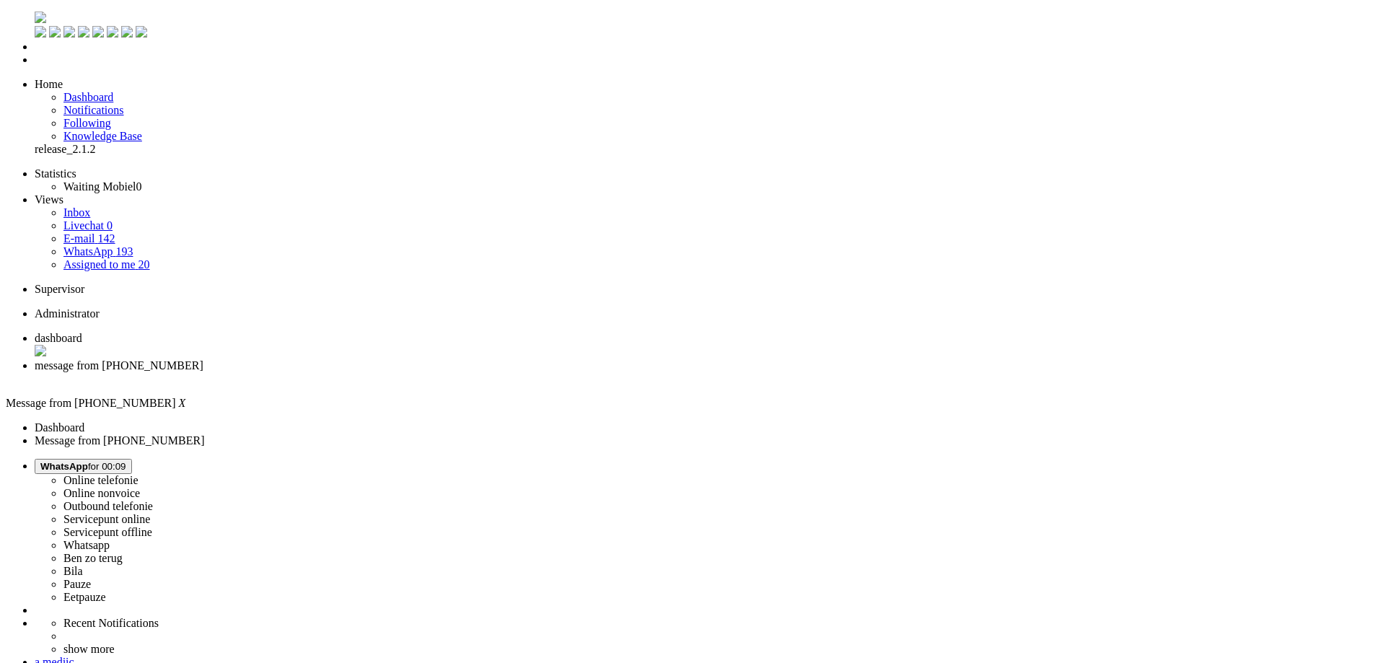
copy div "4668201"
click at [82, 332] on span "dashboard" at bounding box center [59, 338] width 48 height 12
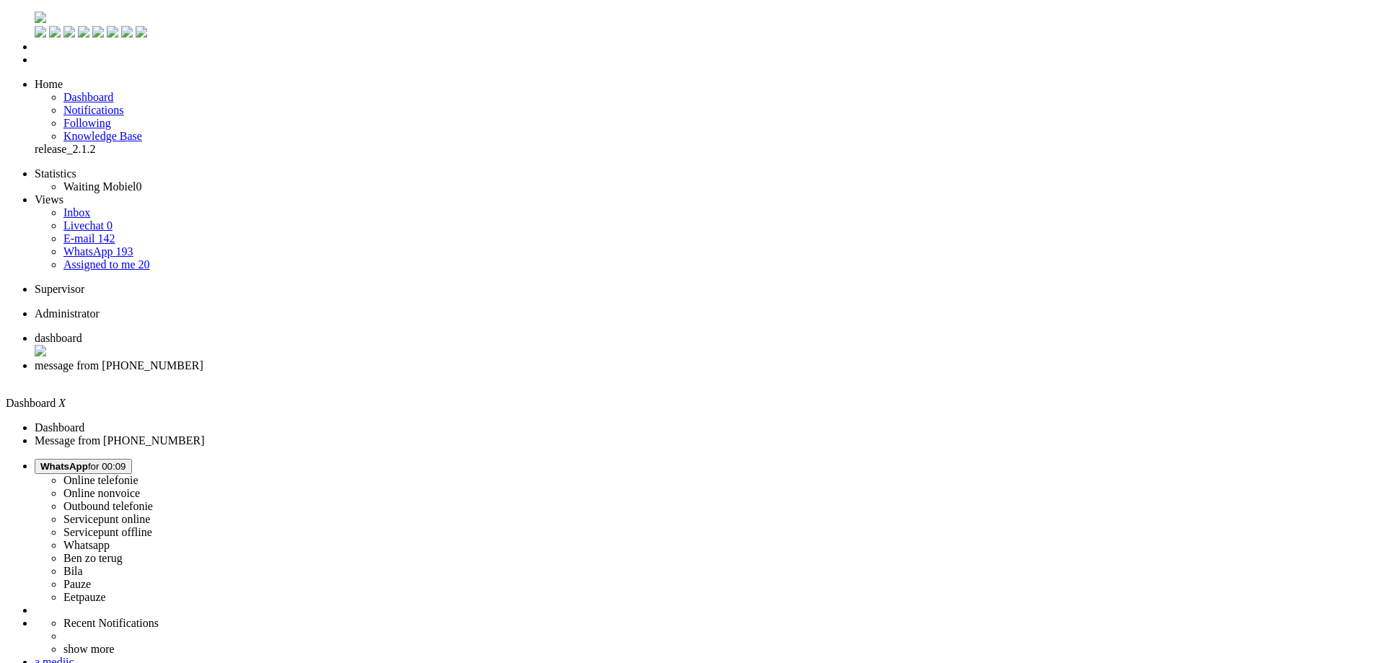
click at [392, 359] on li "message from +31640868066" at bounding box center [701, 372] width 1333 height 26
drag, startPoint x: 495, startPoint y: 287, endPoint x: 442, endPoint y: 286, distance: 53.4
copy div "Dominique"
drag, startPoint x: 482, startPoint y: 296, endPoint x: 451, endPoint y: 299, distance: 31.1
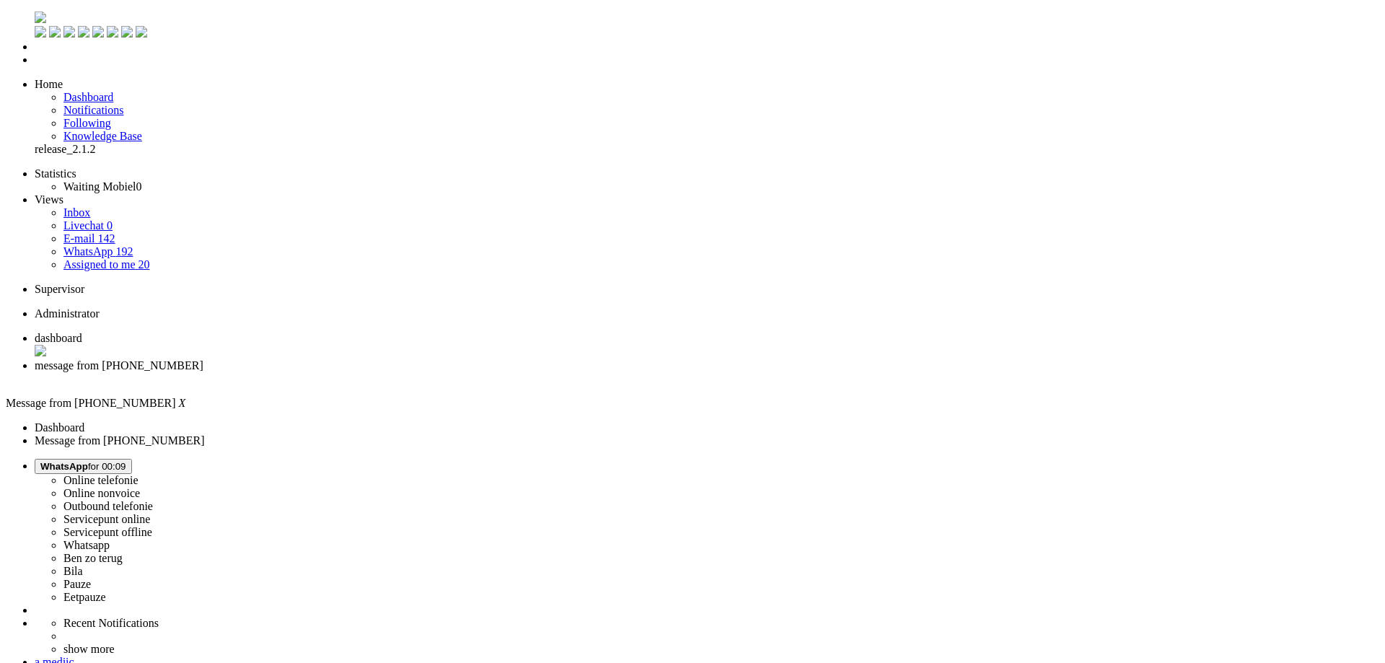
copy div "Netters"
drag, startPoint x: 507, startPoint y: 306, endPoint x: 464, endPoint y: 311, distance: 42.8
copy div "13/11/1997"
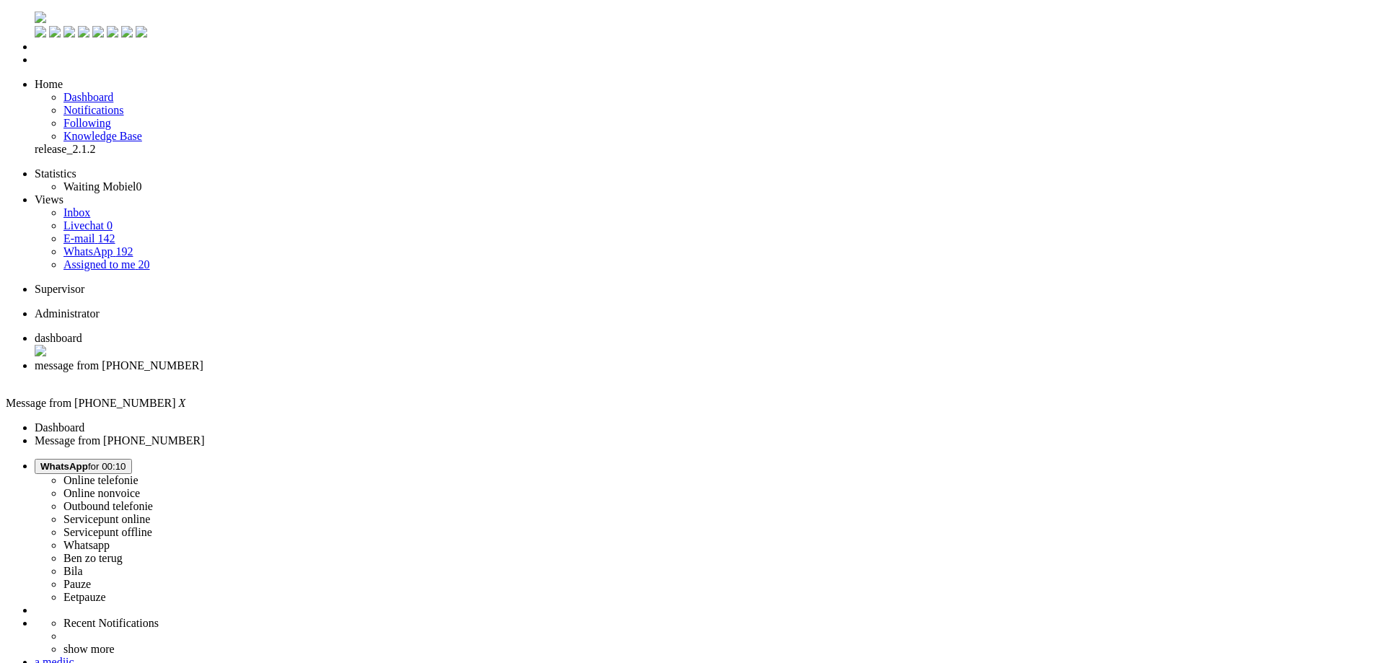
drag, startPoint x: 516, startPoint y: 320, endPoint x: 462, endPoint y: 315, distance: 54.3
copy div "IVBB5DD222"
drag, startPoint x: 513, startPoint y: 337, endPoint x: 457, endPoint y: 333, distance: 55.6
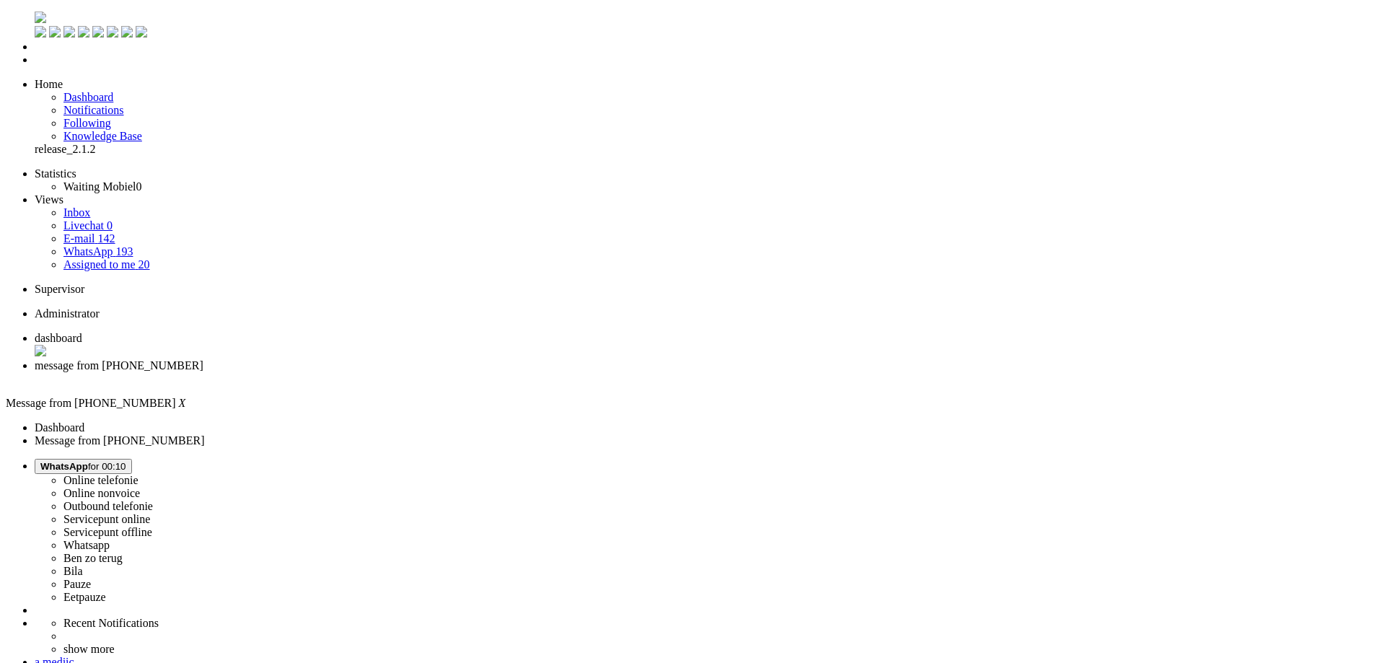
drag, startPoint x: 532, startPoint y: 317, endPoint x: 460, endPoint y: 321, distance: 72.2
copy div "IVBB5DD222"
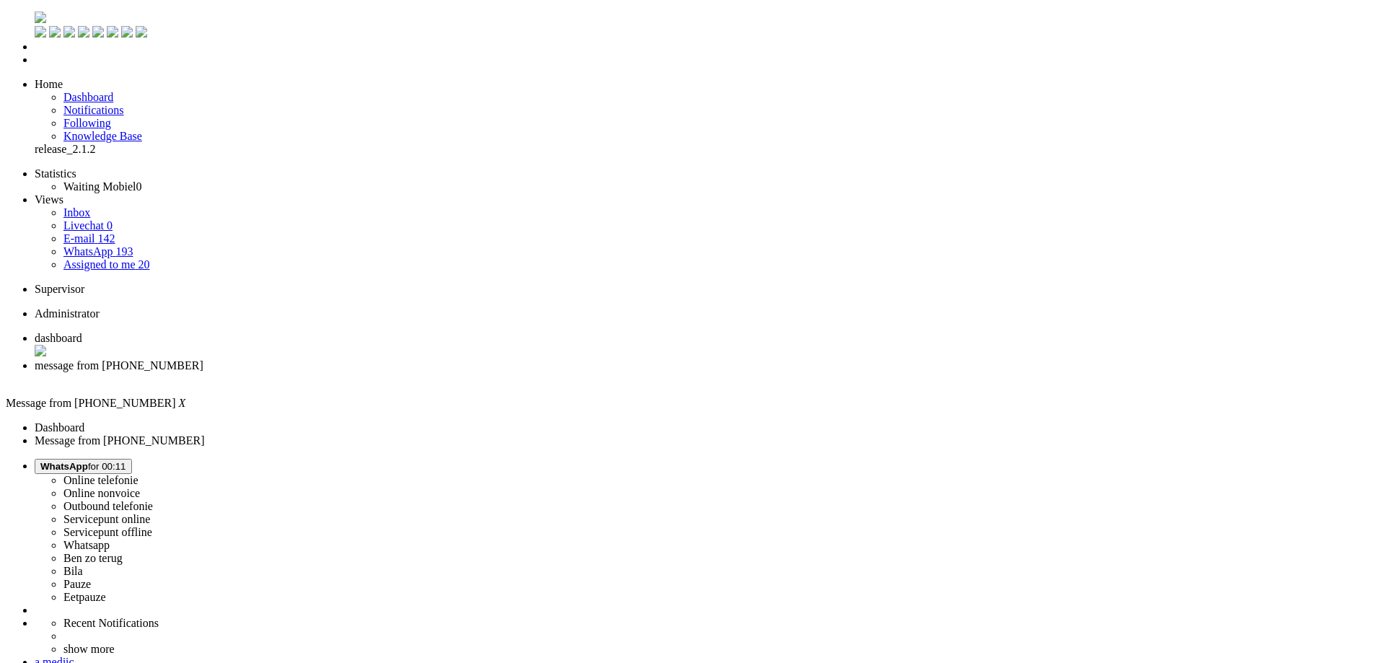
drag, startPoint x: 516, startPoint y: 316, endPoint x: 466, endPoint y: 321, distance: 50.7
drag, startPoint x: 524, startPoint y: 2655, endPoint x: 195, endPoint y: 2549, distance: 345.0
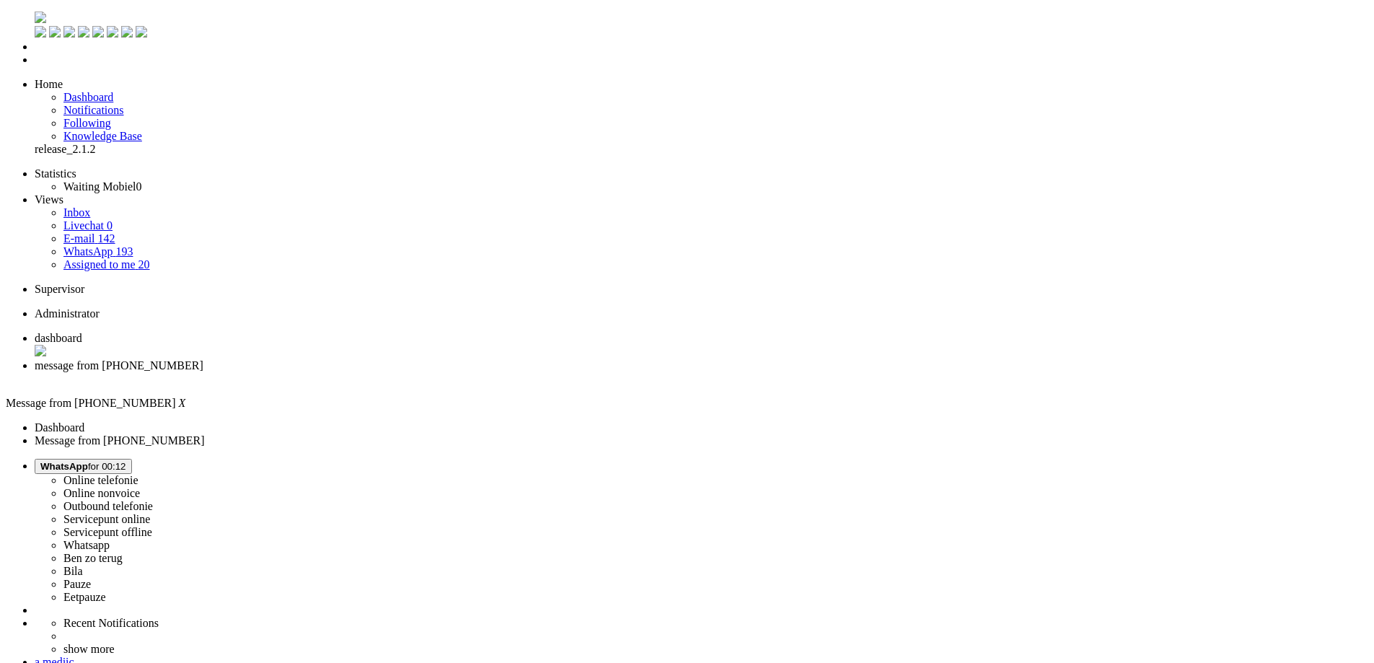
drag, startPoint x: 395, startPoint y: 360, endPoint x: 524, endPoint y: 412, distance: 139.4
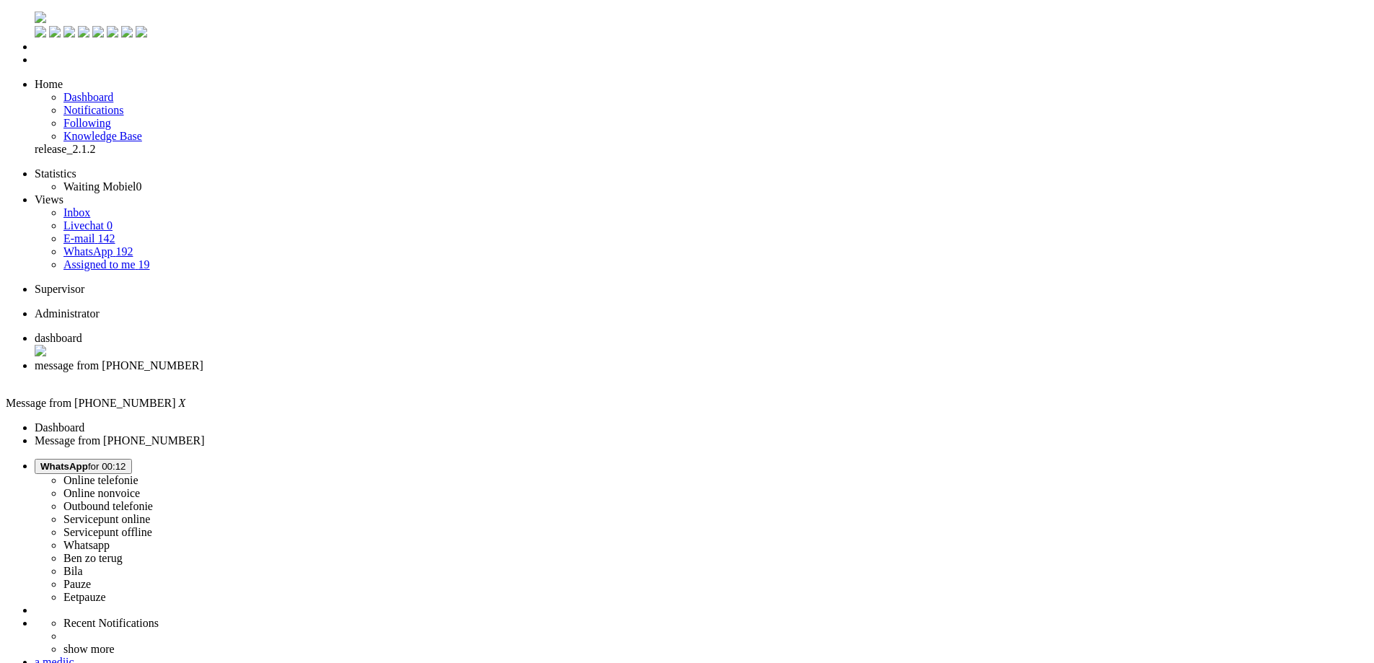
click at [418, 372] on div "Close tab" at bounding box center [701, 378] width 1333 height 13
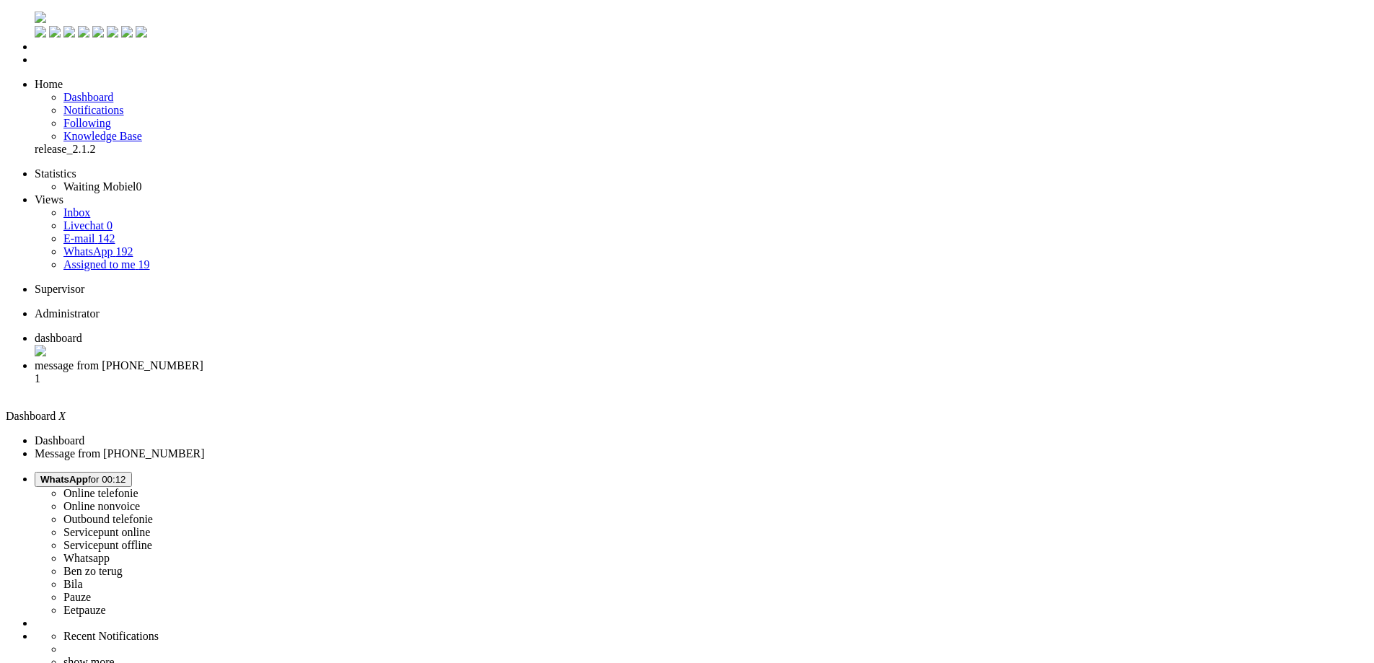
click at [203, 359] on span "message from [PHONE_NUMBER]" at bounding box center [119, 365] width 169 height 12
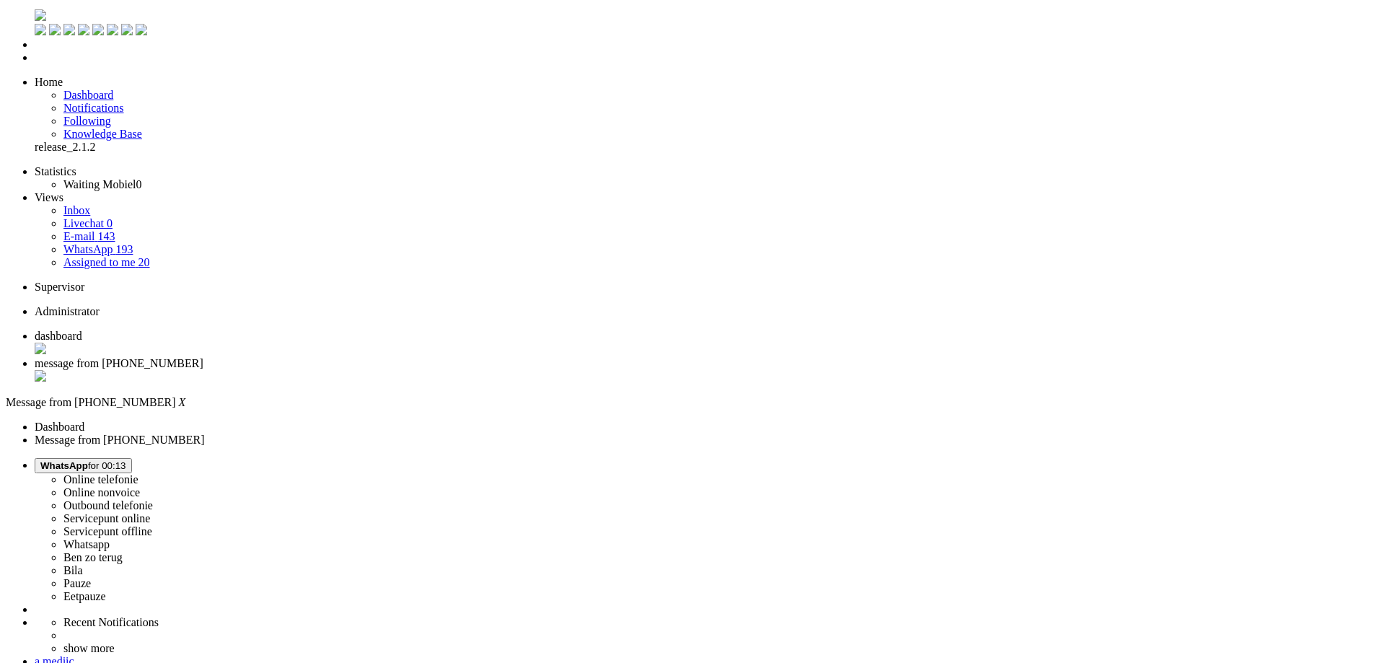
click at [418, 370] on div "Close tab" at bounding box center [701, 377] width 1333 height 14
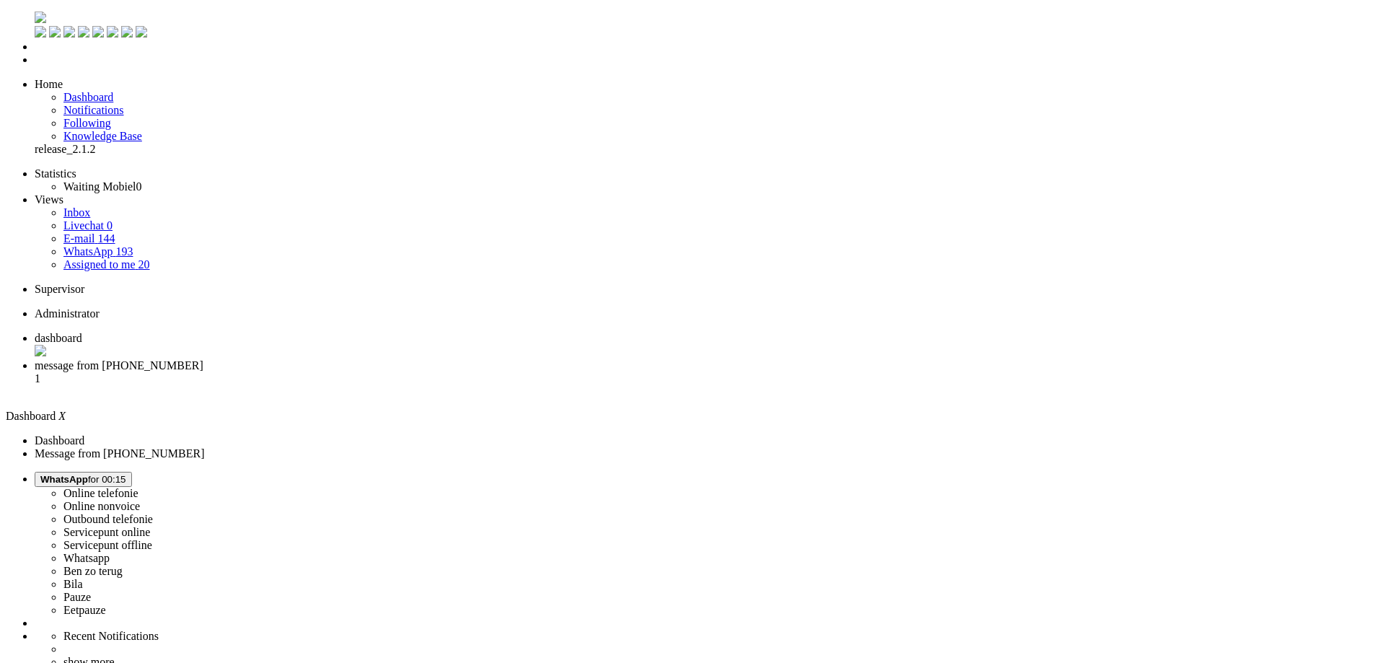
click at [203, 359] on span "message from +31630947793" at bounding box center [119, 365] width 169 height 12
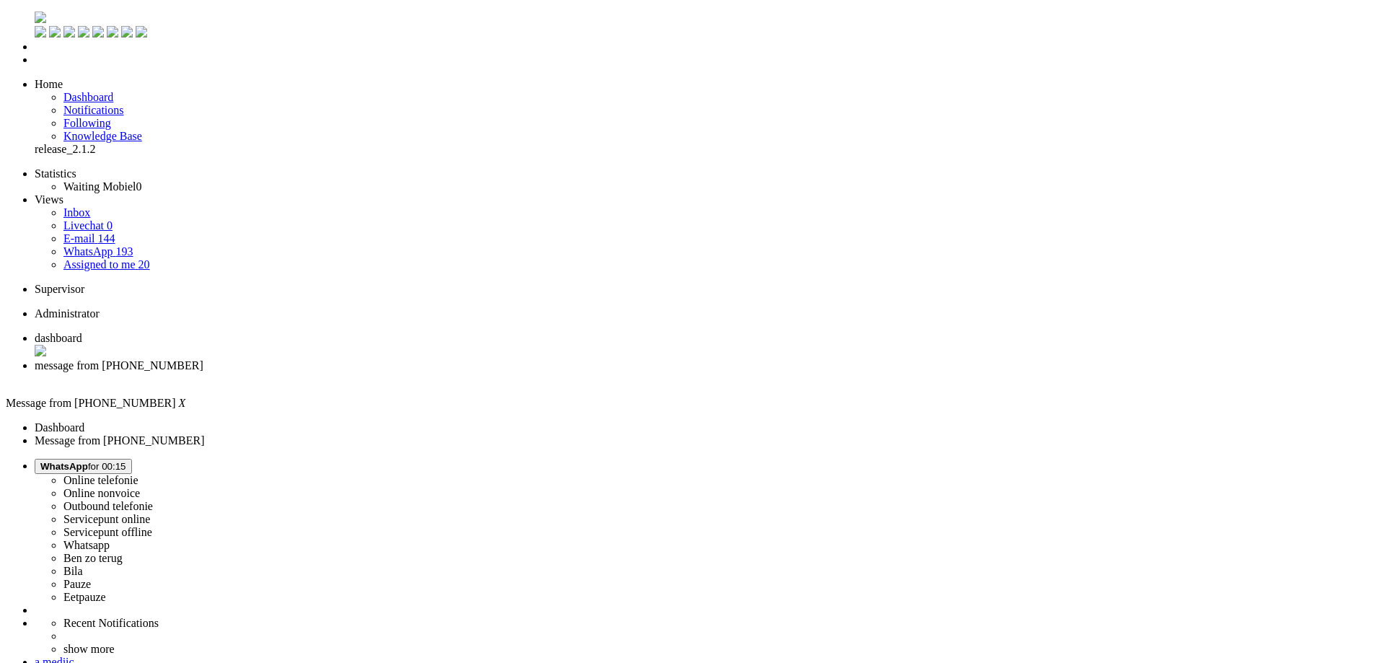
click at [412, 372] on div "Close tab" at bounding box center [701, 378] width 1333 height 13
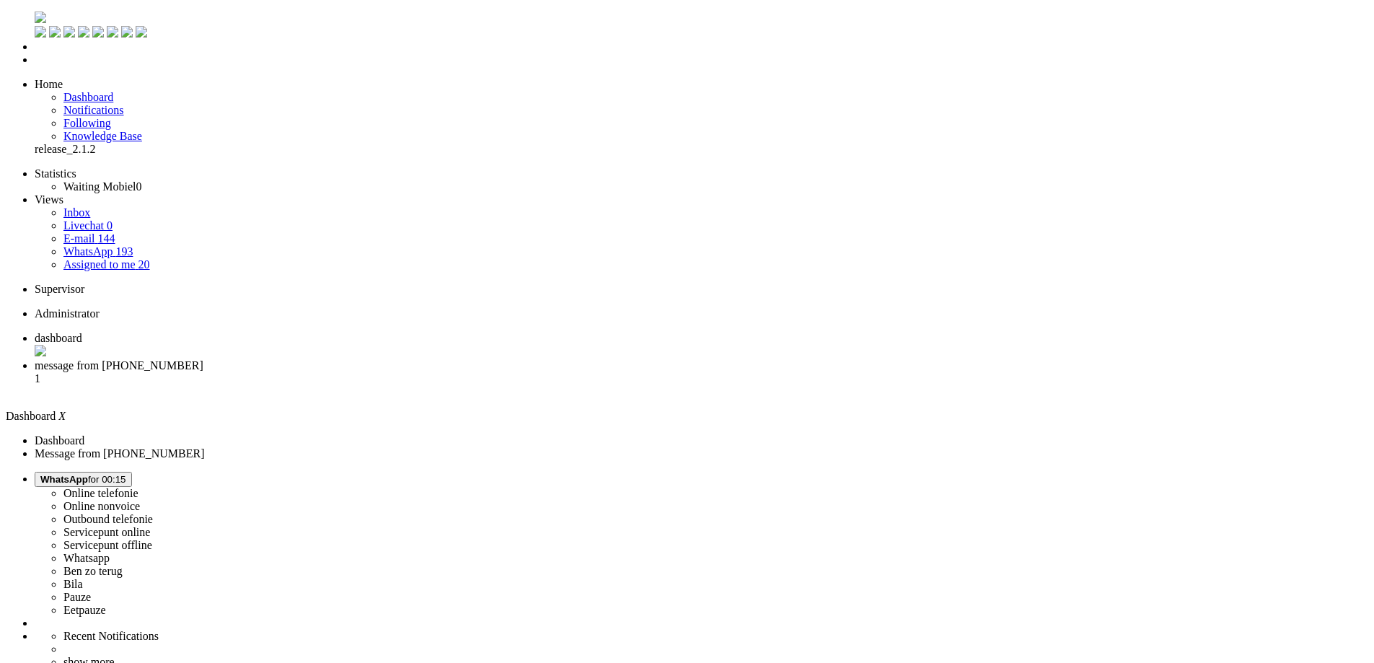
click at [356, 359] on li "message from [PHONE_NUMBER] 1" at bounding box center [701, 378] width 1333 height 39
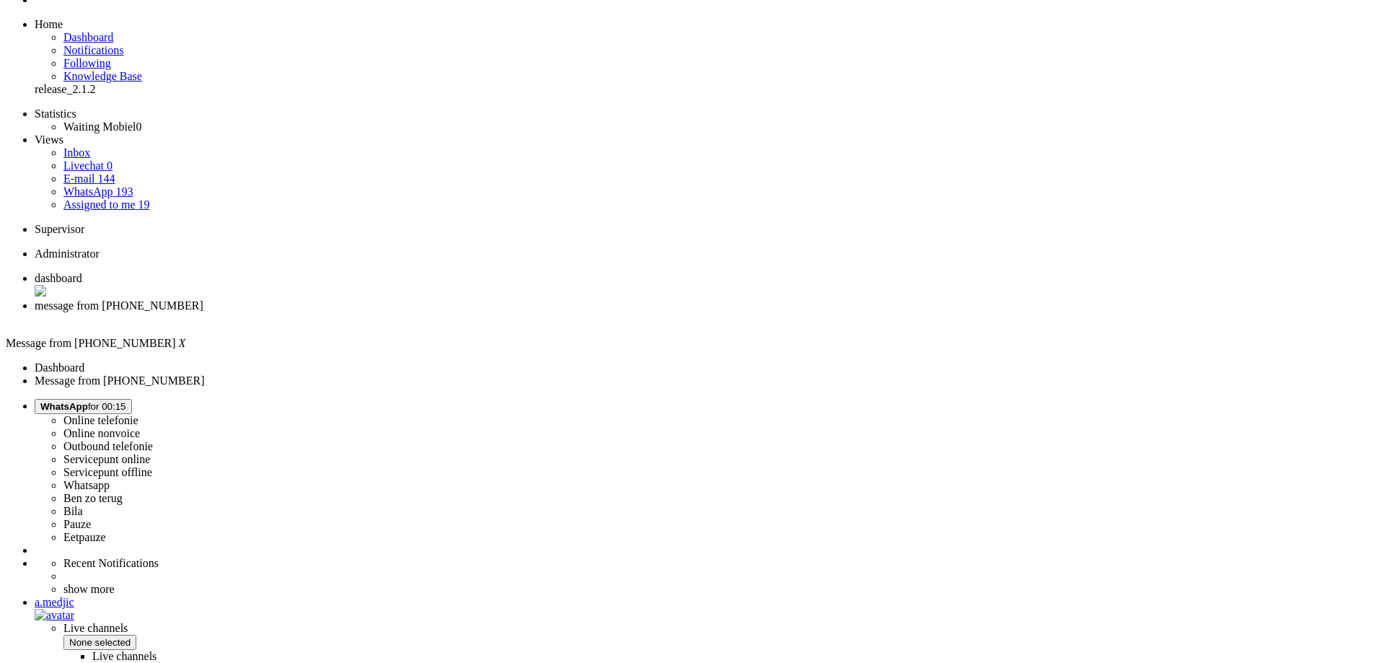
scroll to position [73, 0]
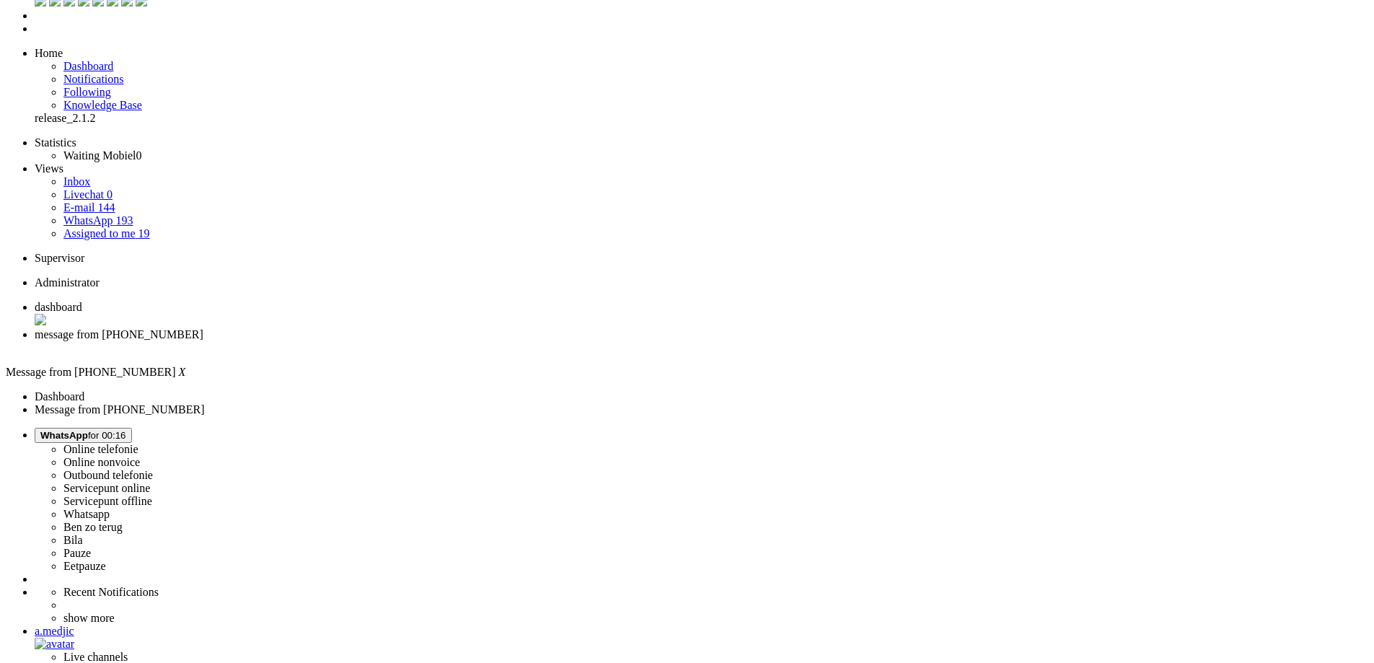
scroll to position [0, 0]
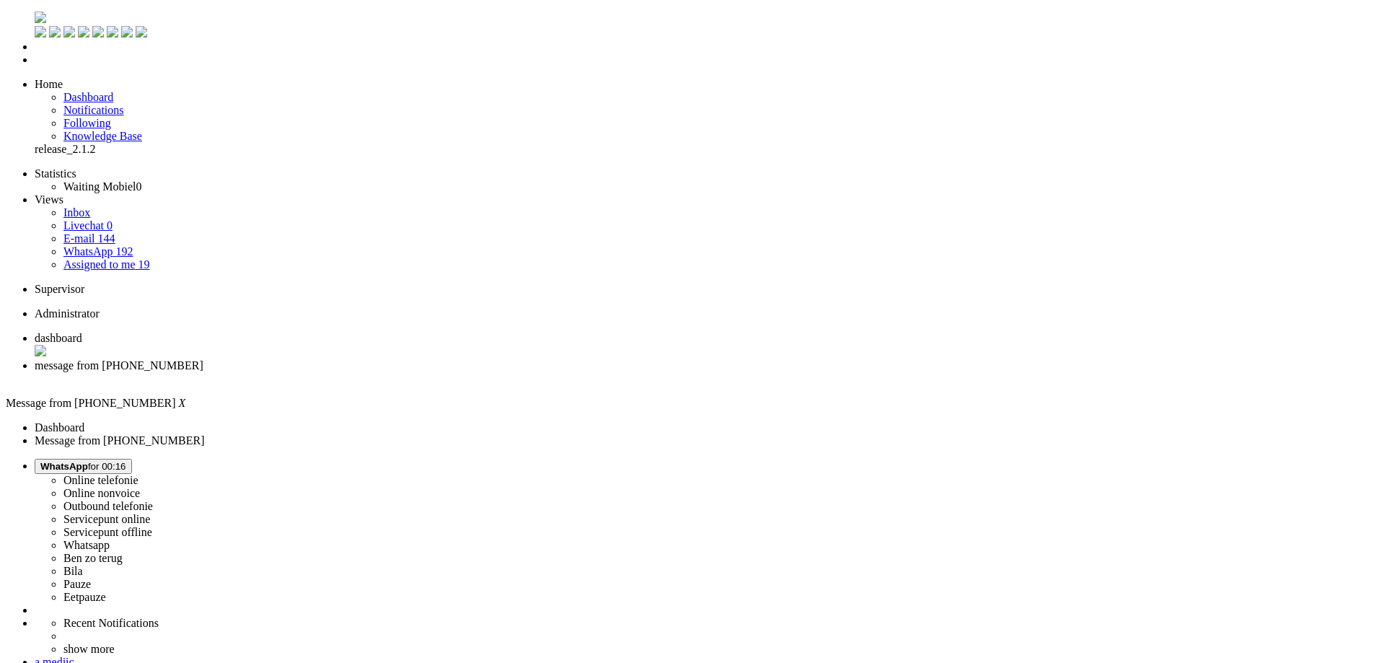
type input "reed"
drag, startPoint x: 347, startPoint y: 2501, endPoint x: 329, endPoint y: 2502, distance: 18.0
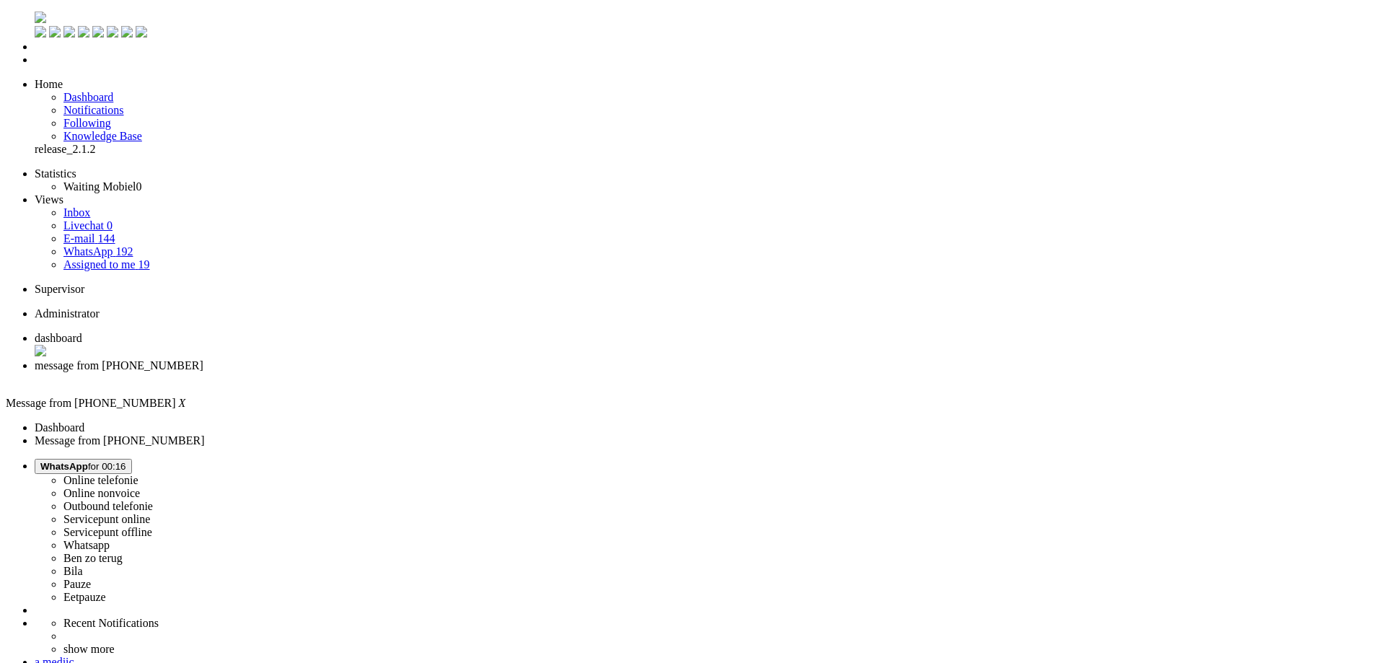
click at [412, 372] on div "Close tab" at bounding box center [701, 378] width 1333 height 13
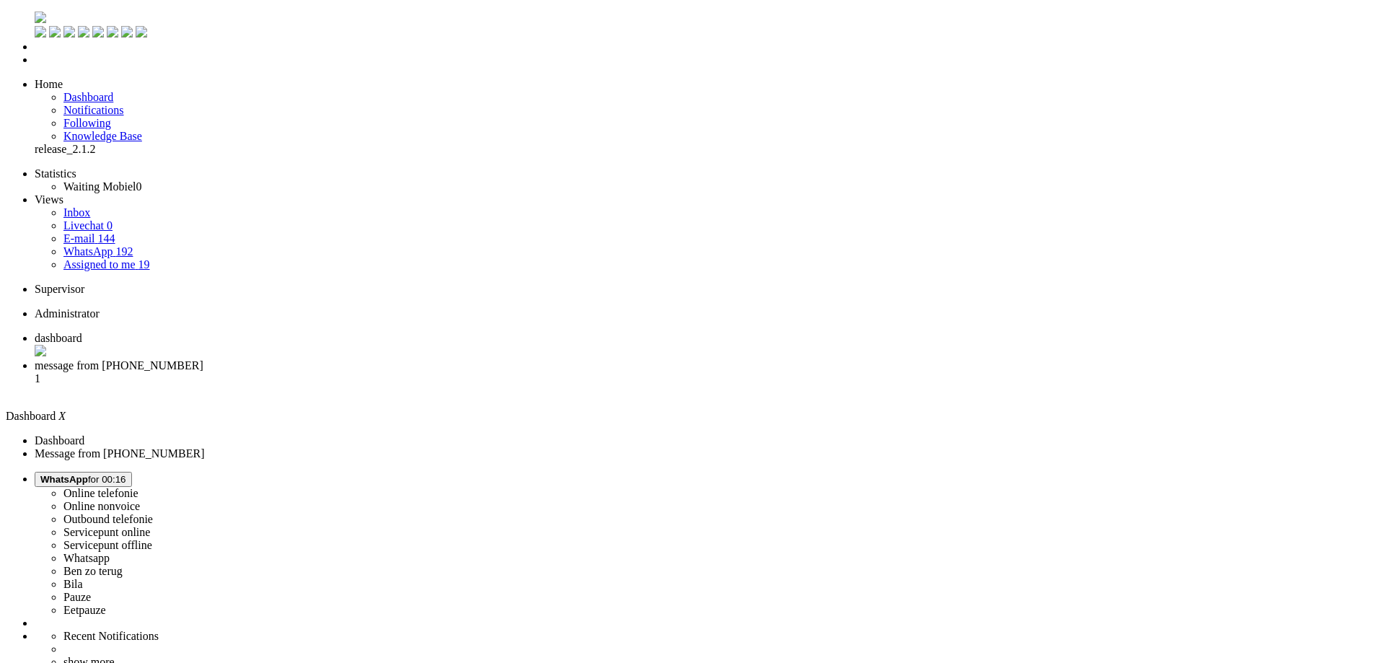
click at [203, 359] on span "message from +31624993531" at bounding box center [119, 365] width 169 height 12
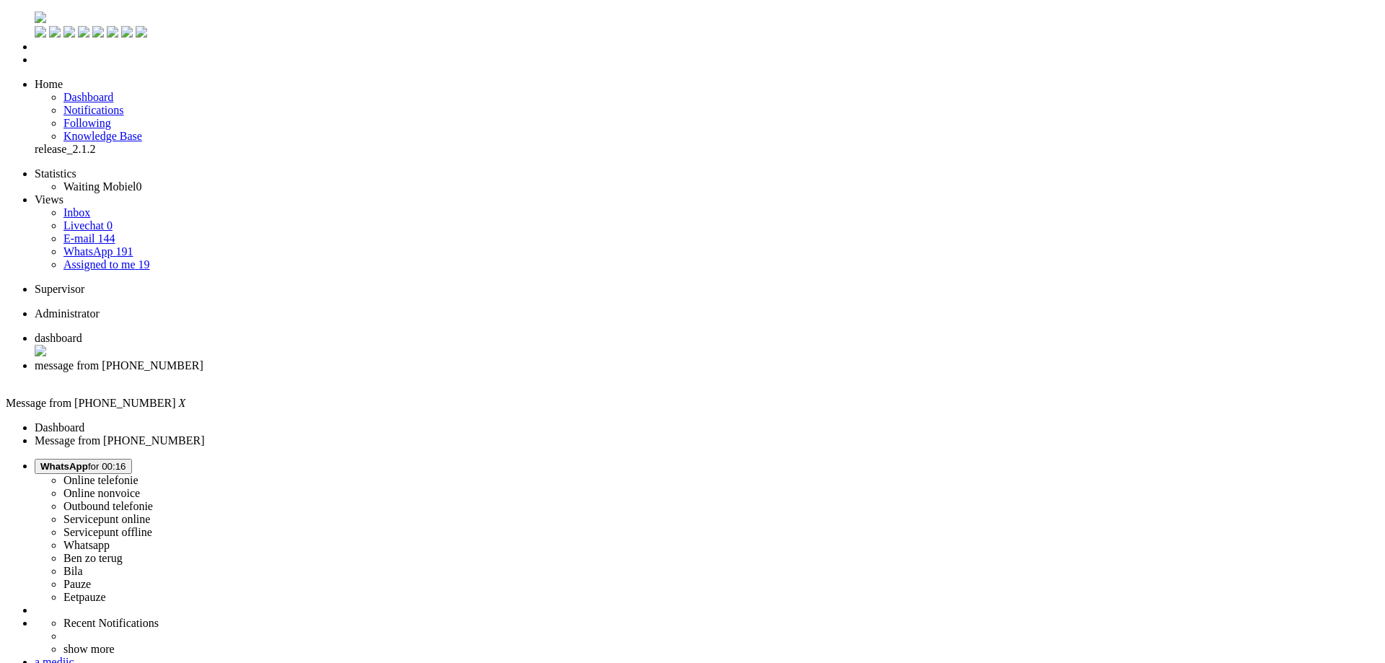
type input "levert"
drag, startPoint x: 162, startPoint y: 2487, endPoint x: 350, endPoint y: 2489, distance: 188.2
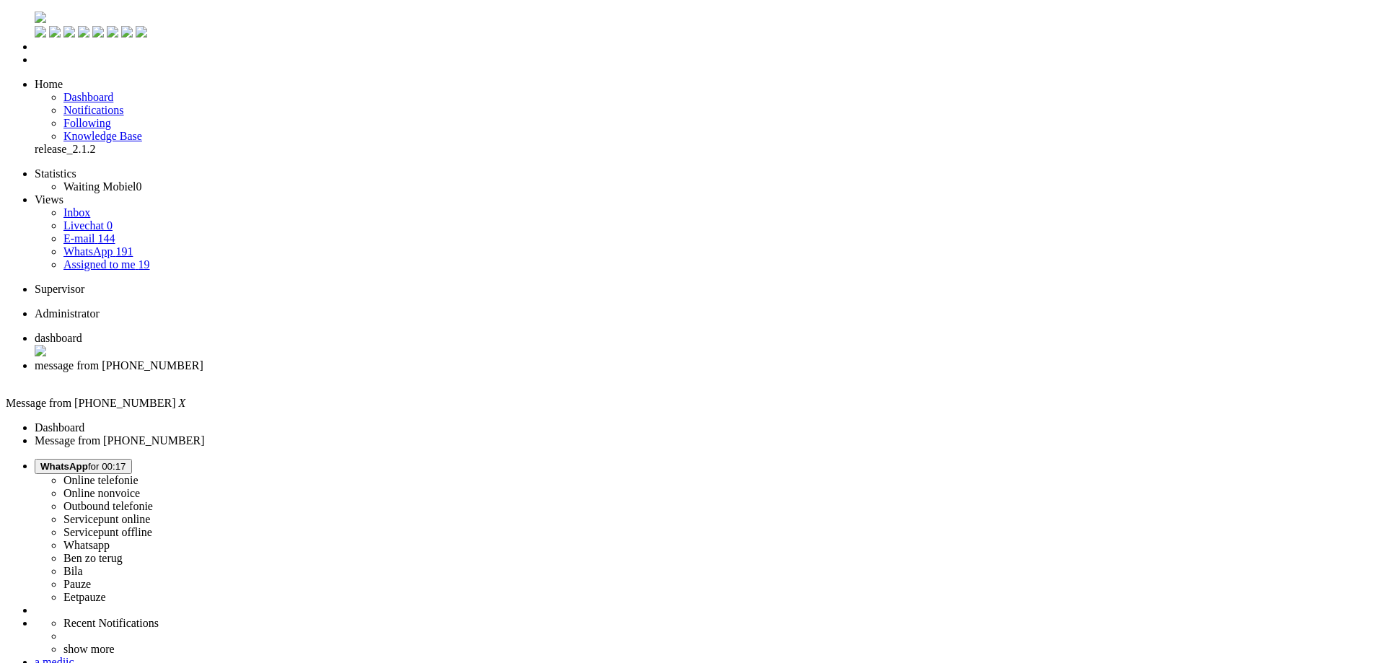
click at [415, 372] on div "Close tab" at bounding box center [707, 378] width 1344 height 13
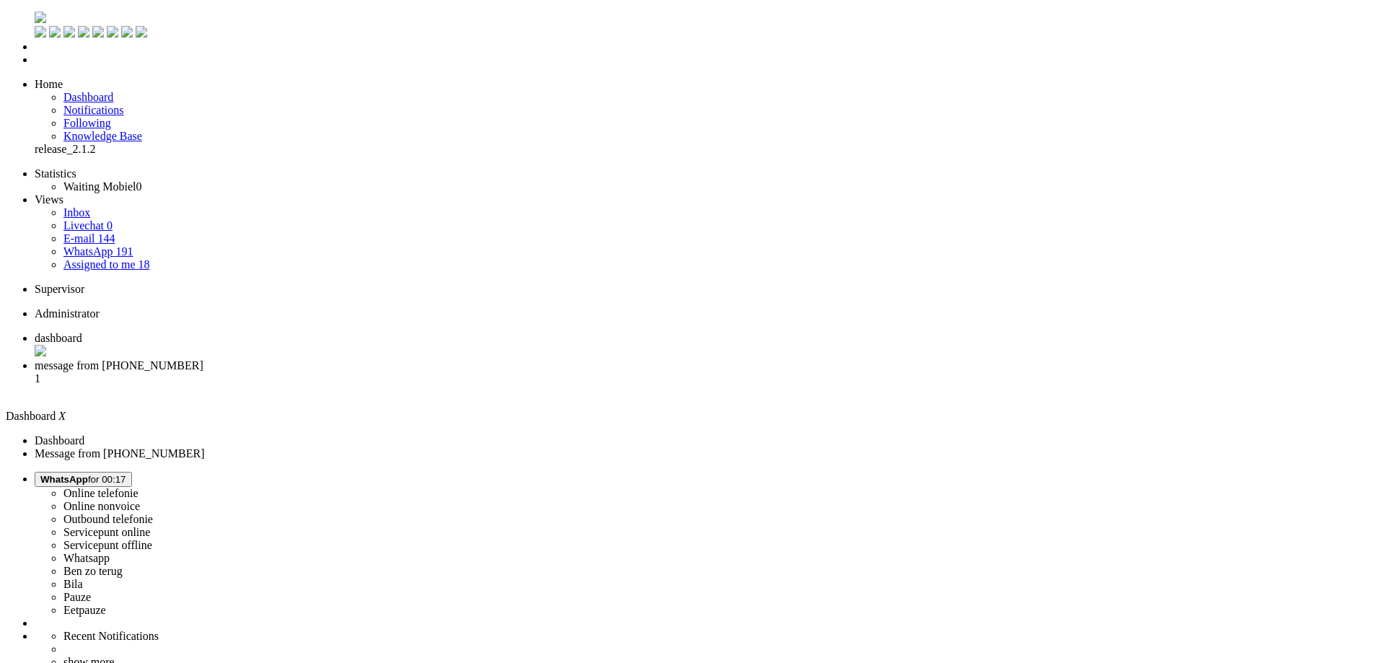
click at [376, 359] on li "message from +31631786039 1" at bounding box center [701, 378] width 1333 height 39
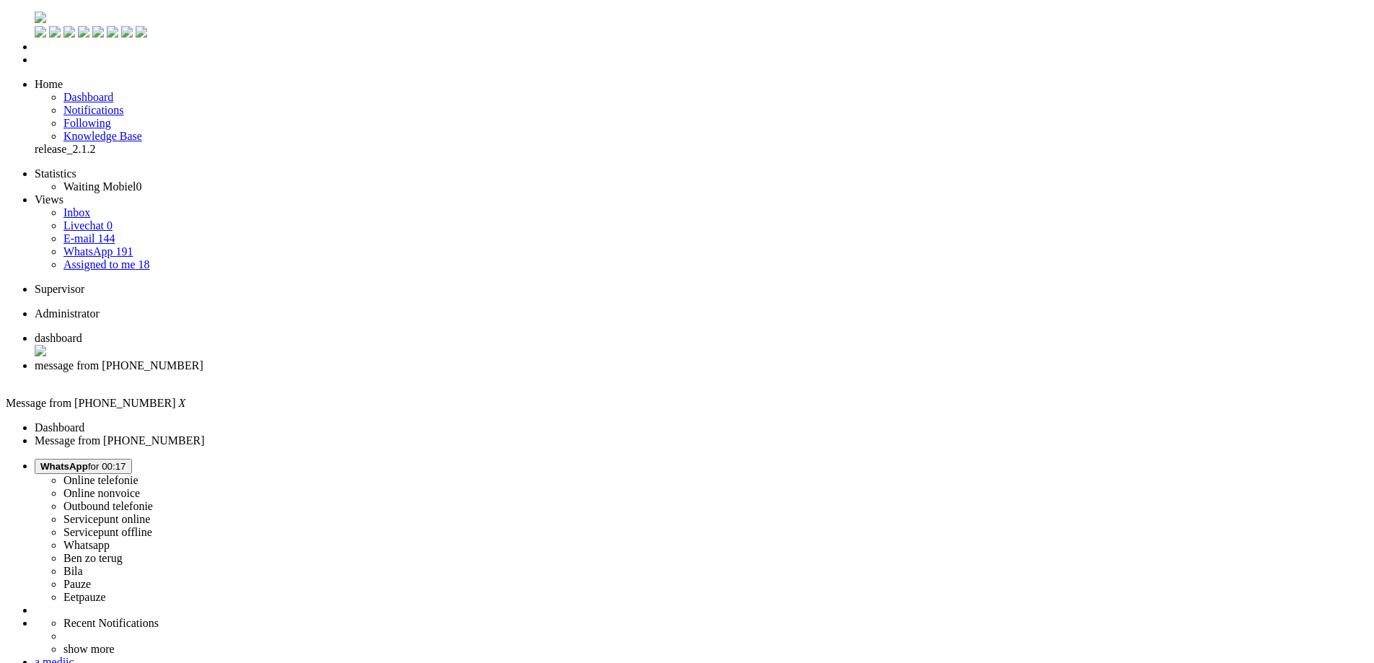
drag, startPoint x: 1268, startPoint y: 90, endPoint x: 1262, endPoint y: 85, distance: 7.7
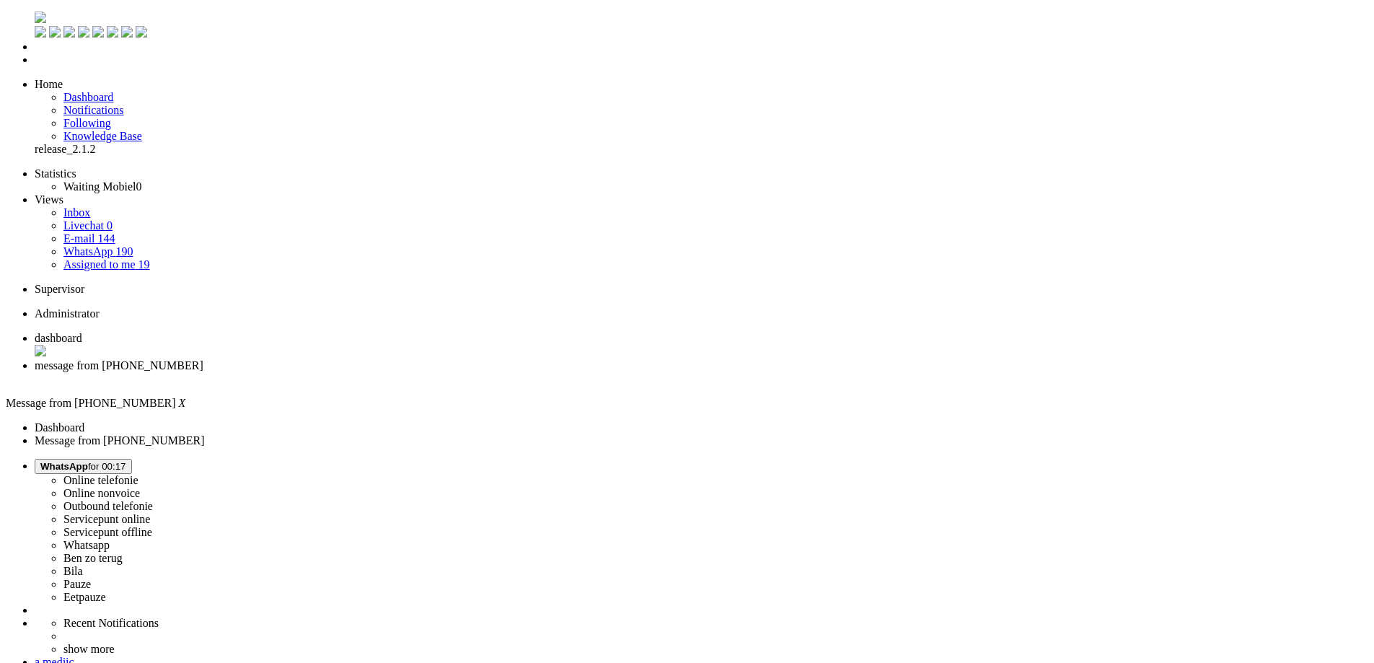
type input "ree"
drag, startPoint x: 345, startPoint y: 2499, endPoint x: 327, endPoint y: 2504, distance: 18.7
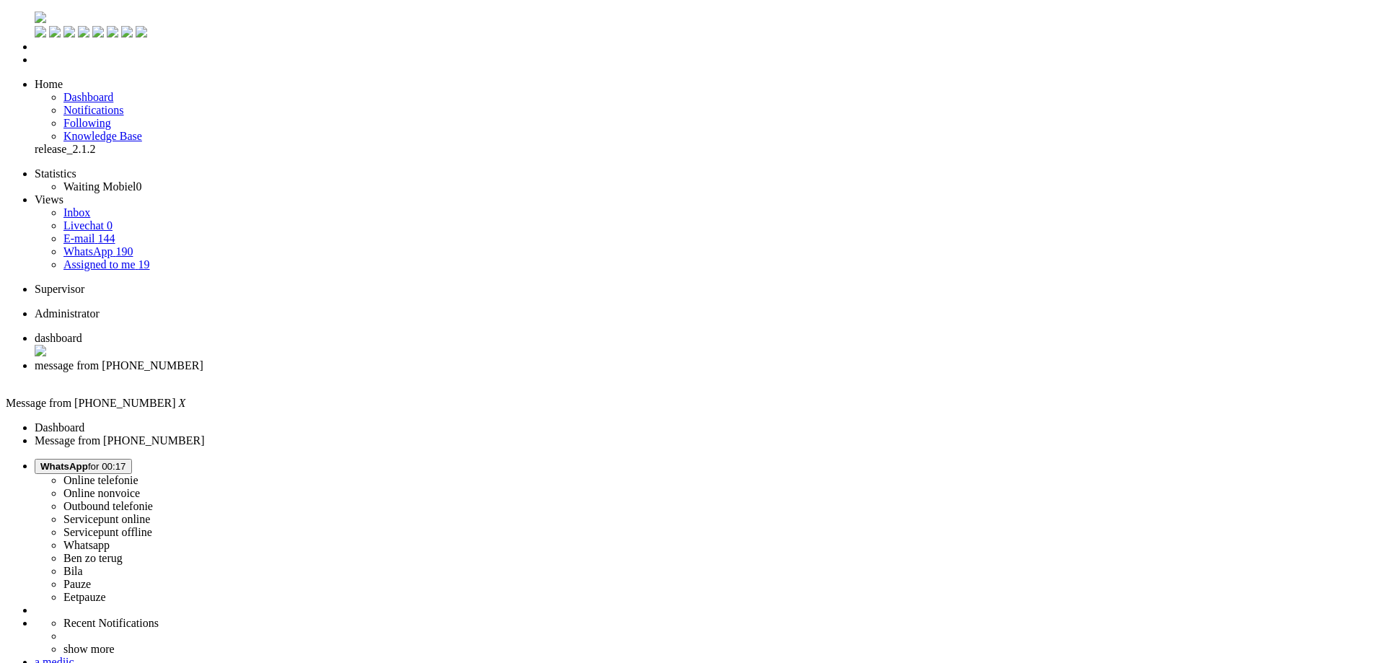
click at [415, 372] on div "Close tab" at bounding box center [701, 378] width 1333 height 13
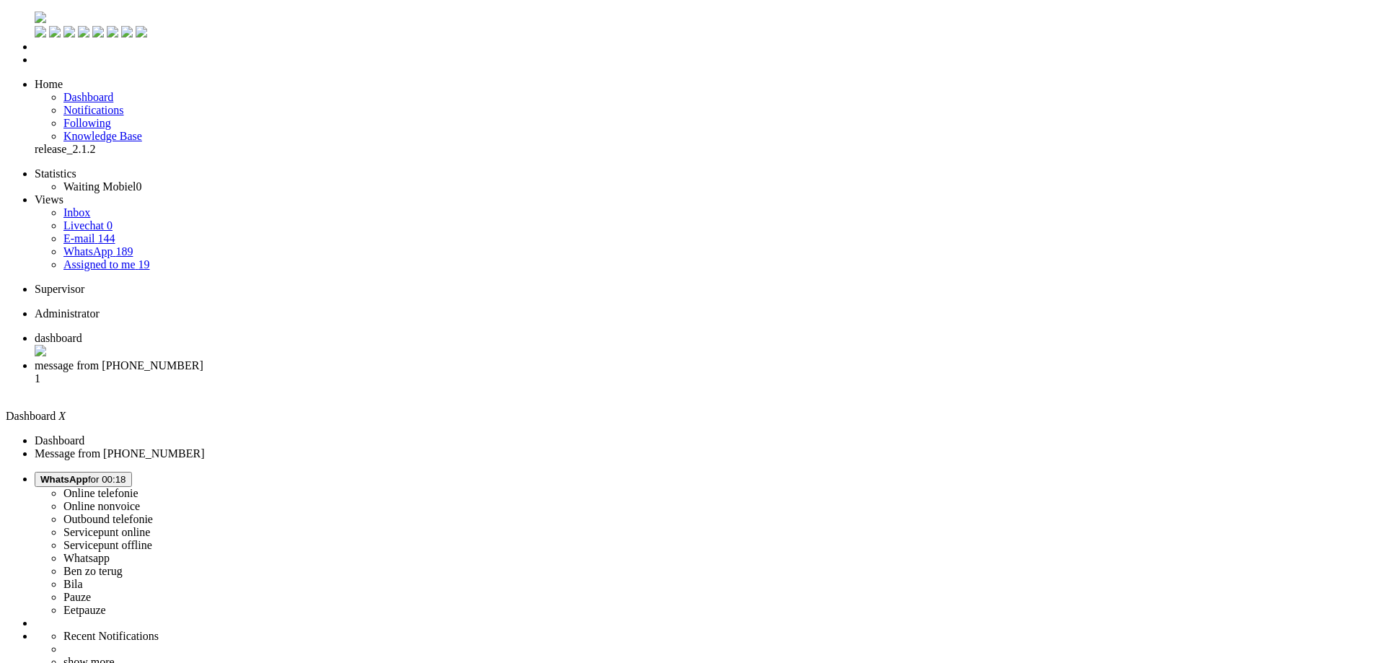
click at [349, 359] on li "message from +31611609293 1" at bounding box center [701, 378] width 1333 height 39
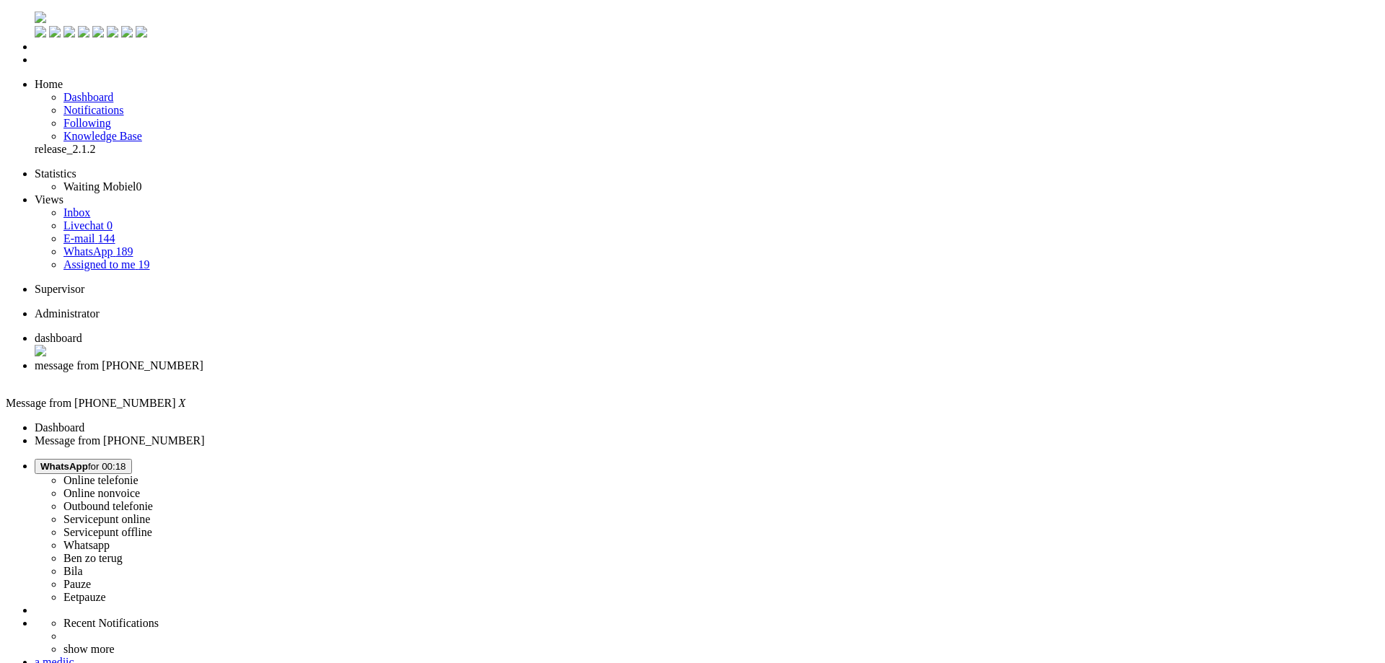
click at [90, 206] on link "Inbox" at bounding box center [76, 212] width 27 height 12
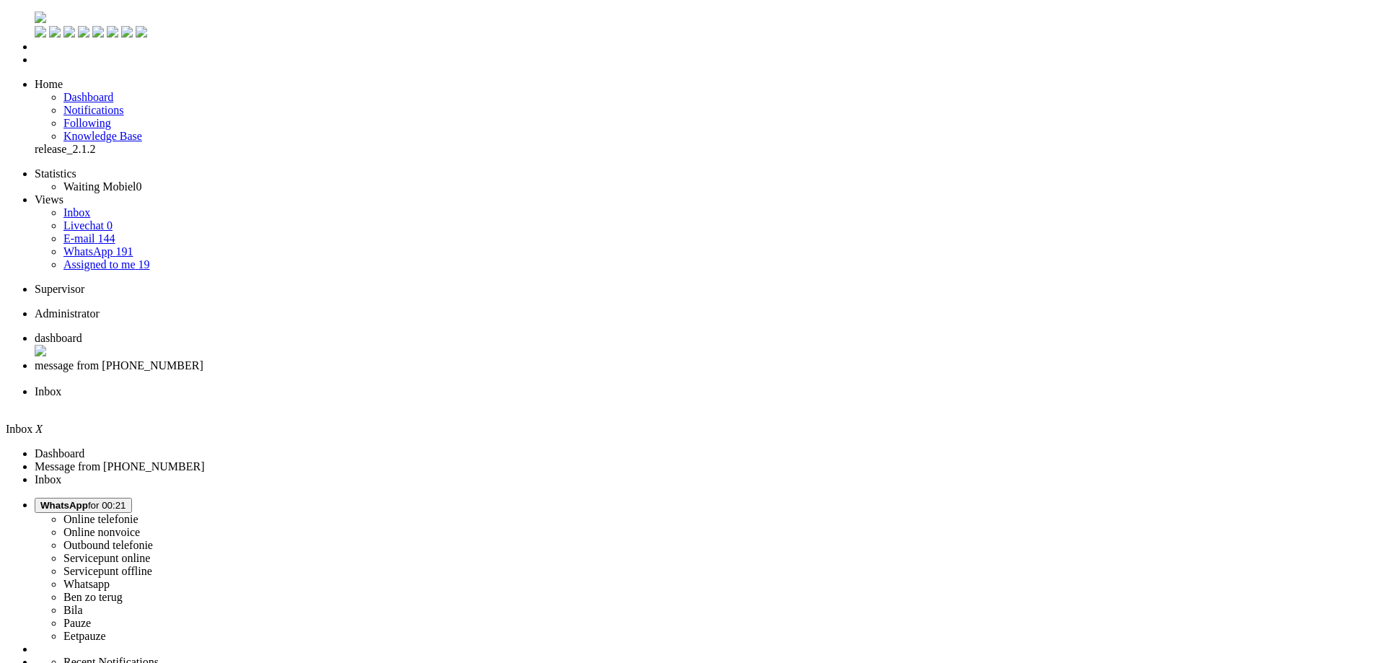
click at [115, 232] on link "E-mail 144" at bounding box center [89, 238] width 52 height 12
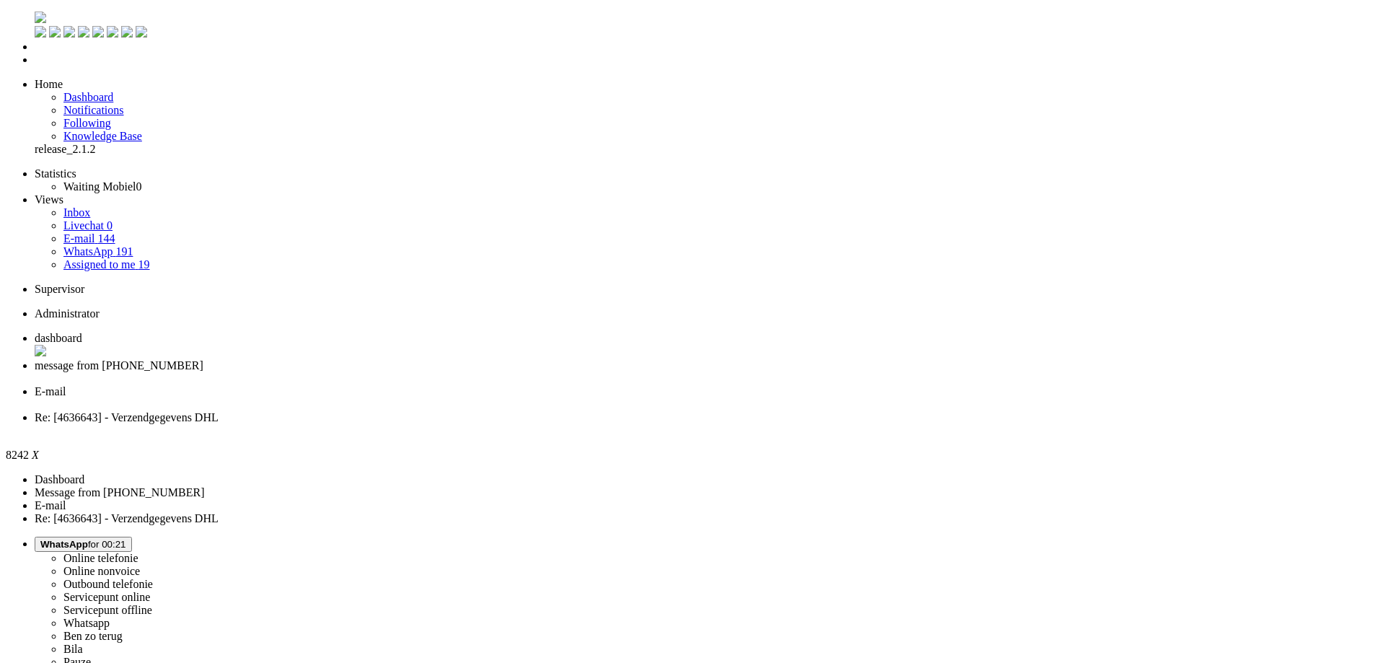
drag, startPoint x: 561, startPoint y: 465, endPoint x: 686, endPoint y: 462, distance: 124.8
click at [66, 387] on span "E-mail" at bounding box center [51, 393] width 32 height 12
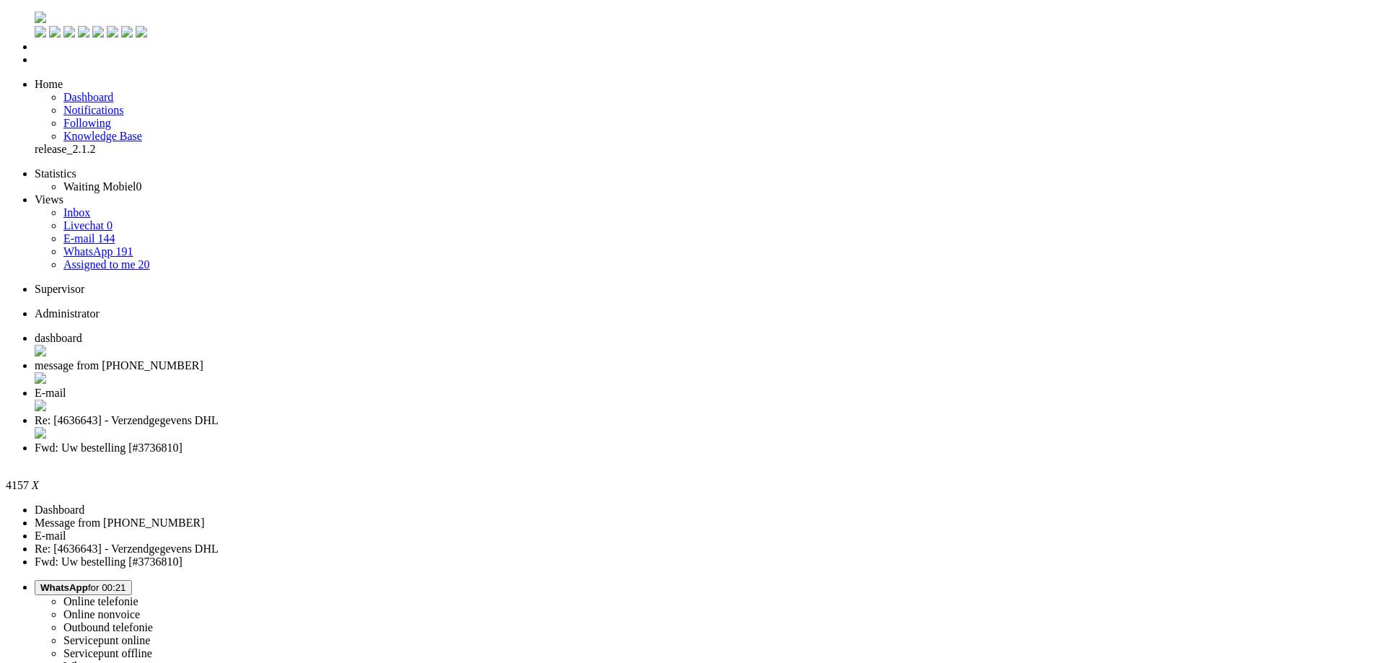
click at [203, 359] on span "message from +31611609293" at bounding box center [119, 365] width 169 height 12
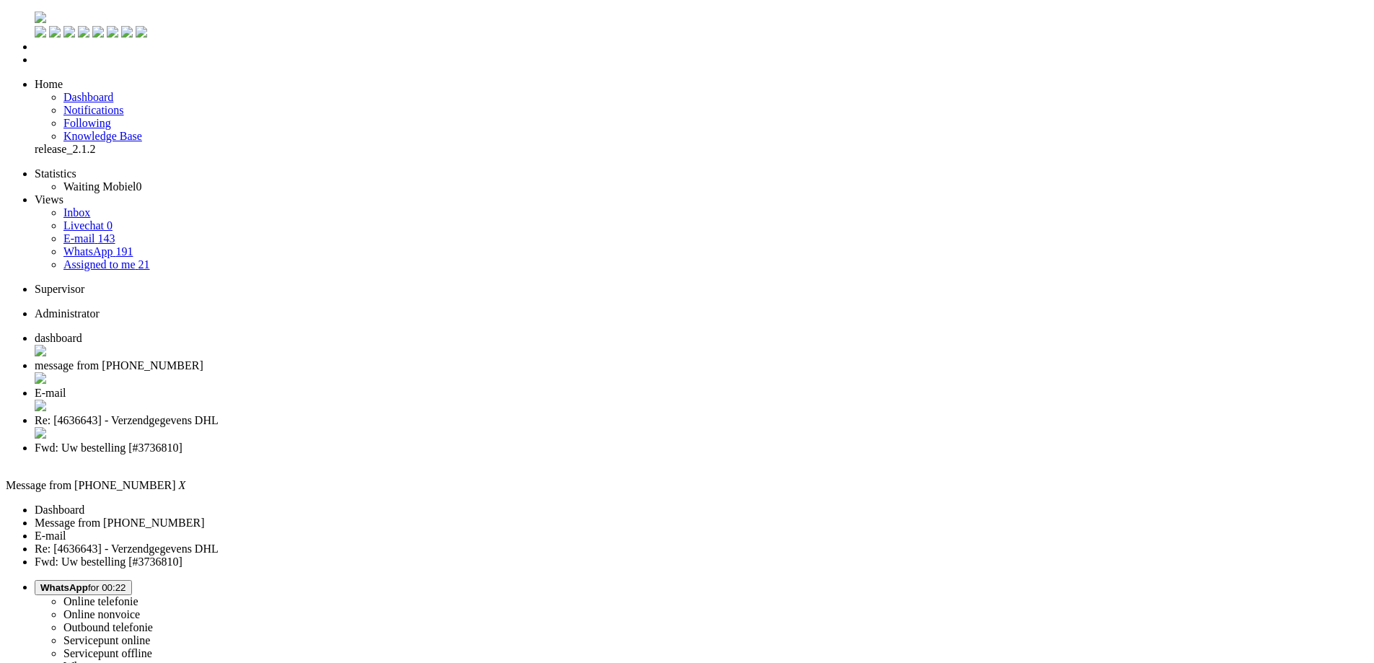
scroll to position [178, 0]
click at [415, 372] on div "Close tab" at bounding box center [701, 379] width 1333 height 14
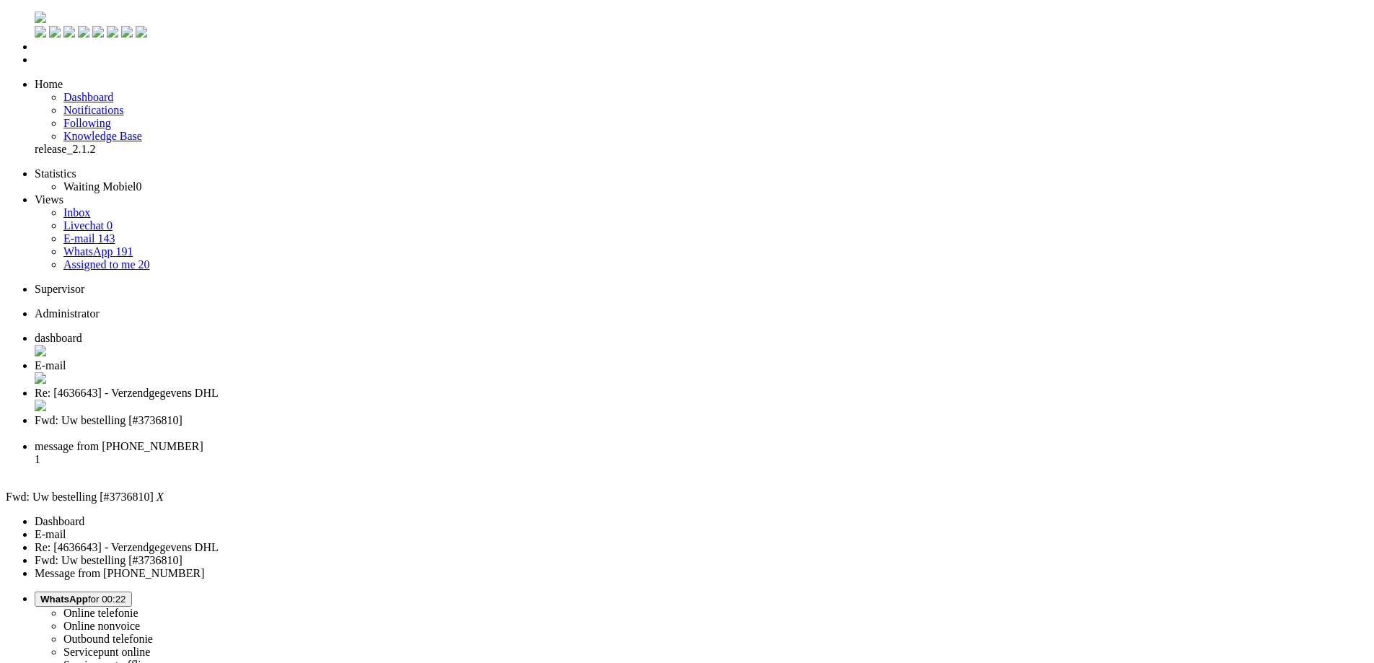
click at [66, 359] on span "E-mail" at bounding box center [51, 365] width 32 height 12
click at [416, 372] on div "Close tab" at bounding box center [707, 379] width 1344 height 14
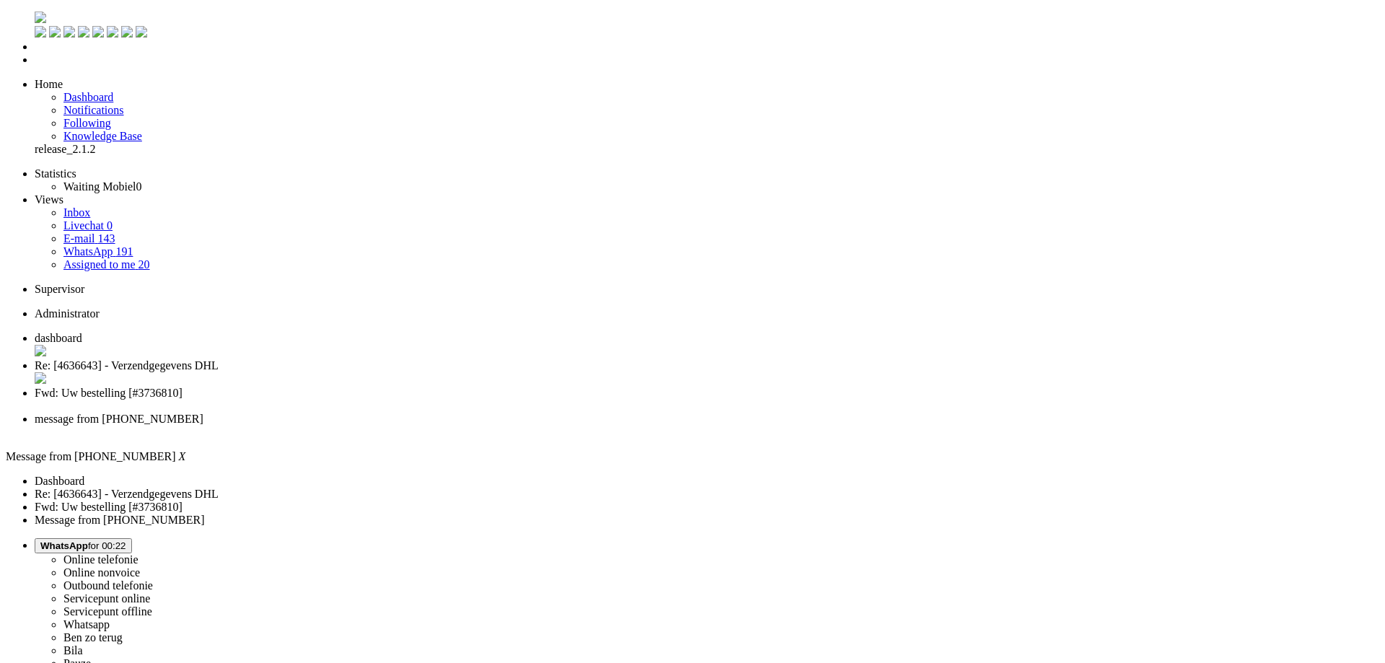
click at [663, 425] on div "Close tab" at bounding box center [707, 431] width 1344 height 13
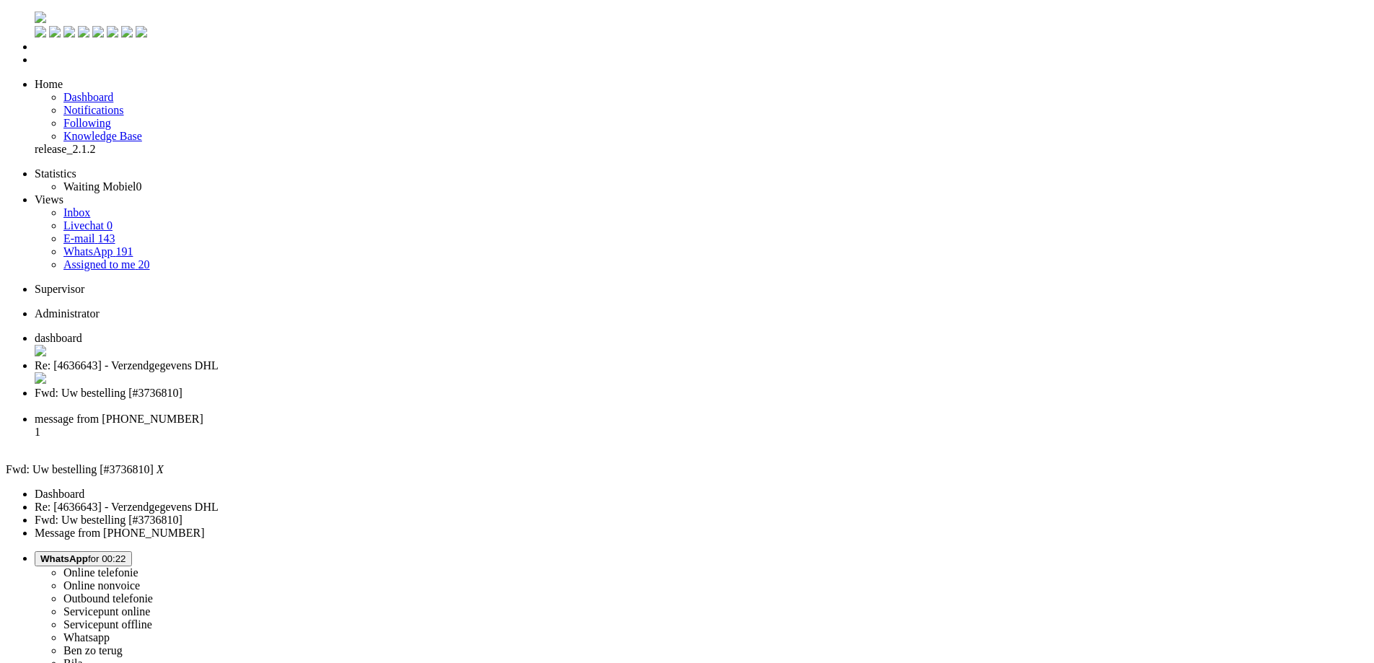
click at [203, 412] on span "message from +31636481993" at bounding box center [119, 418] width 169 height 12
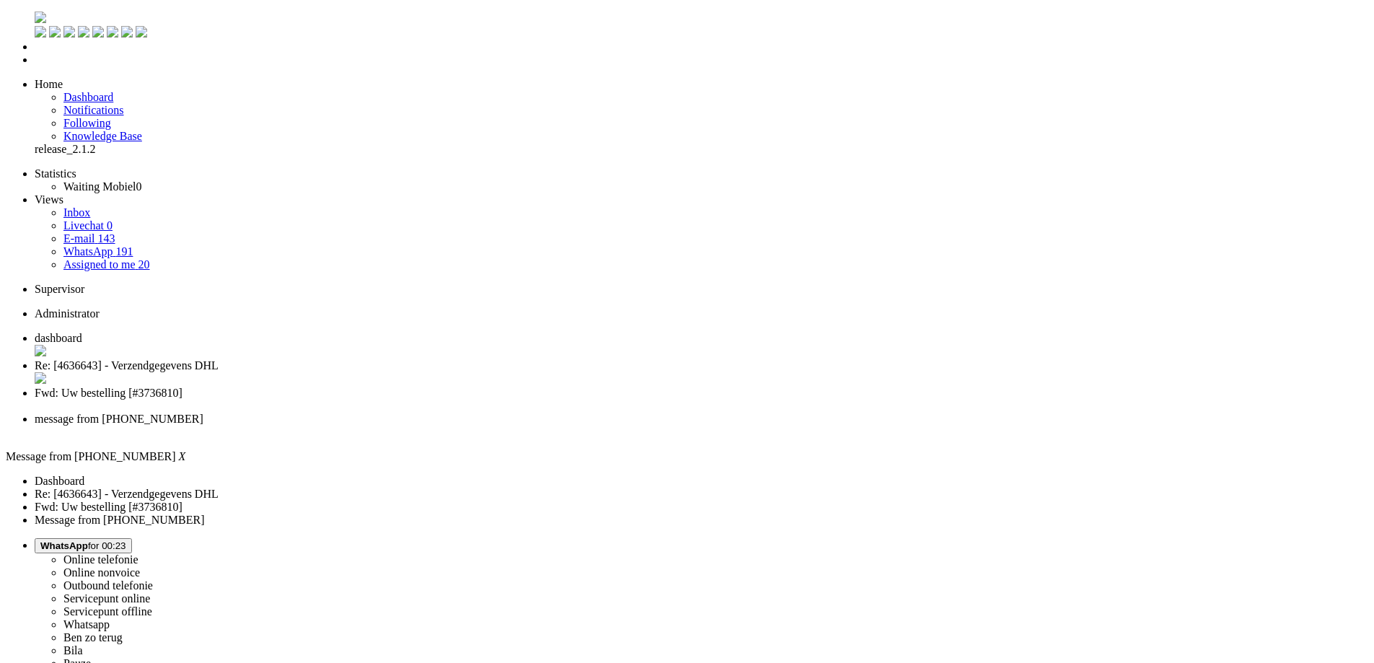
checkbox input "false"
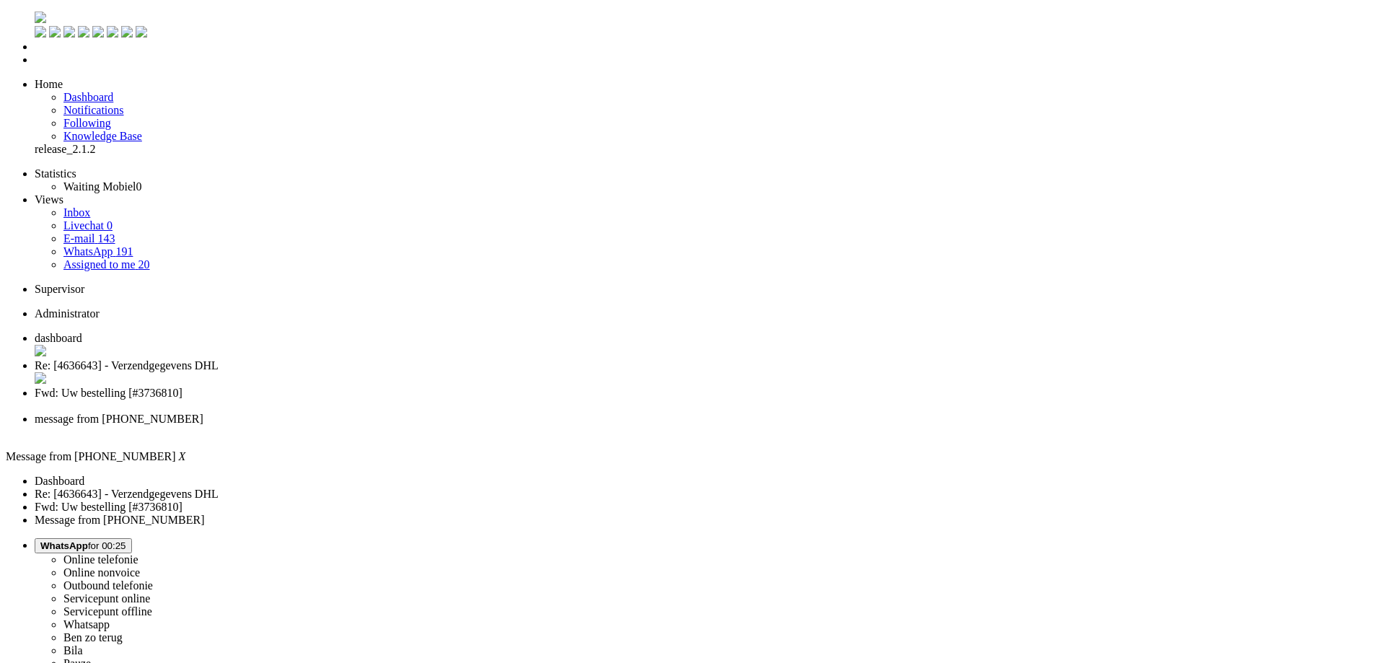
click at [366, 359] on li "Re: [4636643] - Verzendgegevens DHL" at bounding box center [701, 372] width 1333 height 27
click at [251, 332] on li "dashboard" at bounding box center [701, 345] width 1333 height 27
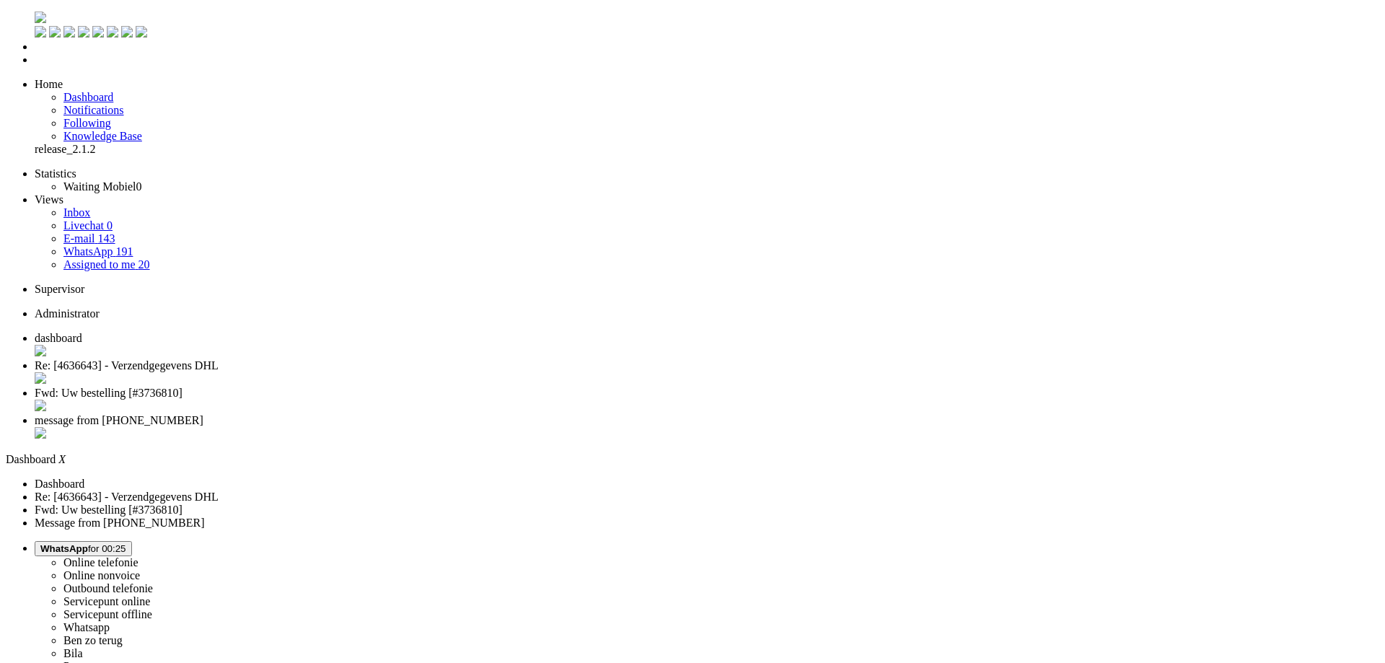
click at [599, 414] on li "message from +31636481993" at bounding box center [701, 427] width 1333 height 27
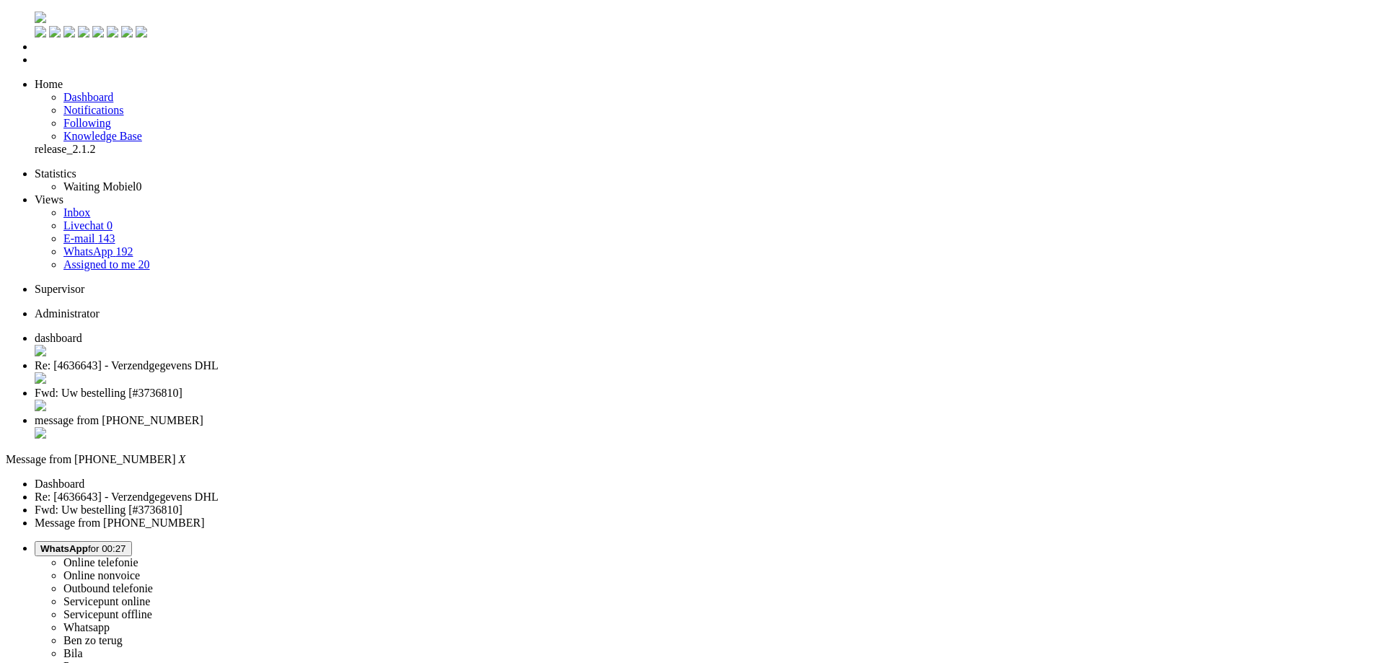
click at [659, 414] on li "message from +31636481993" at bounding box center [701, 427] width 1333 height 27
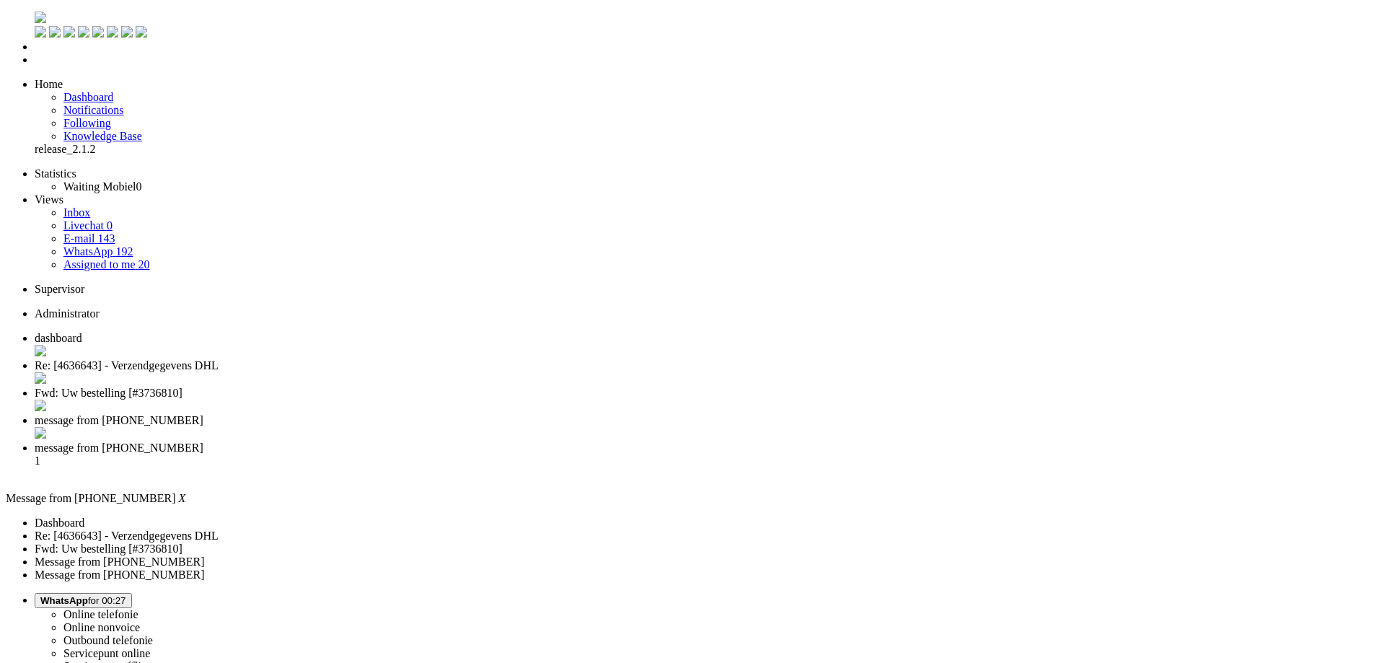
click at [661, 427] on div "Close tab" at bounding box center [701, 434] width 1333 height 14
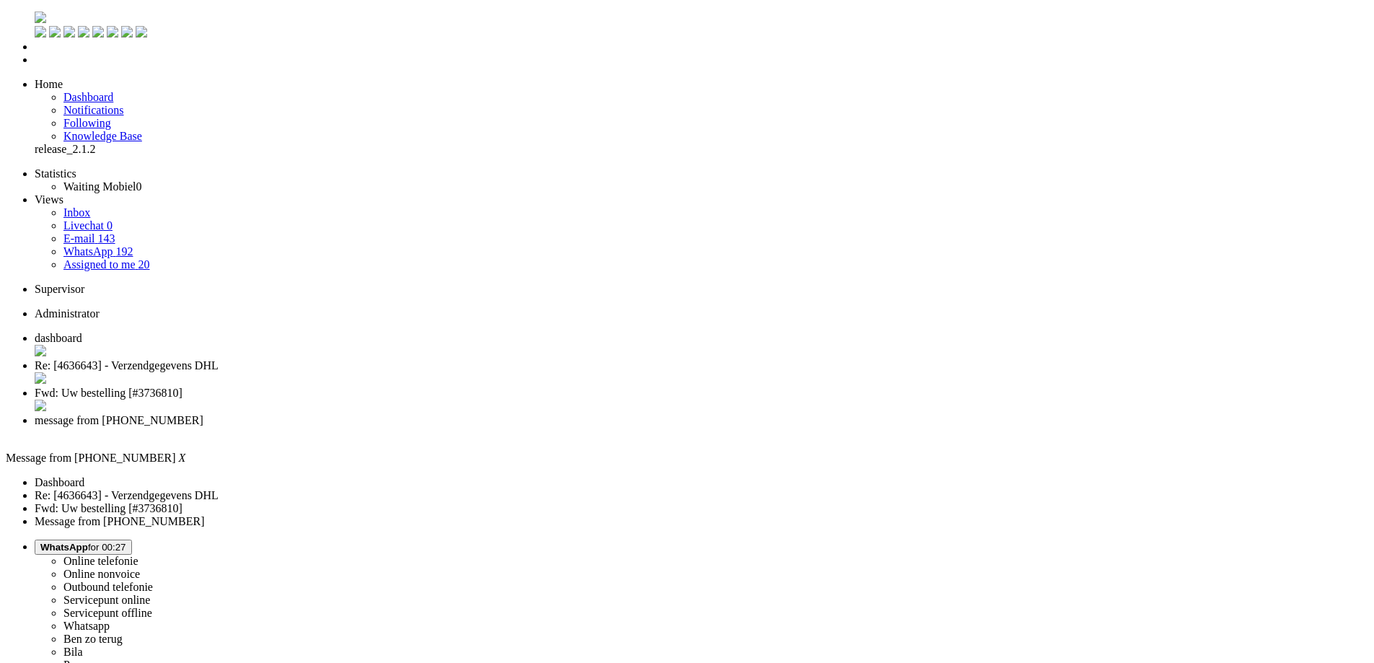
click at [82, 332] on span "dashboard" at bounding box center [59, 338] width 48 height 12
click at [182, 387] on span "Fwd: Uw bestelling [#3736810]" at bounding box center [109, 393] width 148 height 12
click at [219, 359] on span "Re: [4636643] - Verzendgegevens DHL" at bounding box center [127, 365] width 184 height 12
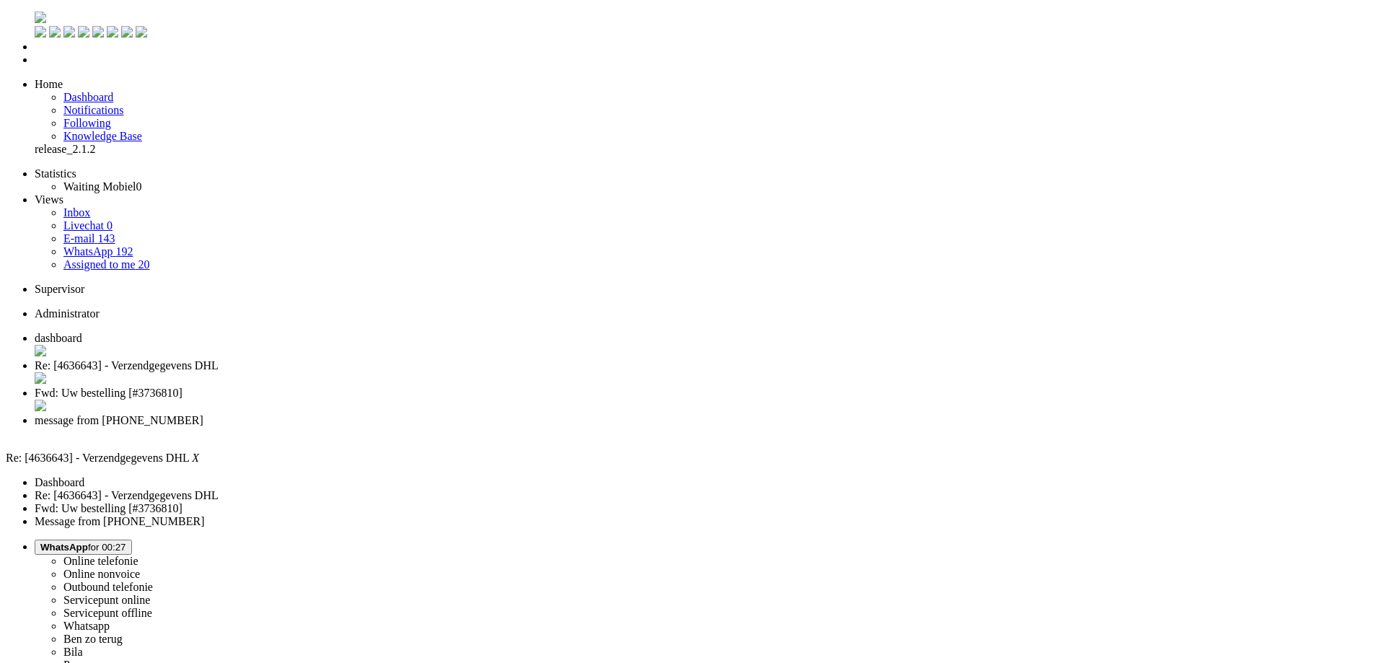
drag, startPoint x: 196, startPoint y: 2616, endPoint x: 119, endPoint y: 2618, distance: 77.2
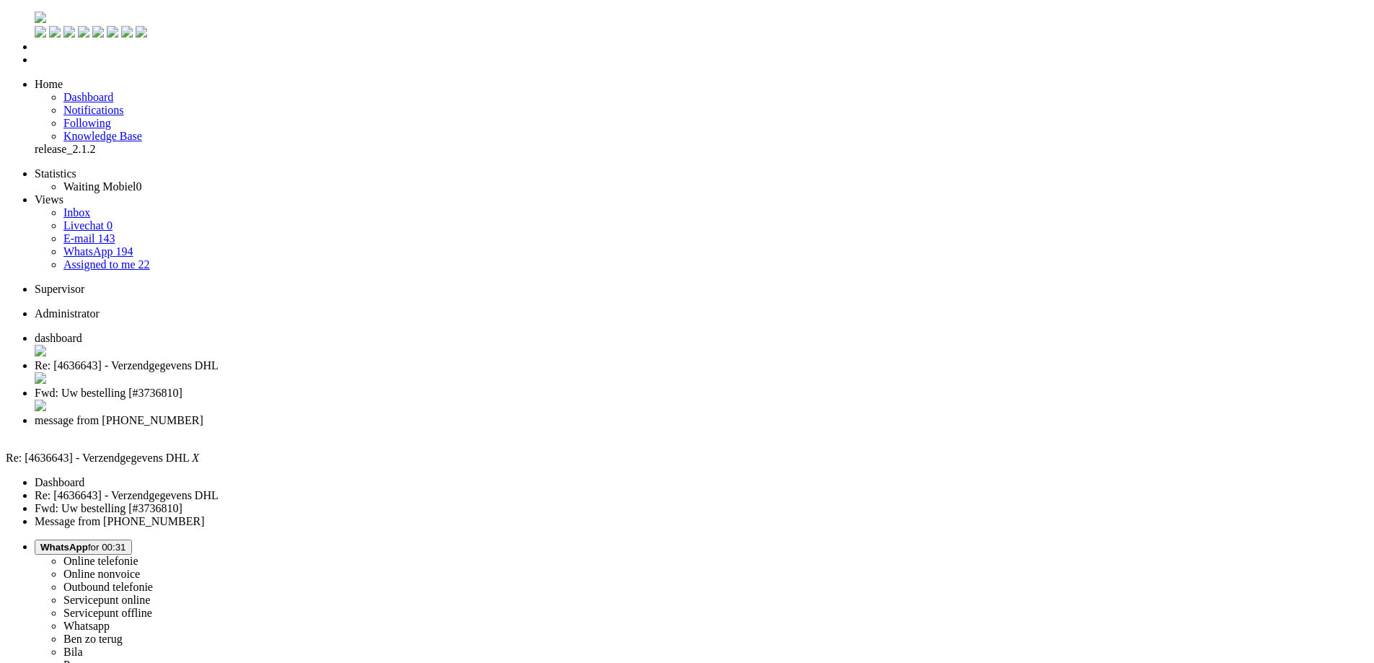
click at [415, 372] on div "Close tab" at bounding box center [701, 379] width 1333 height 14
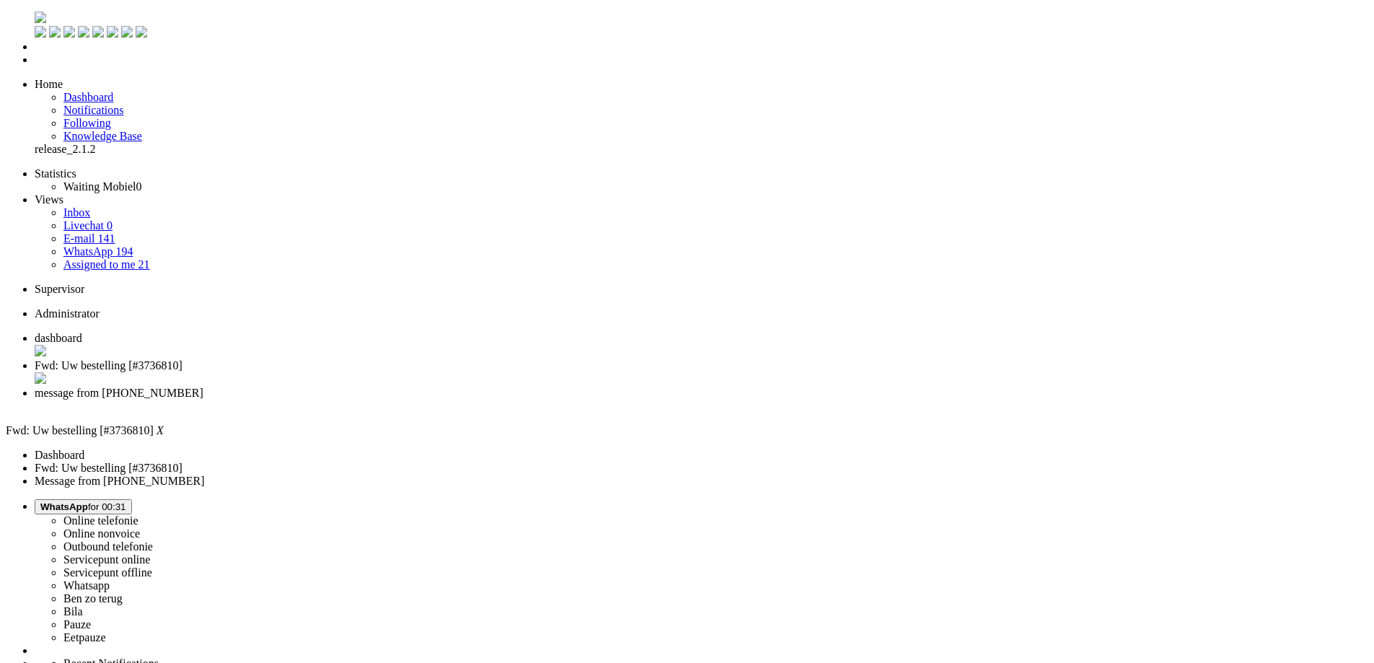
click at [492, 387] on li "message from +31642306411" at bounding box center [701, 400] width 1333 height 26
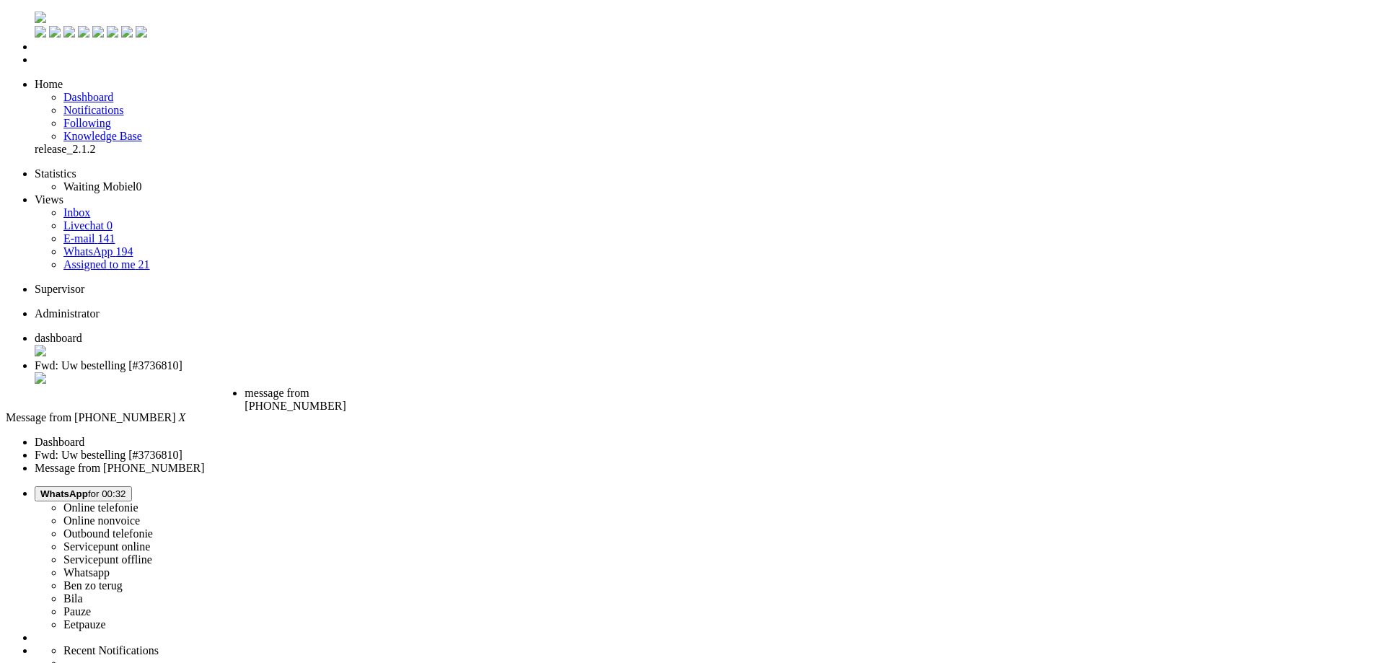
click at [345, 387] on span "message from +31642306411" at bounding box center [294, 399] width 101 height 25
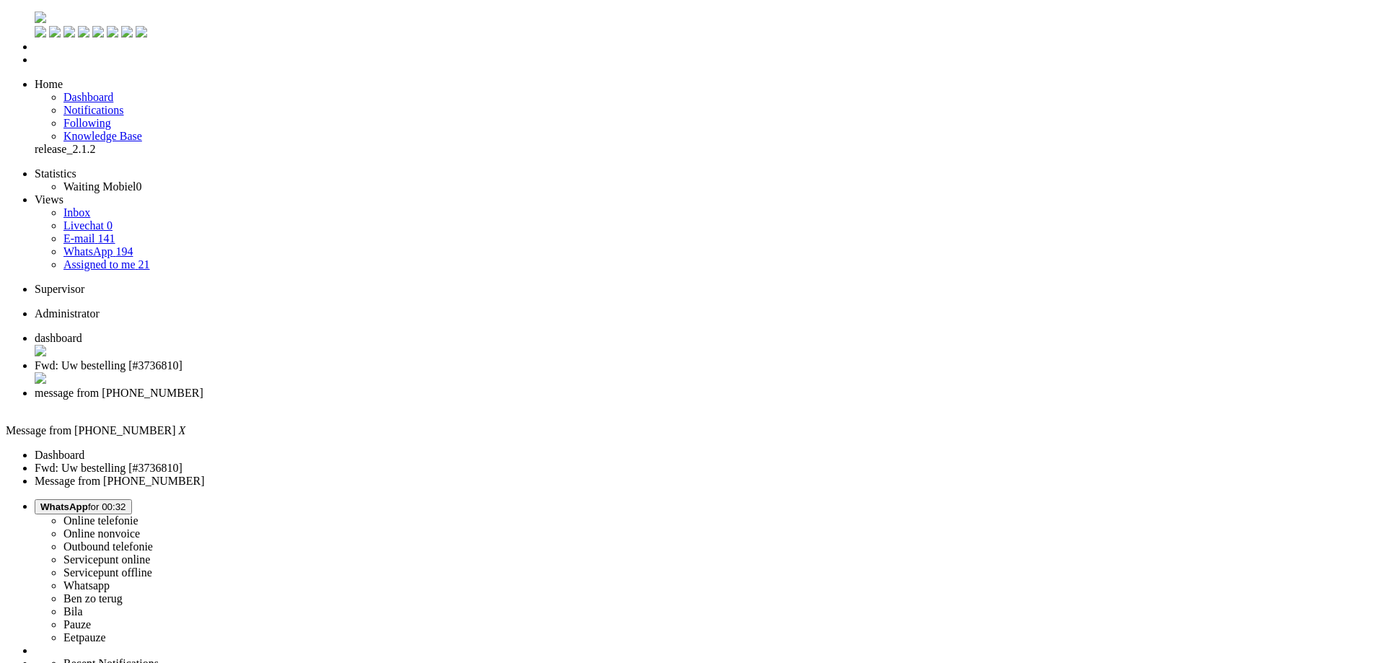
click at [126, 501] on span "WhatsApp for 00:32" at bounding box center [83, 506] width 86 height 11
click at [140, 527] on label "Online nonvoice" at bounding box center [101, 533] width 76 height 12
click at [539, 400] on div "Close tab" at bounding box center [701, 406] width 1333 height 13
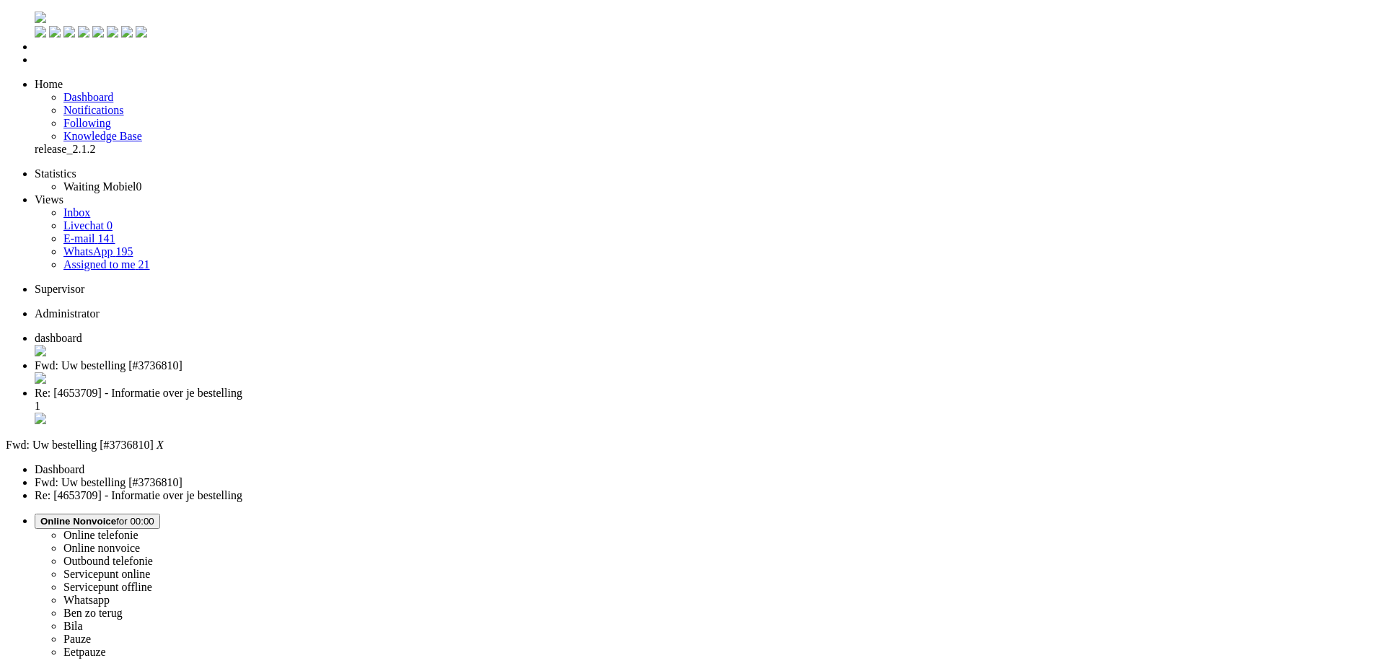
click at [477, 387] on li "Re: [4653709] - Informatie over je bestelling 1" at bounding box center [701, 407] width 1333 height 40
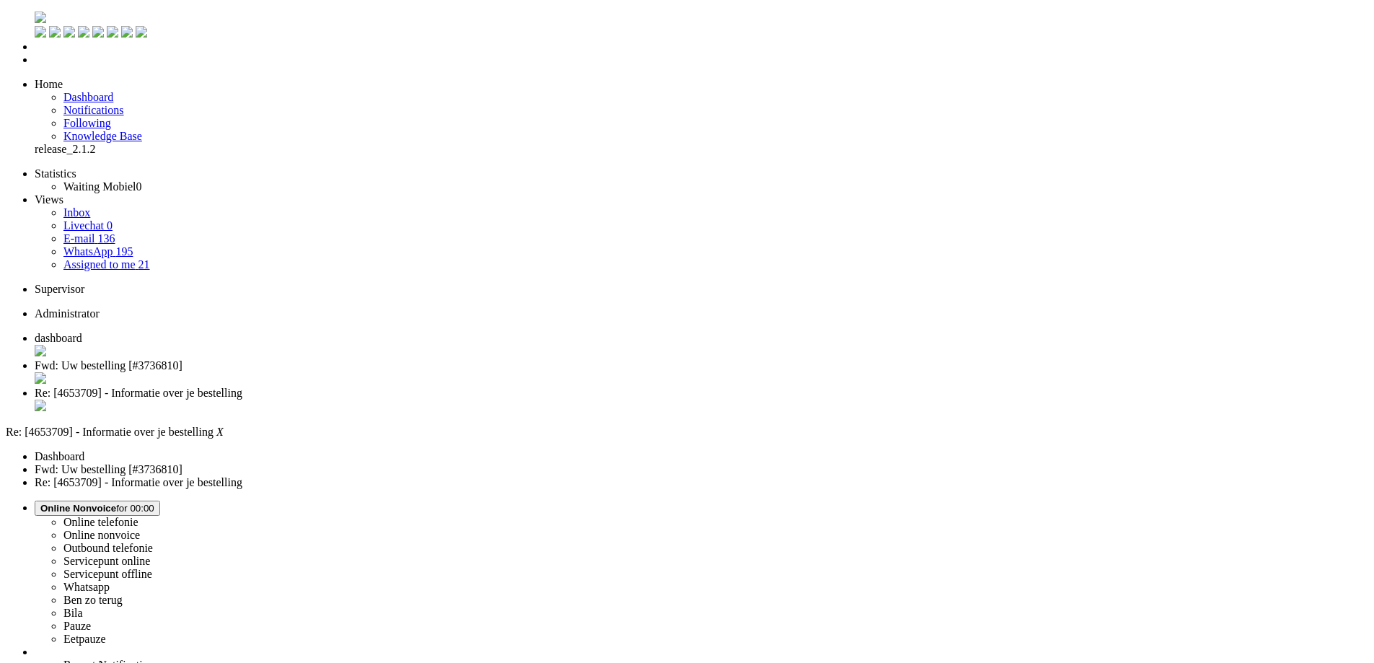
click at [182, 359] on span "Fwd: Uw bestelling [#3736810]" at bounding box center [109, 365] width 148 height 12
drag, startPoint x: 512, startPoint y: 575, endPoint x: 394, endPoint y: 428, distance: 189.3
paste body "Rich Text Area. Press ALT-0 for help."
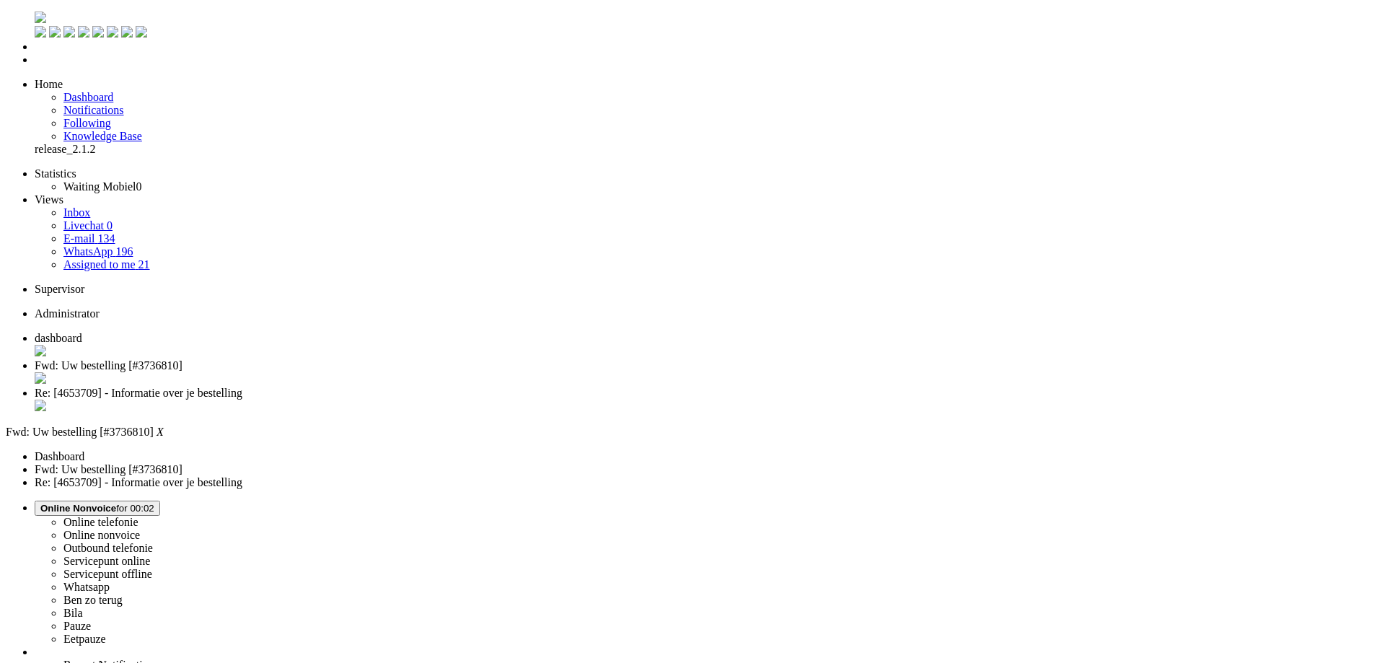
drag, startPoint x: 672, startPoint y: 2571, endPoint x: 664, endPoint y: 2572, distance: 8.1
drag, startPoint x: 674, startPoint y: 2573, endPoint x: 635, endPoint y: 2573, distance: 38.9
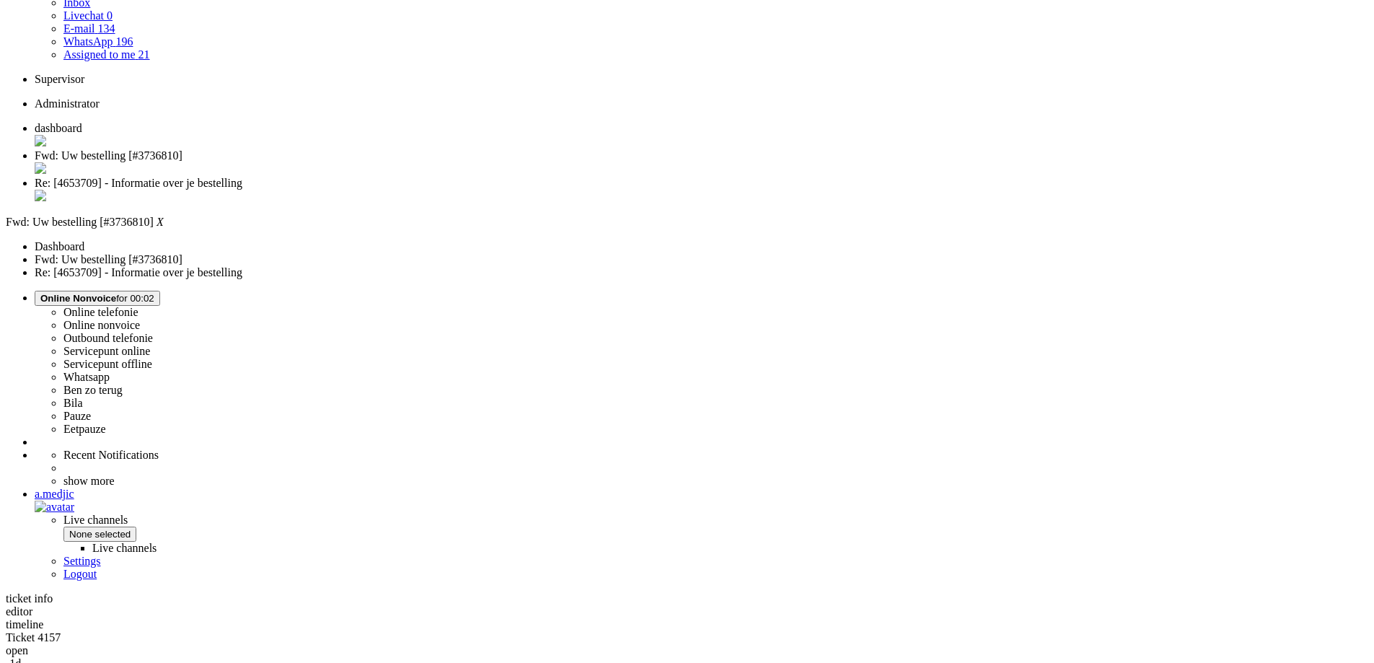
scroll to position [216, 0]
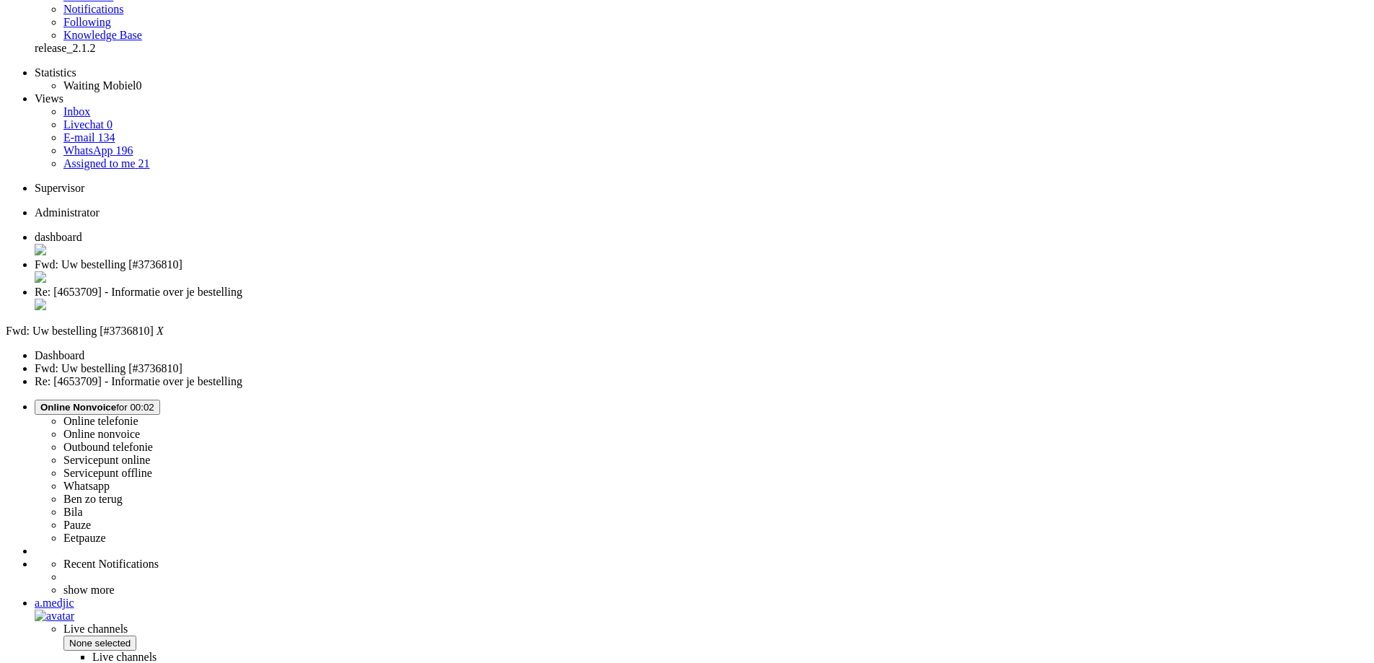
scroll to position [0, 0]
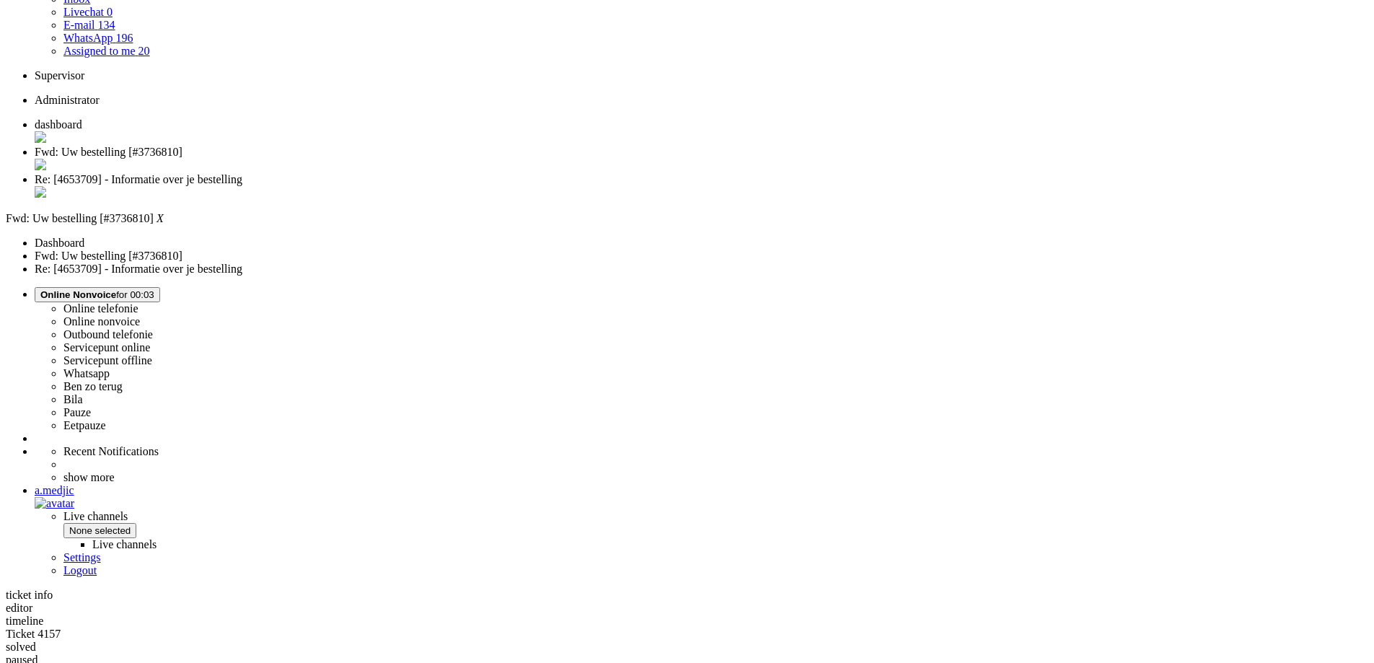
scroll to position [216, 0]
drag, startPoint x: 396, startPoint y: 420, endPoint x: 950, endPoint y: 497, distance: 559.9
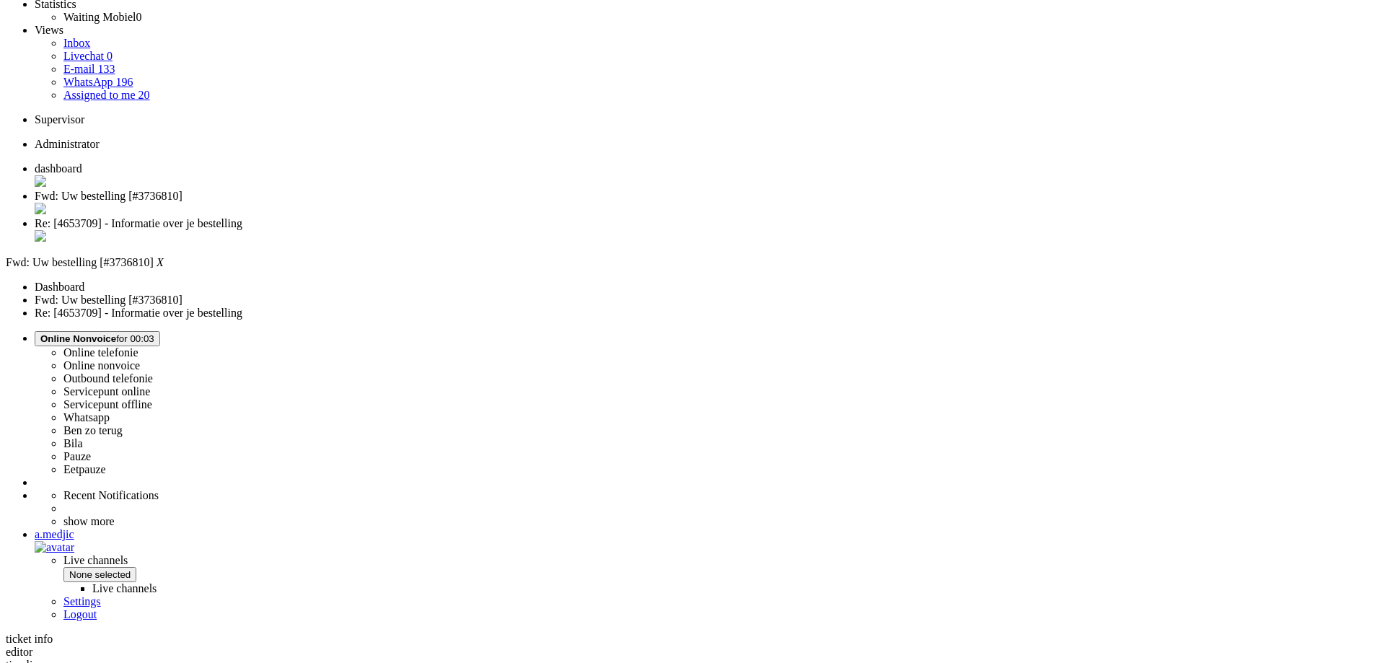
scroll to position [144, 0]
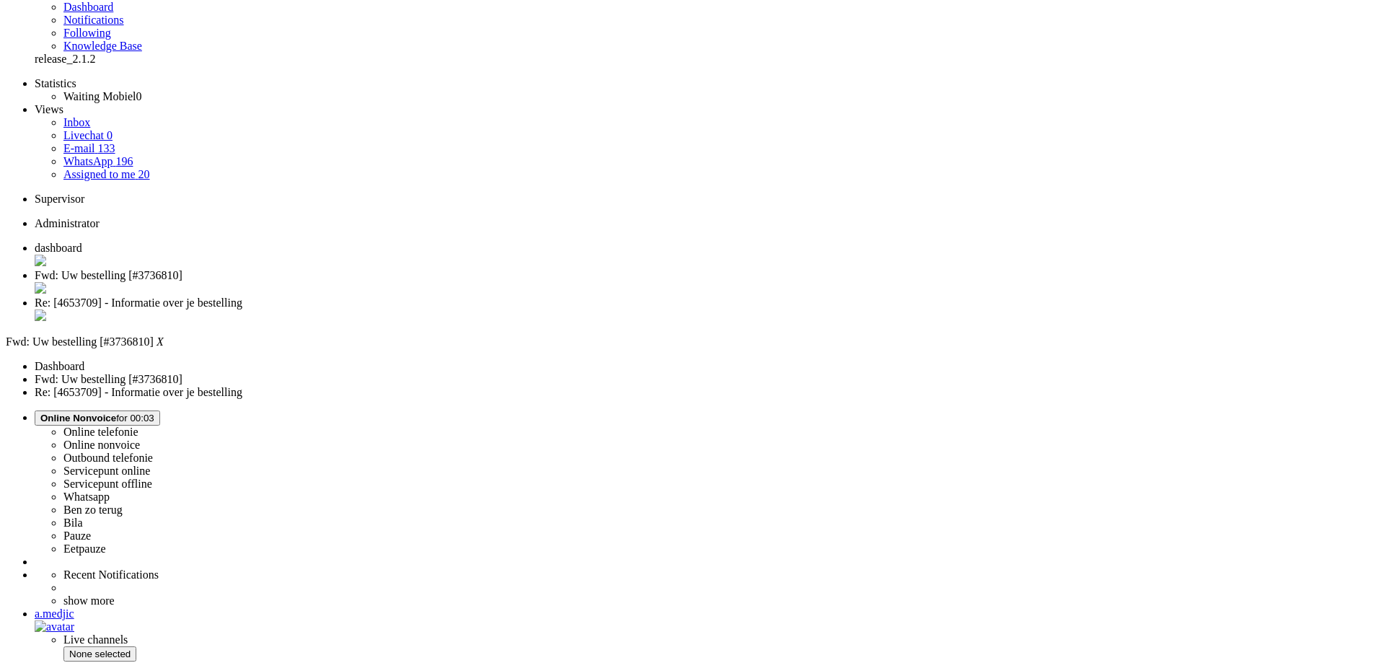
scroll to position [0, 0]
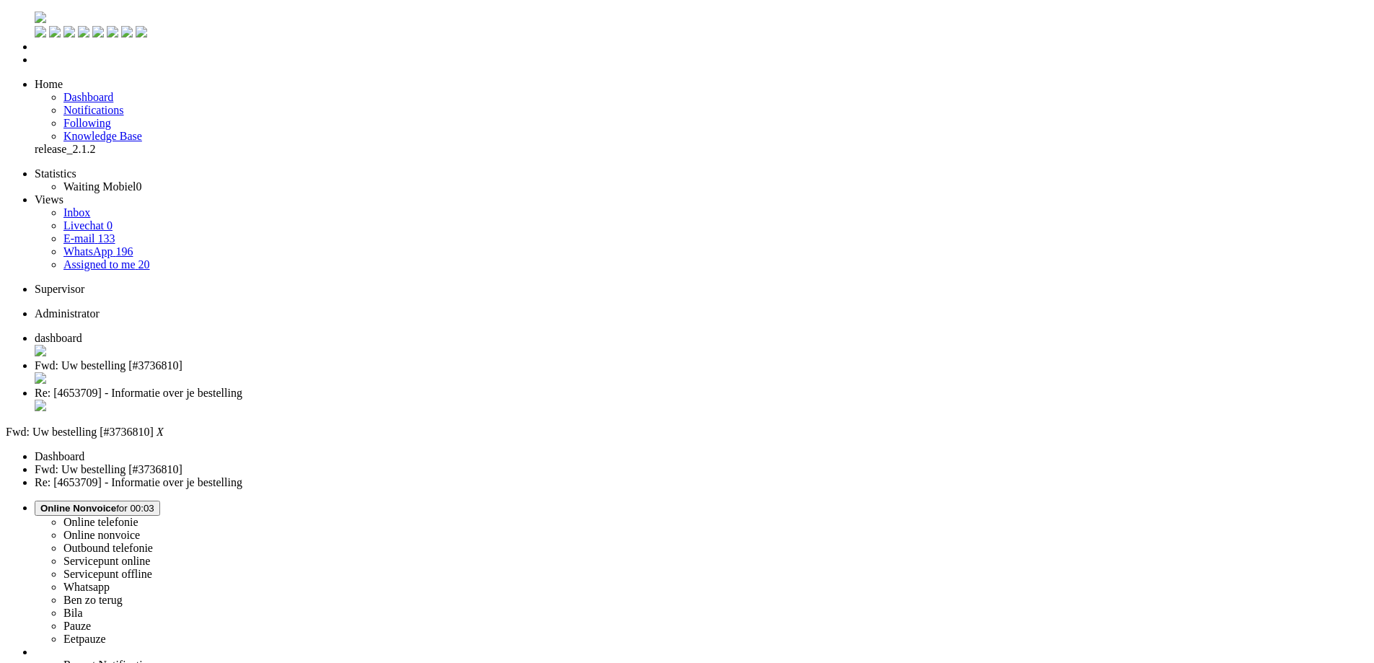
click at [417, 359] on li "Fwd: Uw bestelling [#3736810]" at bounding box center [701, 372] width 1333 height 27
click at [420, 372] on div "Close tab" at bounding box center [701, 379] width 1333 height 14
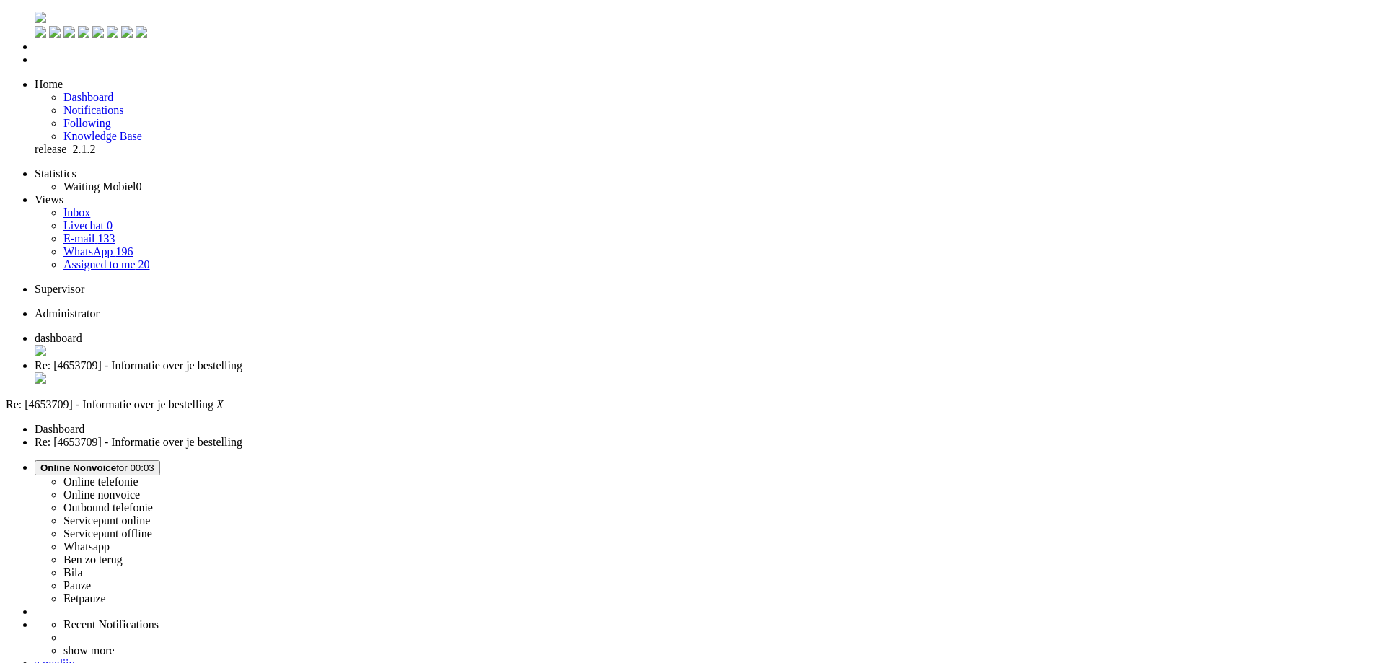
click at [82, 332] on span "dashboard" at bounding box center [59, 338] width 48 height 12
click at [242, 359] on span "Re: [4653709] - Informatie over je bestelling" at bounding box center [139, 365] width 208 height 12
click at [154, 462] on span "Online Nonvoice for 00:04" at bounding box center [97, 467] width 114 height 11
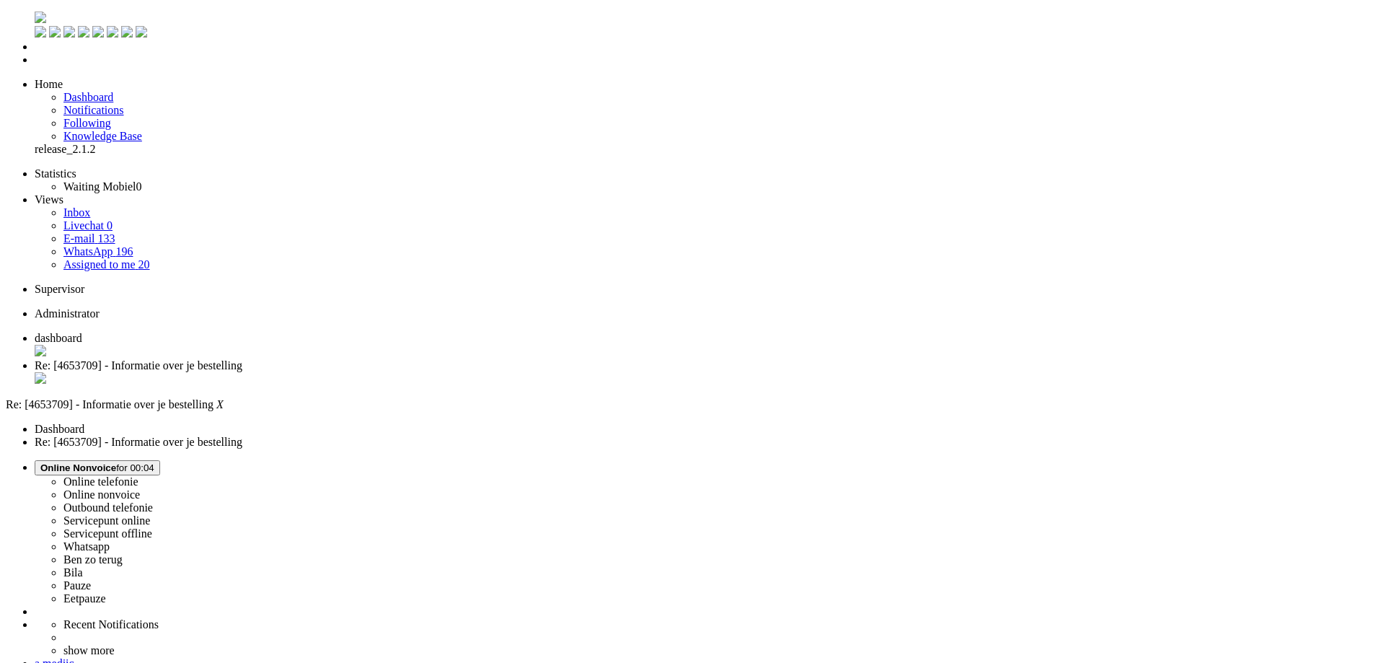
click at [110, 540] on label "Whatsapp" at bounding box center [86, 546] width 46 height 12
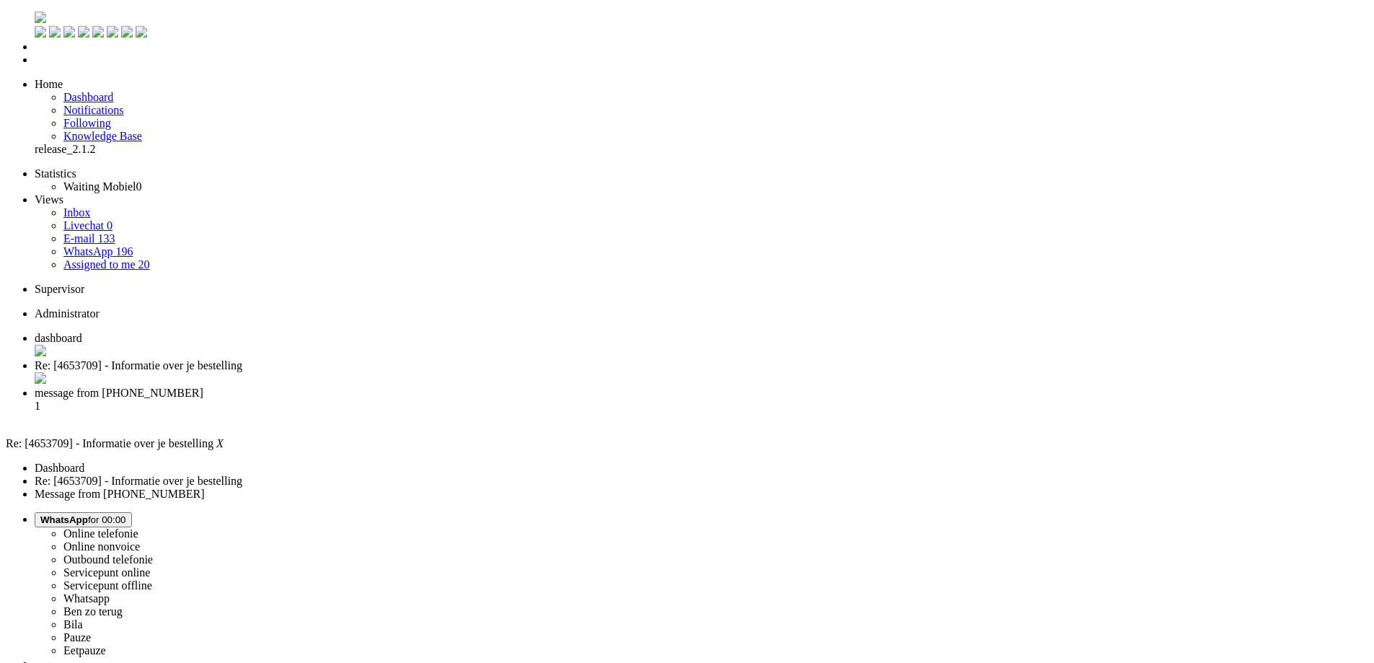
click at [416, 372] on div "Close tab" at bounding box center [701, 379] width 1333 height 14
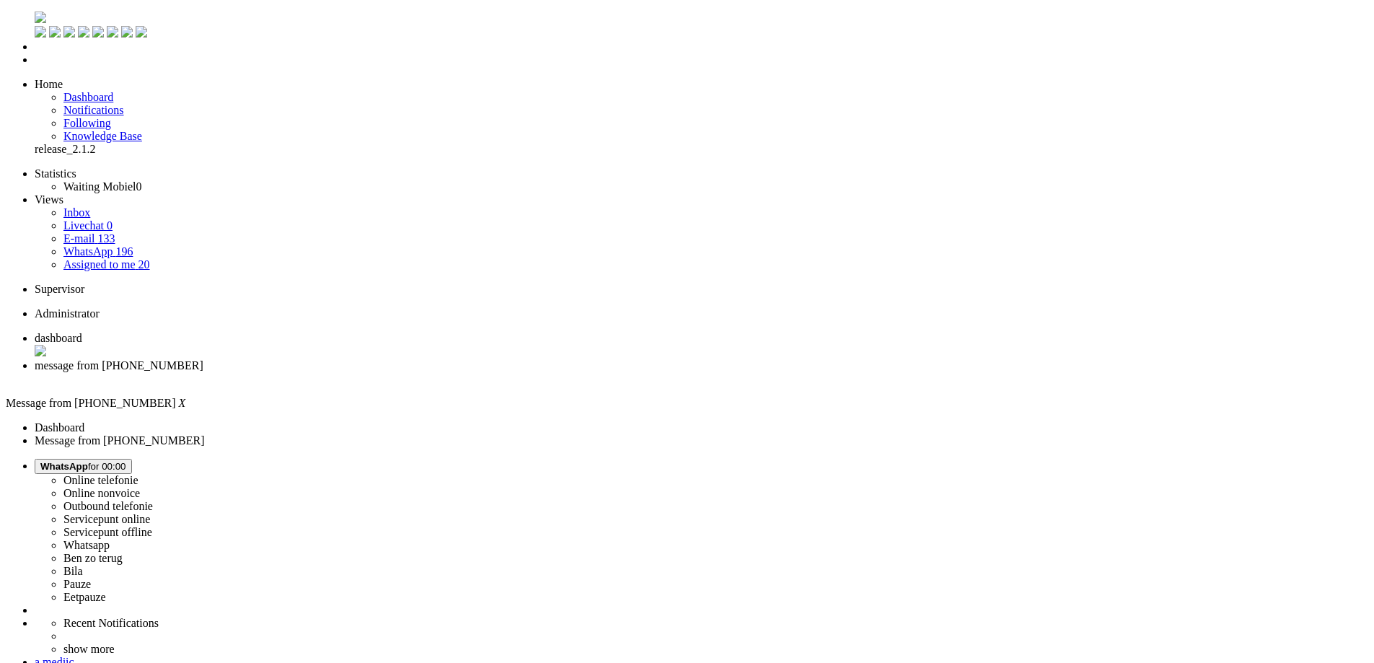
click at [221, 332] on li "dashboard" at bounding box center [701, 345] width 1333 height 27
click at [203, 359] on span "message from +31642306411" at bounding box center [119, 365] width 169 height 12
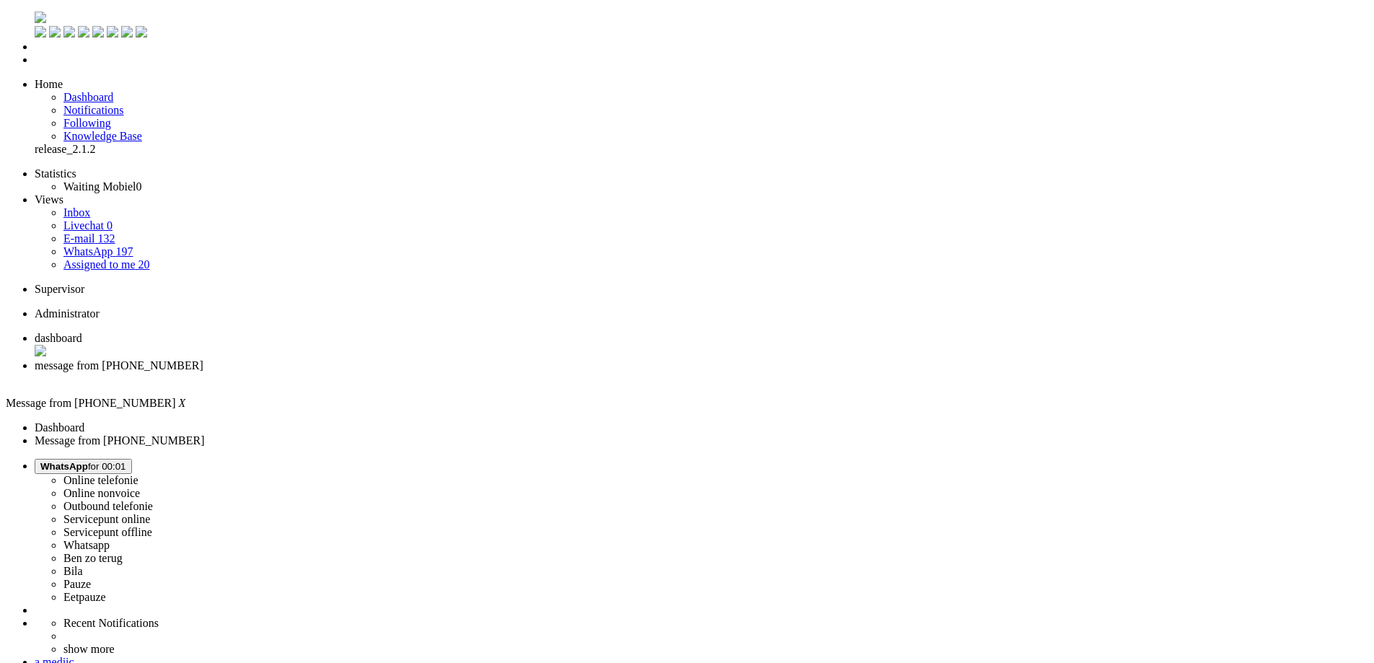
click at [82, 332] on span "dashboard" at bounding box center [59, 338] width 48 height 12
click at [1328, 656] on div "a.medjic" at bounding box center [707, 662] width 1344 height 13
